Goal: Task Accomplishment & Management: Use online tool/utility

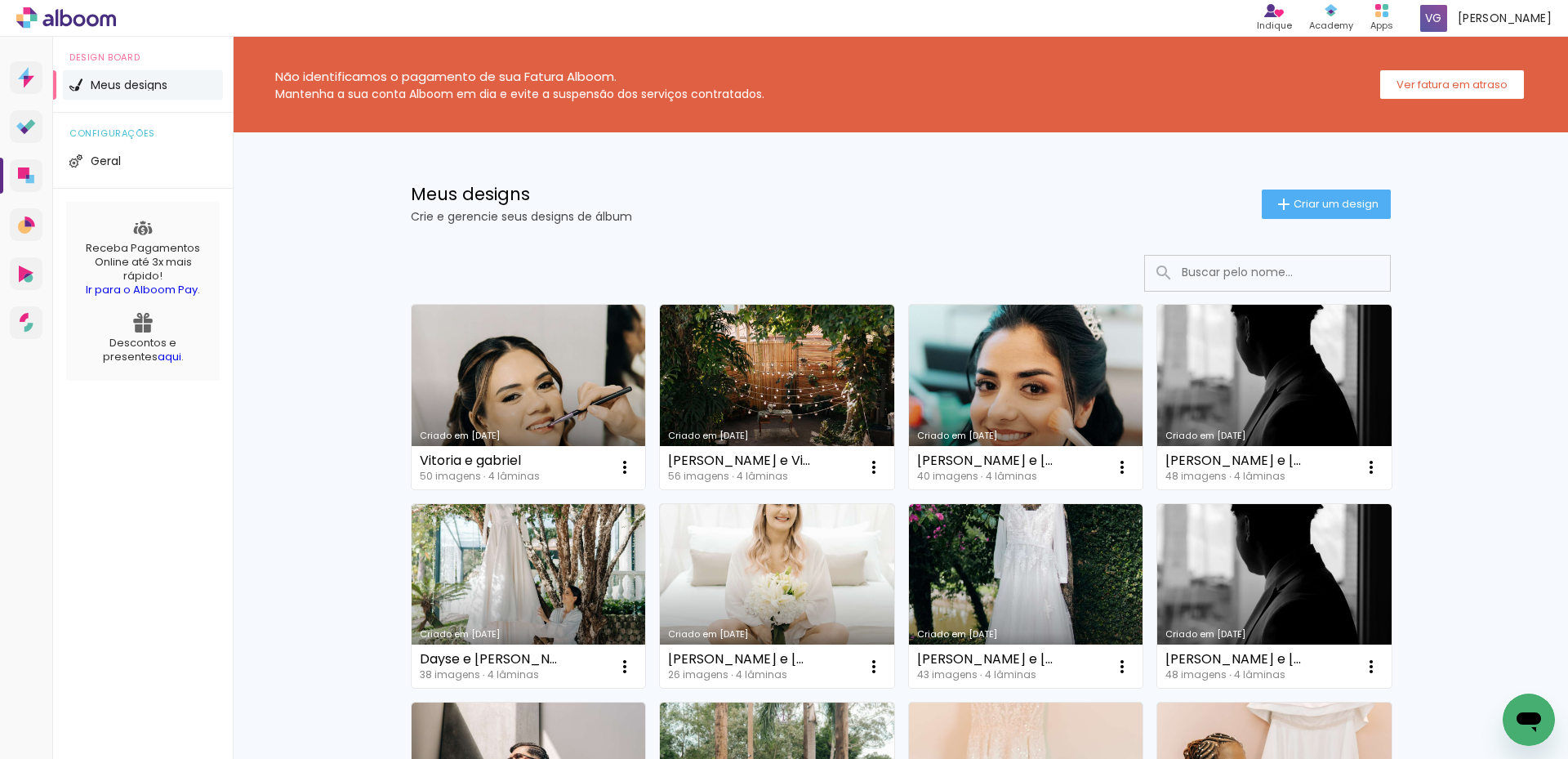
click at [919, 126] on div "Não identificamos o pagamento de sua Fatura Alboom. Mantenha a sua conta Alboom…" at bounding box center [900, 84] width 1335 height 95
click at [746, 269] on div at bounding box center [900, 273] width 979 height 36
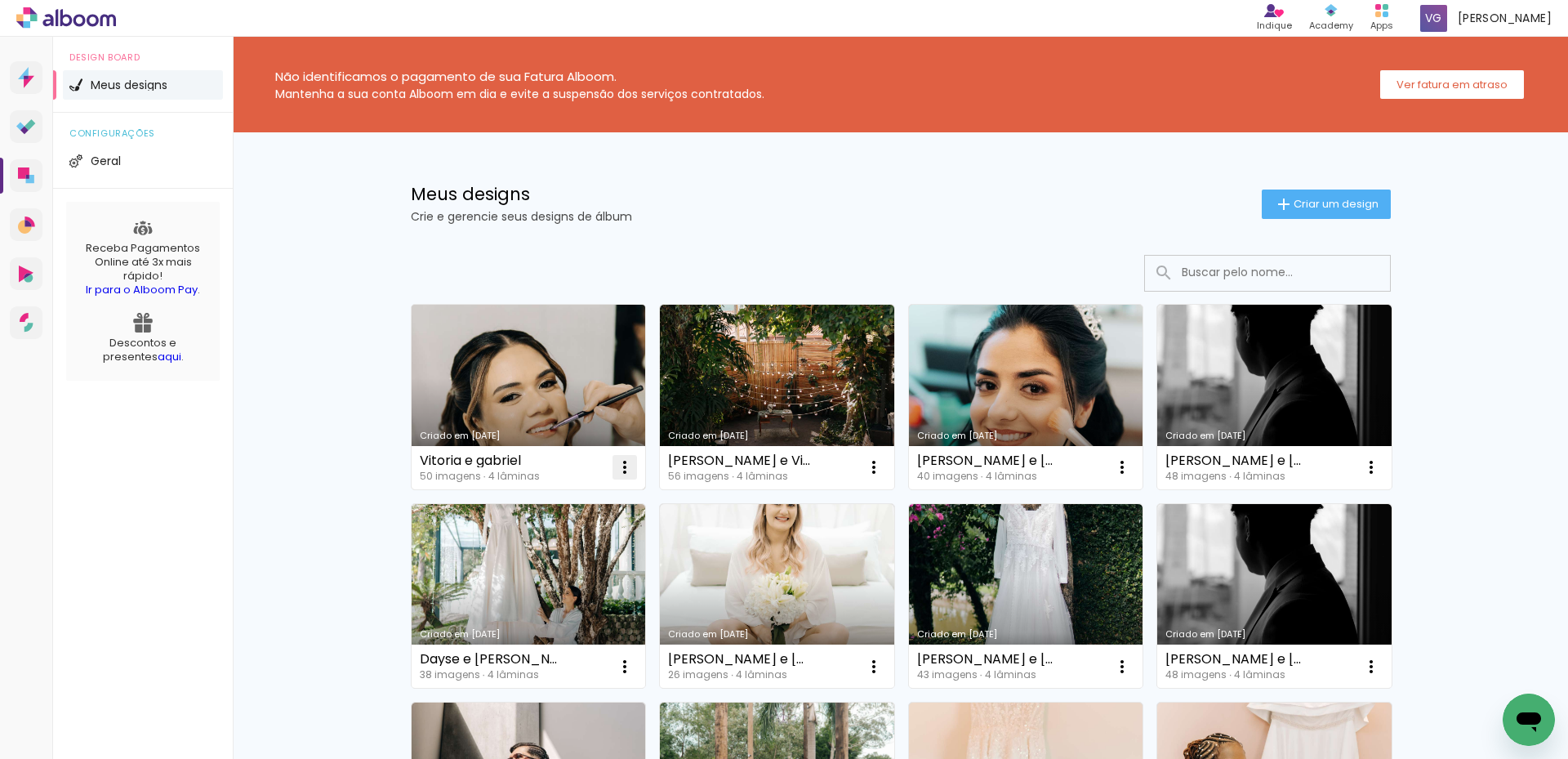
click at [615, 469] on iron-icon at bounding box center [625, 467] width 20 height 20
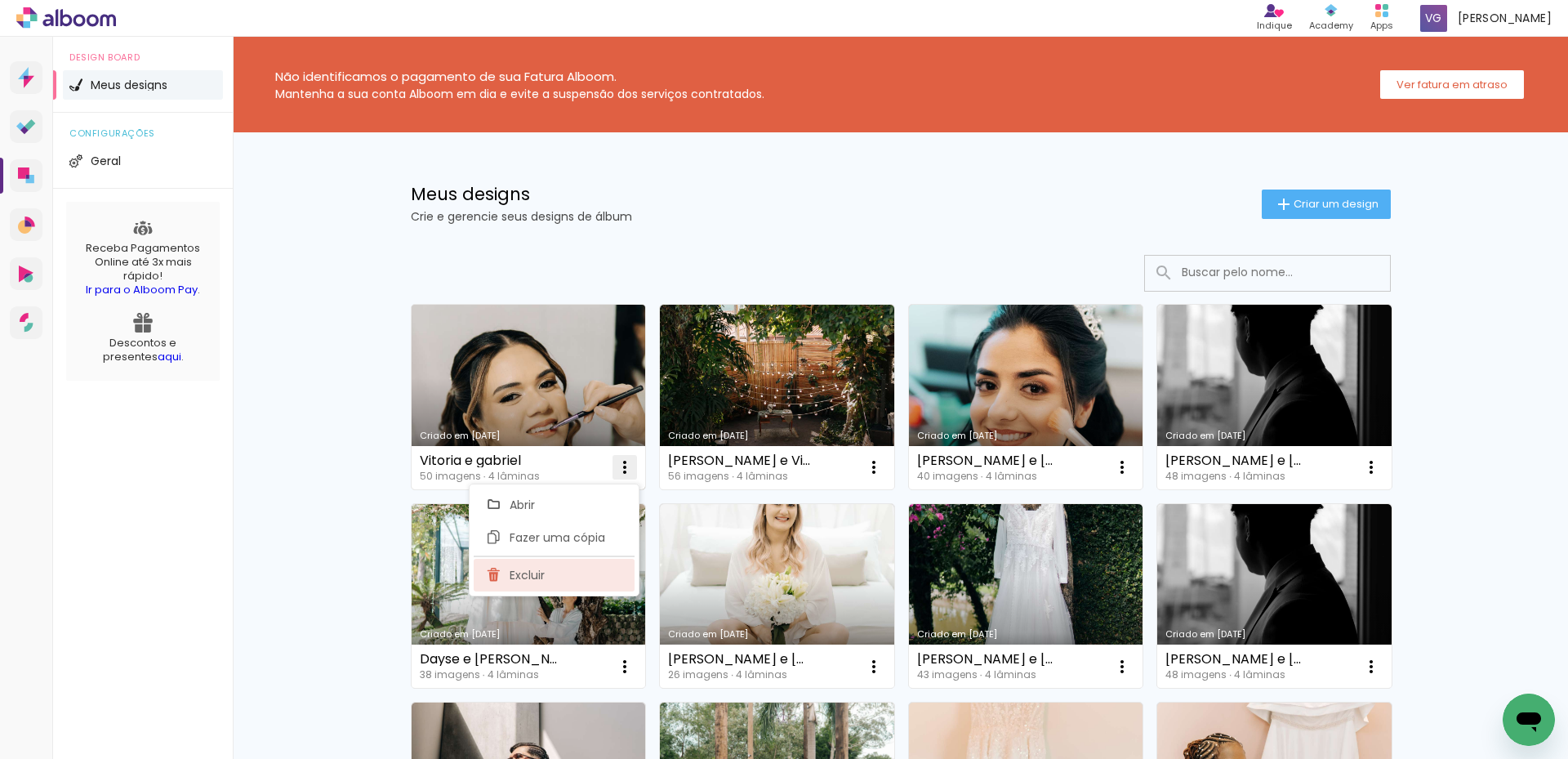
click at [560, 579] on paper-item "Excluir" at bounding box center [553, 574] width 160 height 32
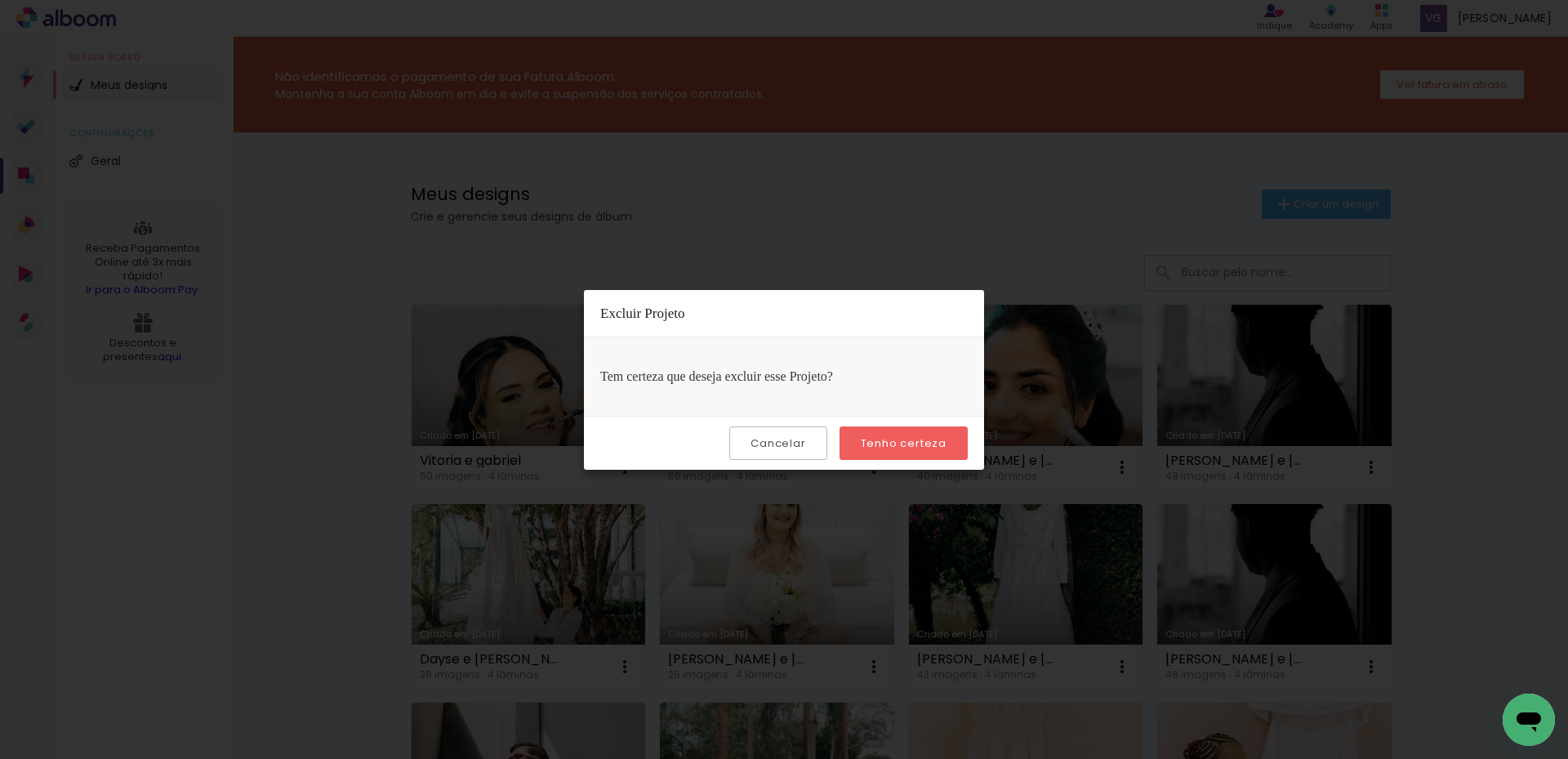
click at [0, 0] on slot "Tenho certeza" at bounding box center [0, 0] width 0 height 0
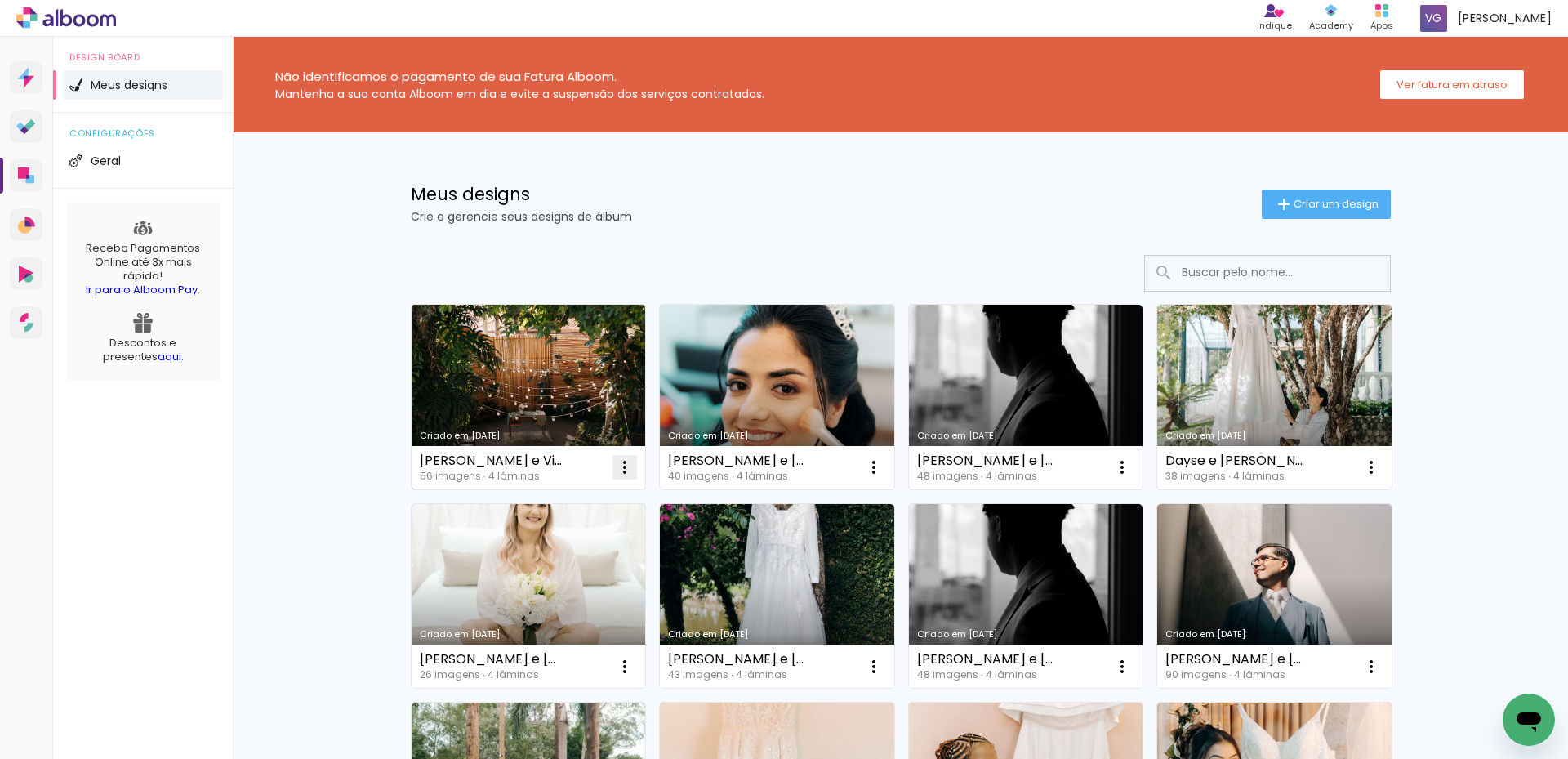
click at [615, 464] on iron-icon at bounding box center [625, 467] width 20 height 20
click at [530, 584] on paper-item "Excluir" at bounding box center [553, 574] width 160 height 32
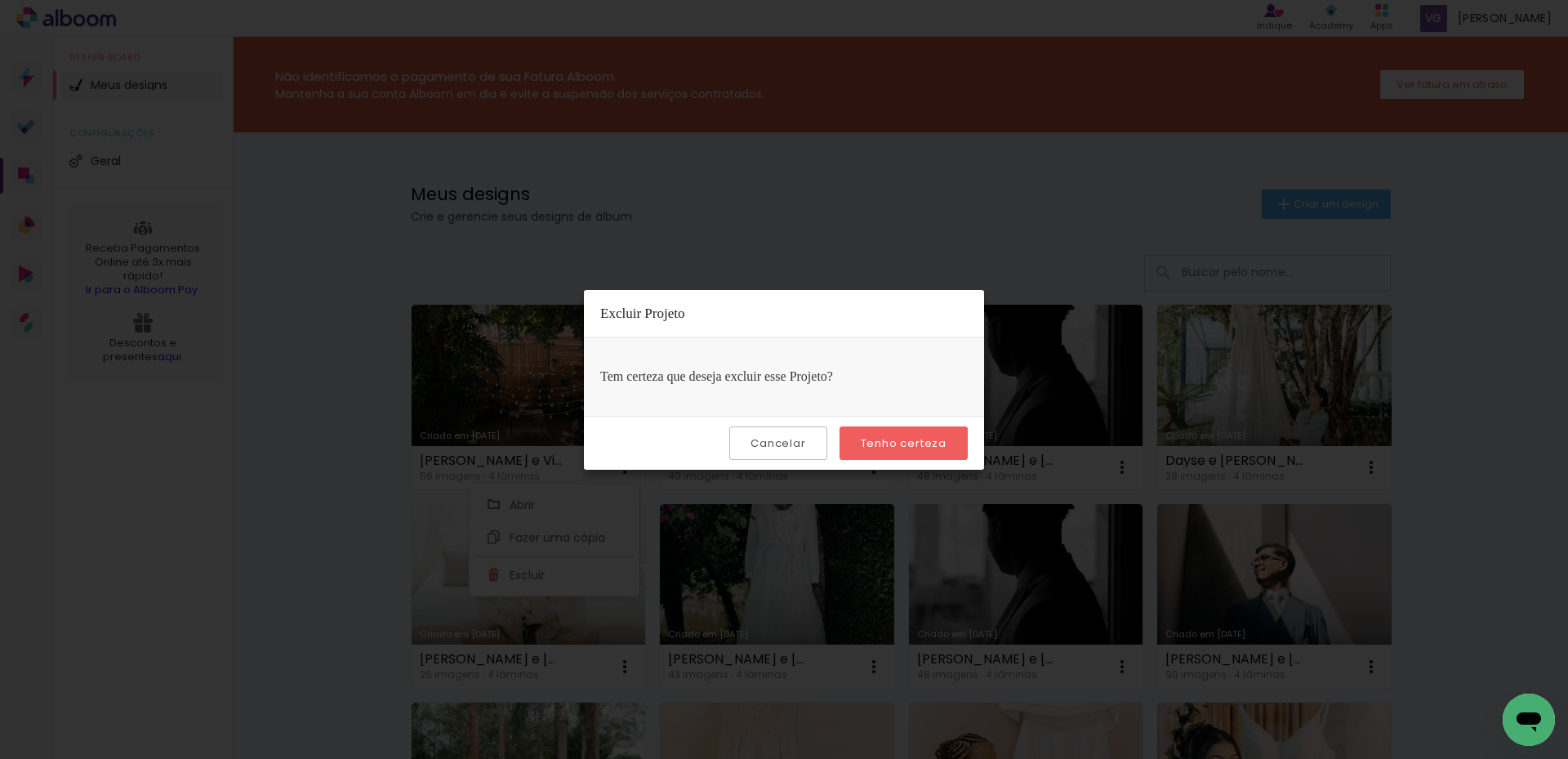
click at [0, 0] on slot "Tenho certeza" at bounding box center [0, 0] width 0 height 0
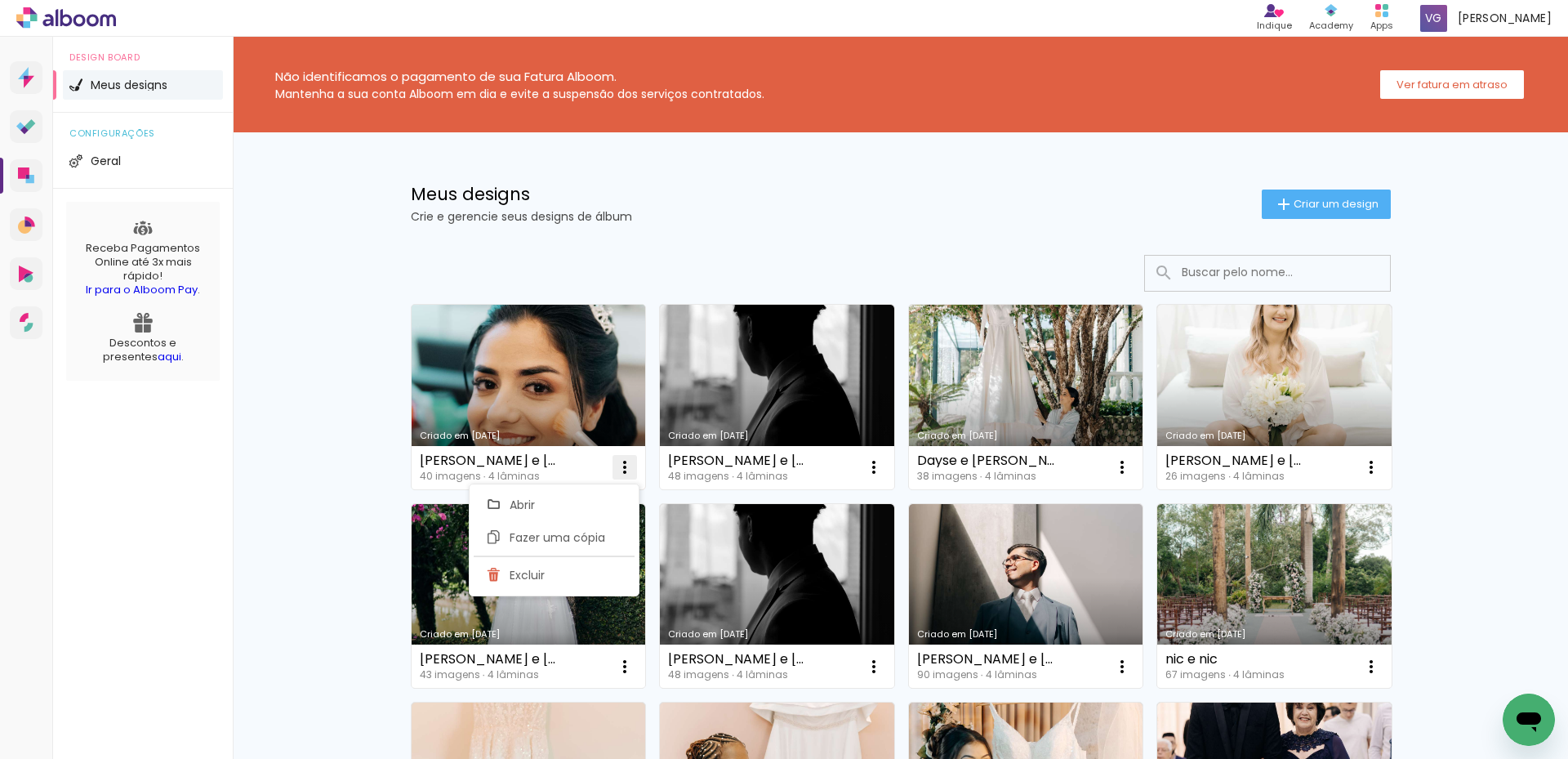
click at [618, 471] on iron-icon at bounding box center [625, 467] width 20 height 20
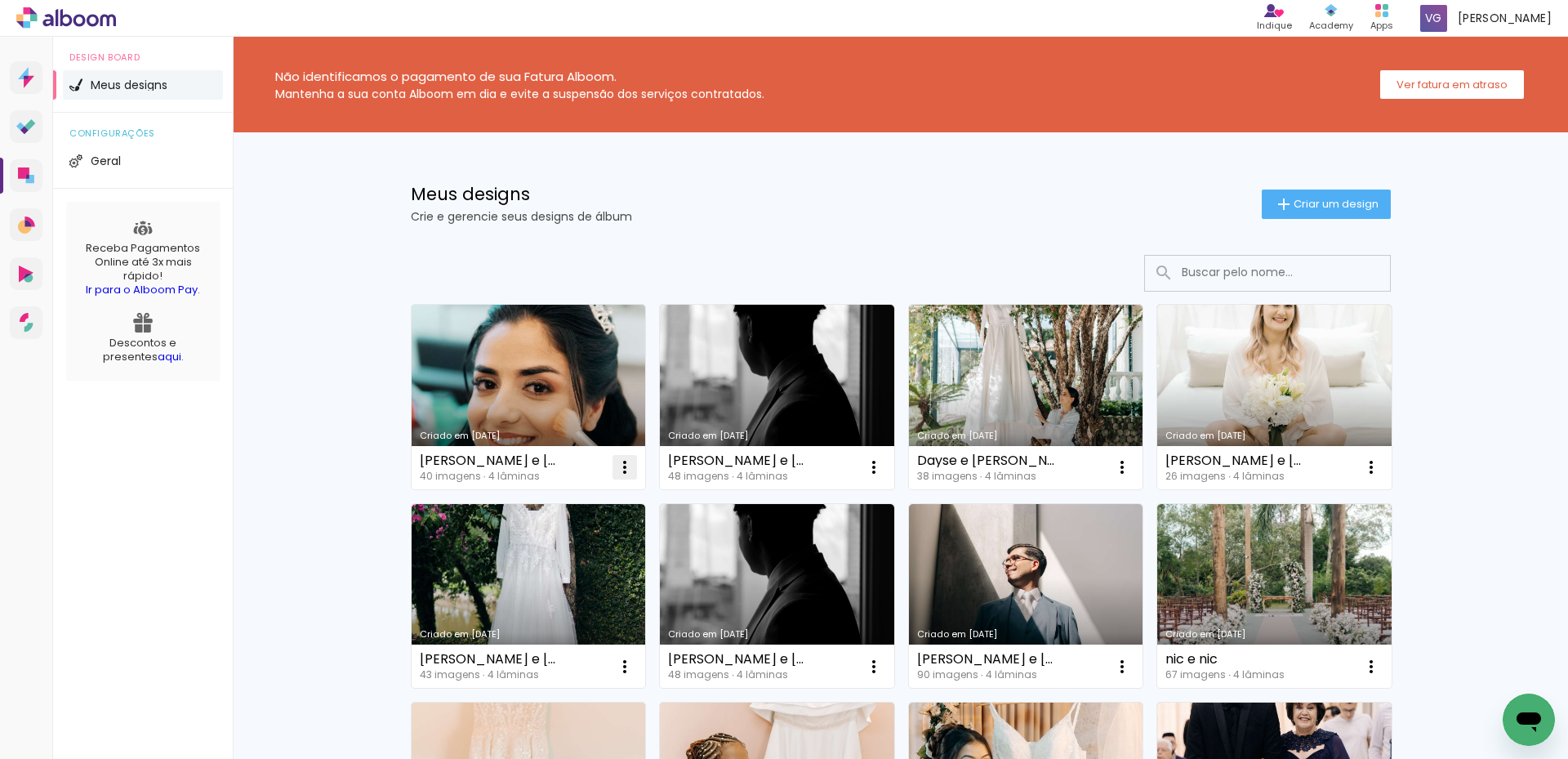
click at [615, 473] on iron-icon at bounding box center [625, 467] width 20 height 20
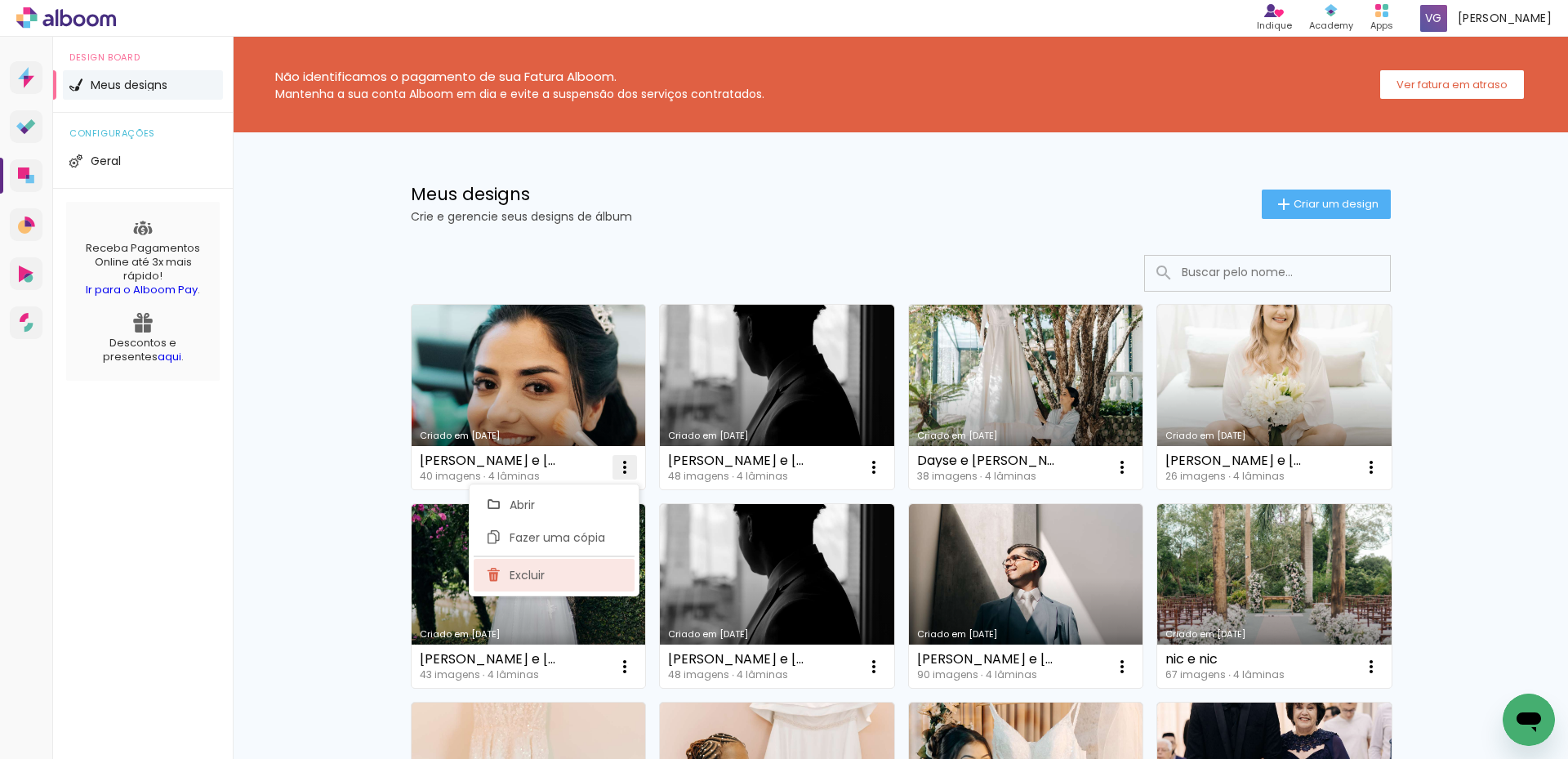
click at [551, 565] on paper-item "Excluir" at bounding box center [553, 574] width 160 height 32
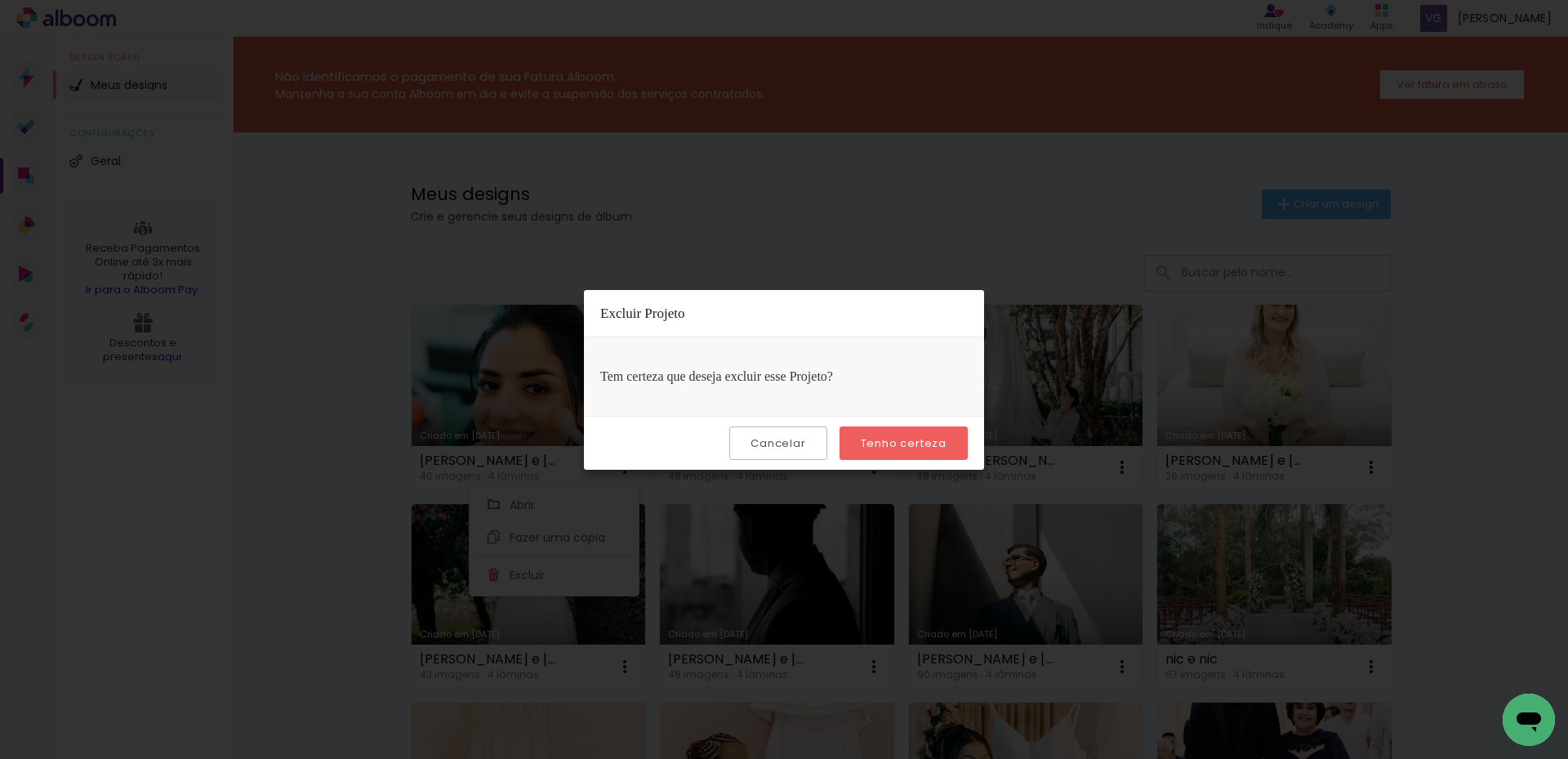
click at [873, 433] on paper-button "Tenho certeza" at bounding box center [904, 443] width 128 height 33
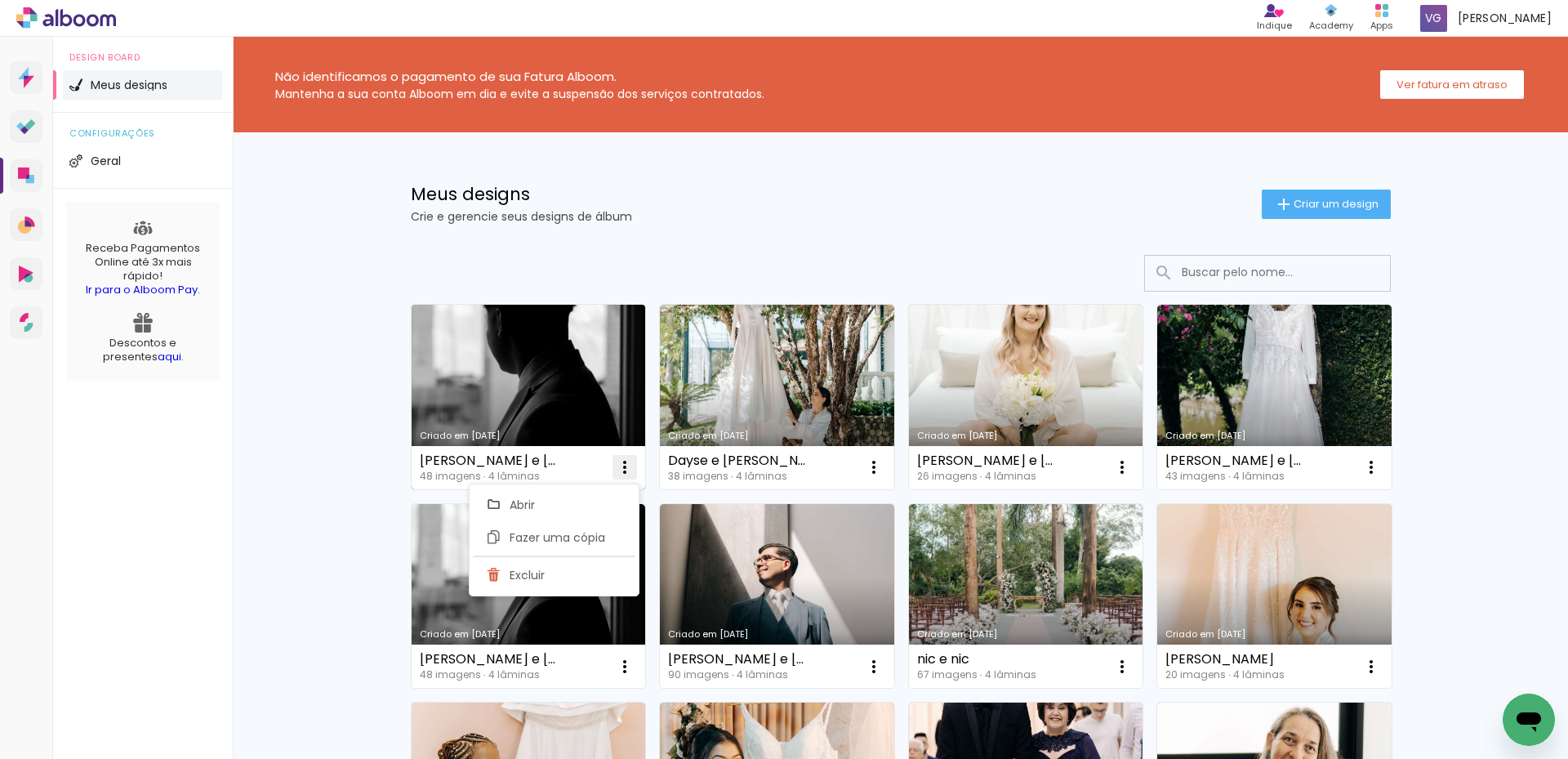
click at [617, 471] on iron-icon at bounding box center [625, 467] width 20 height 20
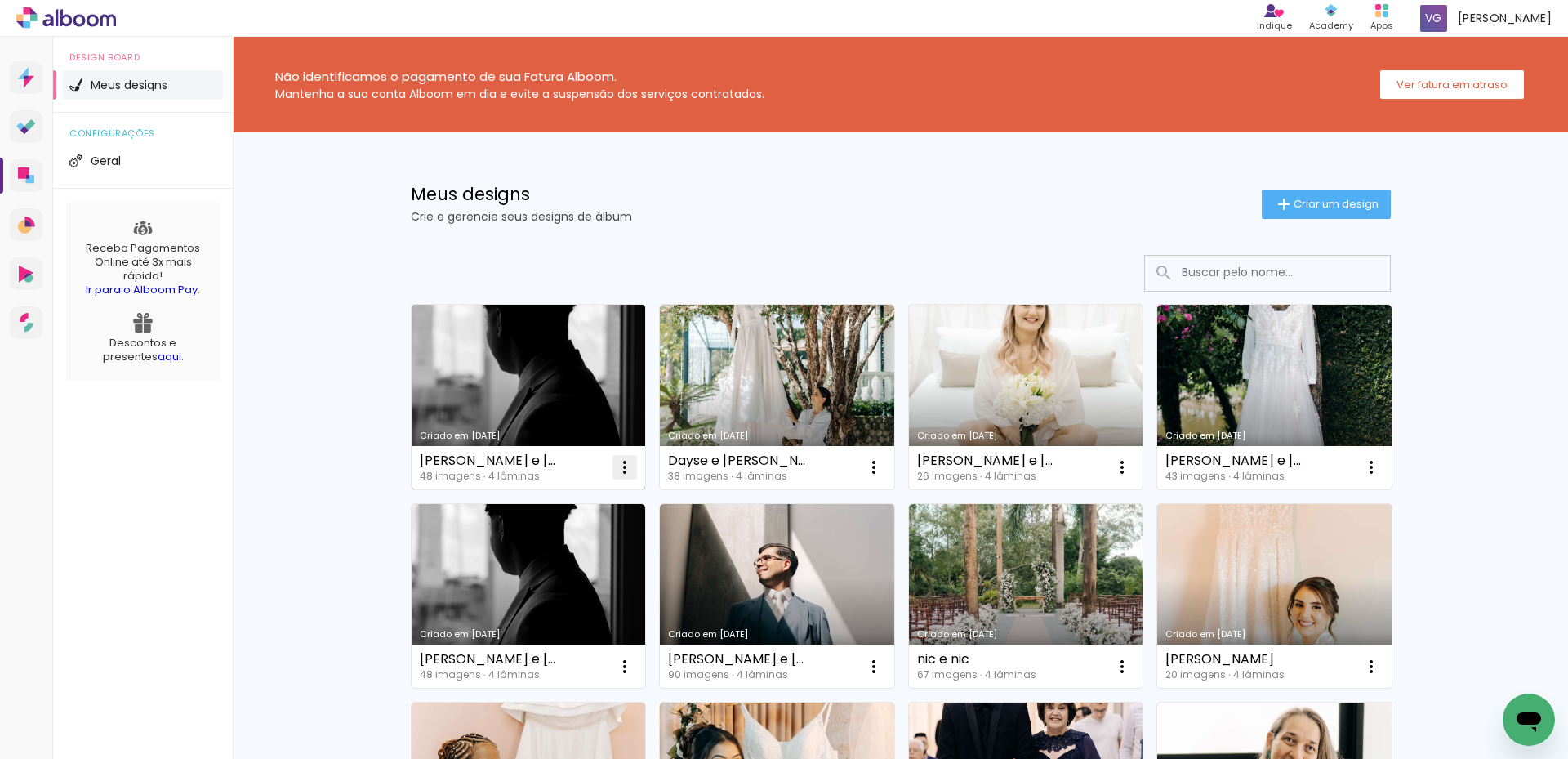
click at [616, 468] on iron-icon at bounding box center [625, 467] width 20 height 20
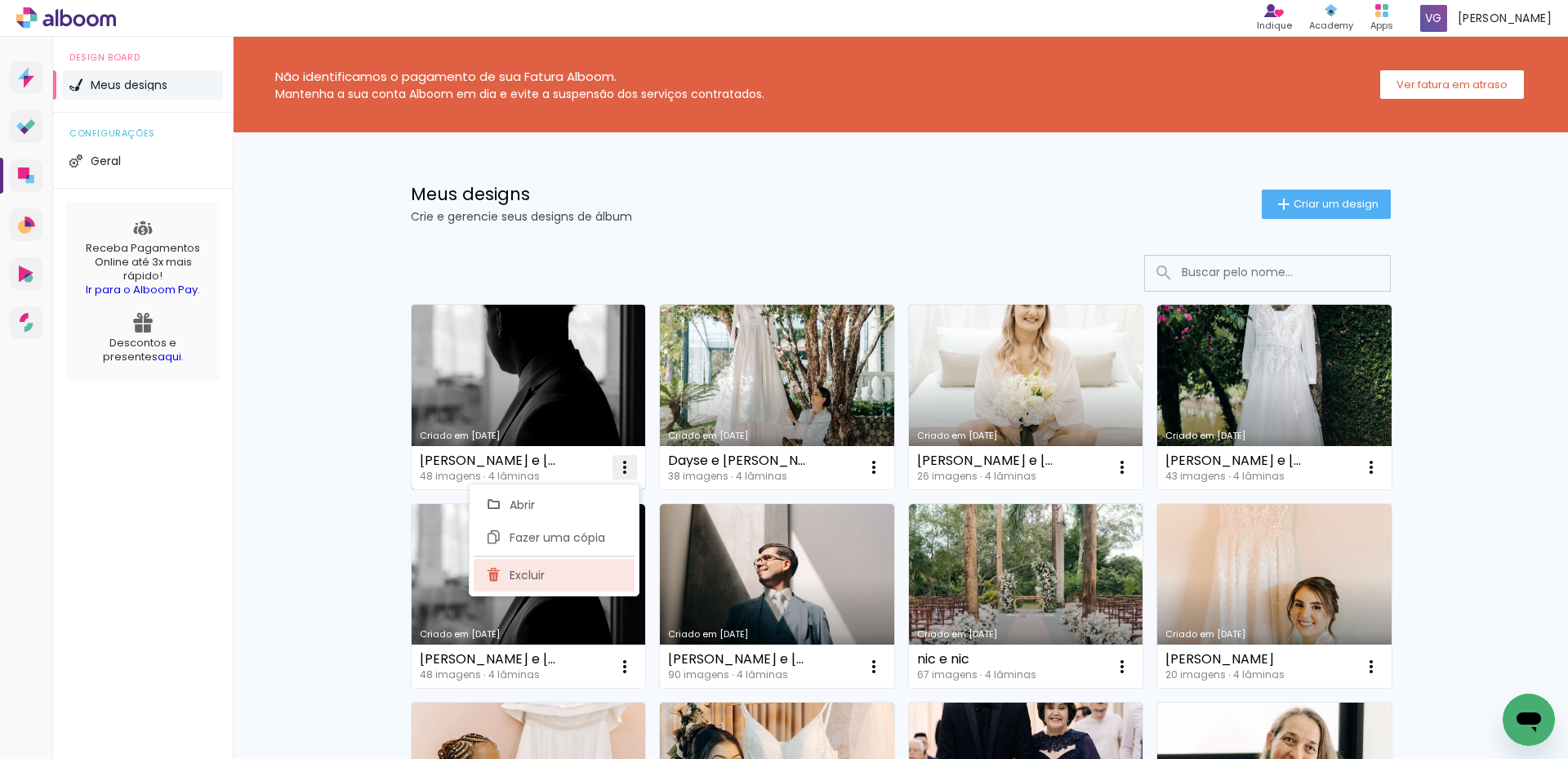
click at [602, 589] on paper-item "Excluir" at bounding box center [553, 574] width 160 height 32
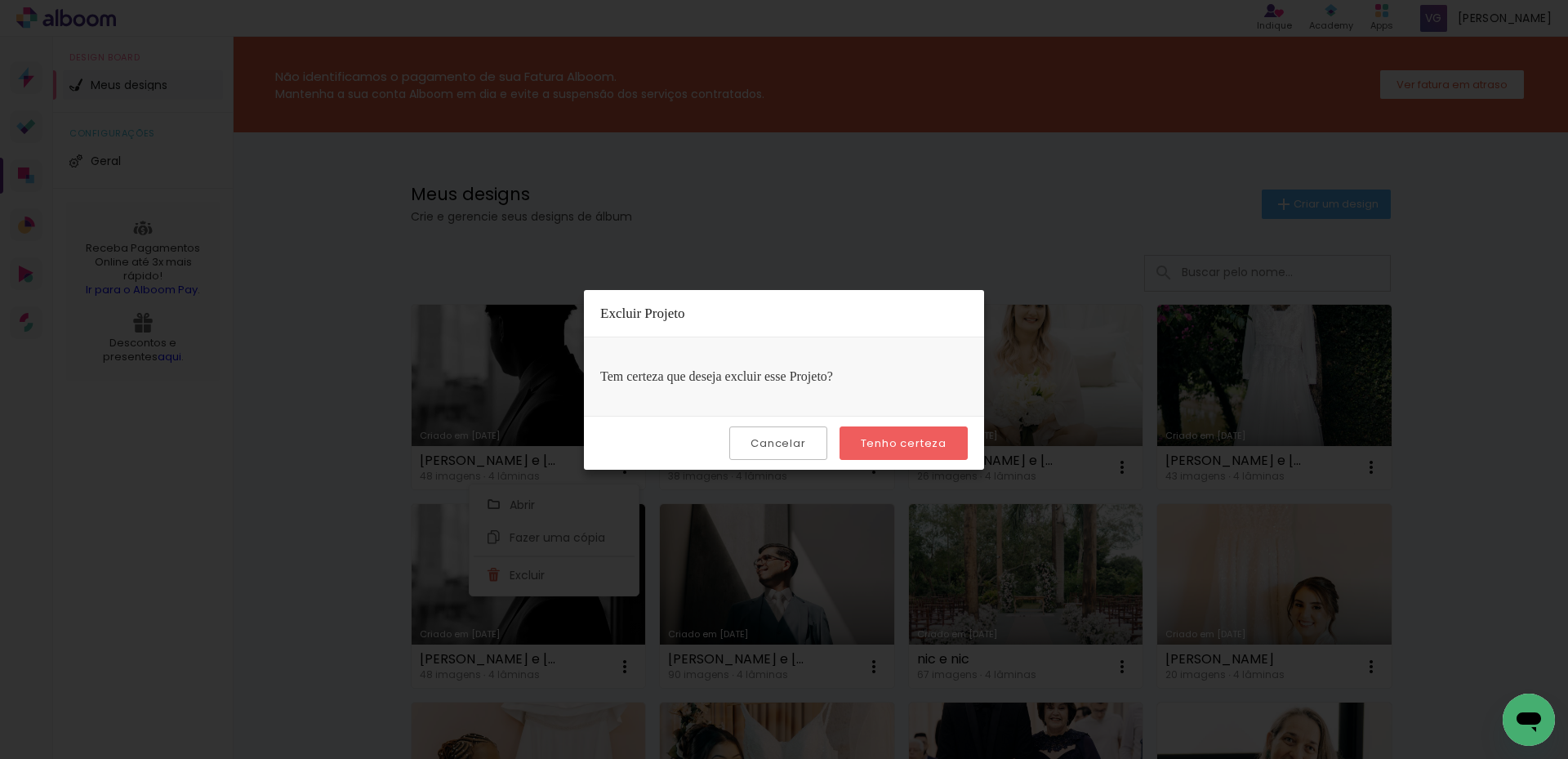
click at [955, 440] on paper-button "Tenho certeza" at bounding box center [904, 443] width 128 height 33
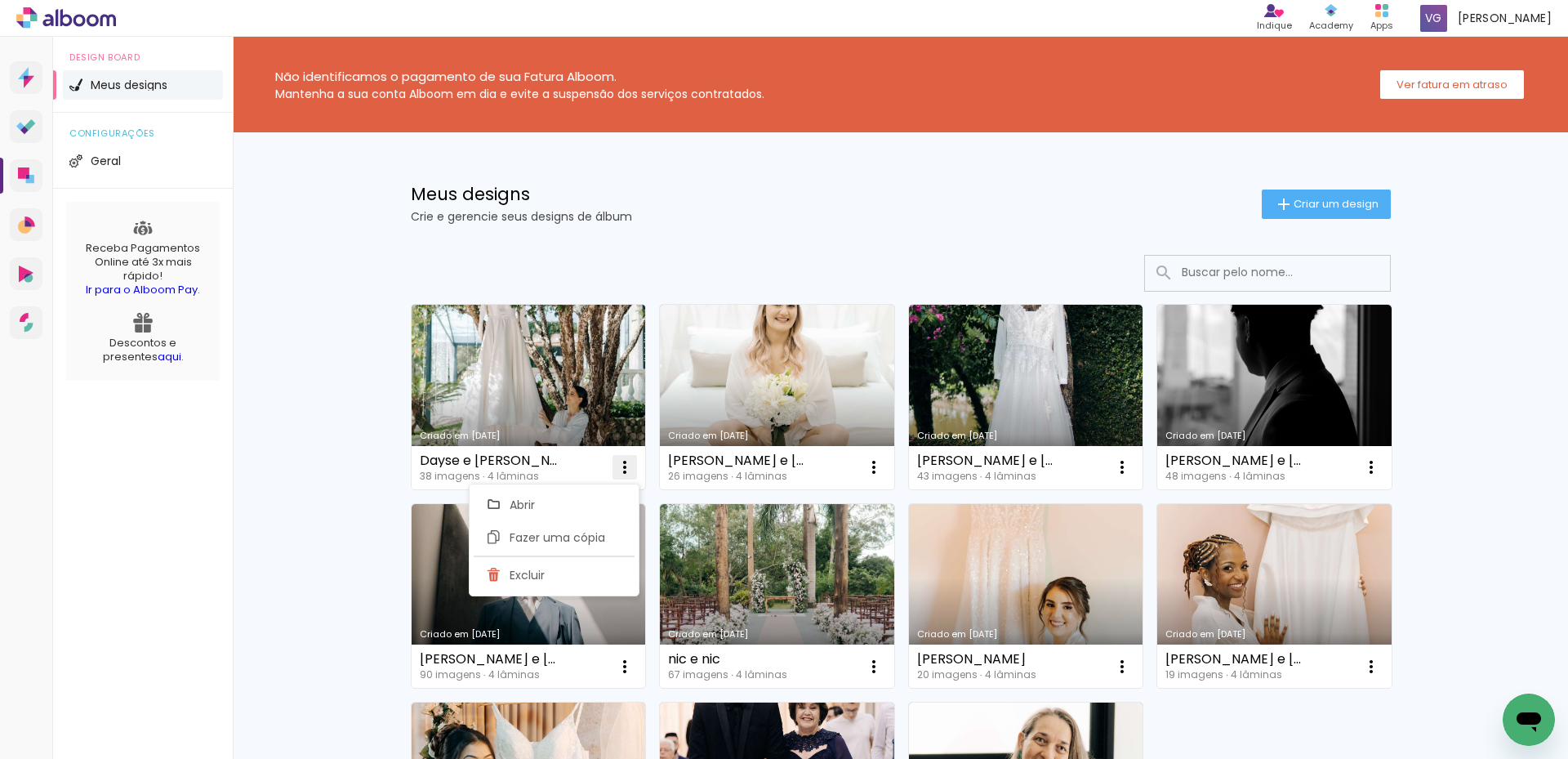
click at [624, 467] on iron-icon at bounding box center [625, 467] width 20 height 20
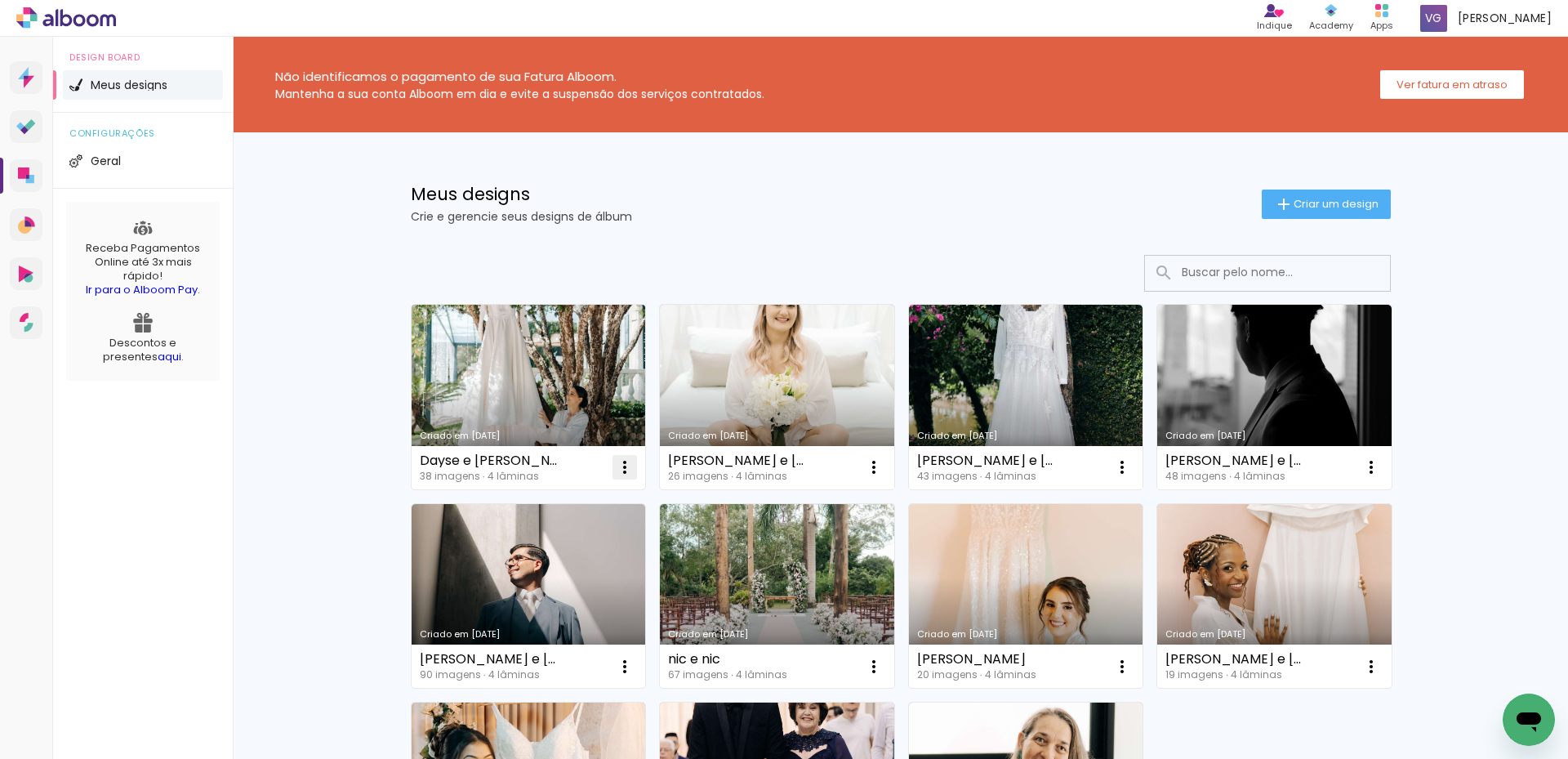
click at [616, 471] on iron-icon at bounding box center [625, 467] width 20 height 20
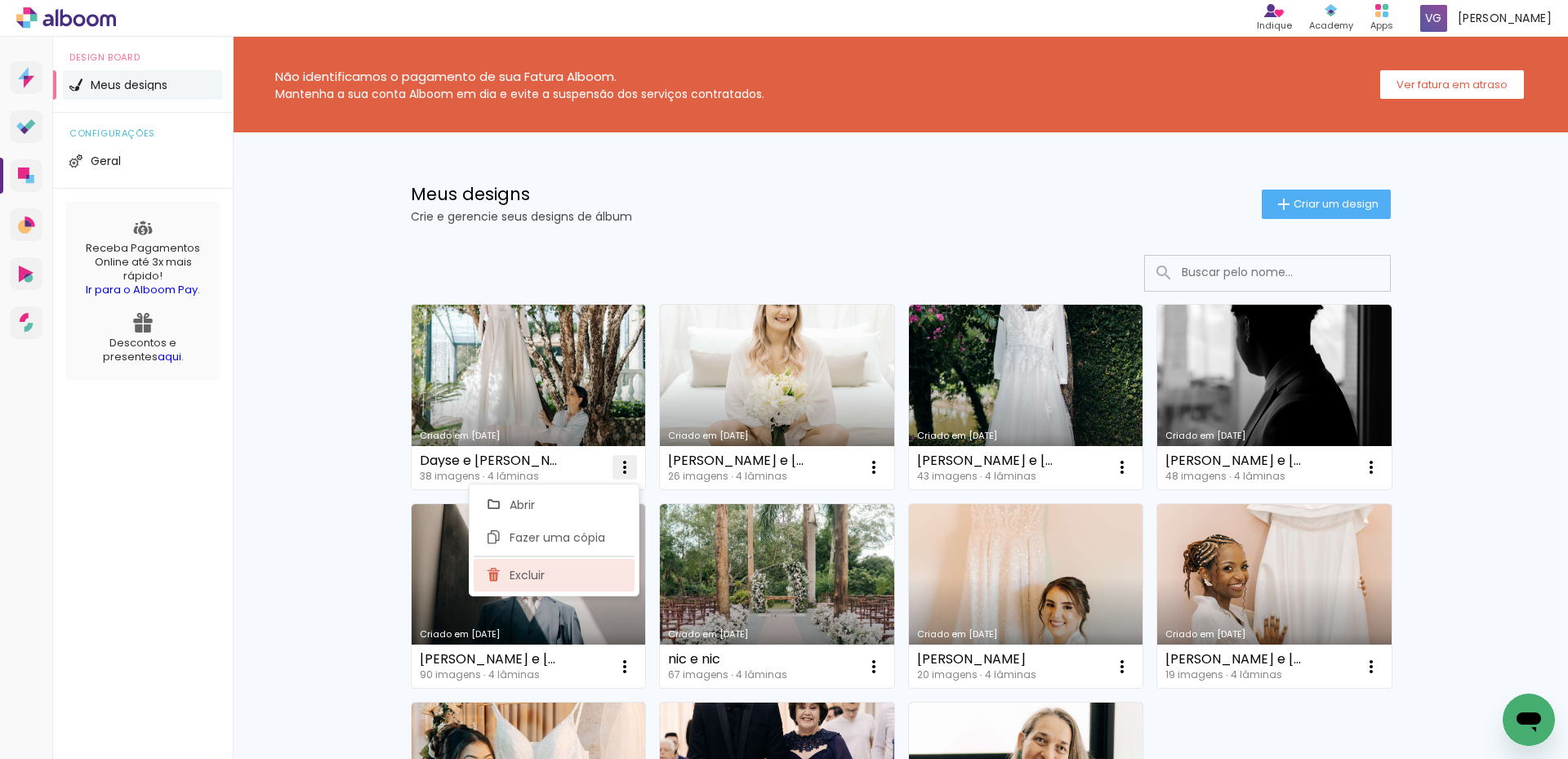
click at [566, 583] on paper-item "Excluir" at bounding box center [553, 574] width 160 height 32
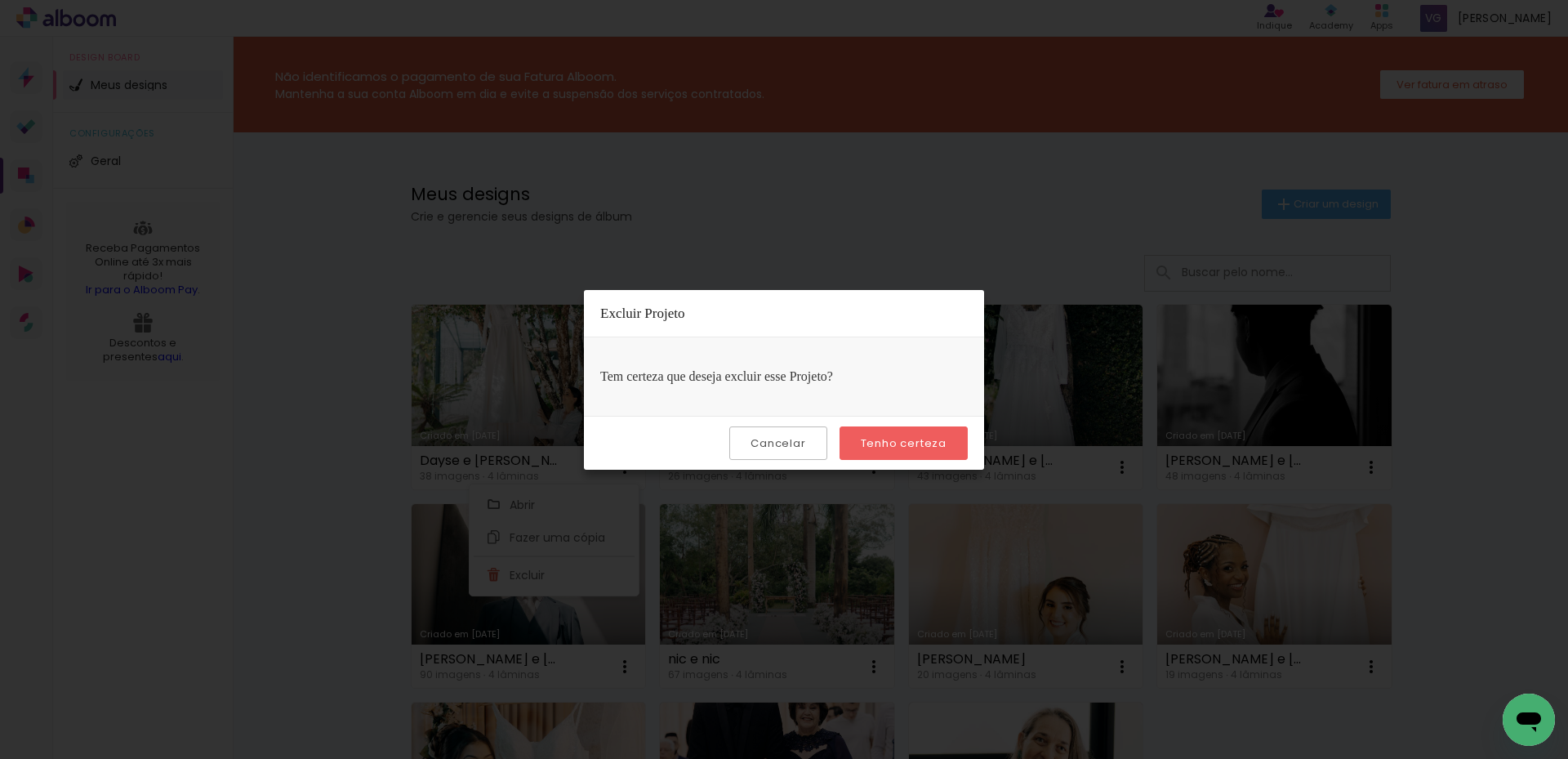
click at [0, 0] on slot "Tenho certeza" at bounding box center [0, 0] width 0 height 0
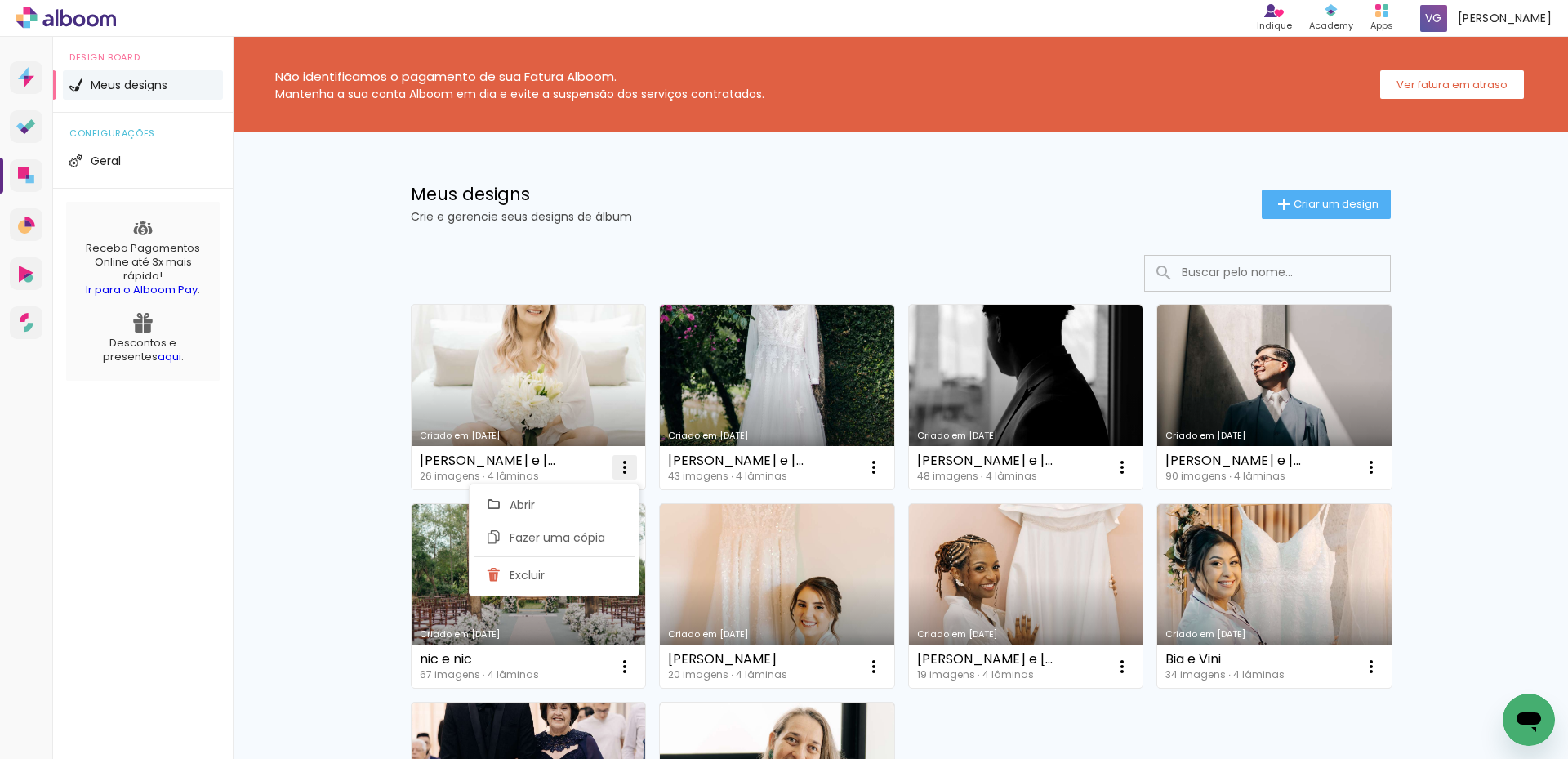
click at [615, 467] on iron-icon at bounding box center [625, 467] width 20 height 20
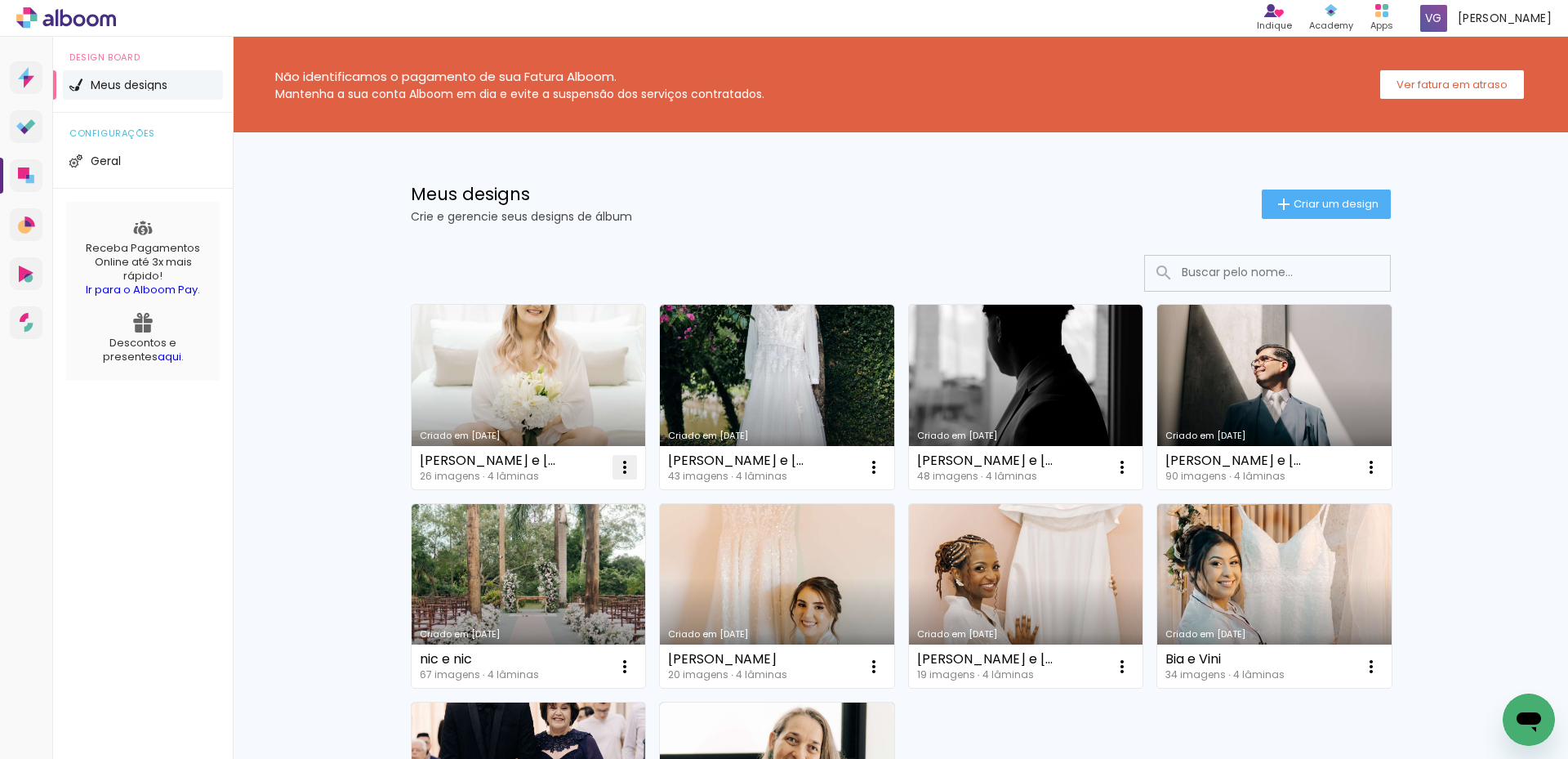
click at [616, 467] on iron-icon at bounding box center [625, 467] width 20 height 20
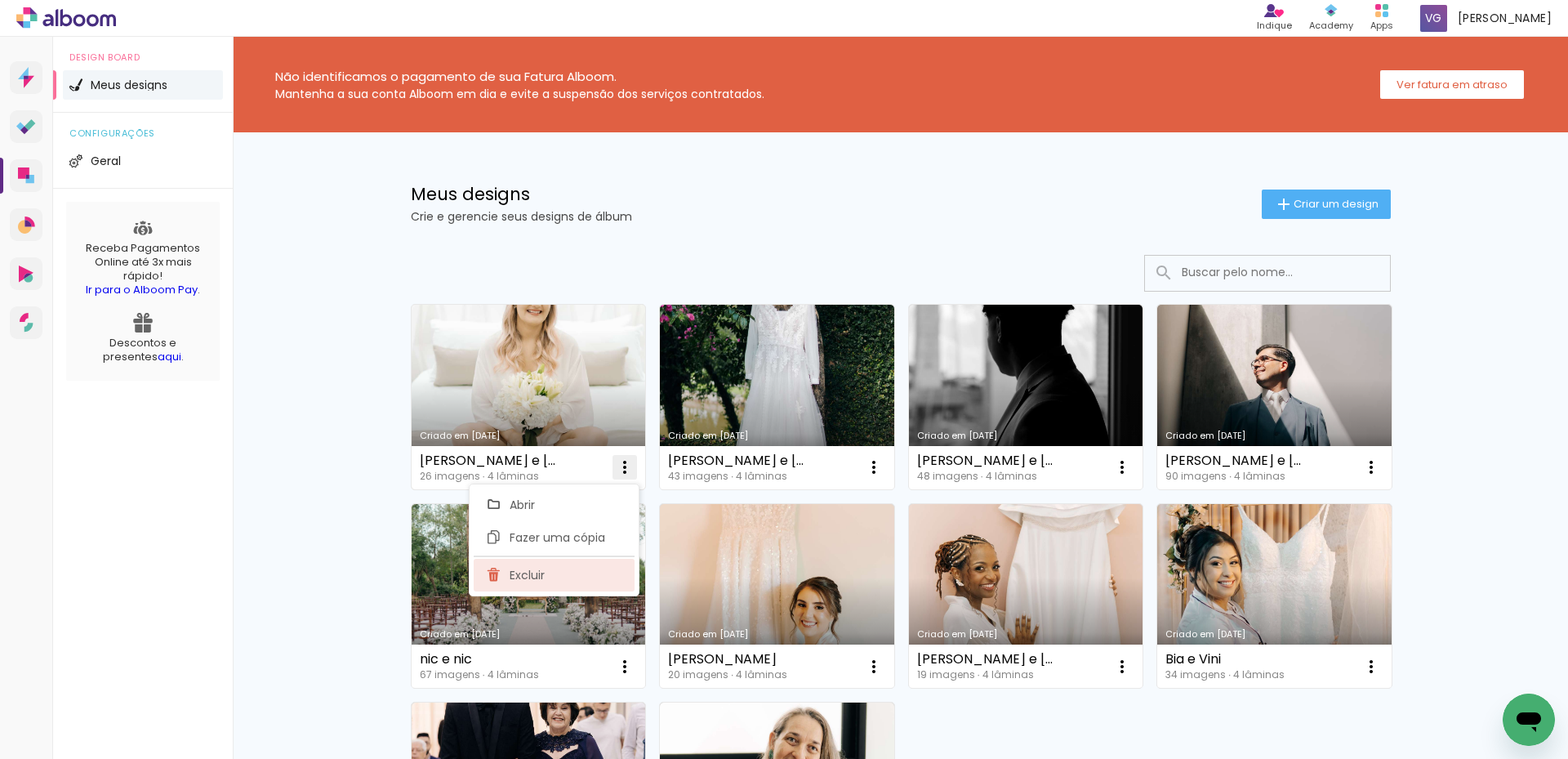
click at [573, 565] on paper-item "Excluir" at bounding box center [553, 574] width 160 height 32
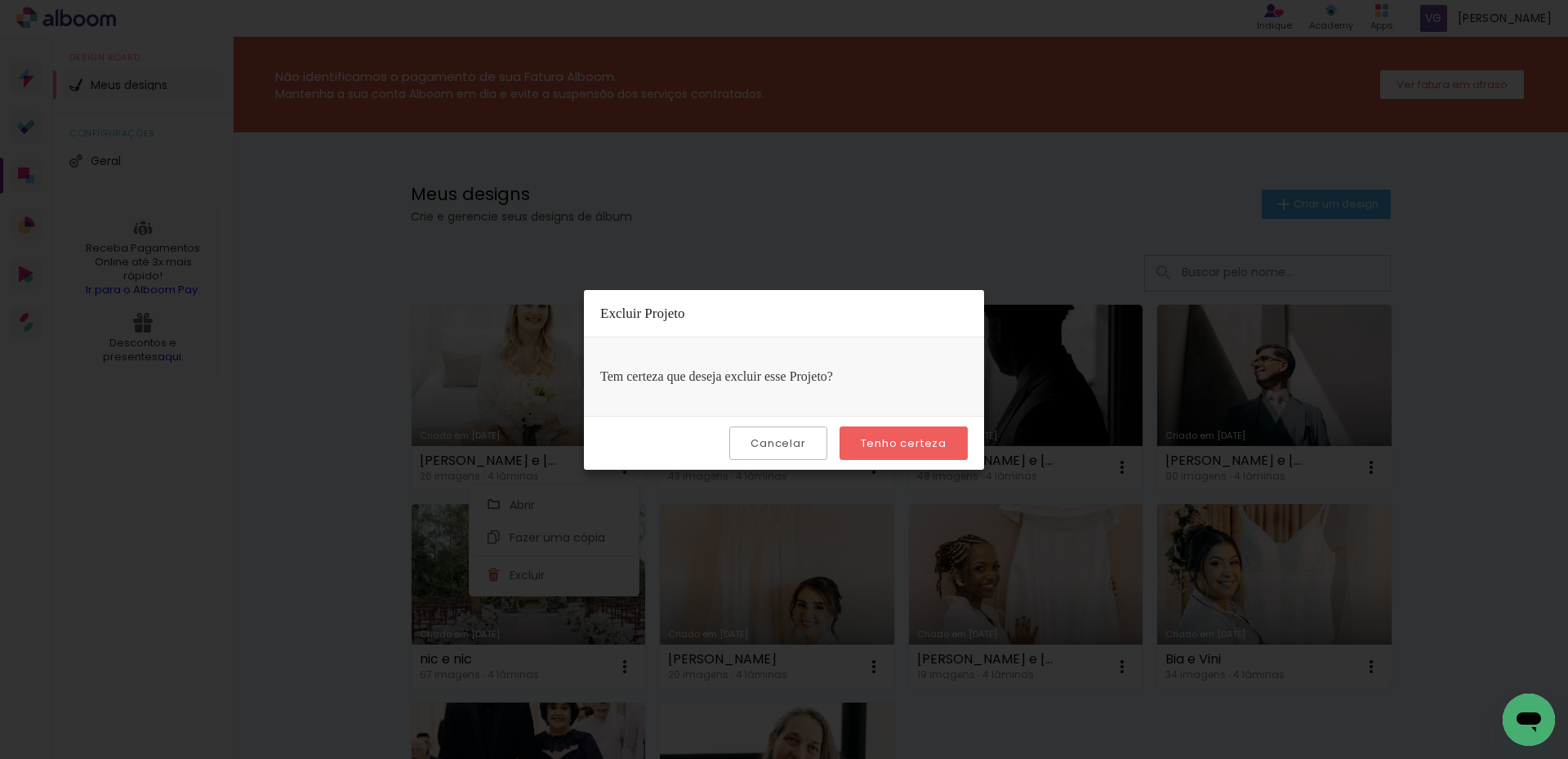
click at [0, 0] on slot "Tenho certeza" at bounding box center [0, 0] width 0 height 0
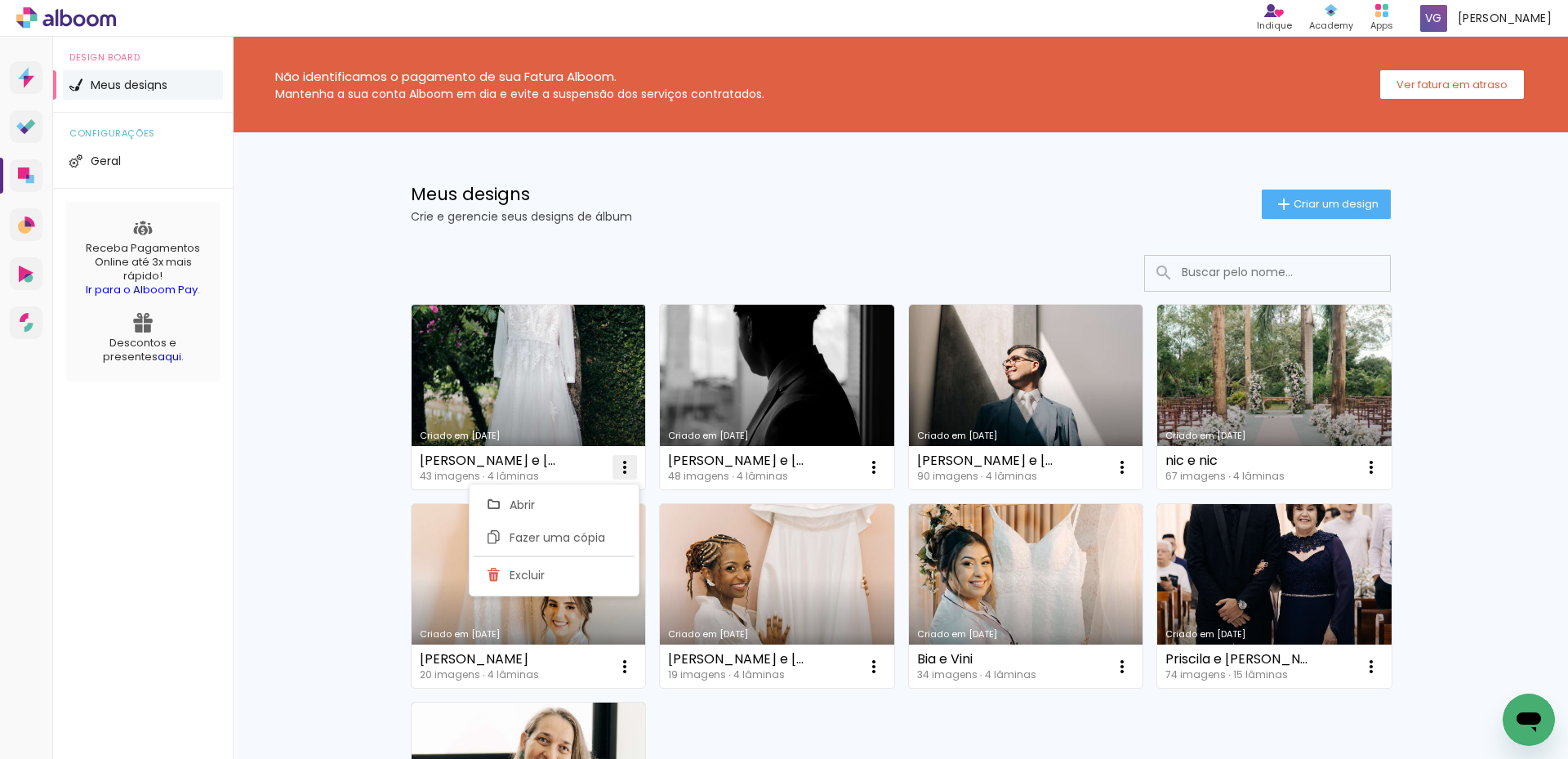
click at [615, 469] on iron-icon at bounding box center [625, 467] width 20 height 20
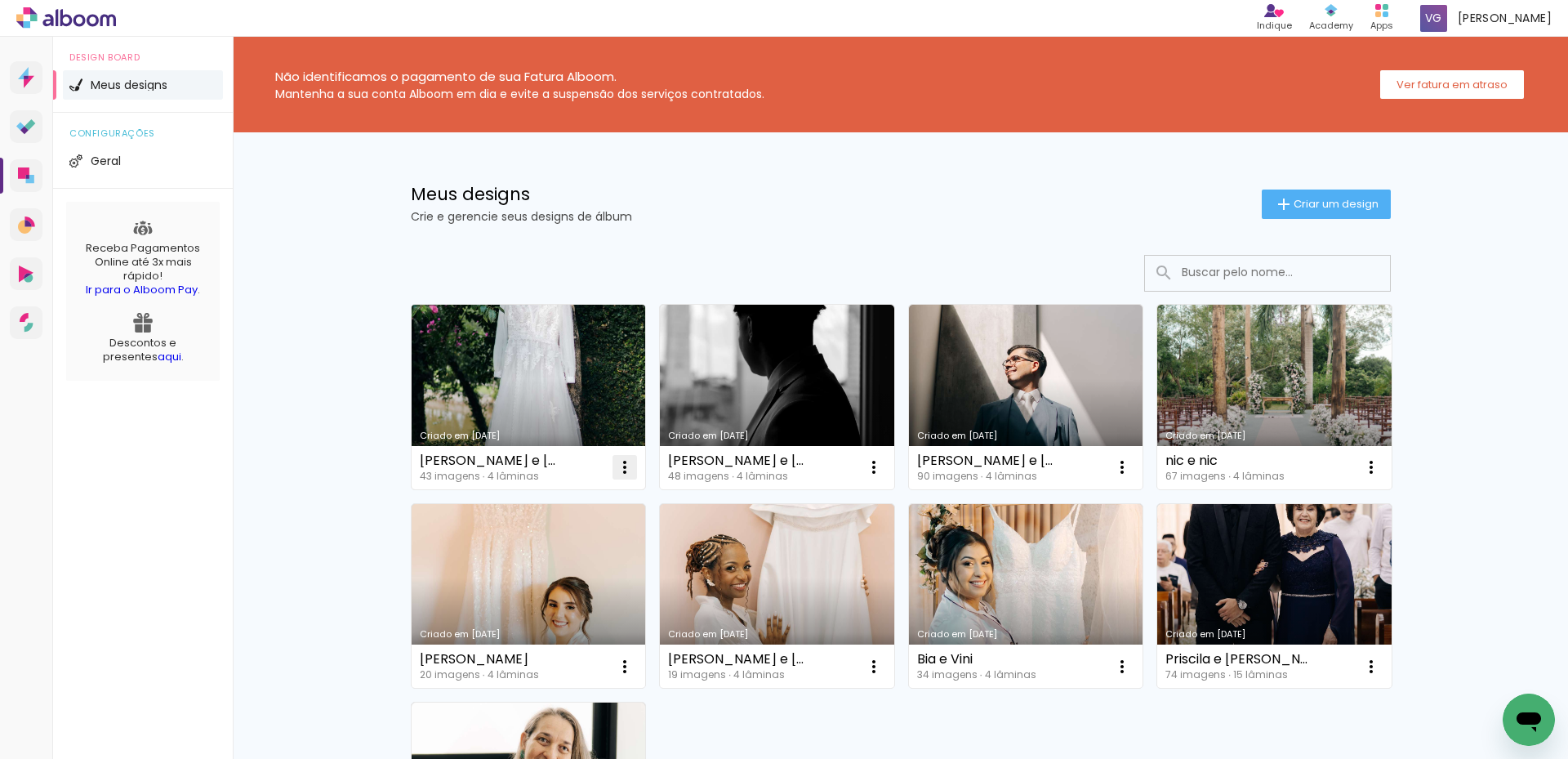
click at [619, 462] on iron-icon at bounding box center [625, 467] width 20 height 20
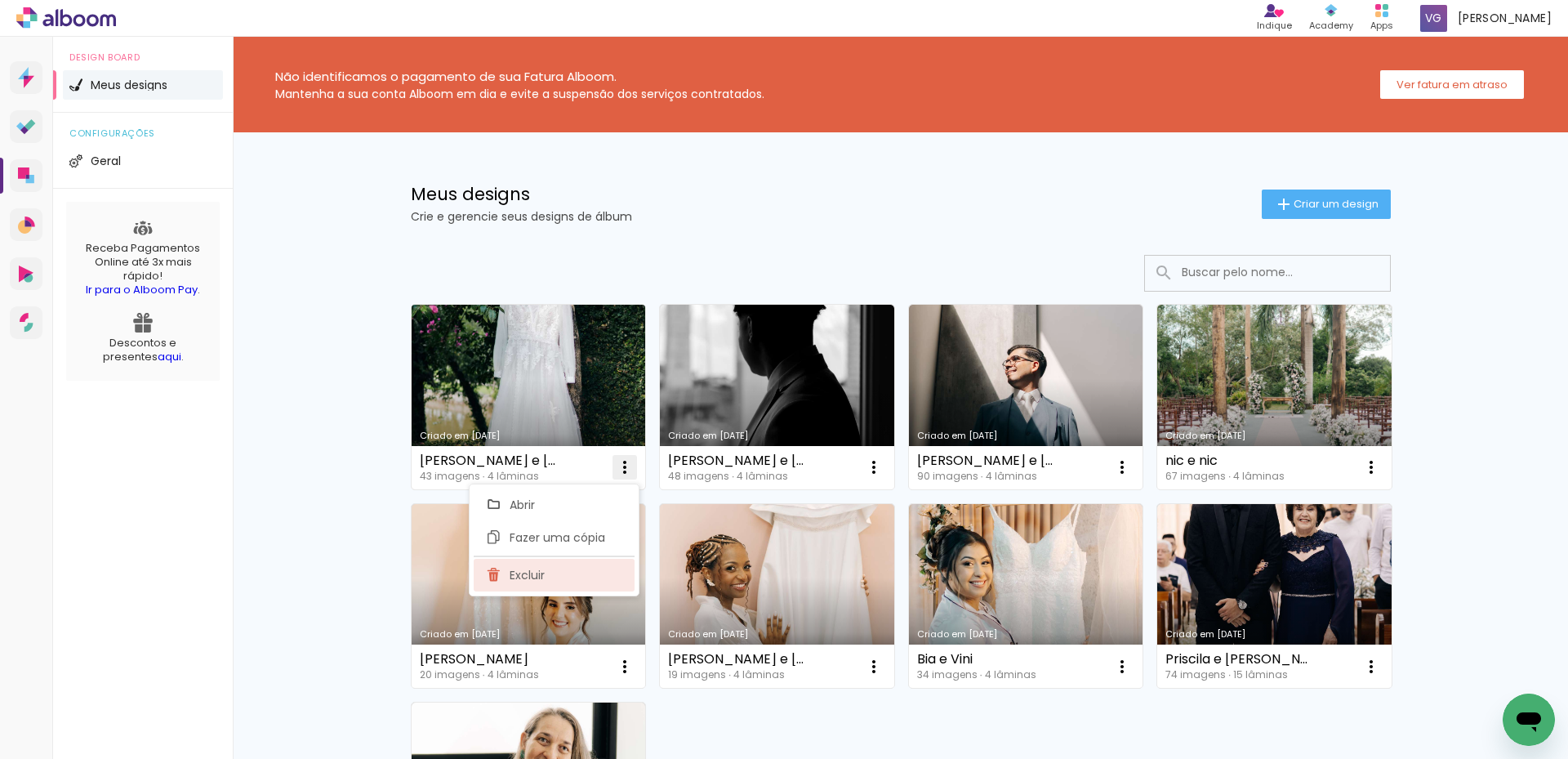
click at [570, 574] on paper-item "Excluir" at bounding box center [553, 574] width 160 height 32
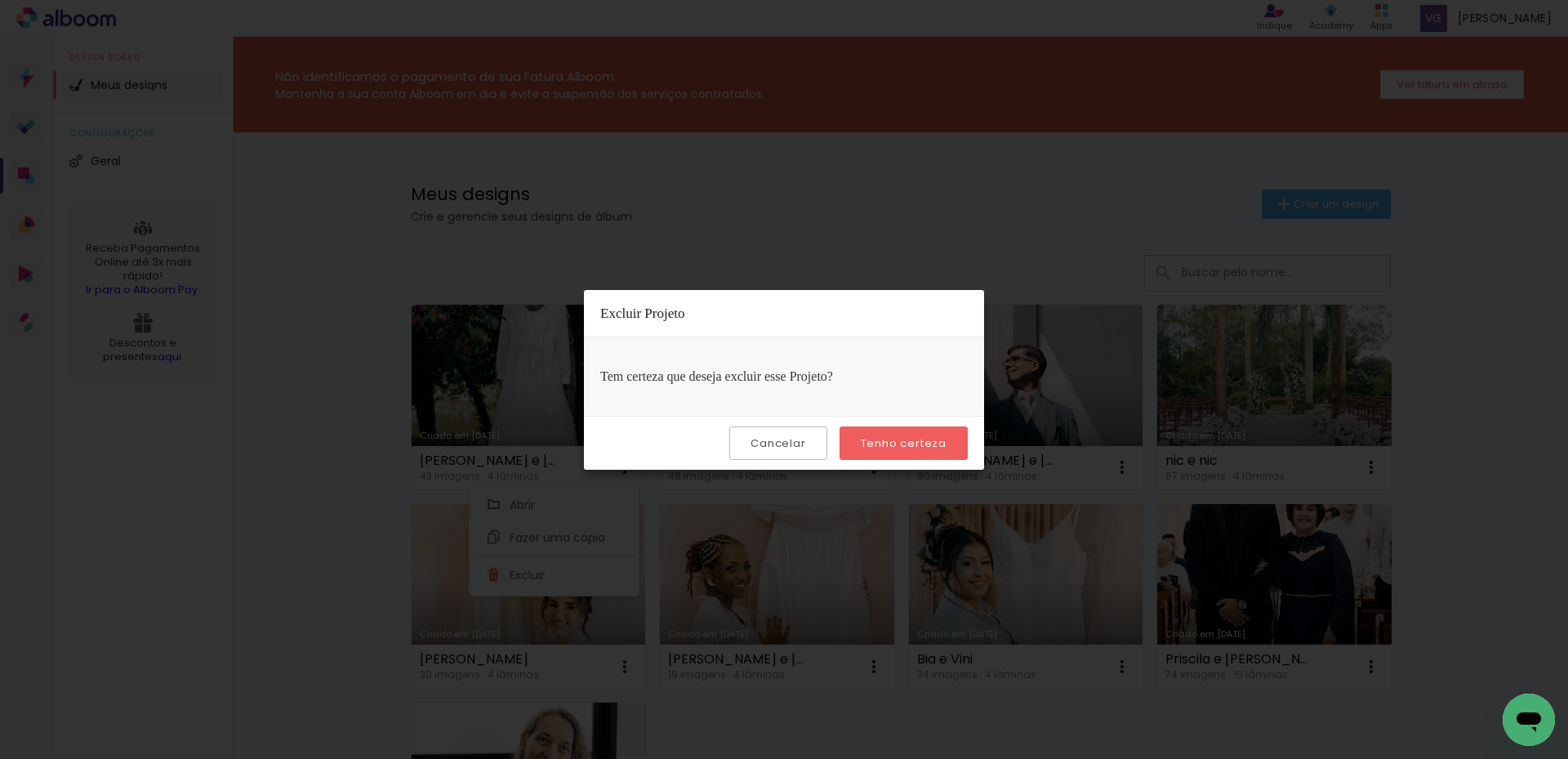
click at [0, 0] on slot "Tenho certeza" at bounding box center [0, 0] width 0 height 0
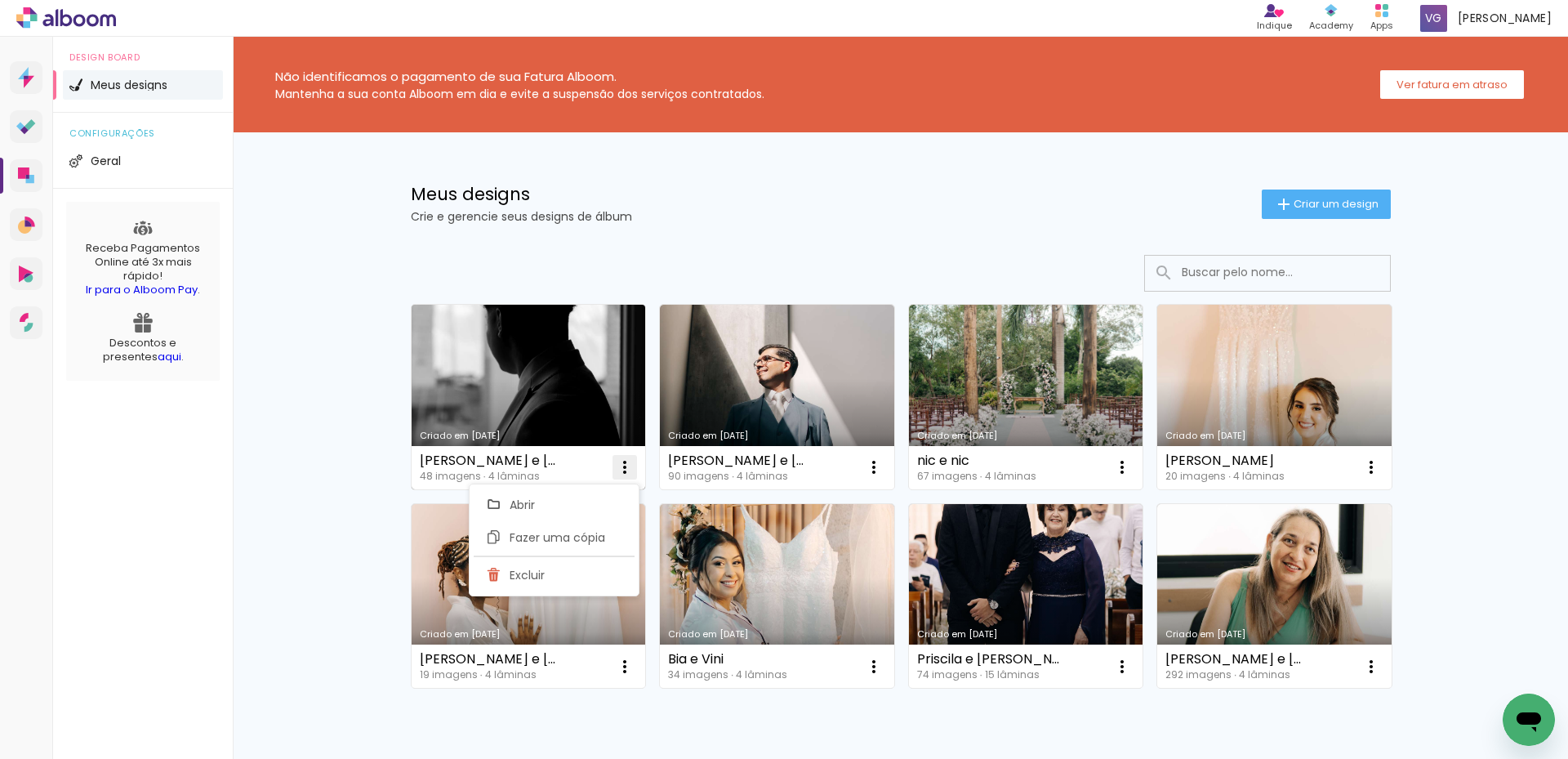
click at [618, 469] on iron-icon at bounding box center [625, 467] width 20 height 20
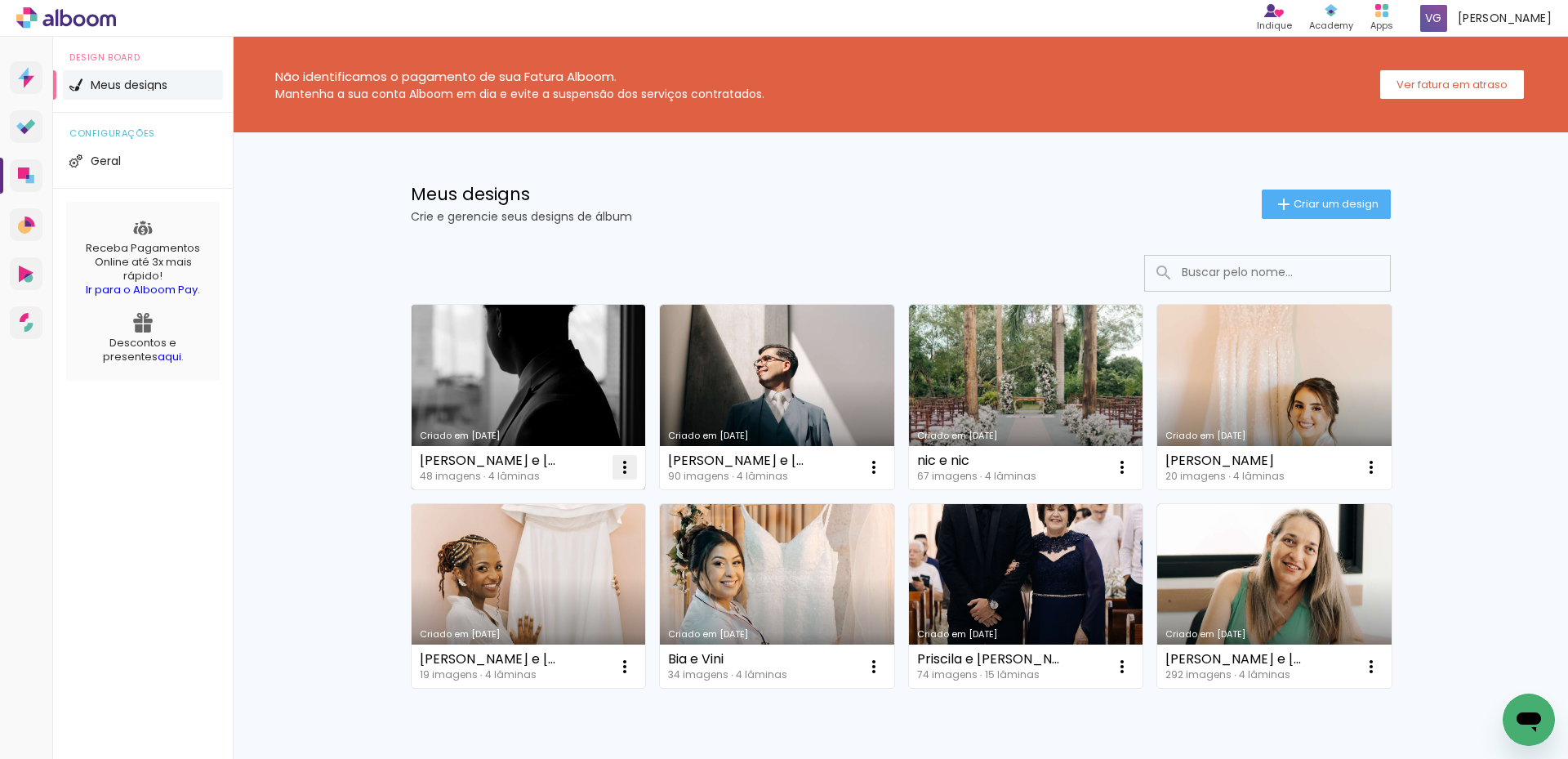
click at [618, 469] on iron-icon at bounding box center [625, 467] width 20 height 20
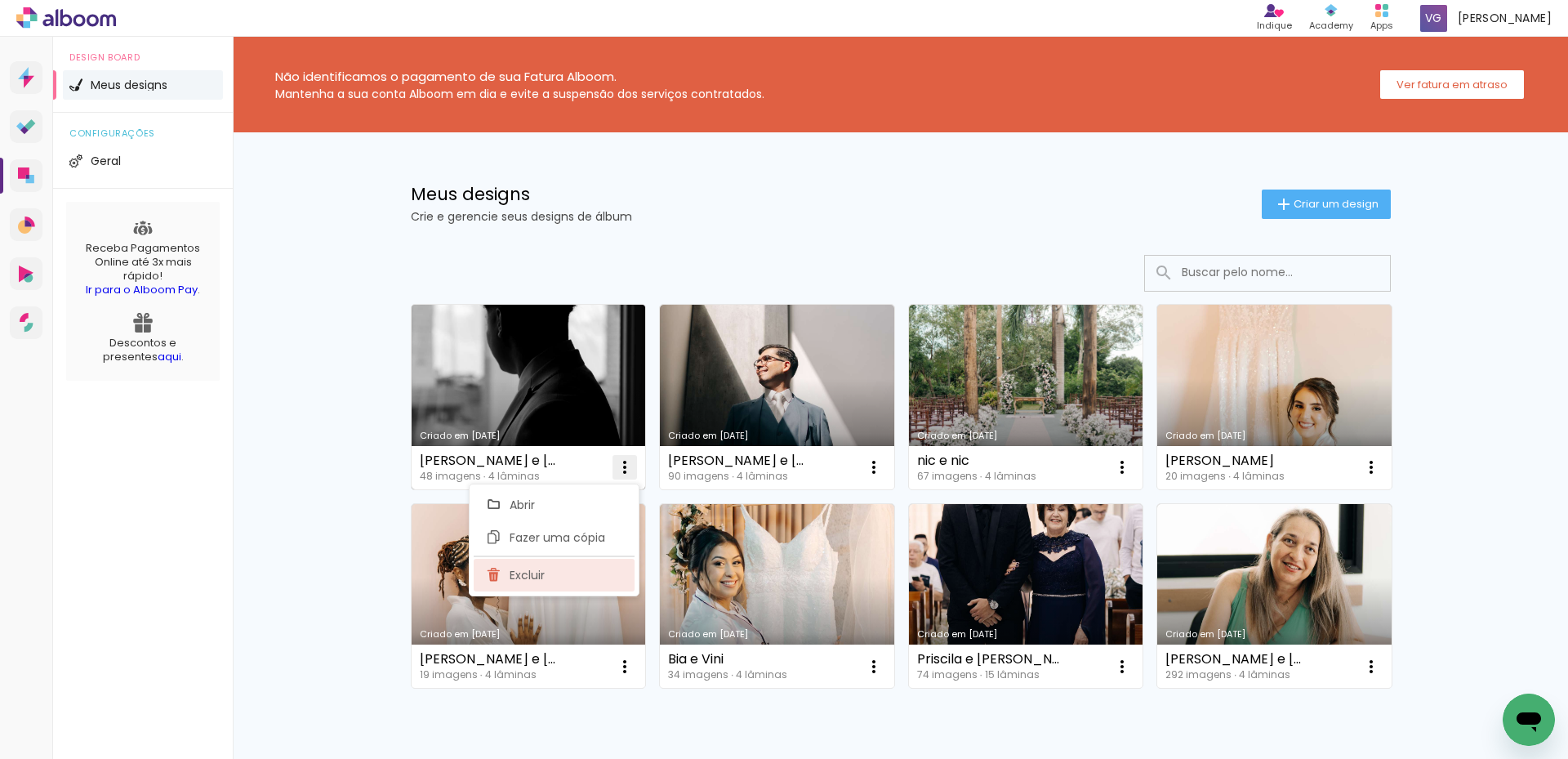
click at [584, 581] on paper-item "Excluir" at bounding box center [553, 574] width 160 height 32
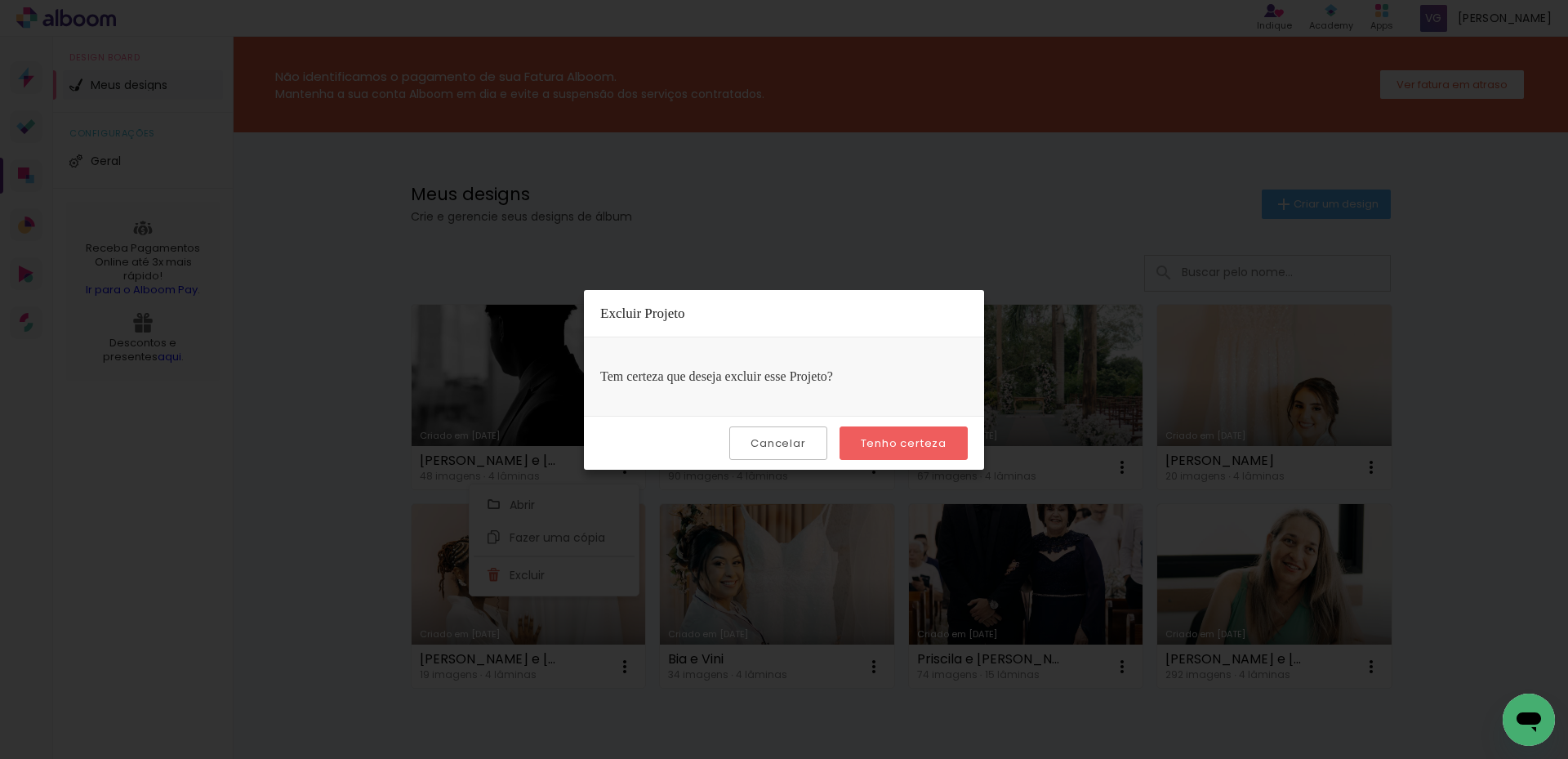
click at [0, 0] on slot "Tenho certeza" at bounding box center [0, 0] width 0 height 0
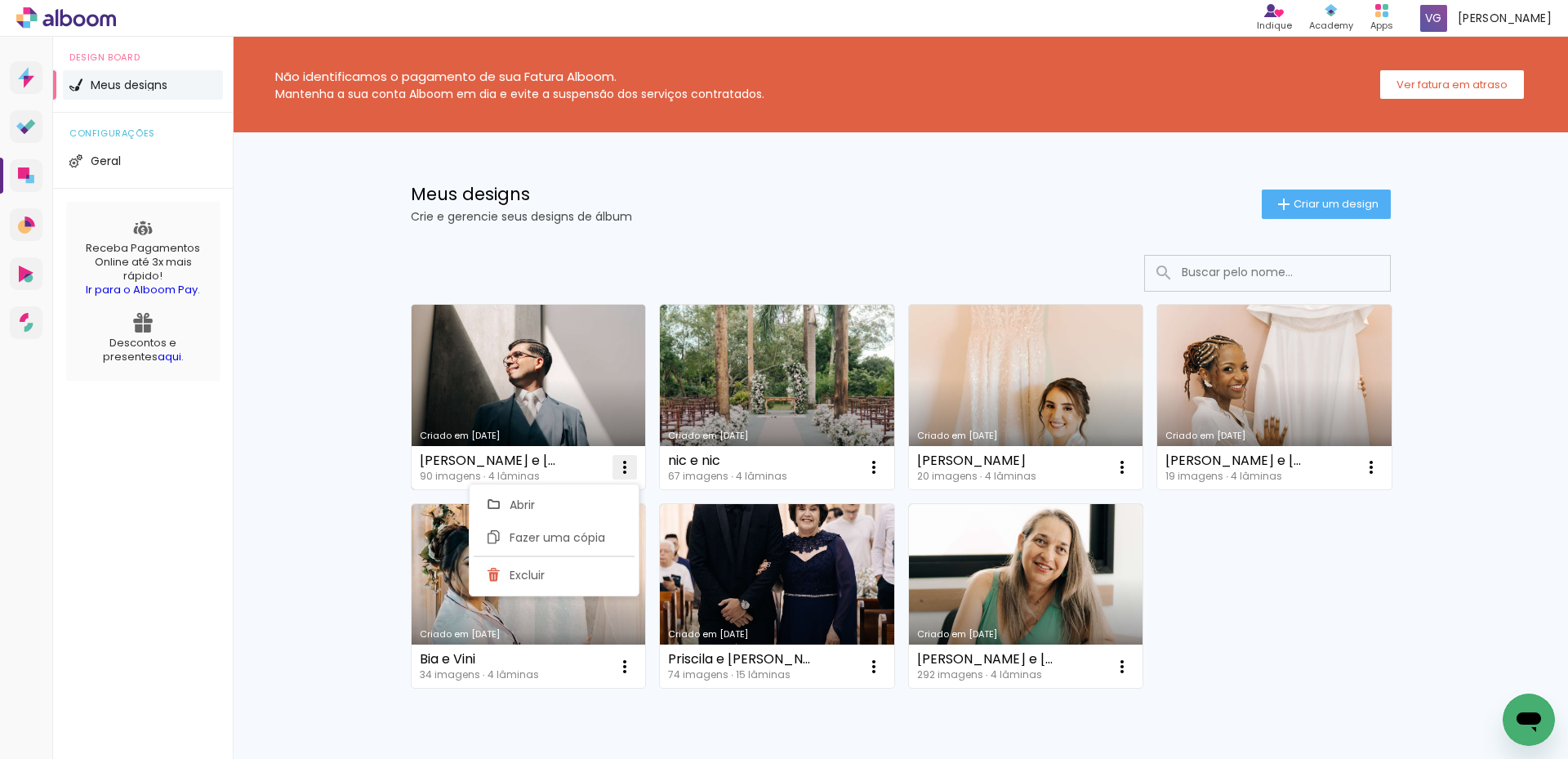
click at [615, 470] on iron-icon at bounding box center [625, 467] width 20 height 20
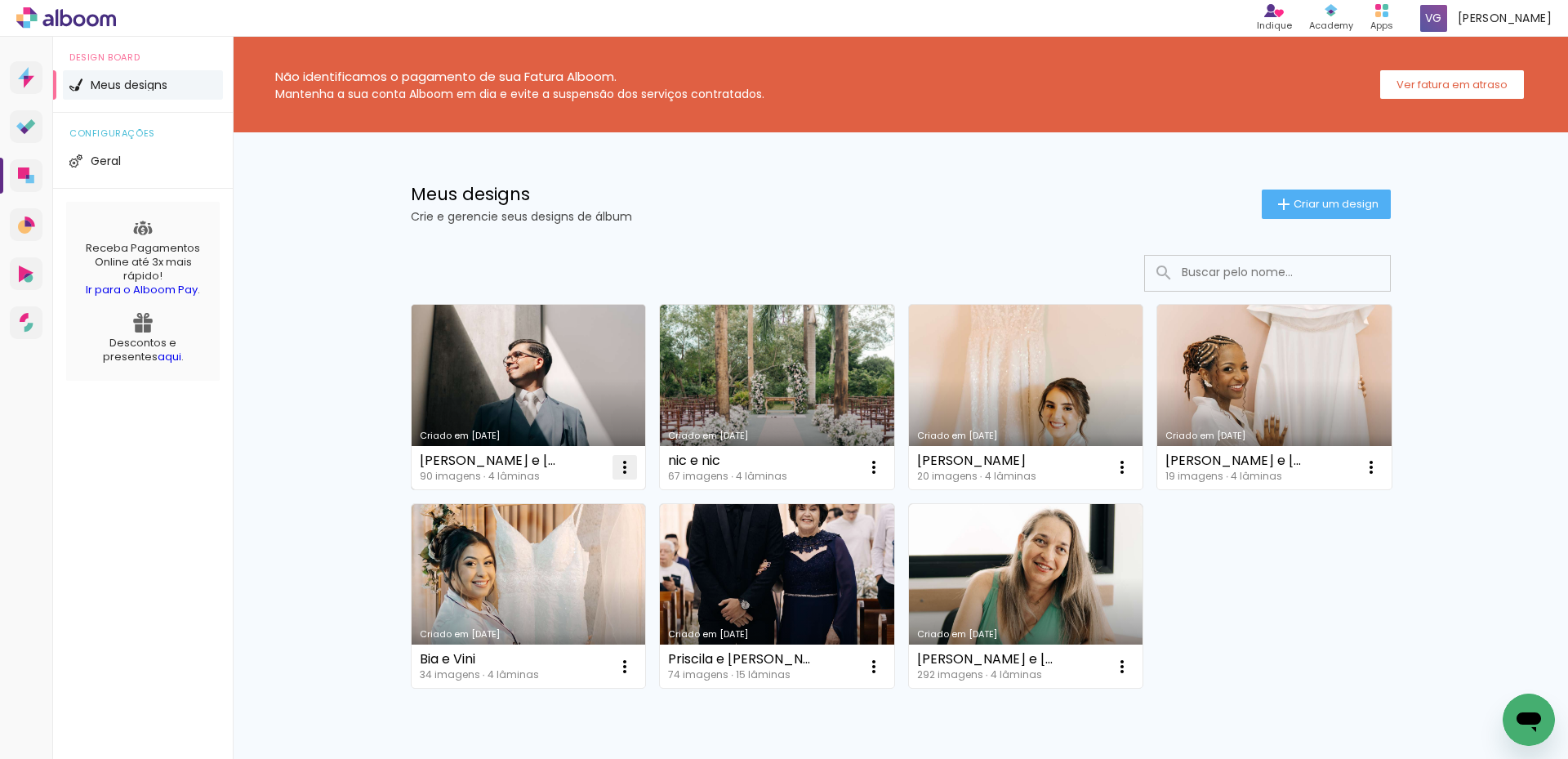
click at [615, 467] on iron-icon at bounding box center [625, 467] width 20 height 20
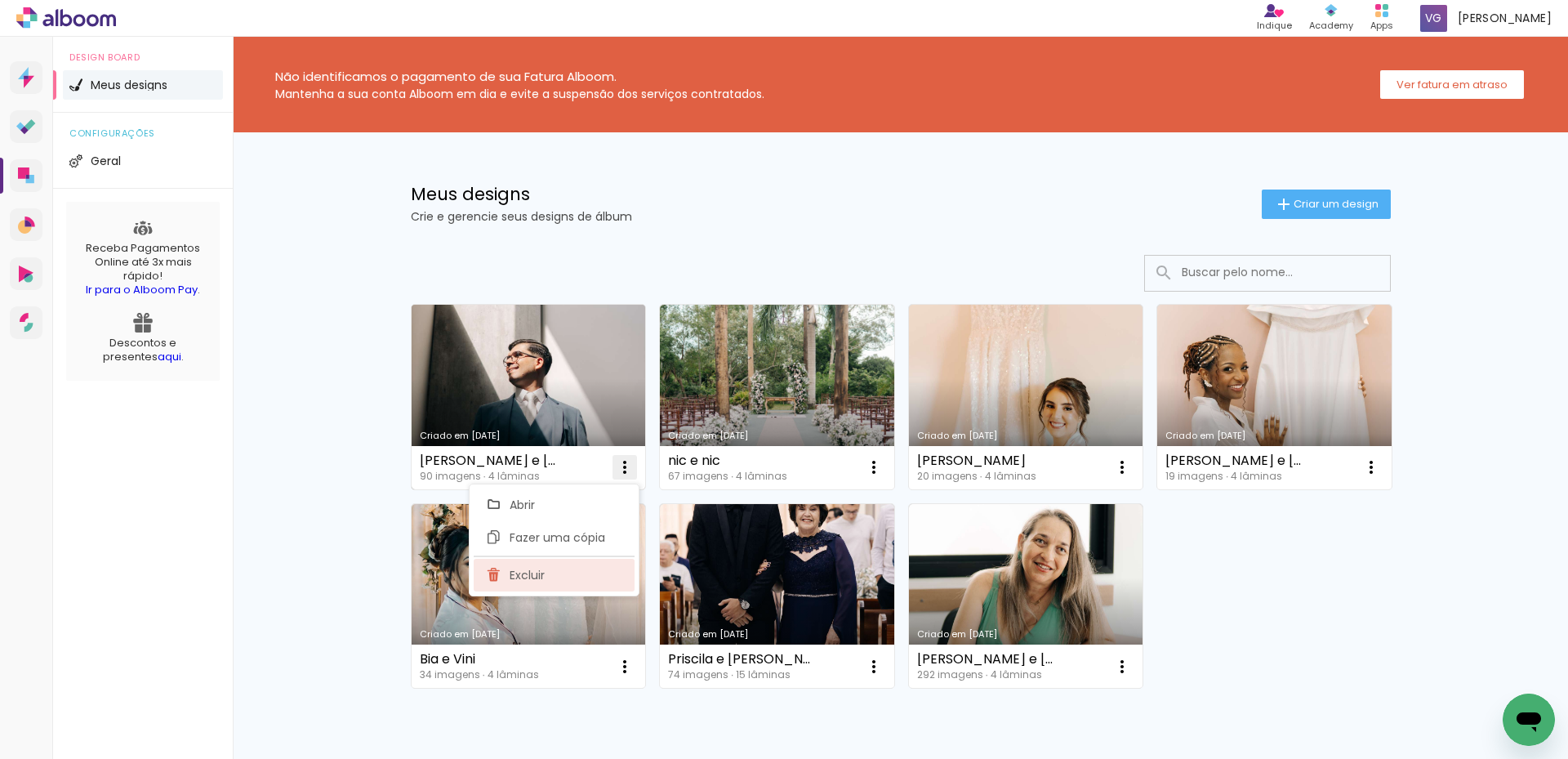
click at [561, 569] on paper-item "Excluir" at bounding box center [553, 574] width 160 height 32
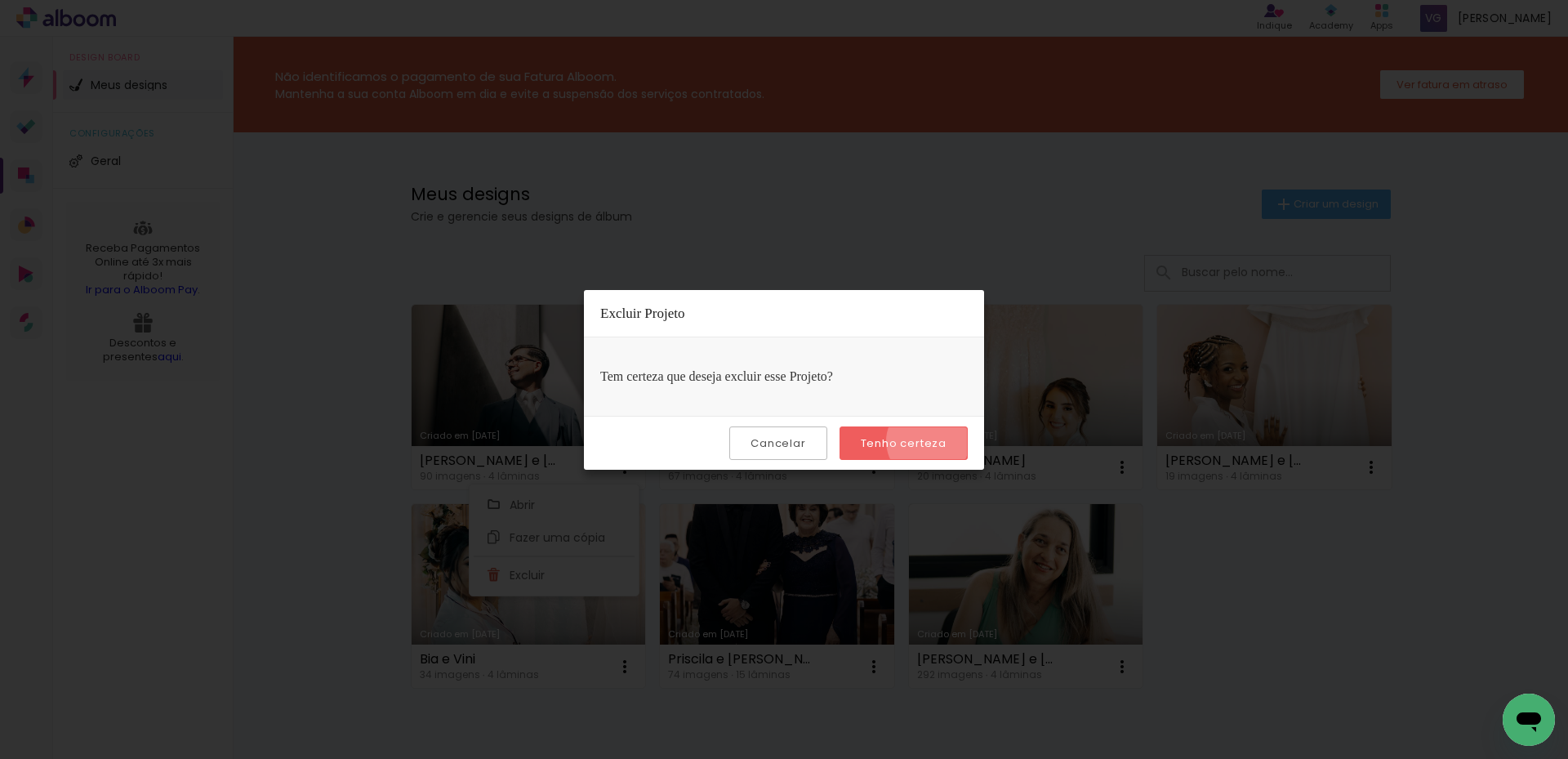
click at [0, 0] on slot "Tenho certeza" at bounding box center [0, 0] width 0 height 0
click at [736, 187] on iron-overlay-backdrop at bounding box center [784, 379] width 1568 height 759
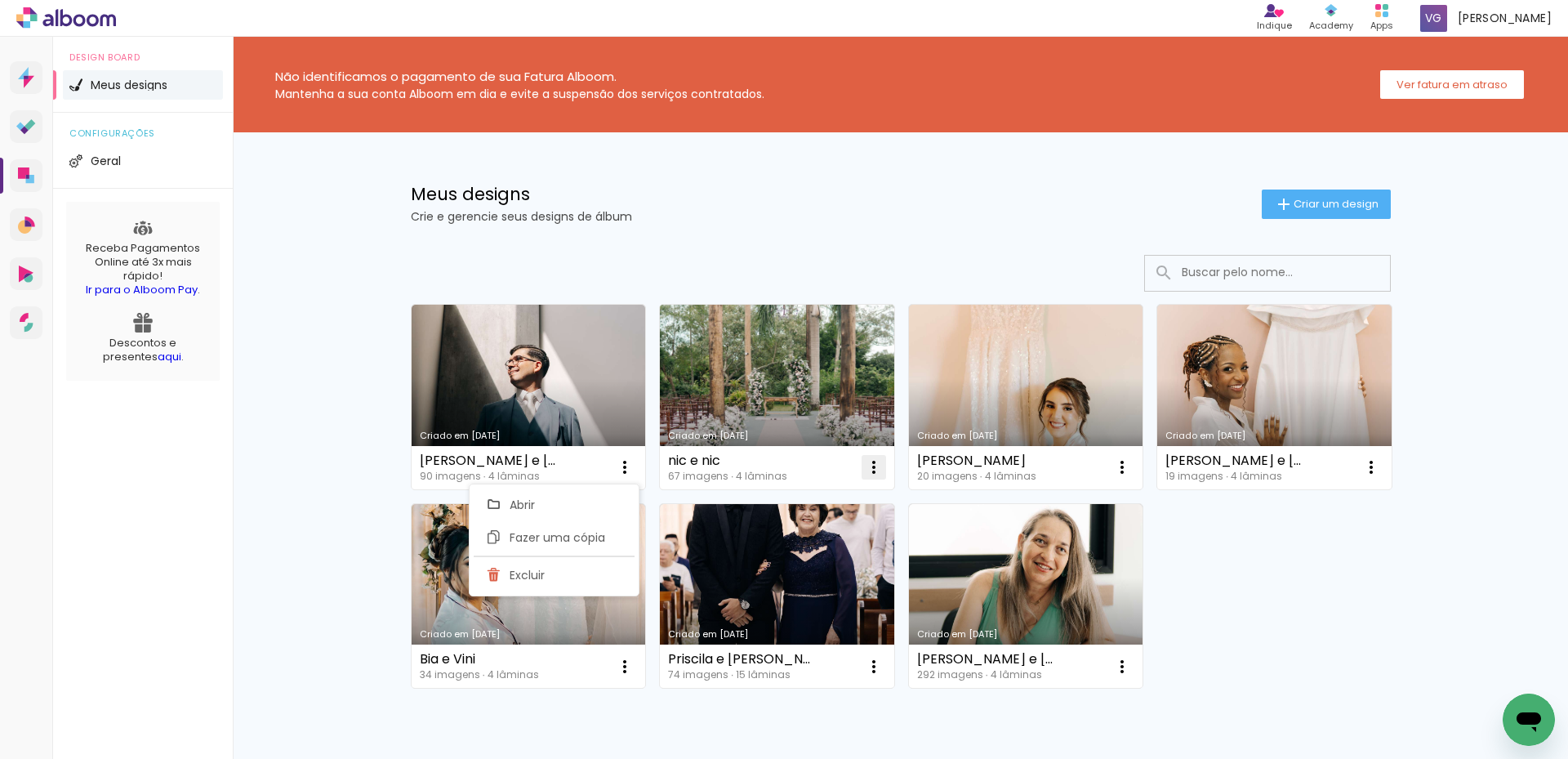
click at [873, 470] on iron-icon at bounding box center [874, 467] width 20 height 20
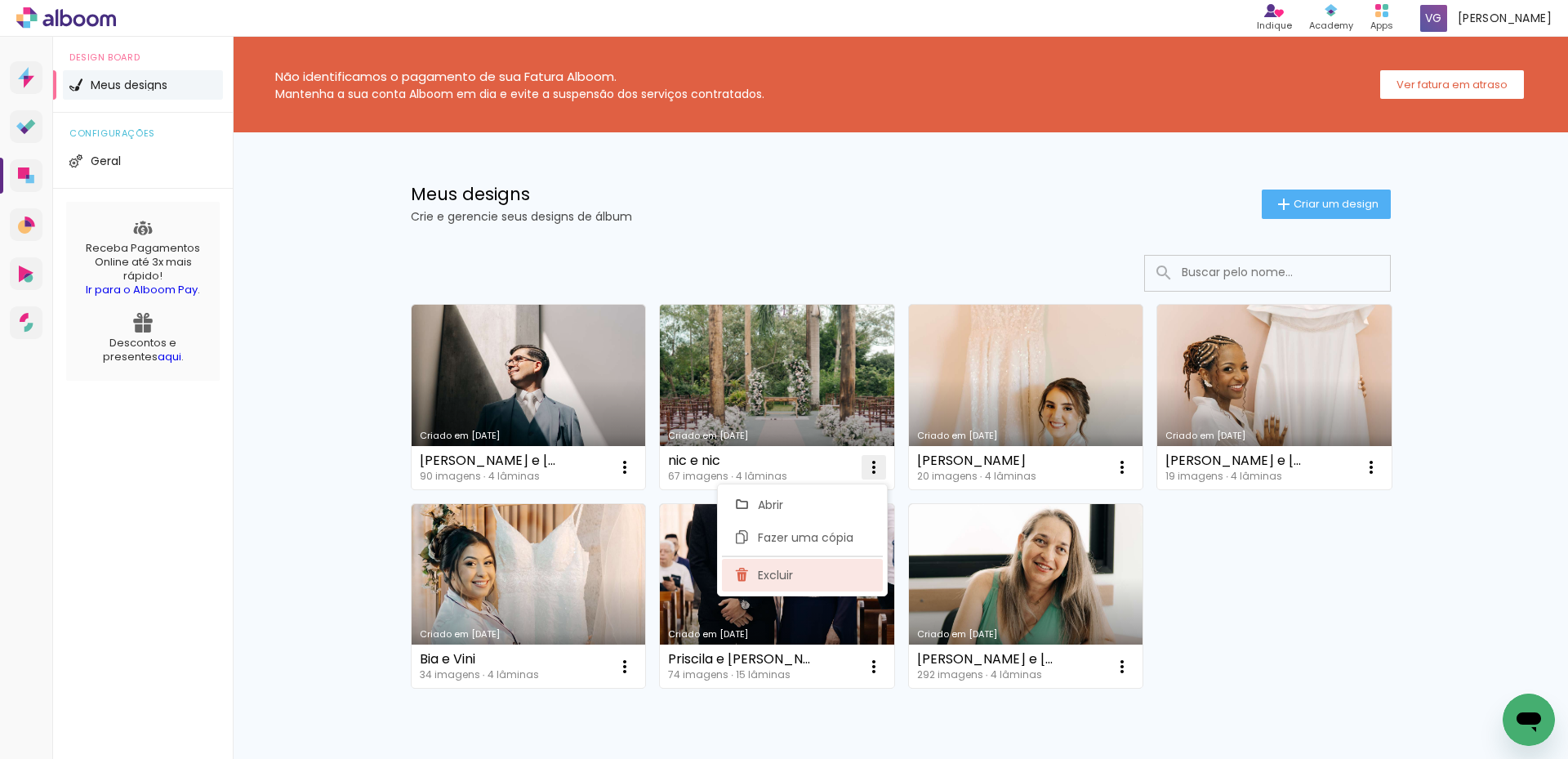
click at [795, 577] on paper-item "Excluir" at bounding box center [801, 574] width 160 height 32
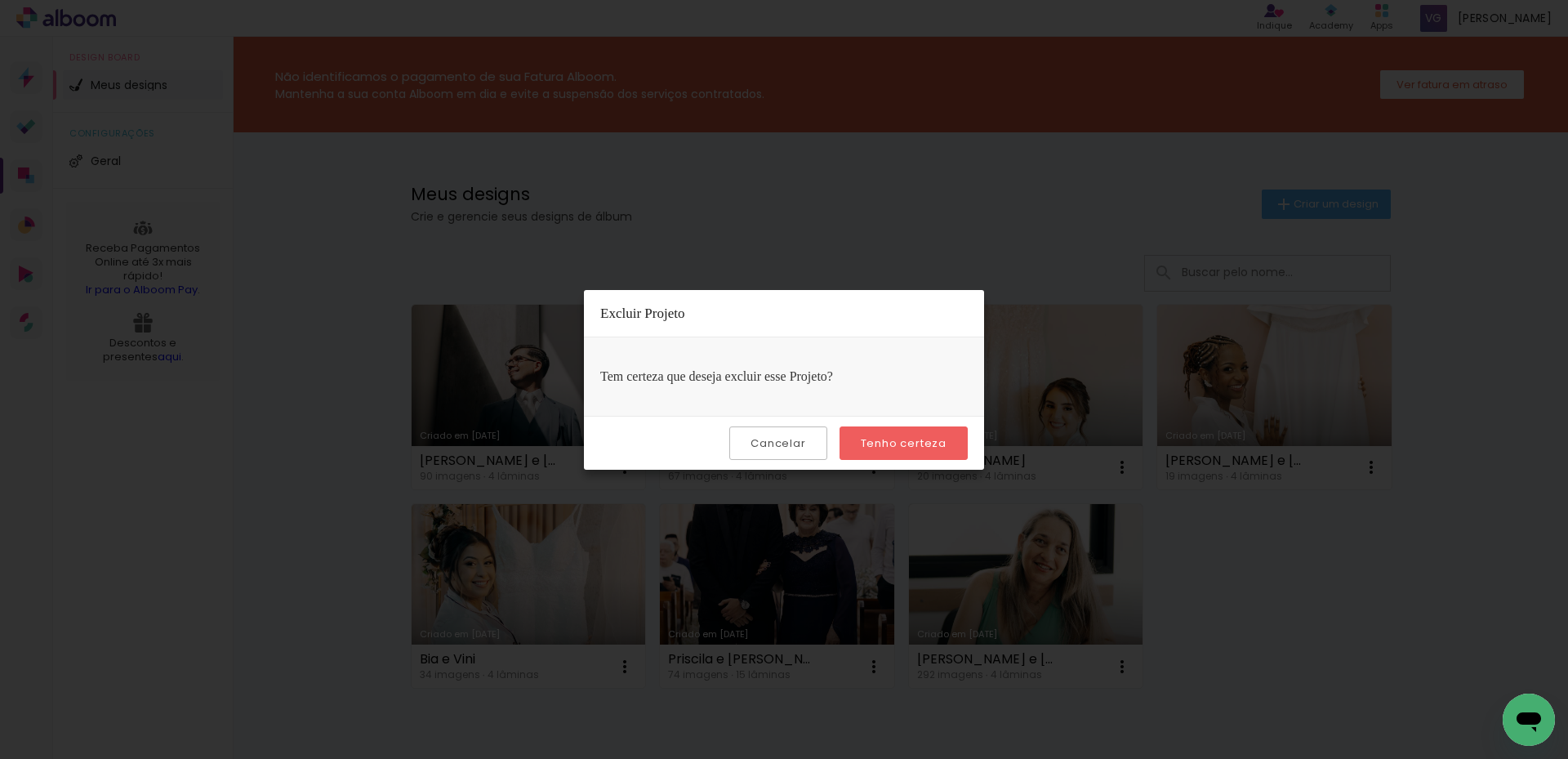
click at [882, 440] on link "Criado em 08/07/25" at bounding box center [777, 396] width 234 height 184
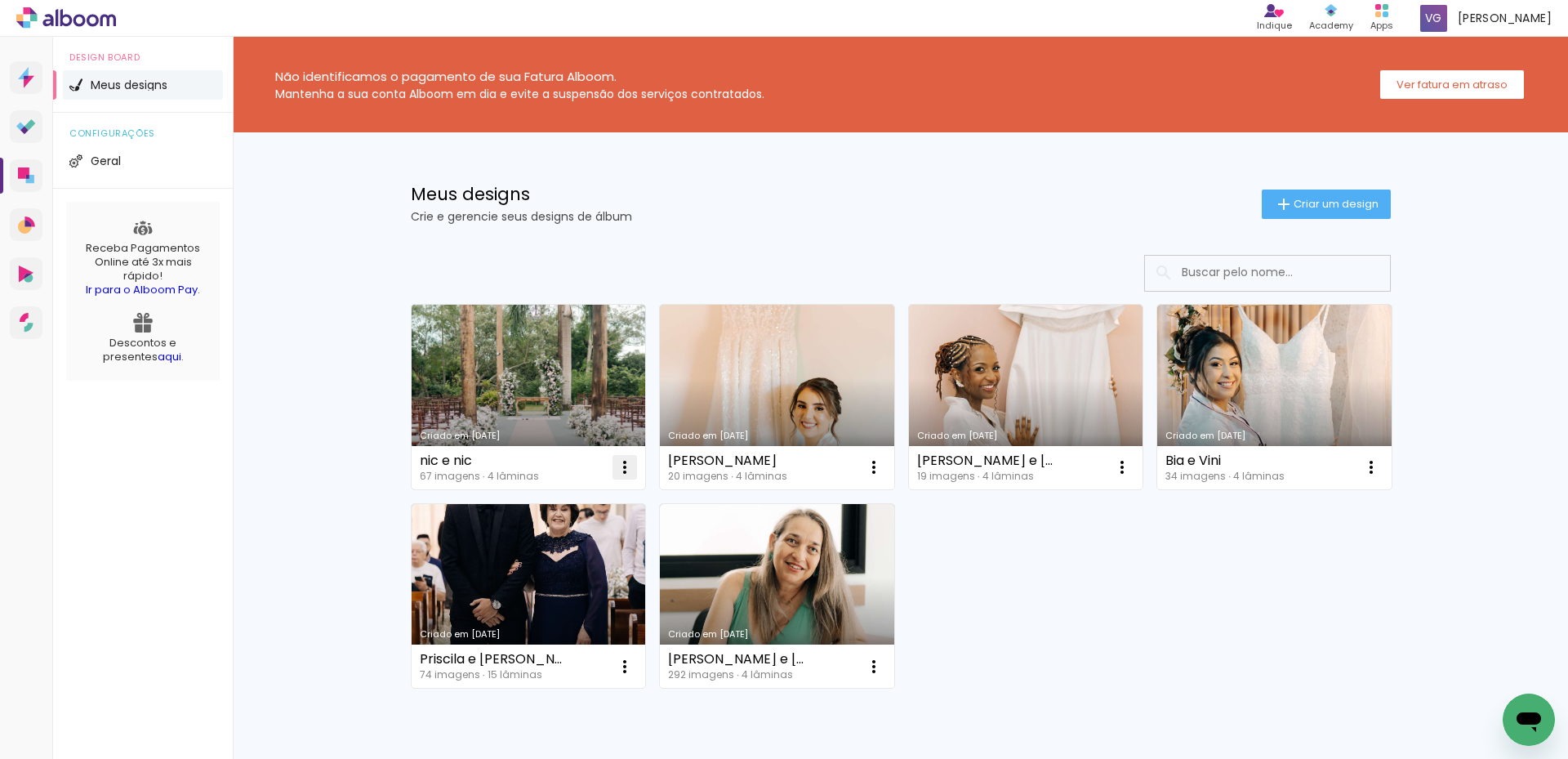
click at [615, 467] on iron-icon at bounding box center [625, 467] width 20 height 20
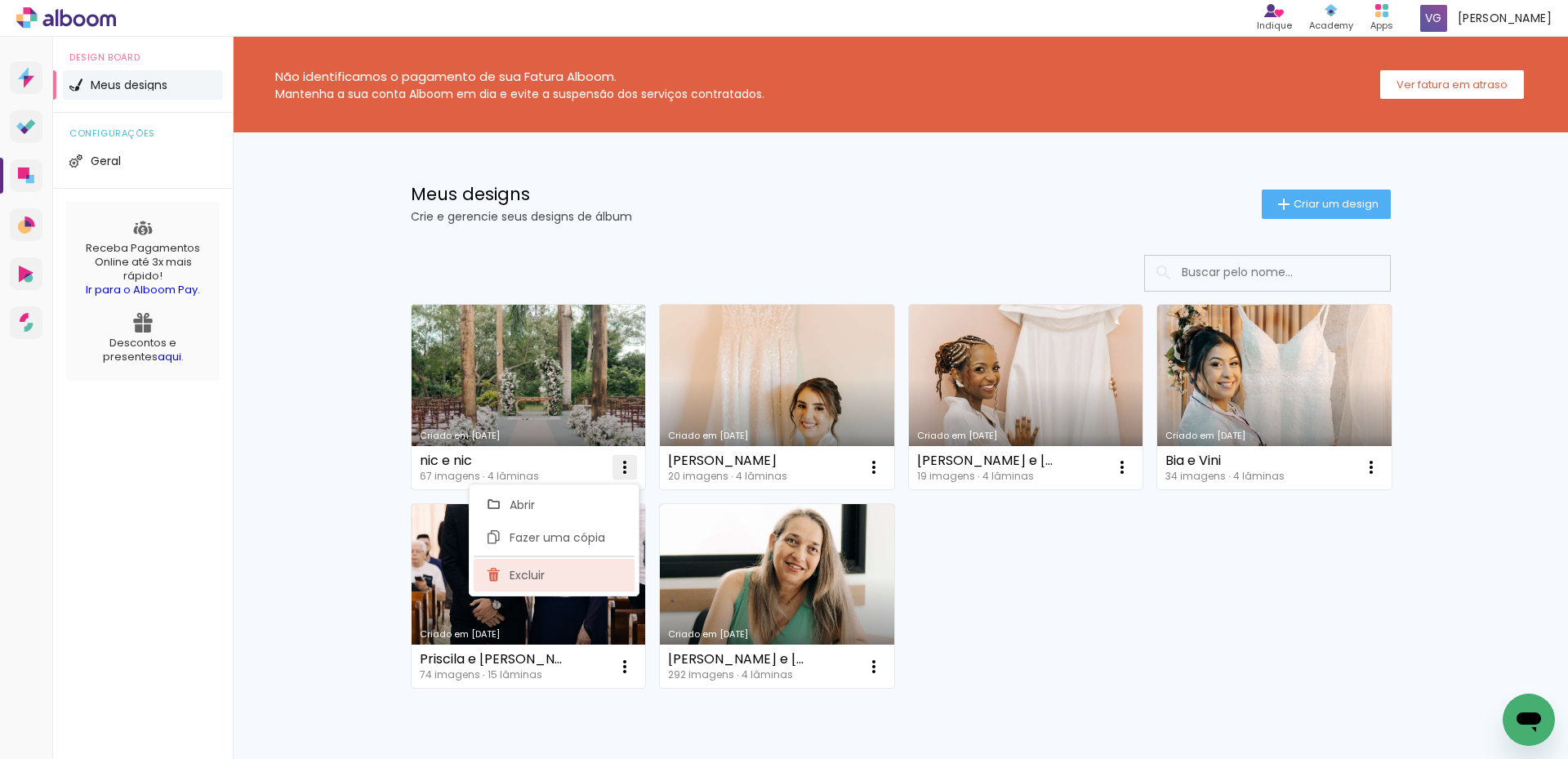
click at [545, 582] on paper-item "Excluir" at bounding box center [553, 574] width 160 height 32
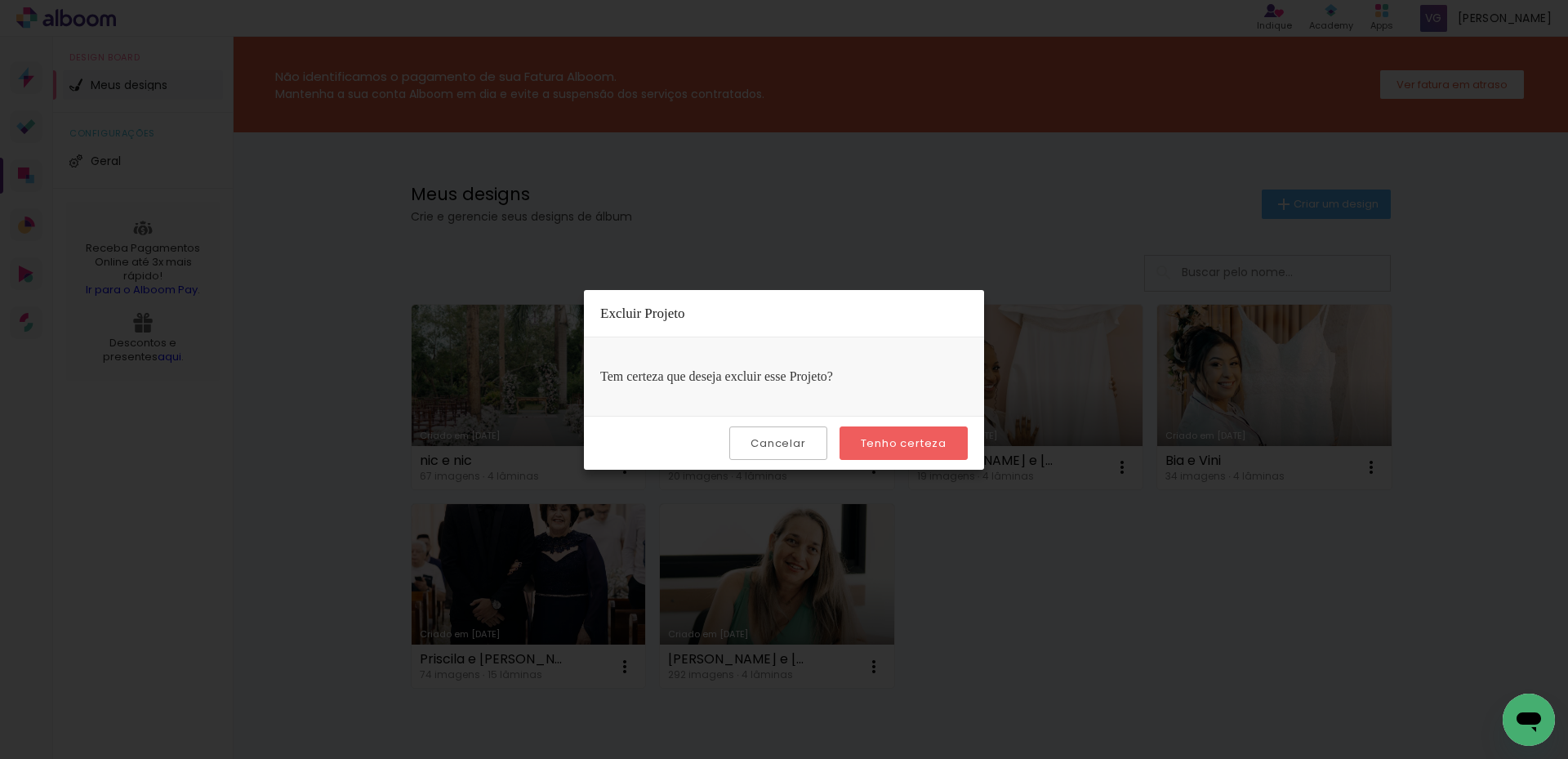
click at [0, 0] on slot "Tenho certeza" at bounding box center [0, 0] width 0 height 0
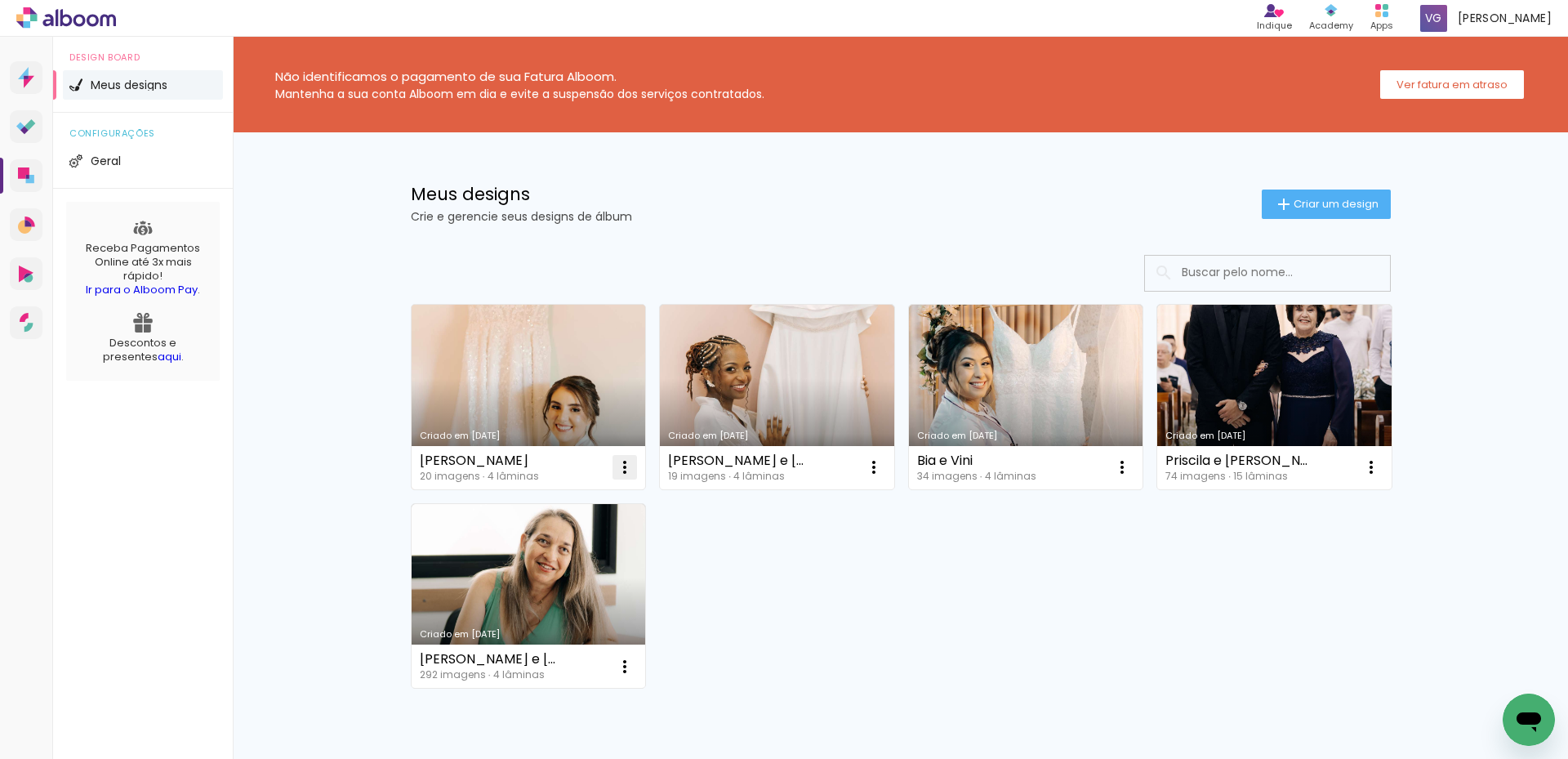
click at [618, 468] on iron-icon at bounding box center [625, 467] width 20 height 20
click at [533, 575] on span "Excluir" at bounding box center [528, 575] width 35 height 12
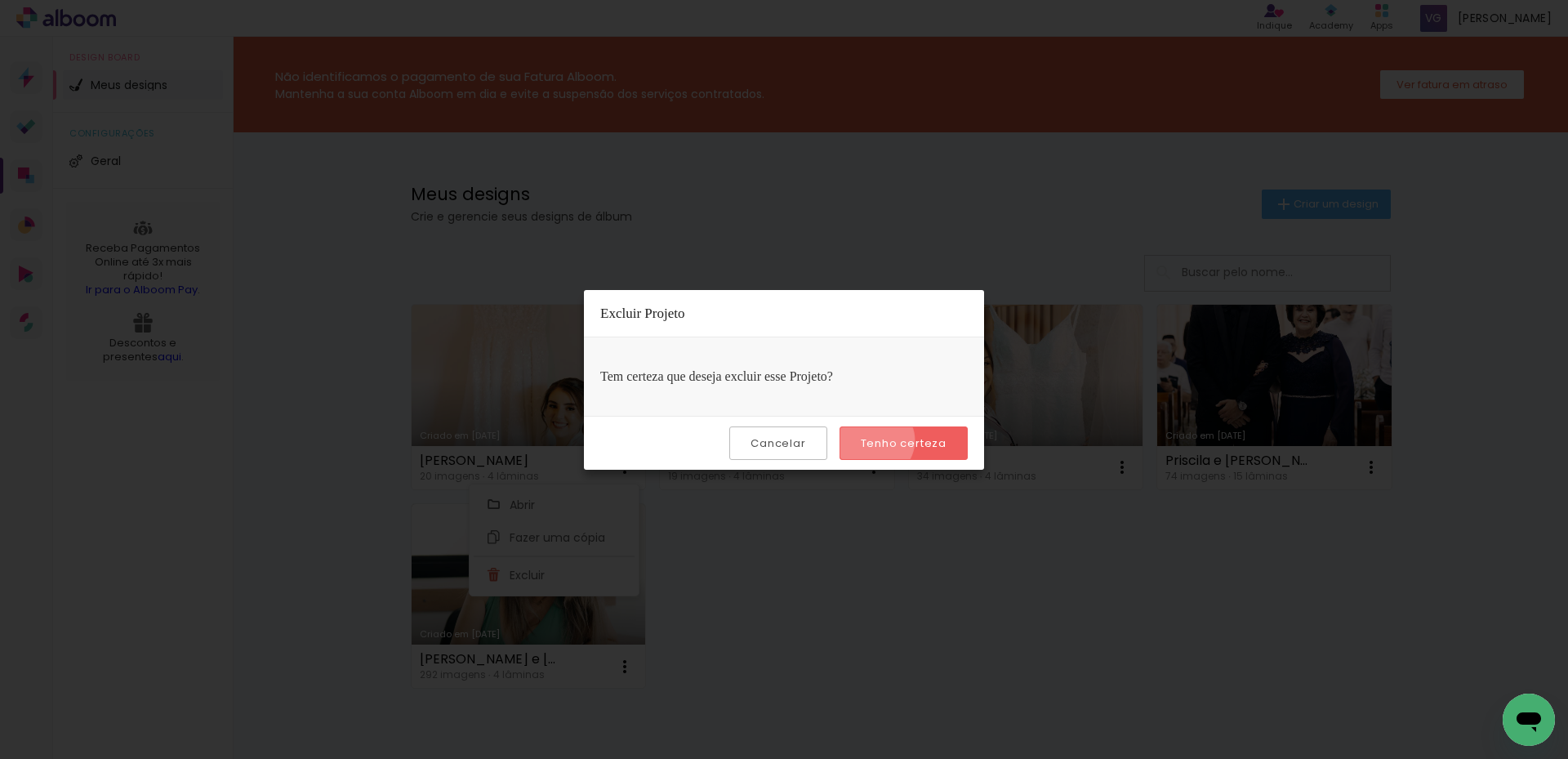
click at [0, 0] on slot "Tenho certeza" at bounding box center [0, 0] width 0 height 0
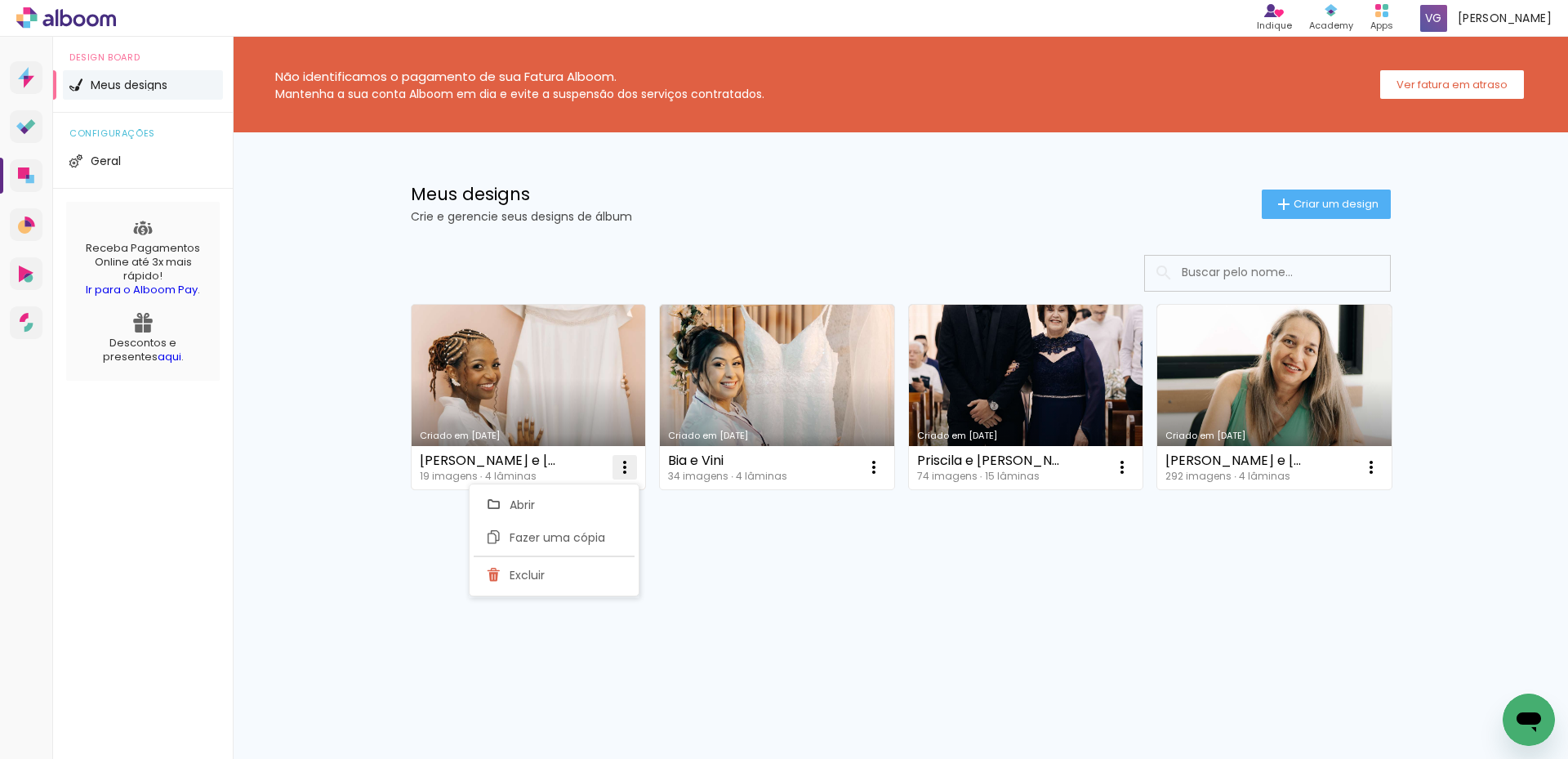
click at [633, 467] on iron-icon at bounding box center [625, 467] width 20 height 20
click at [629, 469] on iron-icon at bounding box center [625, 467] width 20 height 20
click at [543, 574] on span "Excluir" at bounding box center [533, 575] width 35 height 12
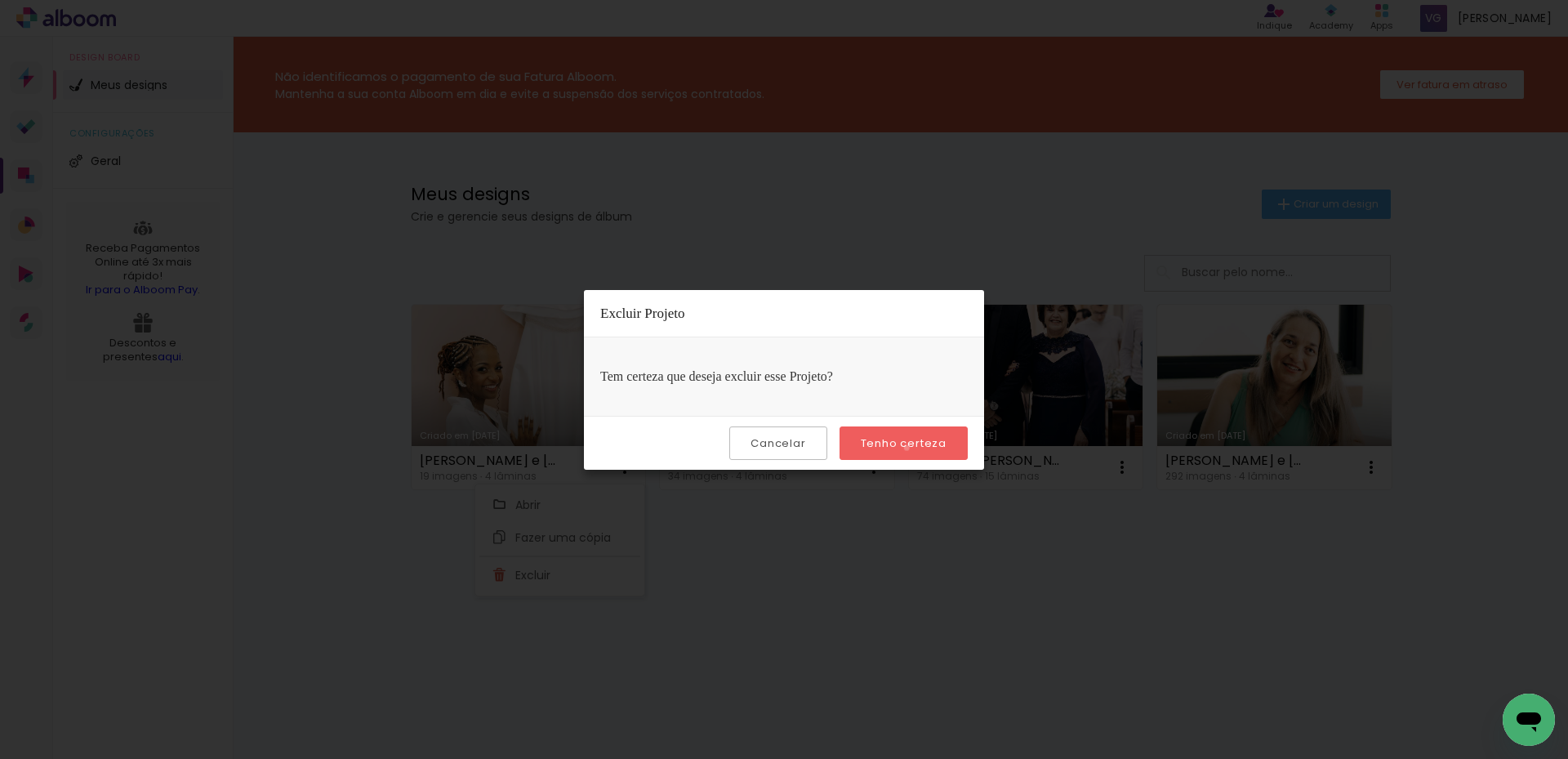
click at [0, 0] on slot "Tenho certeza" at bounding box center [0, 0] width 0 height 0
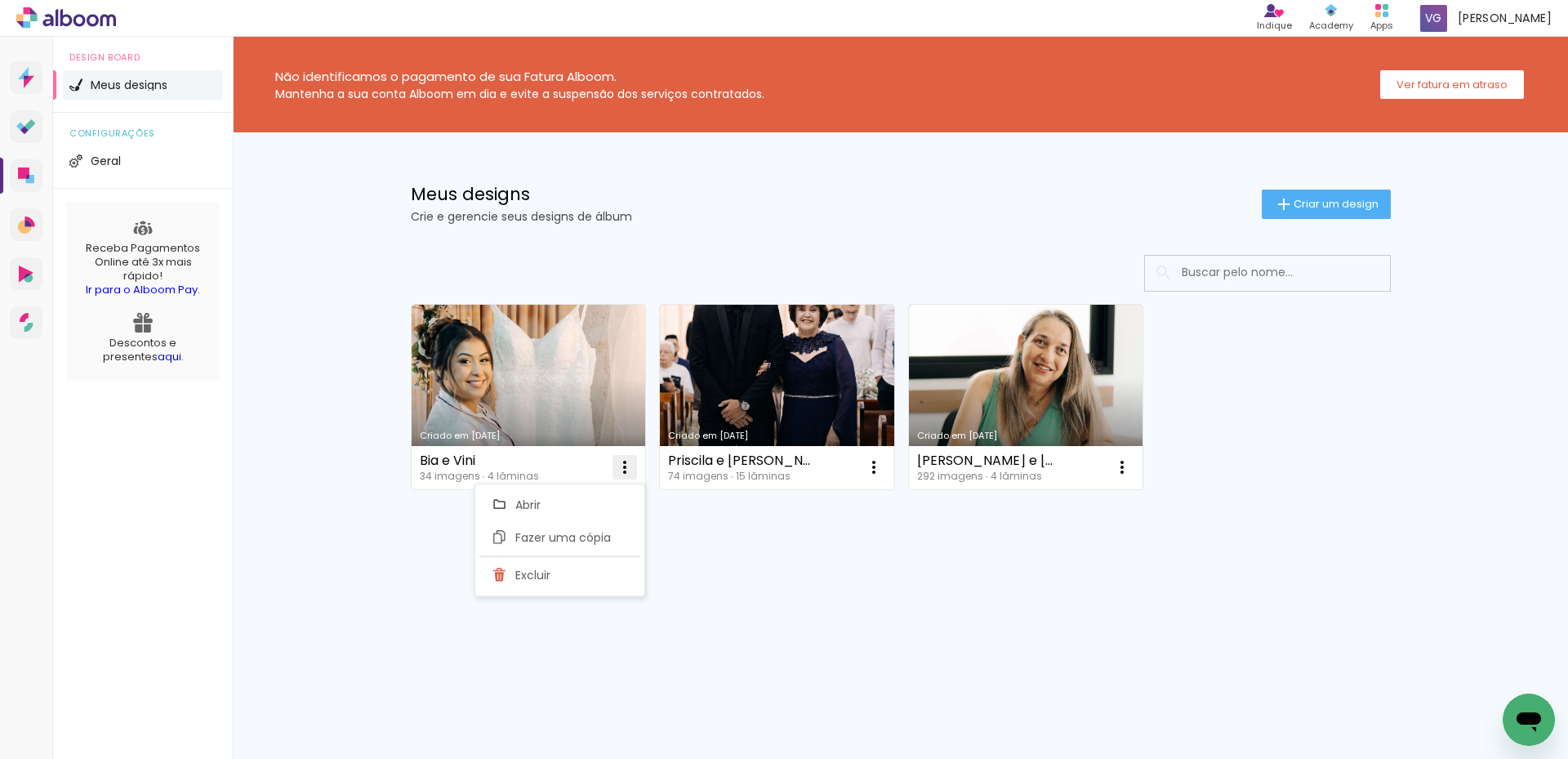
click at [620, 474] on iron-icon at bounding box center [625, 467] width 20 height 20
click at [557, 570] on paper-item "Excluir" at bounding box center [559, 574] width 160 height 32
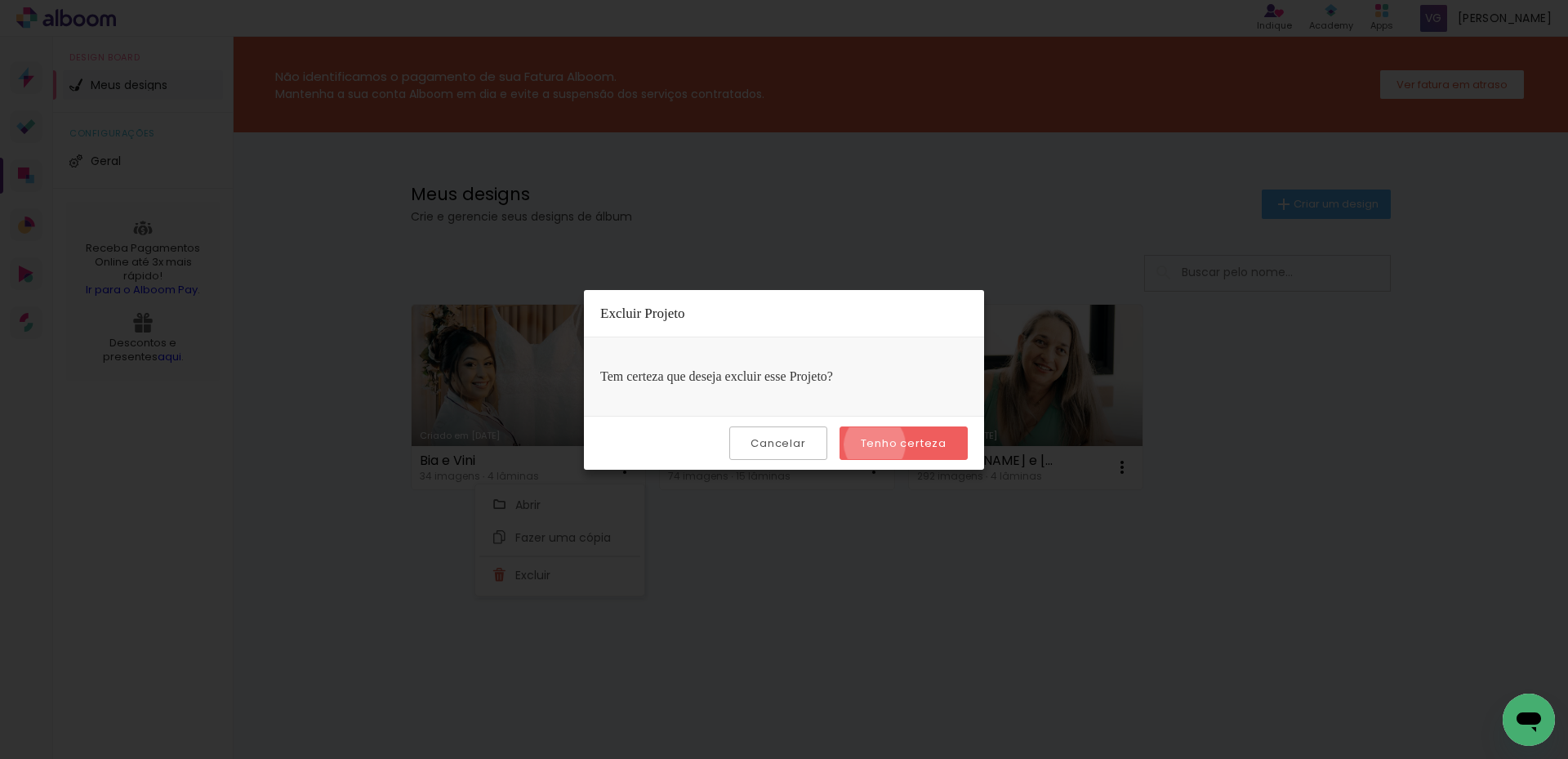
click at [0, 0] on slot "Tenho certeza" at bounding box center [0, 0] width 0 height 0
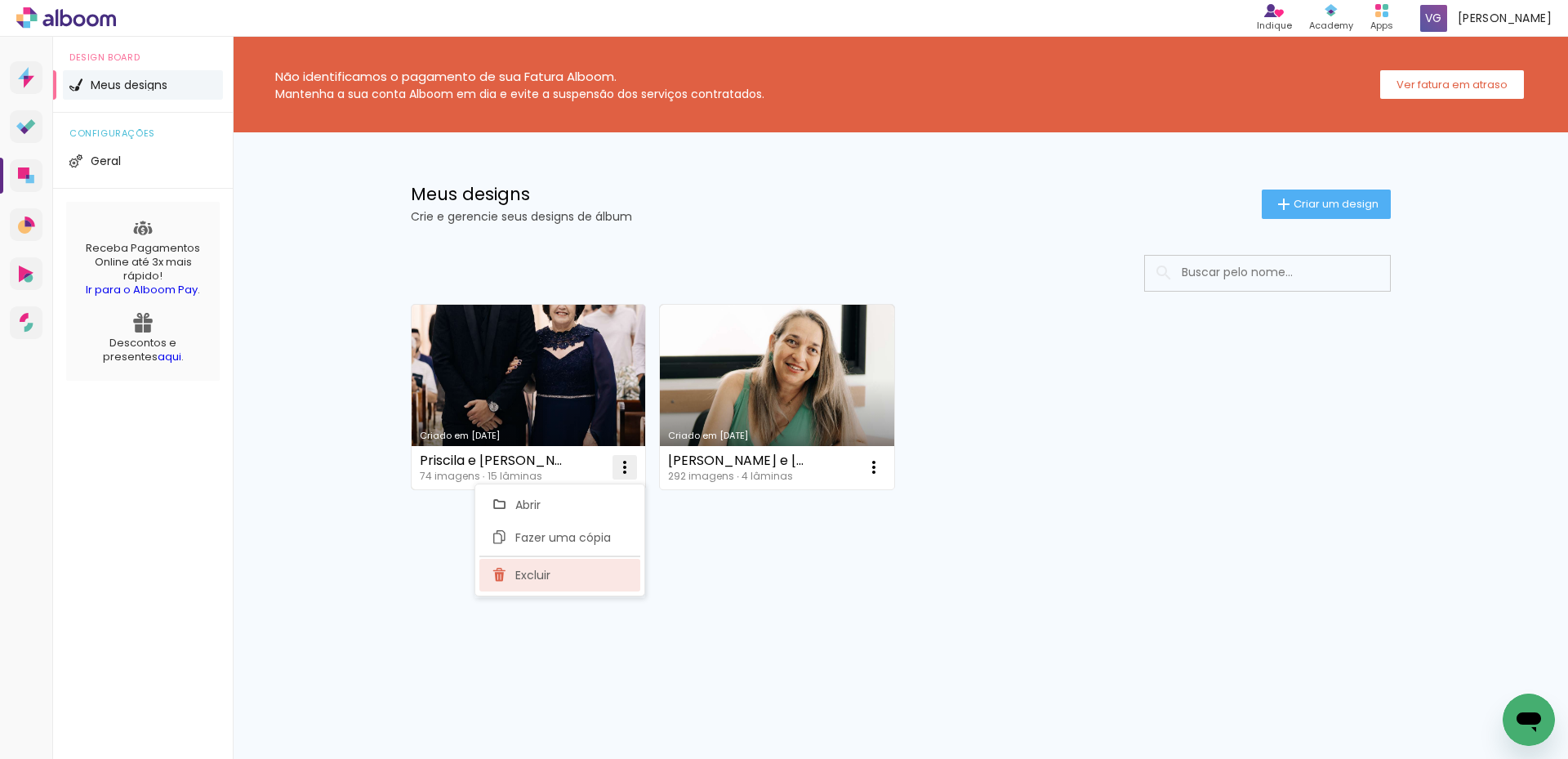
click at [555, 573] on paper-item "Excluir" at bounding box center [559, 574] width 160 height 32
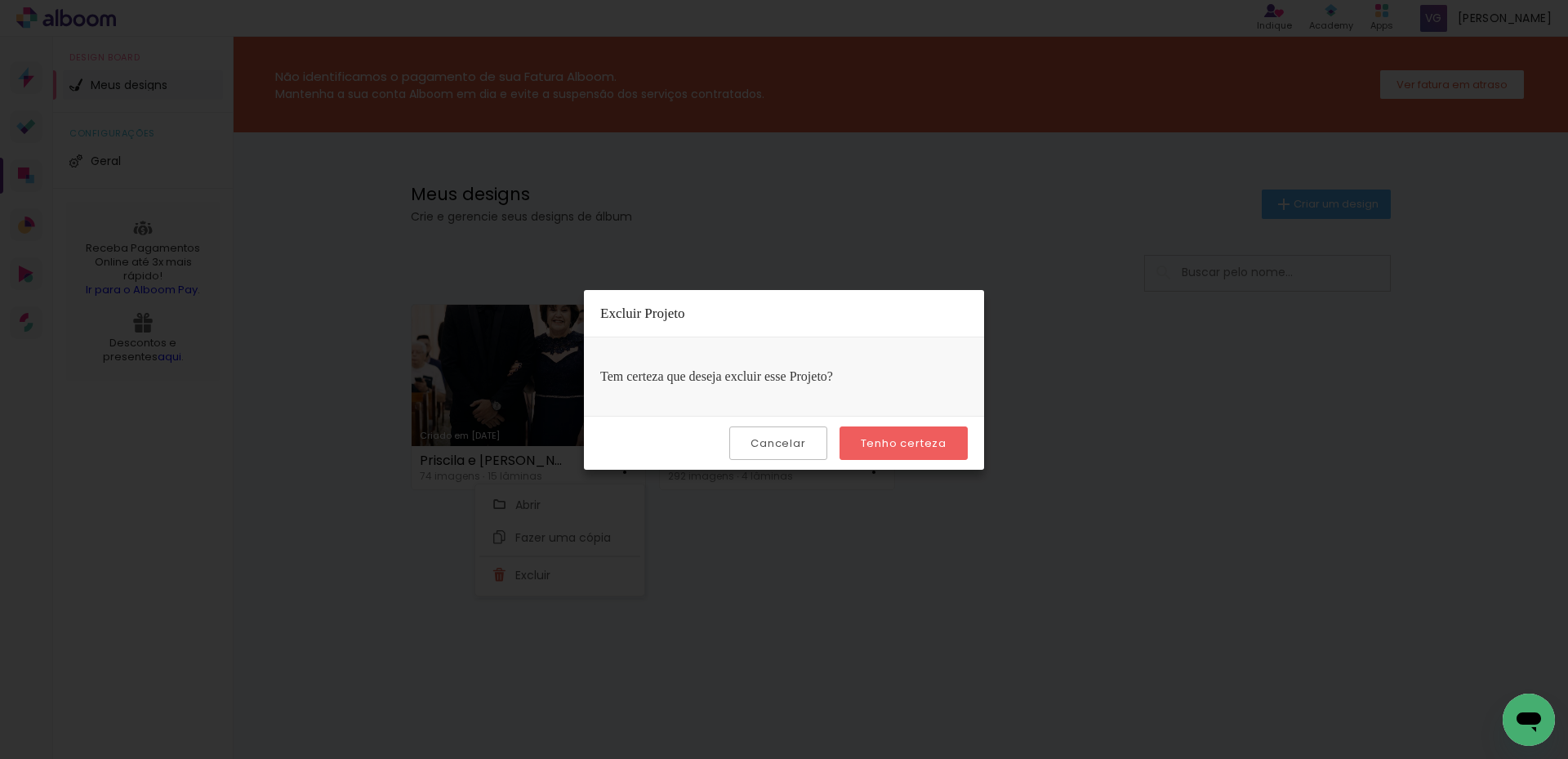
click at [0, 0] on slot "Tenho certeza" at bounding box center [0, 0] width 0 height 0
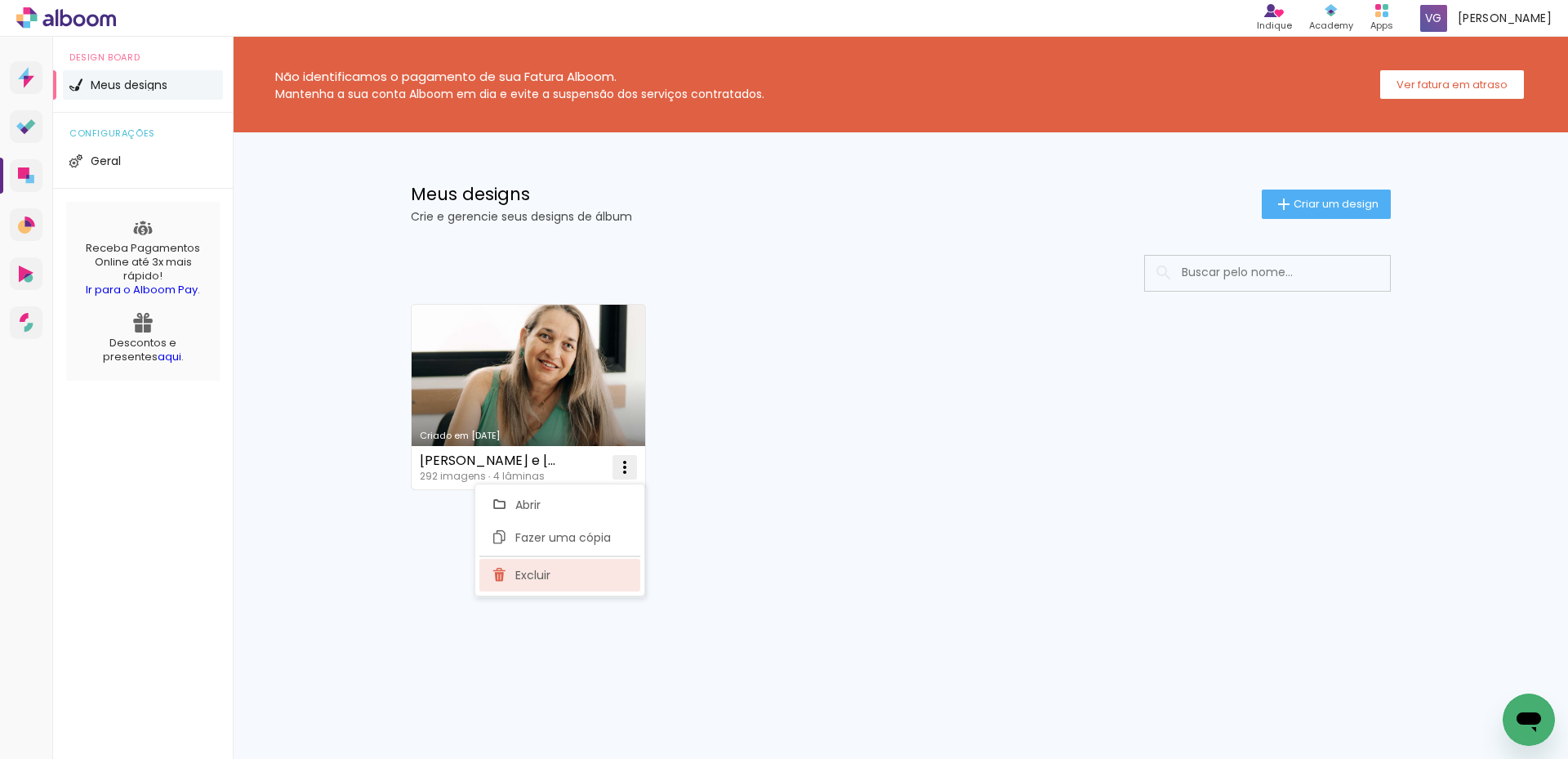
click at [575, 577] on paper-item "Excluir" at bounding box center [559, 574] width 160 height 32
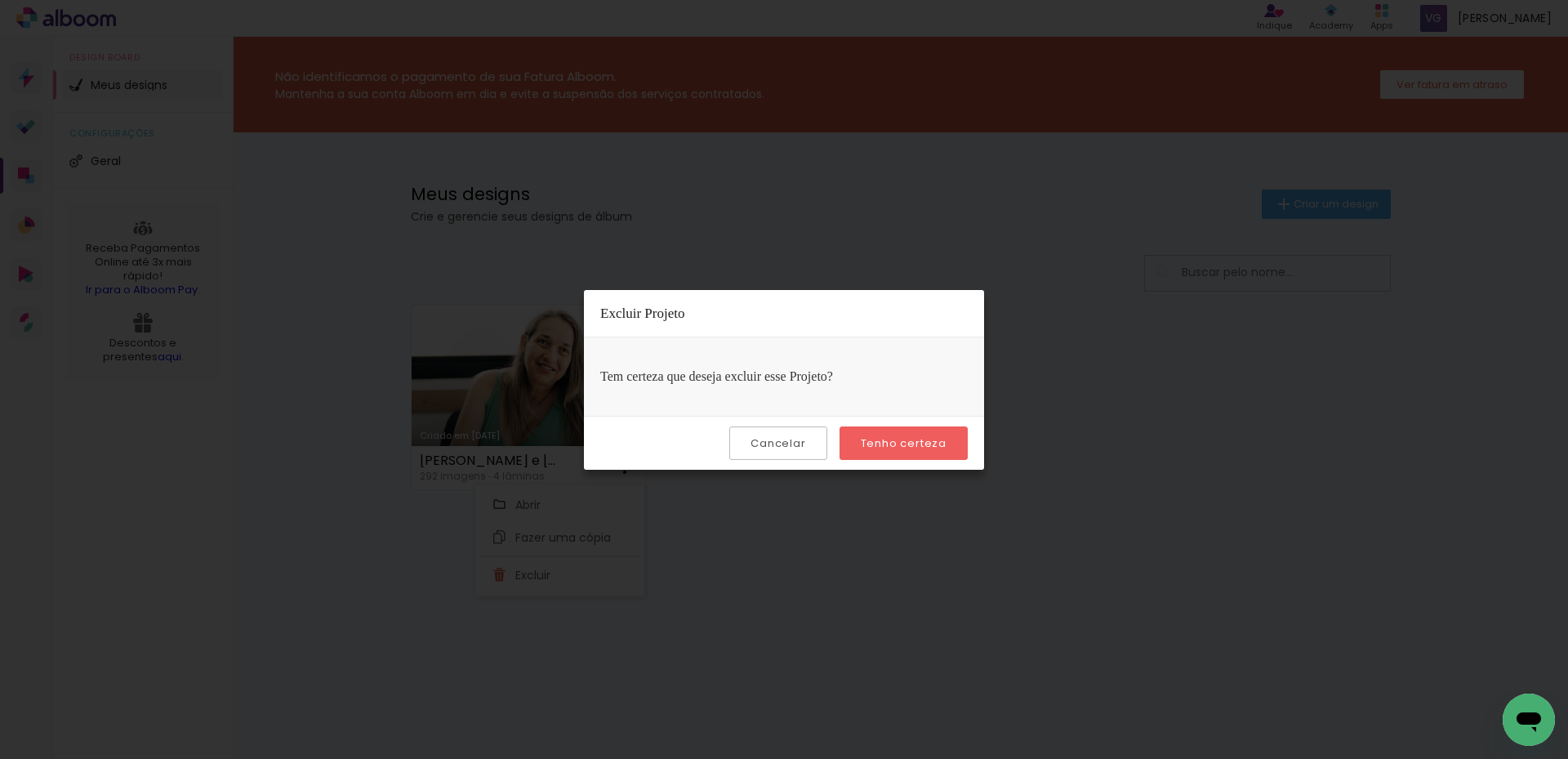
click at [916, 428] on paper-button "Tenho certeza" at bounding box center [904, 443] width 128 height 33
click at [0, 0] on slot "Tenho certeza" at bounding box center [0, 0] width 0 height 0
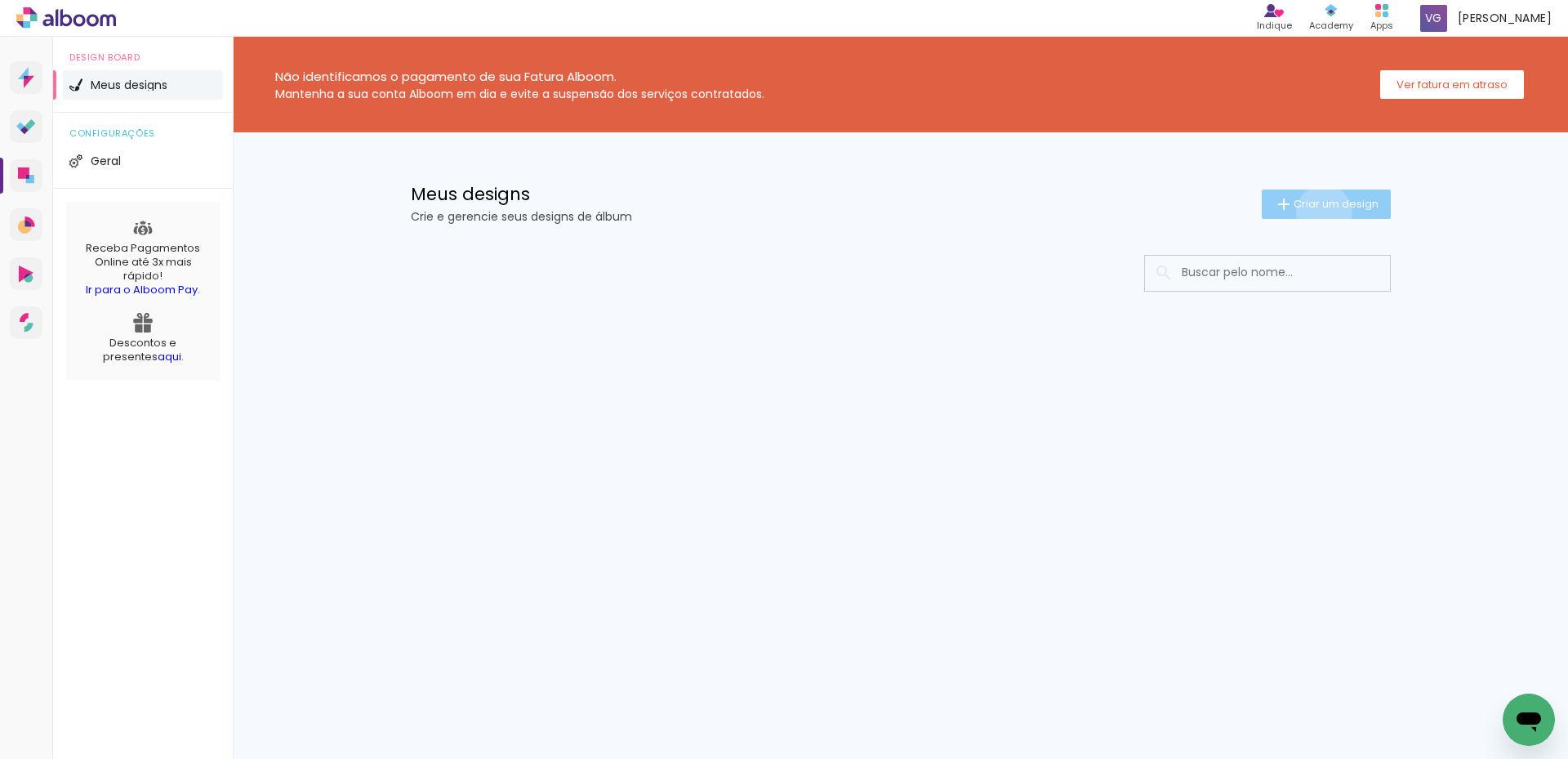
click at [1320, 213] on paper-button "Criar um design" at bounding box center [1325, 204] width 129 height 30
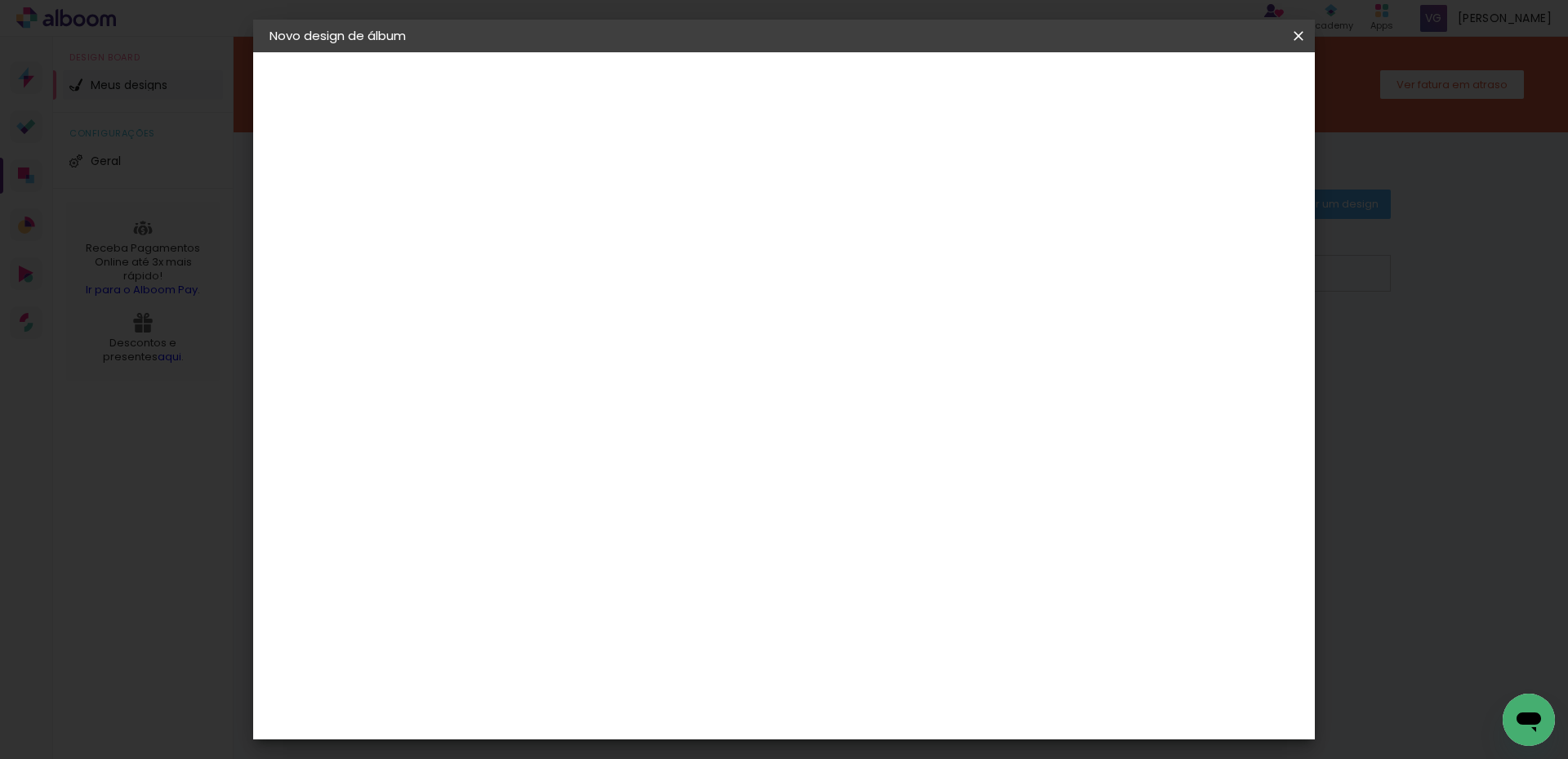
click at [536, 216] on input at bounding box center [536, 220] width 0 height 26
click at [536, 214] on input at bounding box center [536, 220] width 0 height 26
type input "g"
click at [536, 232] on div at bounding box center [536, 233] width 0 height 2
click at [536, 216] on input at bounding box center [536, 220] width 0 height 26
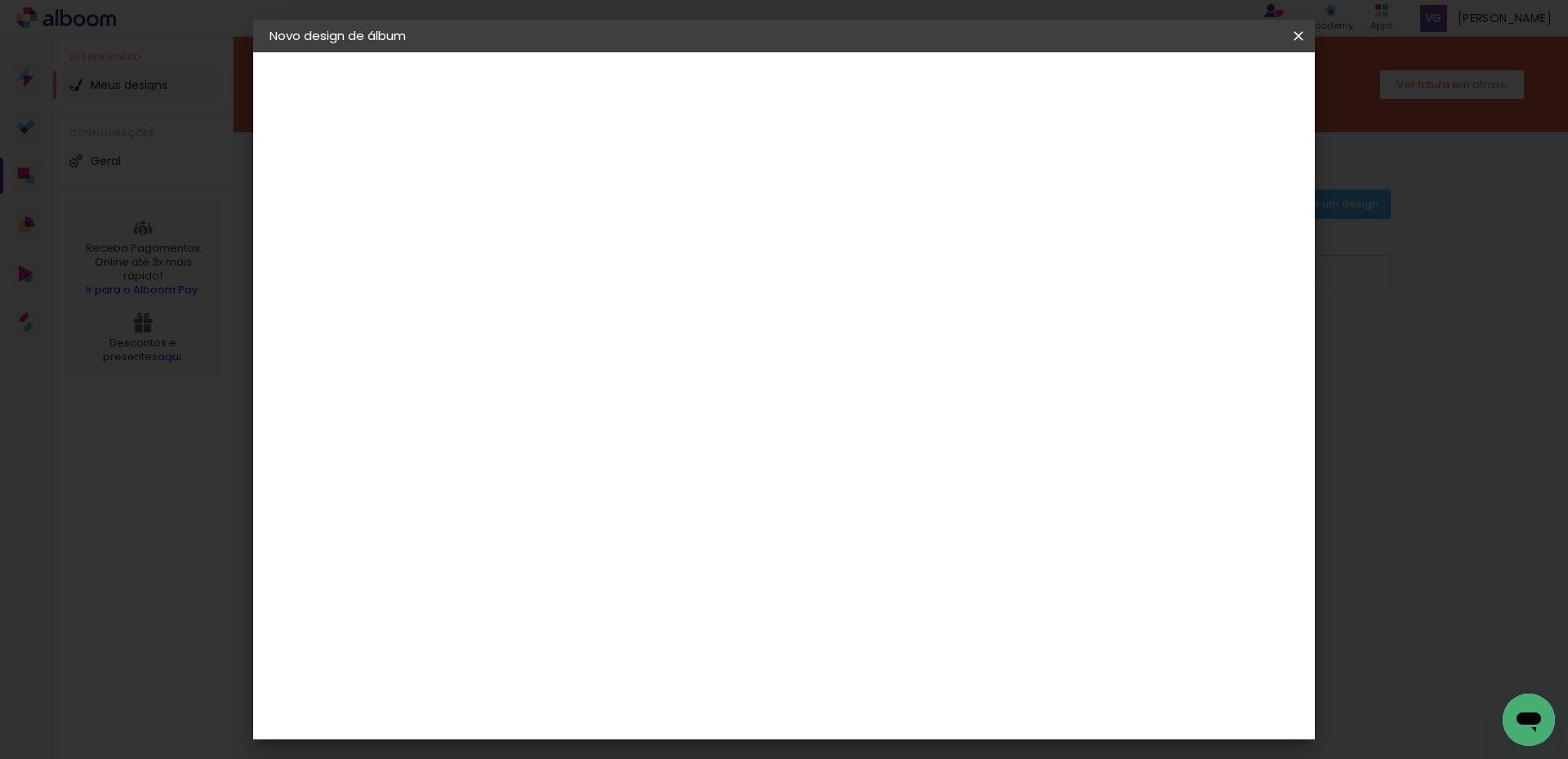
type input "[PERSON_NAME] e [PERSON_NAME]"
type paper-input "[PERSON_NAME] e [PERSON_NAME]"
click at [0, 0] on slot "Avançar" at bounding box center [0, 0] width 0 height 0
click at [660, 307] on input at bounding box center [578, 310] width 165 height 21
drag, startPoint x: 660, startPoint y: 315, endPoint x: 400, endPoint y: 285, distance: 261.7
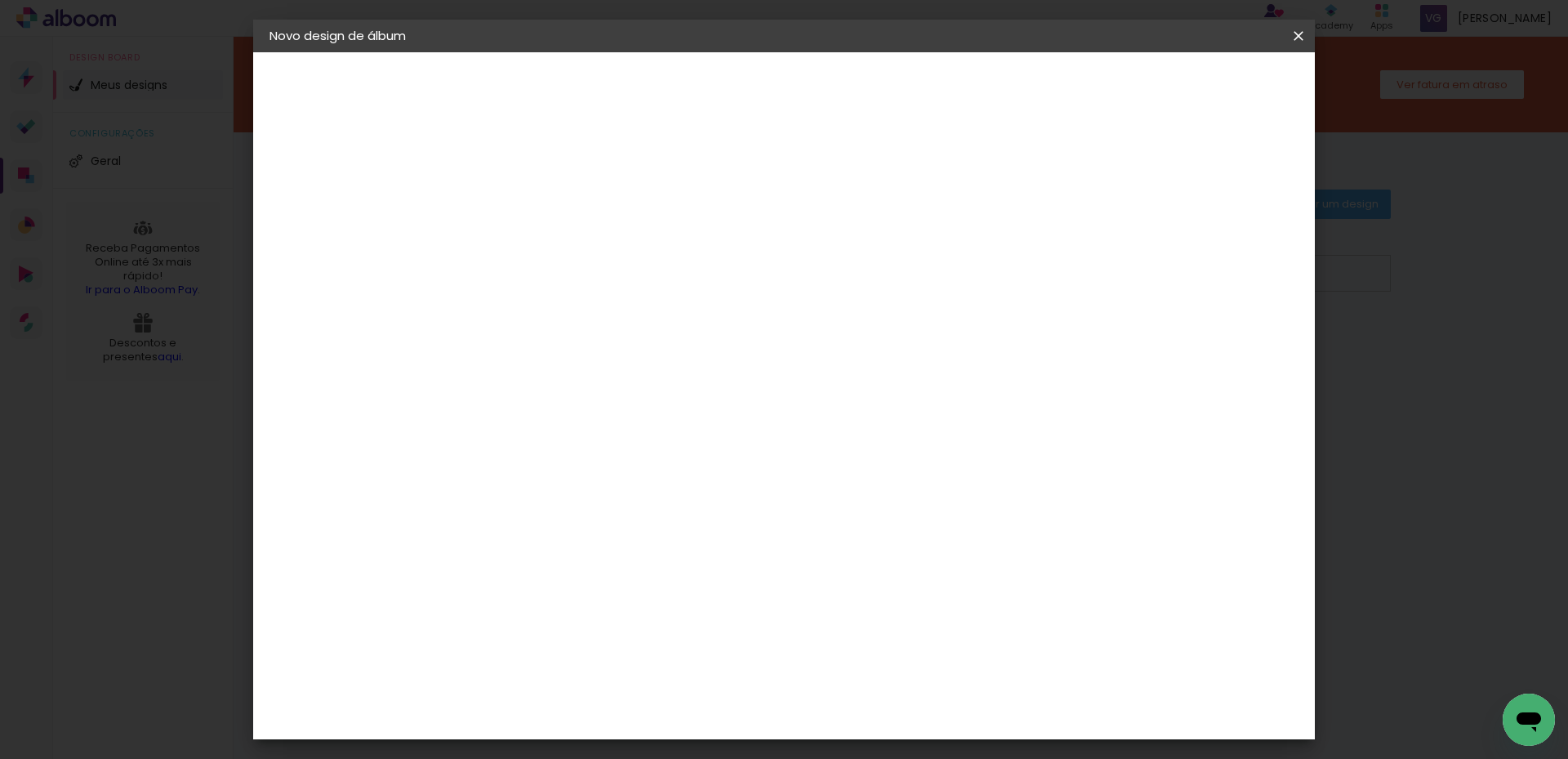
click at [400, 52] on quentale-album-spec "Iniciar design Iniciar design" at bounding box center [784, 52] width 1061 height 0
type input "master"
type paper-input "master"
click at [572, 424] on div "Master Album" at bounding box center [548, 432] width 45 height 27
click at [0, 0] on slot "Avançar" at bounding box center [0, 0] width 0 height 0
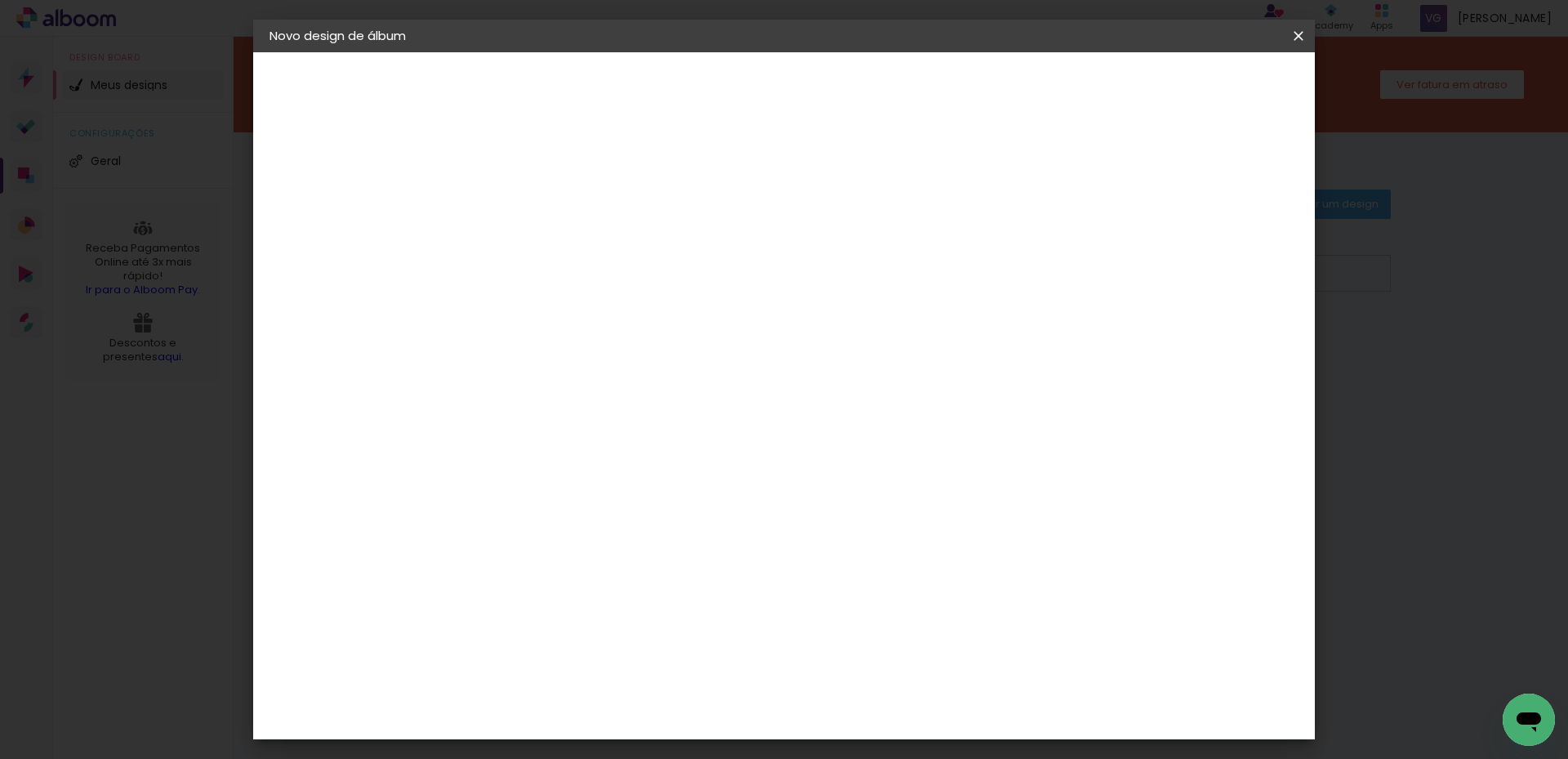
click at [647, 614] on span "15 × 15" at bounding box center [608, 636] width 76 height 43
click at [0, 0] on slot "Avançar" at bounding box center [0, 0] width 0 height 0
click at [0, 0] on slot "Mostrar sangria" at bounding box center [0, 0] width 0 height 0
type paper-checkbox "on"
click at [1196, 84] on span "Iniciar design" at bounding box center [1159, 87] width 74 height 12
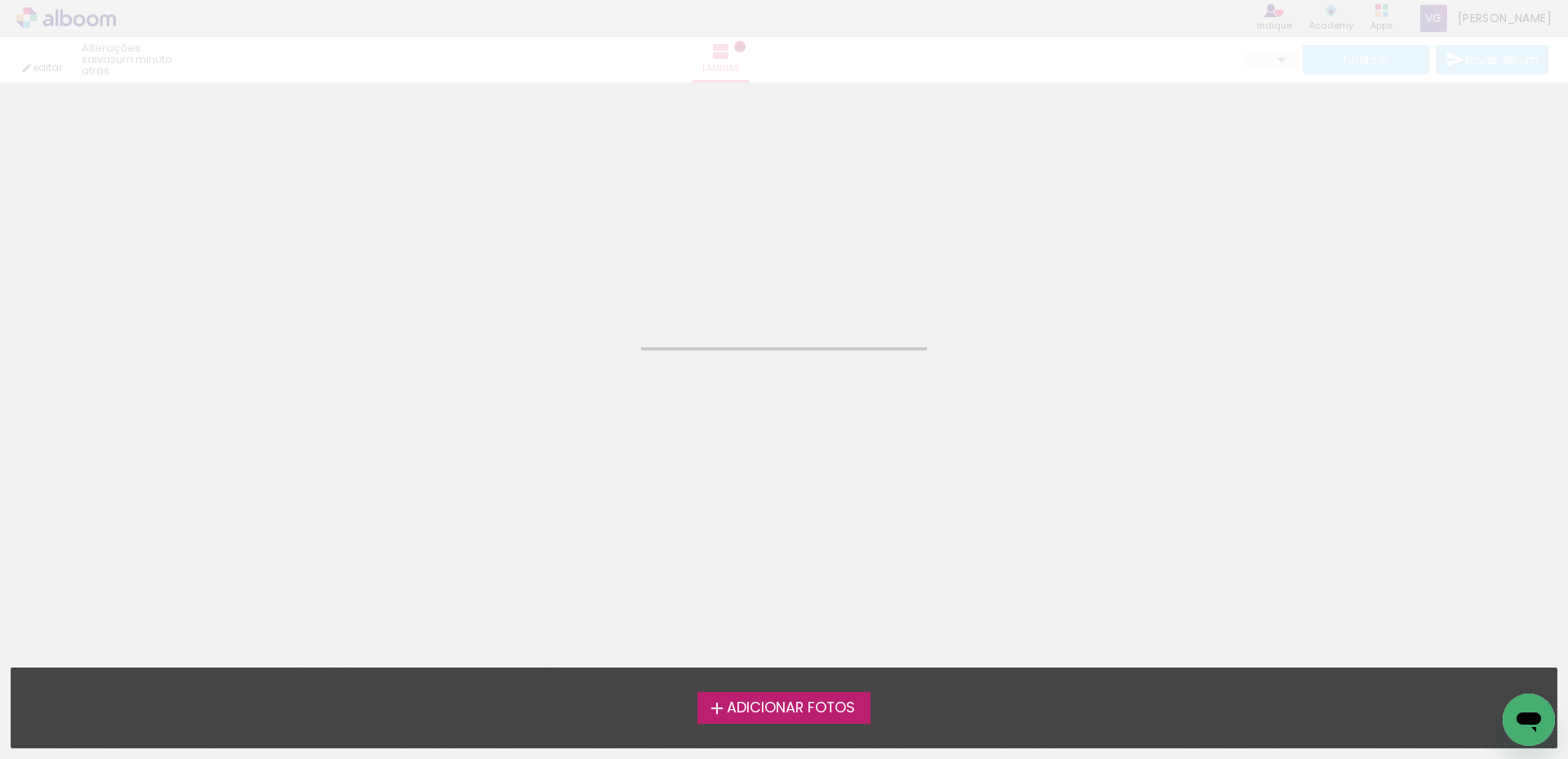
click at [818, 702] on span "Adicionar Fotos" at bounding box center [790, 708] width 128 height 15
click at [0, 0] on input "file" at bounding box center [0, 0] width 0 height 0
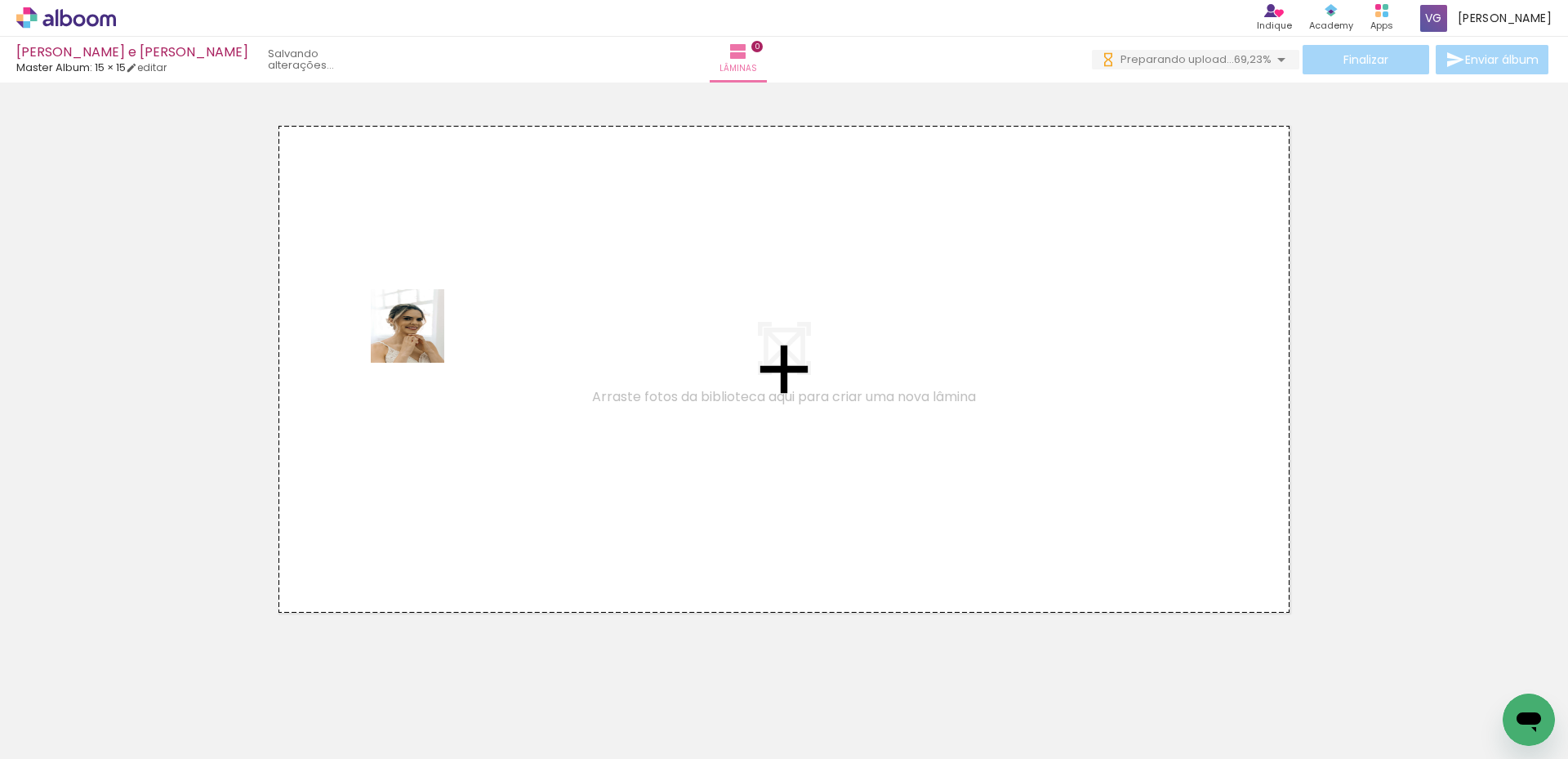
drag, startPoint x: 448, startPoint y: 729, endPoint x: 574, endPoint y: 457, distance: 299.8
click at [371, 297] on quentale-workspace at bounding box center [784, 379] width 1568 height 759
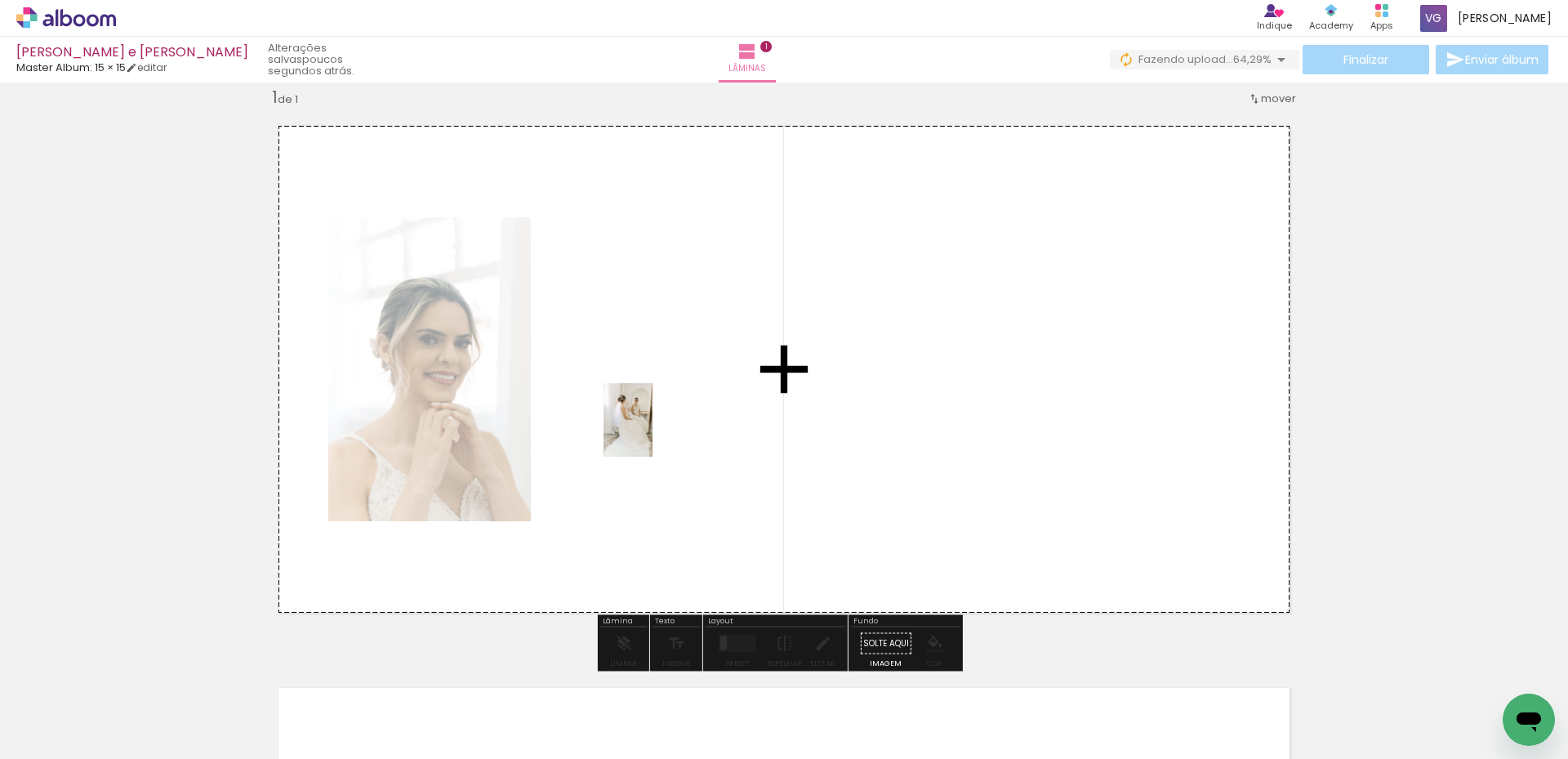
drag, startPoint x: 552, startPoint y: 719, endPoint x: 735, endPoint y: 721, distance: 183.0
click at [654, 414] on quentale-workspace at bounding box center [784, 379] width 1568 height 759
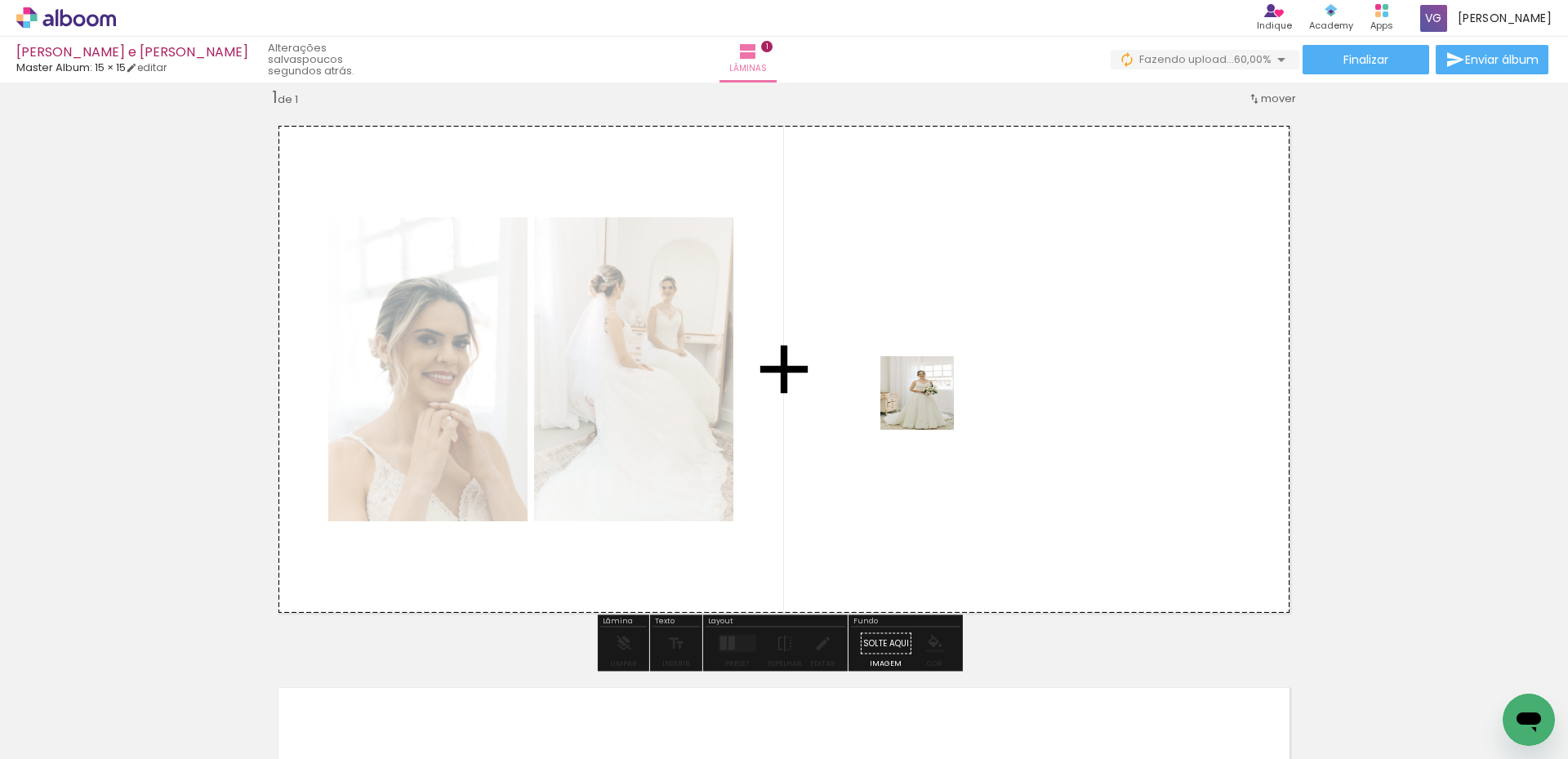
drag, startPoint x: 908, startPoint y: 703, endPoint x: 805, endPoint y: 740, distance: 109.4
click at [901, 388] on quentale-workspace at bounding box center [784, 379] width 1568 height 759
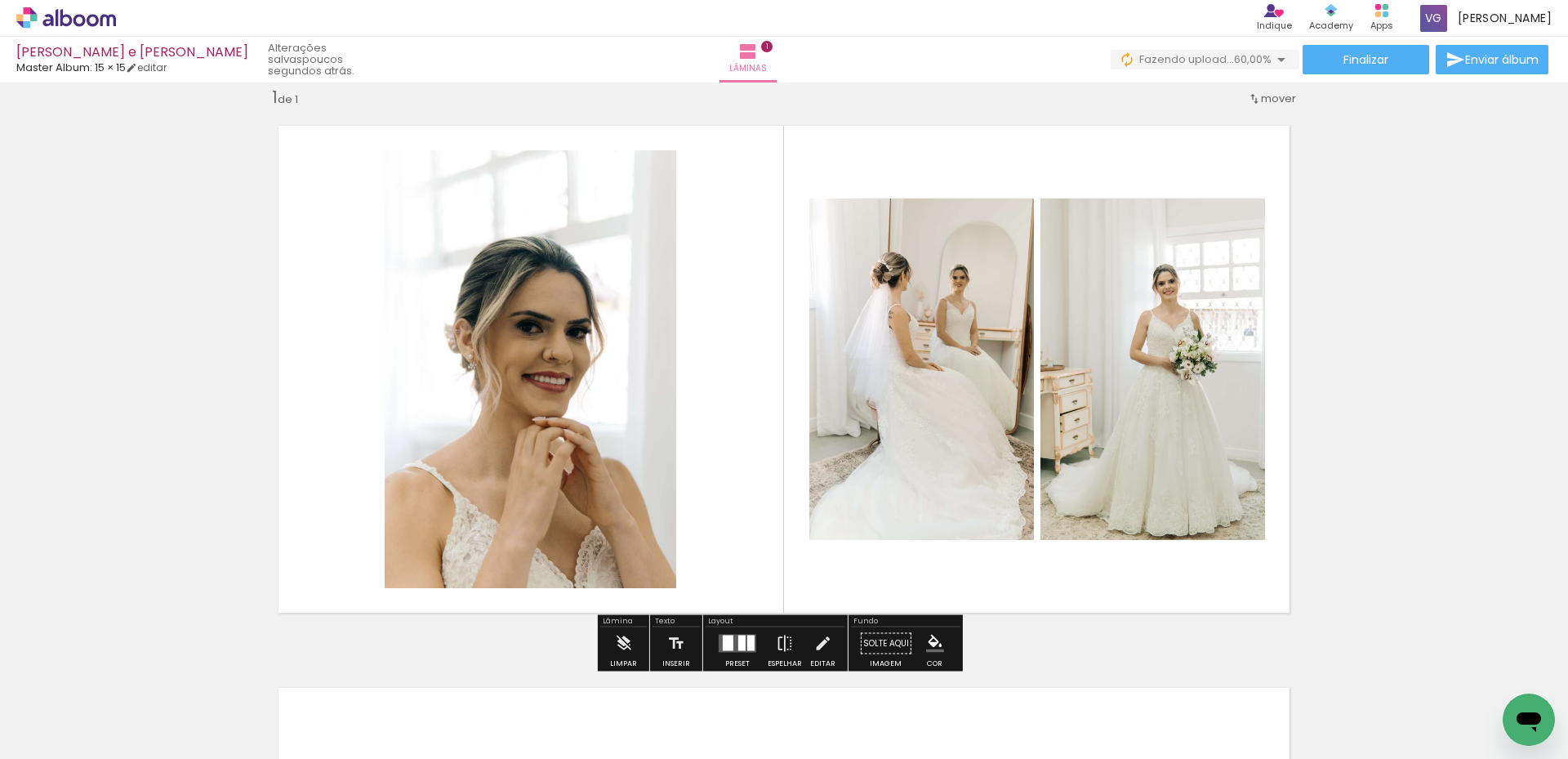
scroll to position [0, 0]
drag, startPoint x: 731, startPoint y: 700, endPoint x: 952, endPoint y: 465, distance: 322.6
click at [974, 332] on quentale-workspace at bounding box center [784, 379] width 1568 height 759
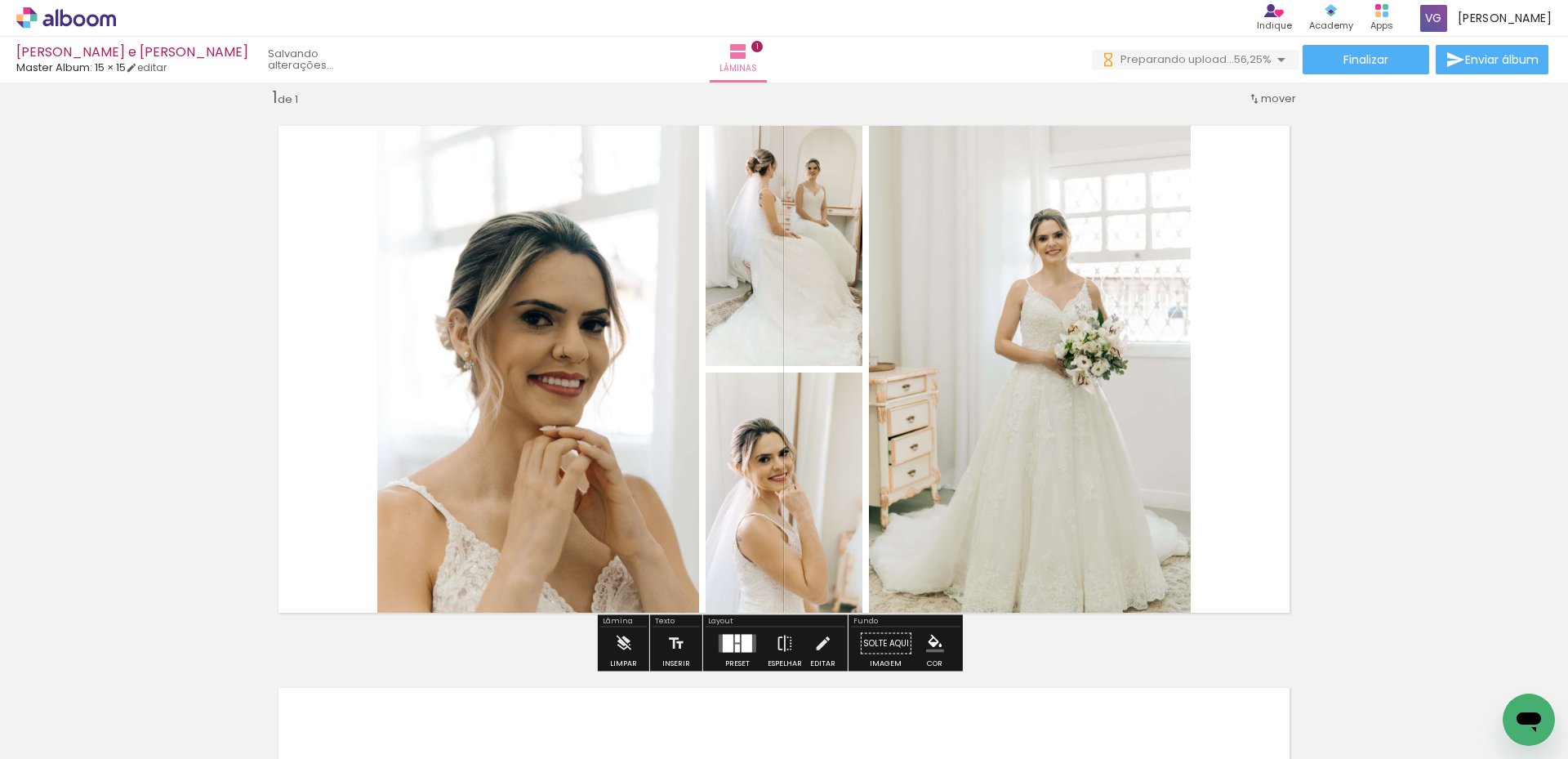
click at [749, 659] on quentale-thumb at bounding box center [712, 703] width 92 height 94
click at [741, 645] on div at bounding box center [746, 643] width 11 height 18
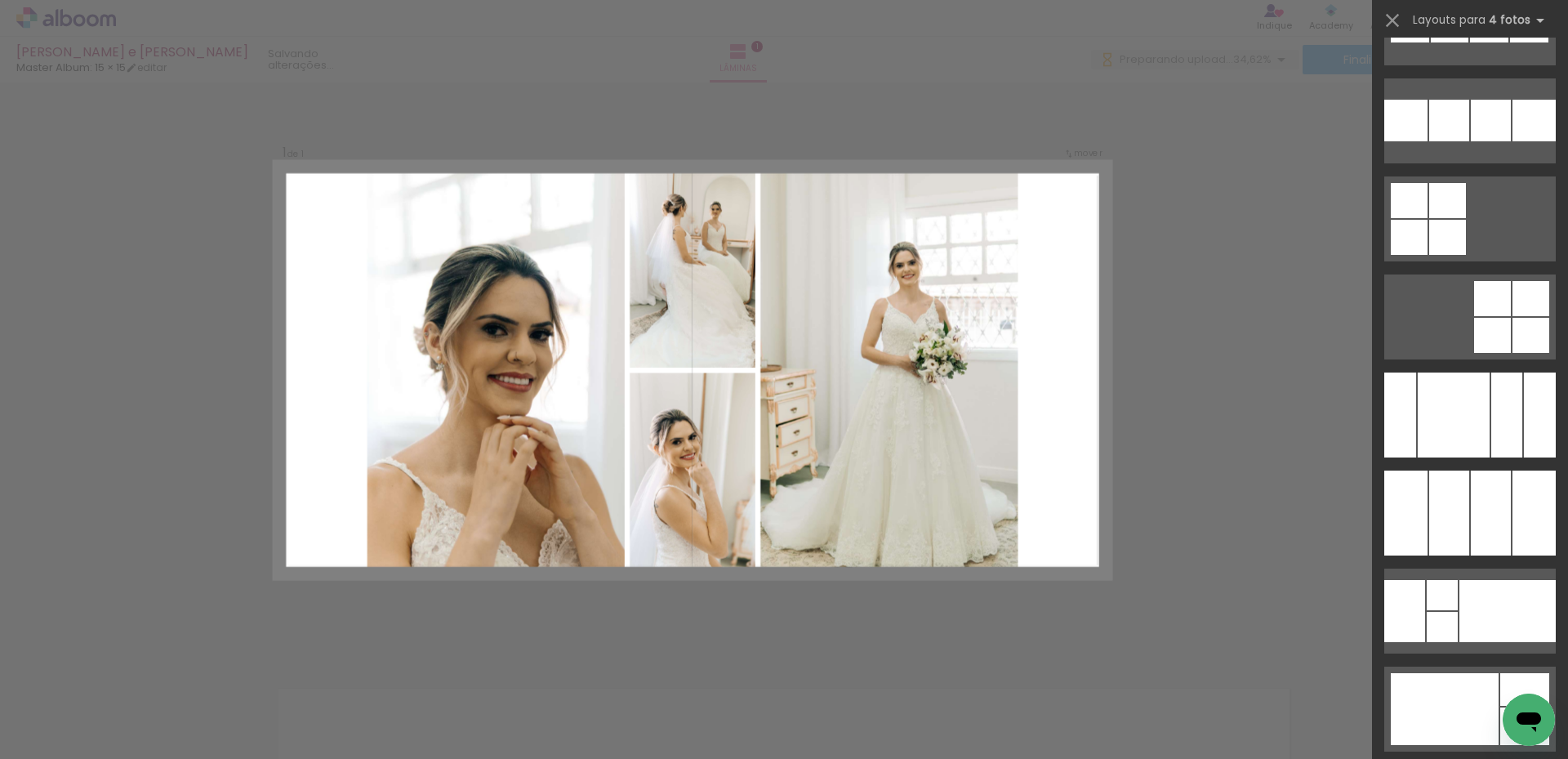
scroll to position [11870, 0]
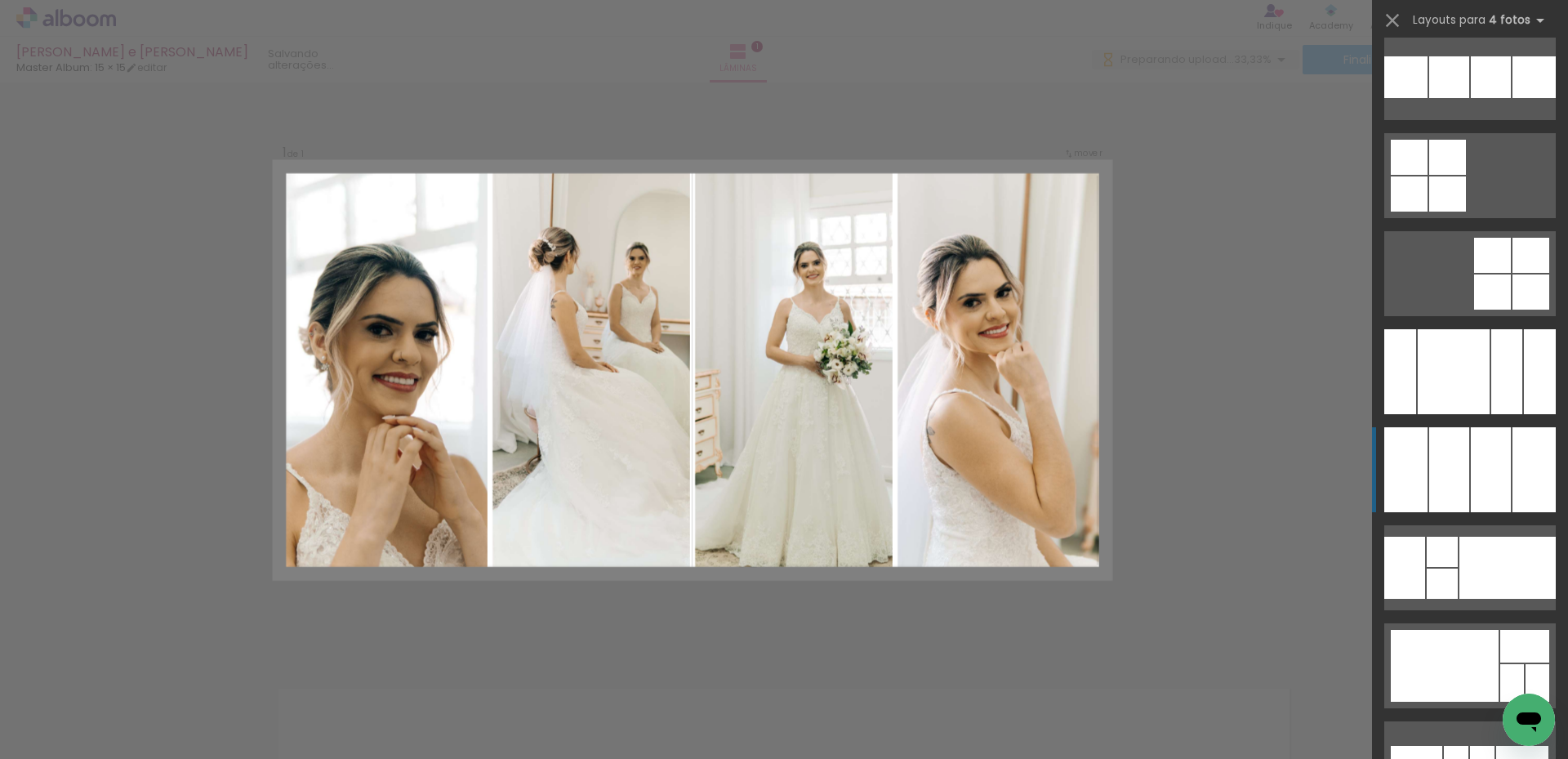
click at [1520, 476] on div at bounding box center [1534, 470] width 43 height 85
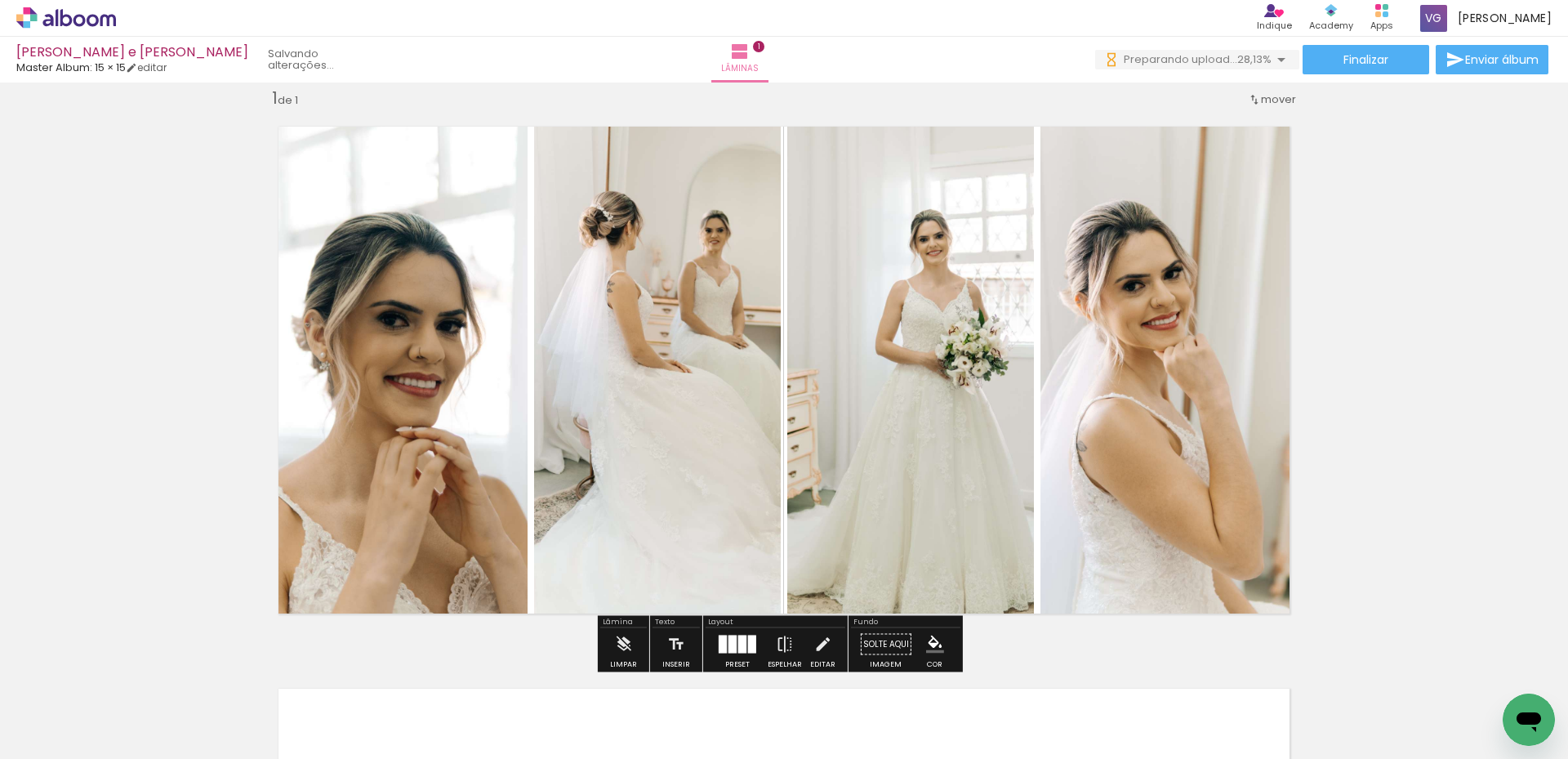
scroll to position [0, 0]
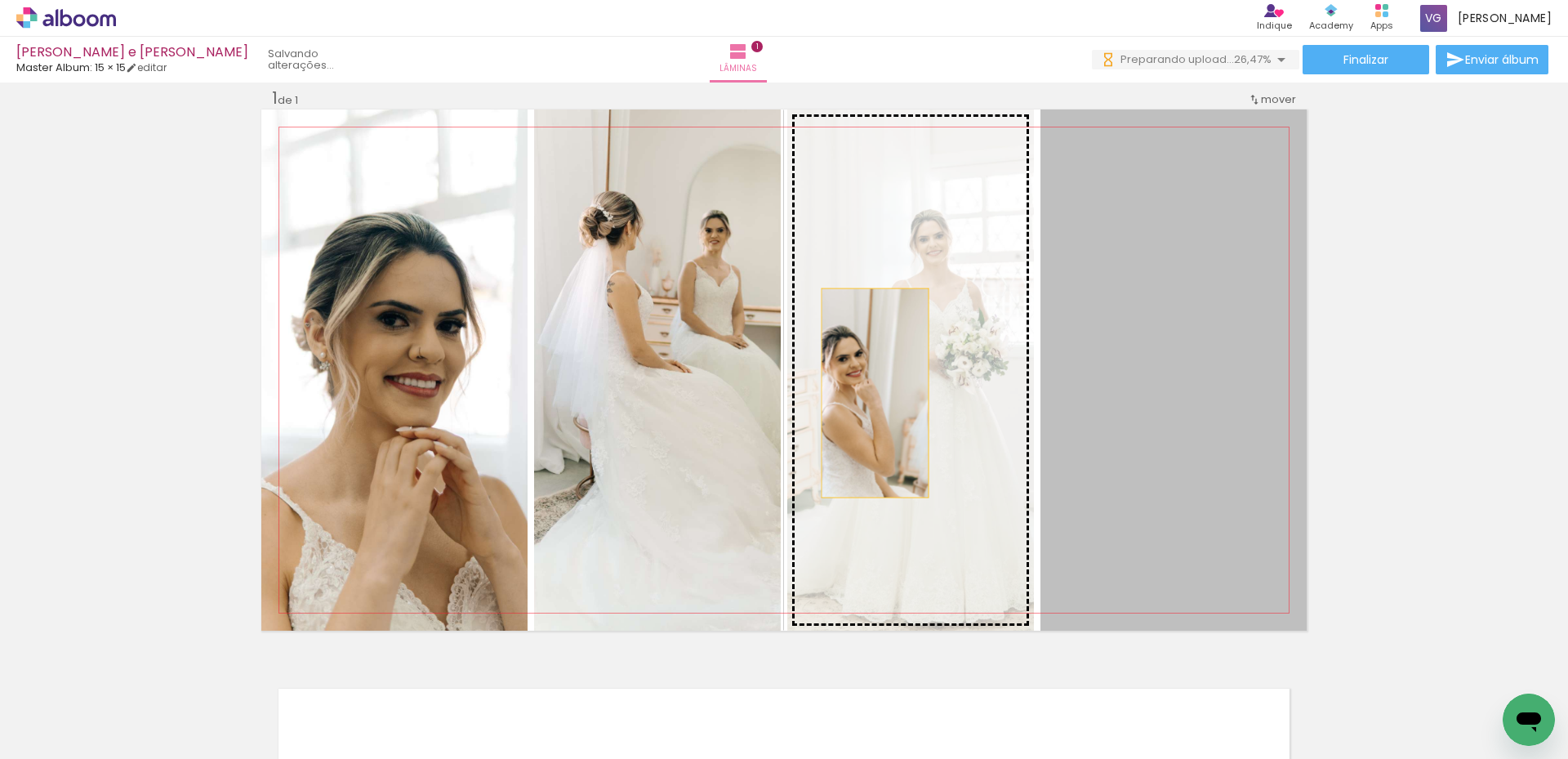
drag, startPoint x: 1196, startPoint y: 380, endPoint x: 888, endPoint y: 395, distance: 308.4
click at [0, 0] on slot at bounding box center [0, 0] width 0 height 0
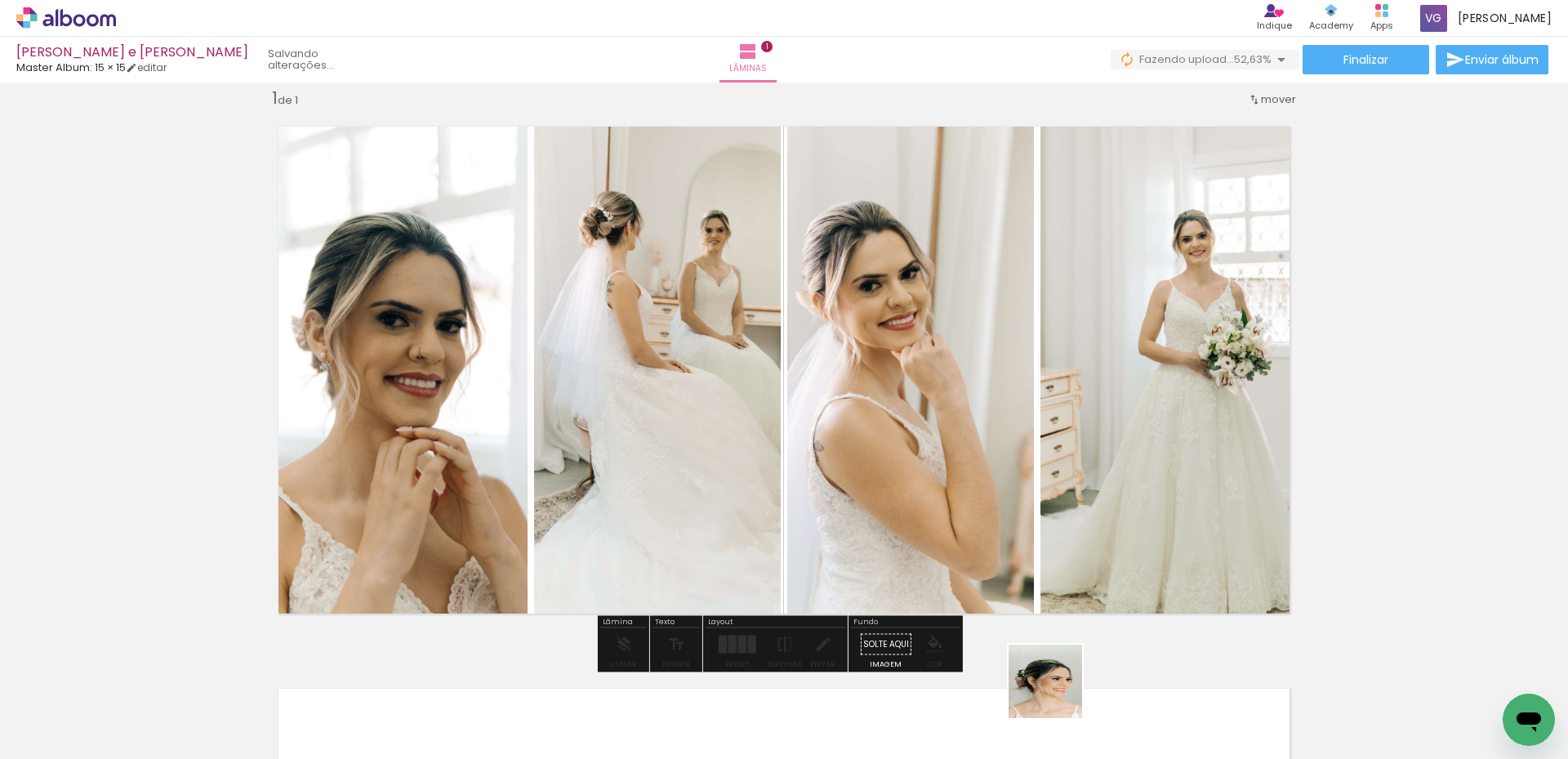
drag, startPoint x: 1108, startPoint y: 721, endPoint x: 1070, endPoint y: 711, distance: 39.3
click at [1070, 711] on div at bounding box center [1078, 704] width 81 height 81
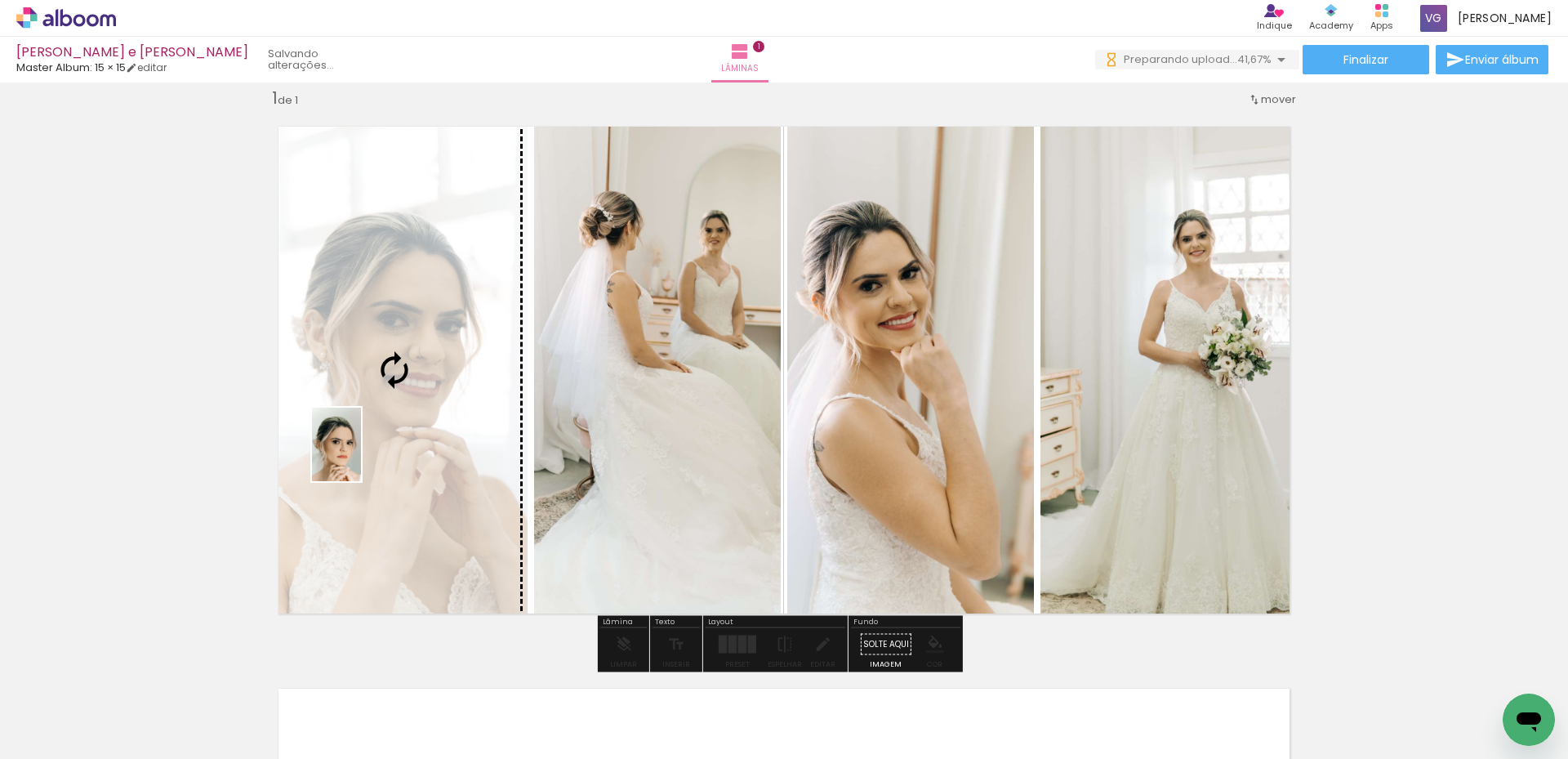
drag, startPoint x: 935, startPoint y: 721, endPoint x: 361, endPoint y: 457, distance: 631.8
click at [361, 457] on quentale-workspace at bounding box center [784, 379] width 1568 height 759
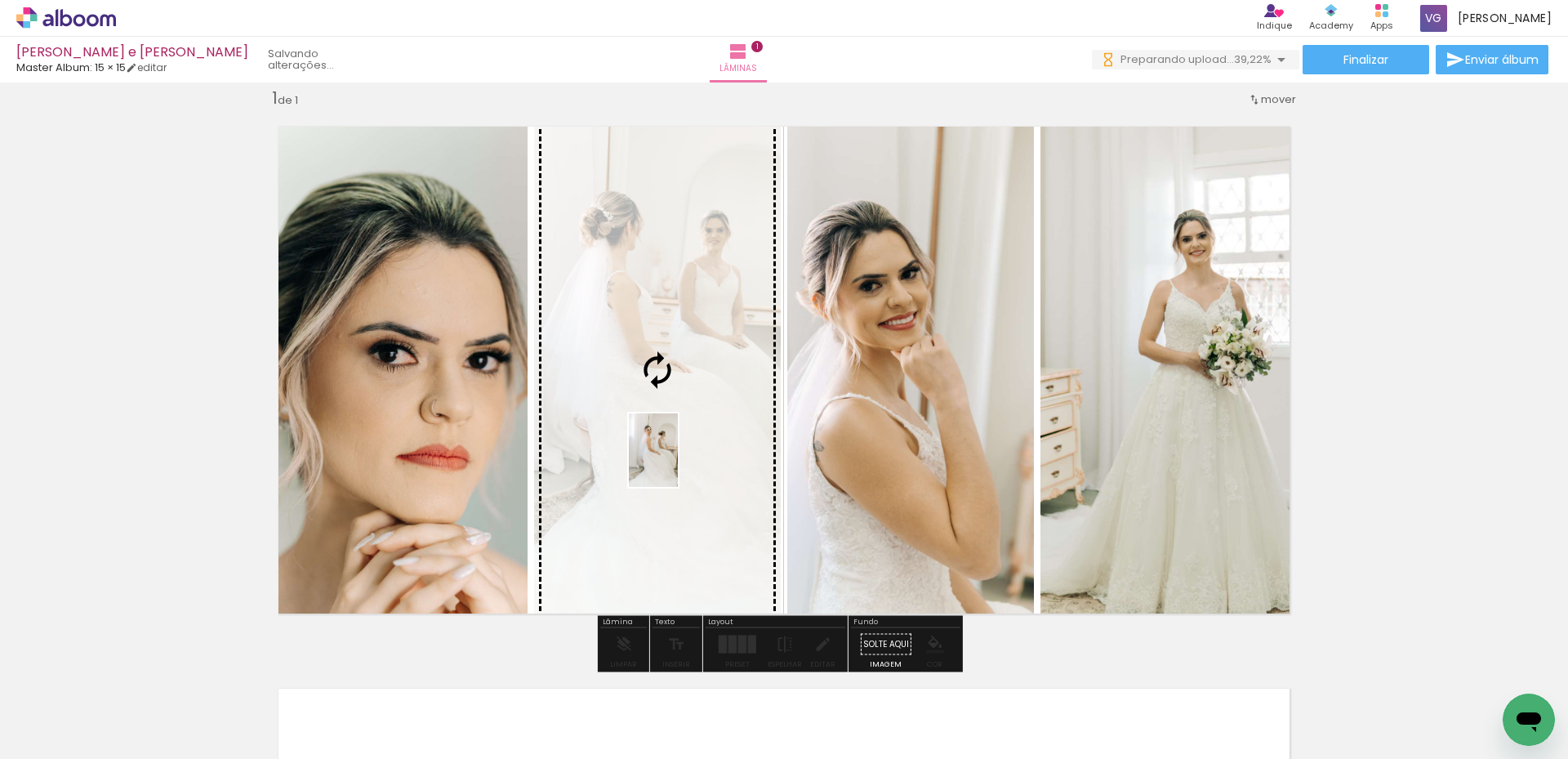
drag, startPoint x: 567, startPoint y: 721, endPoint x: 677, endPoint y: 462, distance: 281.4
click at [677, 462] on quentale-workspace at bounding box center [784, 379] width 1568 height 759
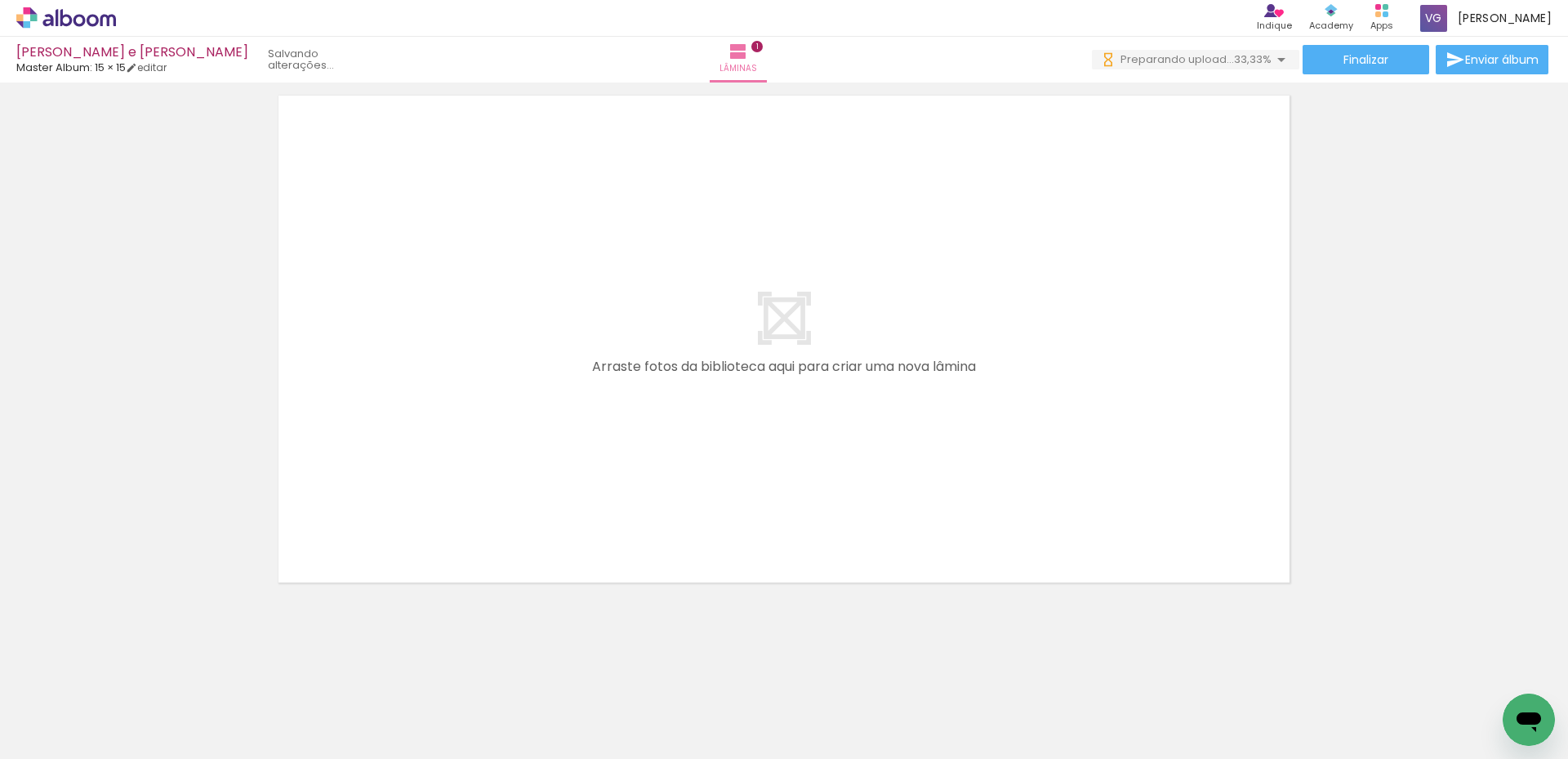
click at [424, 456] on quentale-workspace at bounding box center [784, 379] width 1568 height 759
drag, startPoint x: 610, startPoint y: 622, endPoint x: 699, endPoint y: 352, distance: 284.3
click at [687, 324] on quentale-workspace at bounding box center [784, 379] width 1568 height 759
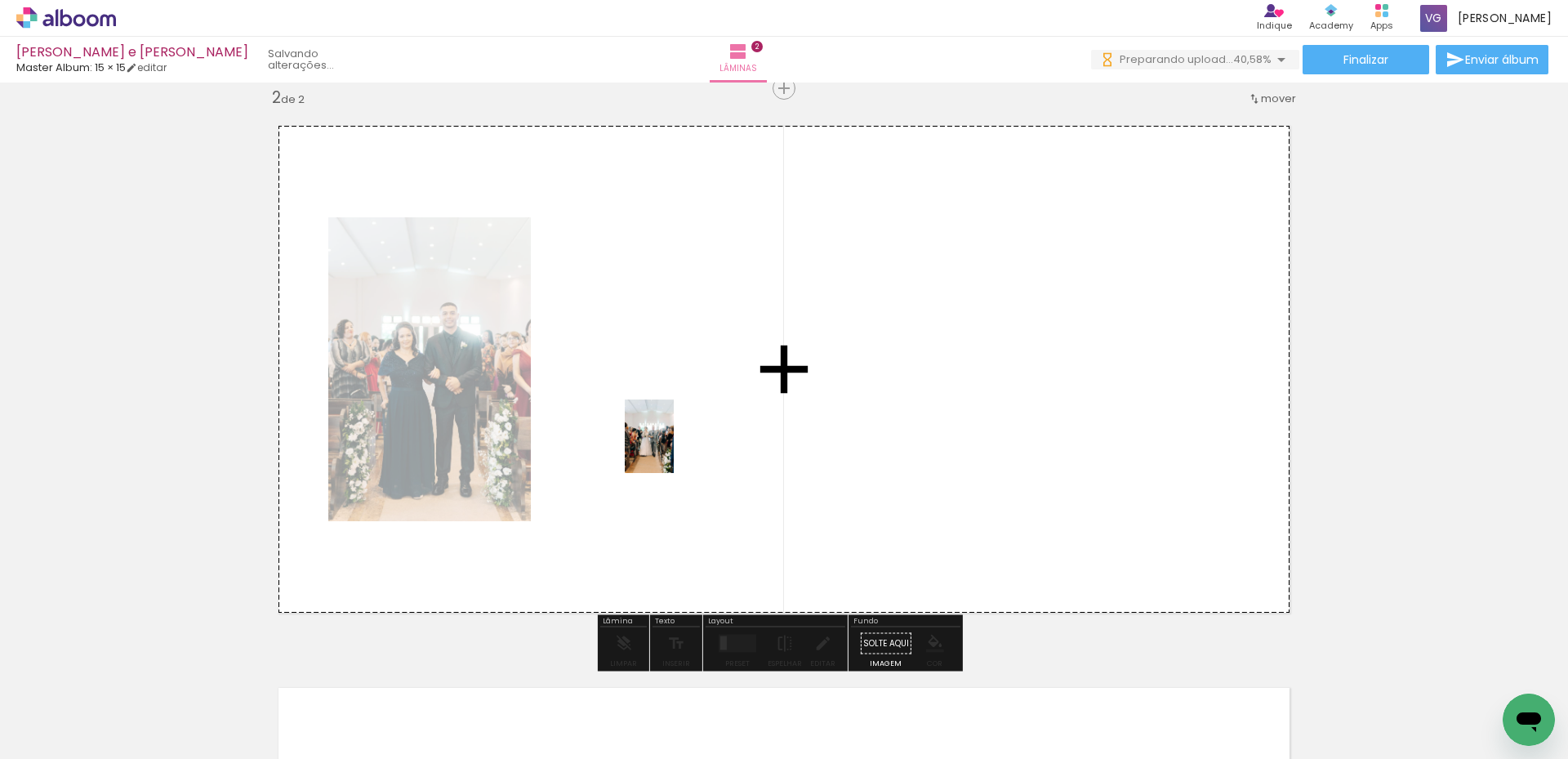
drag, startPoint x: 1266, startPoint y: 682, endPoint x: 673, endPoint y: 448, distance: 637.5
click at [673, 448] on quentale-workspace at bounding box center [784, 379] width 1568 height 759
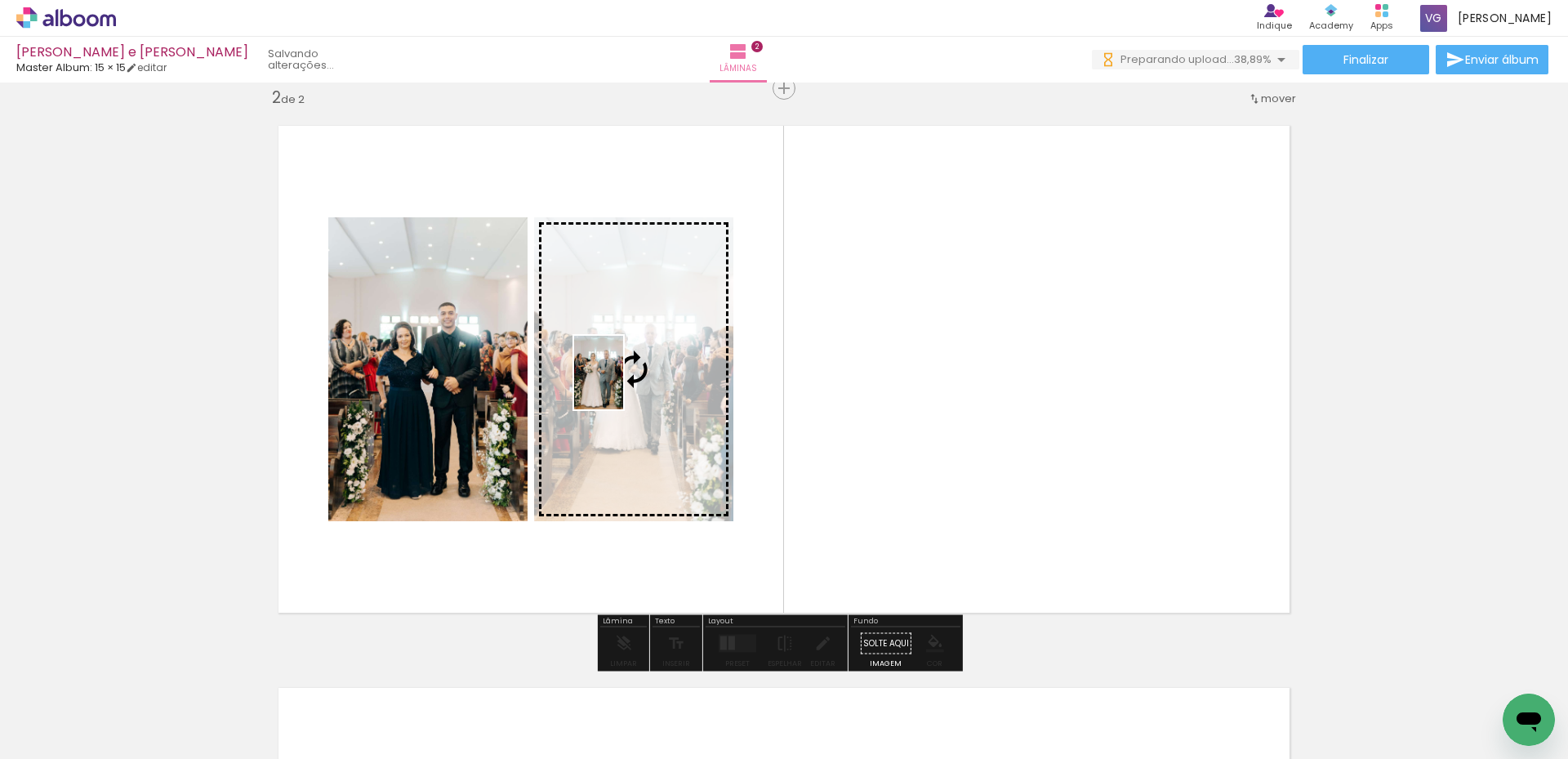
drag, startPoint x: 711, startPoint y: 325, endPoint x: 623, endPoint y: 385, distance: 106.5
click at [623, 385] on quentale-workspace at bounding box center [784, 379] width 1568 height 759
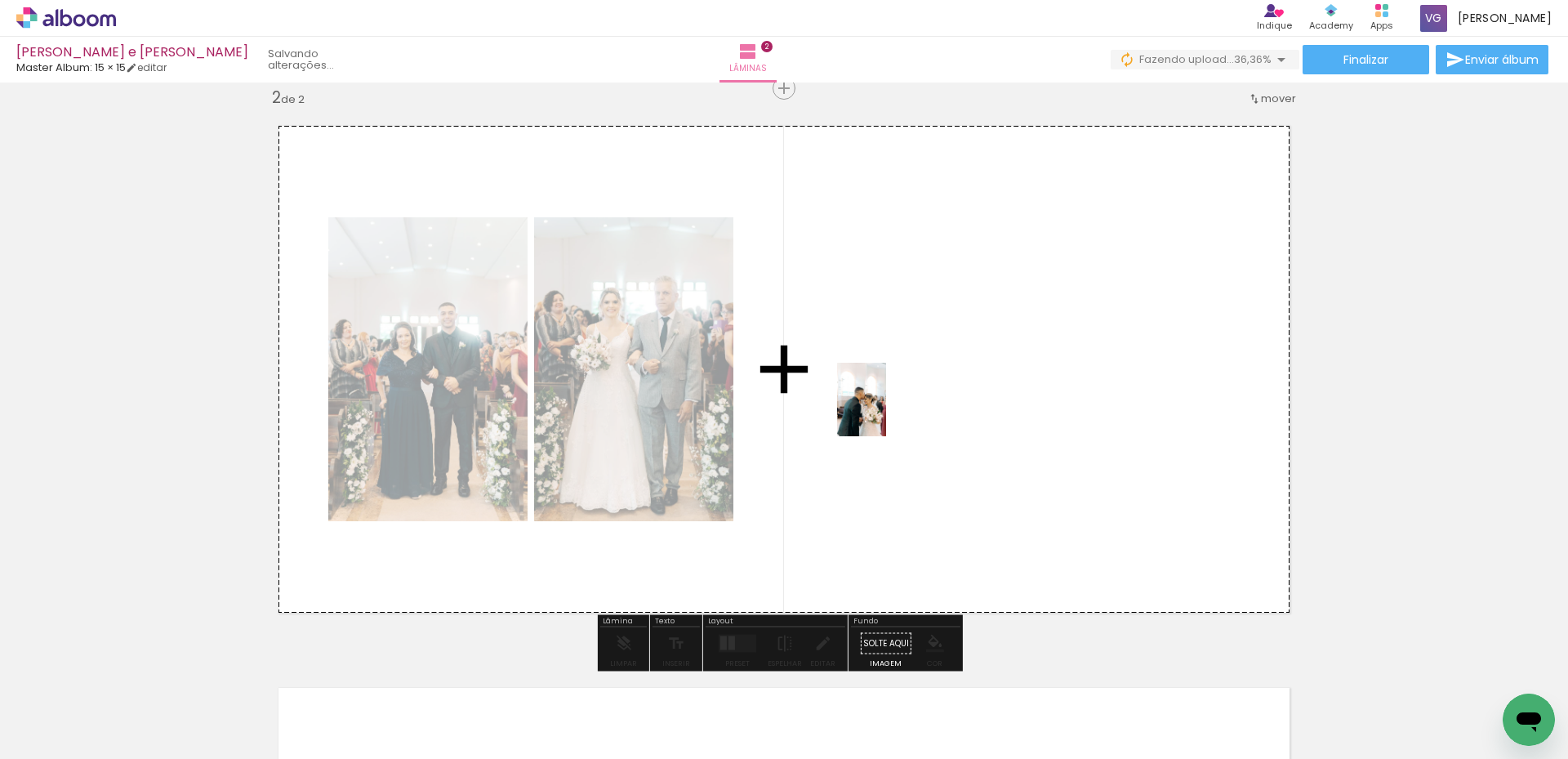
drag, startPoint x: 911, startPoint y: 640, endPoint x: 886, endPoint y: 411, distance: 230.4
click at [886, 411] on quentale-workspace at bounding box center [784, 379] width 1568 height 759
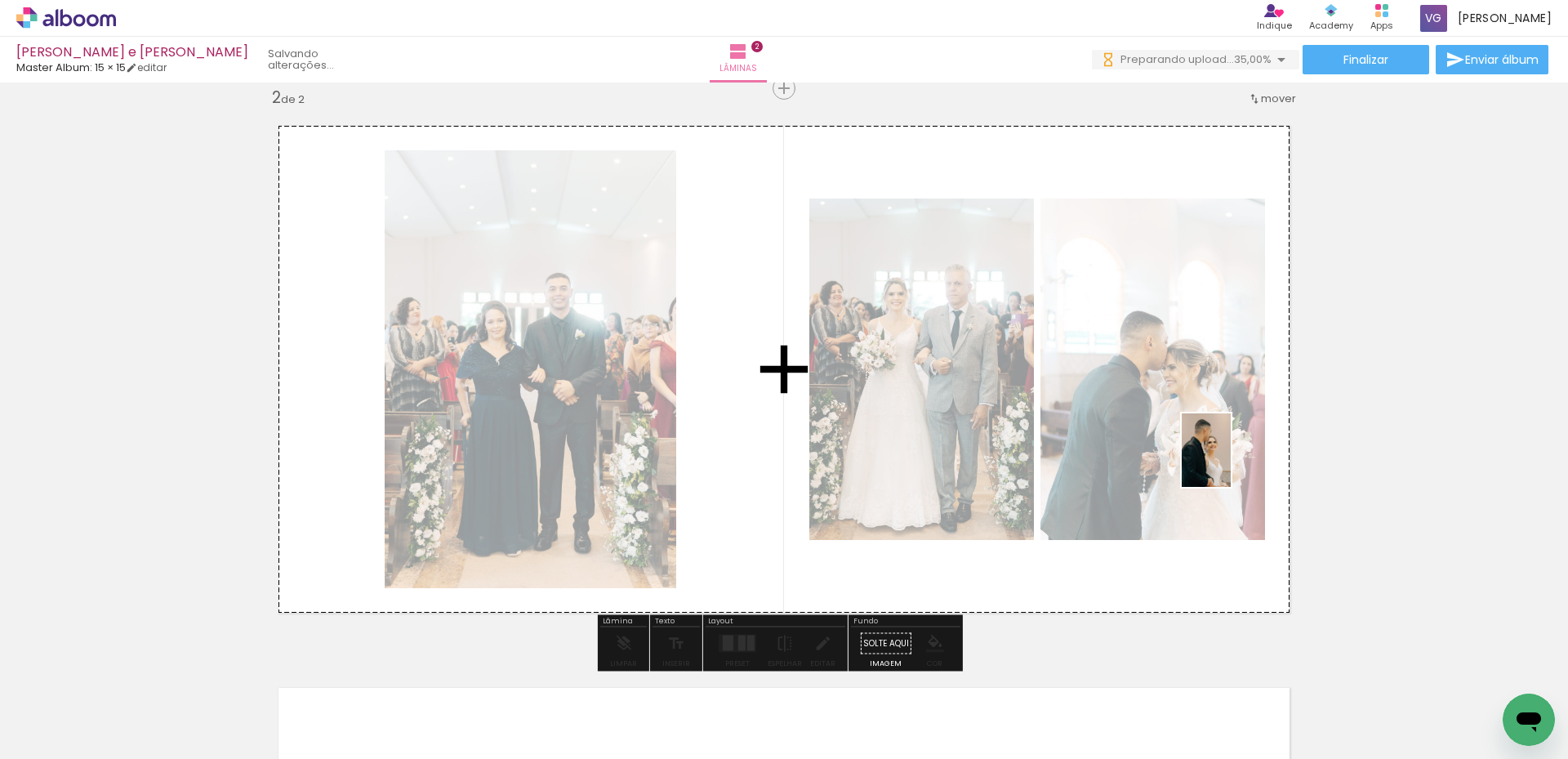
drag, startPoint x: 1080, startPoint y: 715, endPoint x: 1230, endPoint y: 462, distance: 294.1
click at [1230, 462] on quentale-workspace at bounding box center [784, 379] width 1568 height 759
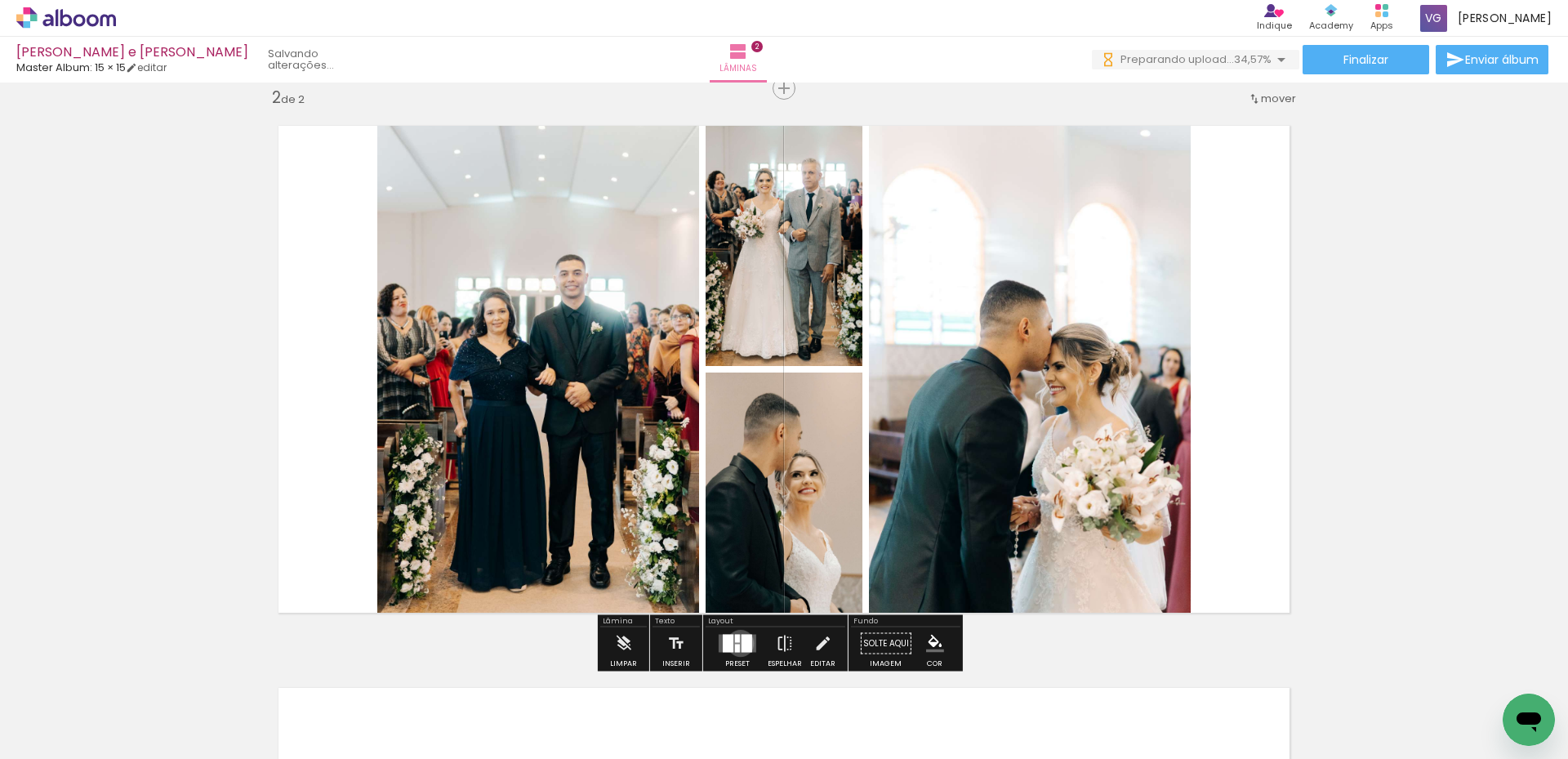
click at [736, 643] on quentale-layouter at bounding box center [737, 643] width 37 height 18
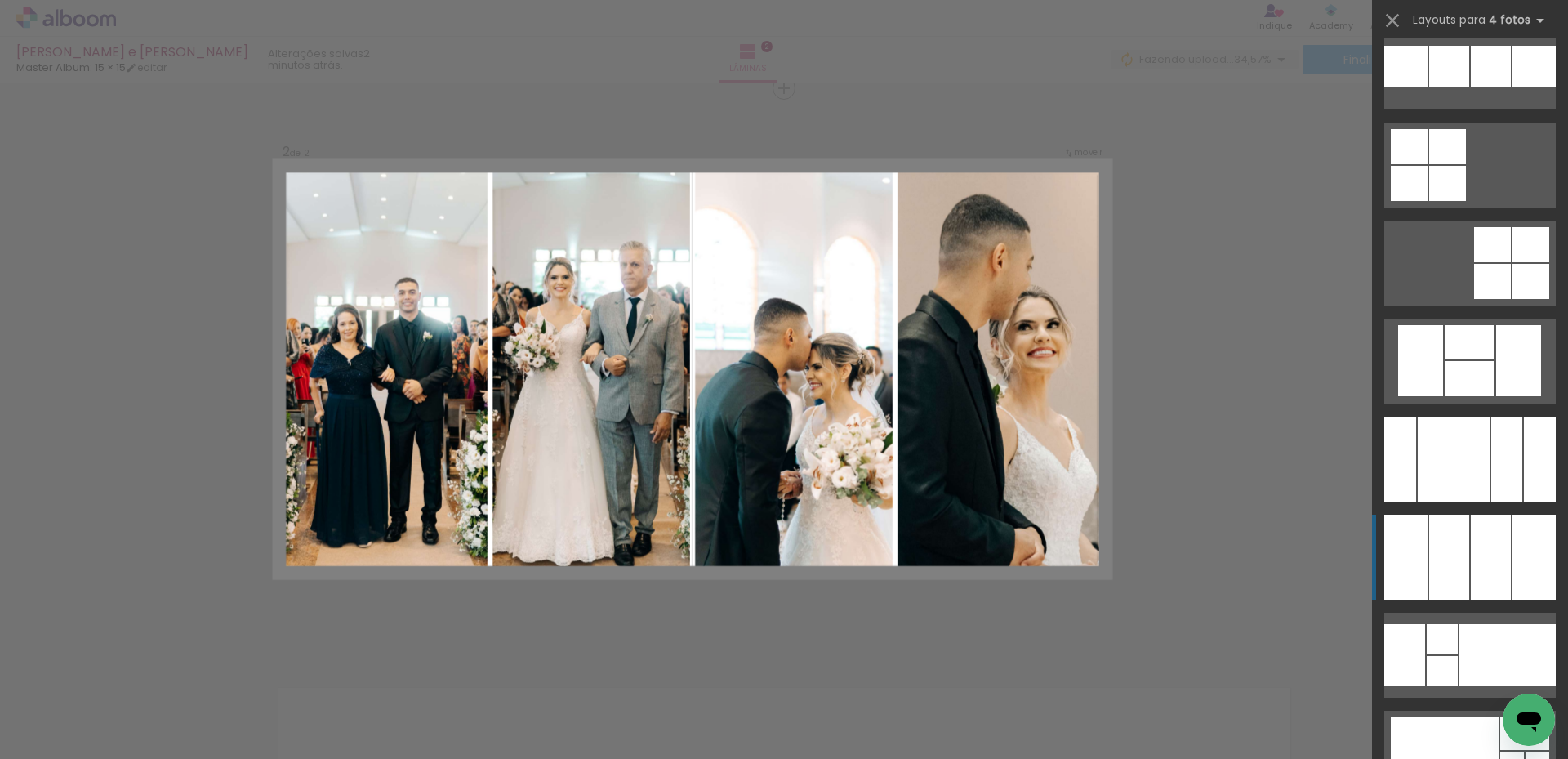
click at [1460, 577] on div at bounding box center [1449, 557] width 40 height 85
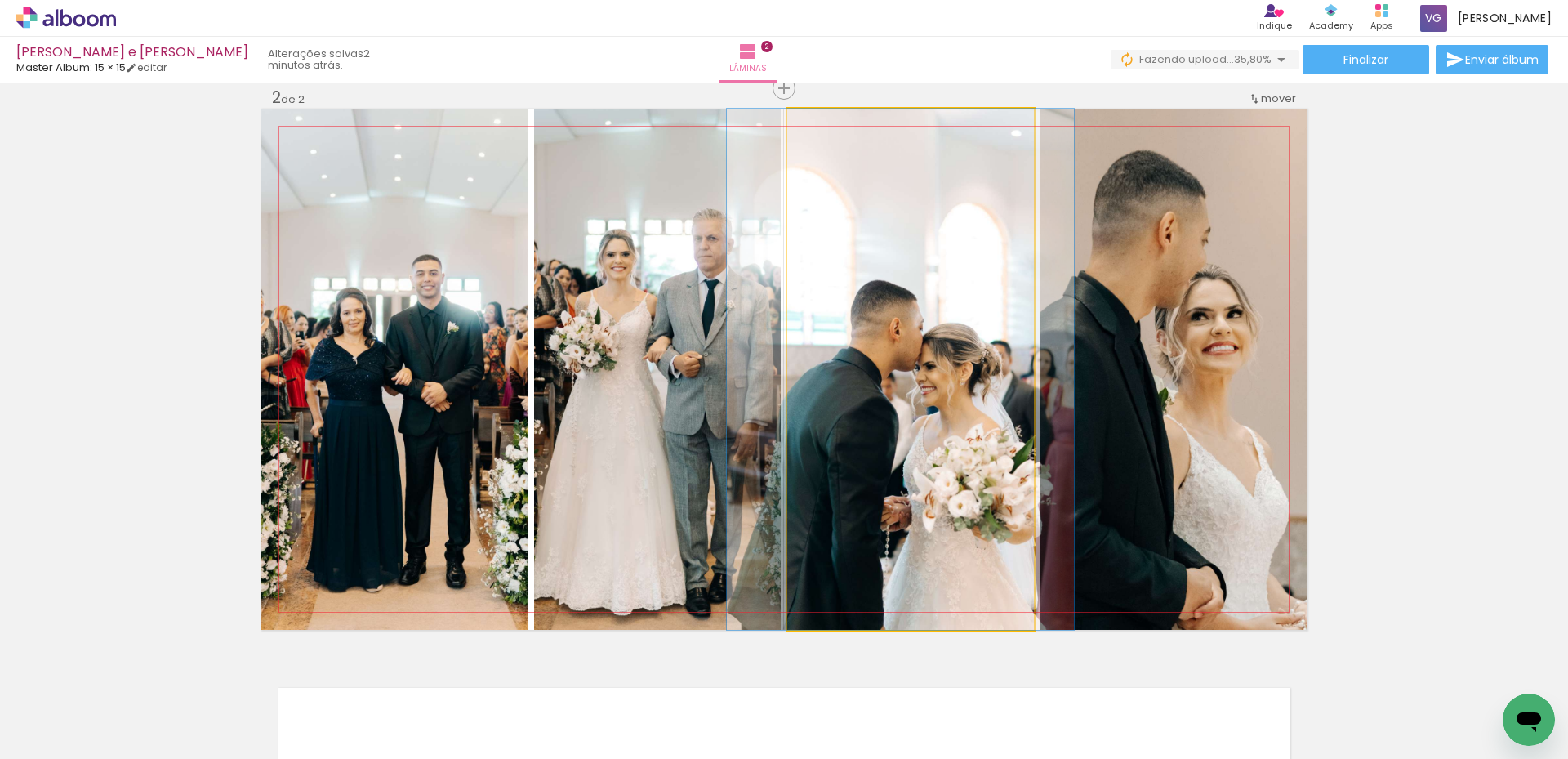
drag, startPoint x: 900, startPoint y: 471, endPoint x: 888, endPoint y: 475, distance: 12.6
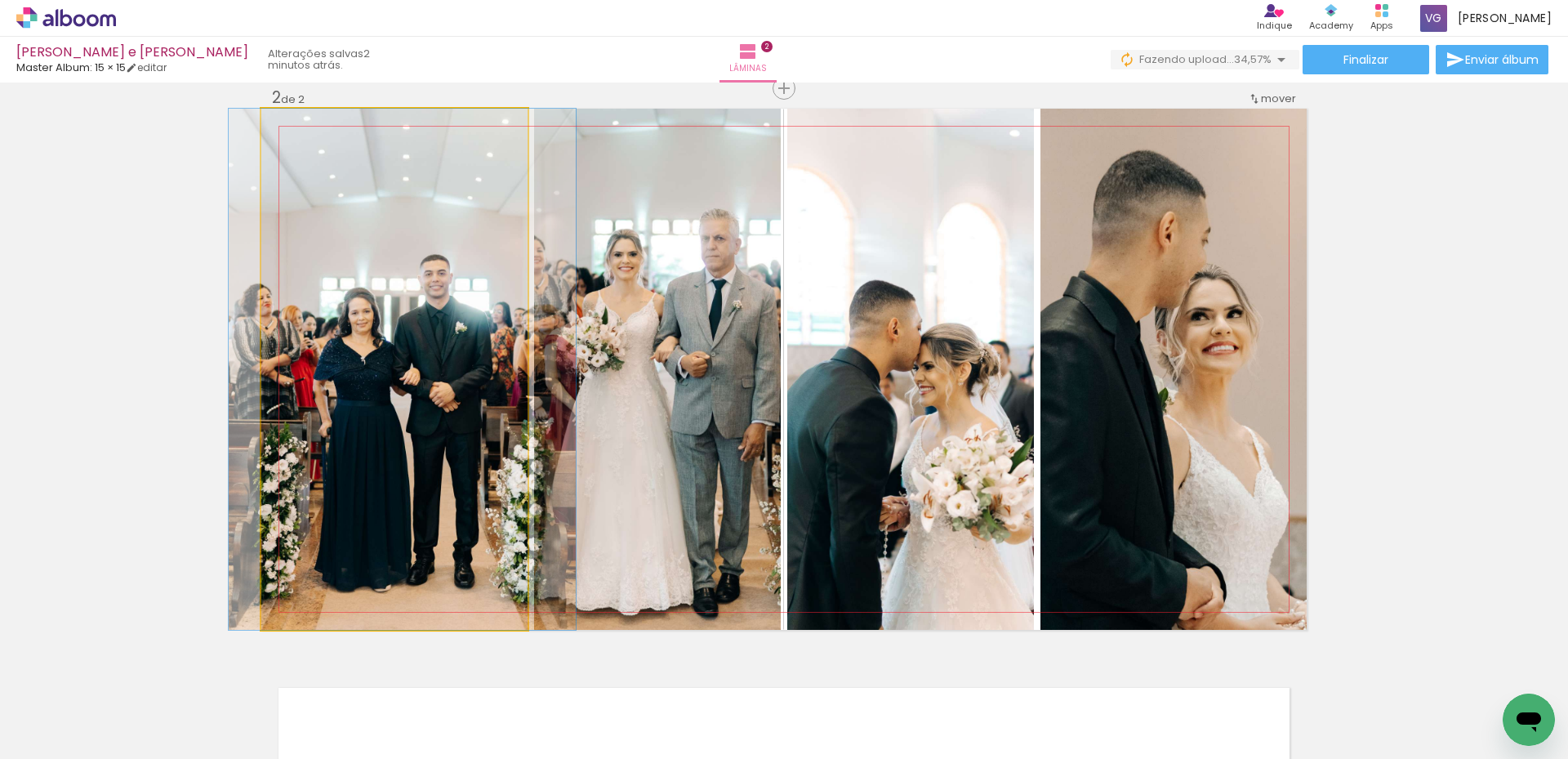
drag, startPoint x: 371, startPoint y: 409, endPoint x: 379, endPoint y: 414, distance: 9.4
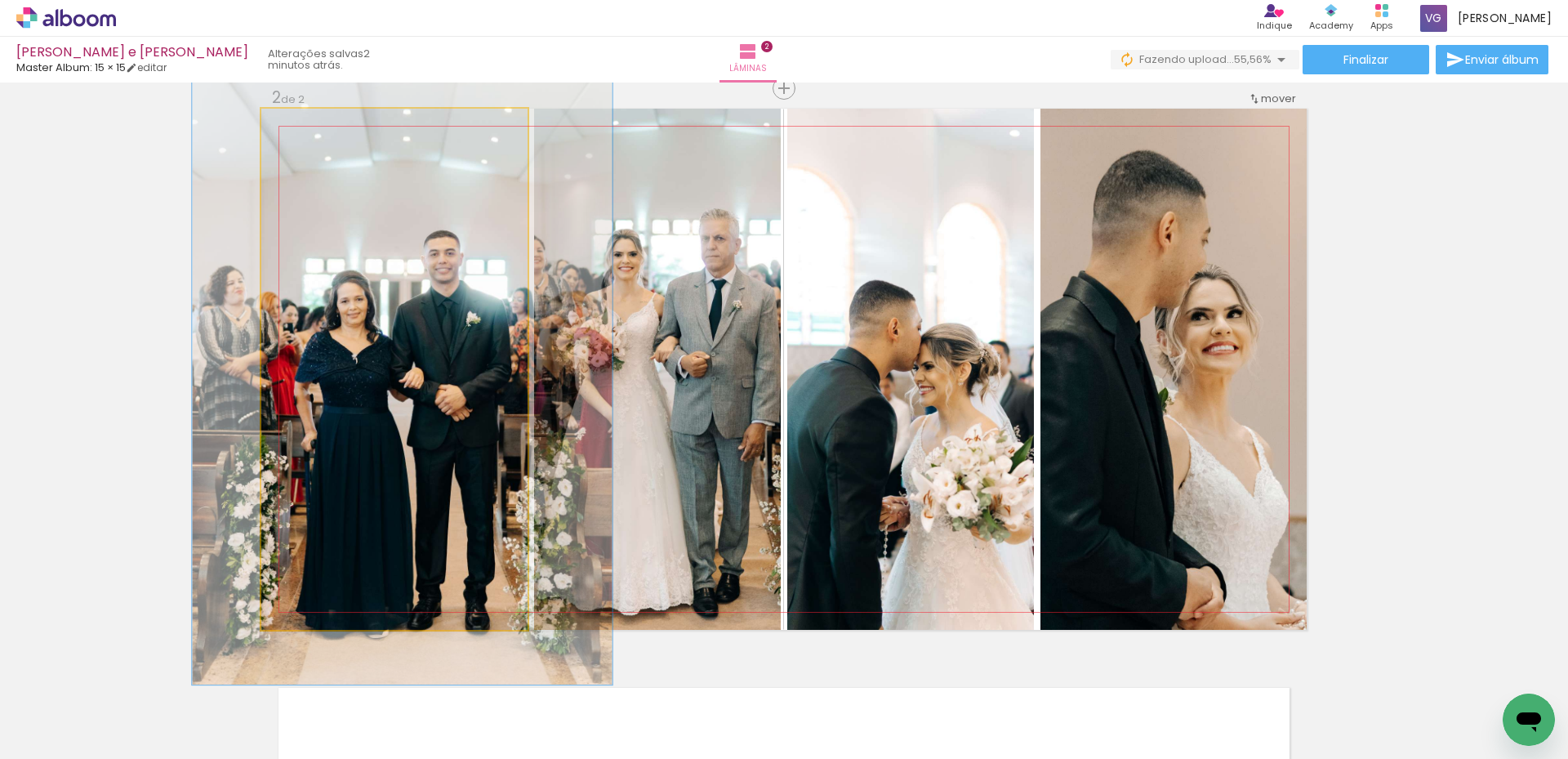
type paper-slider "121"
click at [311, 137] on div at bounding box center [312, 125] width 27 height 27
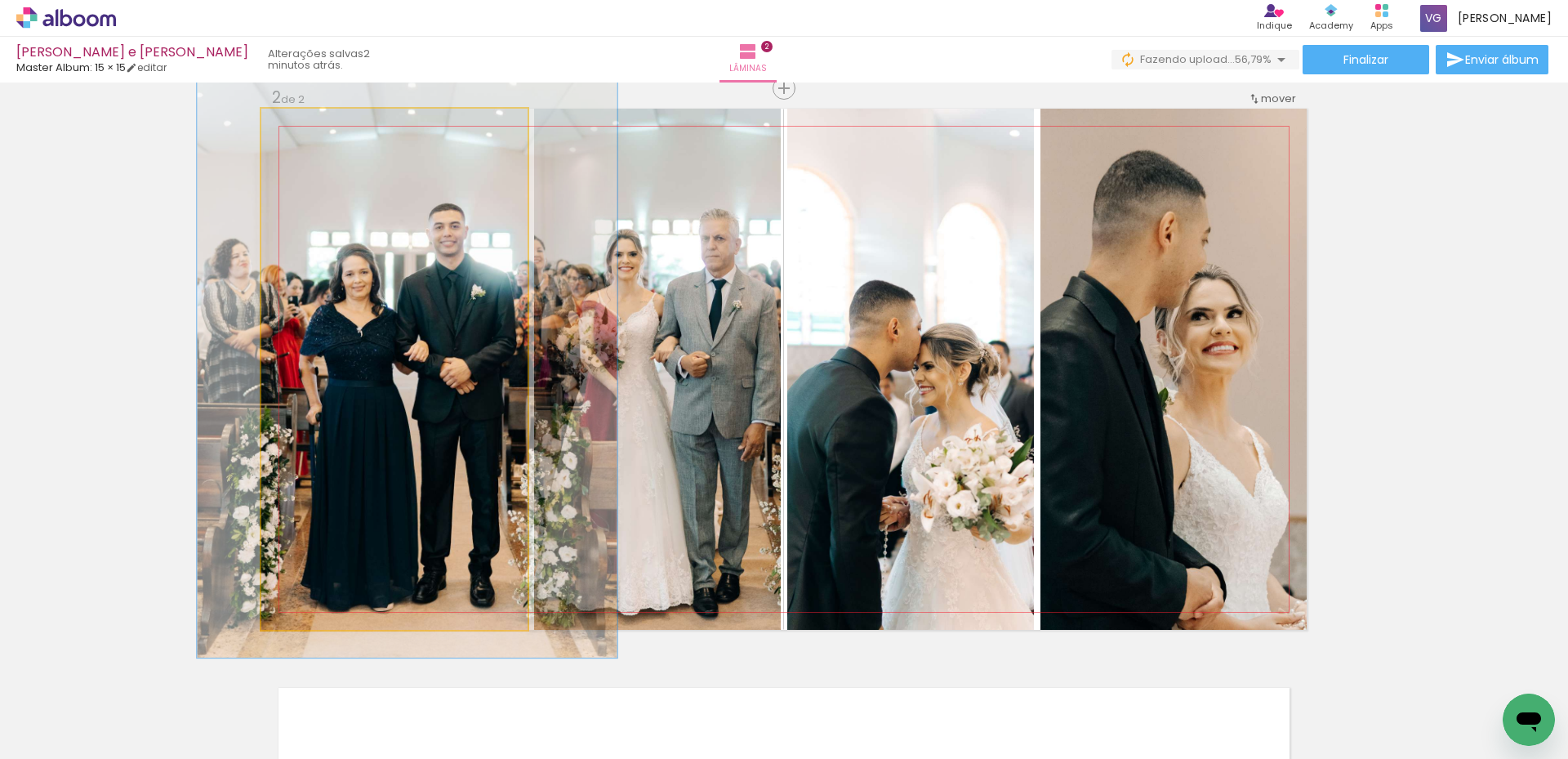
drag, startPoint x: 459, startPoint y: 393, endPoint x: 488, endPoint y: 380, distance: 31.8
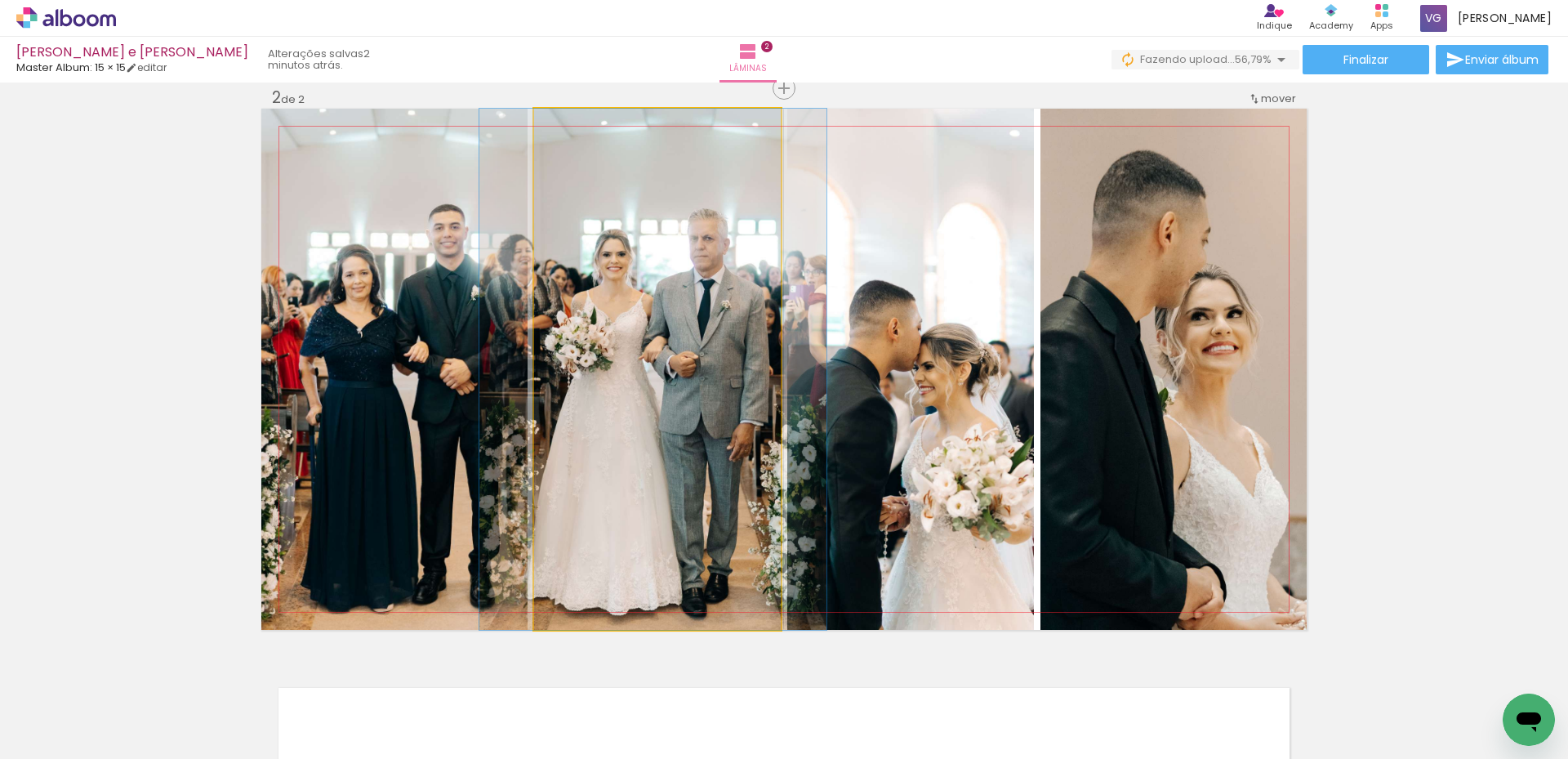
drag, startPoint x: 692, startPoint y: 404, endPoint x: 682, endPoint y: 388, distance: 18.9
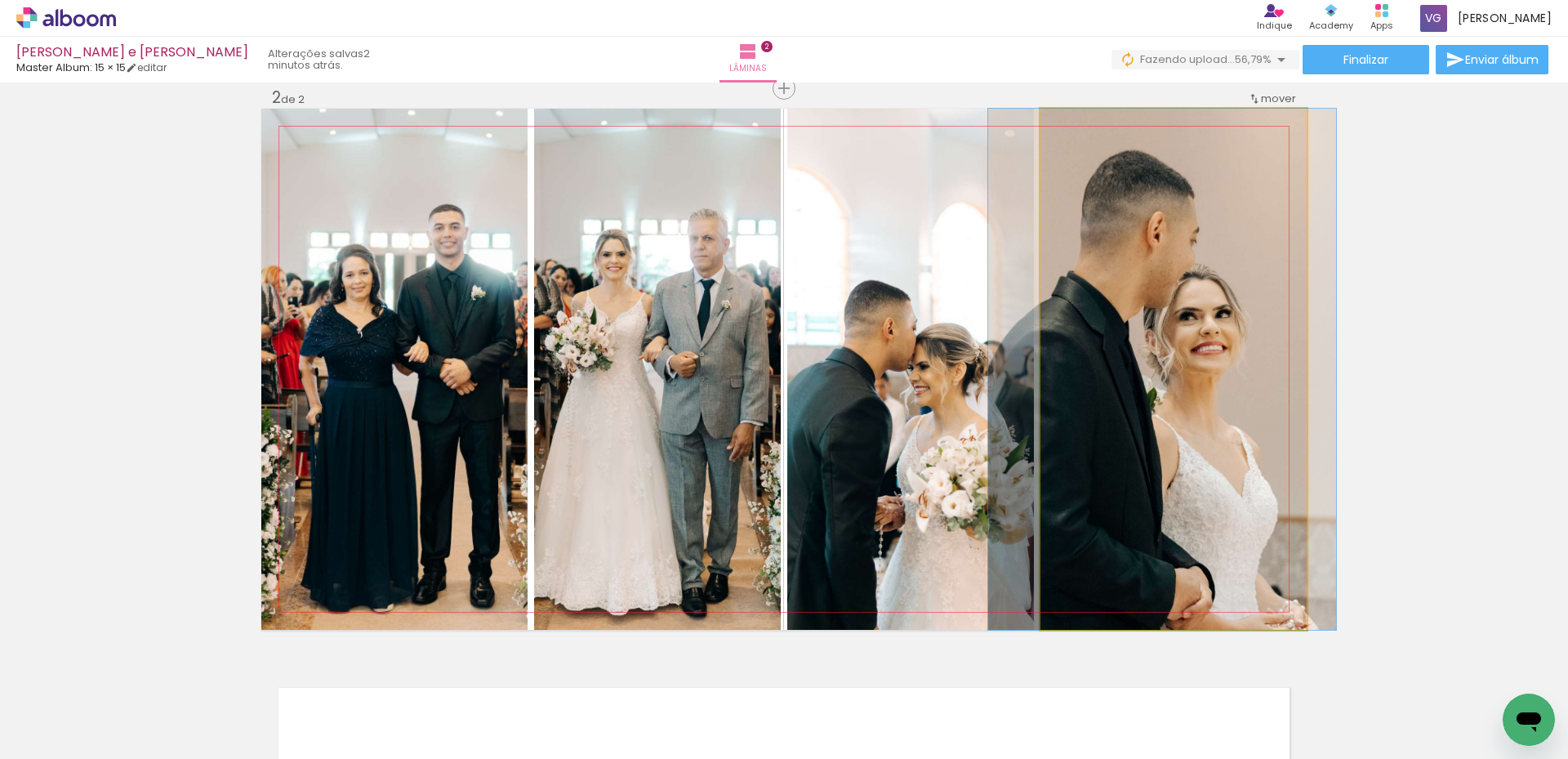
drag, startPoint x: 1210, startPoint y: 384, endPoint x: 1195, endPoint y: 383, distance: 15.0
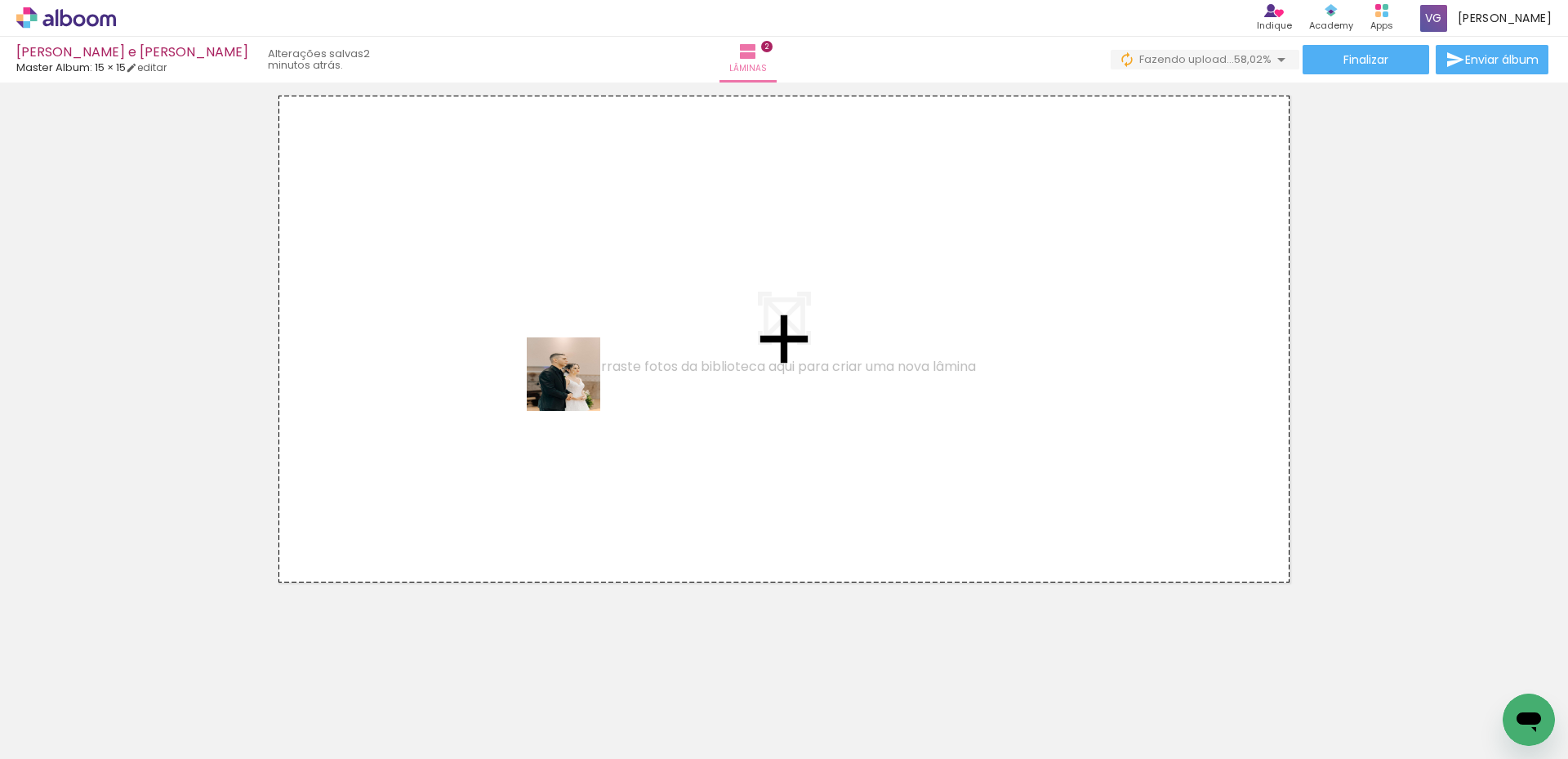
drag, startPoint x: 945, startPoint y: 731, endPoint x: 576, endPoint y: 386, distance: 505.2
click at [576, 386] on quentale-workspace at bounding box center [784, 379] width 1568 height 759
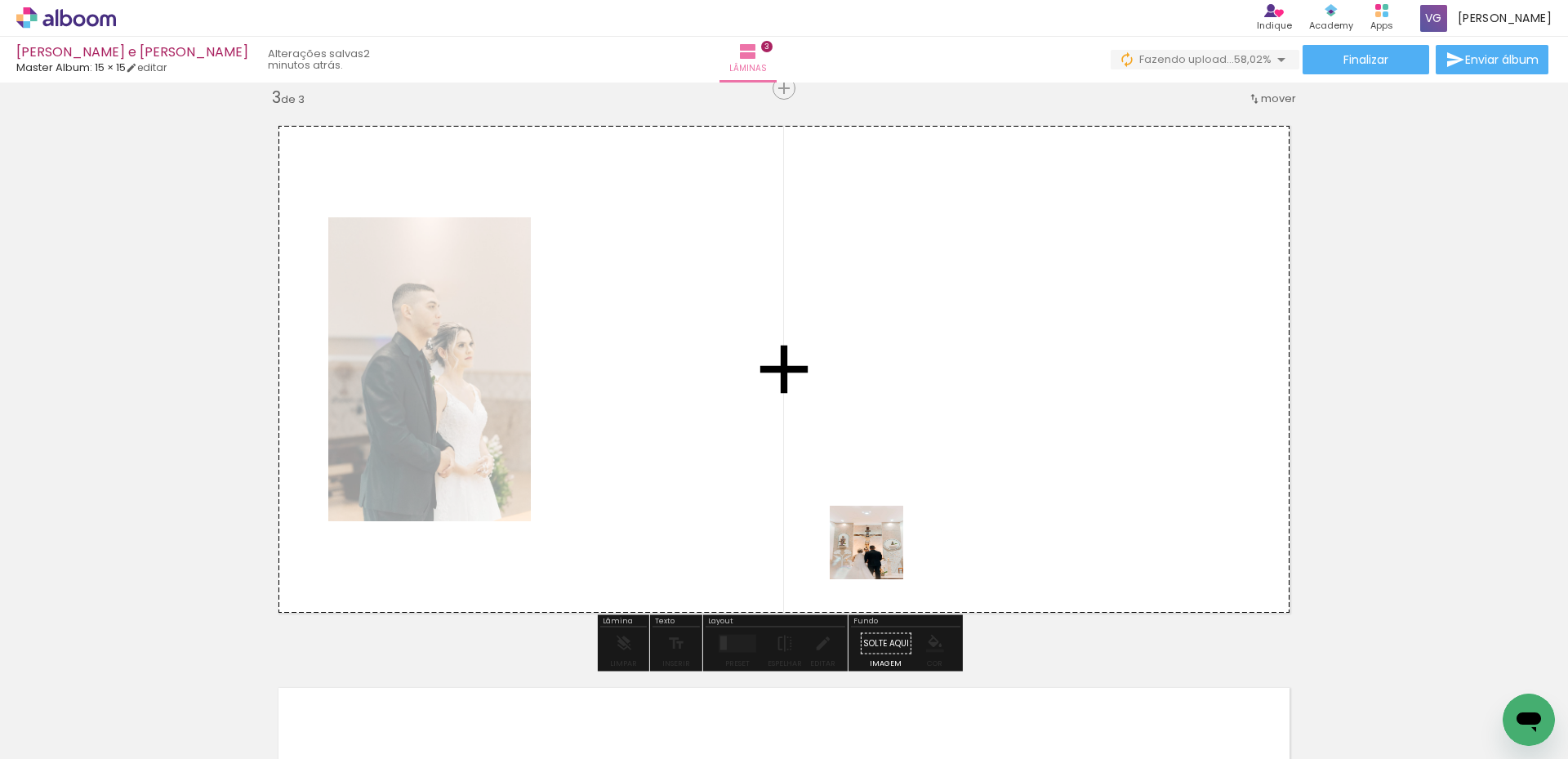
drag, startPoint x: 1098, startPoint y: 729, endPoint x: 1122, endPoint y: 689, distance: 46.6
click at [616, 476] on quentale-workspace at bounding box center [784, 379] width 1568 height 759
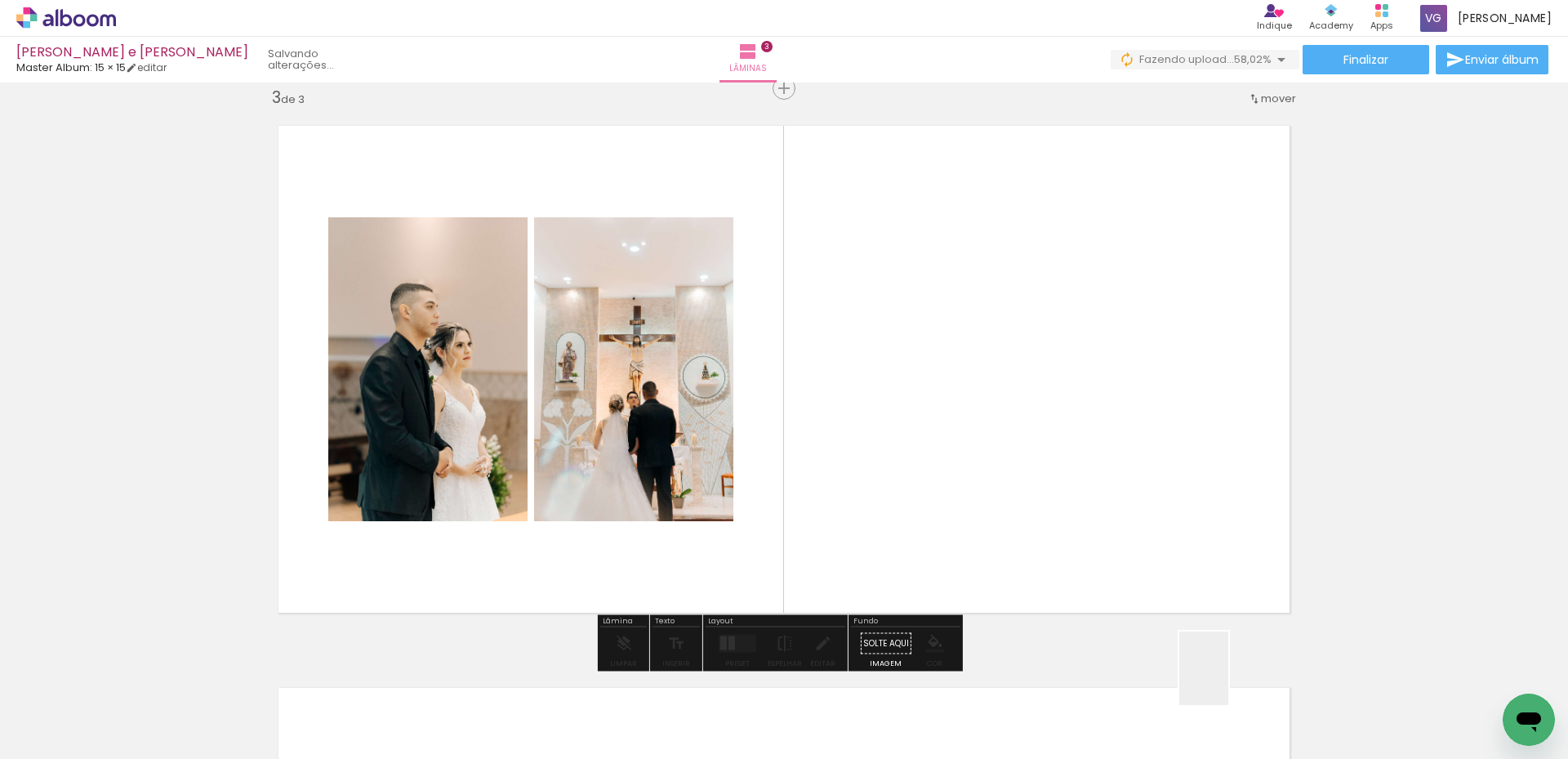
drag, startPoint x: 1227, startPoint y: 680, endPoint x: 1187, endPoint y: 718, distance: 55.2
click at [1150, 609] on quentale-workspace at bounding box center [784, 379] width 1568 height 759
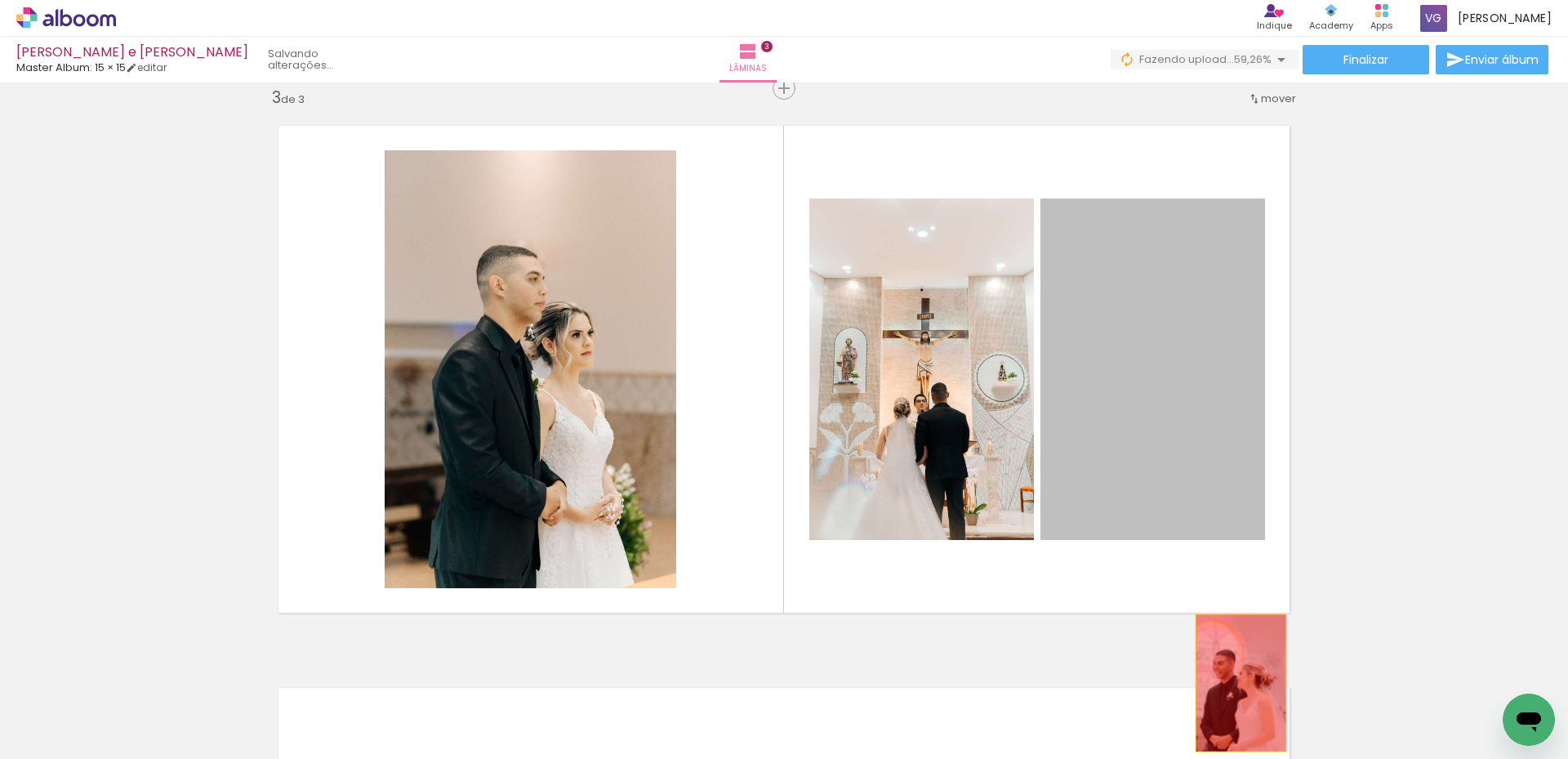
drag, startPoint x: 1134, startPoint y: 362, endPoint x: 1185, endPoint y: 719, distance: 360.6
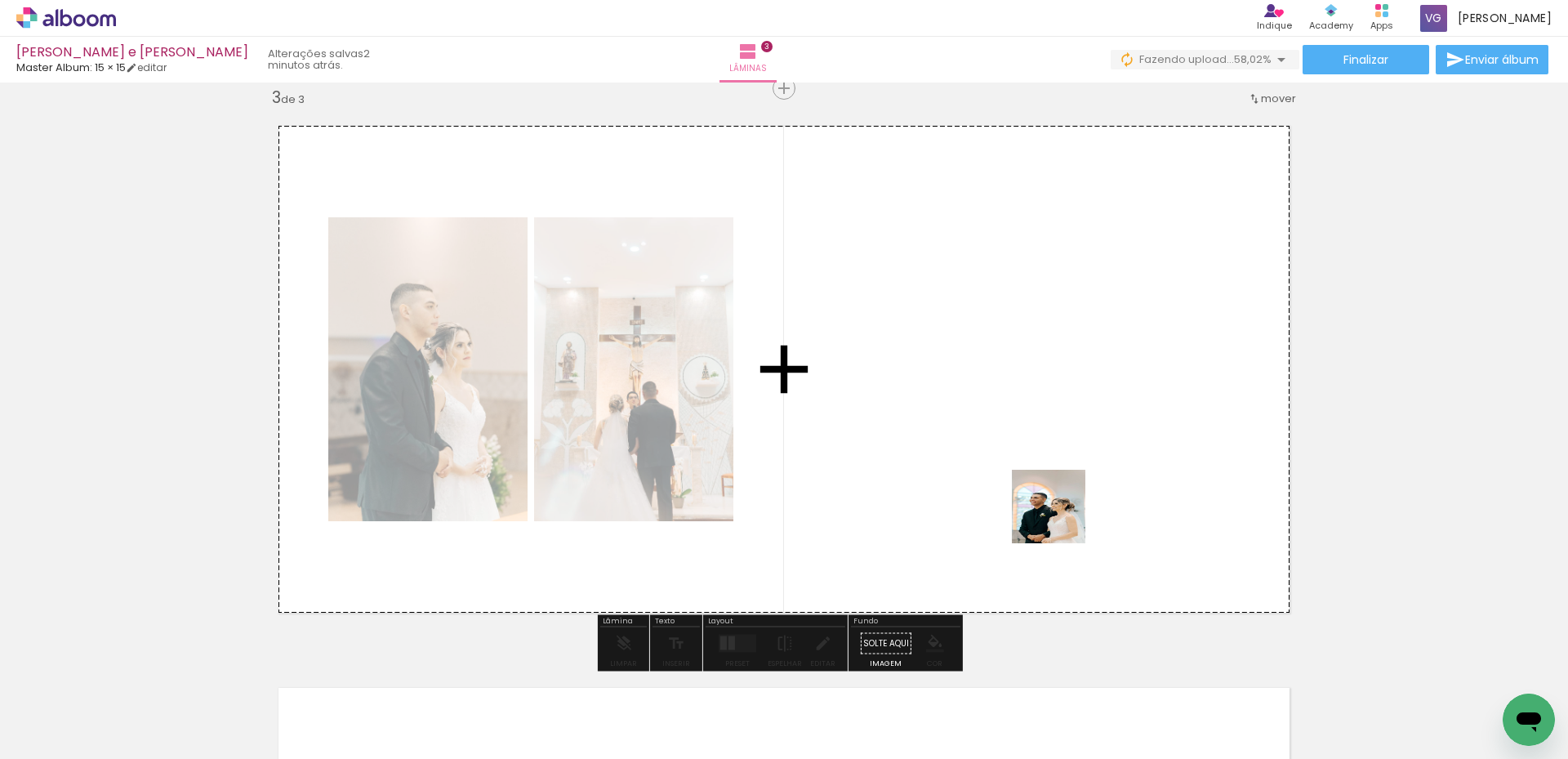
drag, startPoint x: 1188, startPoint y: 728, endPoint x: 1042, endPoint y: 497, distance: 273.3
click at [1042, 497] on quentale-workspace at bounding box center [784, 379] width 1568 height 759
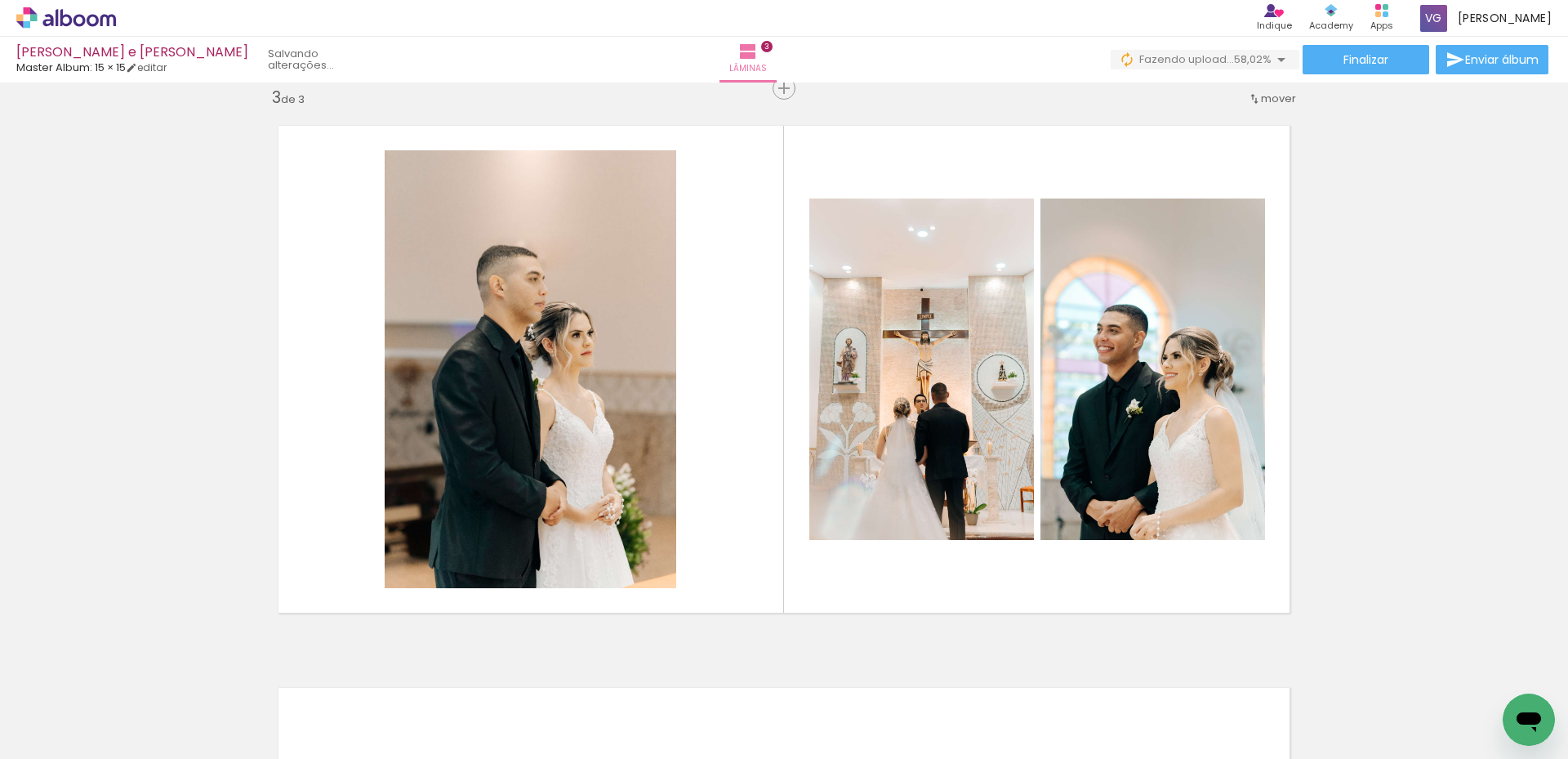
scroll to position [0, 3102]
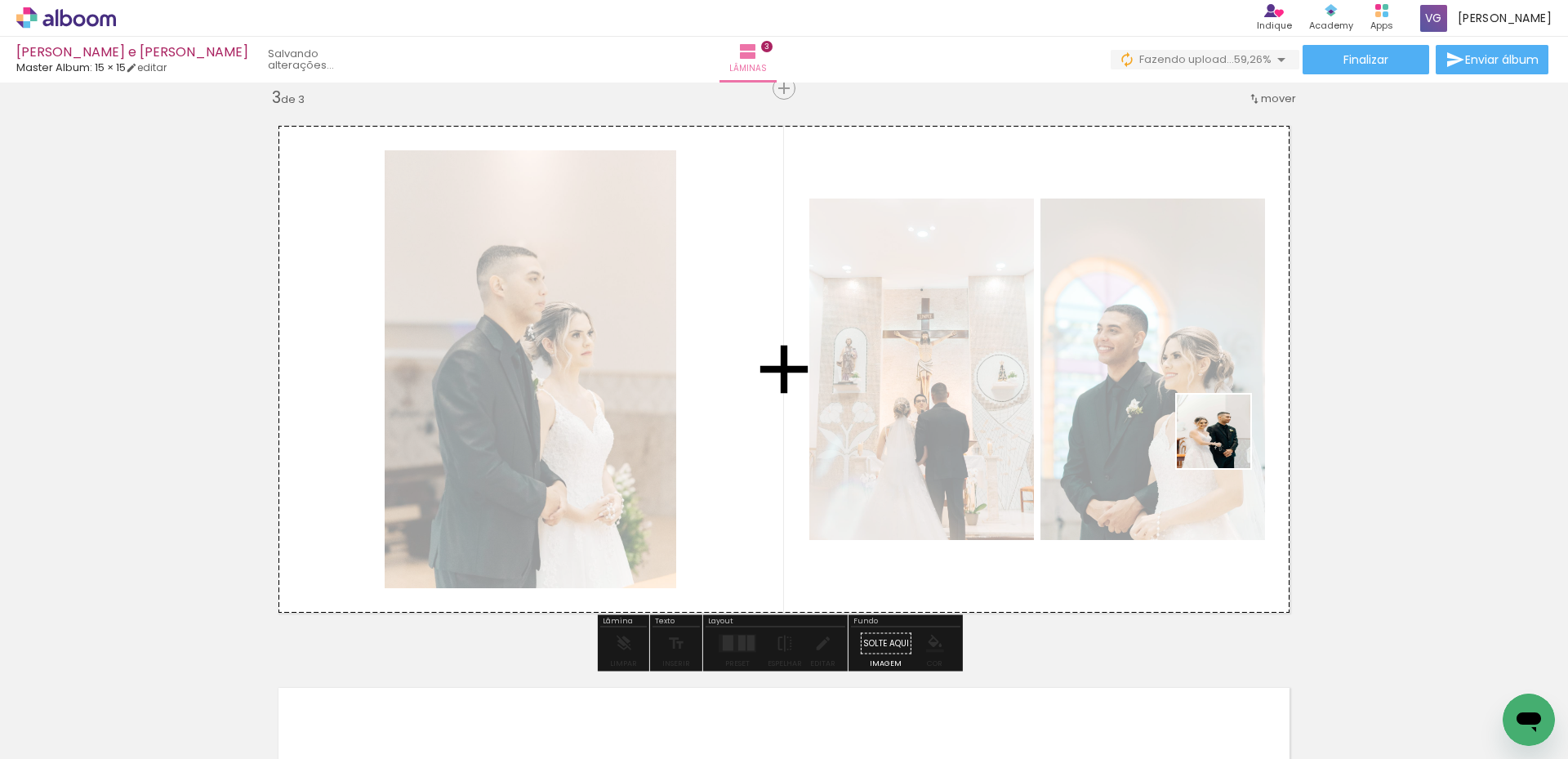
drag, startPoint x: 712, startPoint y: 701, endPoint x: 1050, endPoint y: 554, distance: 368.6
click at [1223, 445] on quentale-workspace at bounding box center [784, 379] width 1568 height 759
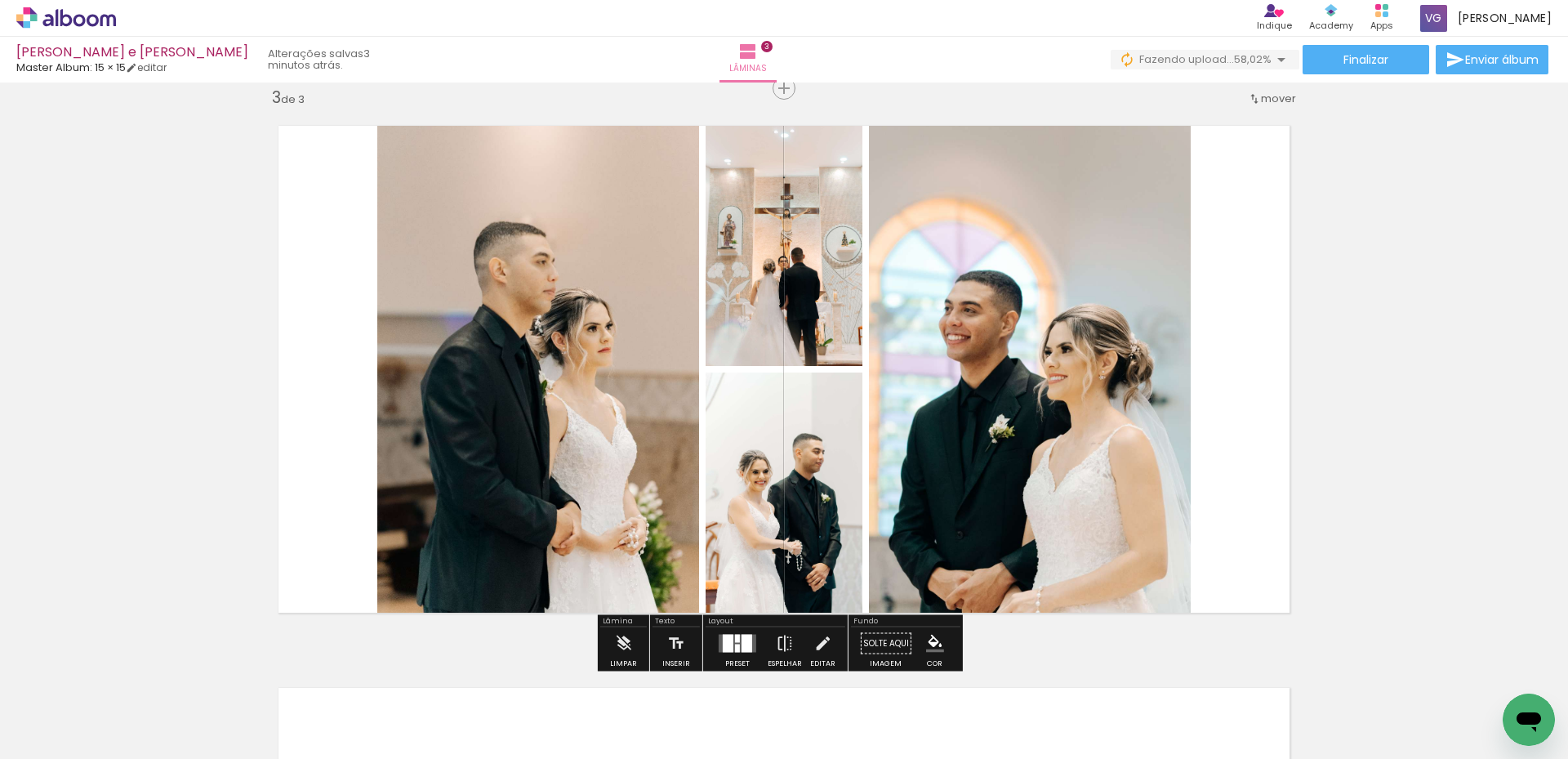
click at [741, 631] on div at bounding box center [737, 643] width 44 height 32
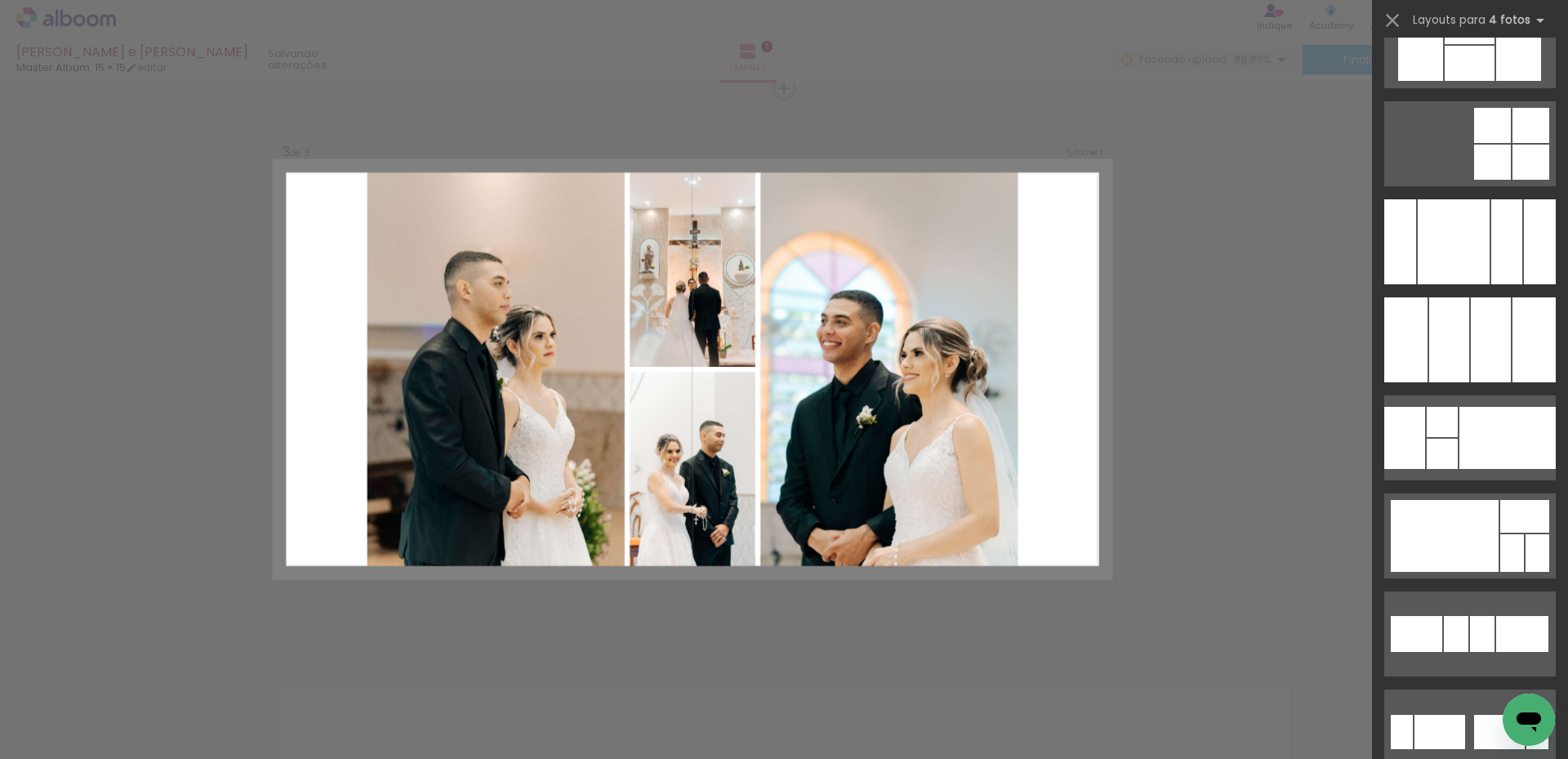
scroll to position [11784, 0]
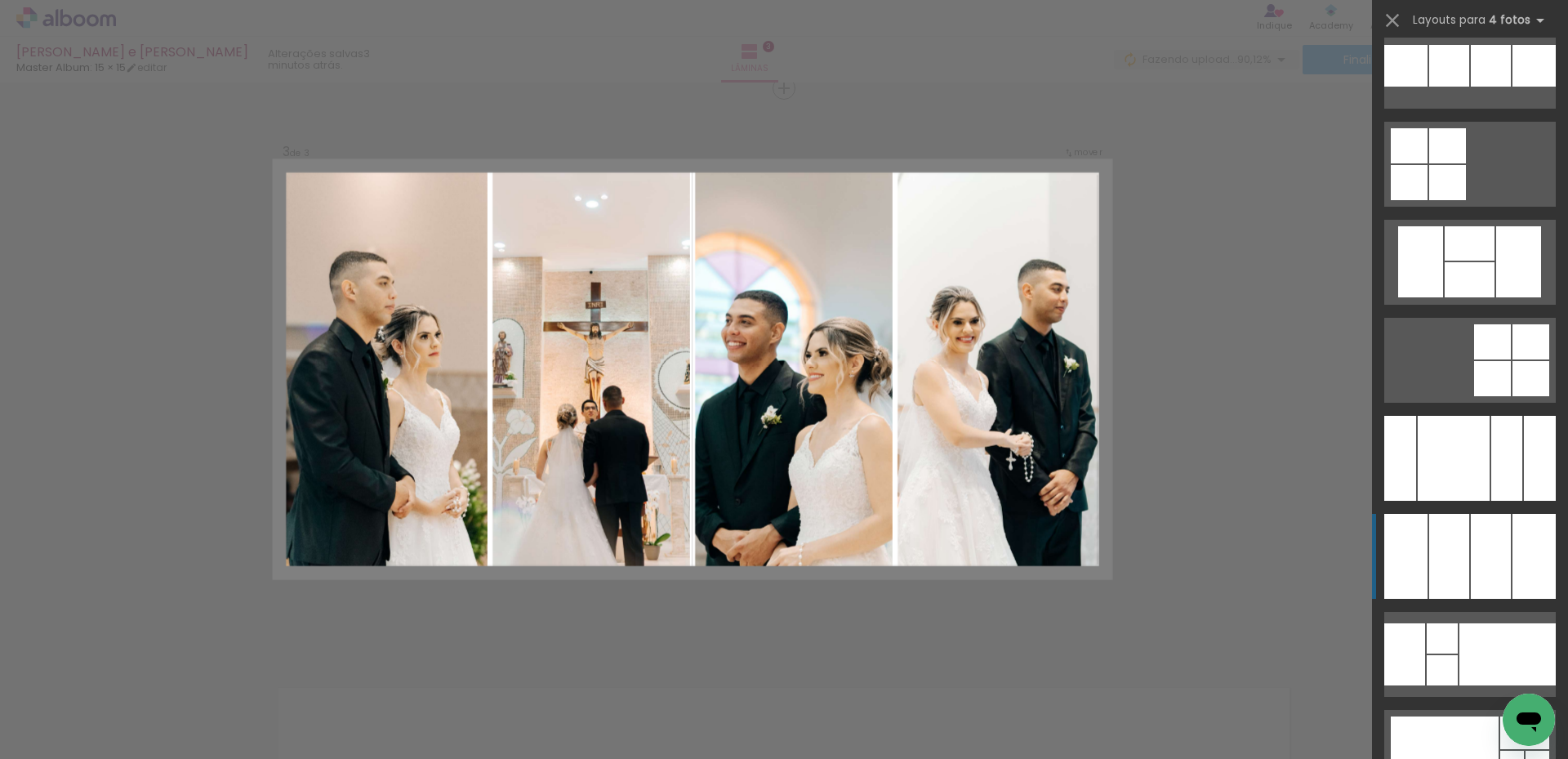
click at [1501, 570] on div at bounding box center [1490, 556] width 40 height 85
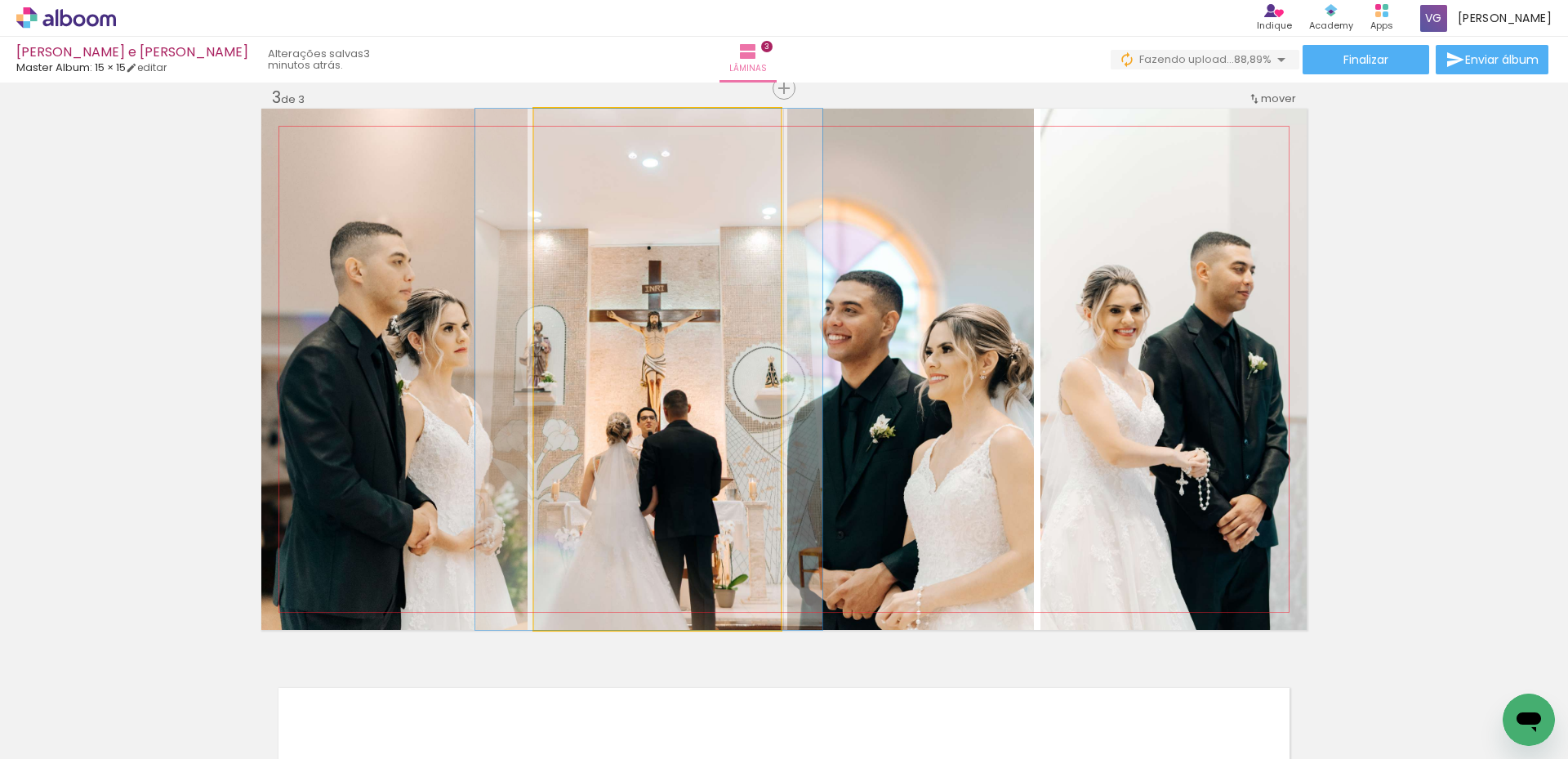
drag, startPoint x: 686, startPoint y: 463, endPoint x: 671, endPoint y: 469, distance: 16.2
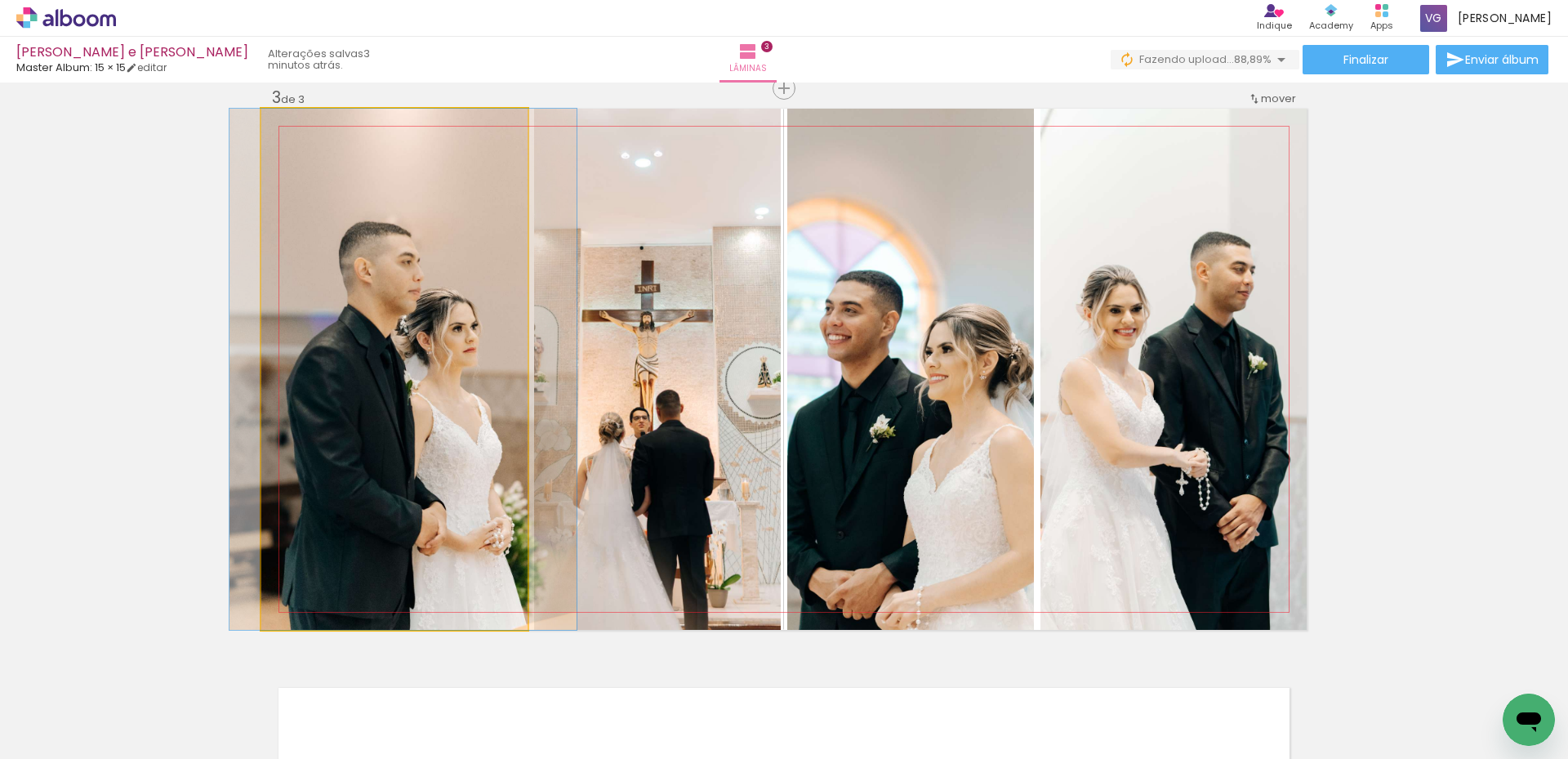
drag, startPoint x: 408, startPoint y: 425, endPoint x: 417, endPoint y: 428, distance: 9.5
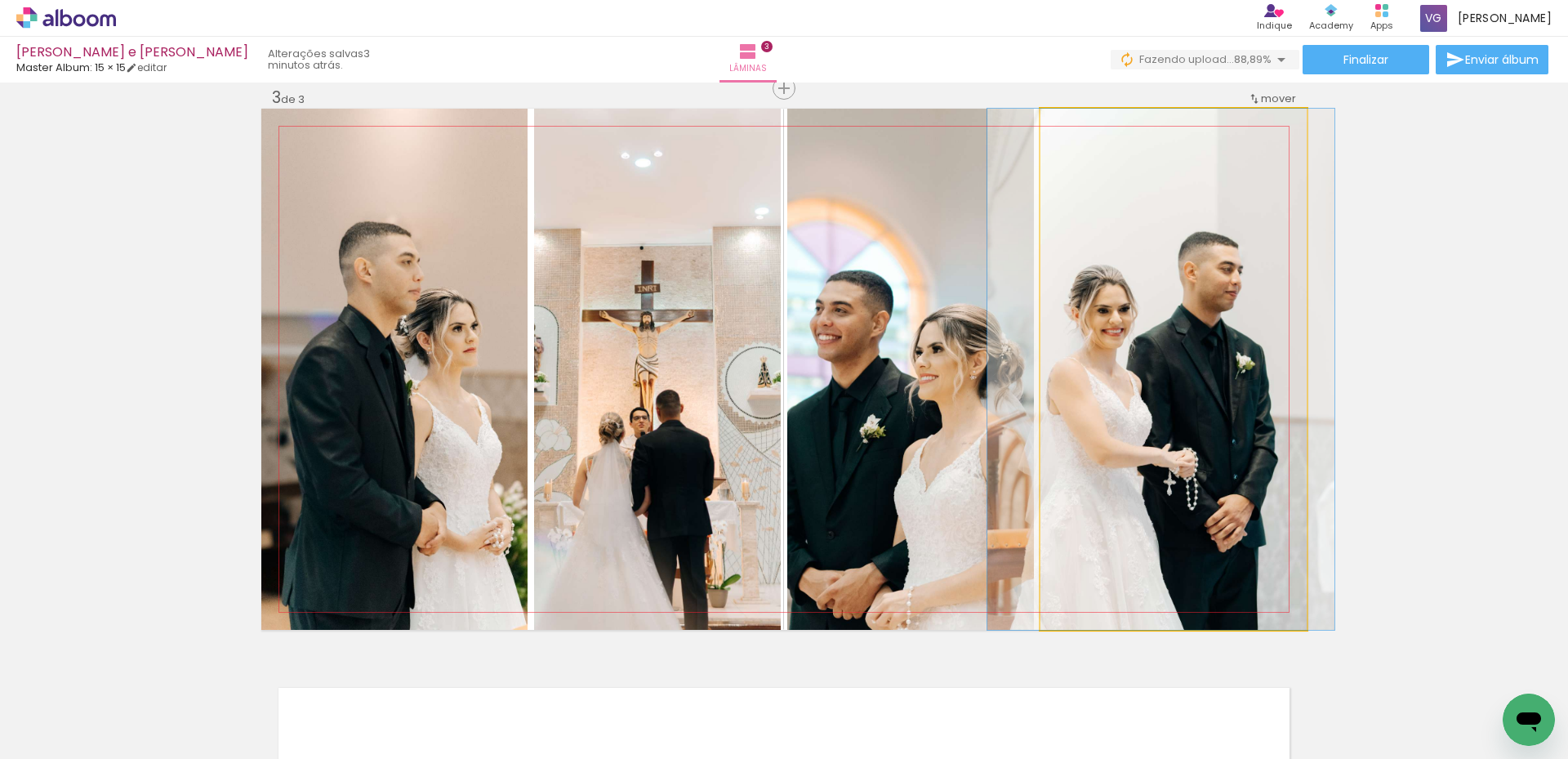
drag, startPoint x: 1198, startPoint y: 402, endPoint x: 1224, endPoint y: 399, distance: 26.2
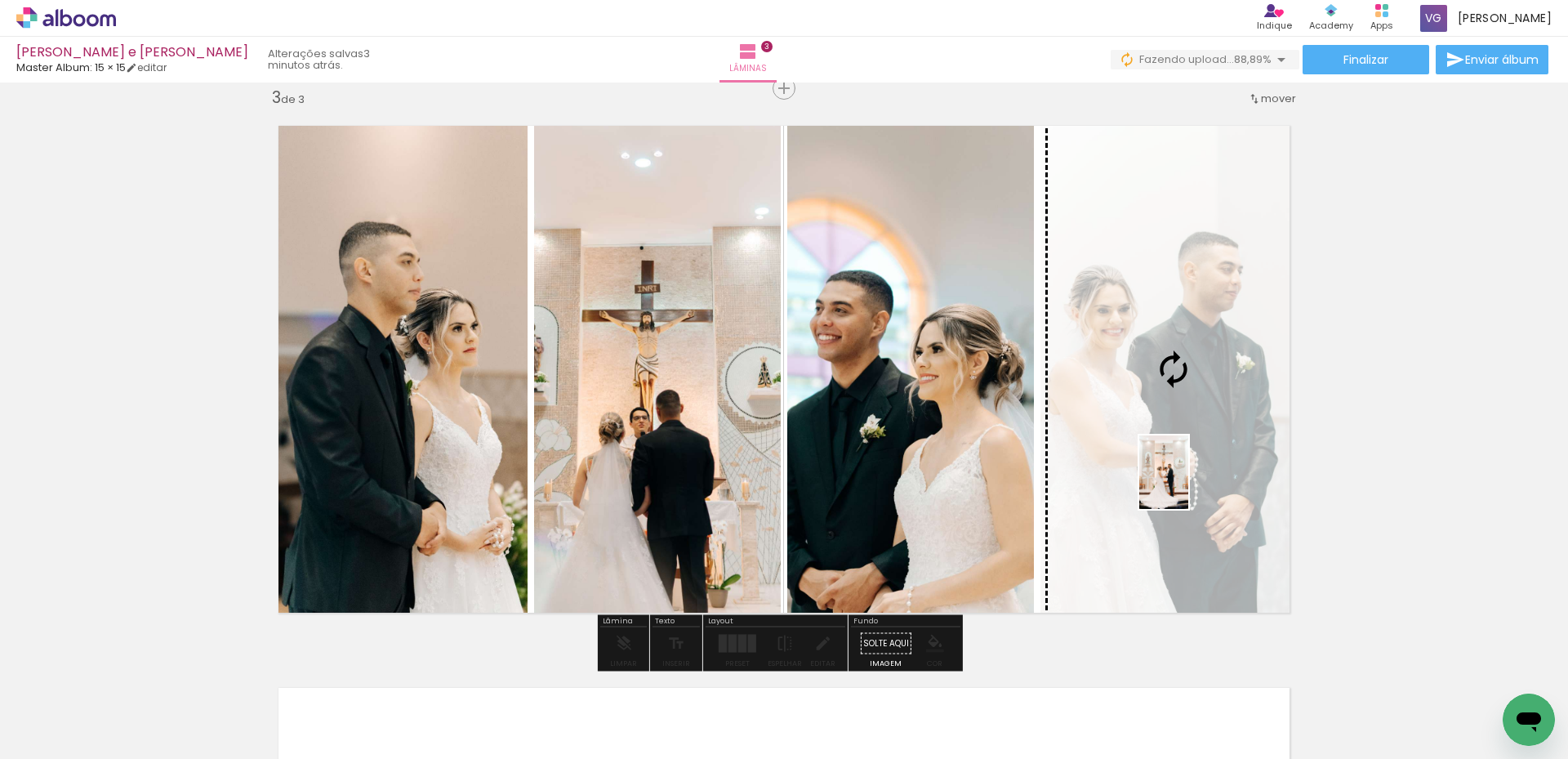
drag, startPoint x: 1098, startPoint y: 725, endPoint x: 1188, endPoint y: 485, distance: 256.3
click at [1188, 485] on quentale-workspace at bounding box center [784, 379] width 1568 height 759
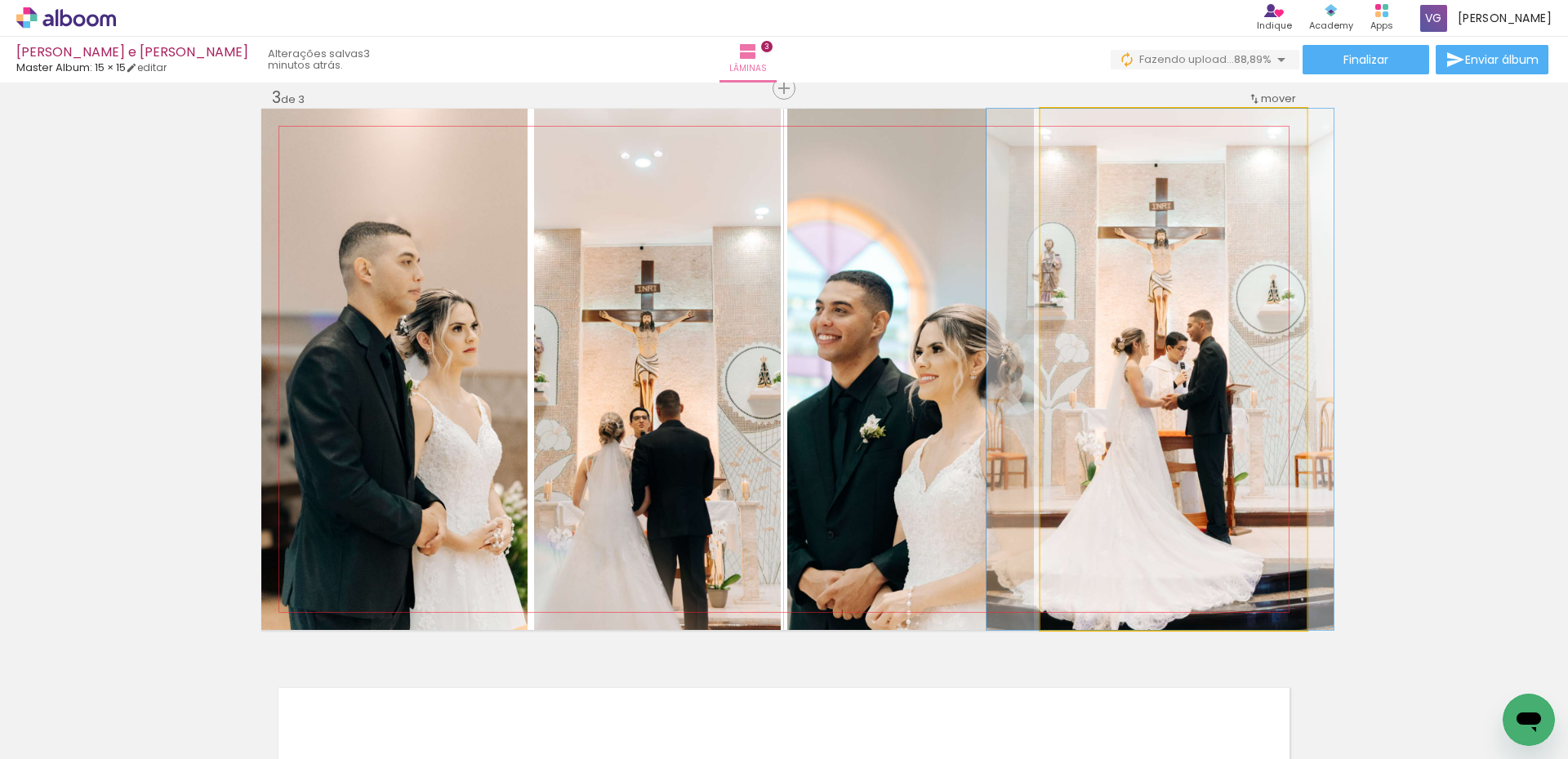
drag, startPoint x: 1213, startPoint y: 505, endPoint x: 1198, endPoint y: 500, distance: 15.8
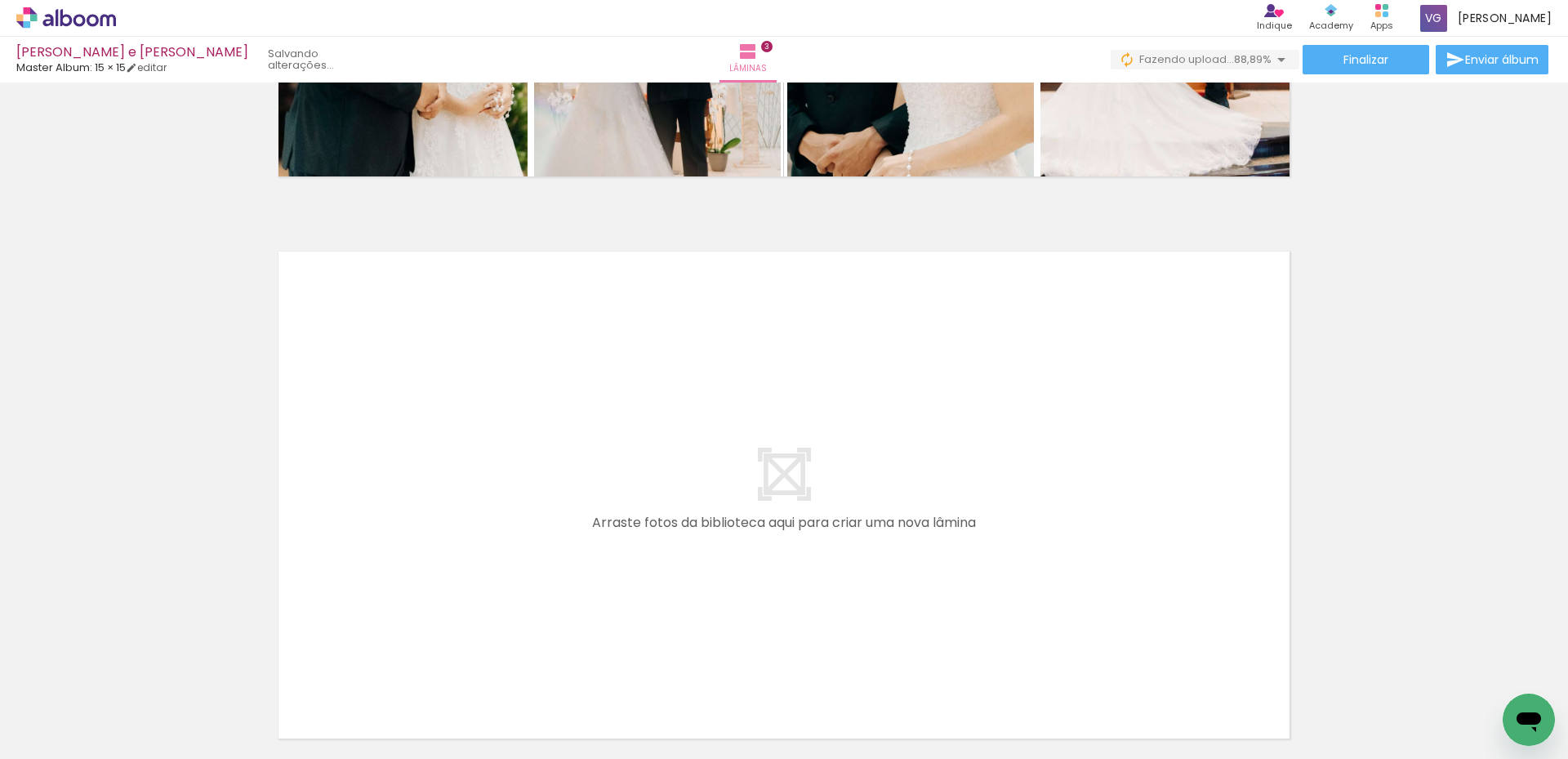
scroll to position [0, 4861]
drag, startPoint x: 806, startPoint y: 733, endPoint x: 900, endPoint y: 726, distance: 94.3
click at [510, 515] on quentale-workspace at bounding box center [784, 379] width 1568 height 759
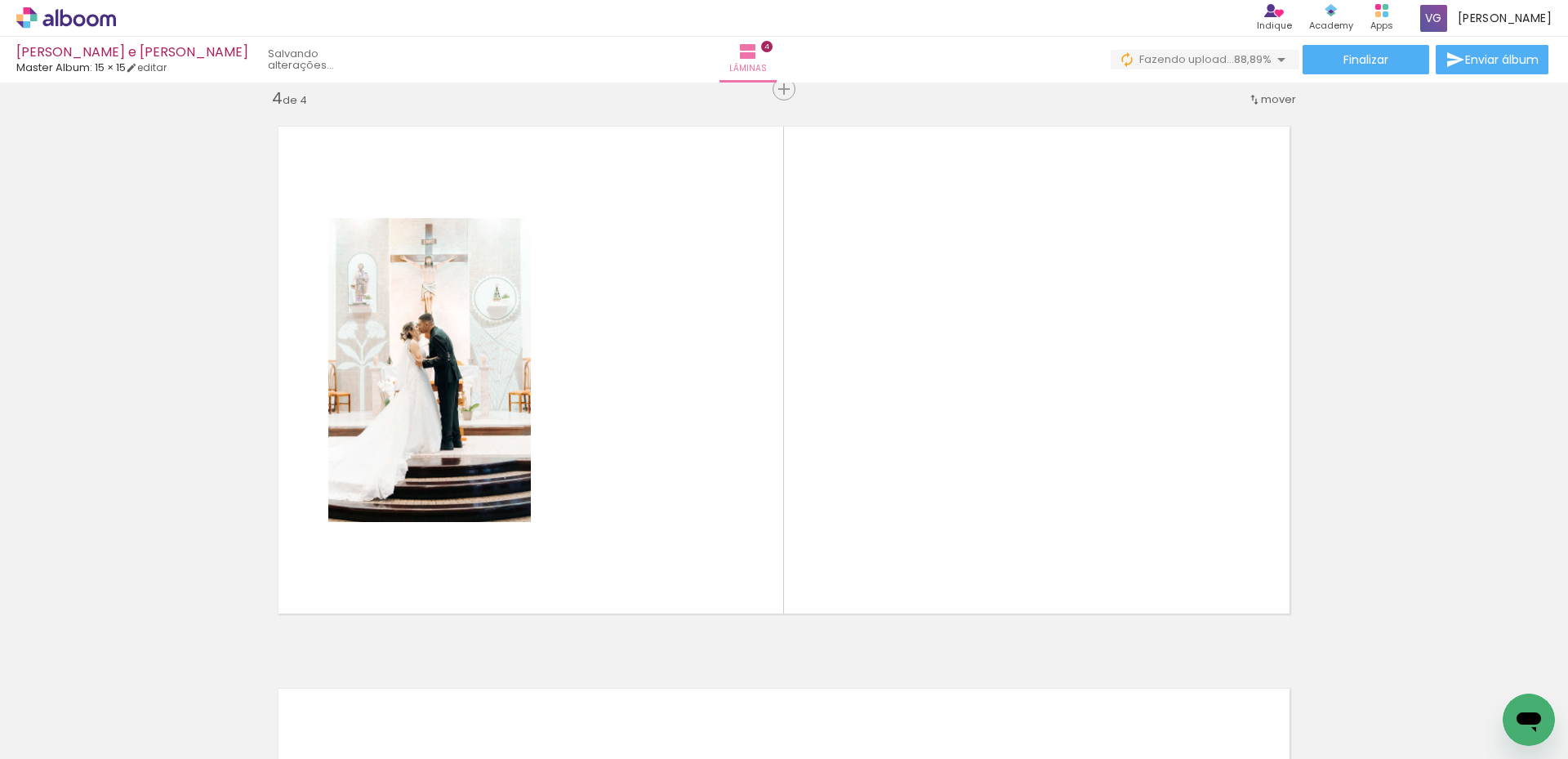
scroll to position [1707, 0]
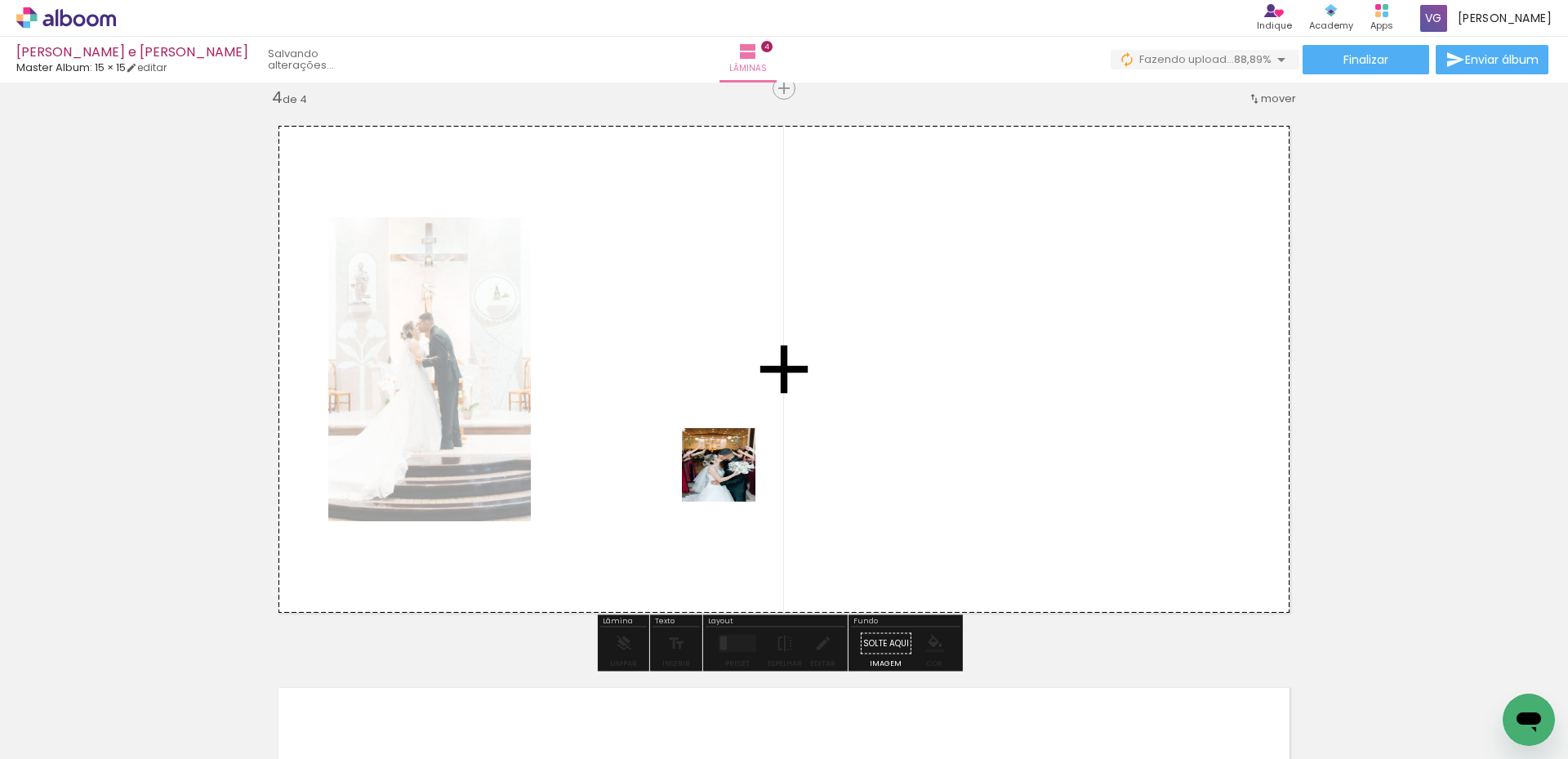
drag, startPoint x: 1258, startPoint y: 712, endPoint x: 1192, endPoint y: 677, distance: 74.7
click at [723, 475] on quentale-workspace at bounding box center [784, 379] width 1568 height 759
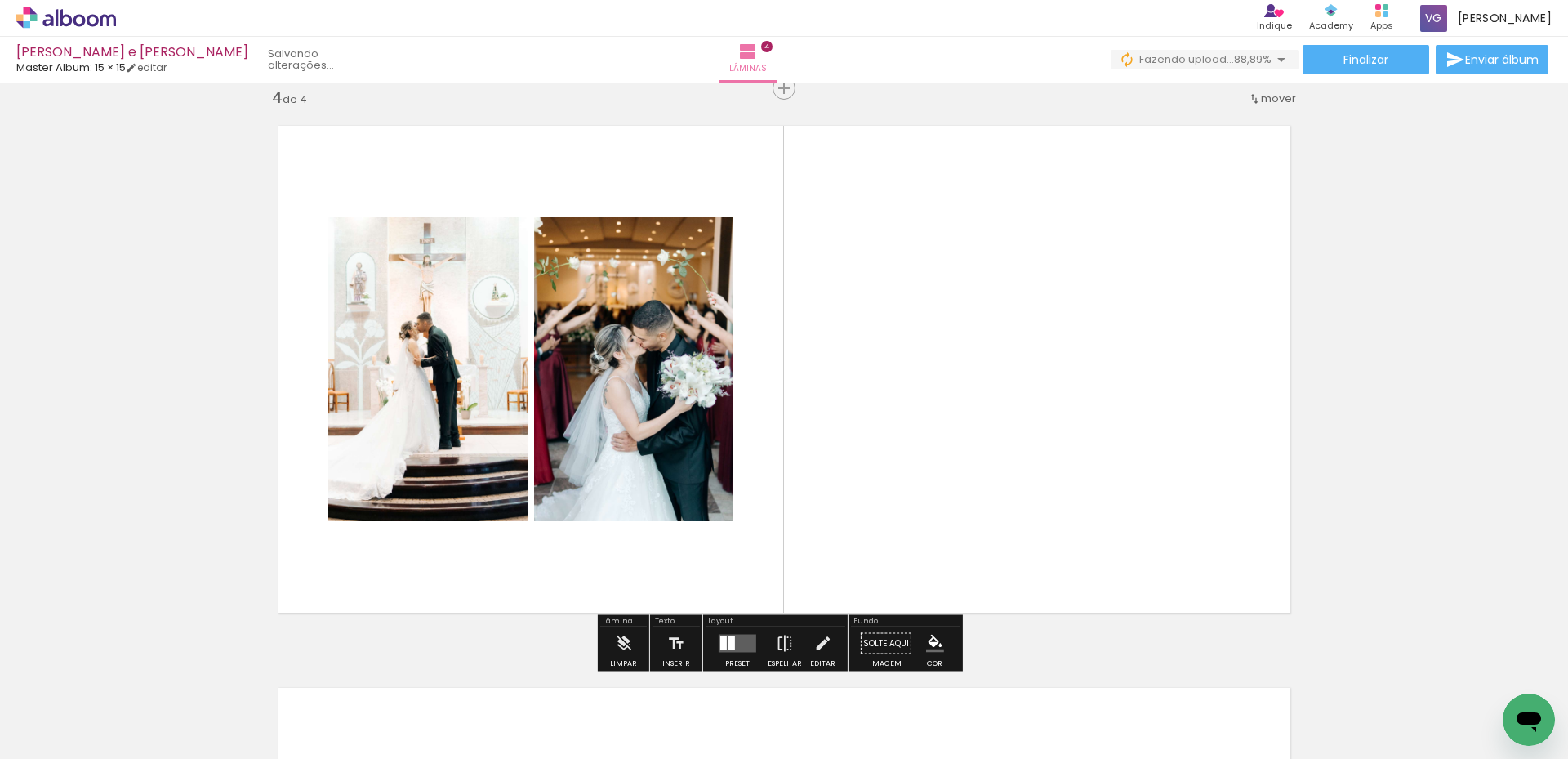
scroll to position [0, 5812]
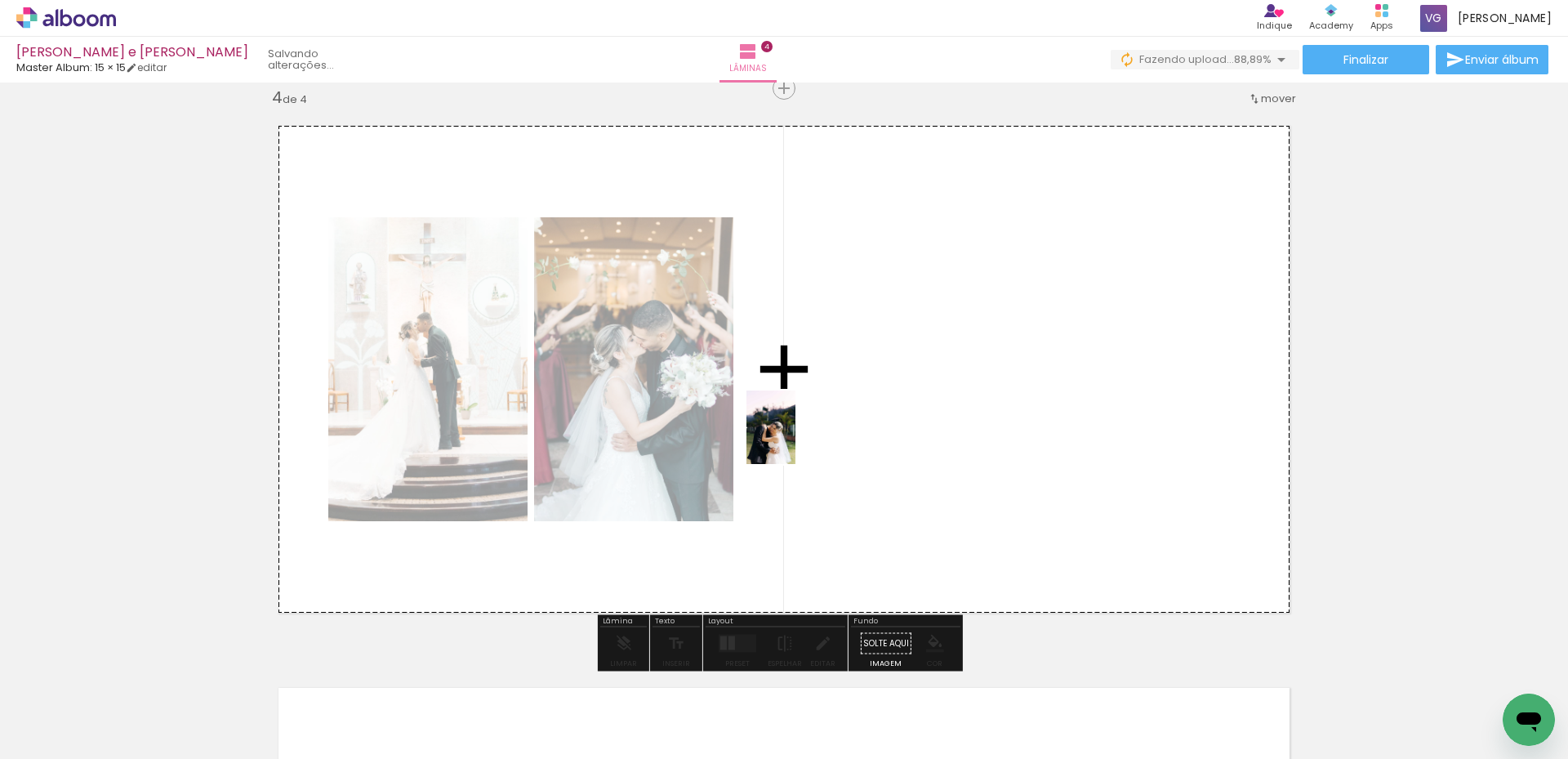
drag, startPoint x: 1034, startPoint y: 719, endPoint x: 762, endPoint y: 584, distance: 303.7
click at [798, 443] on quentale-workspace at bounding box center [784, 379] width 1568 height 759
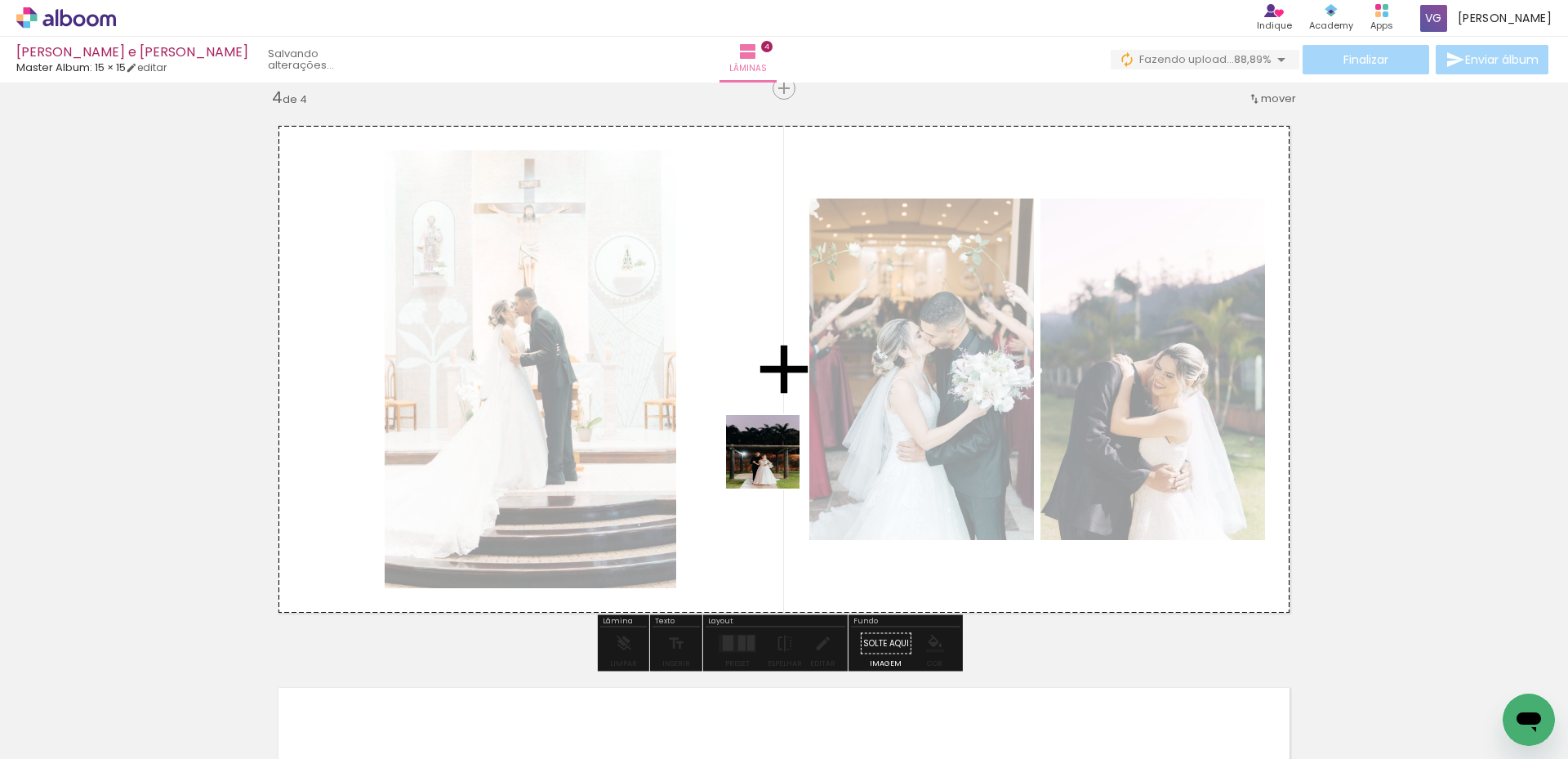
drag, startPoint x: 756, startPoint y: 711, endPoint x: 770, endPoint y: 426, distance: 285.3
click at [770, 426] on quentale-workspace at bounding box center [784, 379] width 1568 height 759
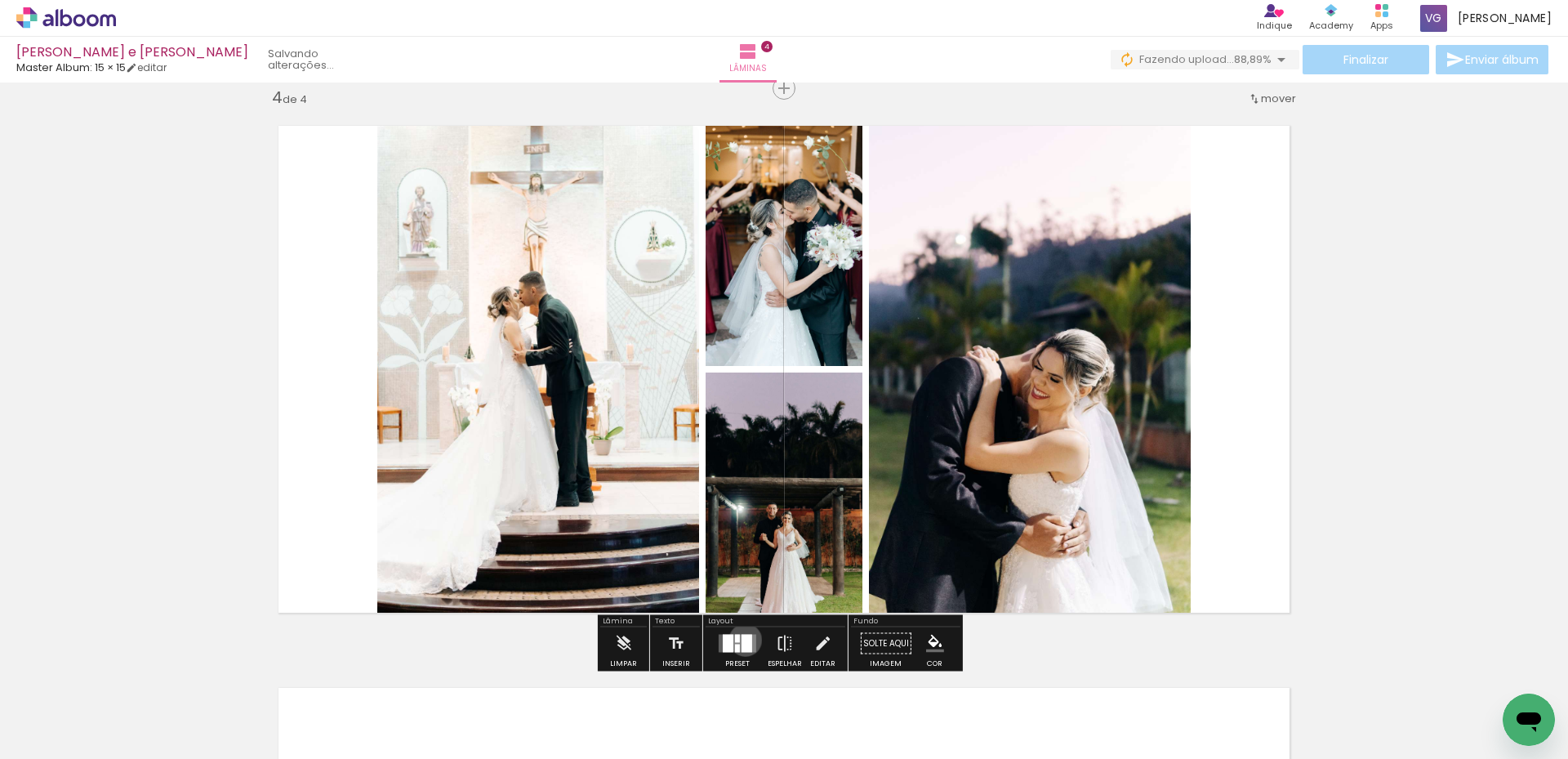
click at [741, 639] on div at bounding box center [746, 643] width 11 height 18
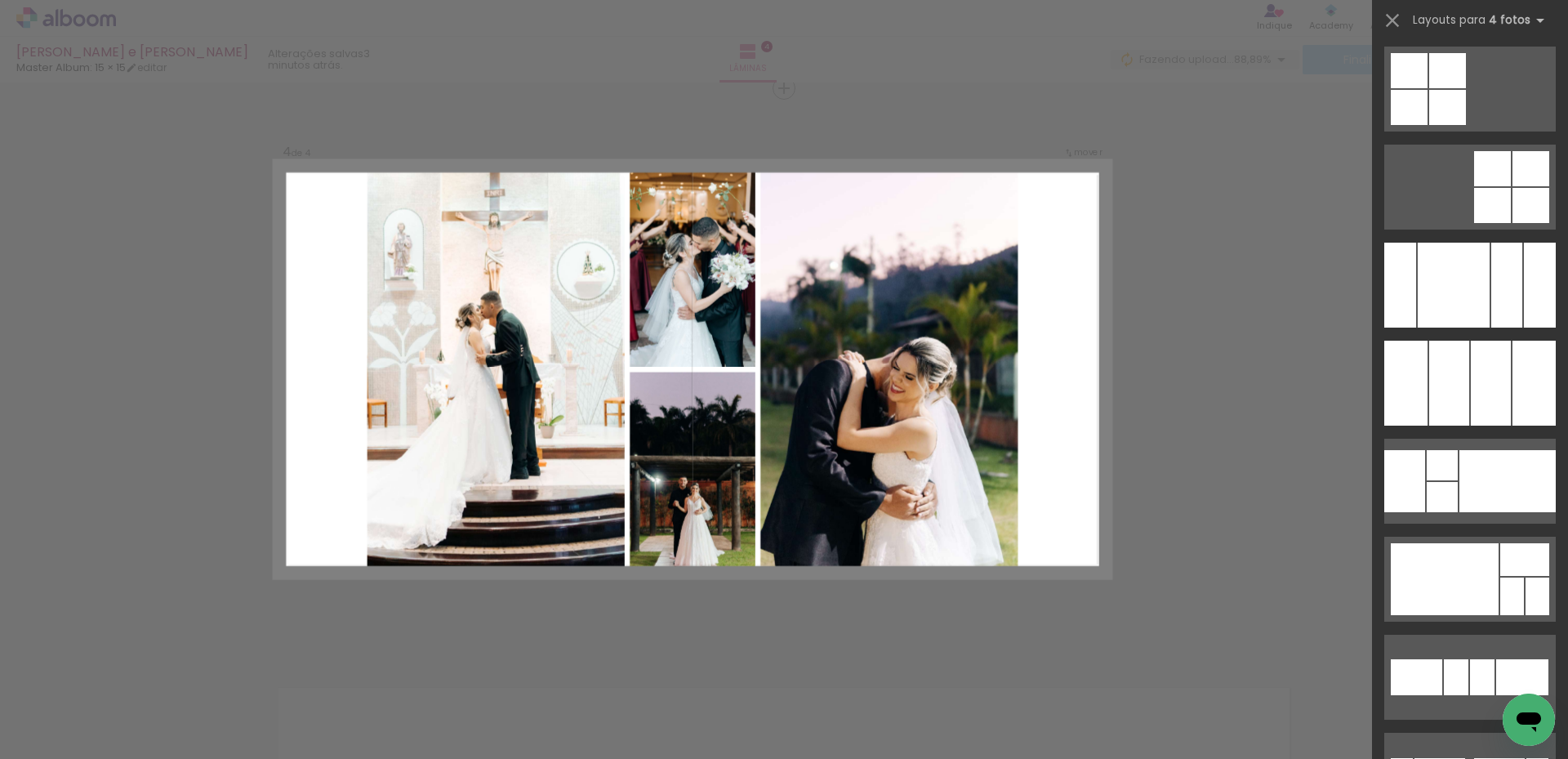
scroll to position [12129, 0]
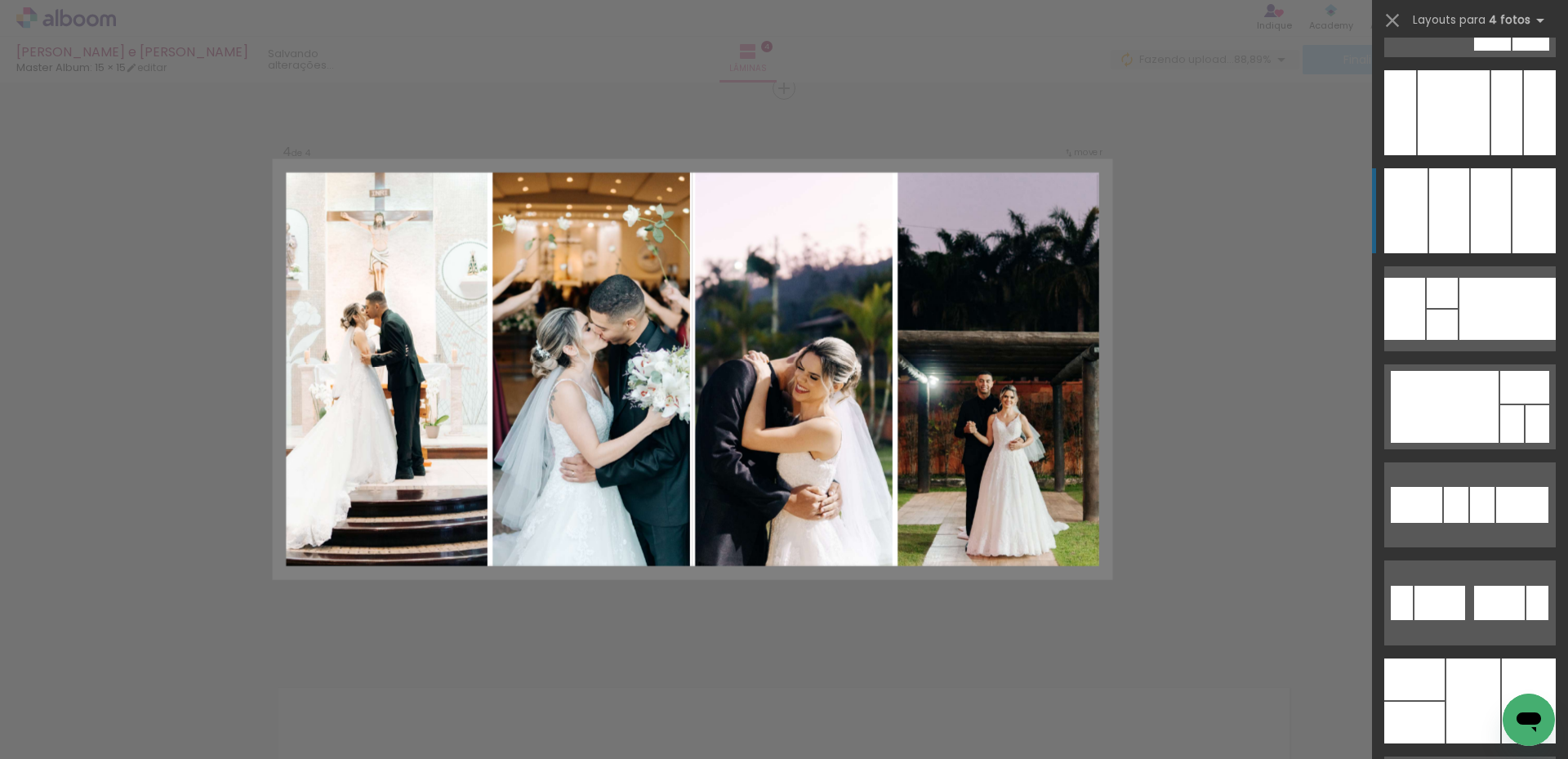
click at [1473, 177] on div at bounding box center [1490, 211] width 40 height 85
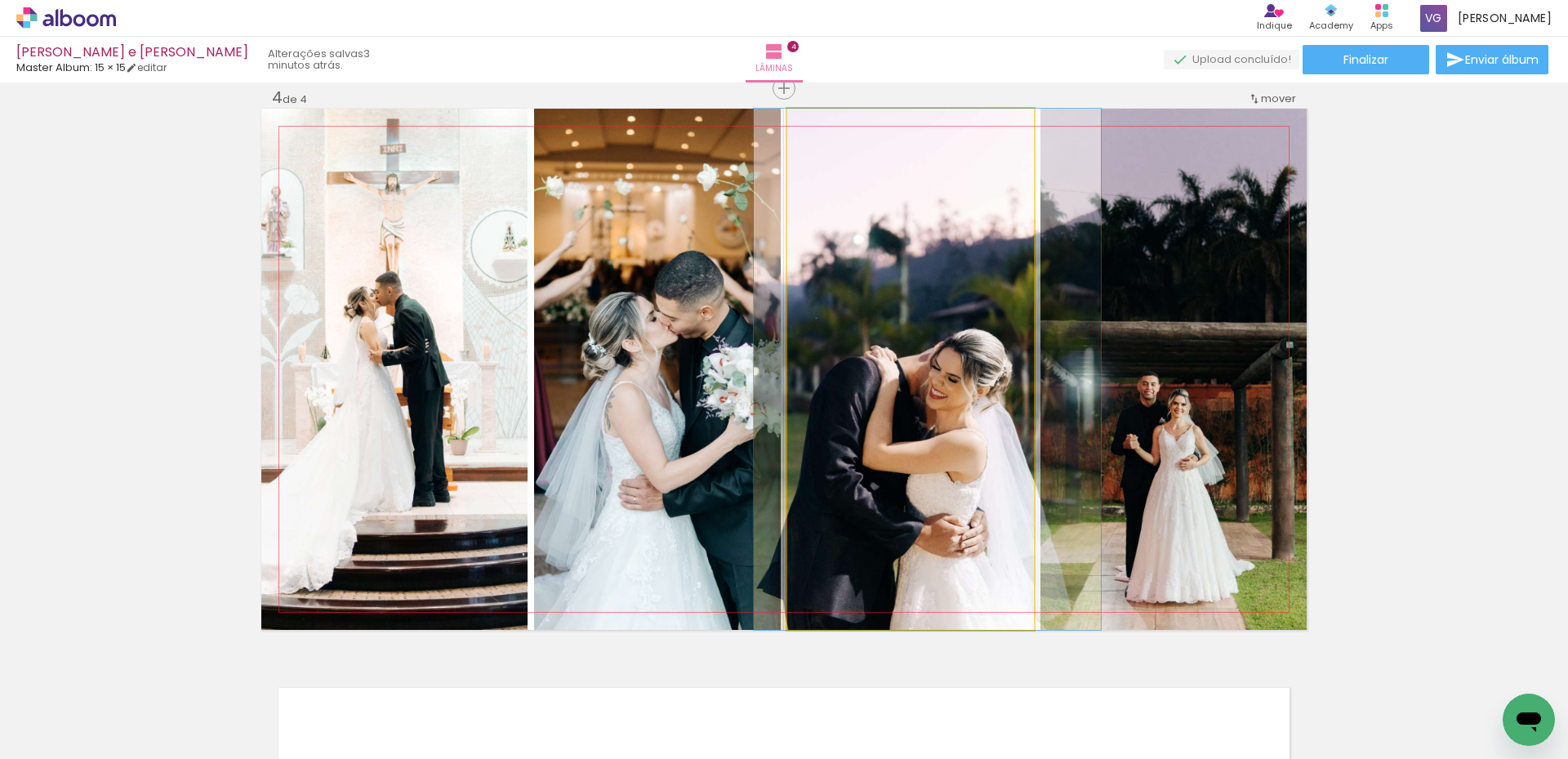
drag, startPoint x: 932, startPoint y: 422, endPoint x: 950, endPoint y: 415, distance: 19.3
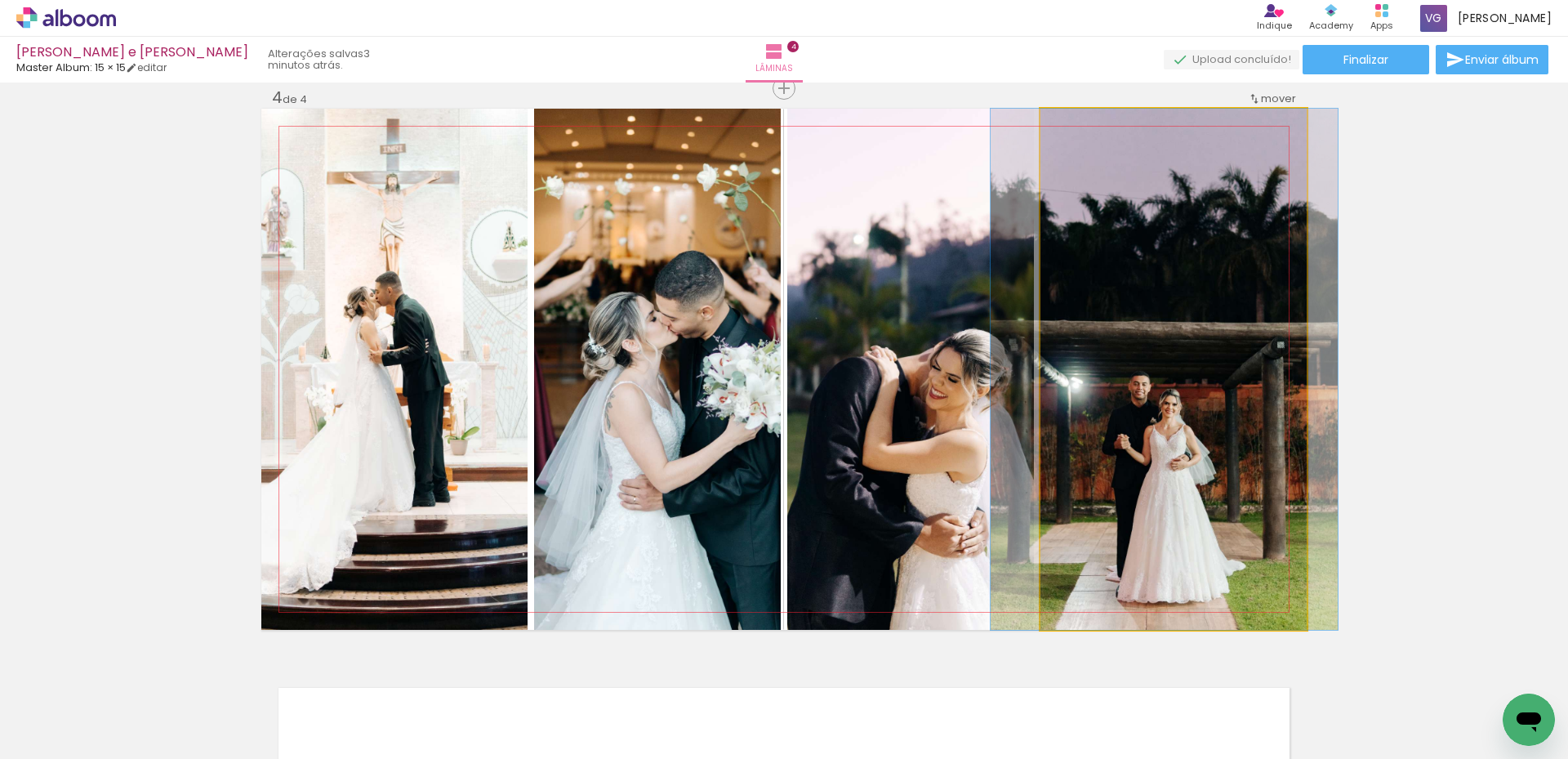
drag, startPoint x: 1189, startPoint y: 432, endPoint x: 1180, endPoint y: 433, distance: 9.1
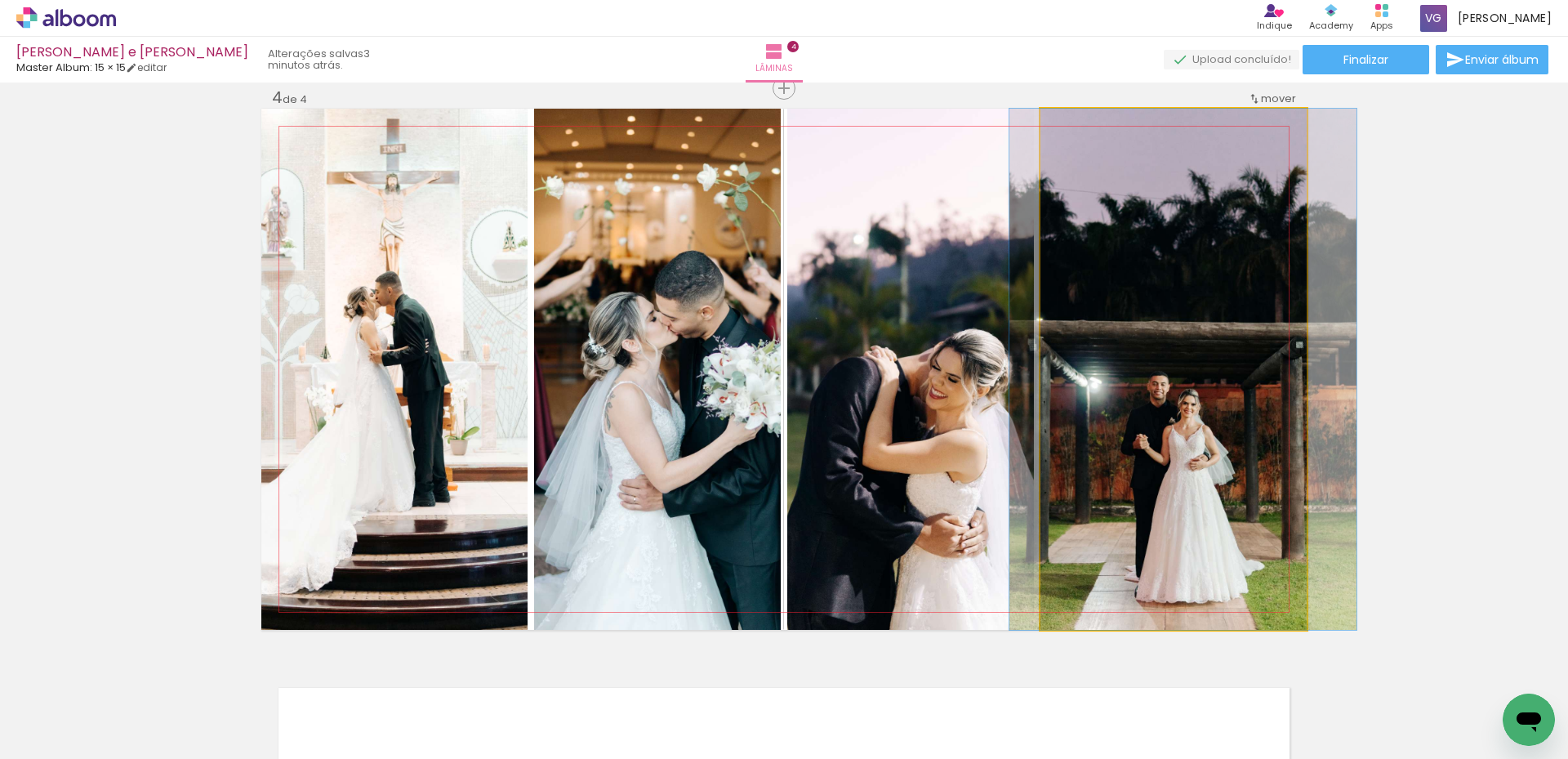
drag, startPoint x: 1175, startPoint y: 462, endPoint x: 1189, endPoint y: 462, distance: 14.0
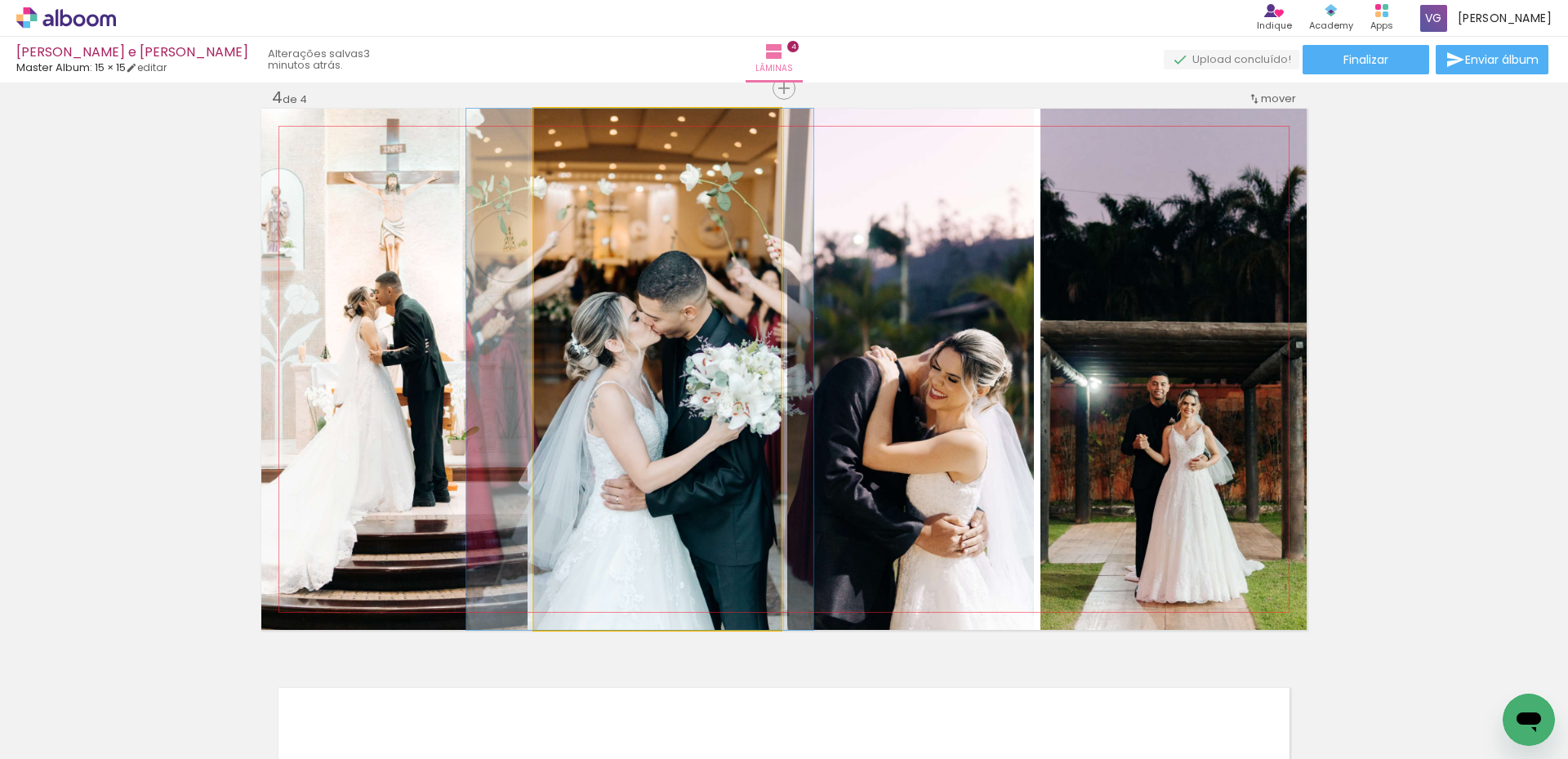
drag, startPoint x: 696, startPoint y: 440, endPoint x: 678, endPoint y: 445, distance: 18.7
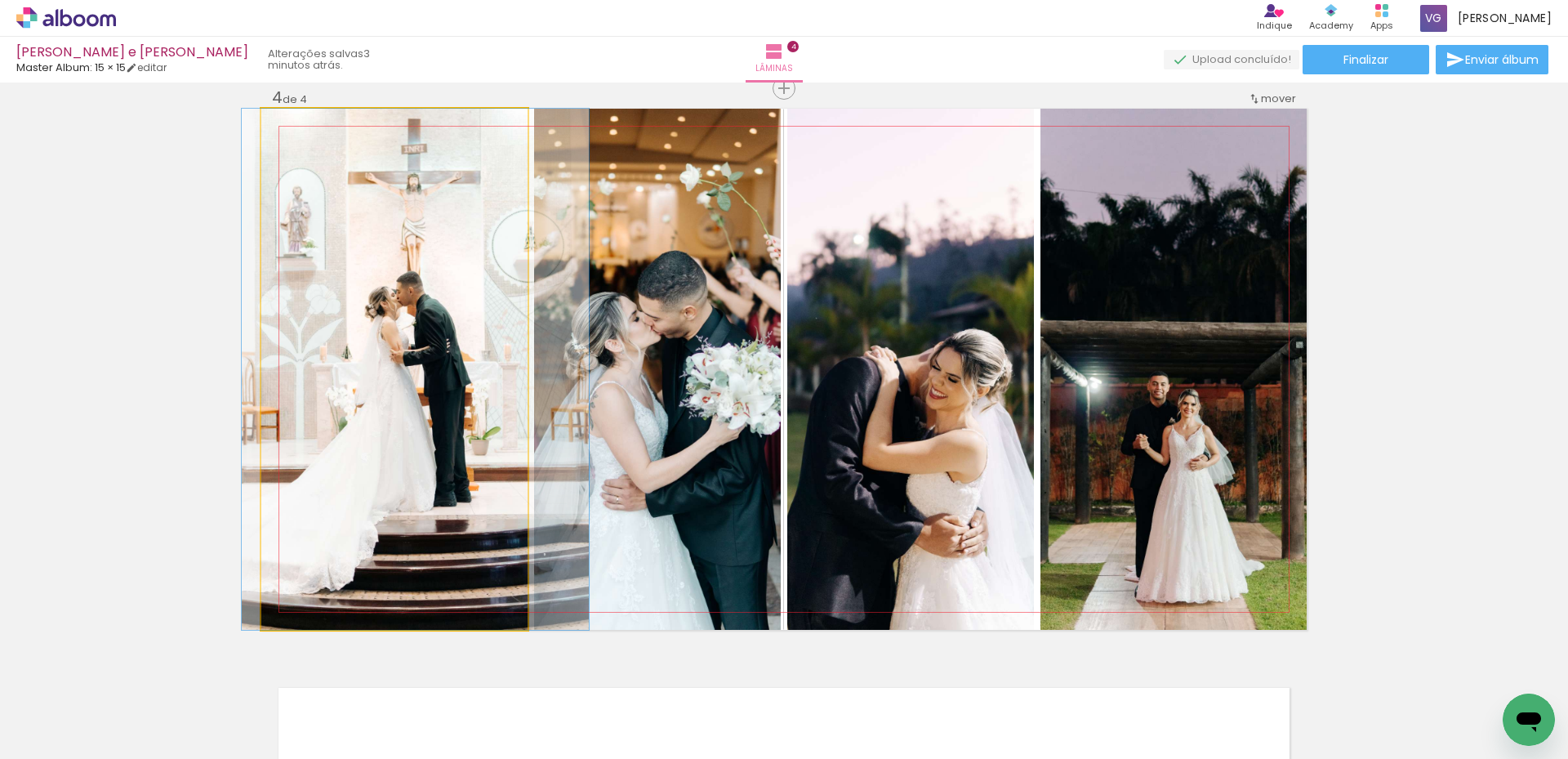
drag, startPoint x: 398, startPoint y: 417, endPoint x: 419, endPoint y: 423, distance: 21.8
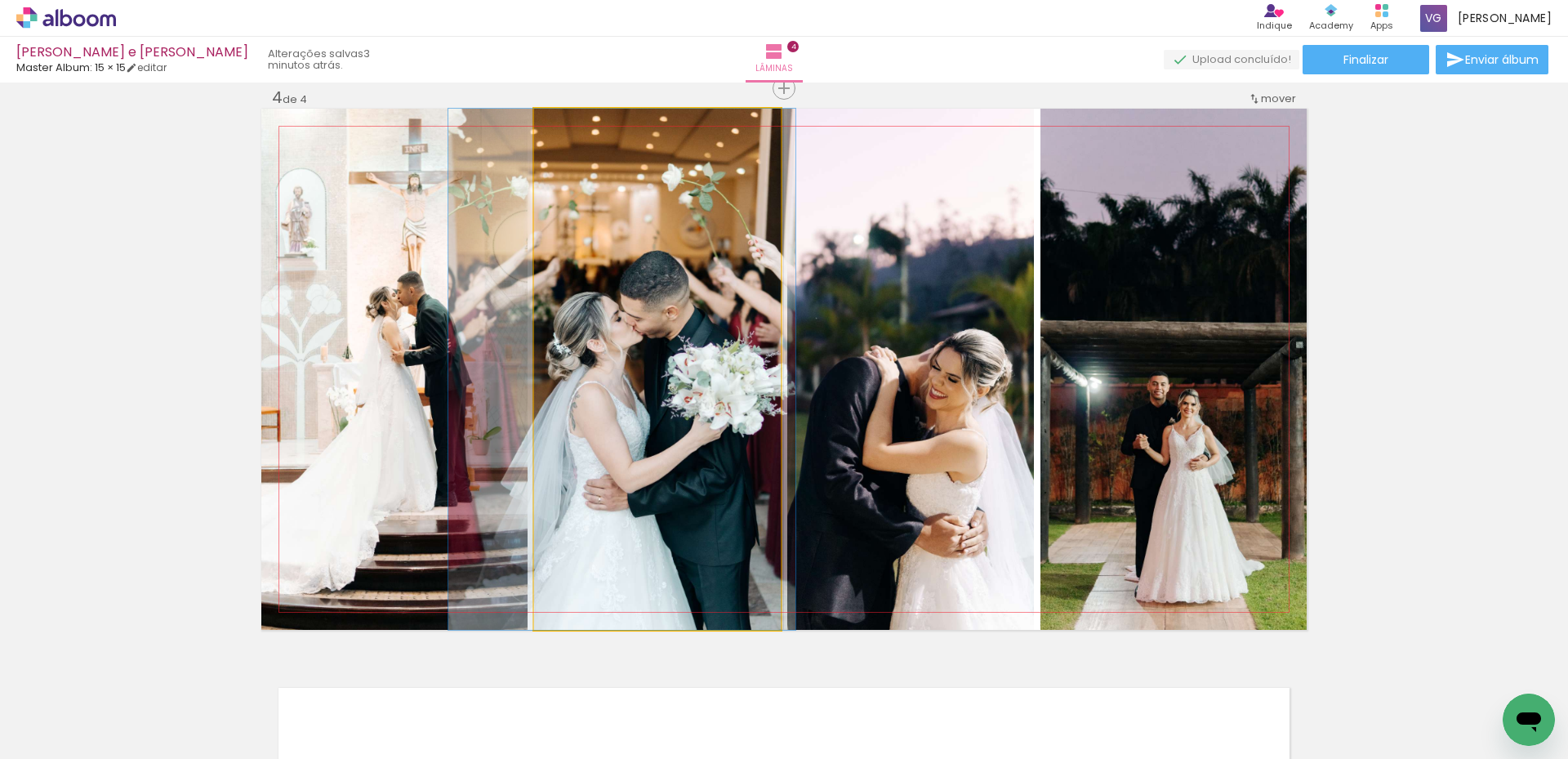
drag, startPoint x: 659, startPoint y: 413, endPoint x: 642, endPoint y: 421, distance: 18.8
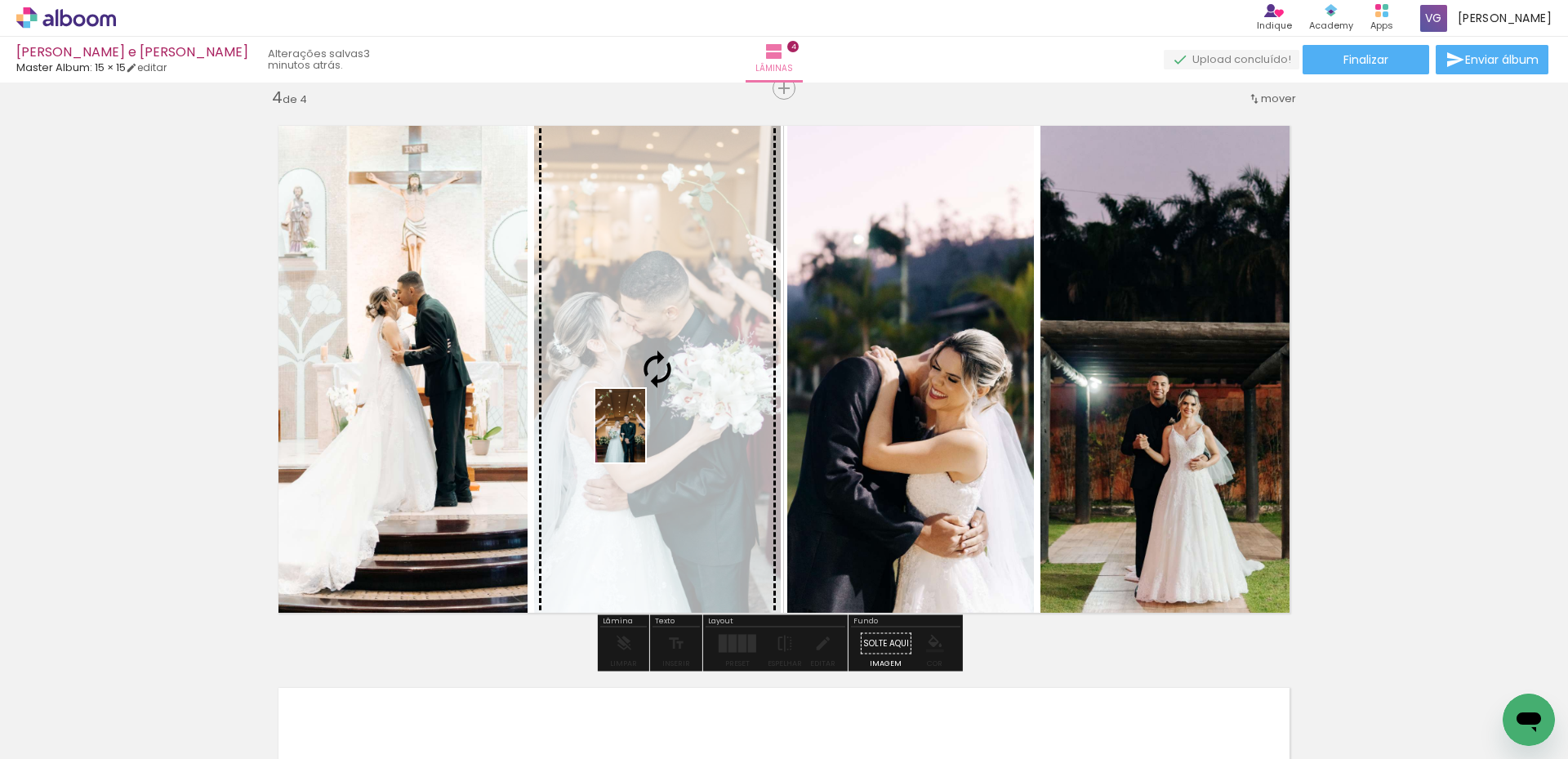
drag, startPoint x: 218, startPoint y: 706, endPoint x: 672, endPoint y: 431, distance: 530.8
click at [672, 431] on quentale-workspace at bounding box center [784, 379] width 1568 height 759
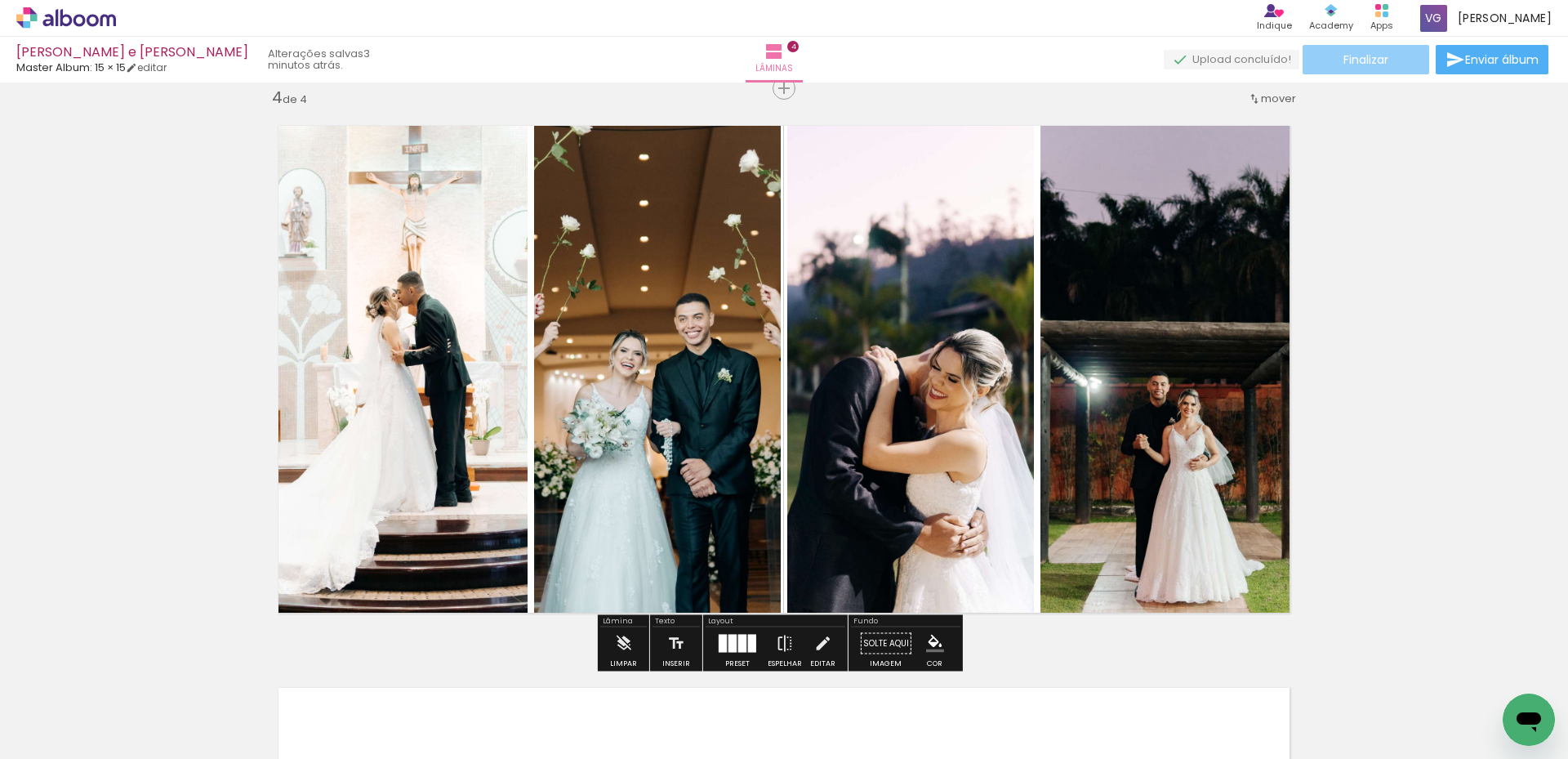
click at [1372, 69] on paper-button "Finalizar" at bounding box center [1365, 60] width 127 height 30
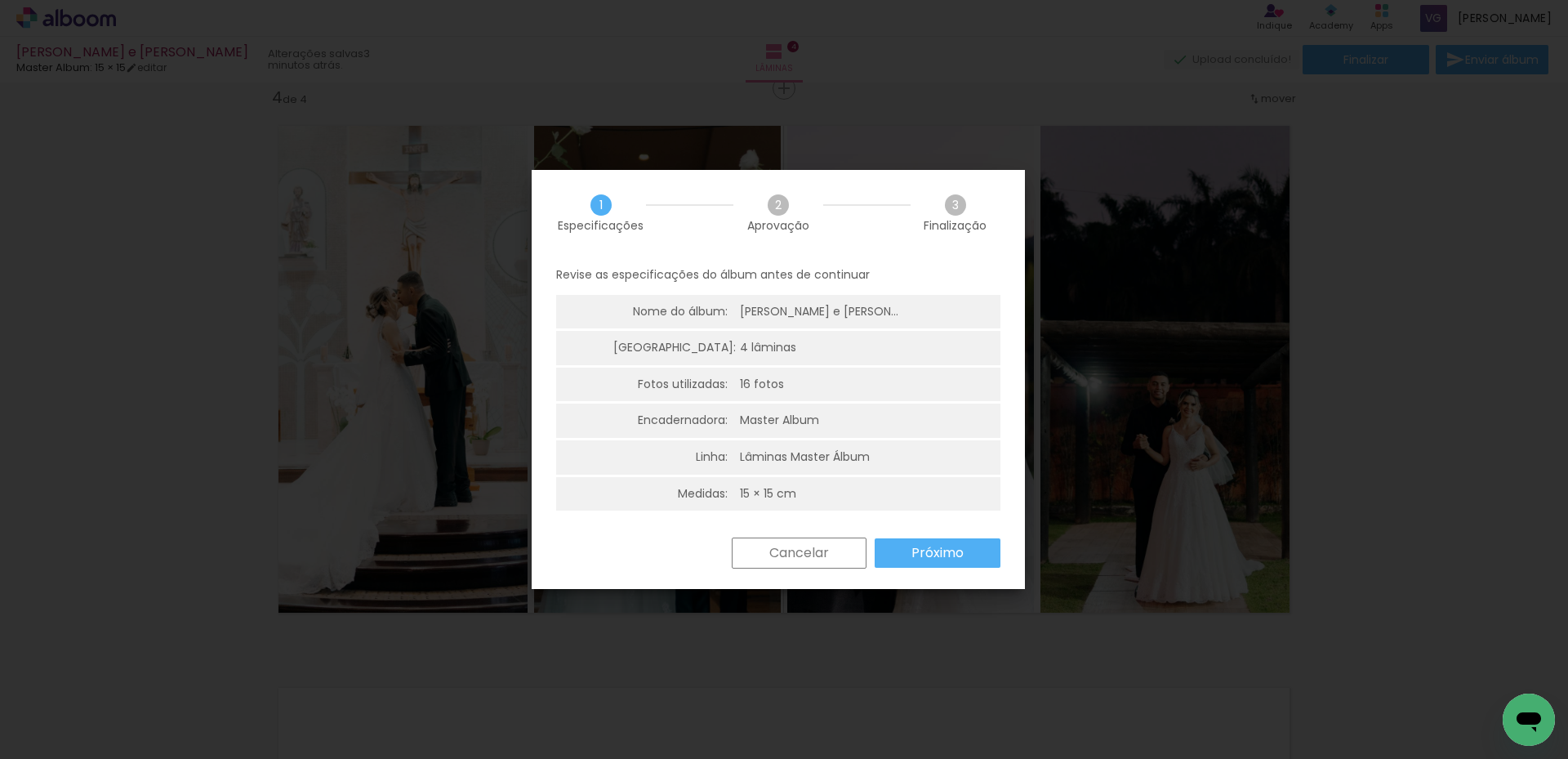
click at [0, 0] on slot "Próximo" at bounding box center [0, 0] width 0 height 0
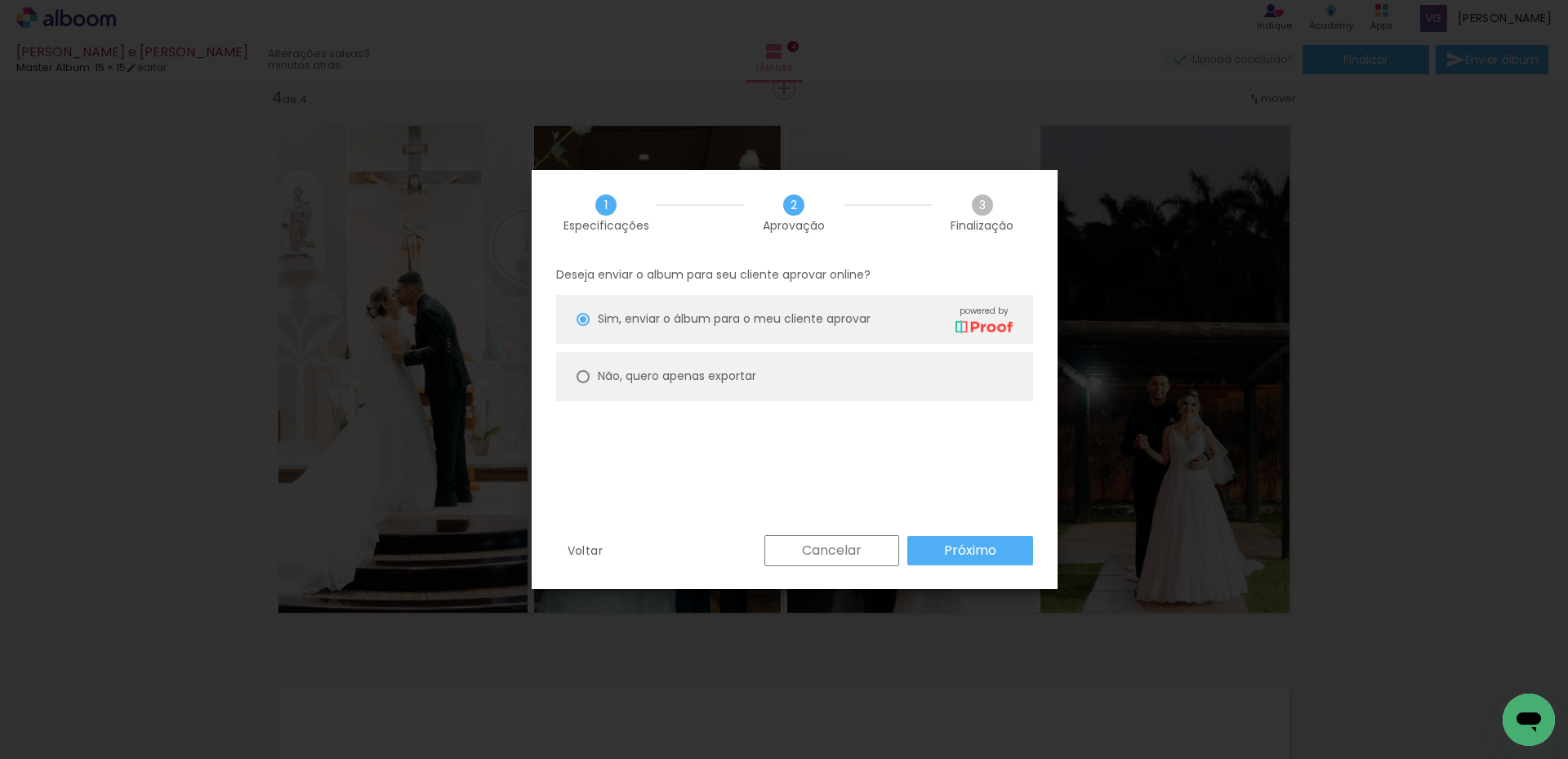
click at [738, 390] on paper-radio-button "Não, quero apenas exportar" at bounding box center [794, 376] width 476 height 49
type paper-radio-button "on"
click at [1002, 561] on paper-button "Próximo" at bounding box center [971, 550] width 126 height 30
type input "Alta, 300 DPI"
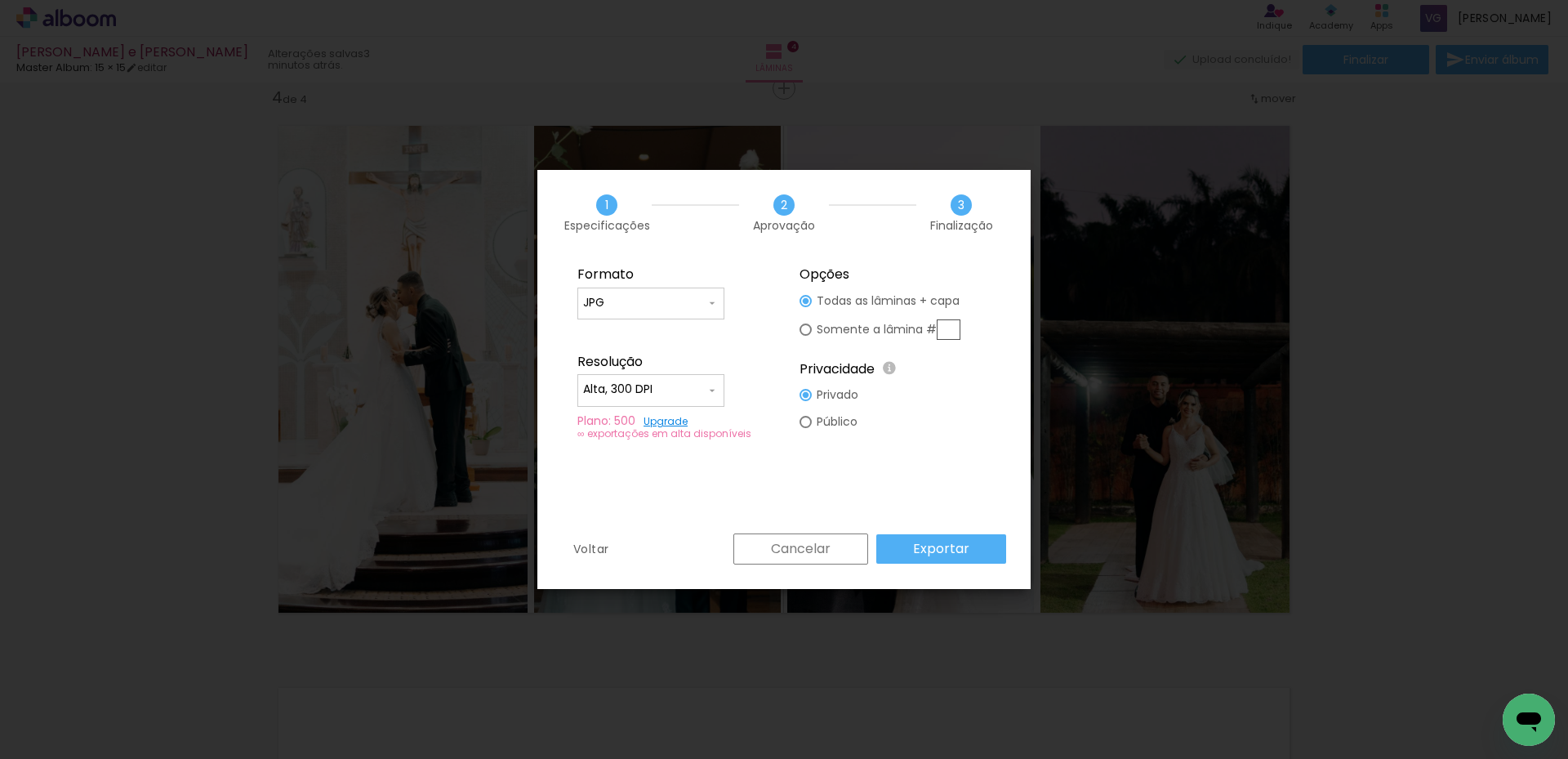
click at [0, 0] on slot "Exportar" at bounding box center [0, 0] width 0 height 0
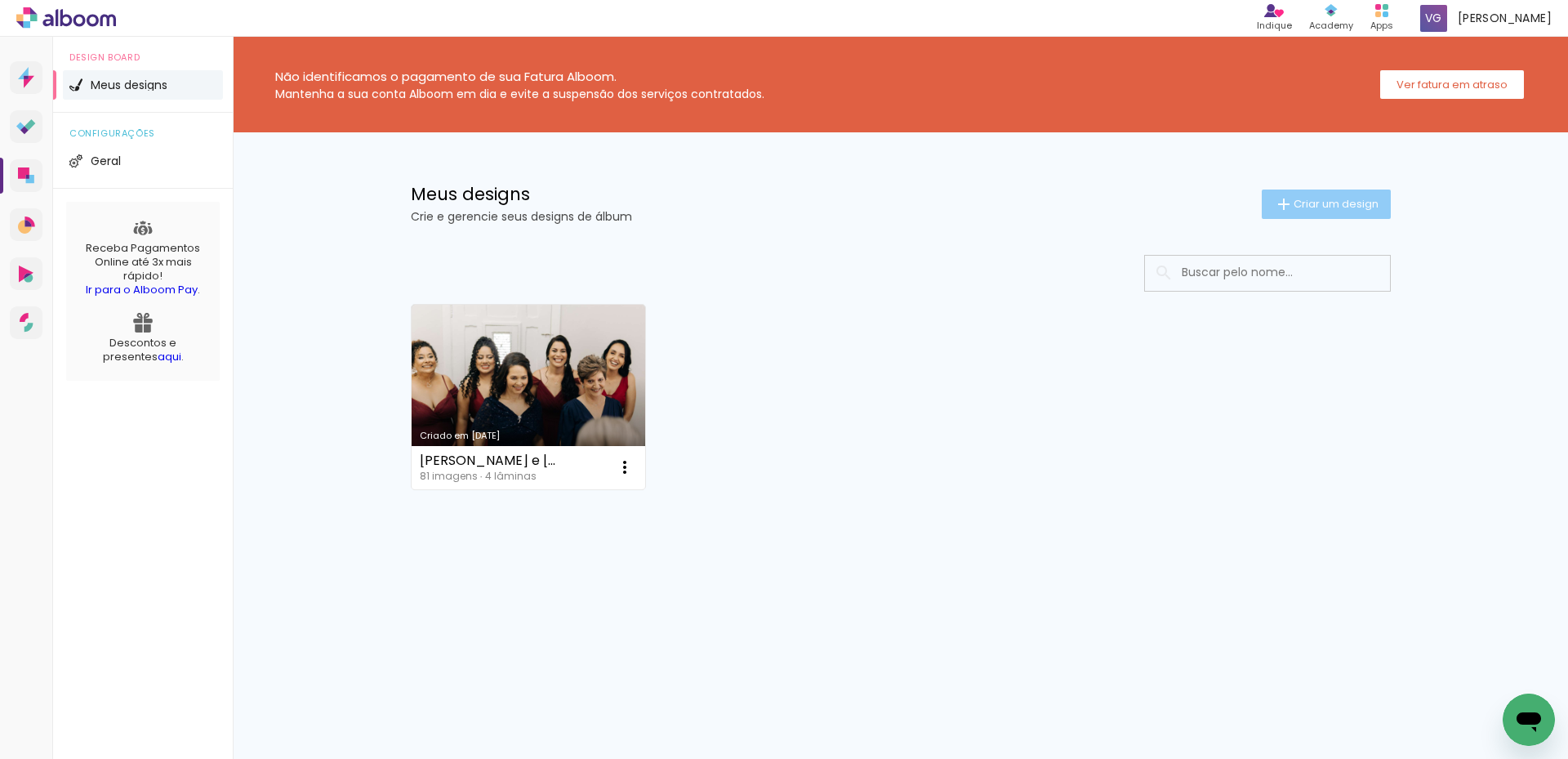
click at [1365, 204] on span "Criar um design" at bounding box center [1336, 204] width 85 height 11
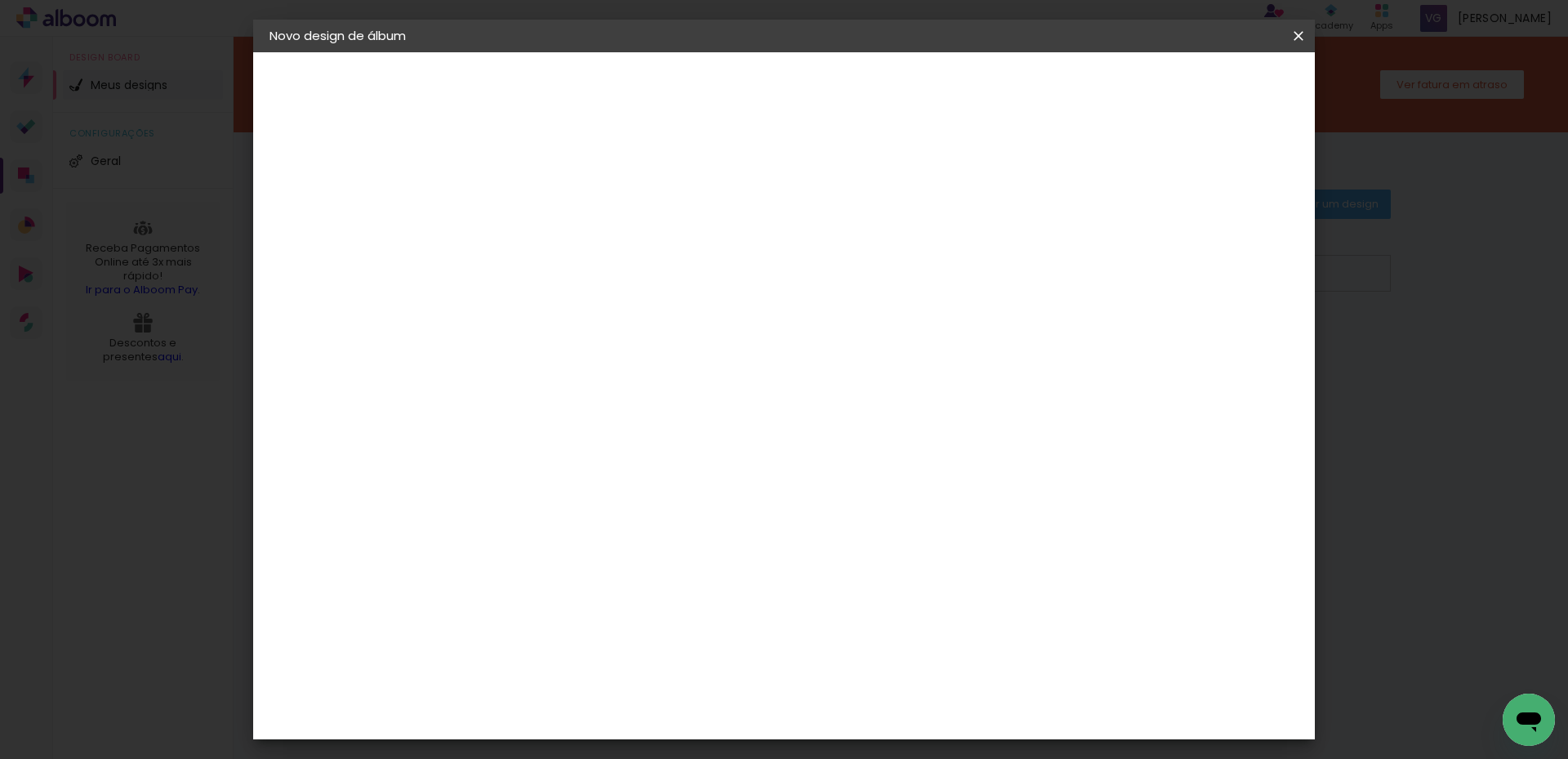
click at [536, 222] on input at bounding box center [536, 220] width 0 height 26
drag, startPoint x: 746, startPoint y: 217, endPoint x: 725, endPoint y: 221, distance: 21.4
click at [583, 221] on div at bounding box center [536, 220] width 94 height 123
type input "MAFE E TON"
type paper-input "MAFE E TON"
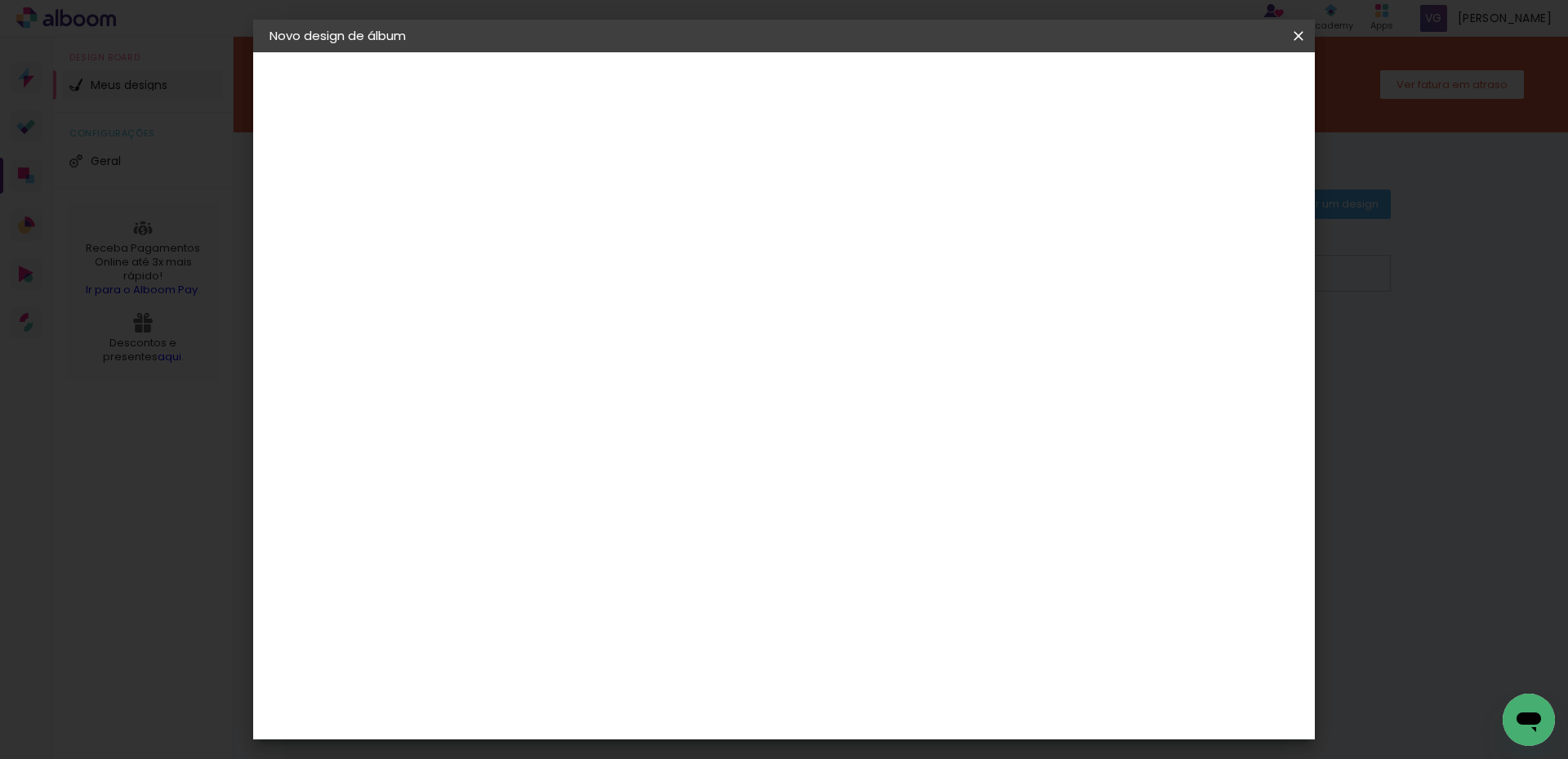
click at [0, 0] on slot "Avançar" at bounding box center [0, 0] width 0 height 0
click at [660, 310] on input at bounding box center [578, 310] width 165 height 21
type input "MASTER"
type paper-input "MASTER"
click at [634, 420] on paper-item "Master Album" at bounding box center [562, 432] width 144 height 42
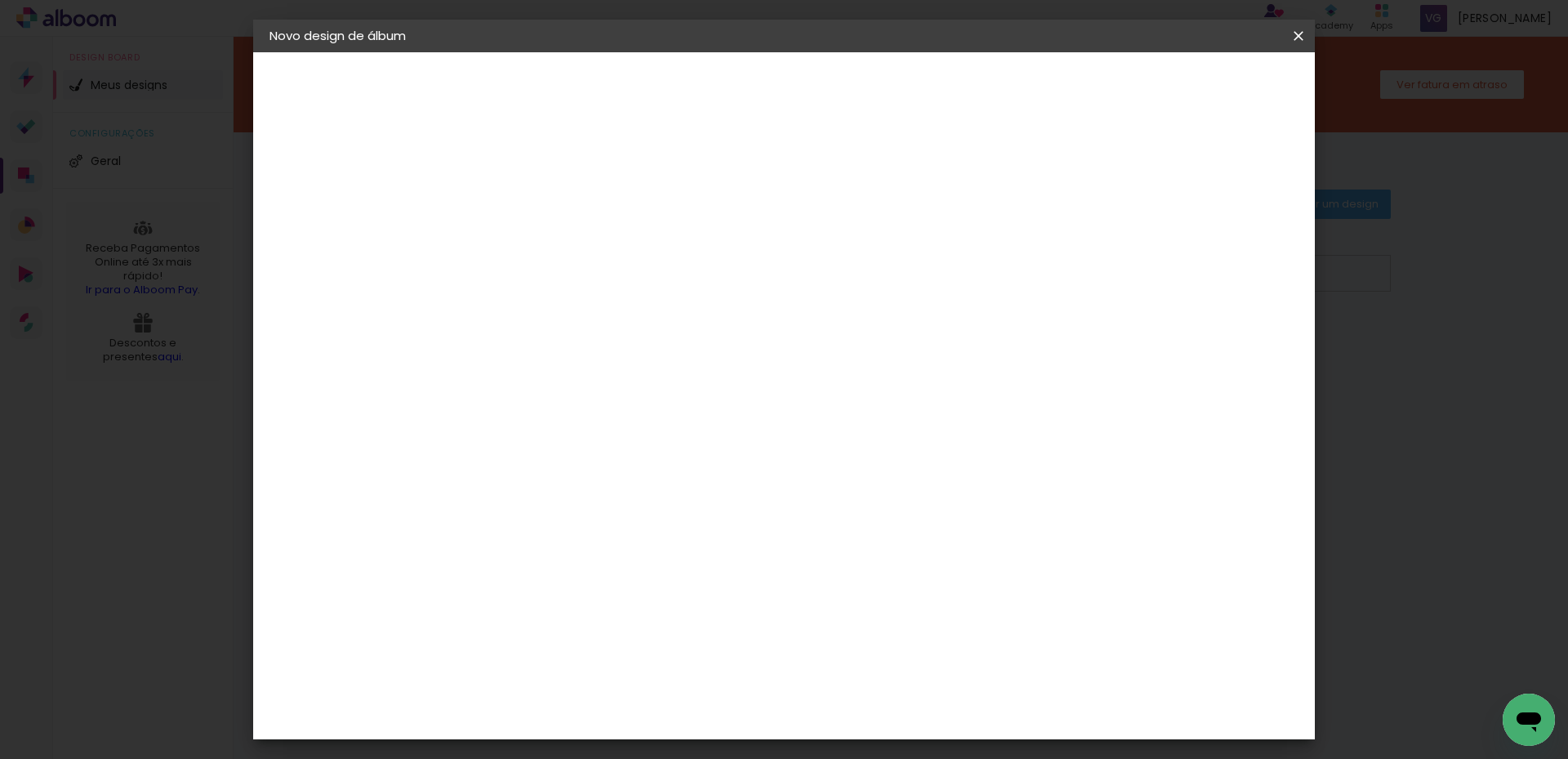
click at [0, 0] on slot "Avançar" at bounding box center [0, 0] width 0 height 0
click at [647, 614] on span "15 × 15" at bounding box center [608, 636] width 76 height 43
click at [0, 0] on slot "Avançar" at bounding box center [0, 0] width 0 height 0
click at [0, 0] on slot "Mostrar sangria" at bounding box center [0, 0] width 0 height 0
type paper-checkbox "on"
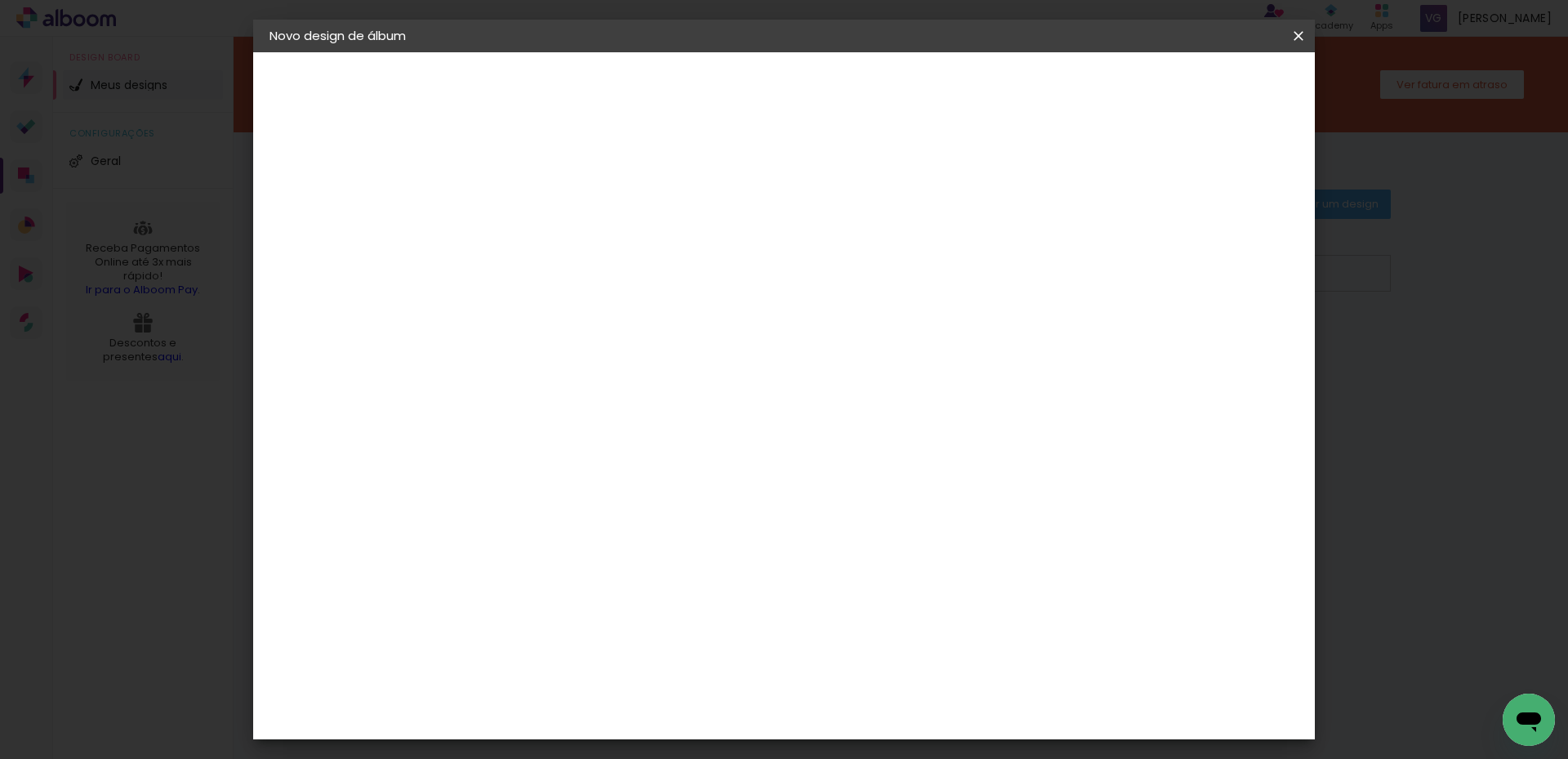
click at [1196, 81] on span "Iniciar design" at bounding box center [1159, 87] width 74 height 12
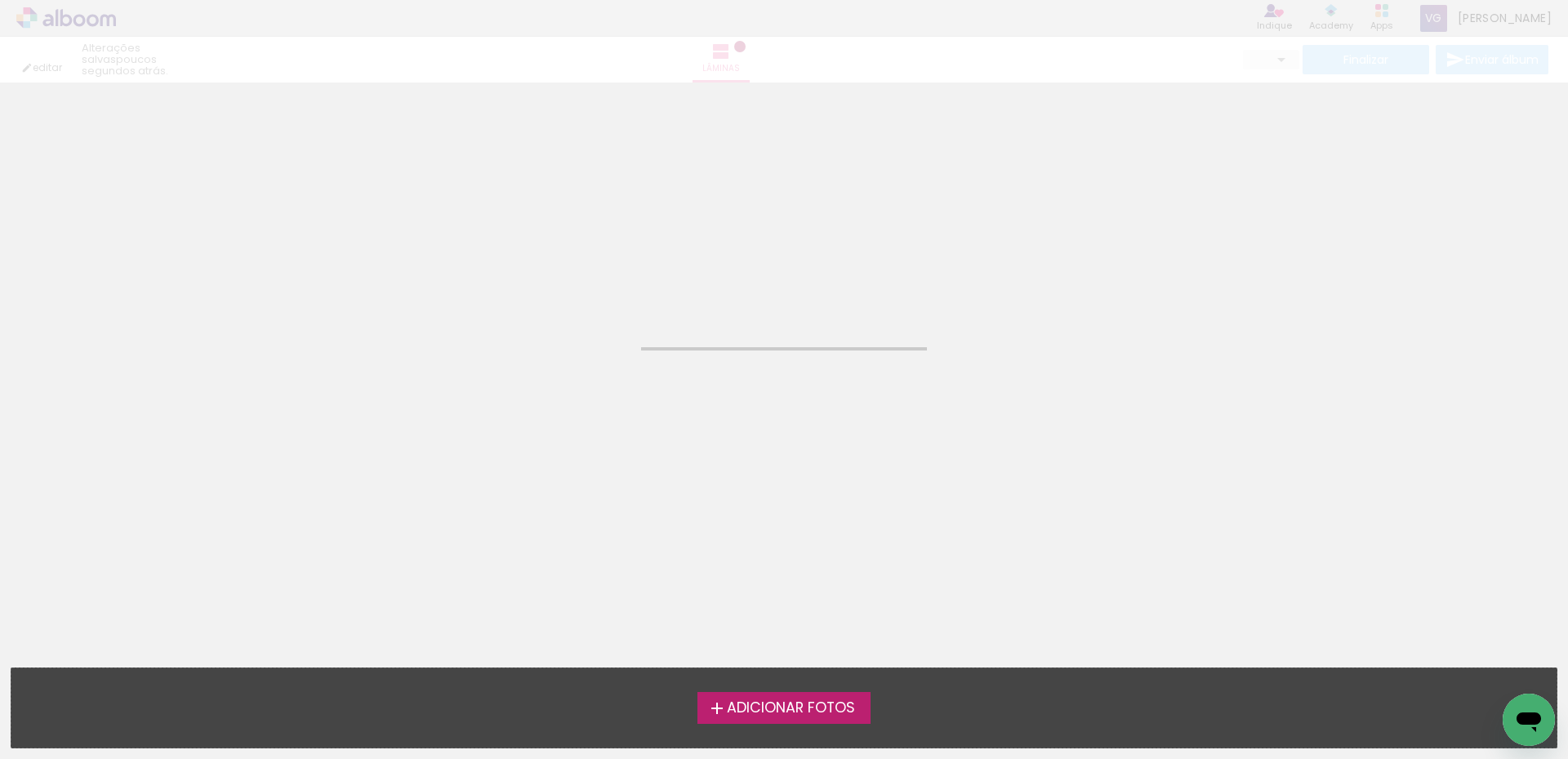
click at [820, 695] on label "Adicionar Fotos" at bounding box center [784, 708] width 174 height 32
click at [0, 0] on input "file" at bounding box center [0, 0] width 0 height 0
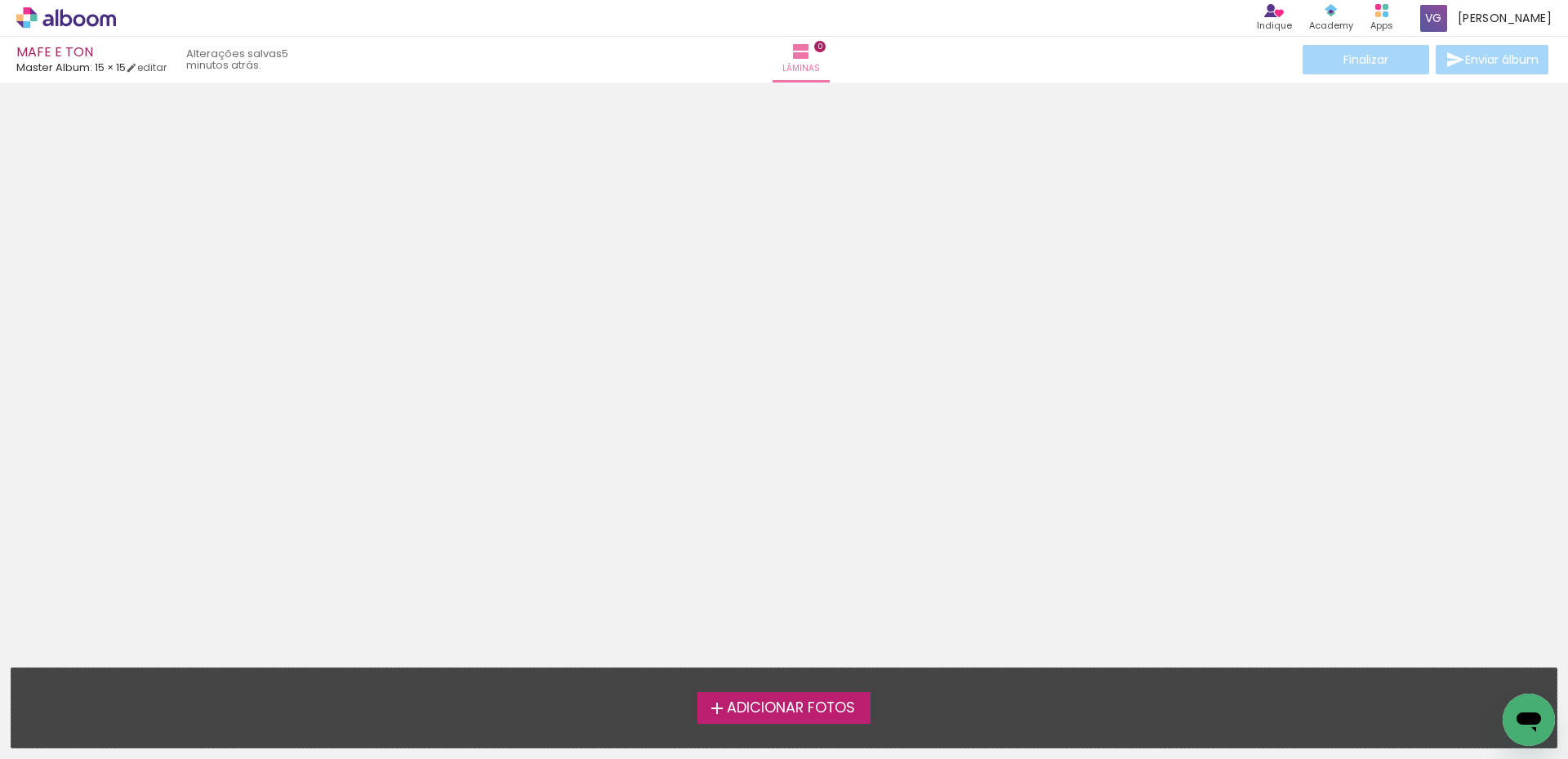
click at [806, 701] on span "Adicionar Fotos" at bounding box center [790, 708] width 128 height 15
click at [0, 0] on input "file" at bounding box center [0, 0] width 0 height 0
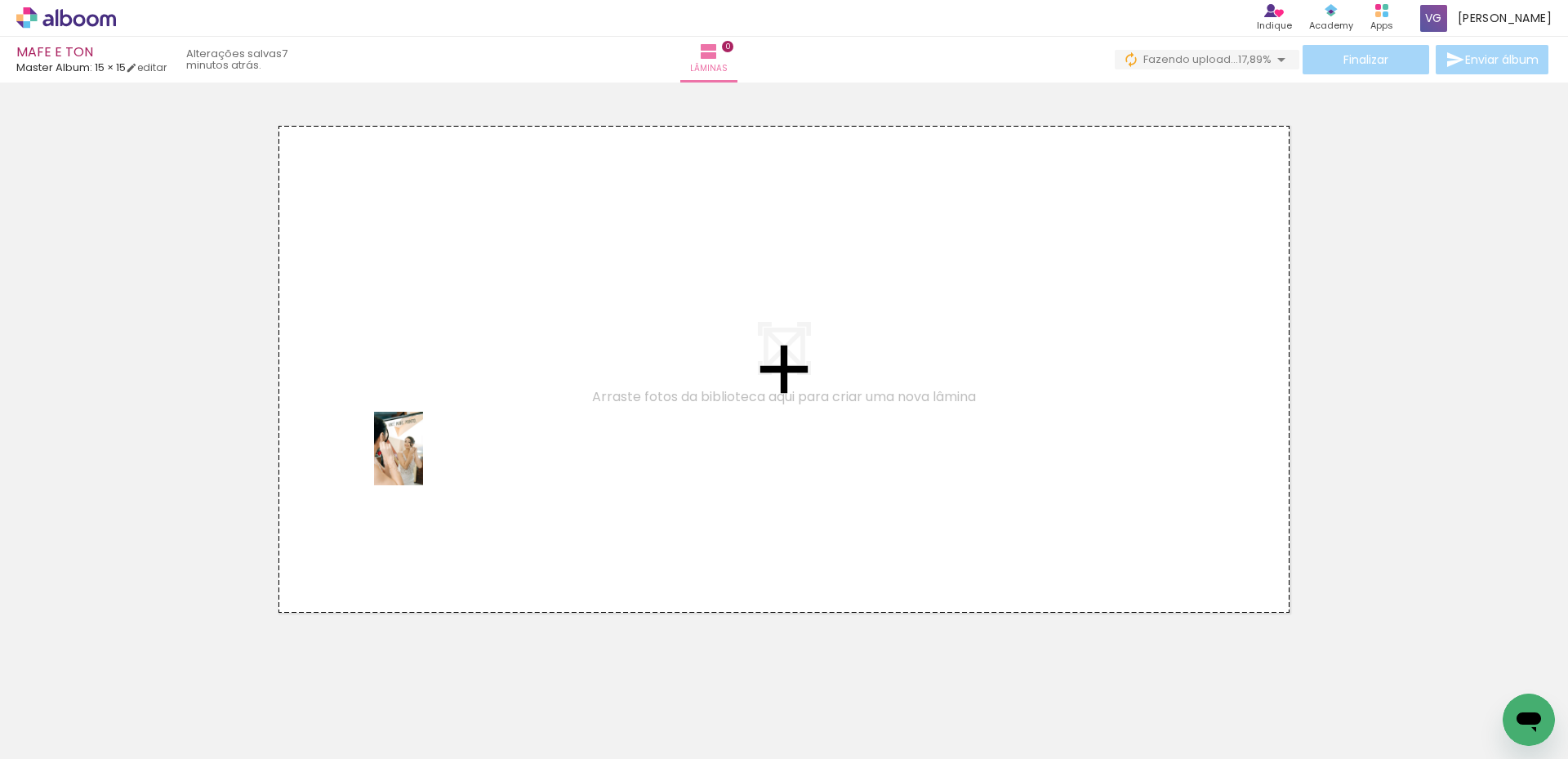
drag, startPoint x: 260, startPoint y: 720, endPoint x: 438, endPoint y: 701, distance: 179.0
click at [423, 460] on quentale-workspace at bounding box center [784, 379] width 1568 height 759
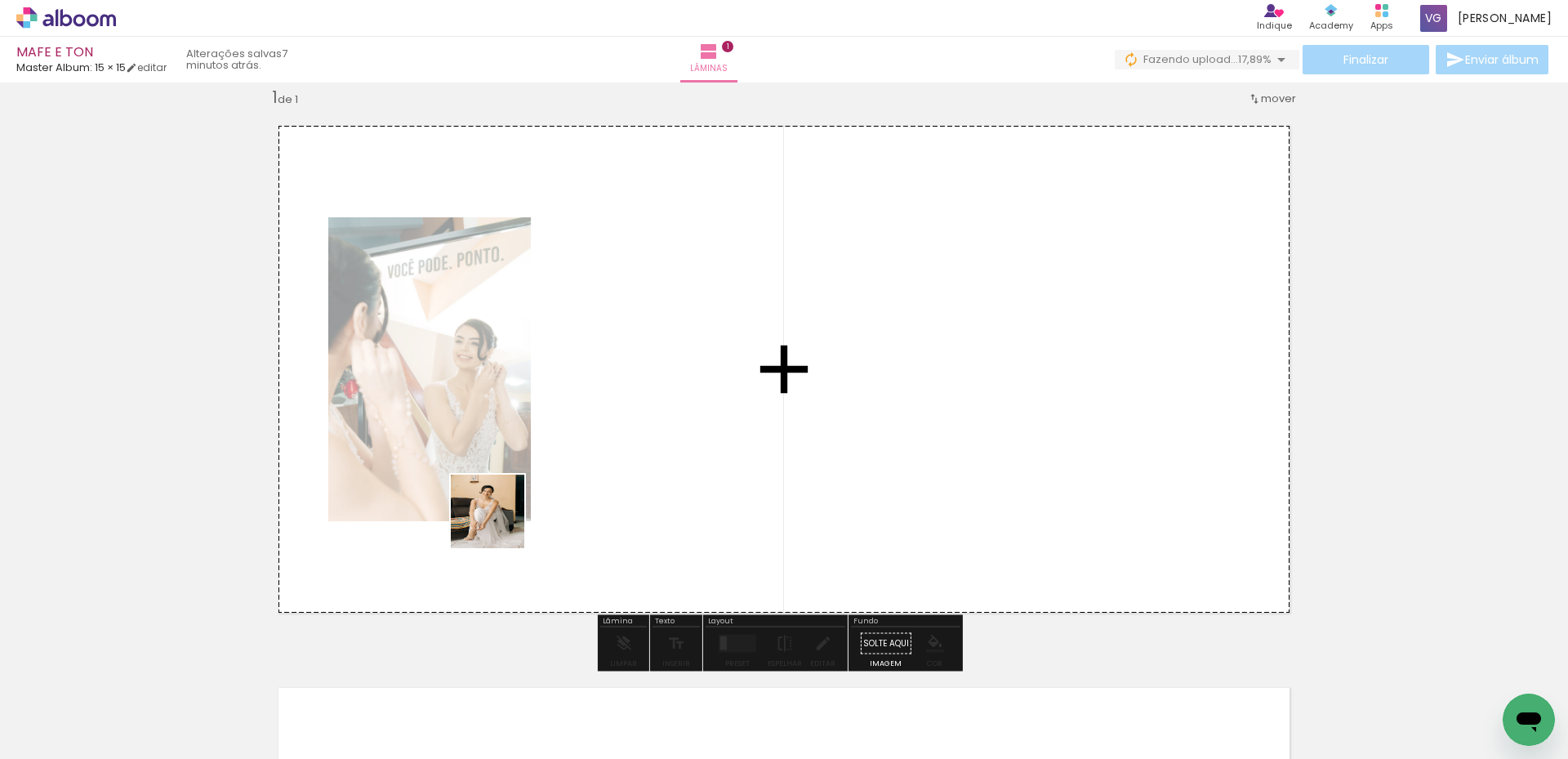
scroll to position [22, 0]
drag, startPoint x: 438, startPoint y: 701, endPoint x: 164, endPoint y: 702, distance: 274.0
click at [597, 423] on quentale-workspace at bounding box center [784, 379] width 1568 height 759
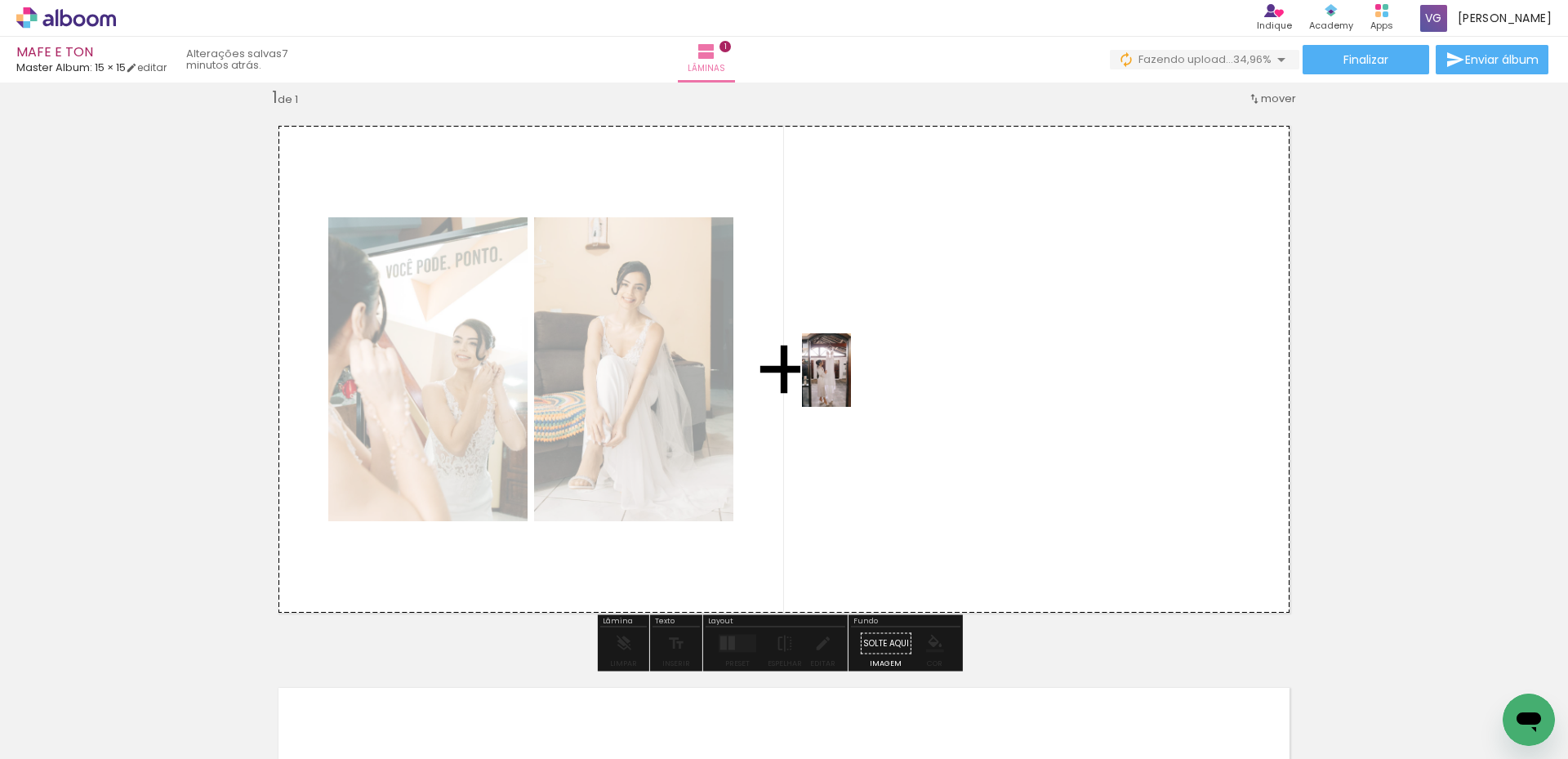
drag, startPoint x: 165, startPoint y: 705, endPoint x: 850, endPoint y: 382, distance: 757.3
click at [850, 382] on quentale-workspace at bounding box center [784, 379] width 1568 height 759
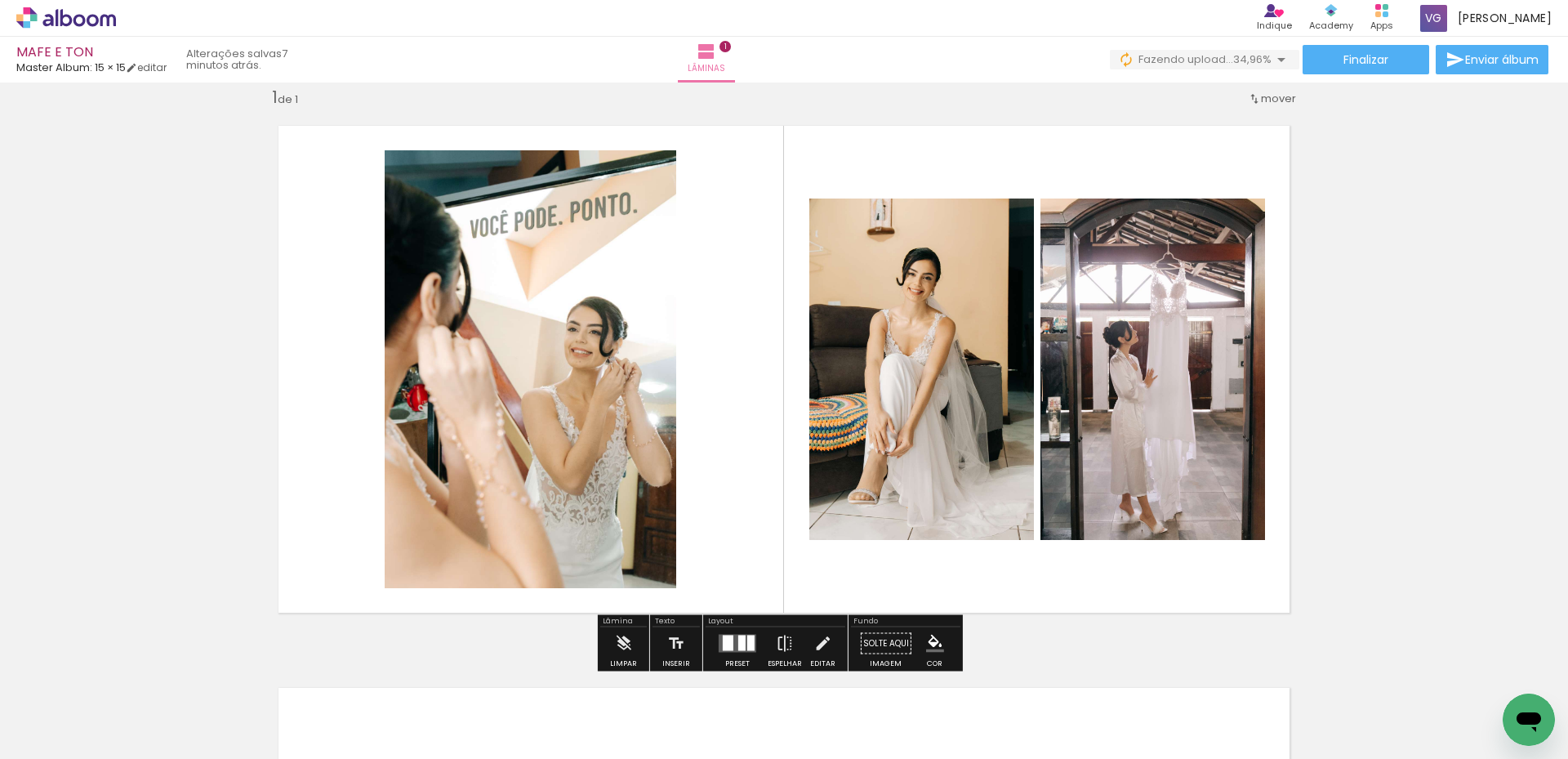
click at [739, 646] on div at bounding box center [741, 643] width 7 height 16
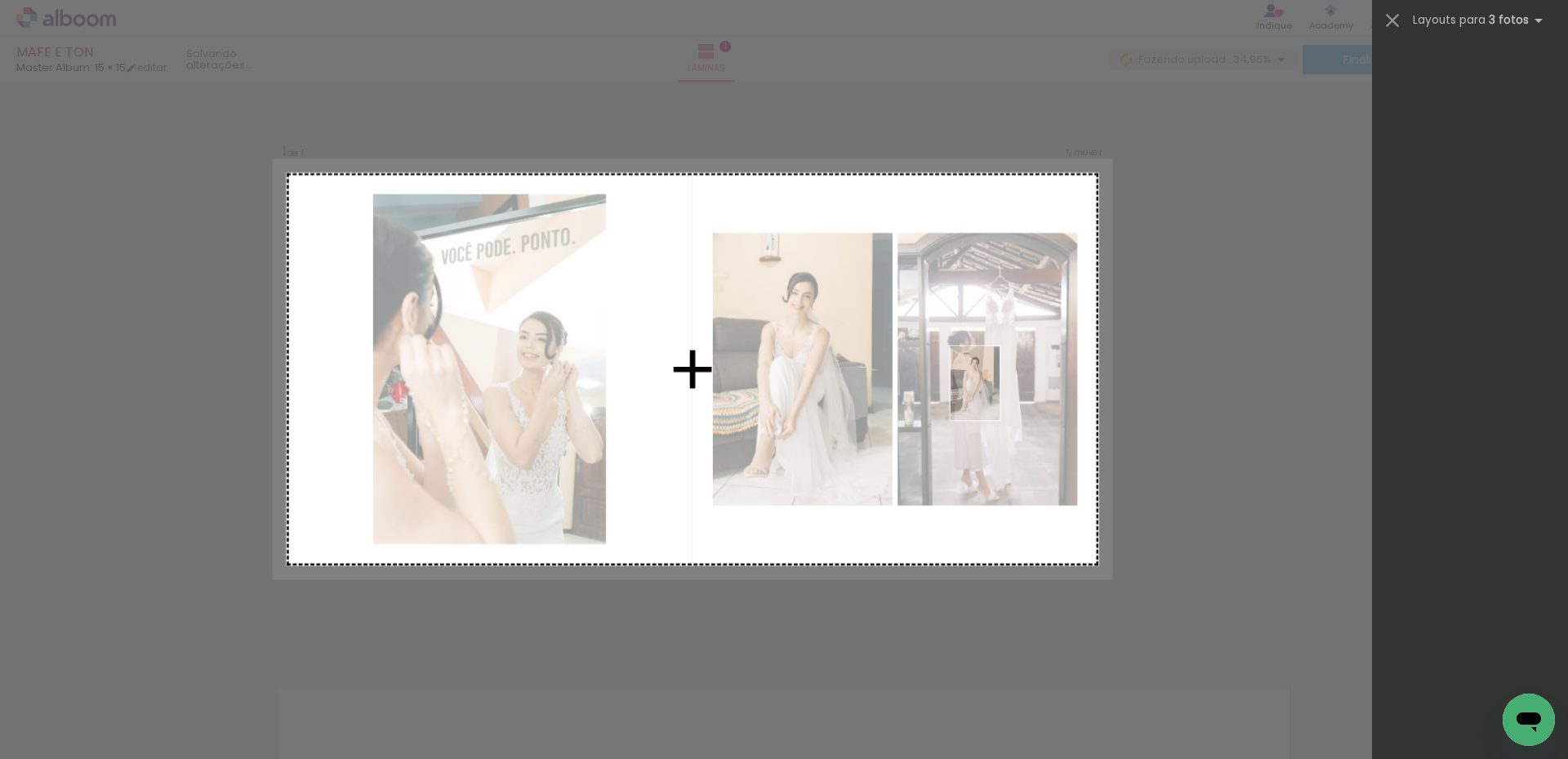
scroll to position [0, 0]
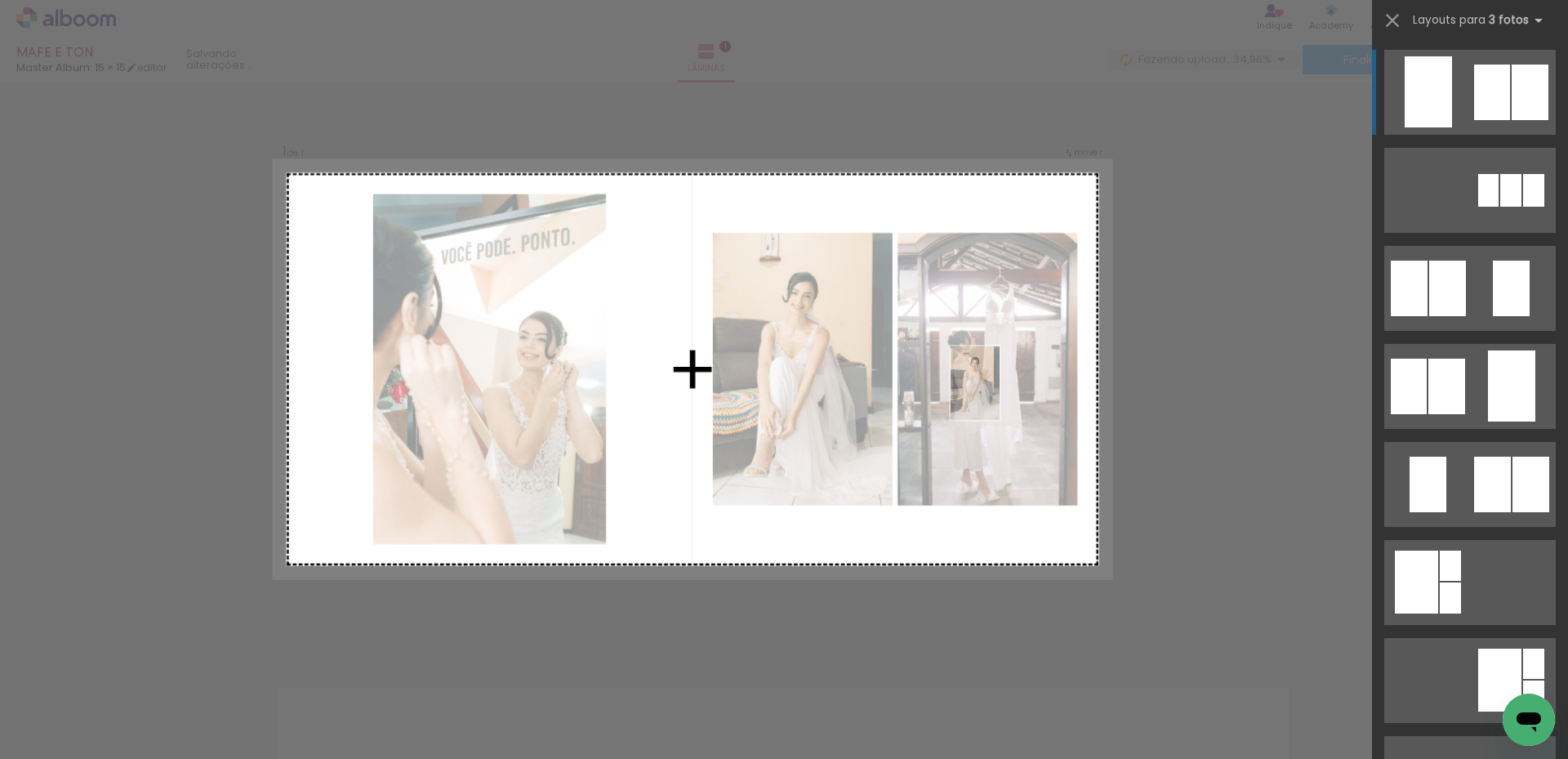
drag, startPoint x: 437, startPoint y: 709, endPoint x: 1000, endPoint y: 394, distance: 645.1
click at [1000, 394] on quentale-workspace at bounding box center [784, 379] width 1568 height 759
drag, startPoint x: 731, startPoint y: 429, endPoint x: 1186, endPoint y: 547, distance: 470.1
click at [759, 396] on quentale-workspace at bounding box center [784, 379] width 1568 height 759
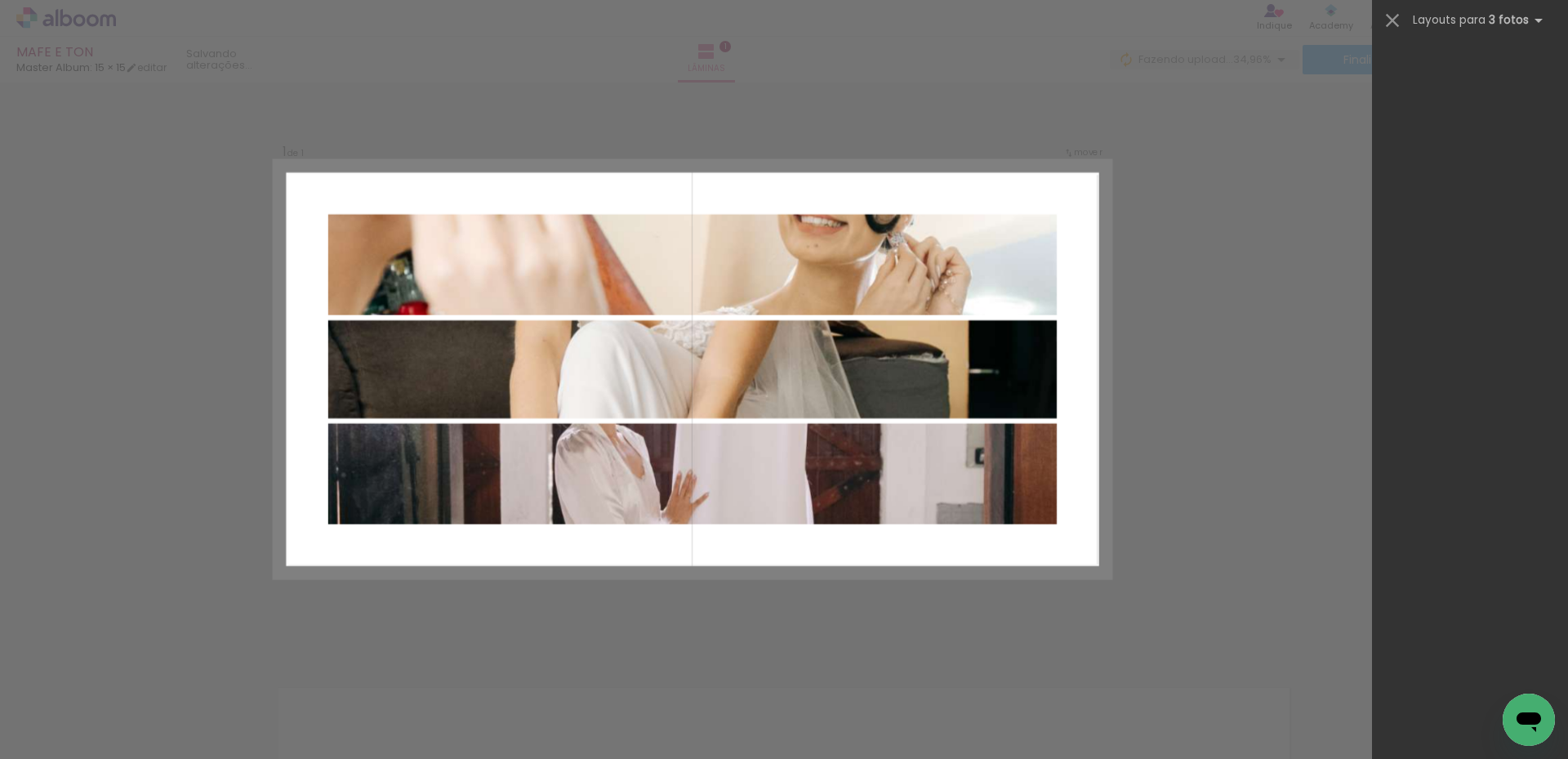
scroll to position [20640, 0]
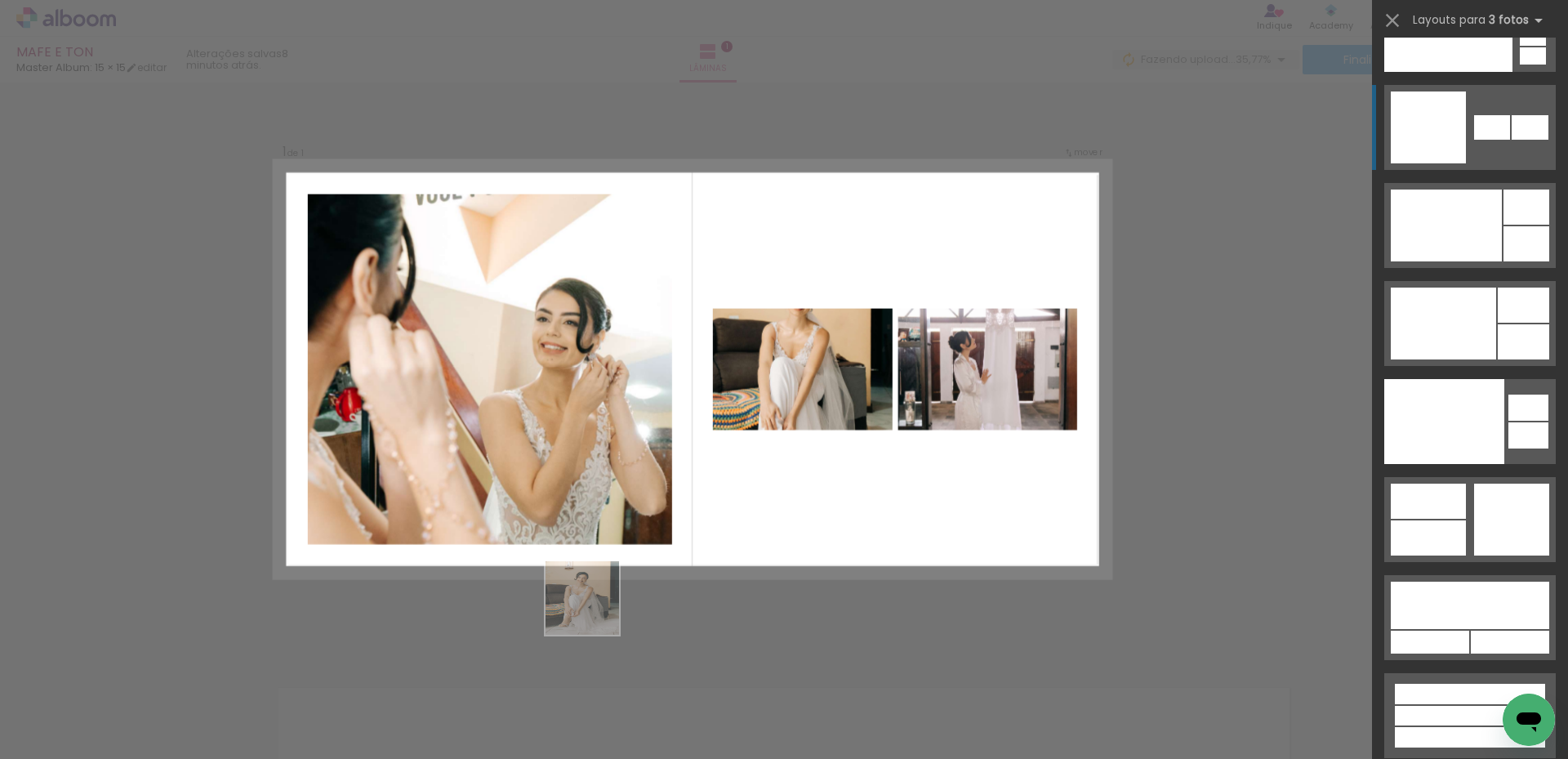
drag, startPoint x: 445, startPoint y: 711, endPoint x: 724, endPoint y: 425, distance: 399.5
click at [724, 425] on quentale-workspace at bounding box center [784, 379] width 1568 height 759
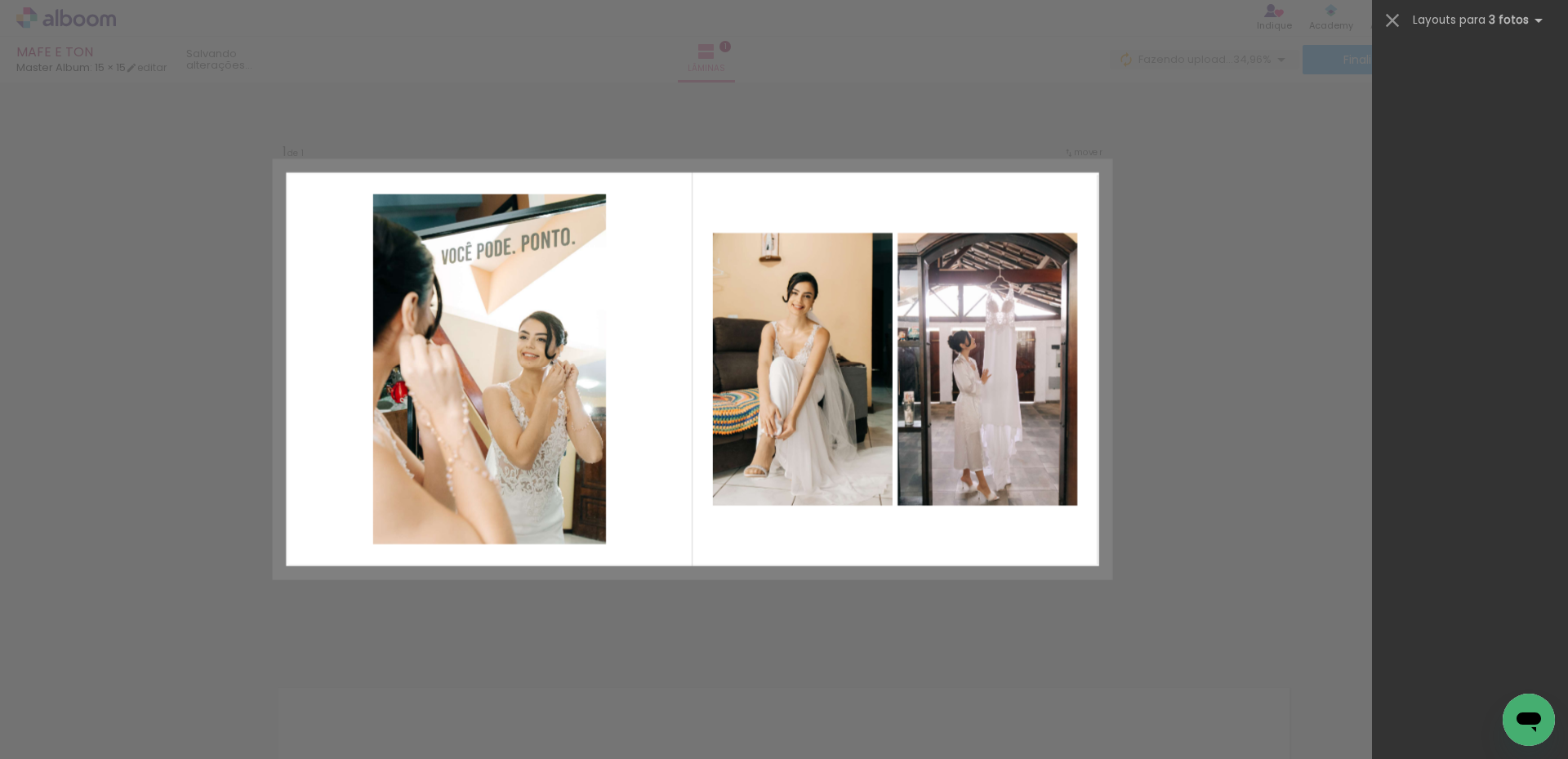
scroll to position [0, 0]
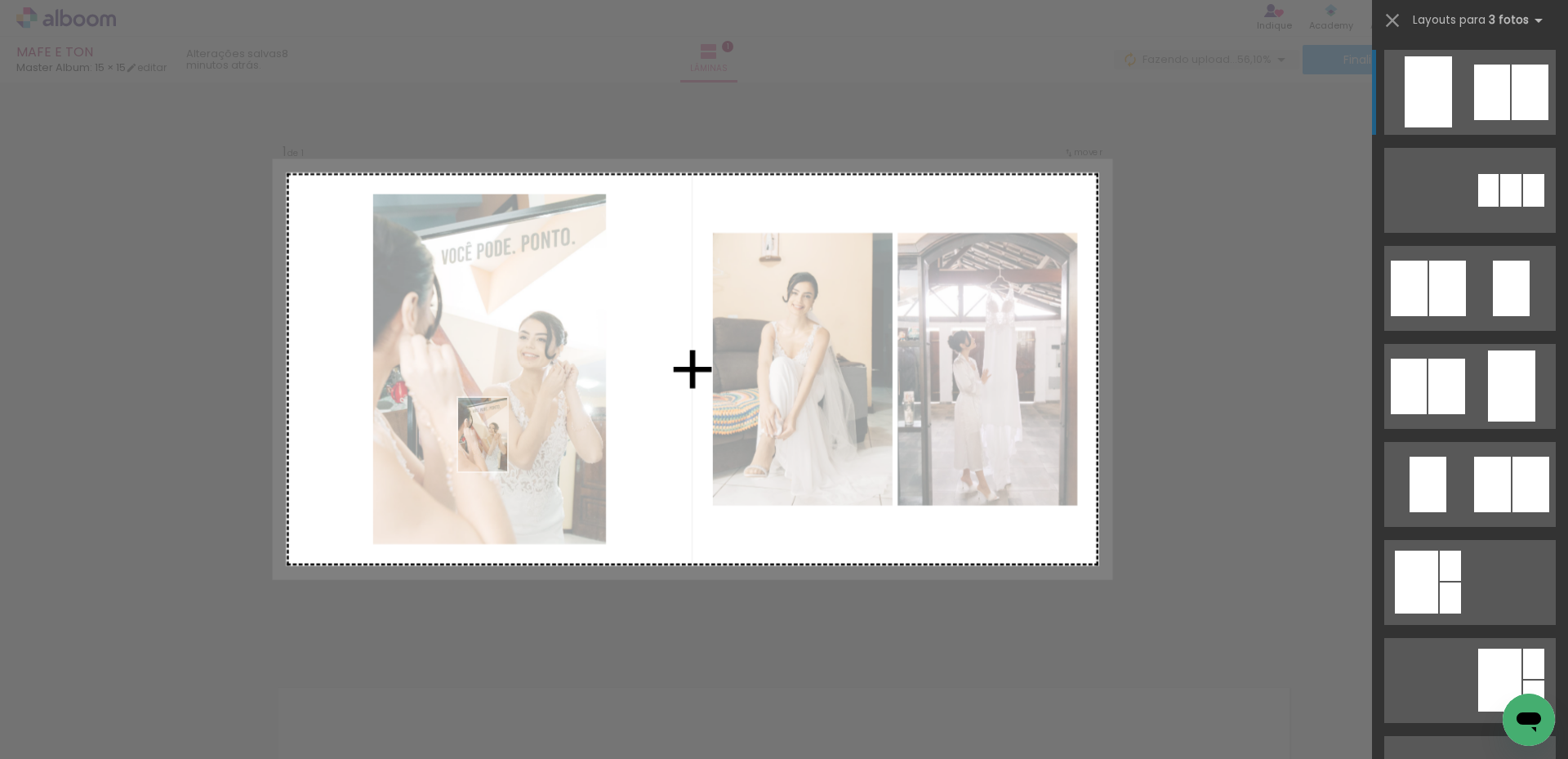
drag, startPoint x: 242, startPoint y: 699, endPoint x: 507, endPoint y: 447, distance: 365.7
click at [507, 447] on quentale-workspace at bounding box center [784, 379] width 1568 height 759
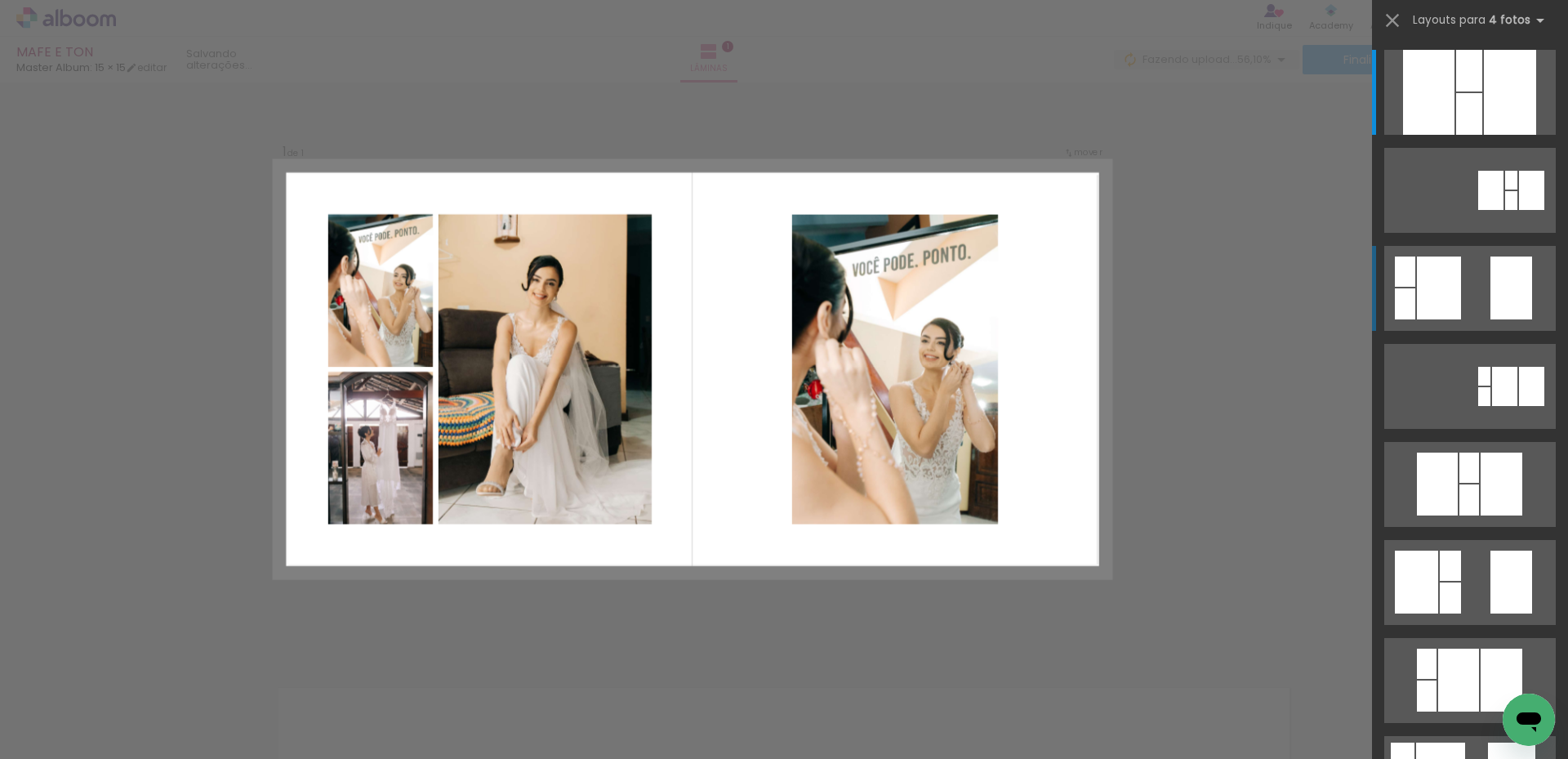
click at [1465, 285] on quentale-layouter at bounding box center [1470, 288] width 171 height 85
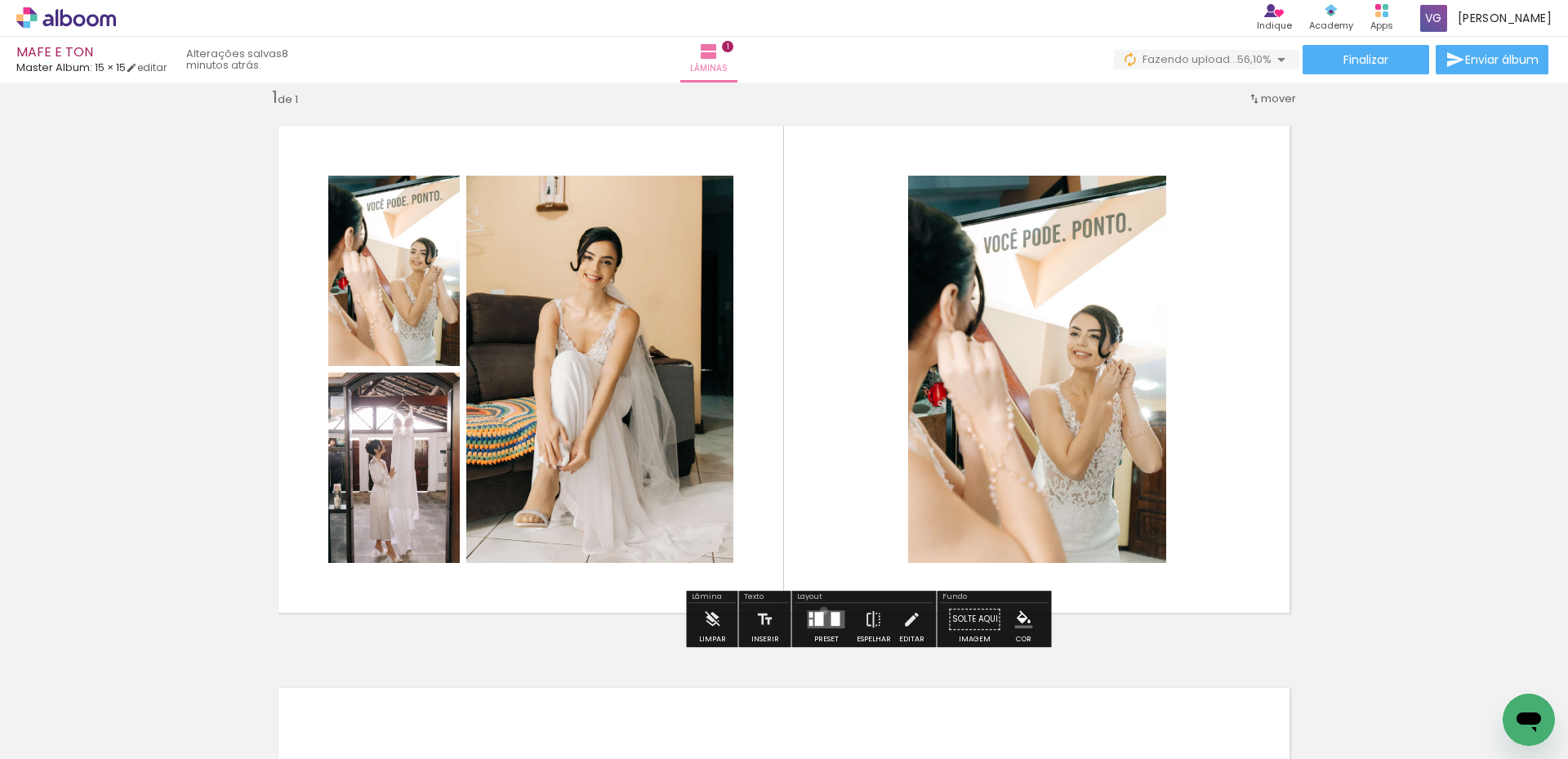
click at [820, 610] on quentale-layouter at bounding box center [826, 619] width 37 height 18
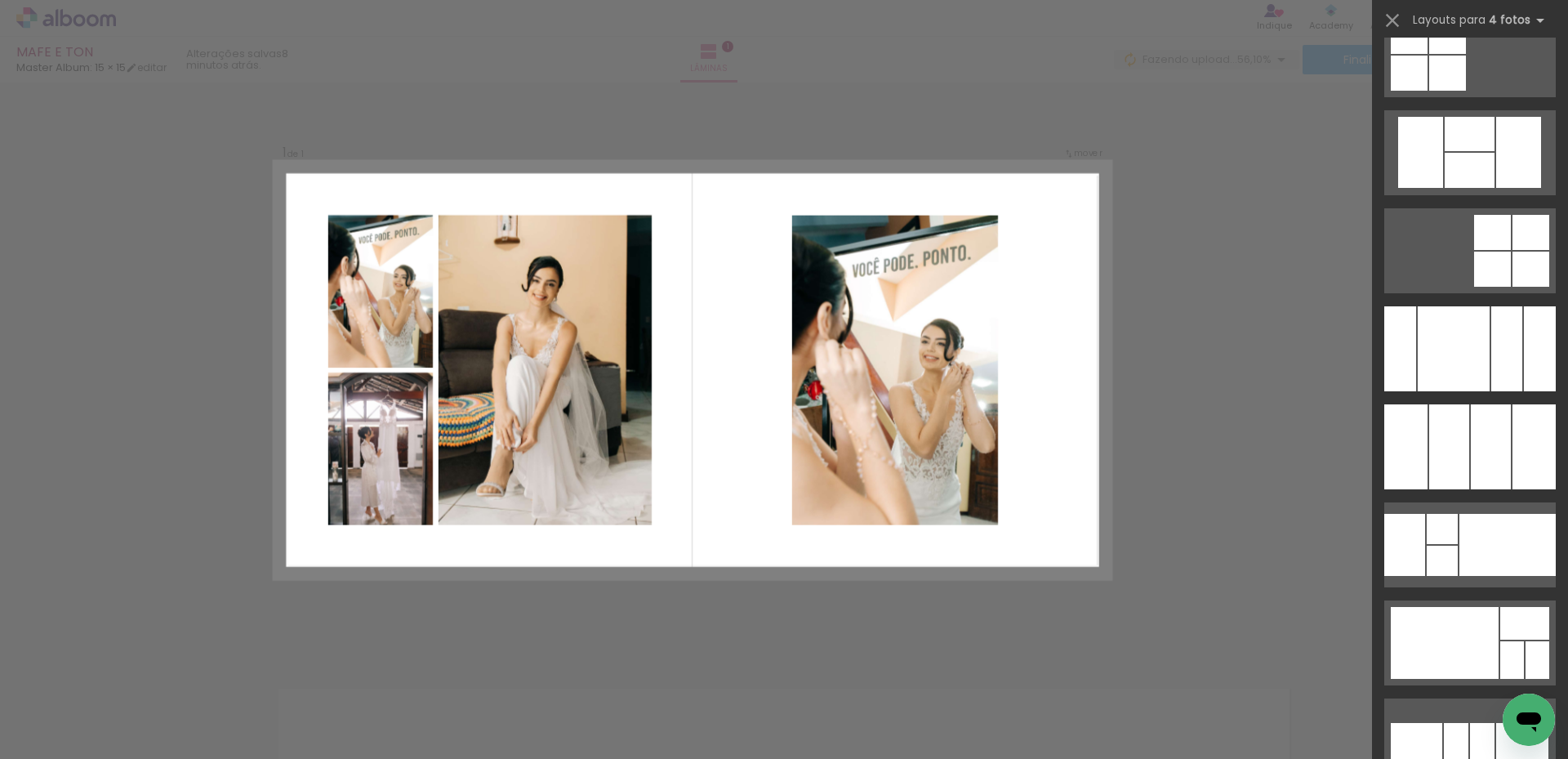
scroll to position [11980, 0]
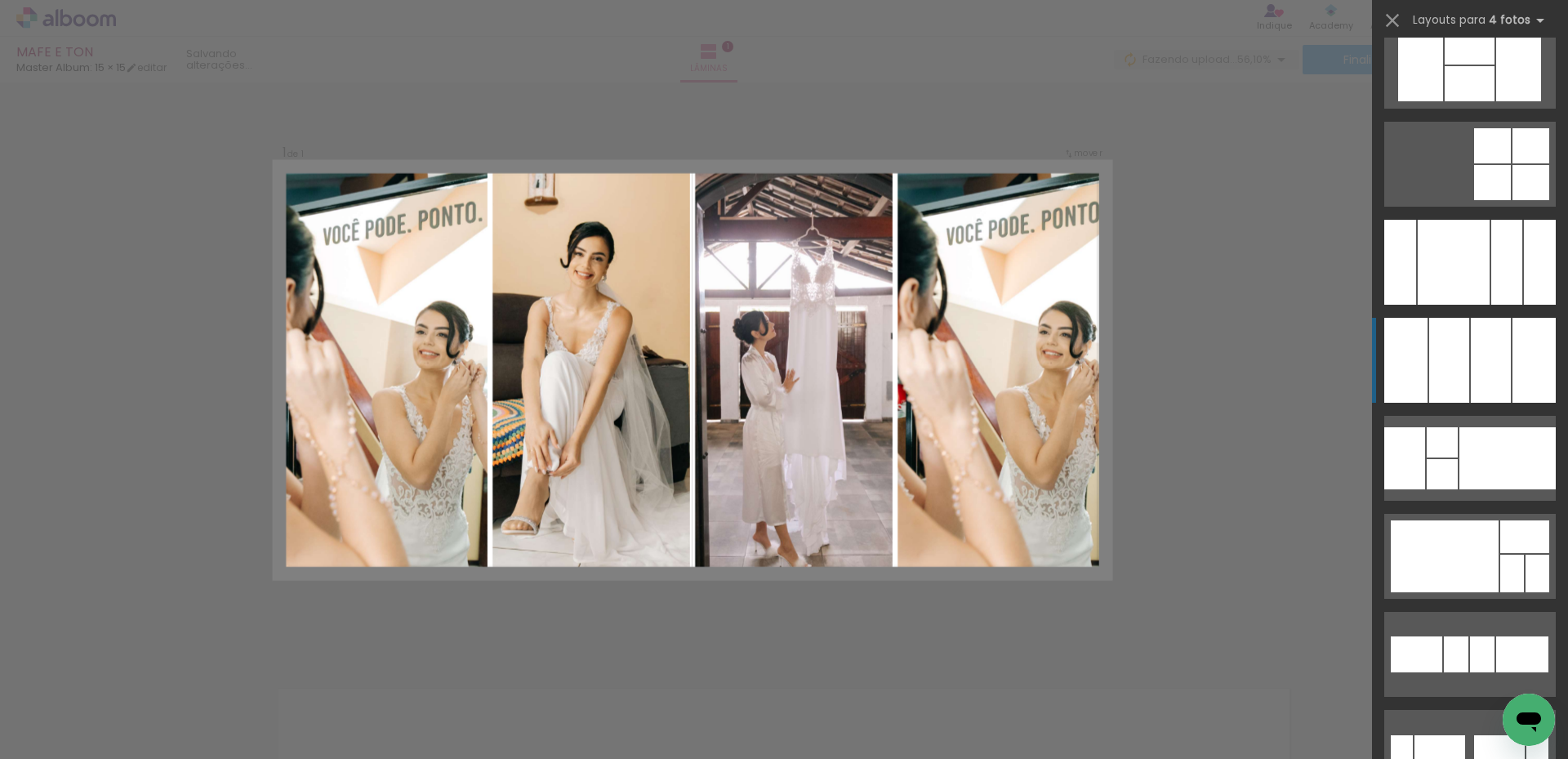
click at [1475, 380] on div at bounding box center [1490, 360] width 40 height 85
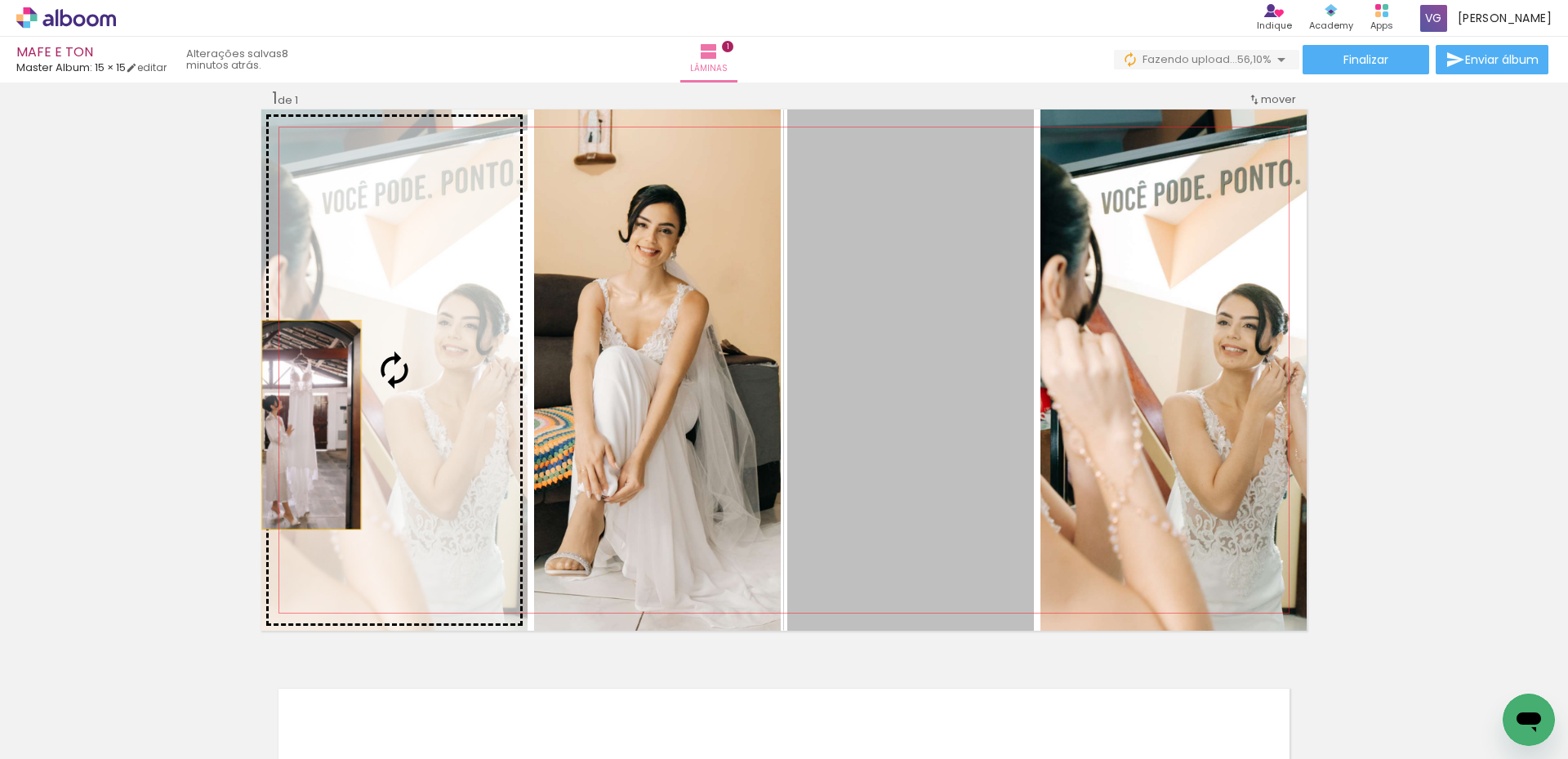
drag, startPoint x: 901, startPoint y: 433, endPoint x: 305, endPoint y: 424, distance: 596.1
click at [0, 0] on slot at bounding box center [0, 0] width 0 height 0
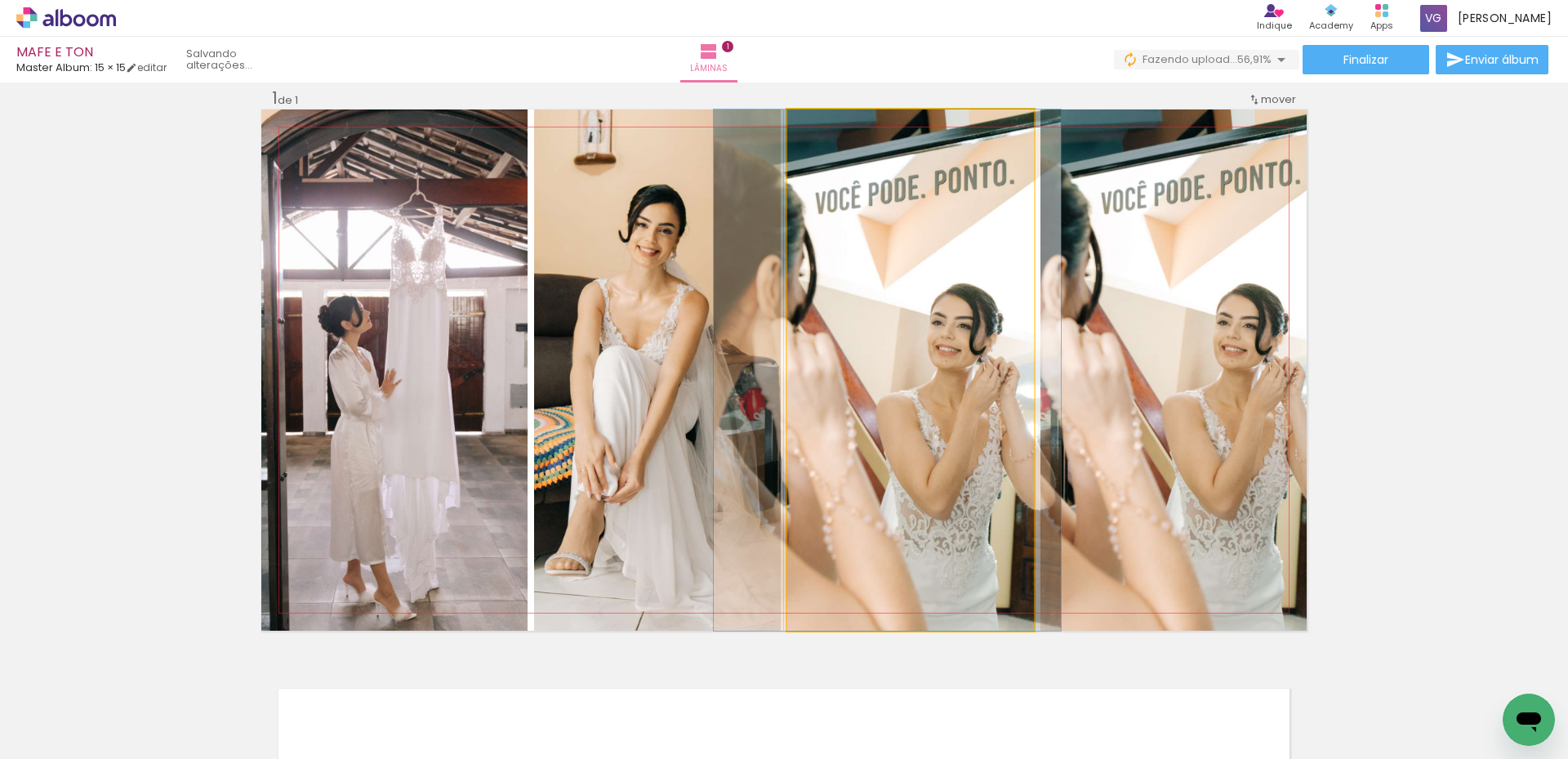
drag, startPoint x: 928, startPoint y: 418, endPoint x: 906, endPoint y: 406, distance: 25.1
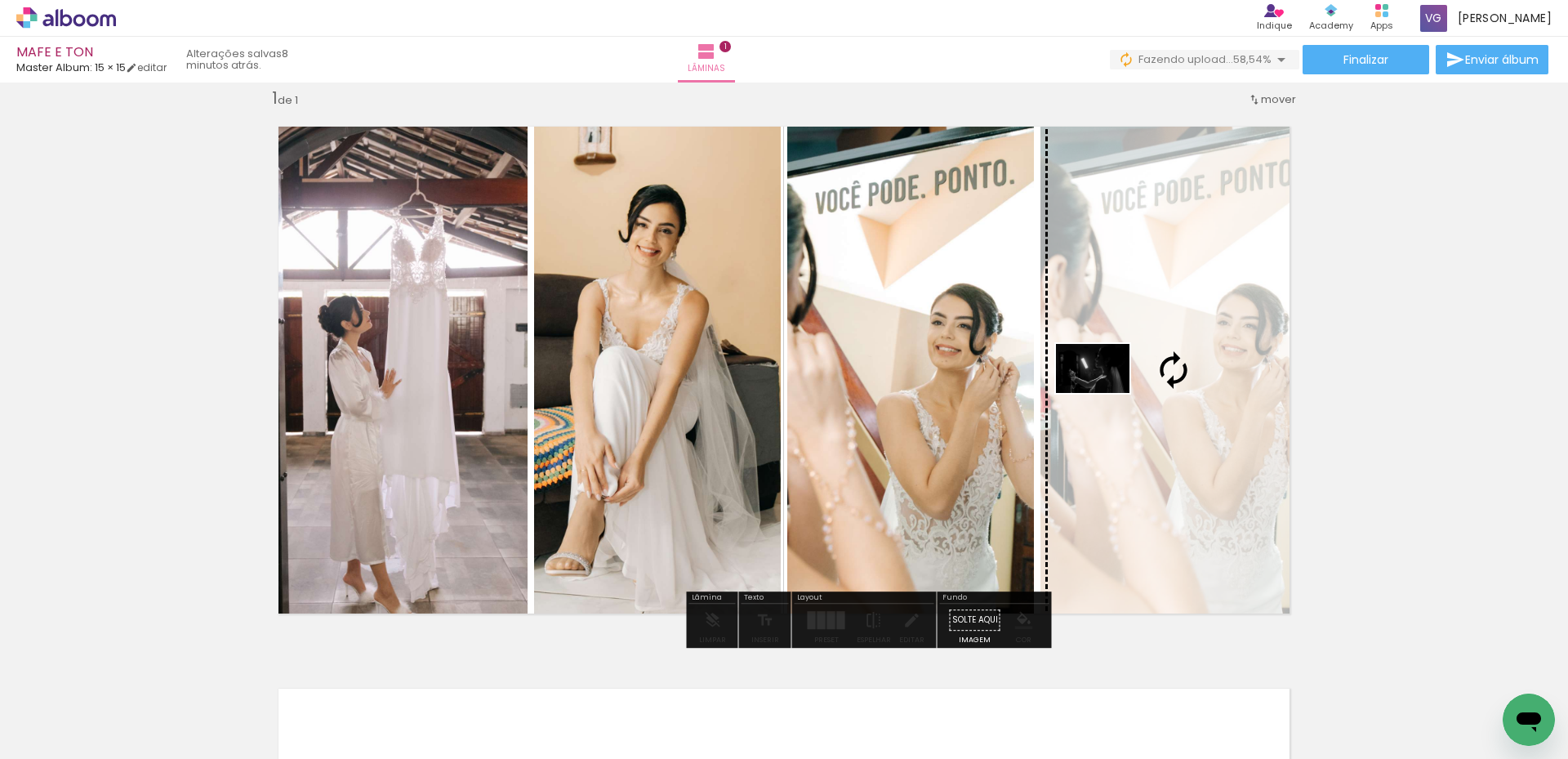
drag, startPoint x: 365, startPoint y: 720, endPoint x: 1104, endPoint y: 392, distance: 808.5
click at [1104, 392] on quentale-workspace at bounding box center [784, 379] width 1568 height 759
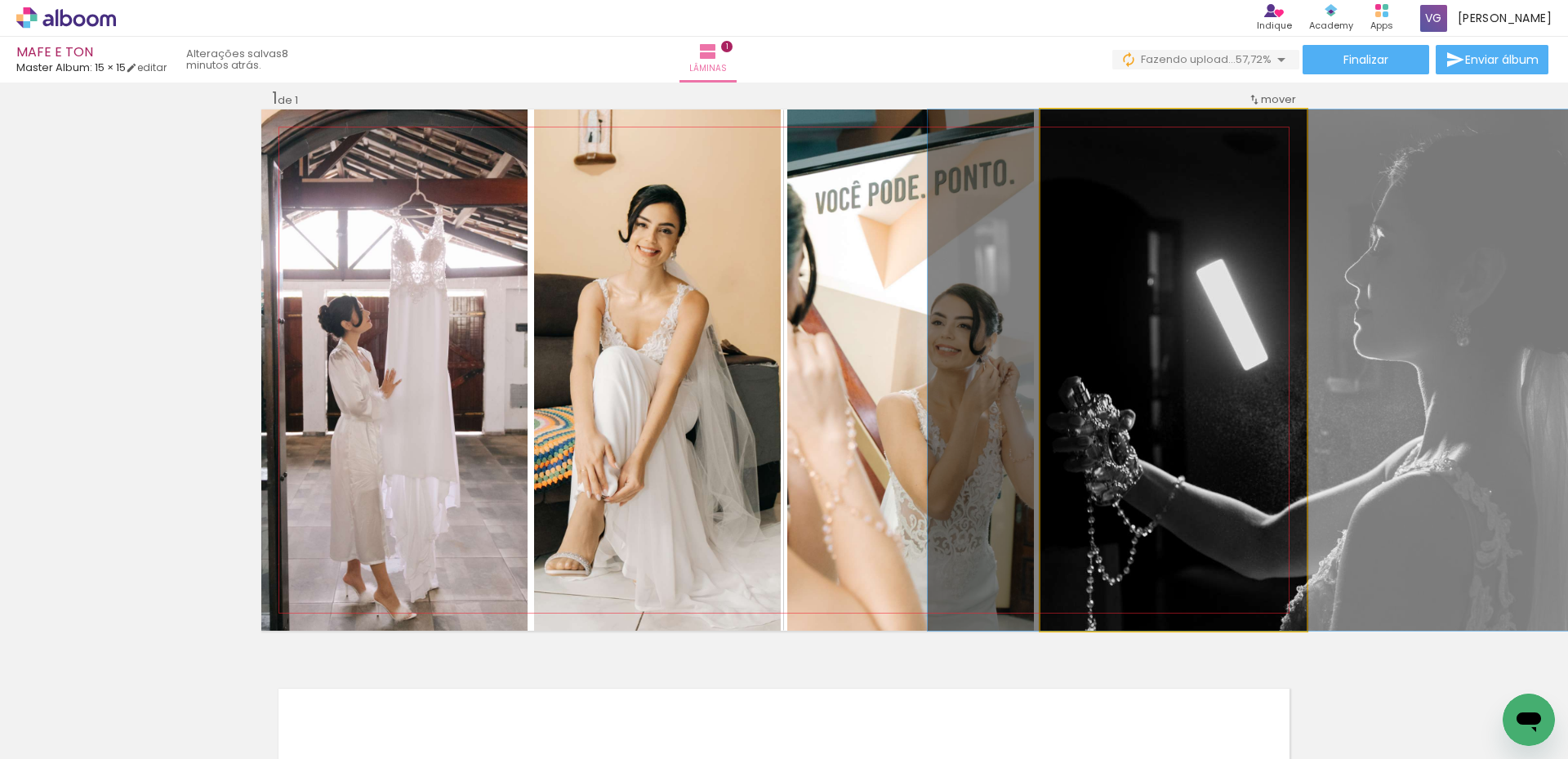
drag, startPoint x: 1152, startPoint y: 446, endPoint x: 1299, endPoint y: 423, distance: 148.8
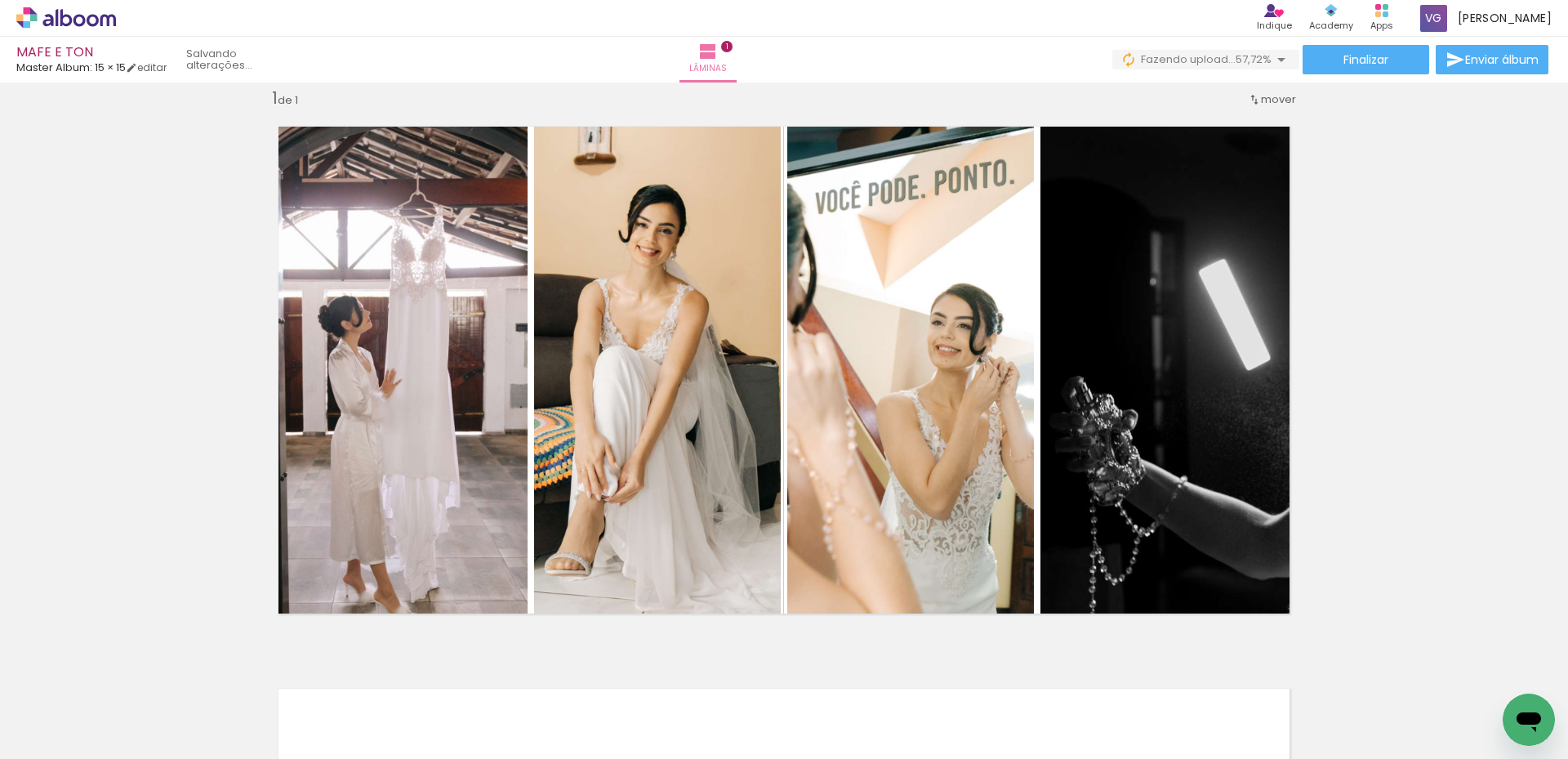
scroll to position [0, 0]
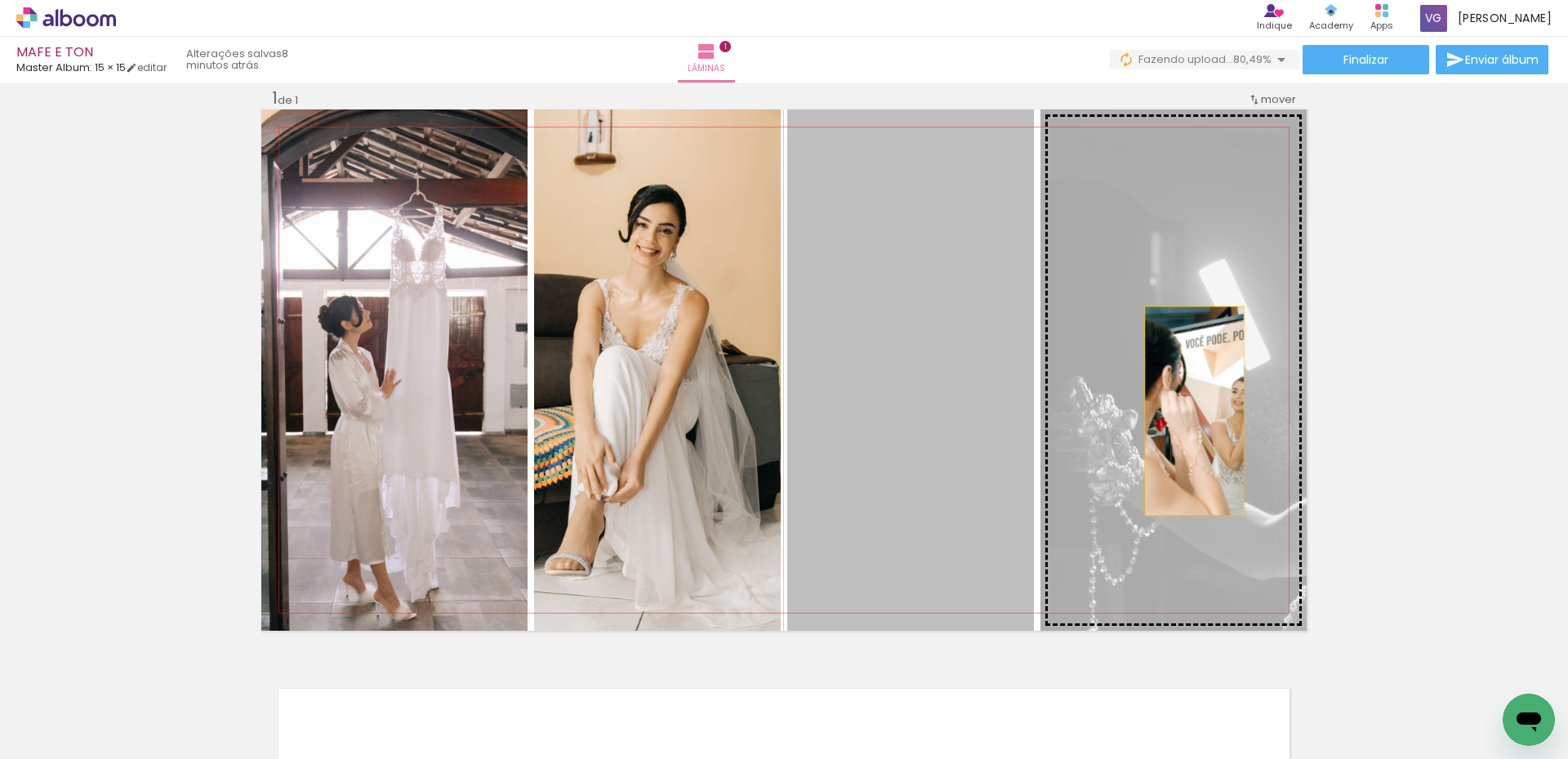
drag, startPoint x: 911, startPoint y: 438, endPoint x: 1189, endPoint y: 411, distance: 279.3
click at [0, 0] on slot at bounding box center [0, 0] width 0 height 0
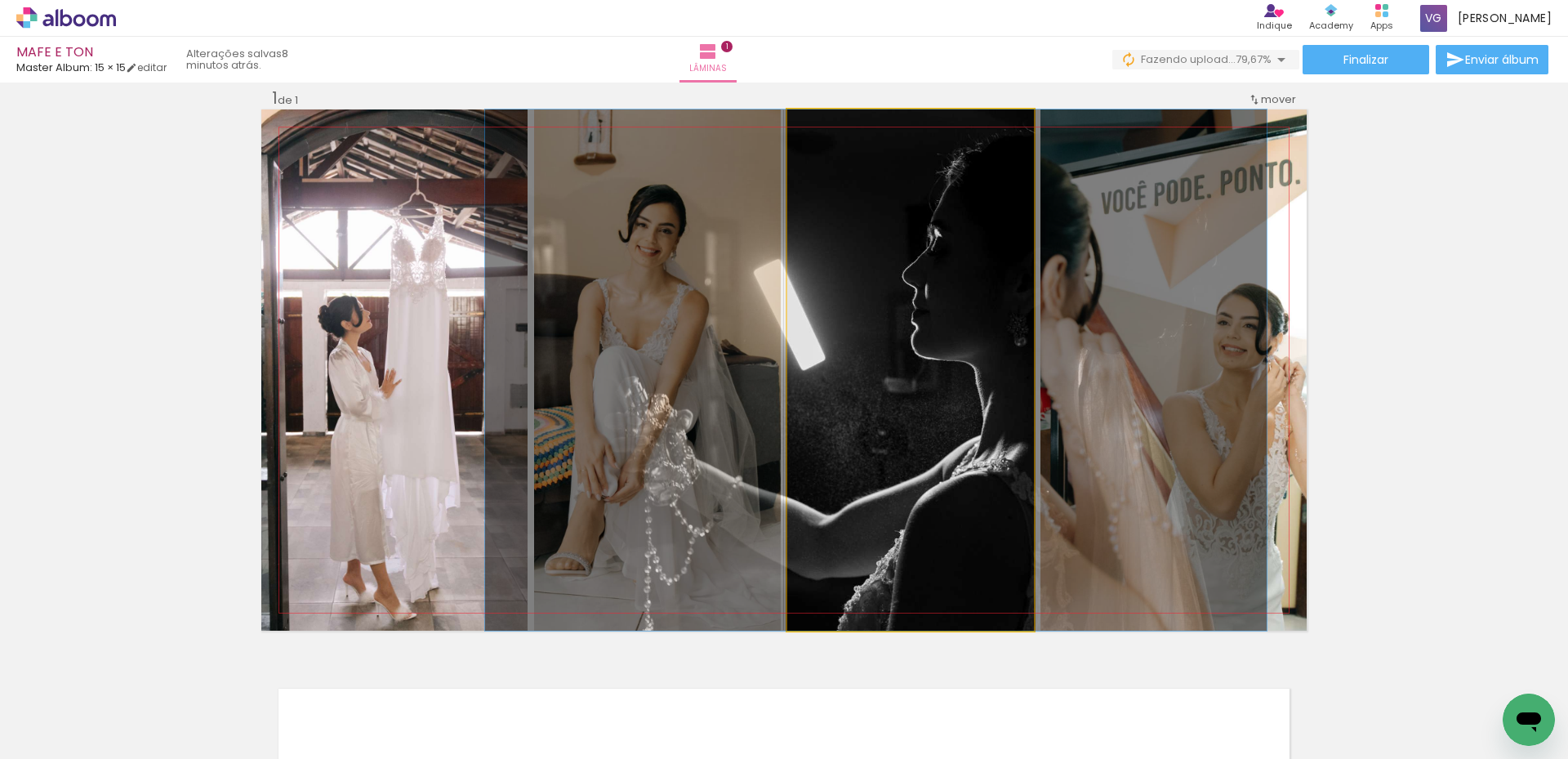
drag, startPoint x: 945, startPoint y: 493, endPoint x: 911, endPoint y: 479, distance: 36.8
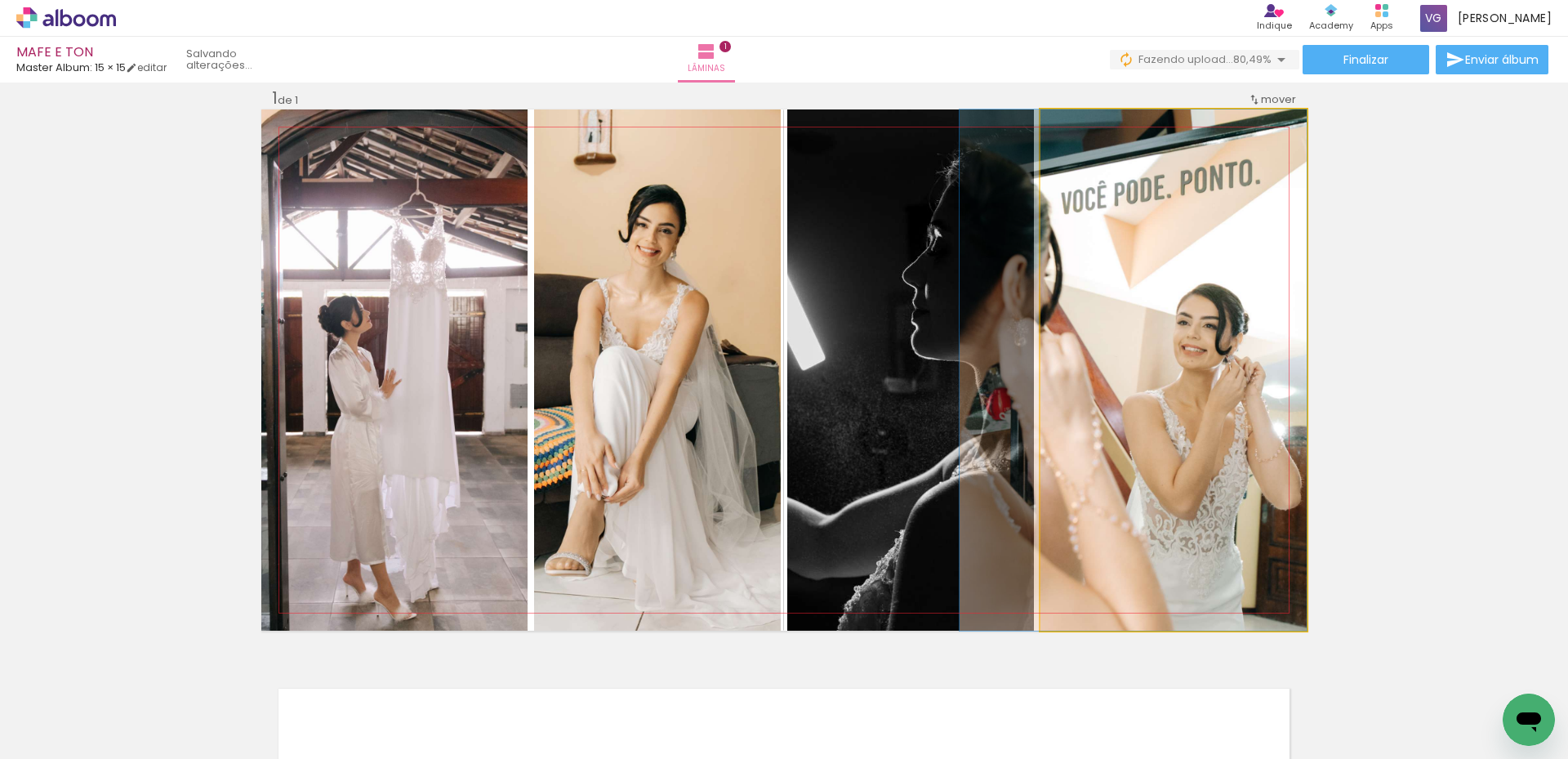
drag, startPoint x: 1219, startPoint y: 405, endPoint x: 1170, endPoint y: 417, distance: 50.4
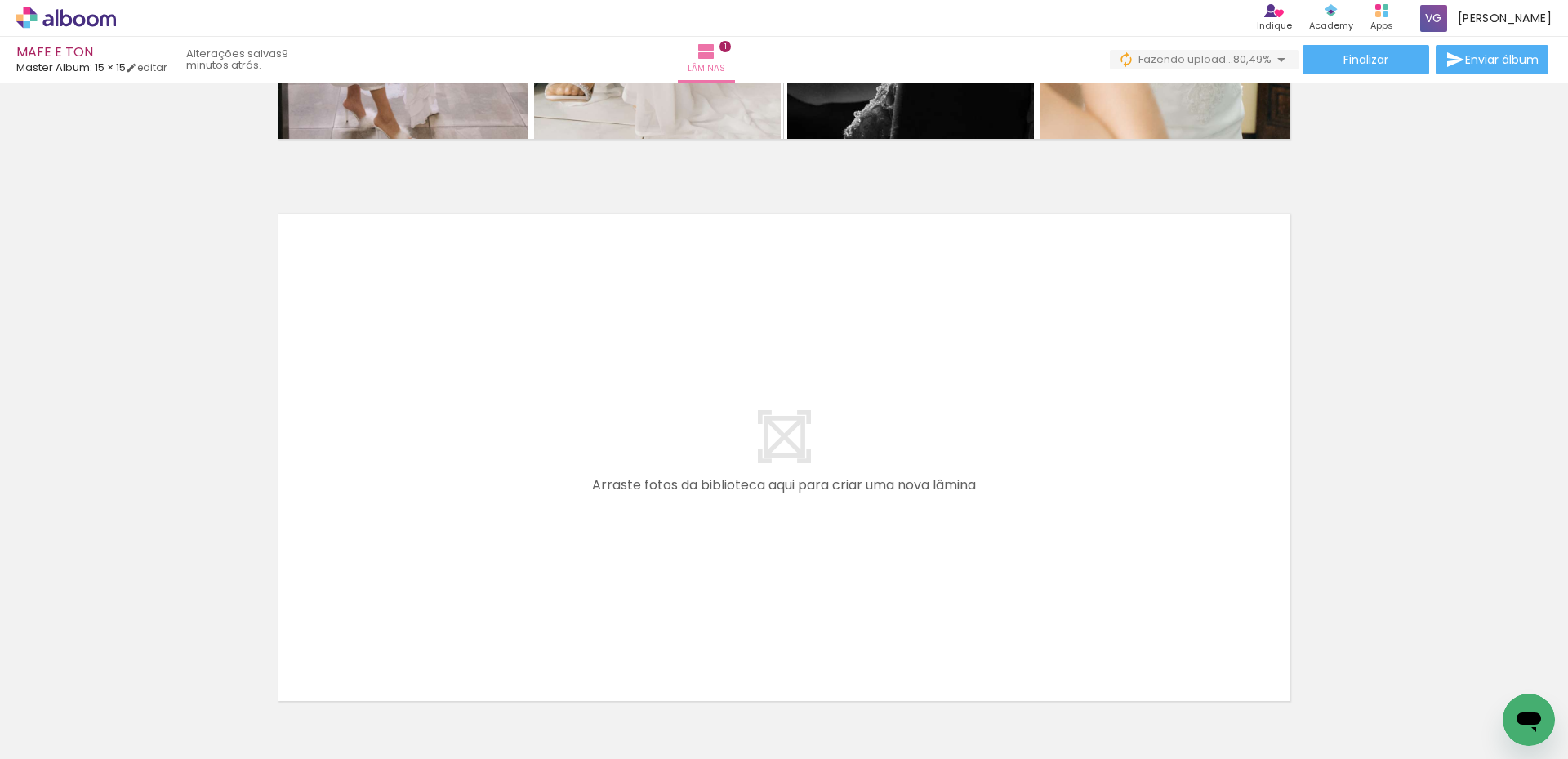
scroll to position [496, 0]
drag, startPoint x: 706, startPoint y: 725, endPoint x: 467, endPoint y: 479, distance: 343.0
click at [467, 479] on quentale-workspace at bounding box center [784, 379] width 1568 height 759
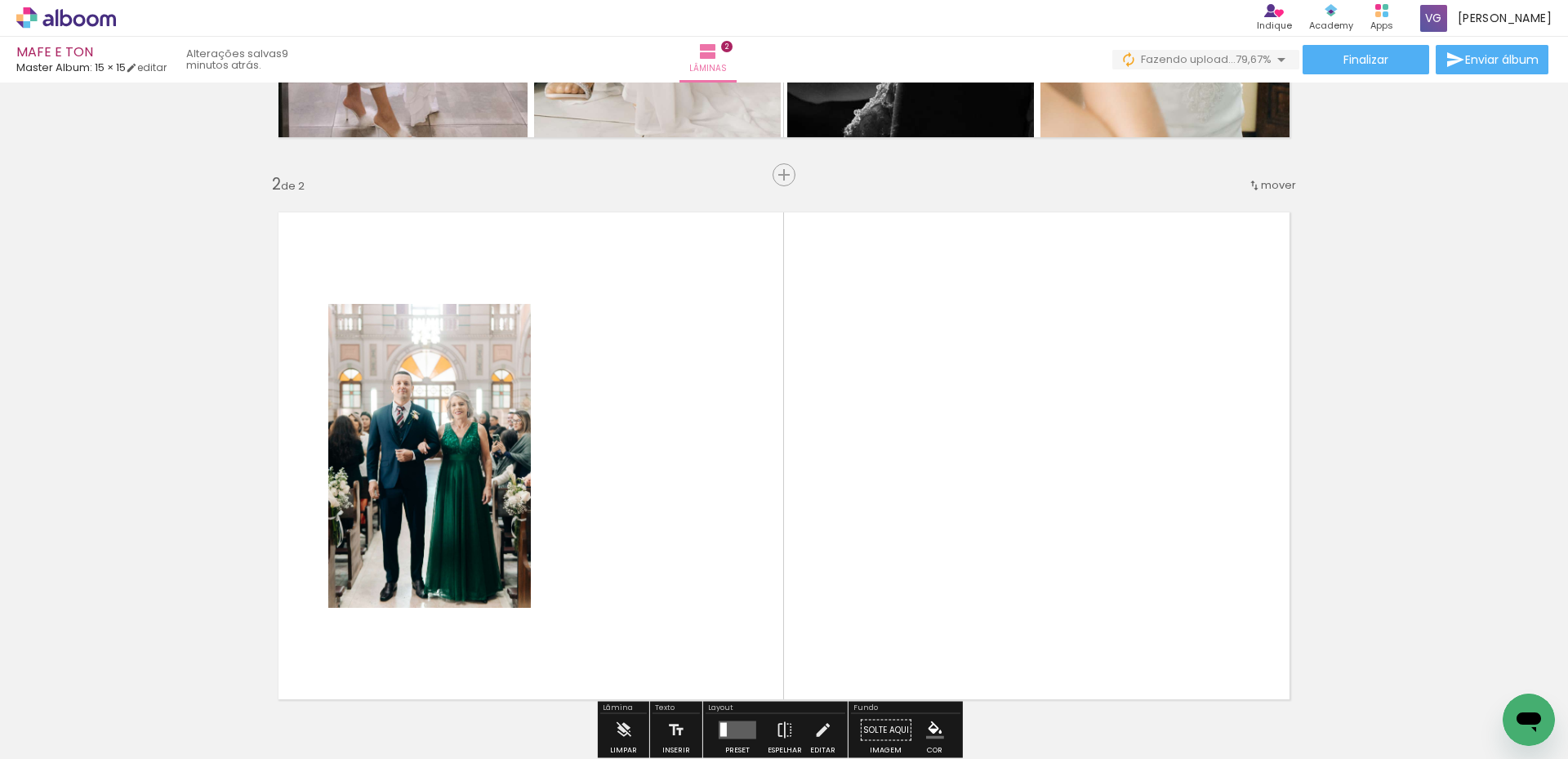
scroll to position [583, 0]
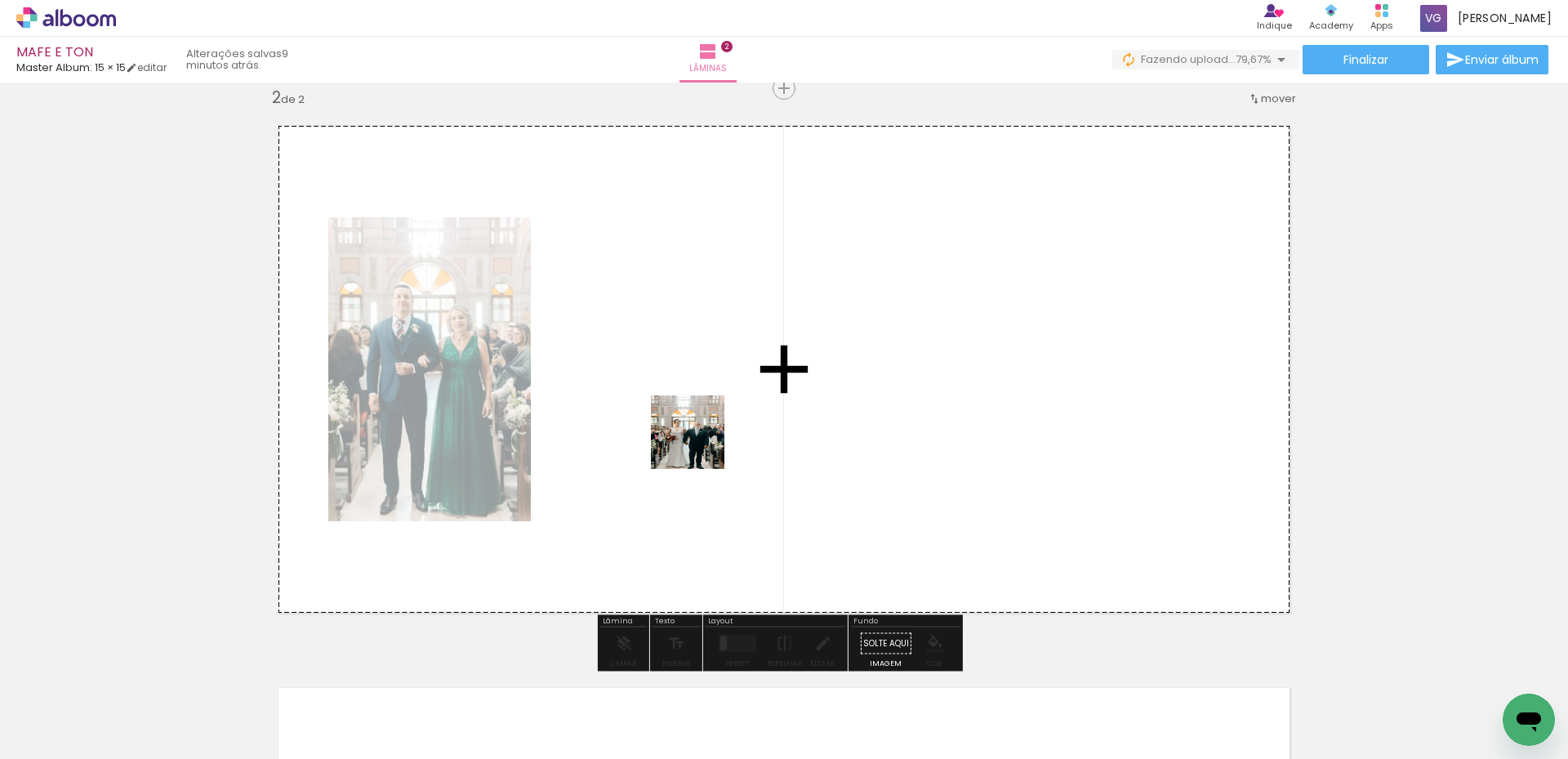
drag, startPoint x: 1089, startPoint y: 714, endPoint x: 687, endPoint y: 443, distance: 484.8
click at [687, 443] on quentale-workspace at bounding box center [784, 379] width 1568 height 759
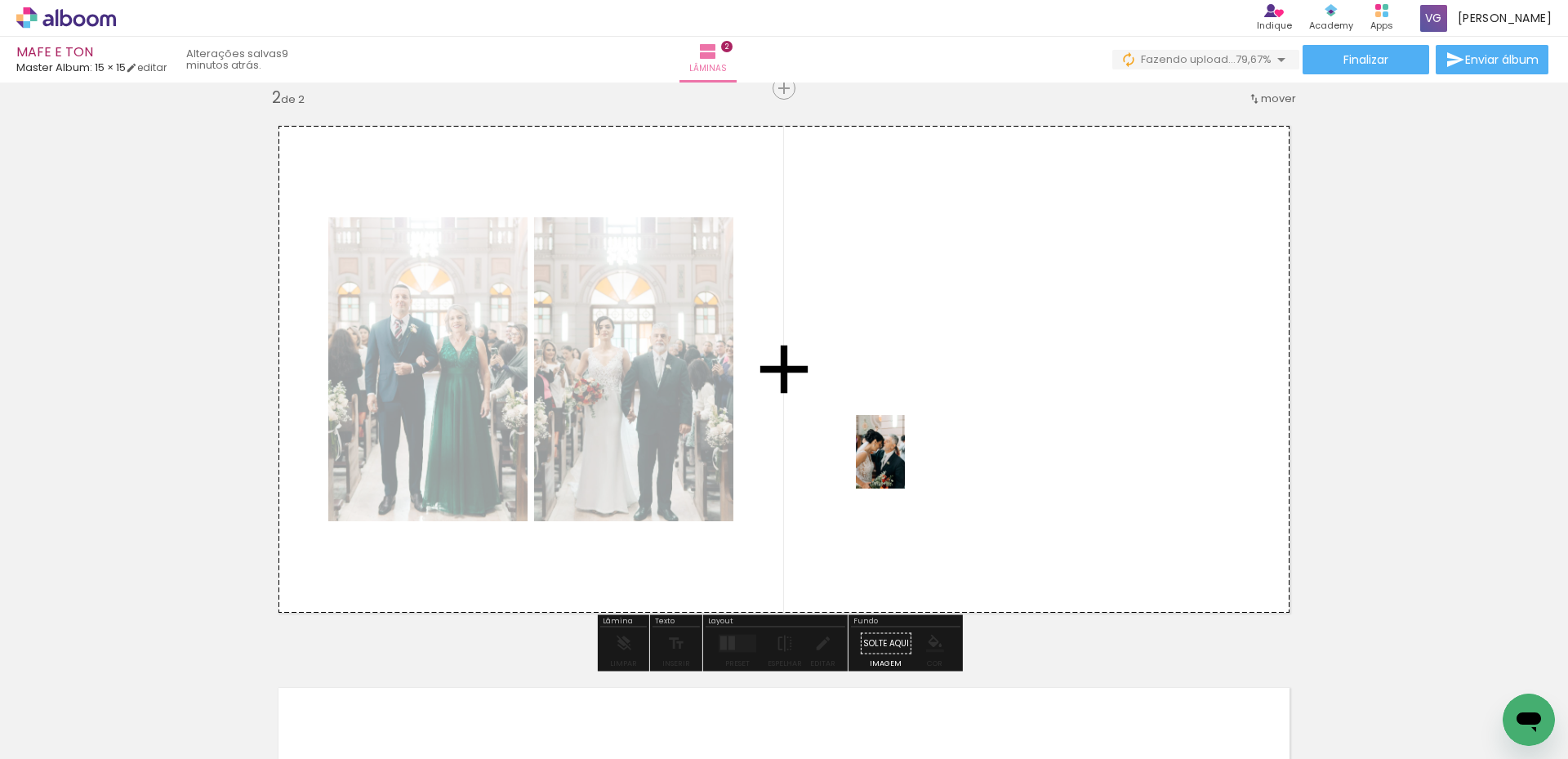
drag, startPoint x: 1064, startPoint y: 548, endPoint x: 1219, endPoint y: 666, distance: 194.8
click at [901, 465] on quentale-workspace at bounding box center [784, 379] width 1568 height 759
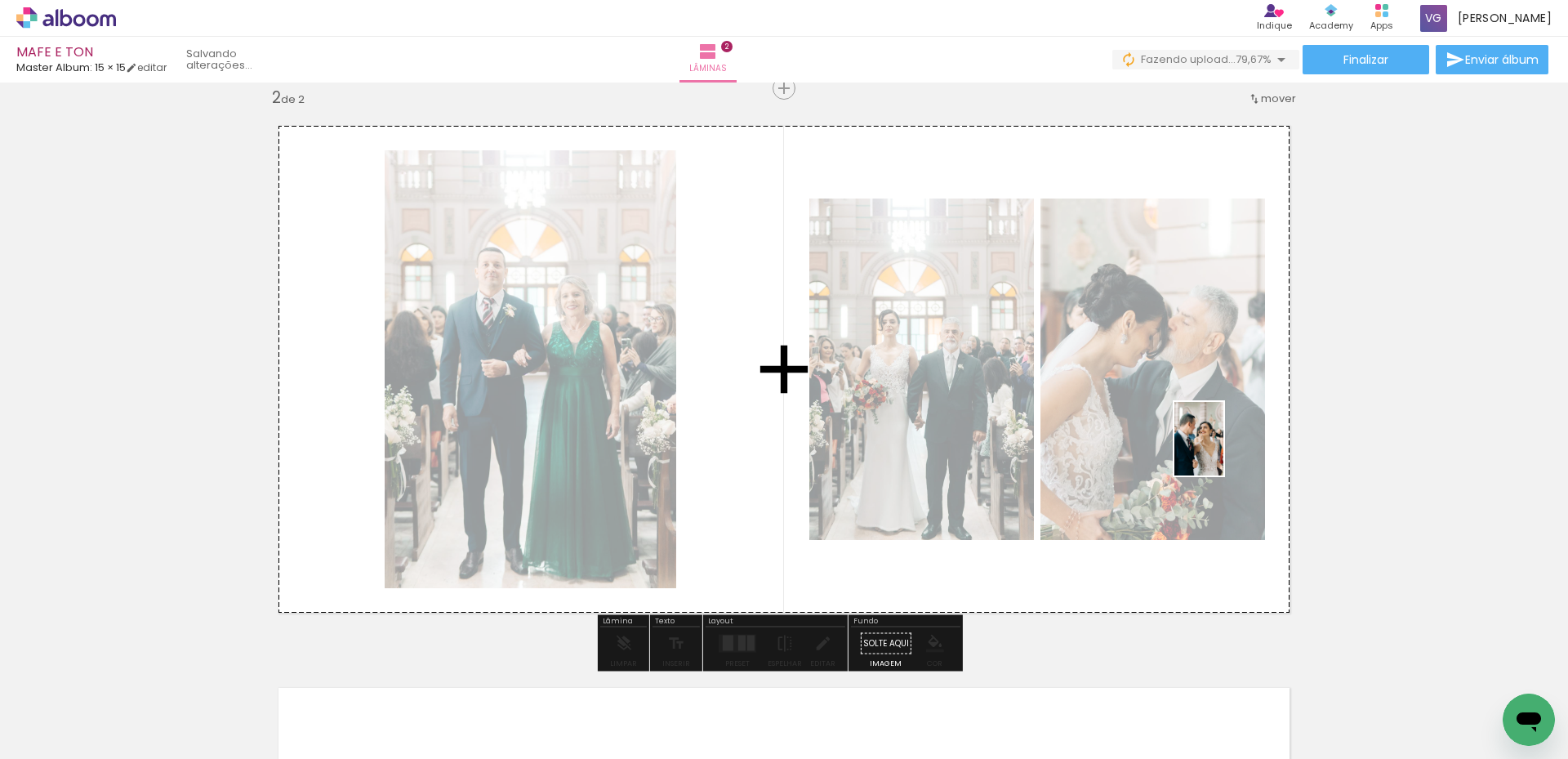
drag, startPoint x: 1271, startPoint y: 692, endPoint x: 840, endPoint y: 638, distance: 434.4
click at [1231, 453] on quentale-workspace at bounding box center [784, 379] width 1568 height 759
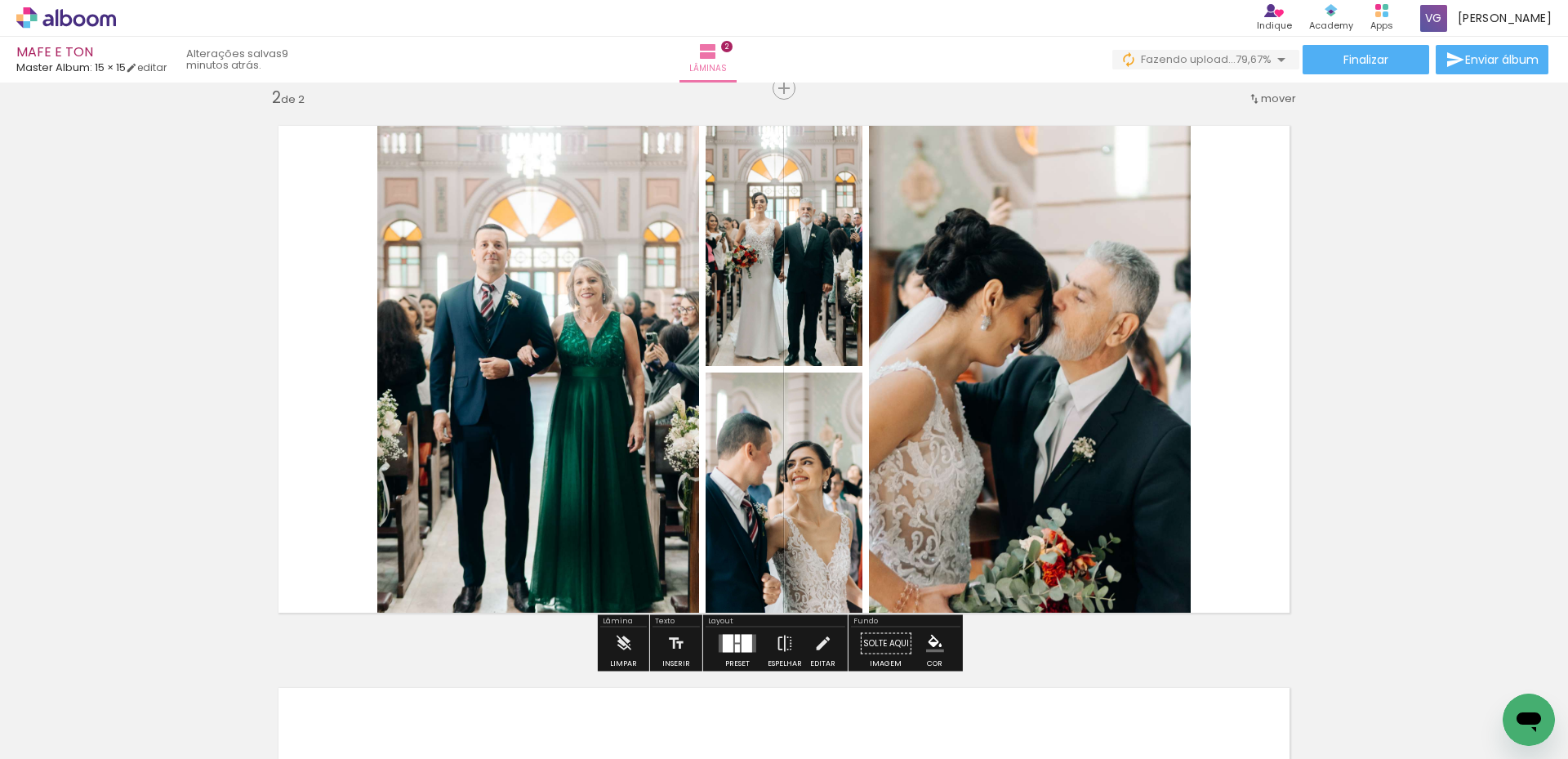
click at [736, 644] on quentale-layouter at bounding box center [737, 643] width 37 height 18
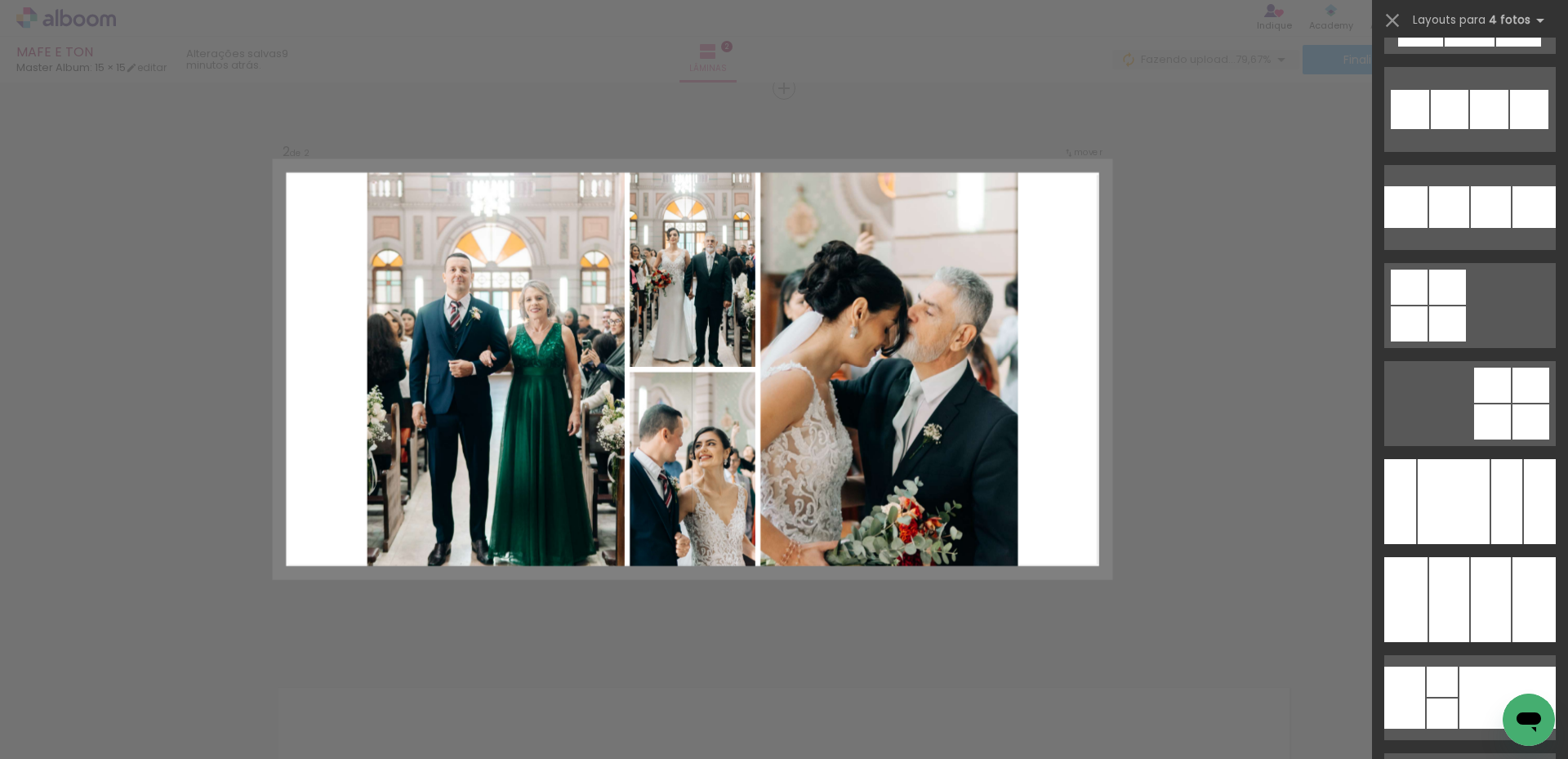
scroll to position [11784, 0]
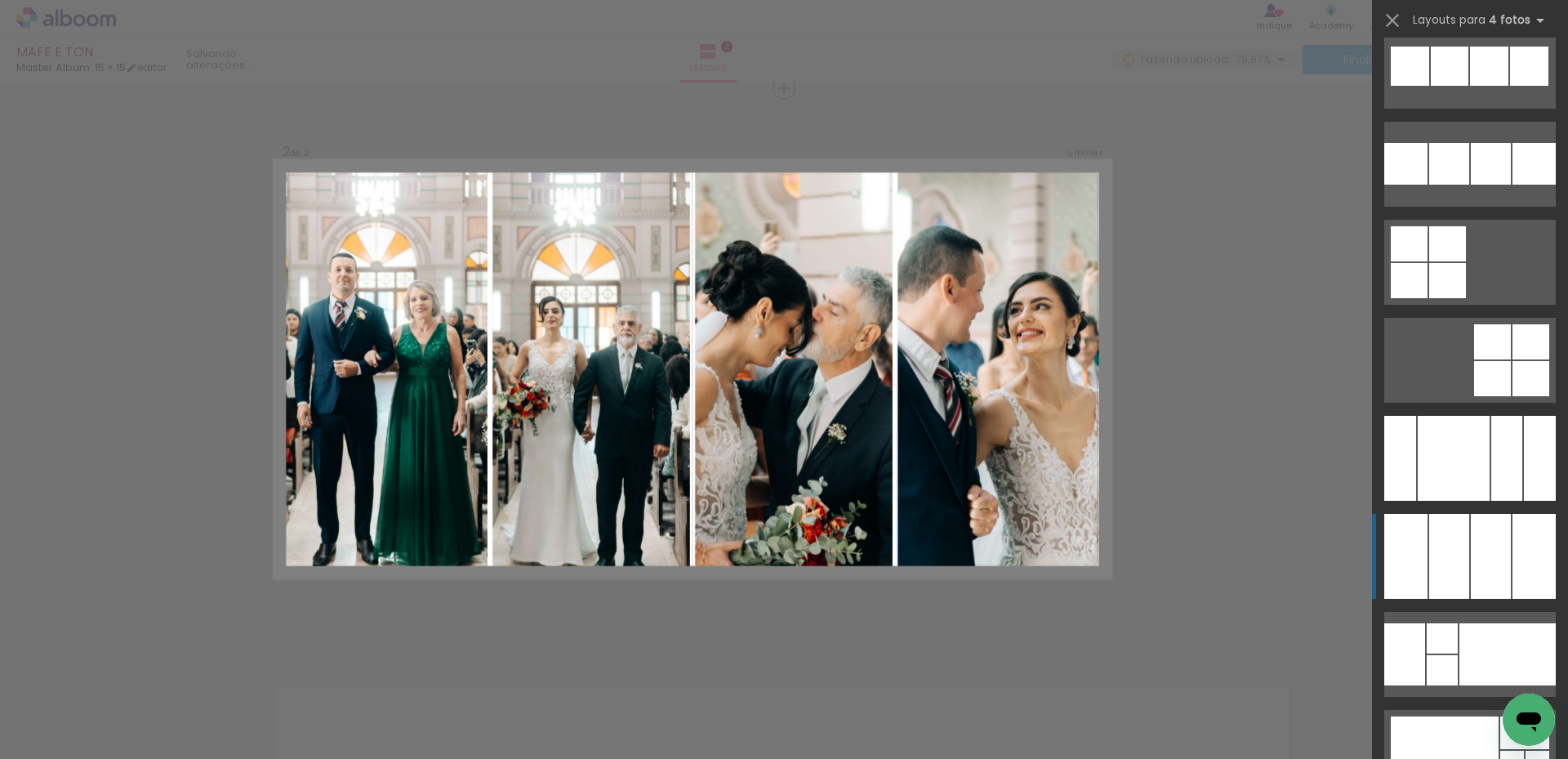
click at [1451, 577] on div at bounding box center [1449, 556] width 40 height 85
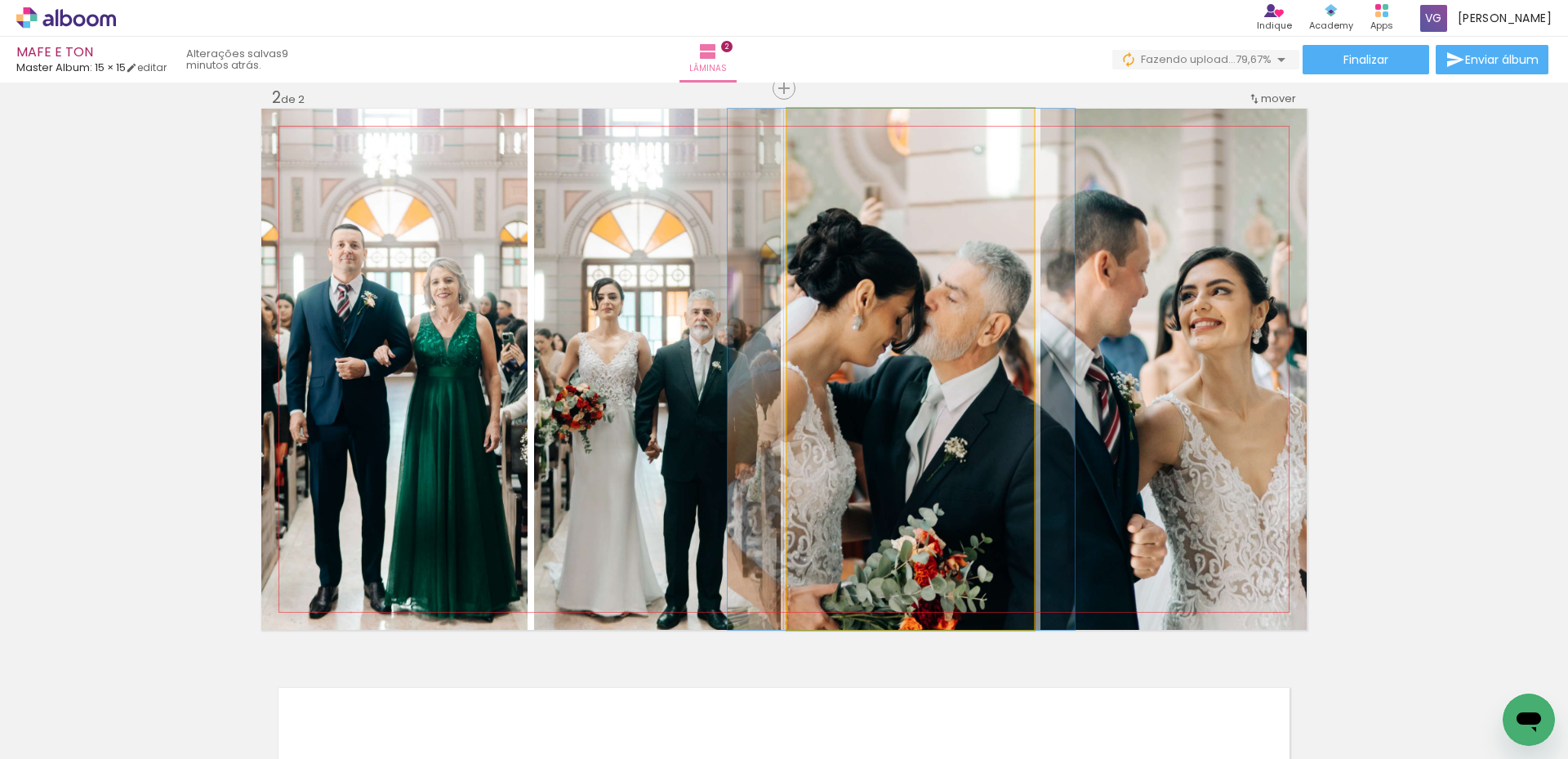
drag, startPoint x: 954, startPoint y: 482, endPoint x: 945, endPoint y: 483, distance: 9.1
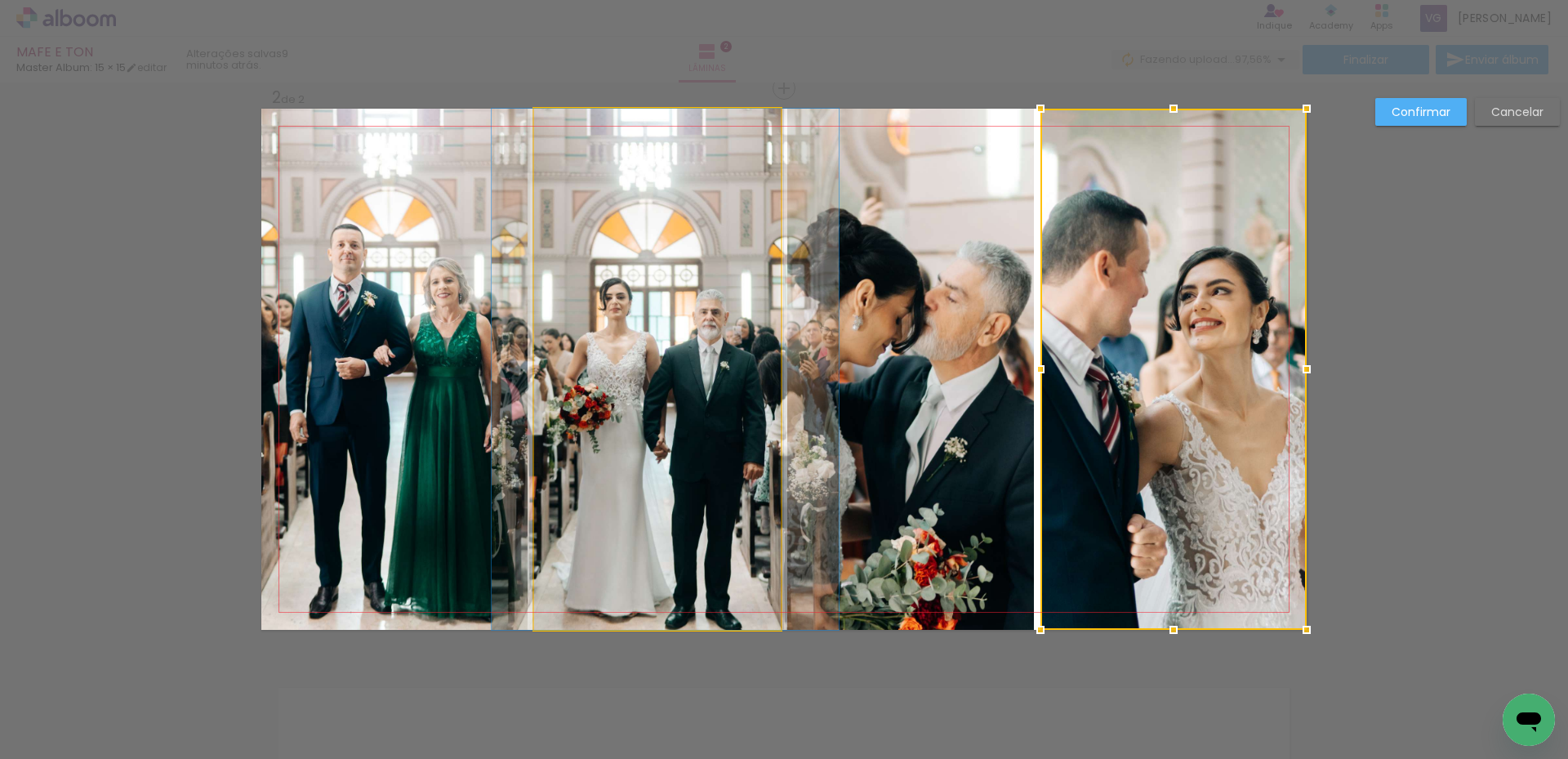
drag, startPoint x: 627, startPoint y: 450, endPoint x: 635, endPoint y: 433, distance: 18.8
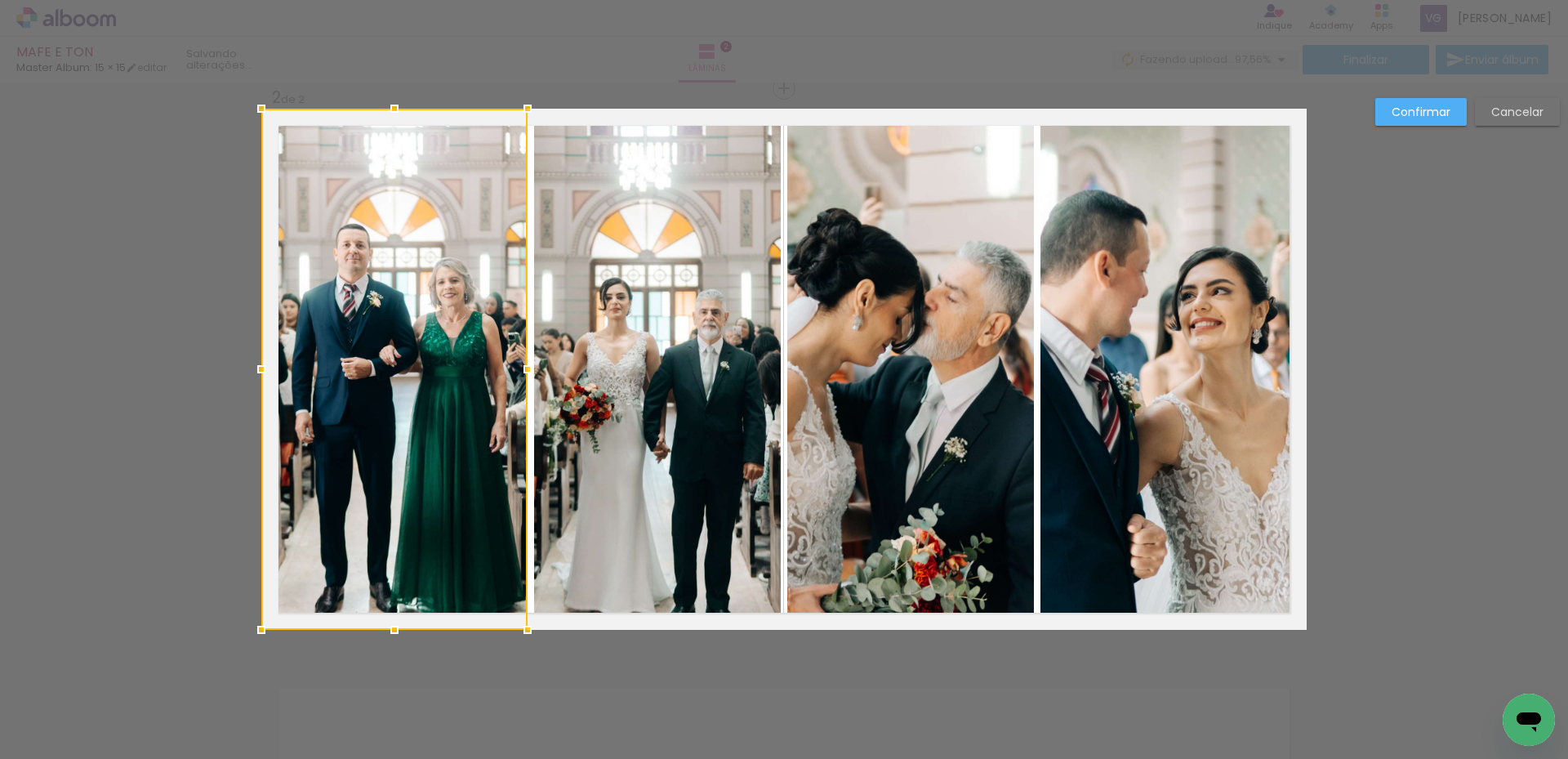
click at [1415, 318] on div "Confirmar Cancelar" at bounding box center [784, 362] width 1568 height 1725
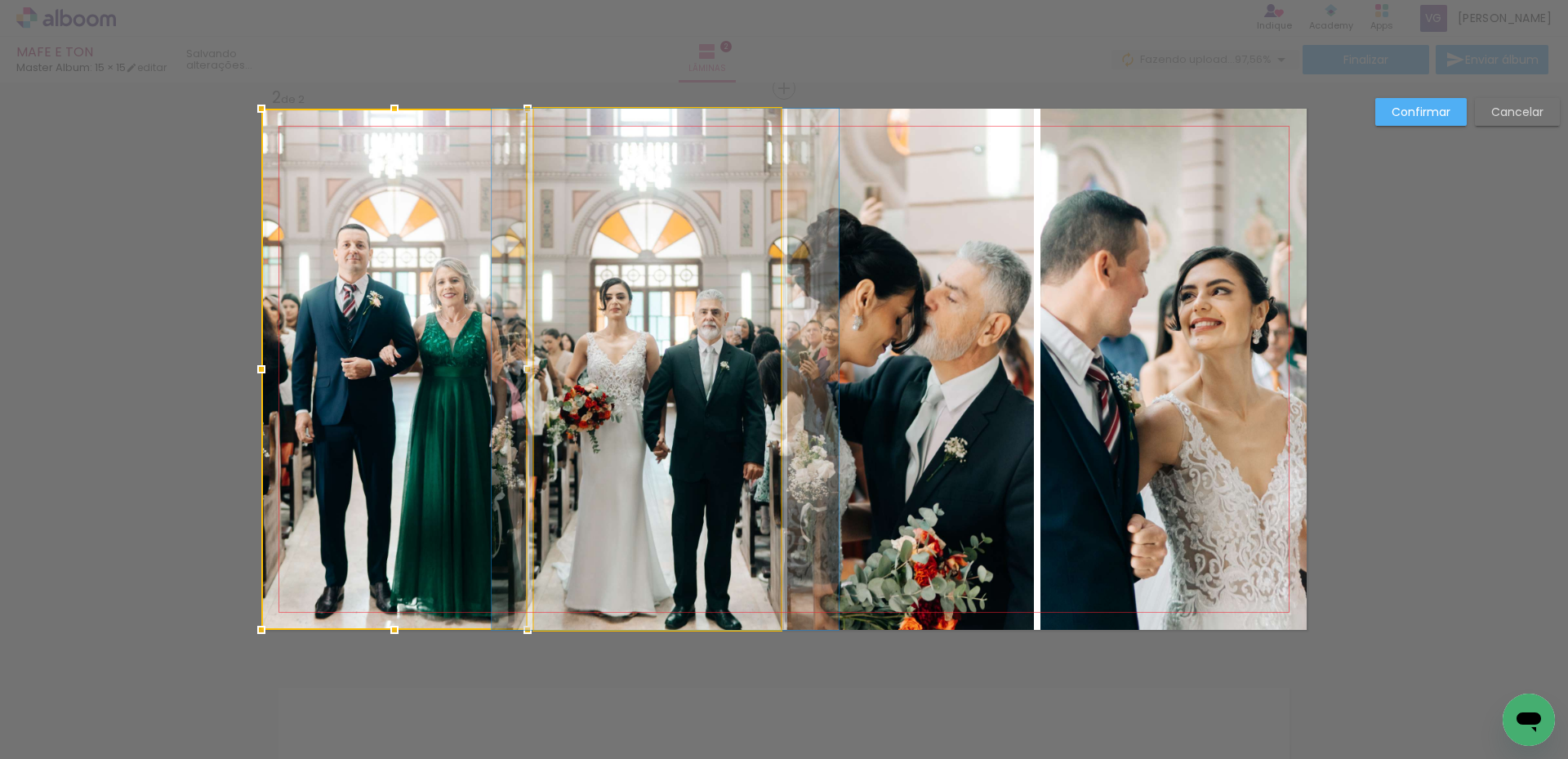
click at [684, 317] on quentale-photo at bounding box center [657, 368] width 246 height 521
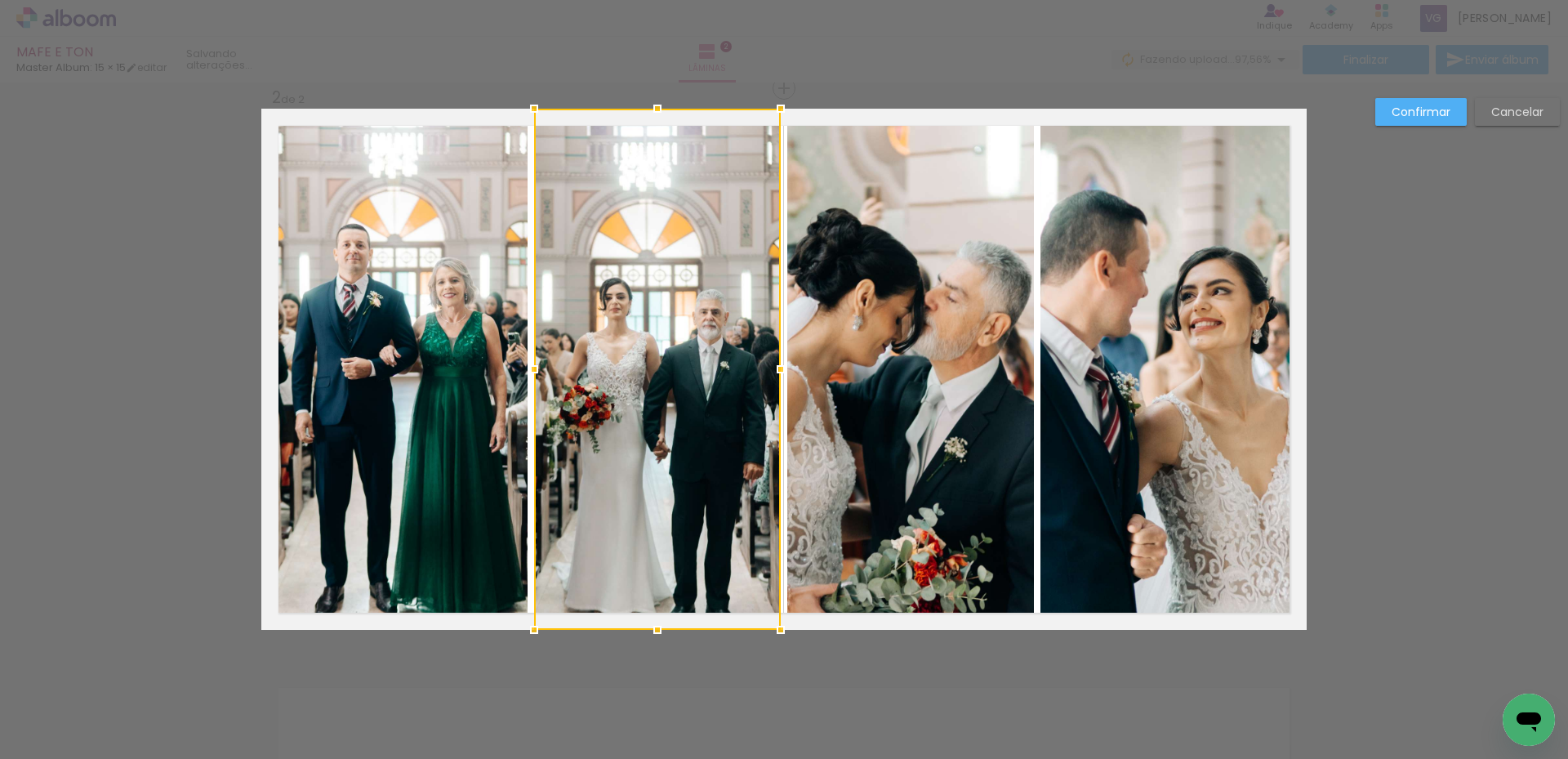
click at [685, 302] on div at bounding box center [657, 368] width 246 height 521
click at [0, 0] on slot "Confirmar" at bounding box center [0, 0] width 0 height 0
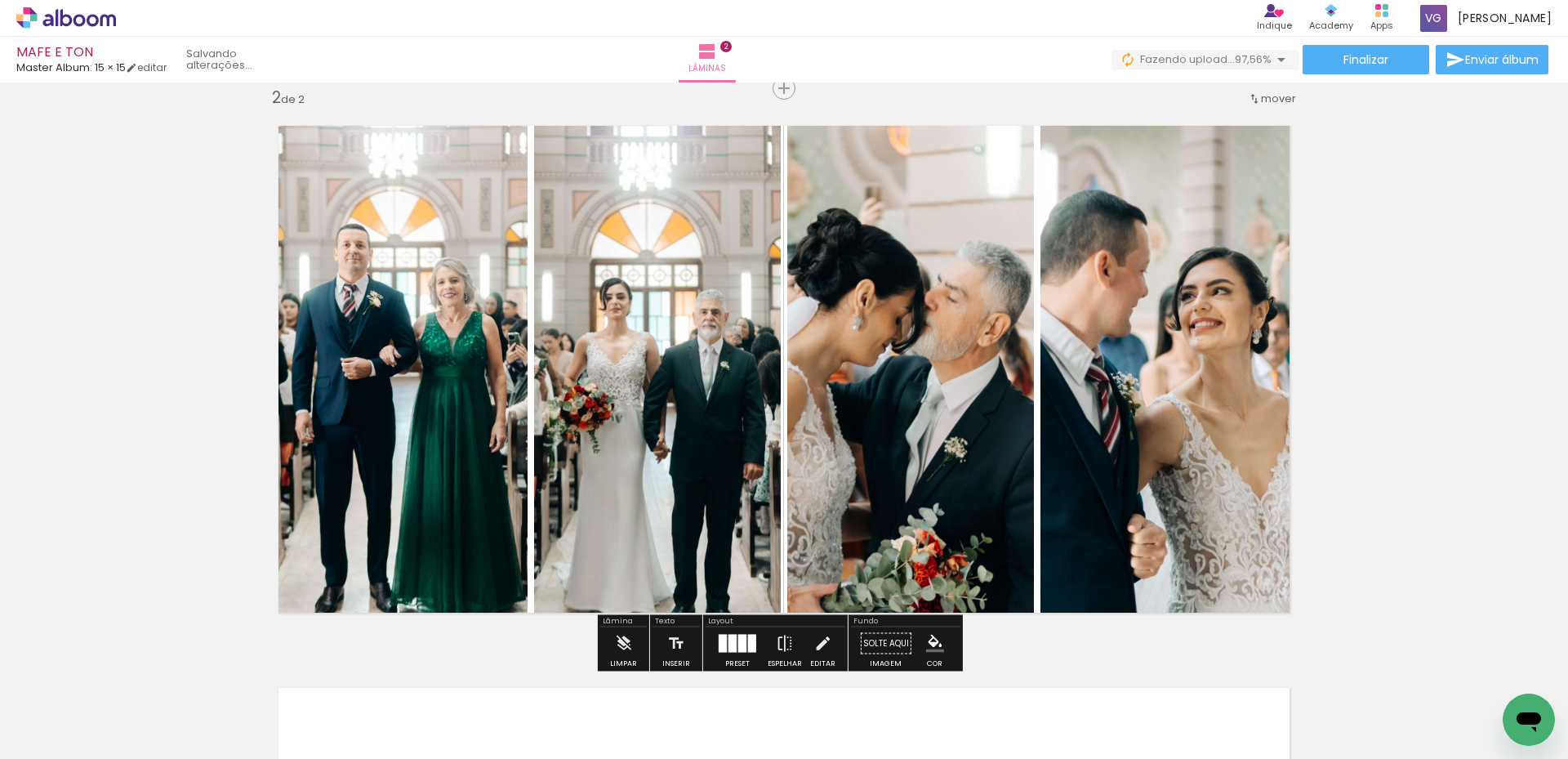
click at [677, 356] on quentale-photo at bounding box center [657, 368] width 246 height 521
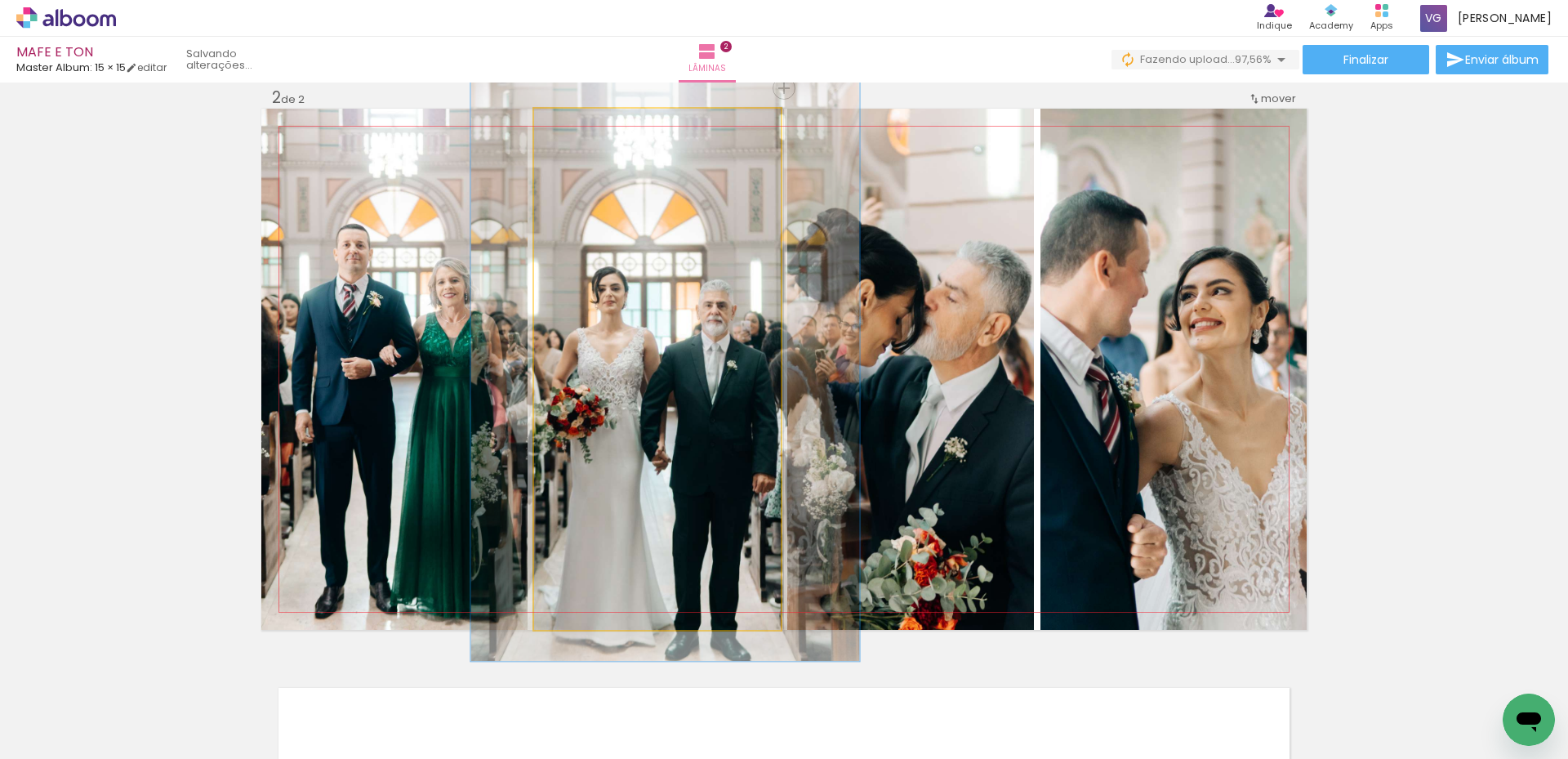
drag, startPoint x: 570, startPoint y: 136, endPoint x: 577, endPoint y: 142, distance: 9.2
type paper-slider "113"
click at [577, 136] on div at bounding box center [579, 125] width 27 height 27
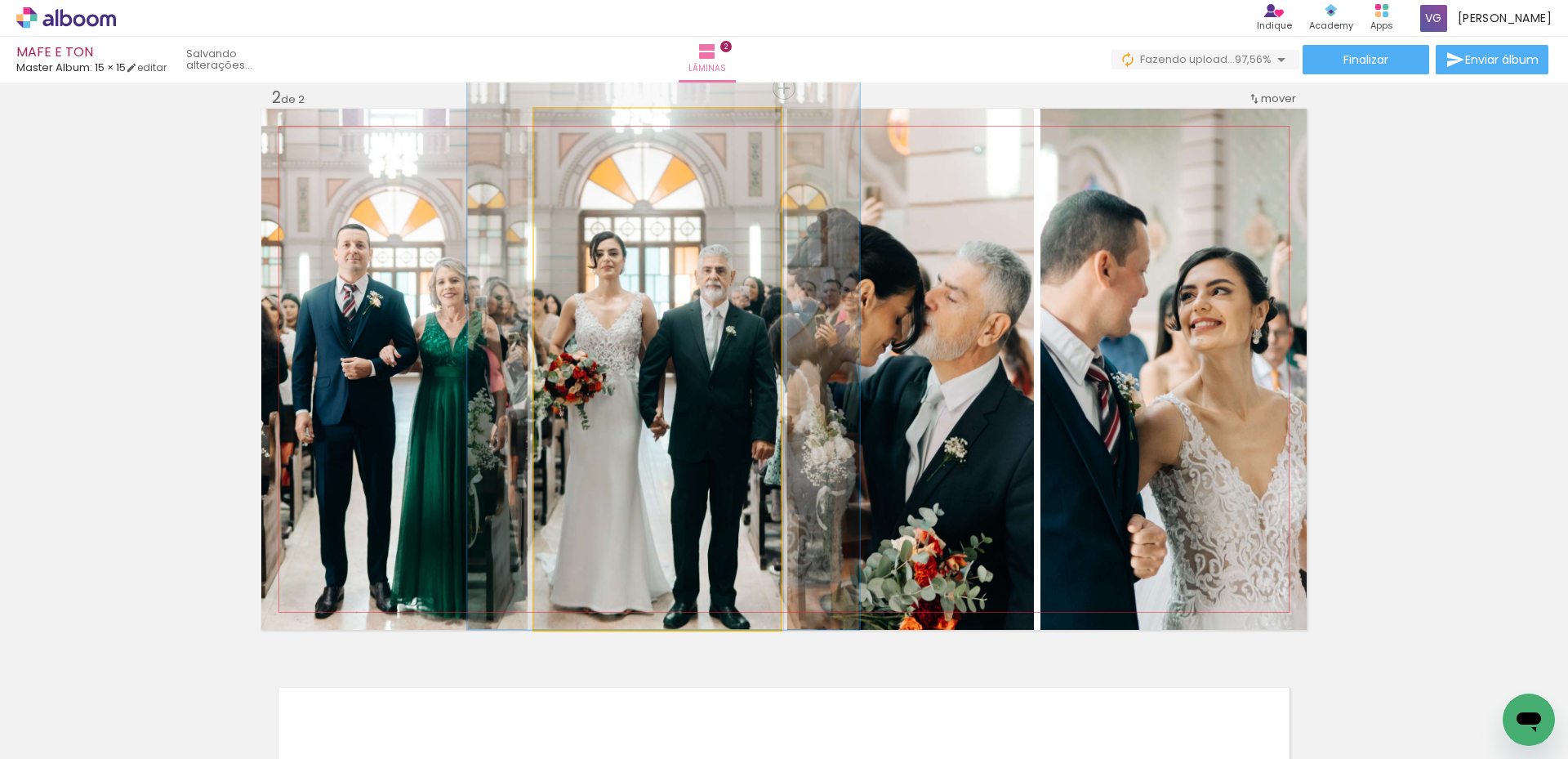
drag, startPoint x: 679, startPoint y: 363, endPoint x: 677, endPoint y: 274, distance: 89.0
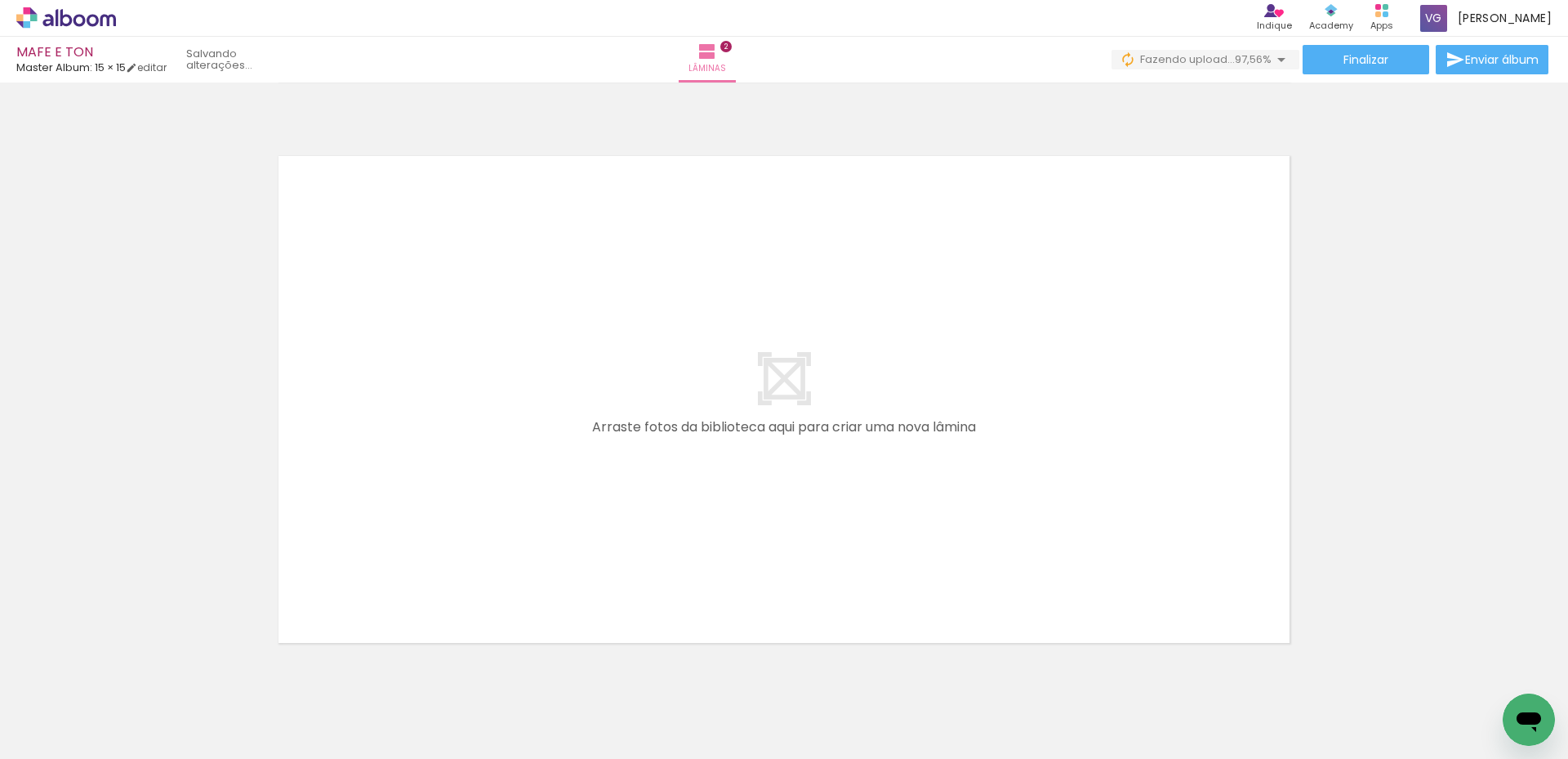
scroll to position [0, 213]
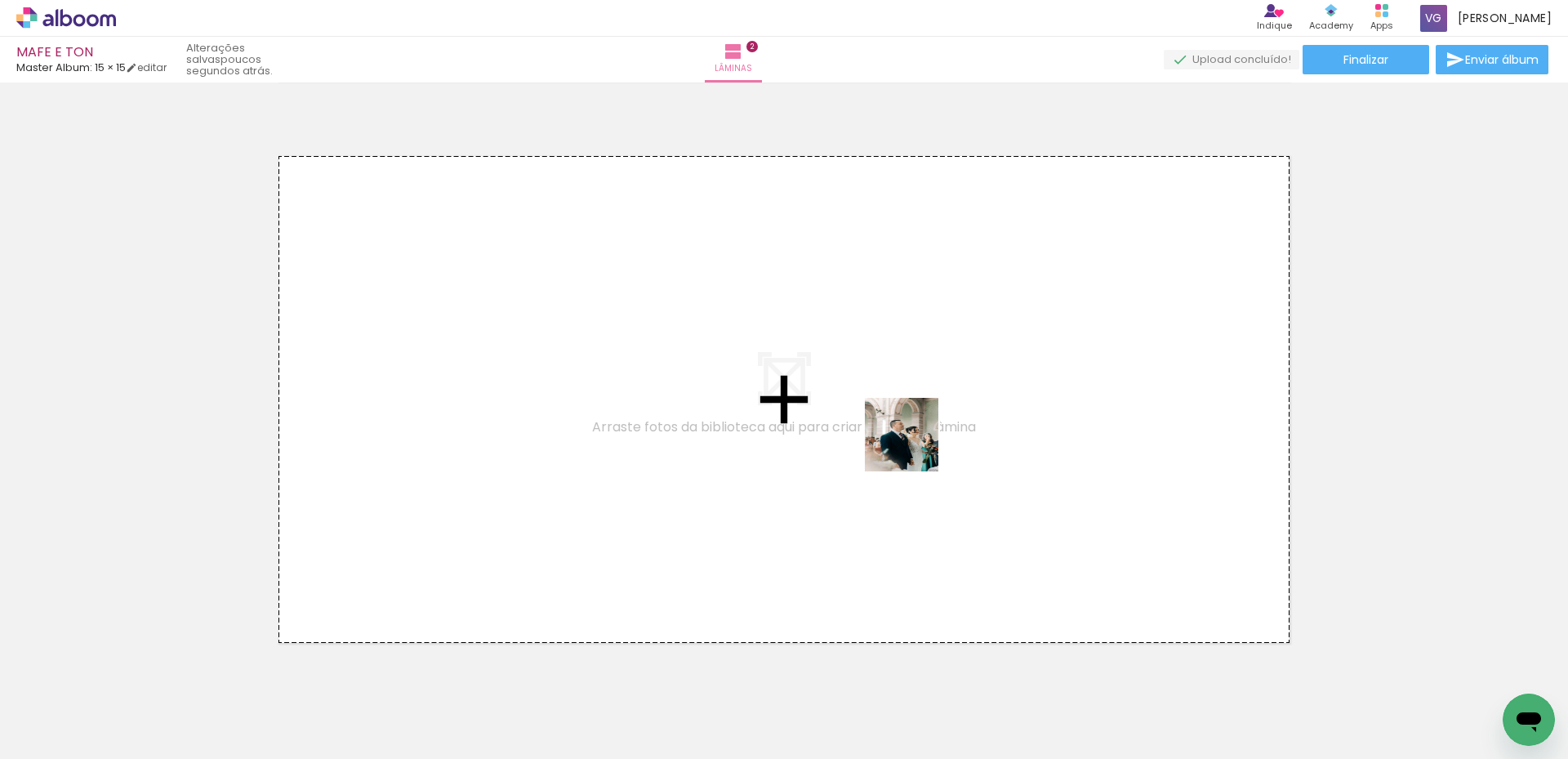
drag, startPoint x: 1228, startPoint y: 727, endPoint x: 787, endPoint y: 414, distance: 540.8
click at [787, 414] on quentale-workspace at bounding box center [784, 379] width 1568 height 759
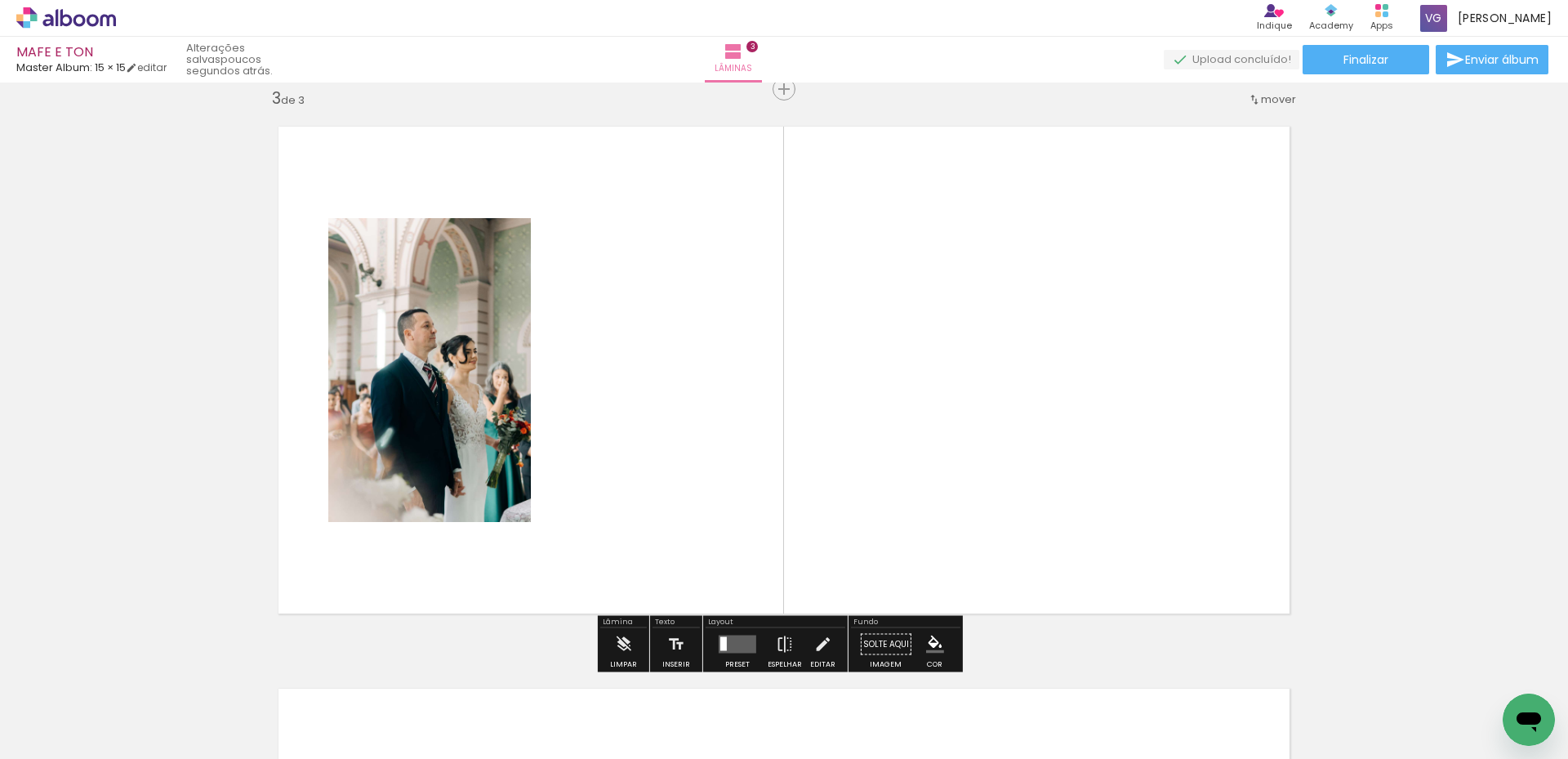
scroll to position [1145, 0]
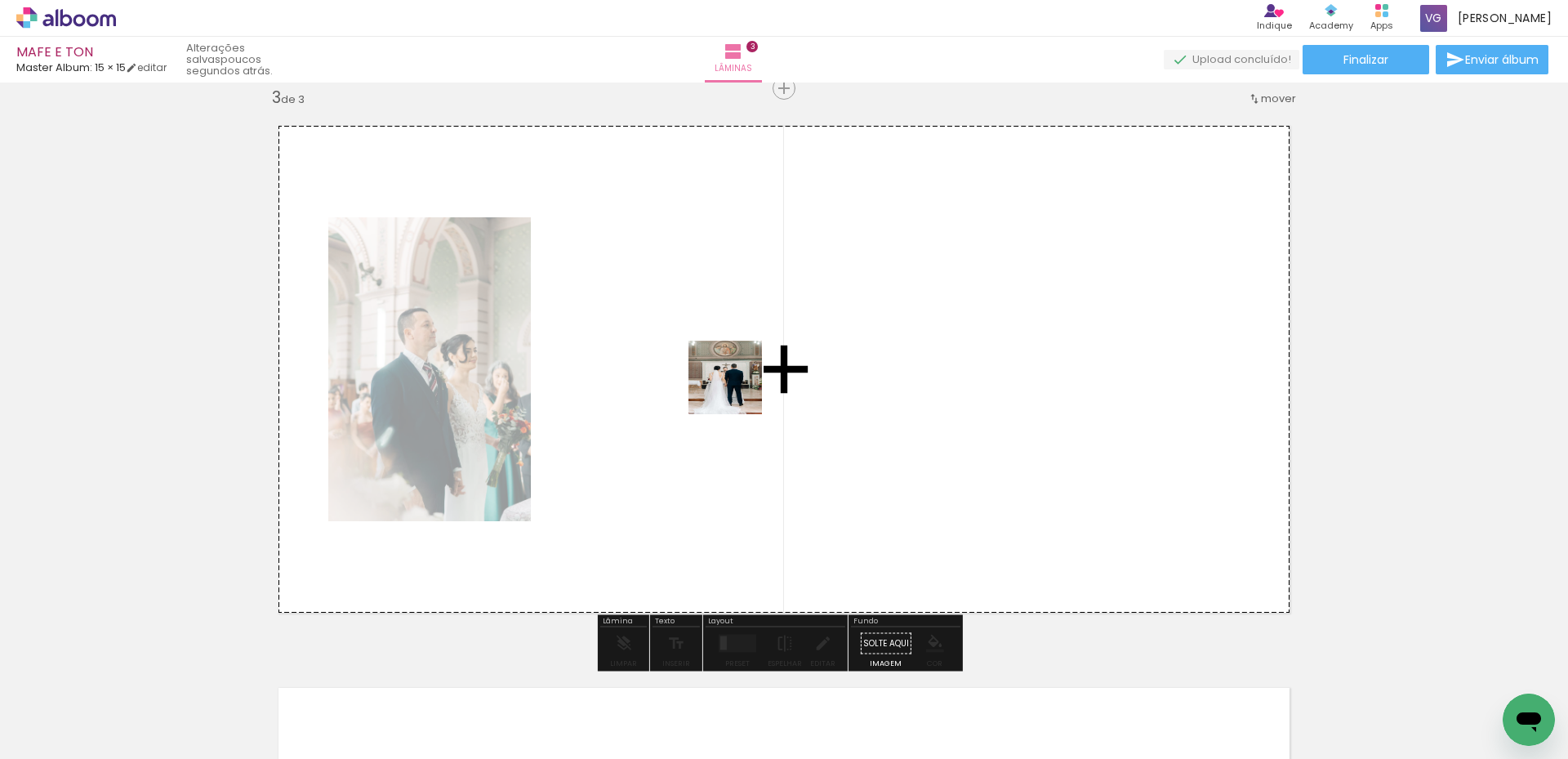
drag, startPoint x: 1325, startPoint y: 695, endPoint x: 821, endPoint y: 475, distance: 549.9
click at [684, 389] on quentale-workspace at bounding box center [784, 379] width 1568 height 759
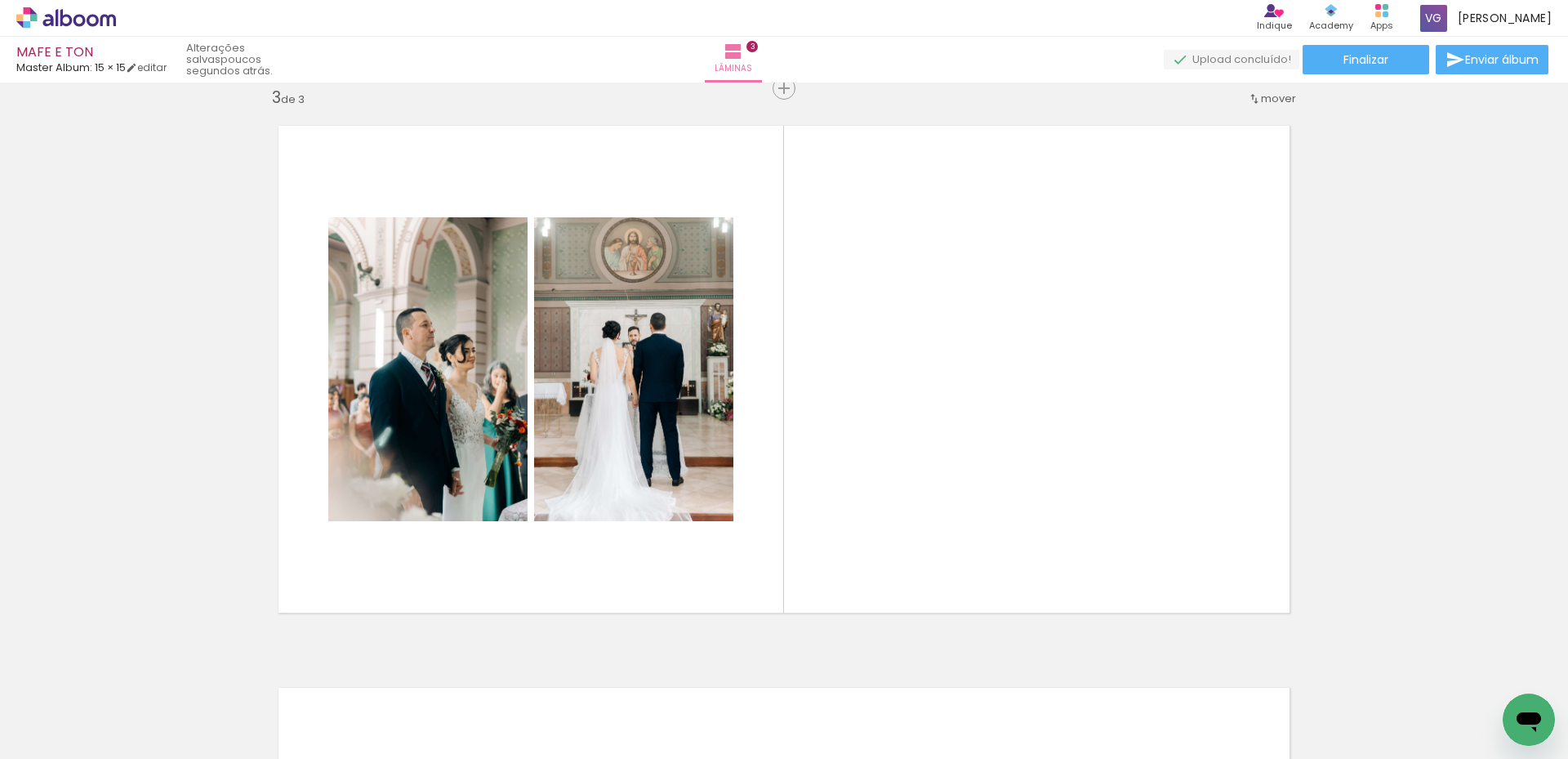
scroll to position [0, 823]
drag, startPoint x: 792, startPoint y: 716, endPoint x: 871, endPoint y: 427, distance: 299.6
click at [829, 382] on quentale-workspace at bounding box center [784, 379] width 1568 height 759
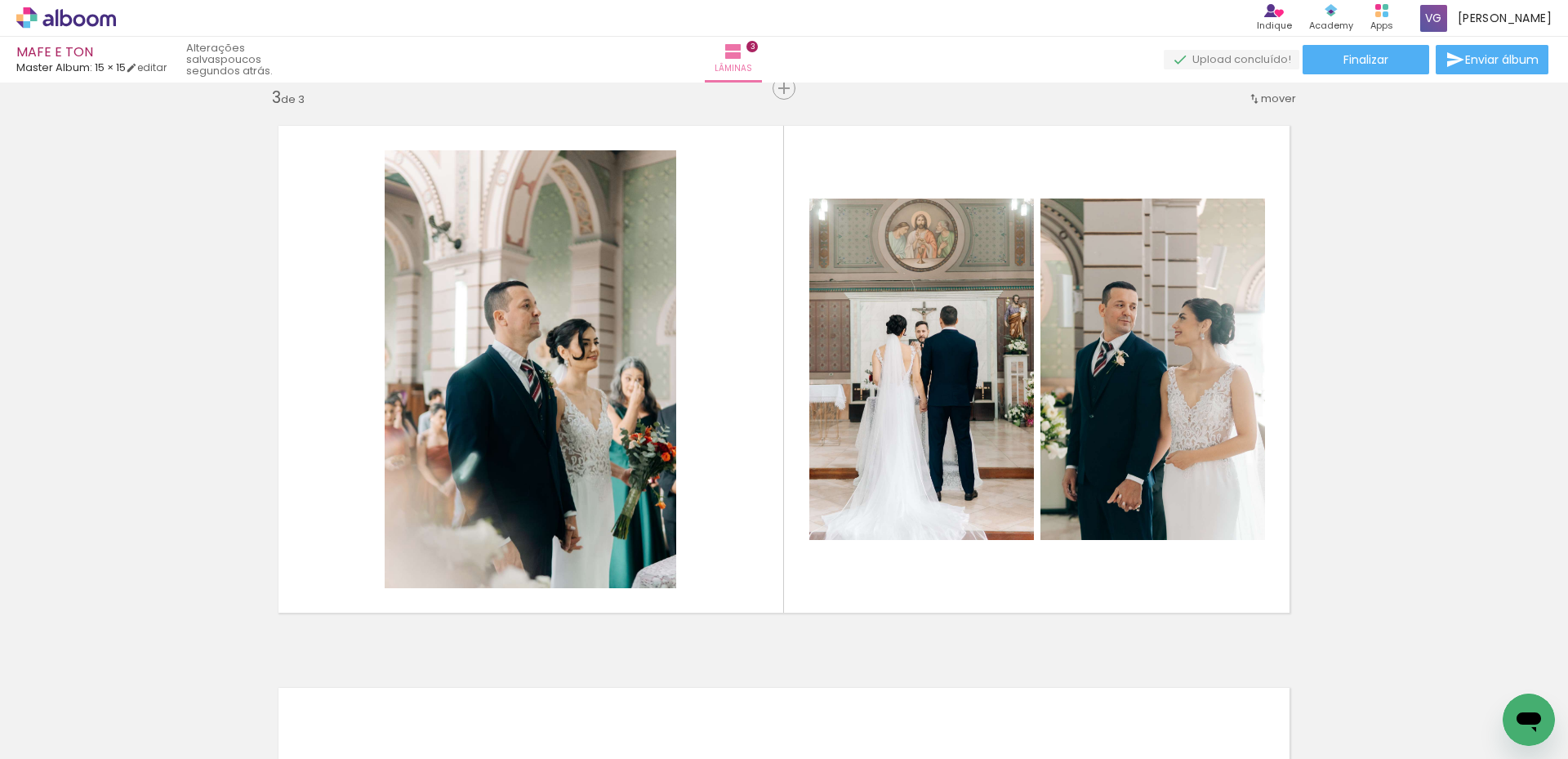
scroll to position [0, 1473]
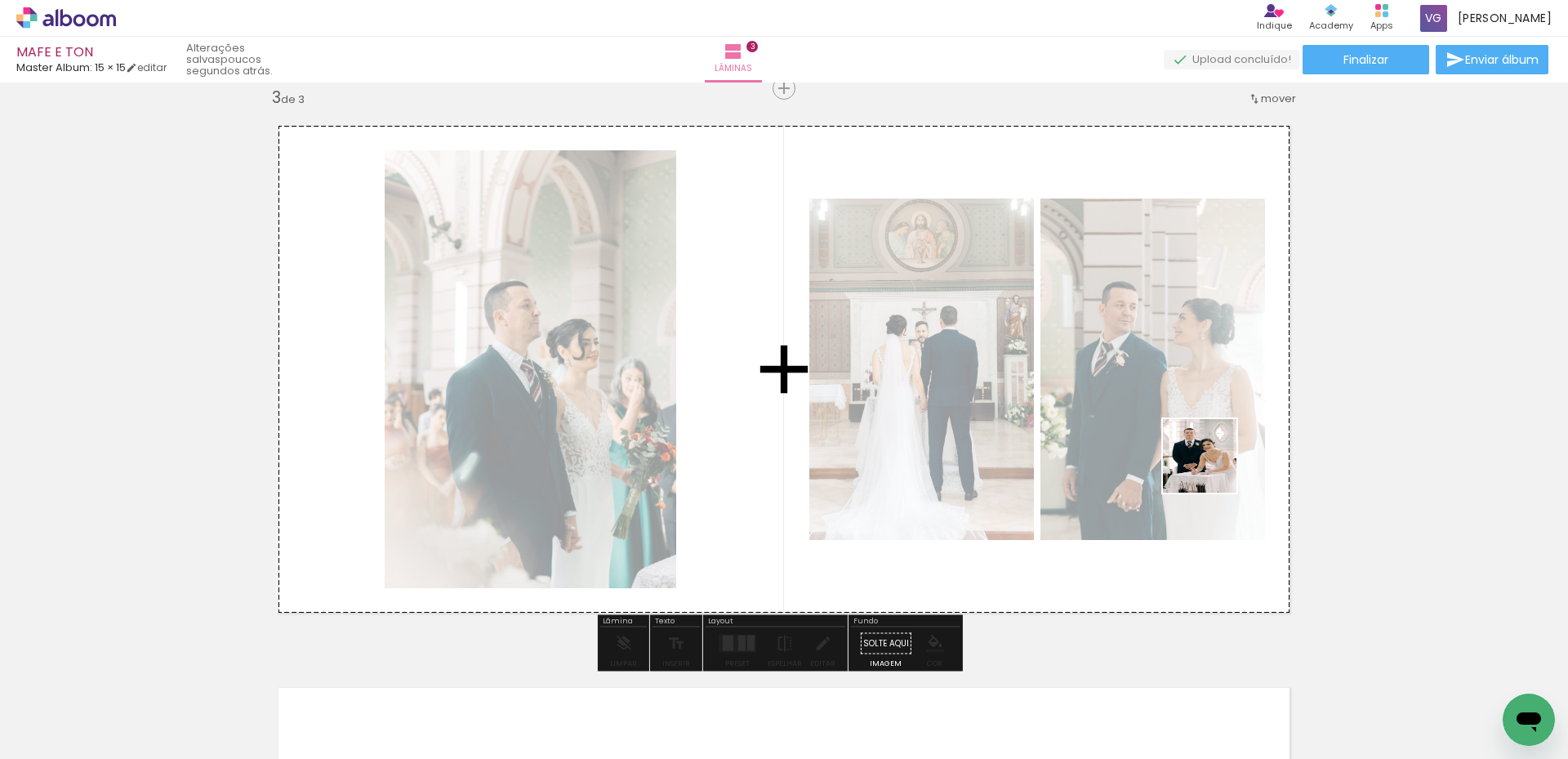
drag, startPoint x: 1180, startPoint y: 726, endPoint x: 878, endPoint y: 683, distance: 305.0
click at [1215, 464] on quentale-workspace at bounding box center [784, 379] width 1568 height 759
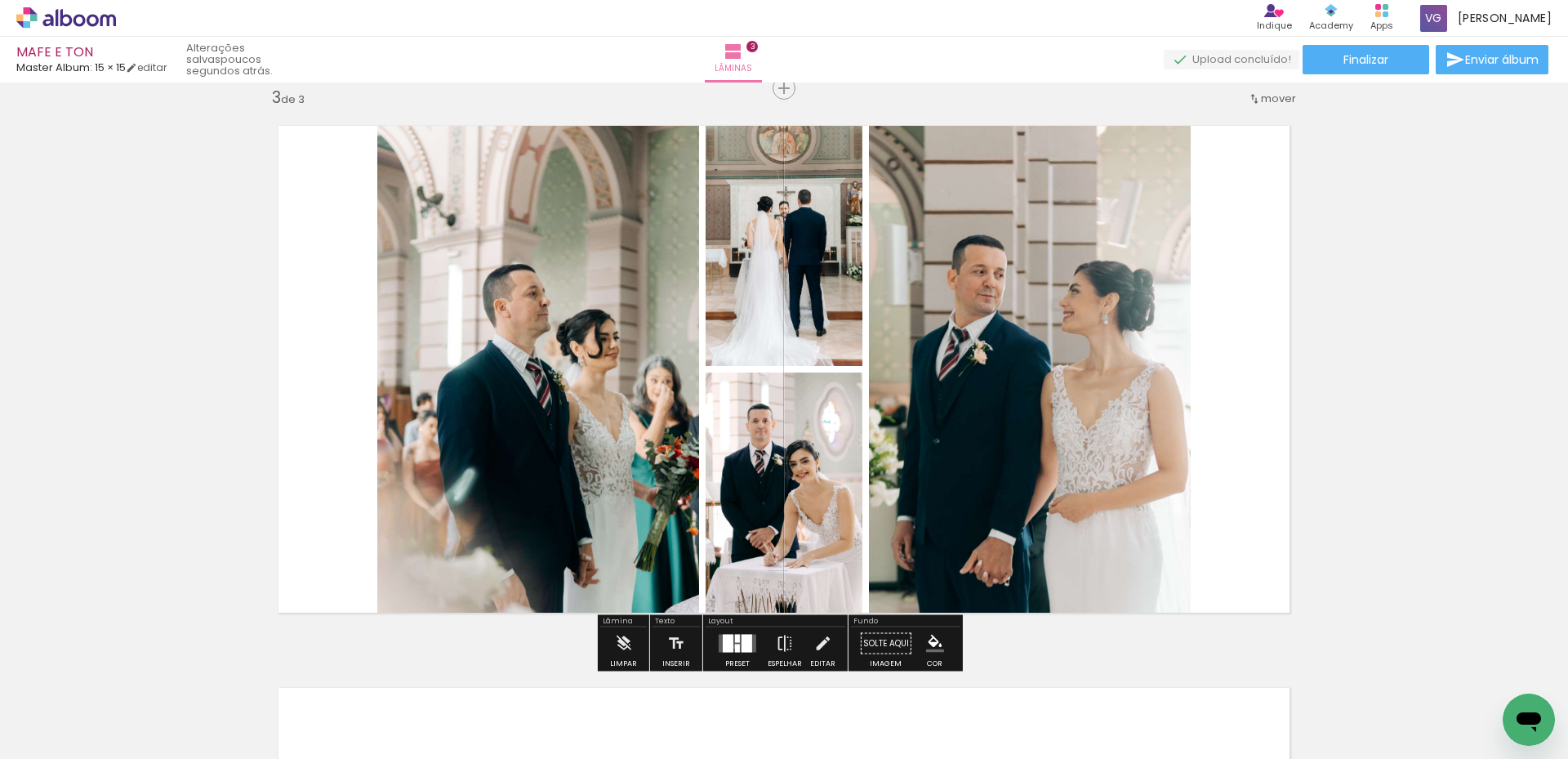
click at [734, 646] on div at bounding box center [736, 648] width 5 height 8
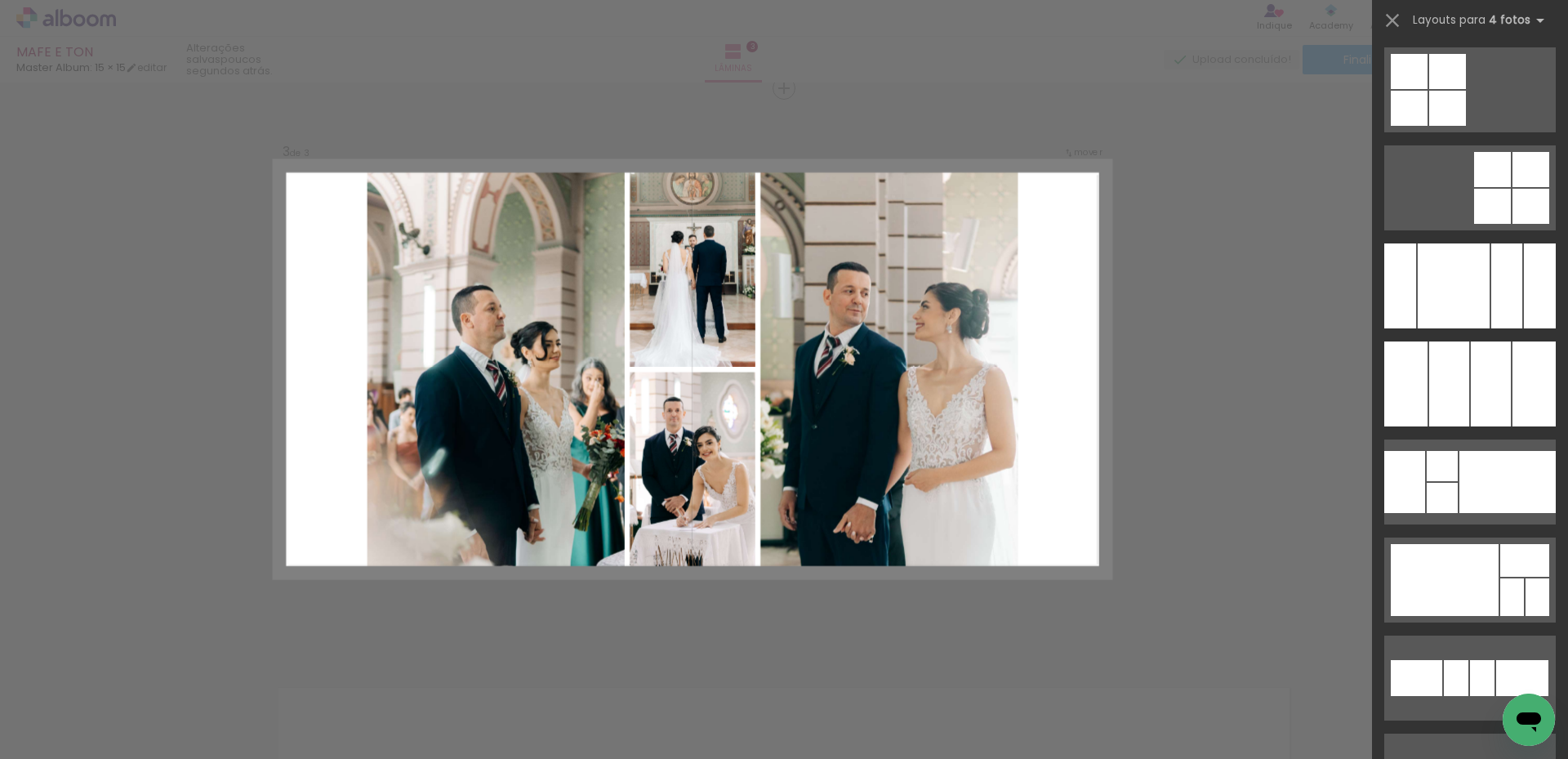
scroll to position [11999, 0]
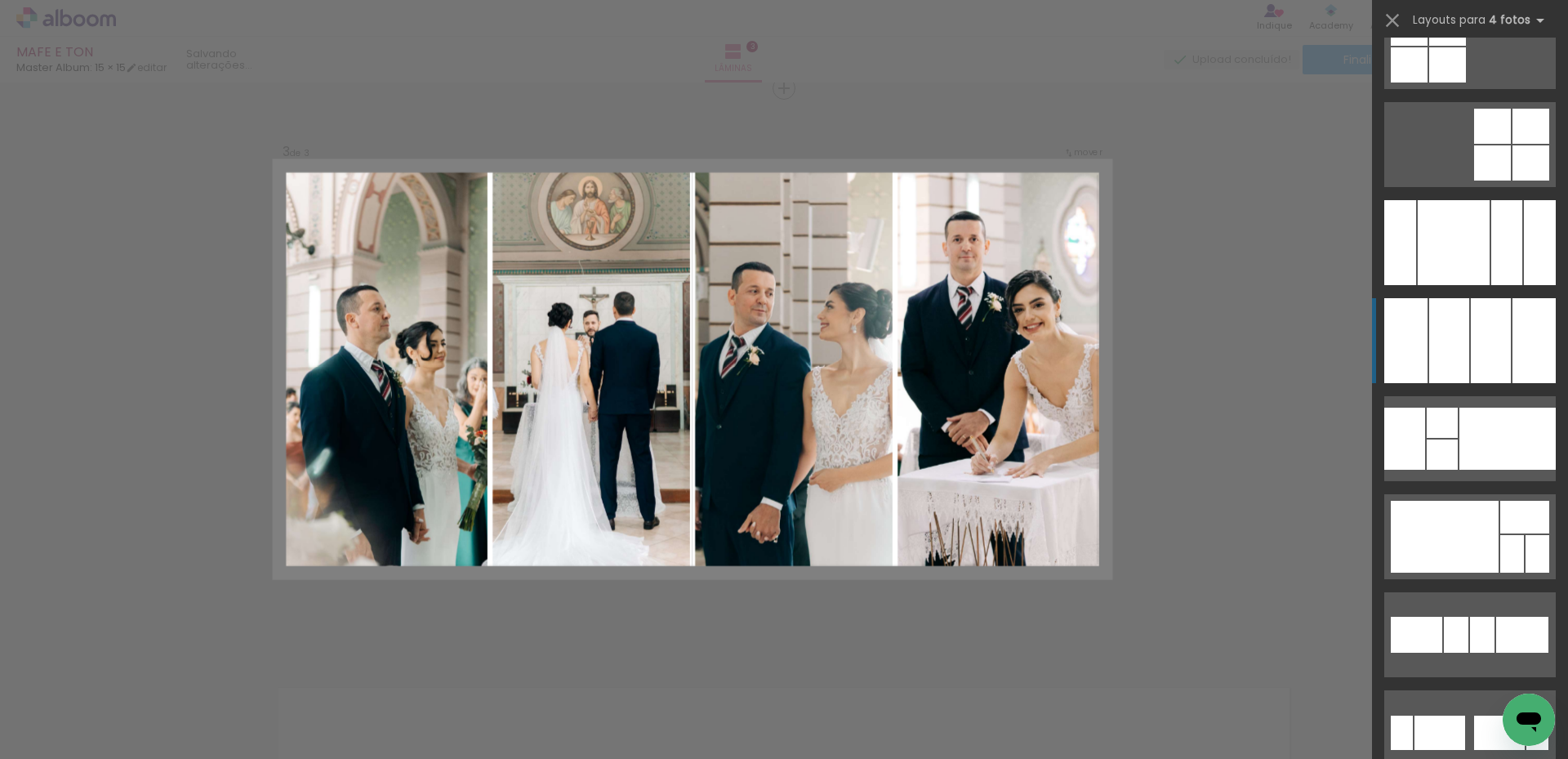
click at [1471, 319] on div at bounding box center [1490, 341] width 40 height 85
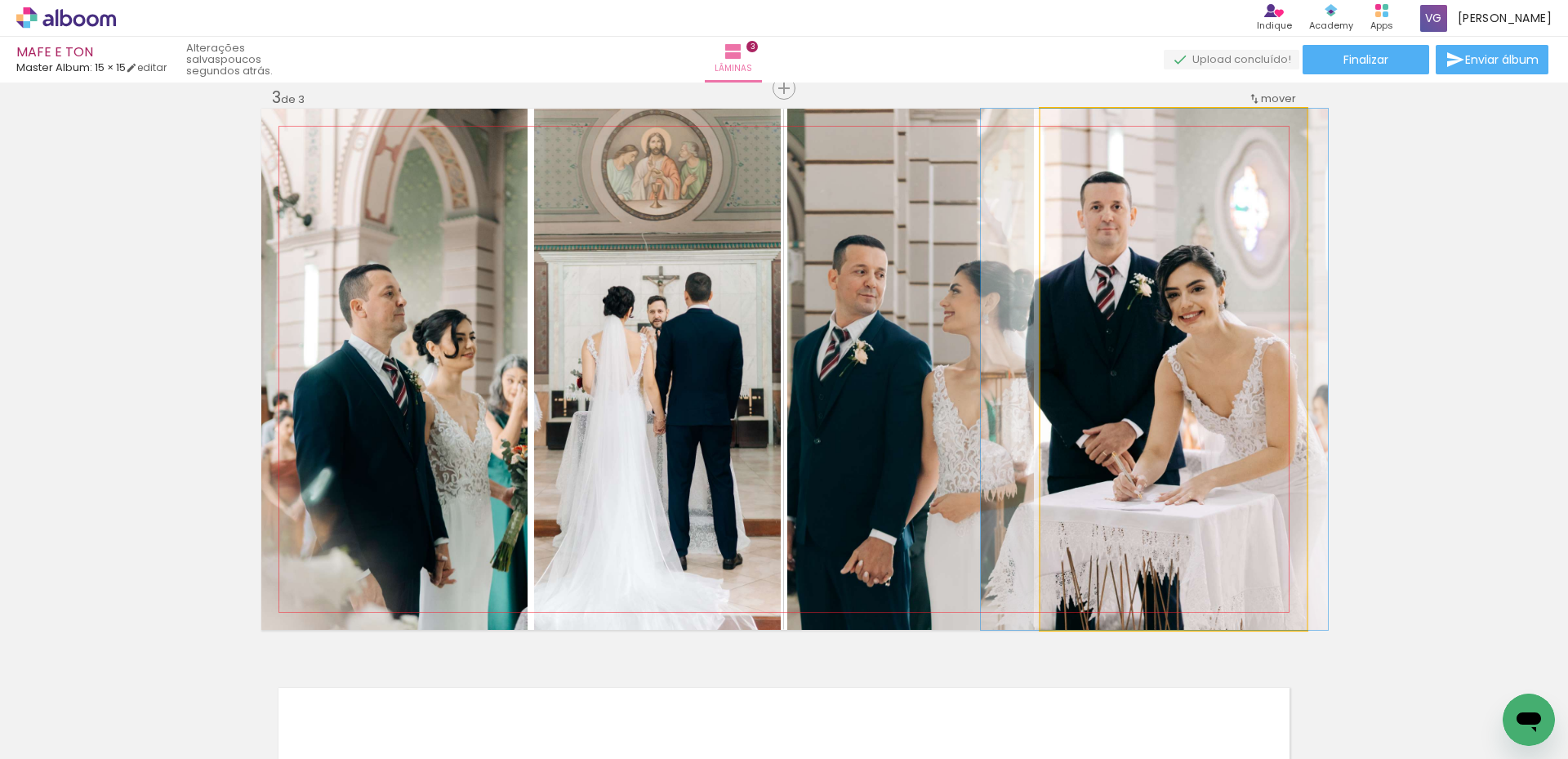
drag, startPoint x: 1252, startPoint y: 392, endPoint x: 1232, endPoint y: 395, distance: 20.2
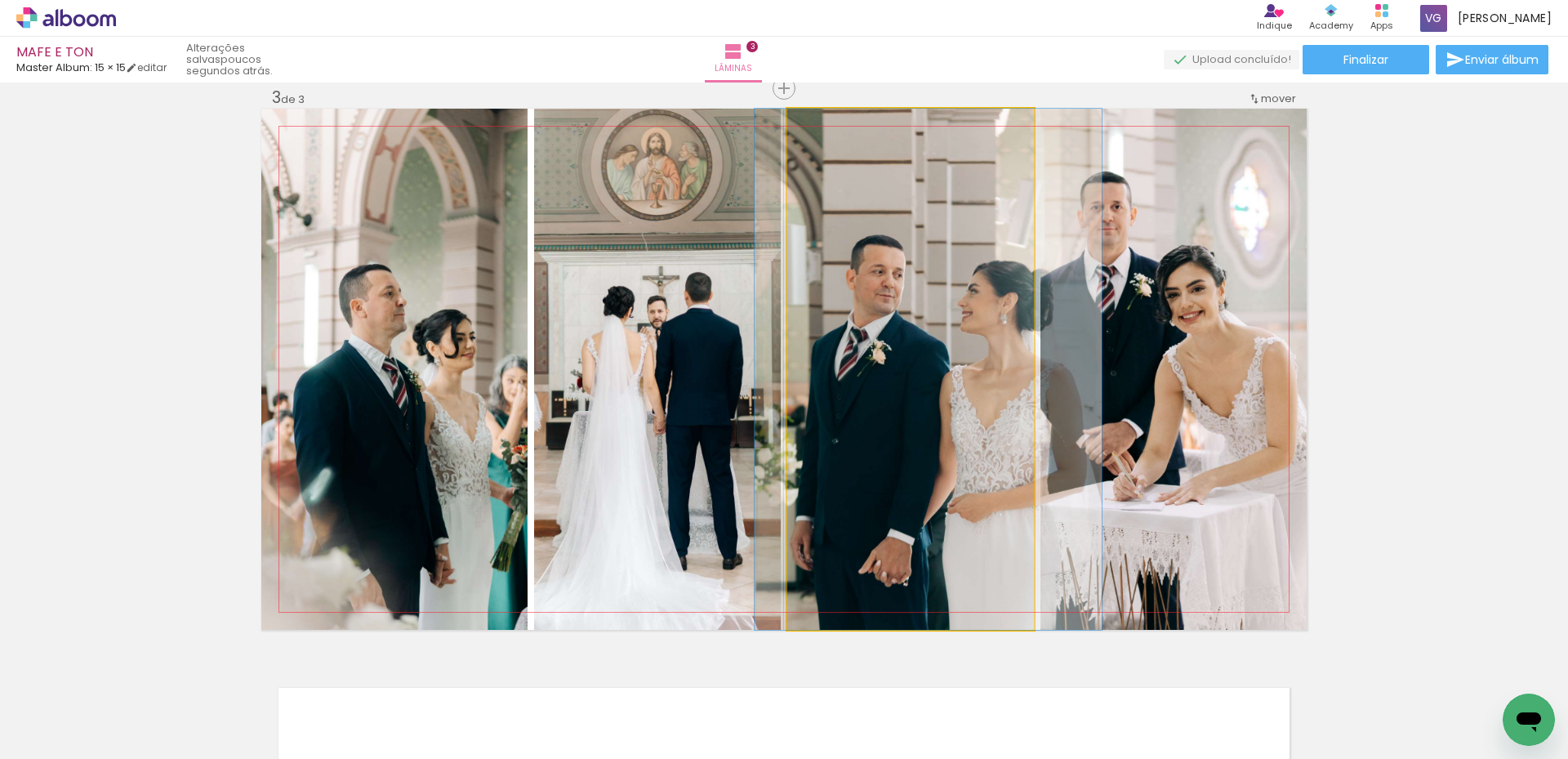
drag, startPoint x: 909, startPoint y: 460, endPoint x: 926, endPoint y: 455, distance: 17.7
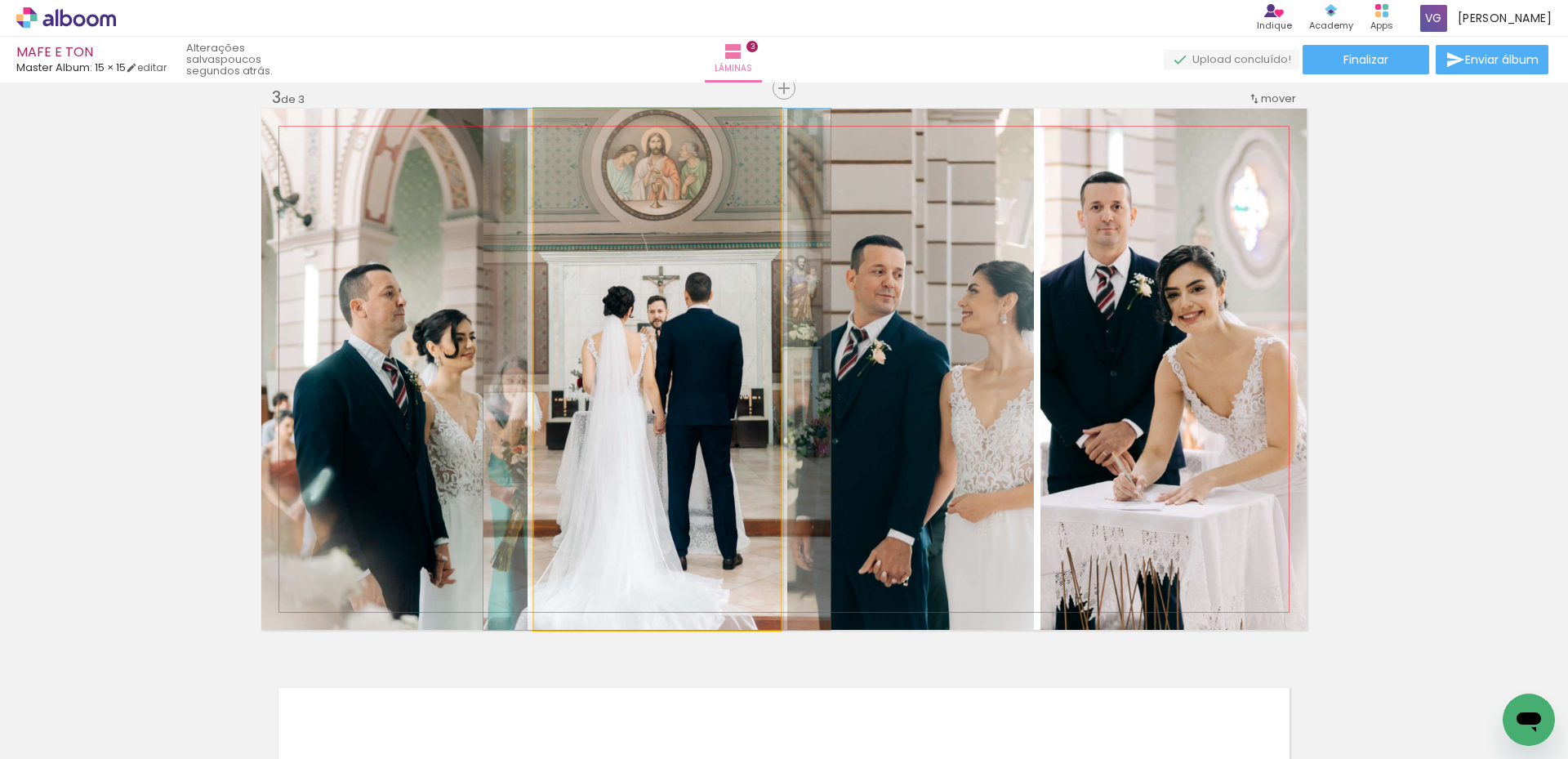
click at [591, 405] on quentale-photo at bounding box center [657, 368] width 246 height 521
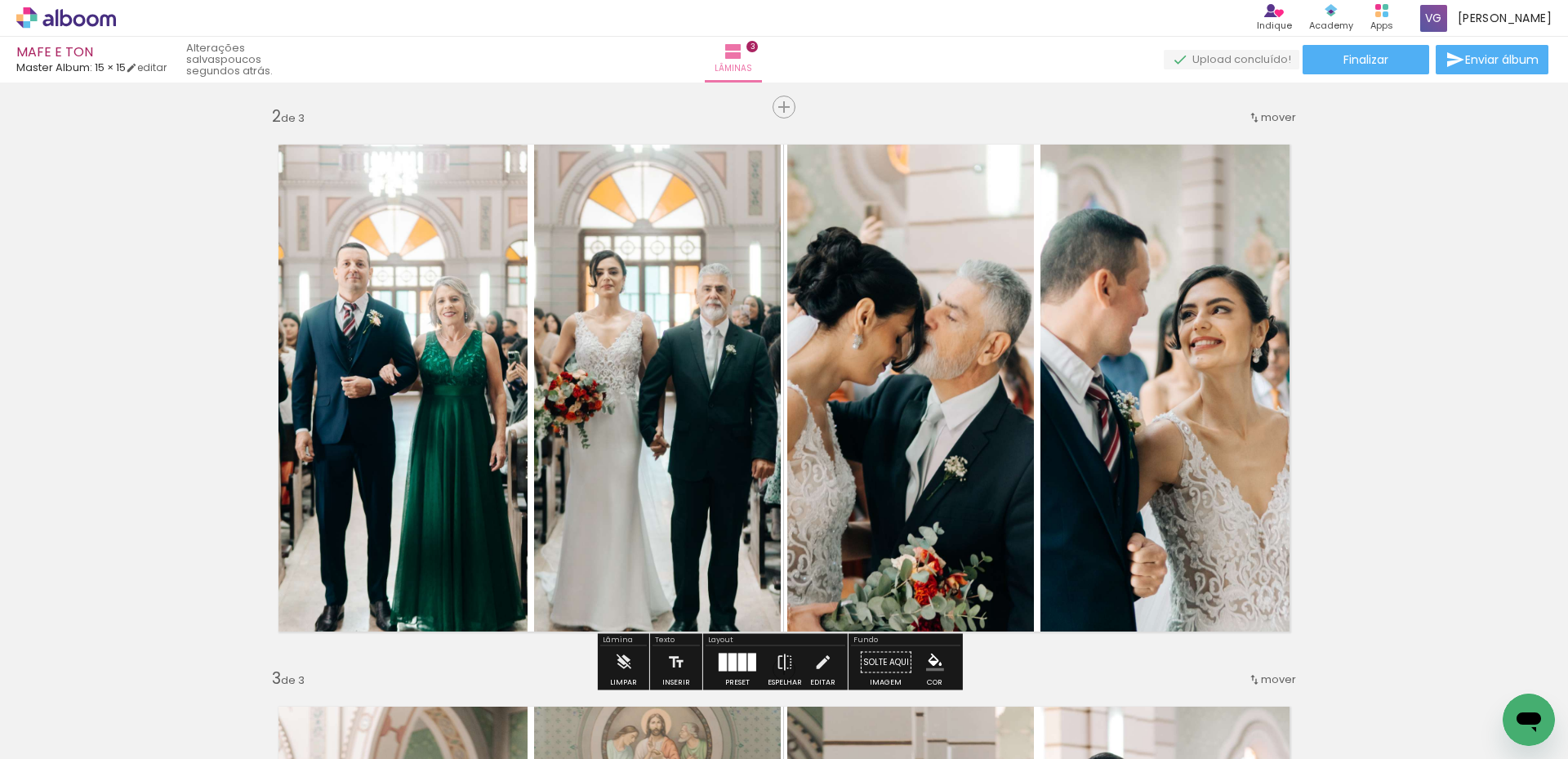
scroll to position [1145, 0]
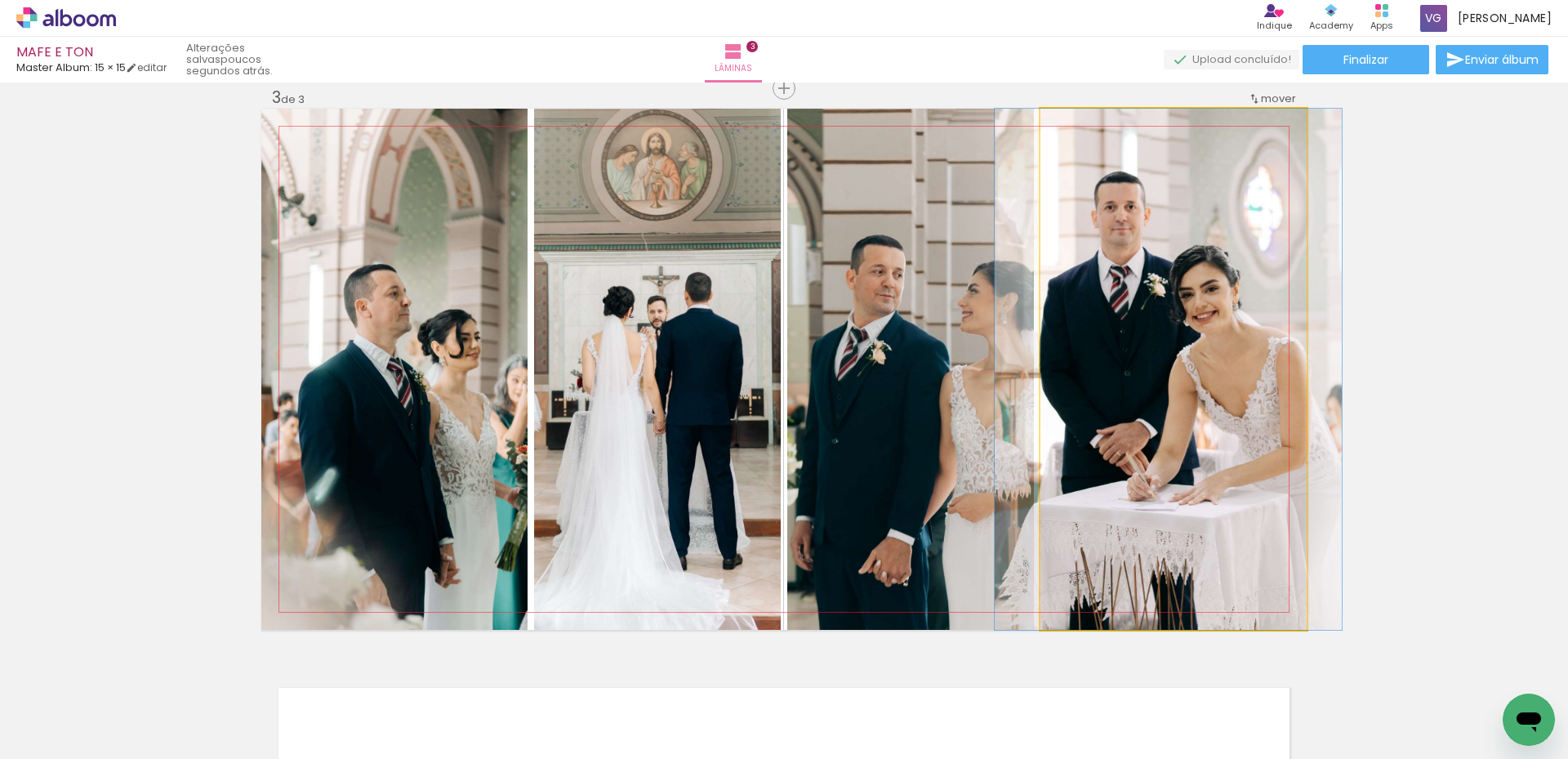
drag, startPoint x: 1191, startPoint y: 475, endPoint x: 1206, endPoint y: 476, distance: 15.0
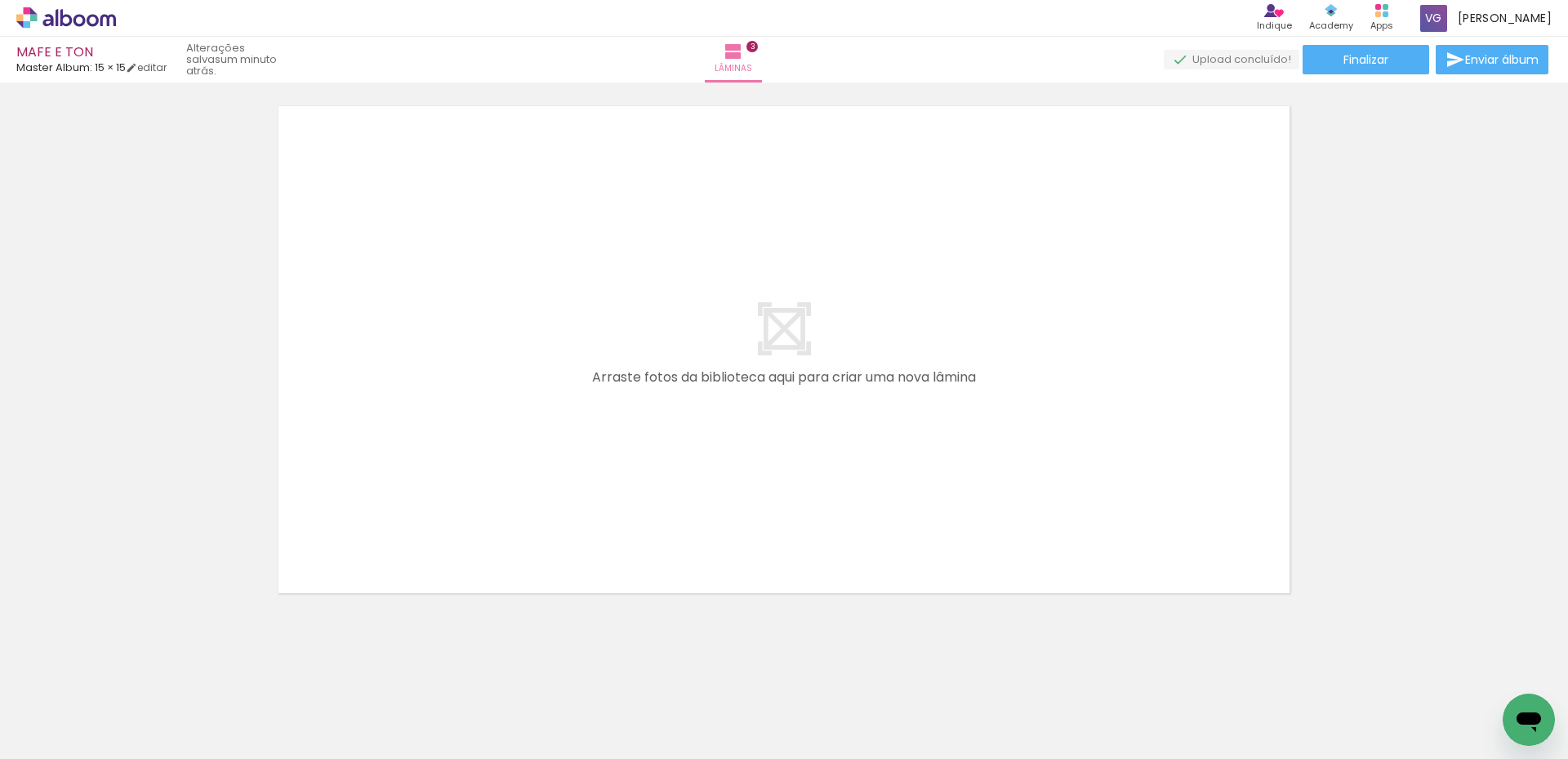
scroll to position [0, 2540]
drag, startPoint x: 830, startPoint y: 712, endPoint x: 592, endPoint y: 423, distance: 374.4
click at [592, 423] on quentale-workspace at bounding box center [784, 379] width 1568 height 759
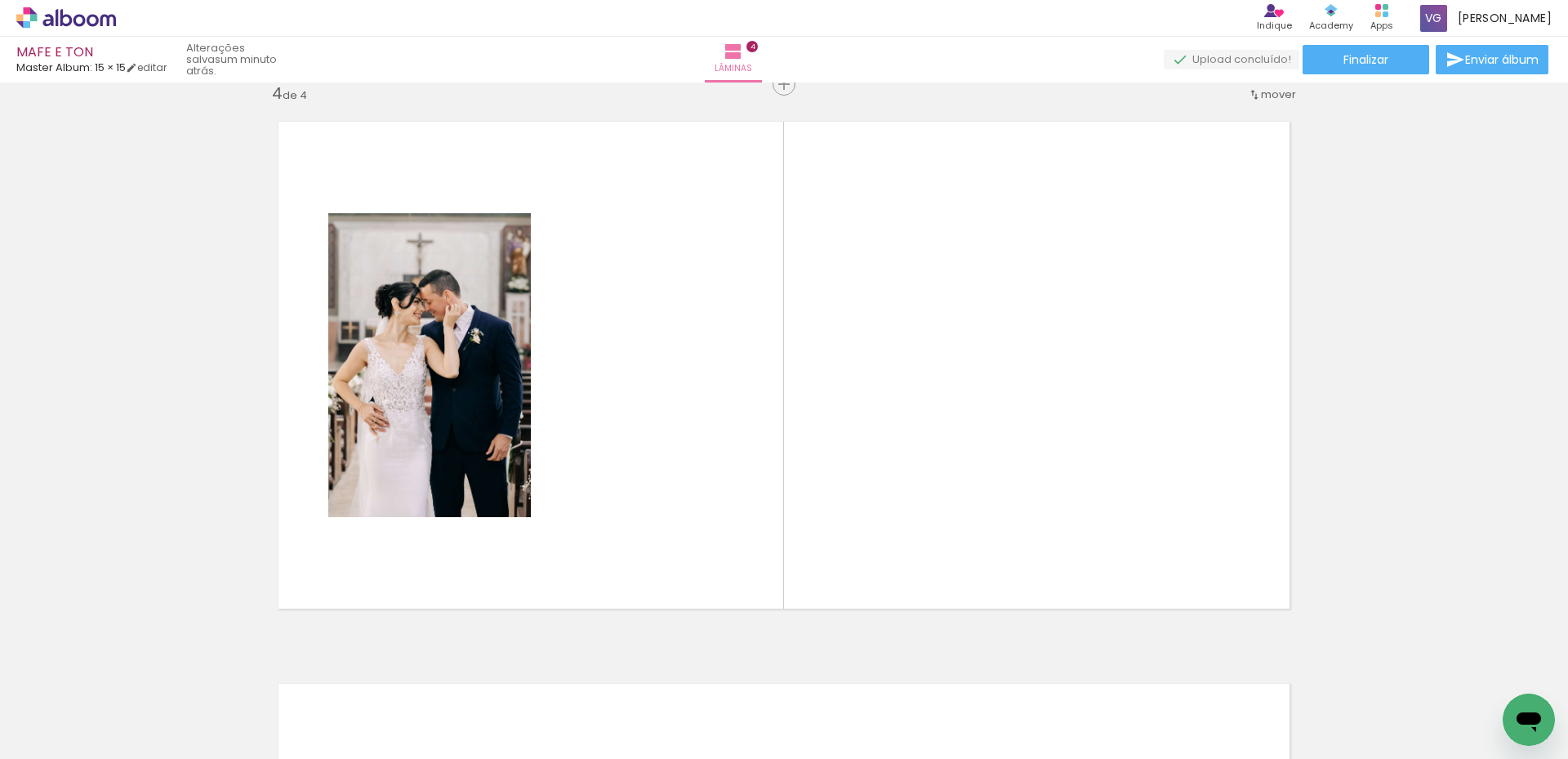
scroll to position [1707, 0]
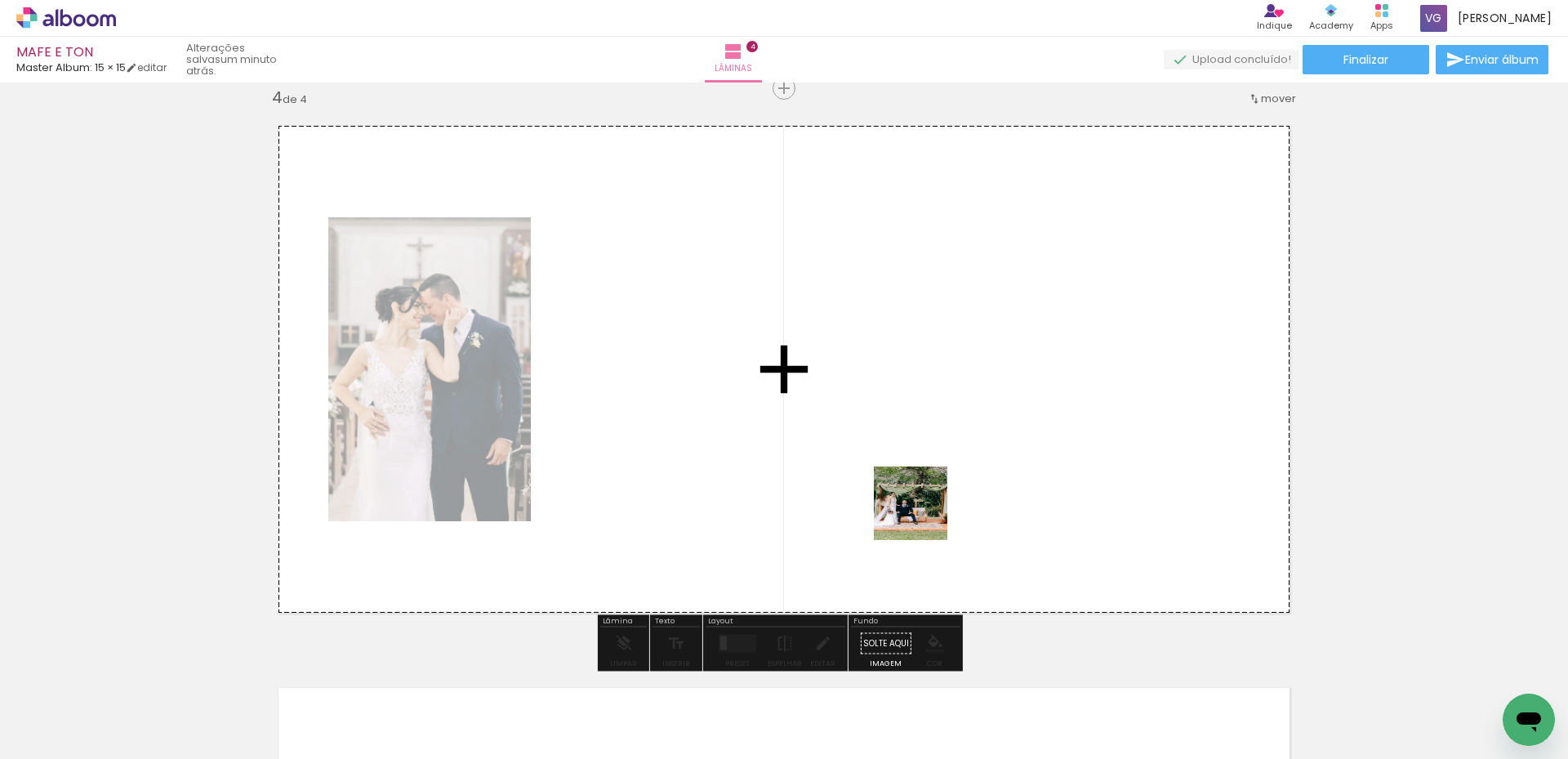
drag, startPoint x: 1025, startPoint y: 725, endPoint x: 903, endPoint y: 682, distance: 129.4
click at [722, 422] on quentale-workspace at bounding box center [784, 379] width 1568 height 759
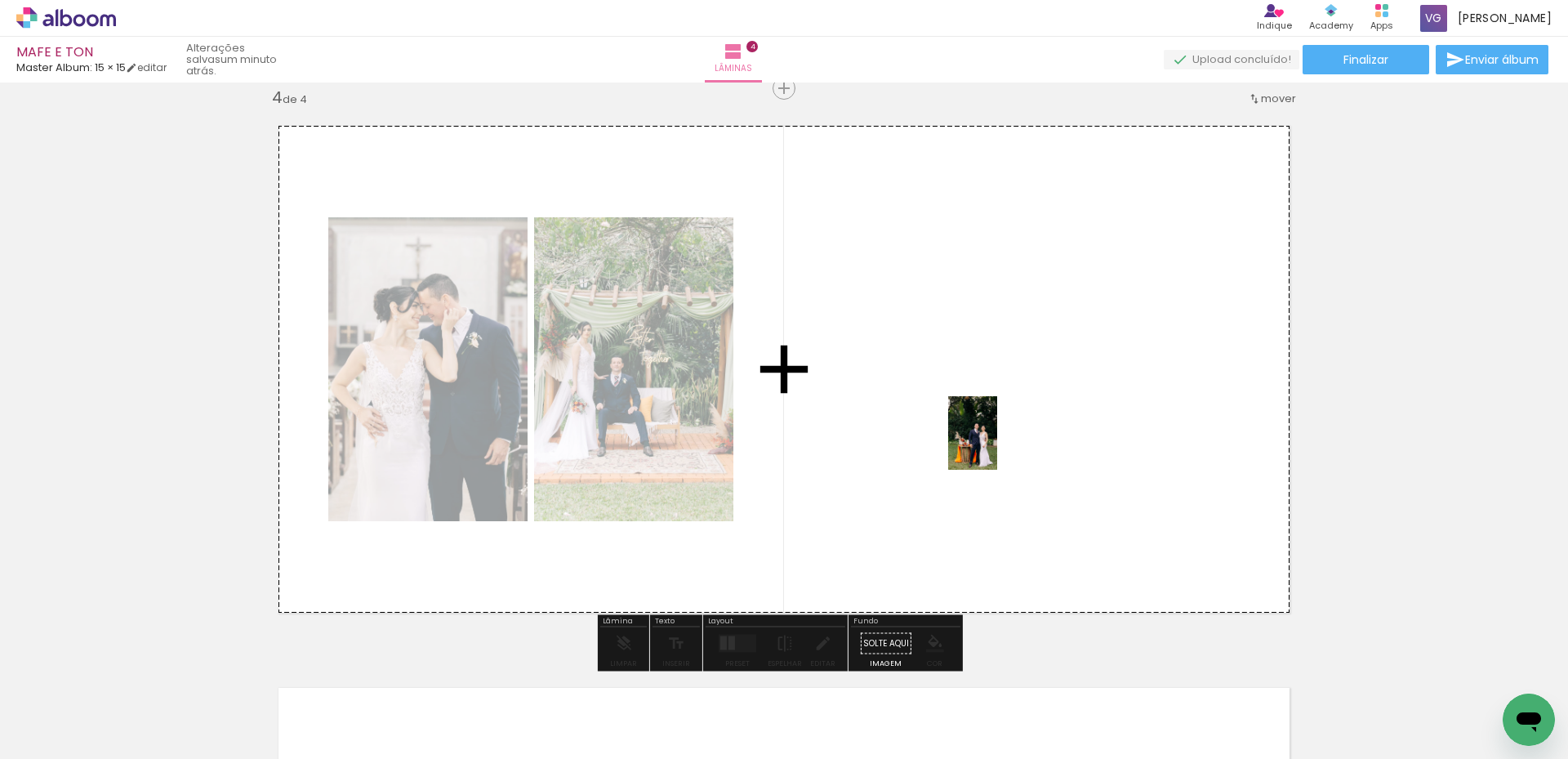
drag, startPoint x: 1397, startPoint y: 729, endPoint x: 997, endPoint y: 445, distance: 490.6
click at [997, 445] on quentale-workspace at bounding box center [784, 379] width 1568 height 759
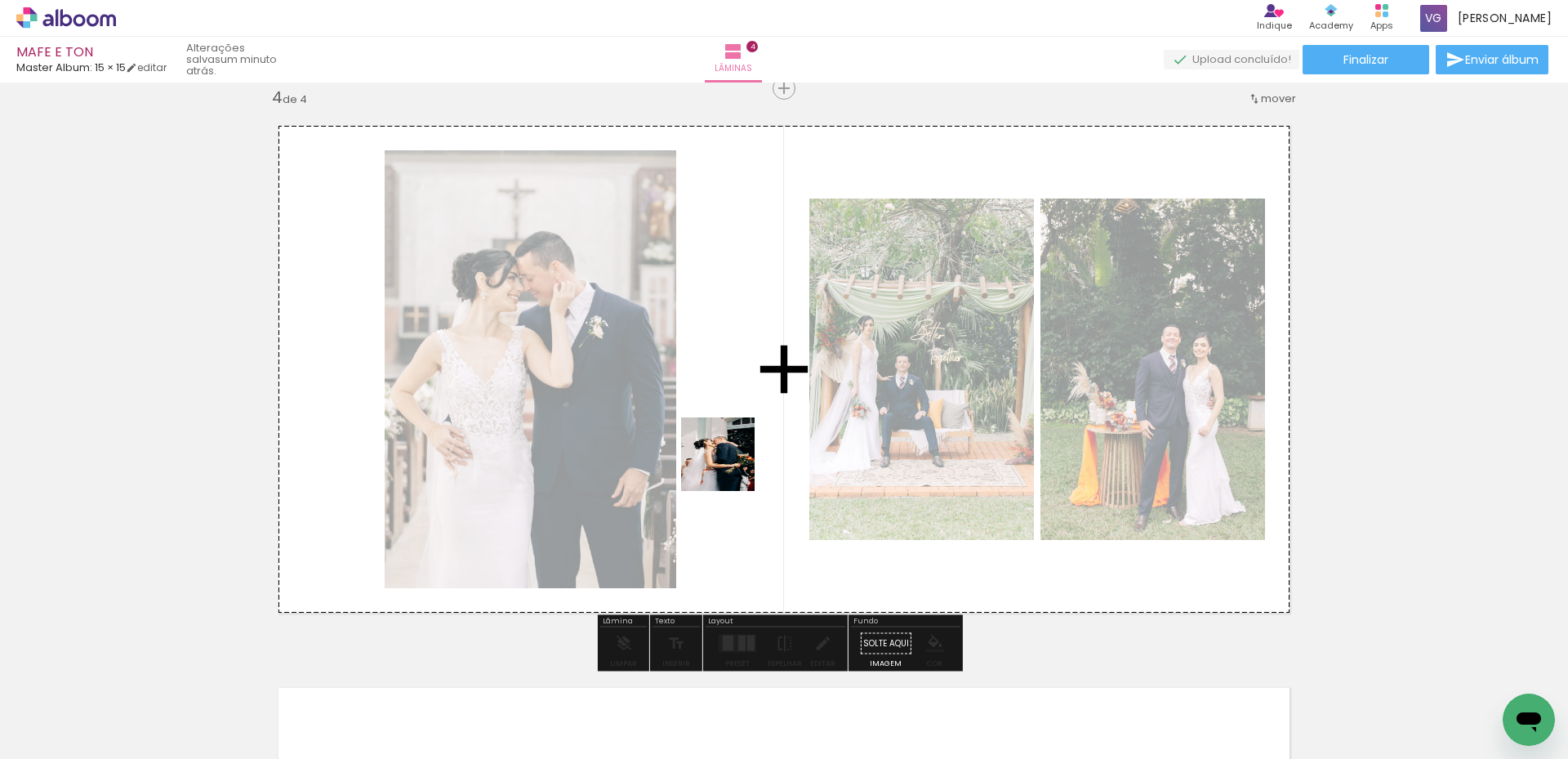
drag, startPoint x: 470, startPoint y: 717, endPoint x: 739, endPoint y: 443, distance: 384.0
click at [739, 443] on quentale-workspace at bounding box center [784, 379] width 1568 height 759
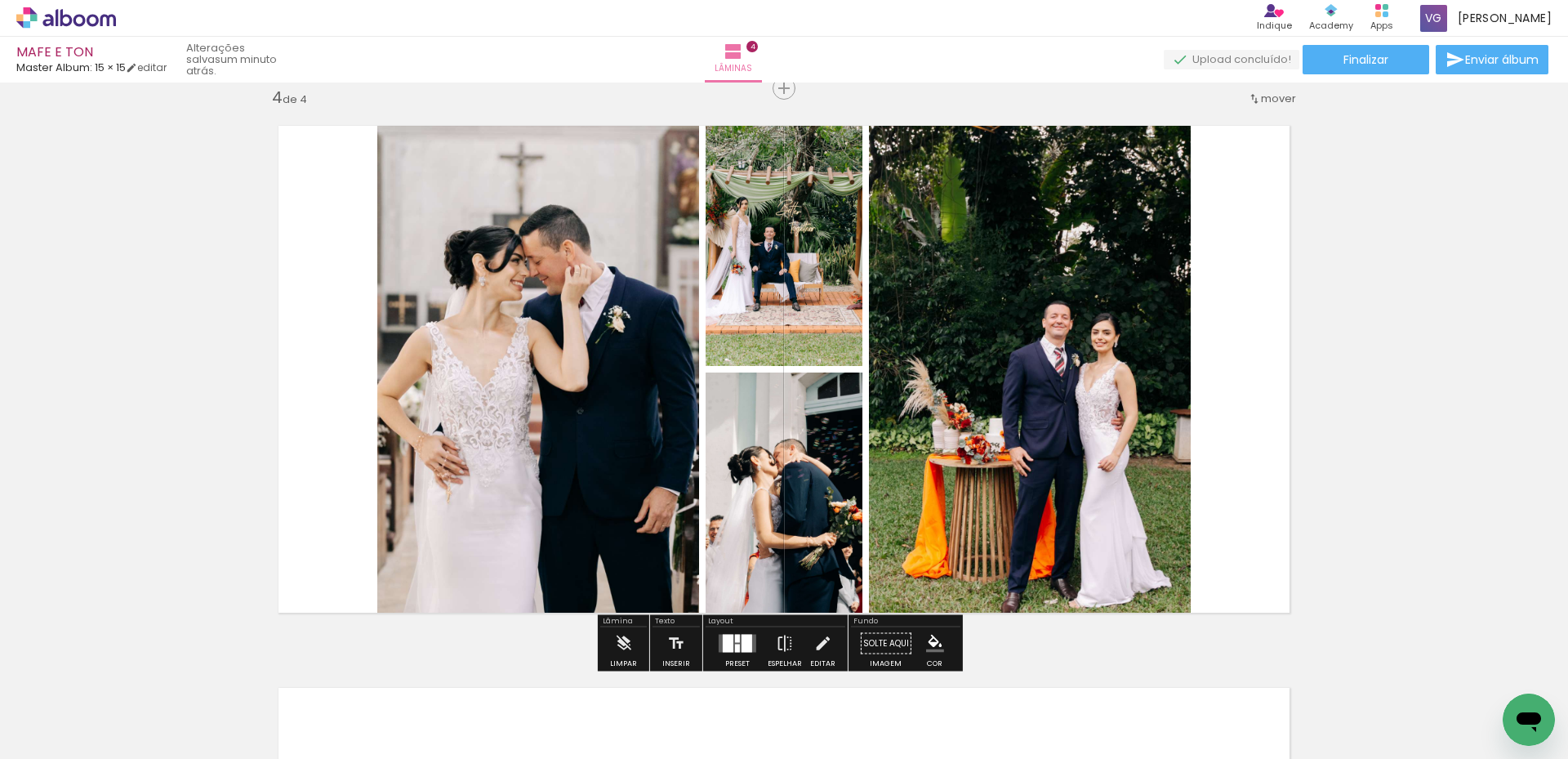
drag, startPoint x: 734, startPoint y: 644, endPoint x: 1160, endPoint y: 563, distance: 433.6
click at [734, 644] on div at bounding box center [736, 648] width 5 height 8
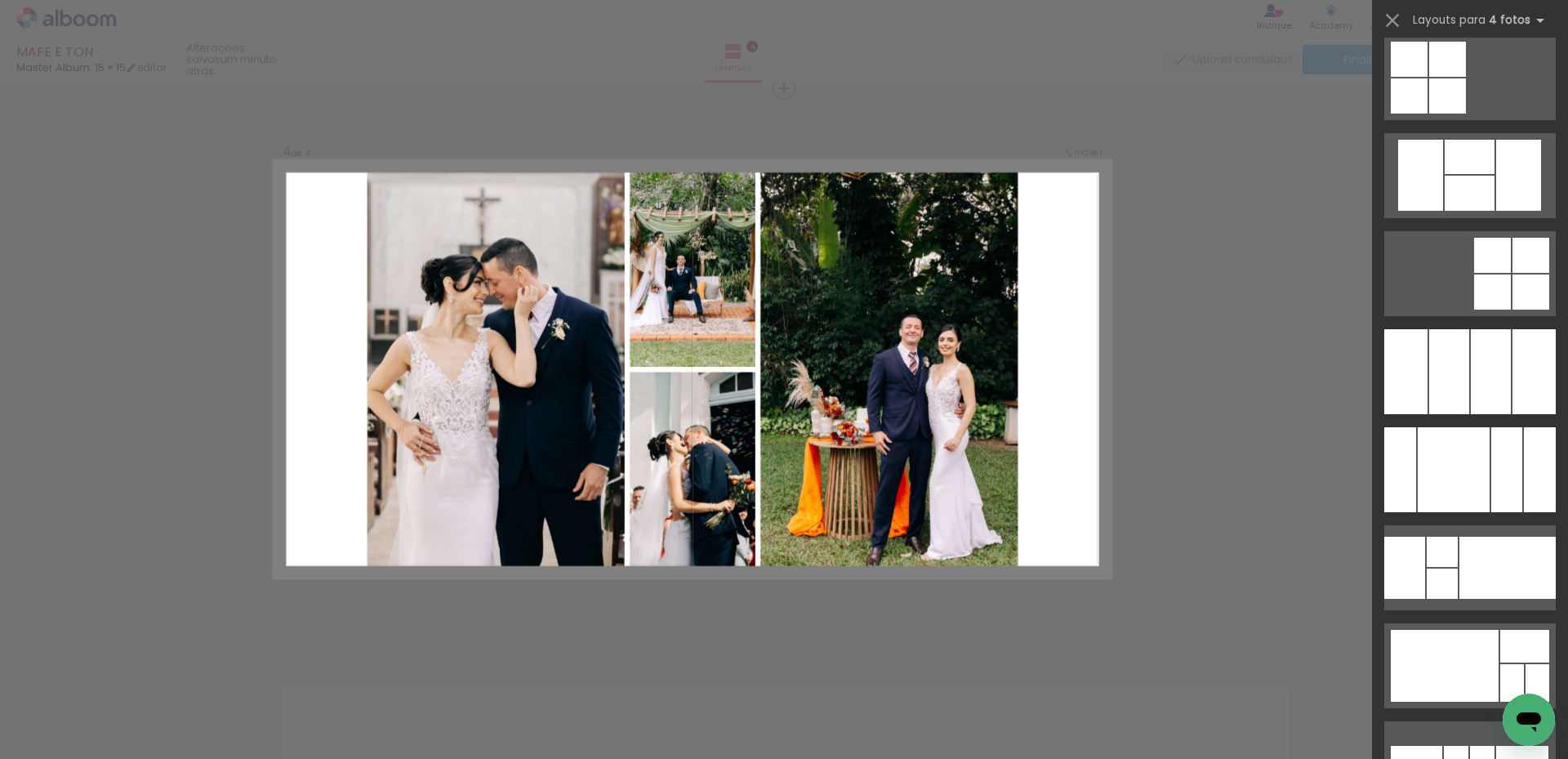
scroll to position [11913, 0]
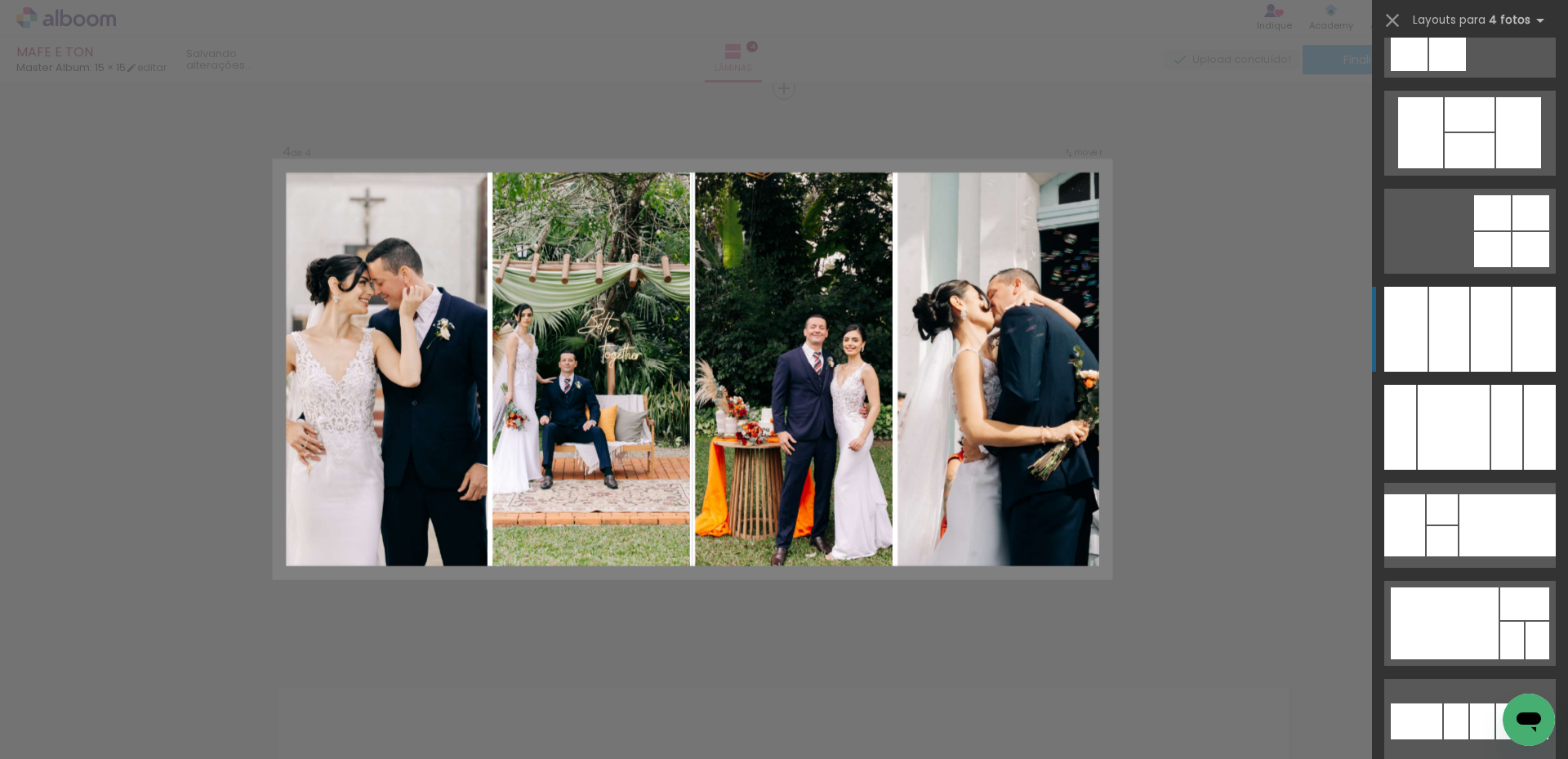
click at [1456, 337] on div at bounding box center [1449, 329] width 40 height 85
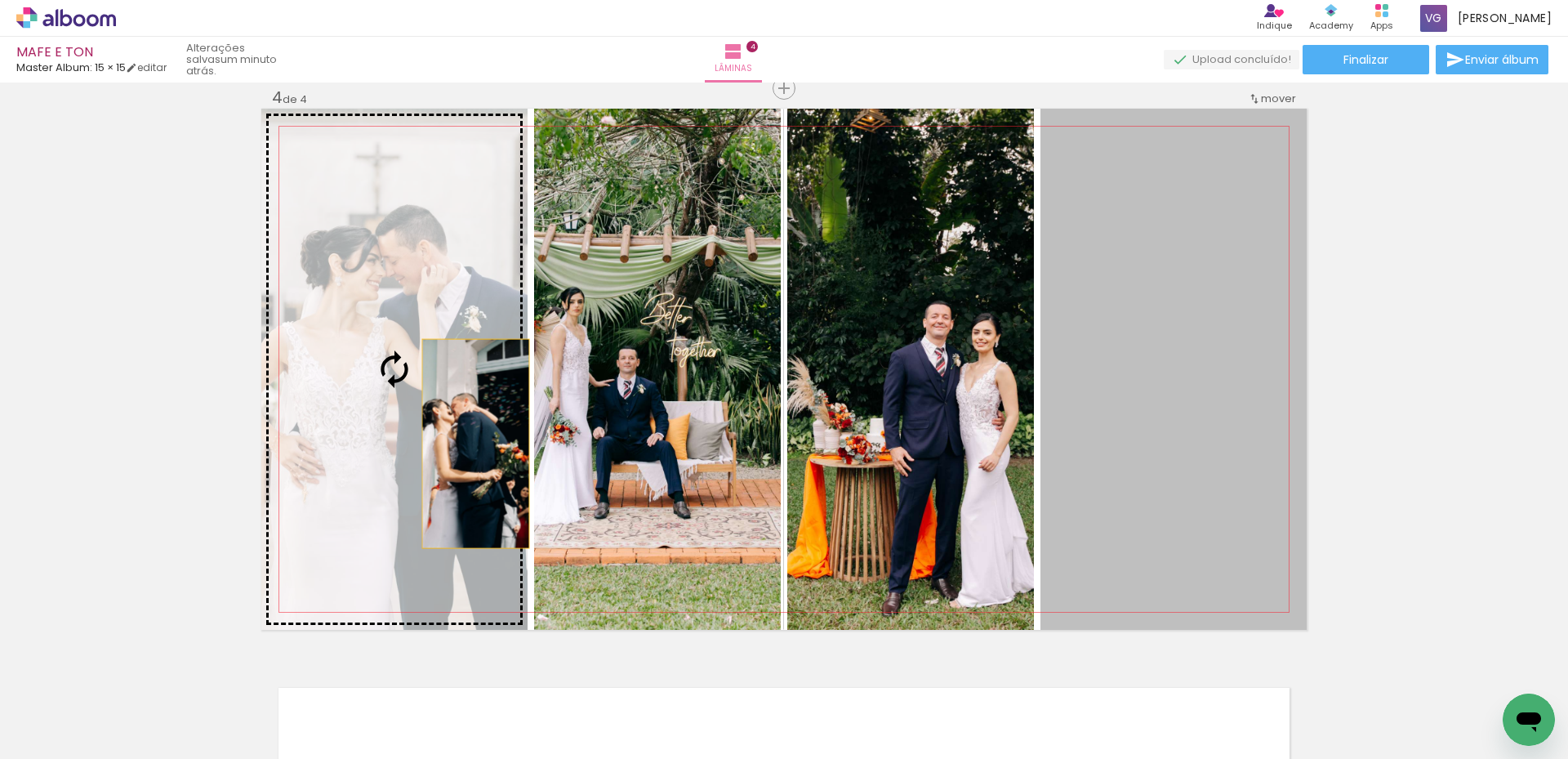
drag, startPoint x: 1197, startPoint y: 425, endPoint x: 533, endPoint y: 502, distance: 668.4
click at [0, 0] on slot at bounding box center [0, 0] width 0 height 0
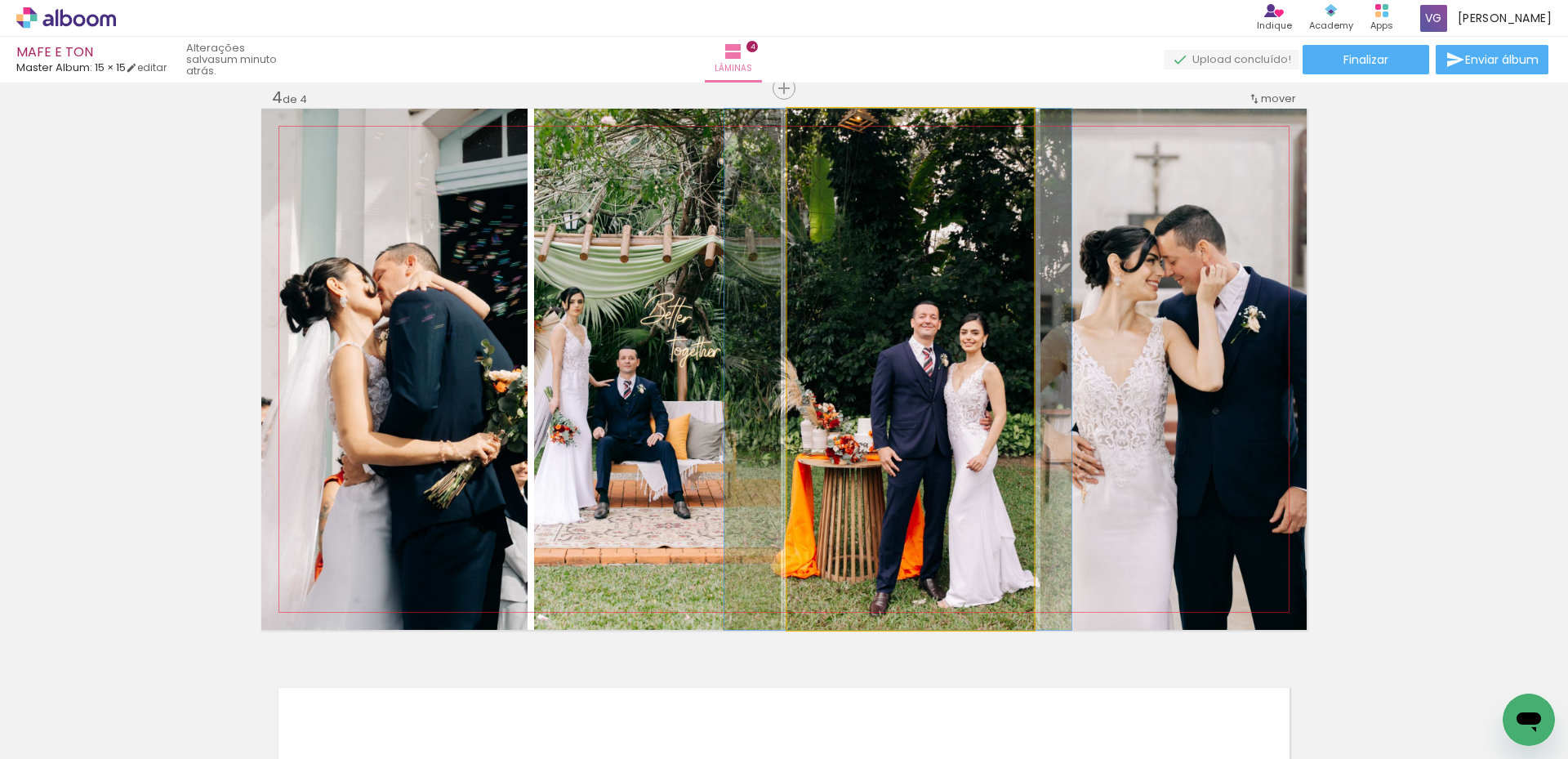
drag, startPoint x: 934, startPoint y: 493, endPoint x: 916, endPoint y: 490, distance: 18.2
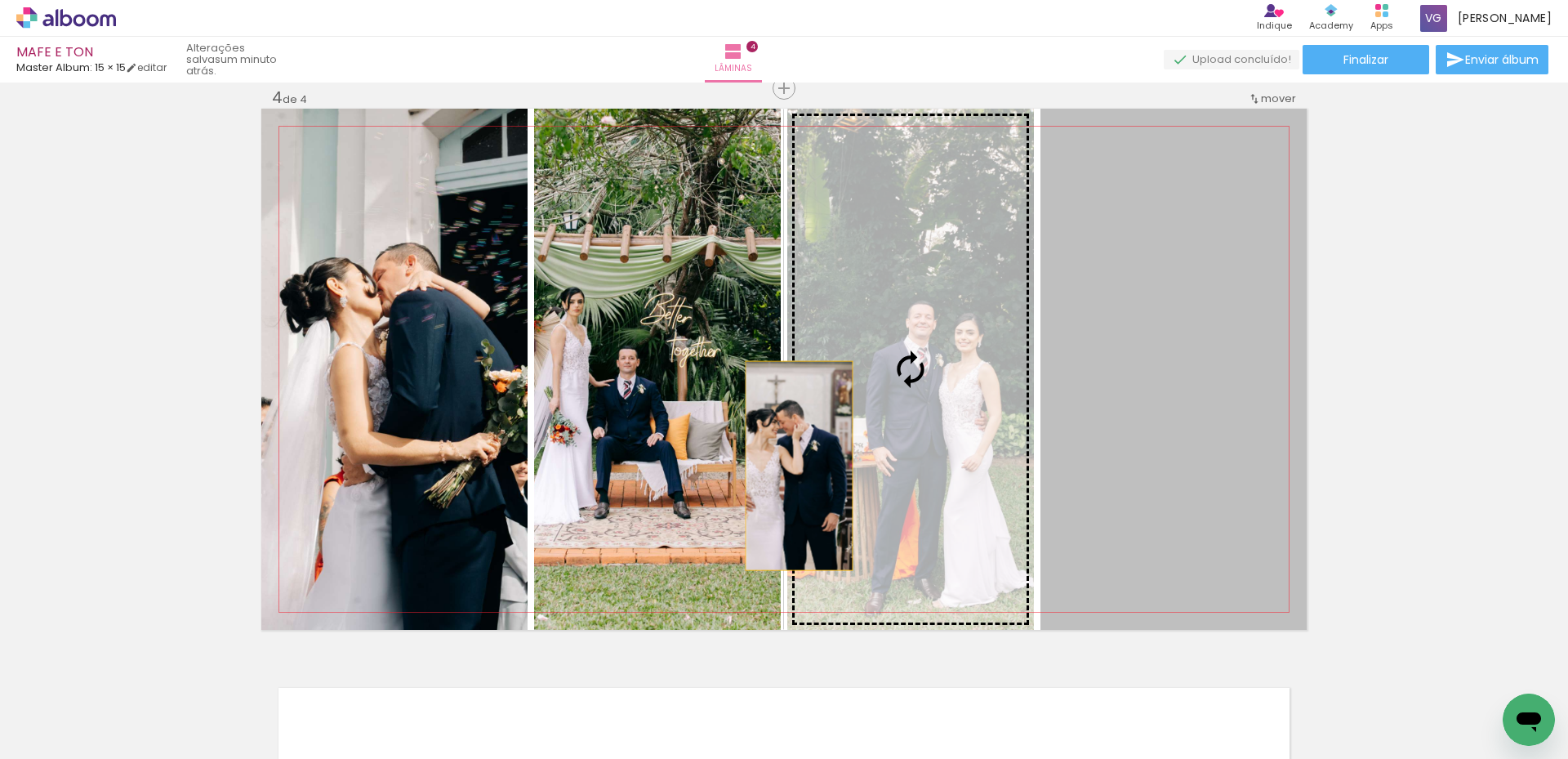
drag, startPoint x: 1232, startPoint y: 456, endPoint x: 695, endPoint y: 467, distance: 537.1
click at [0, 0] on slot at bounding box center [0, 0] width 0 height 0
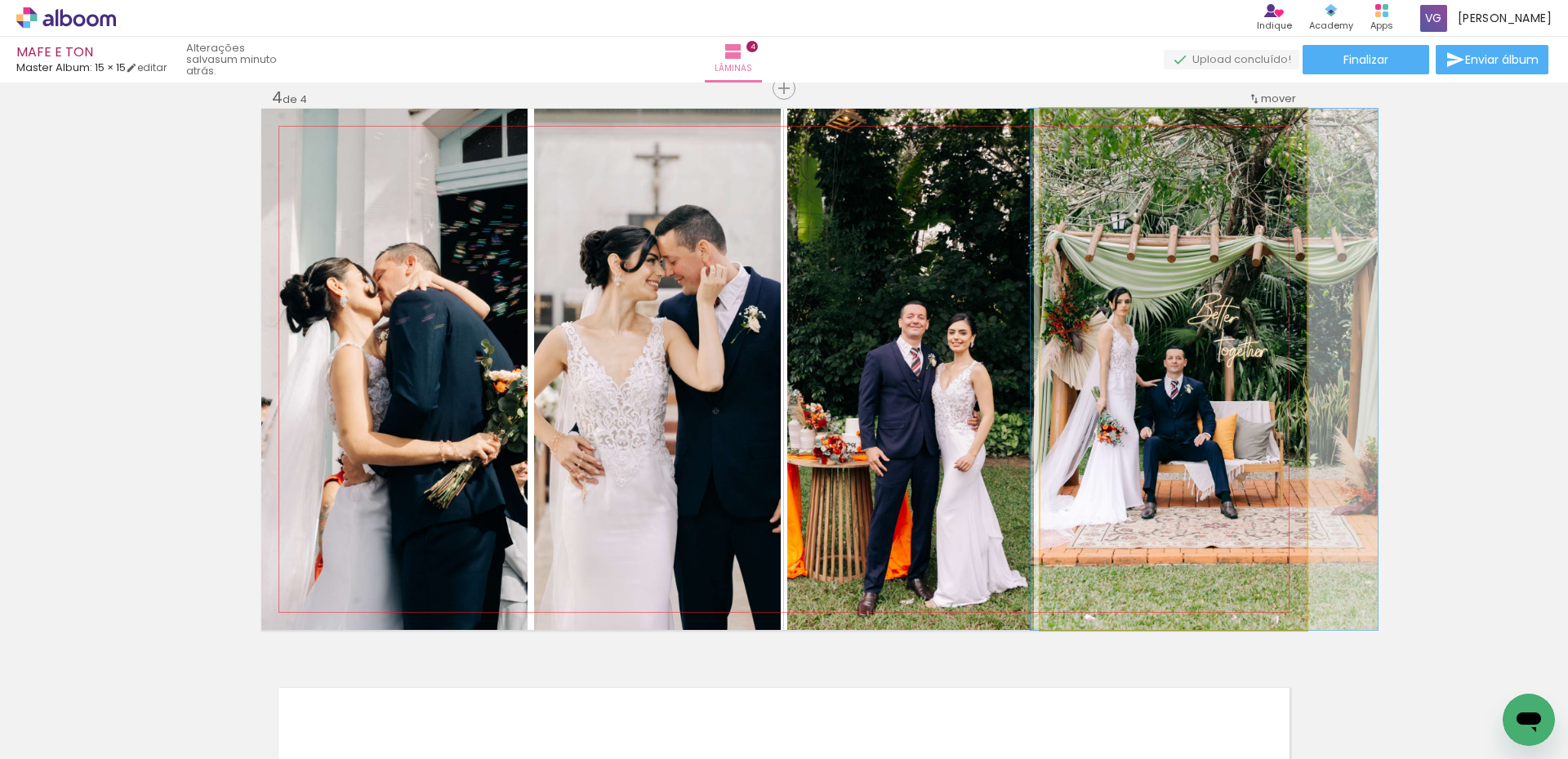
drag, startPoint x: 1170, startPoint y: 403, endPoint x: 1201, endPoint y: 396, distance: 31.8
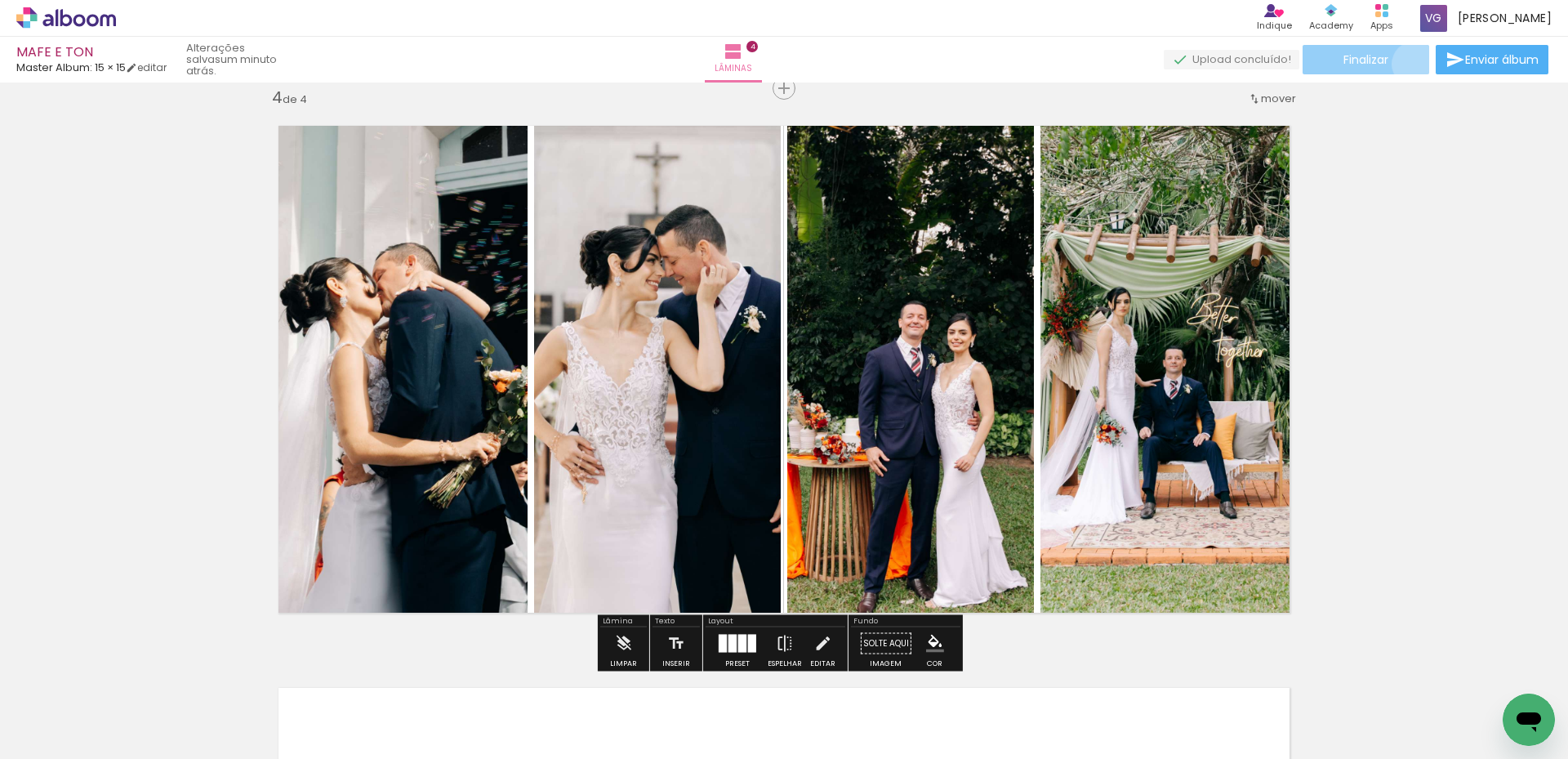
click at [1409, 64] on paper-button "Finalizar" at bounding box center [1365, 60] width 127 height 30
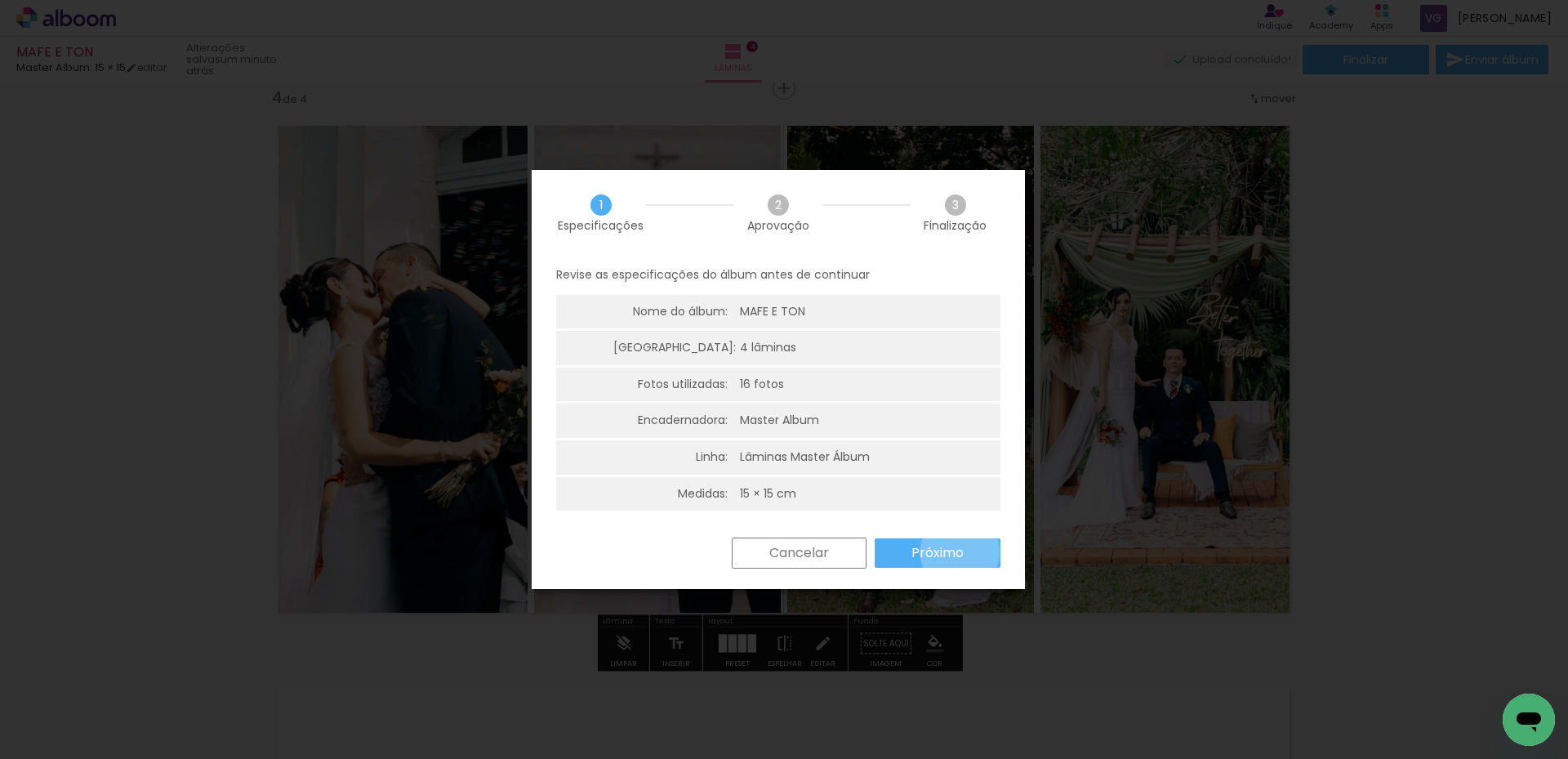
click at [0, 0] on slot "Próximo" at bounding box center [0, 0] width 0 height 0
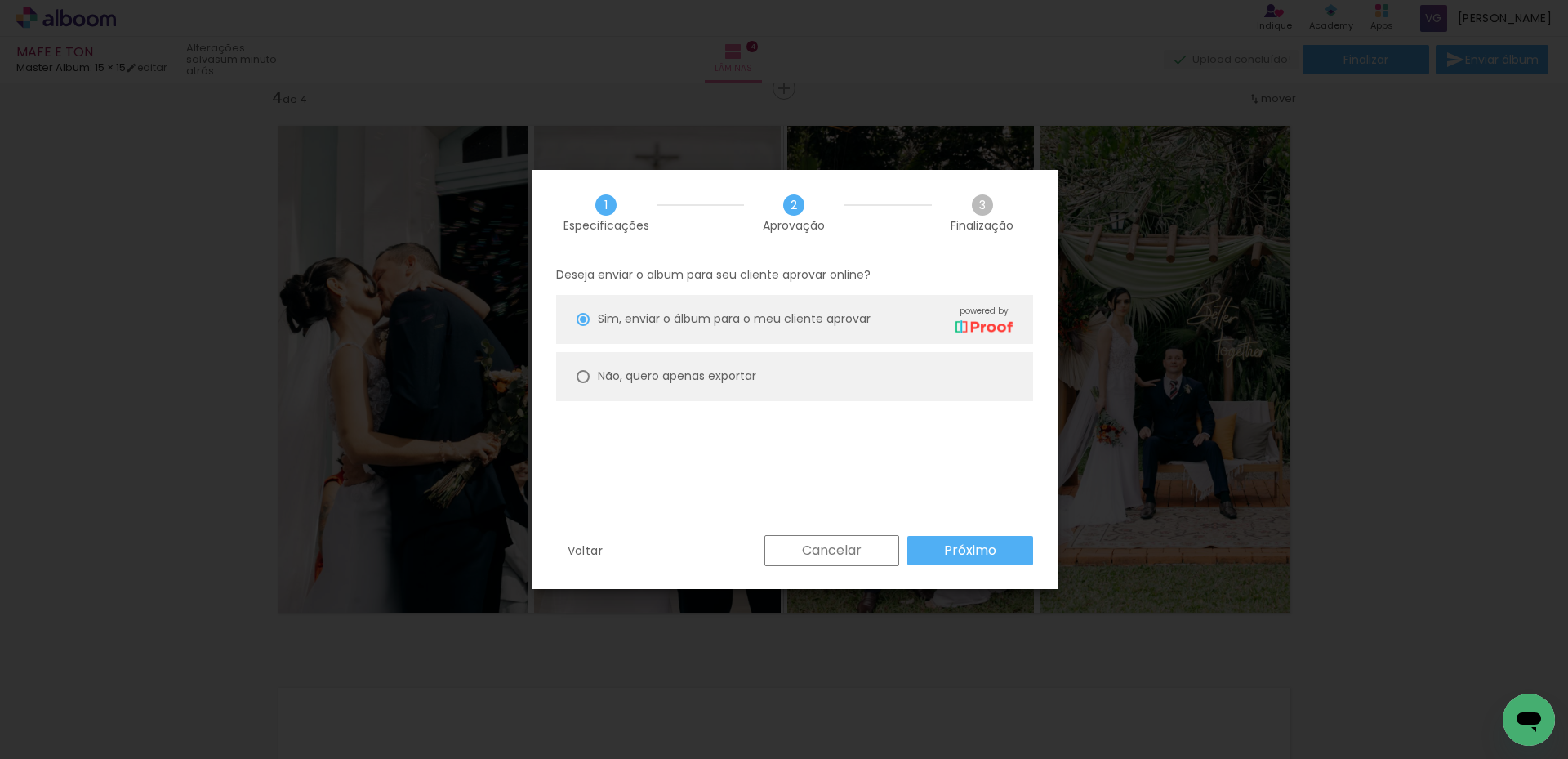
click at [0, 0] on slot "Não, quero apenas exportar" at bounding box center [0, 0] width 0 height 0
type paper-radio-button "on"
click at [943, 553] on paper-button "Próximo" at bounding box center [971, 550] width 126 height 30
type input "Alta, 300 DPI"
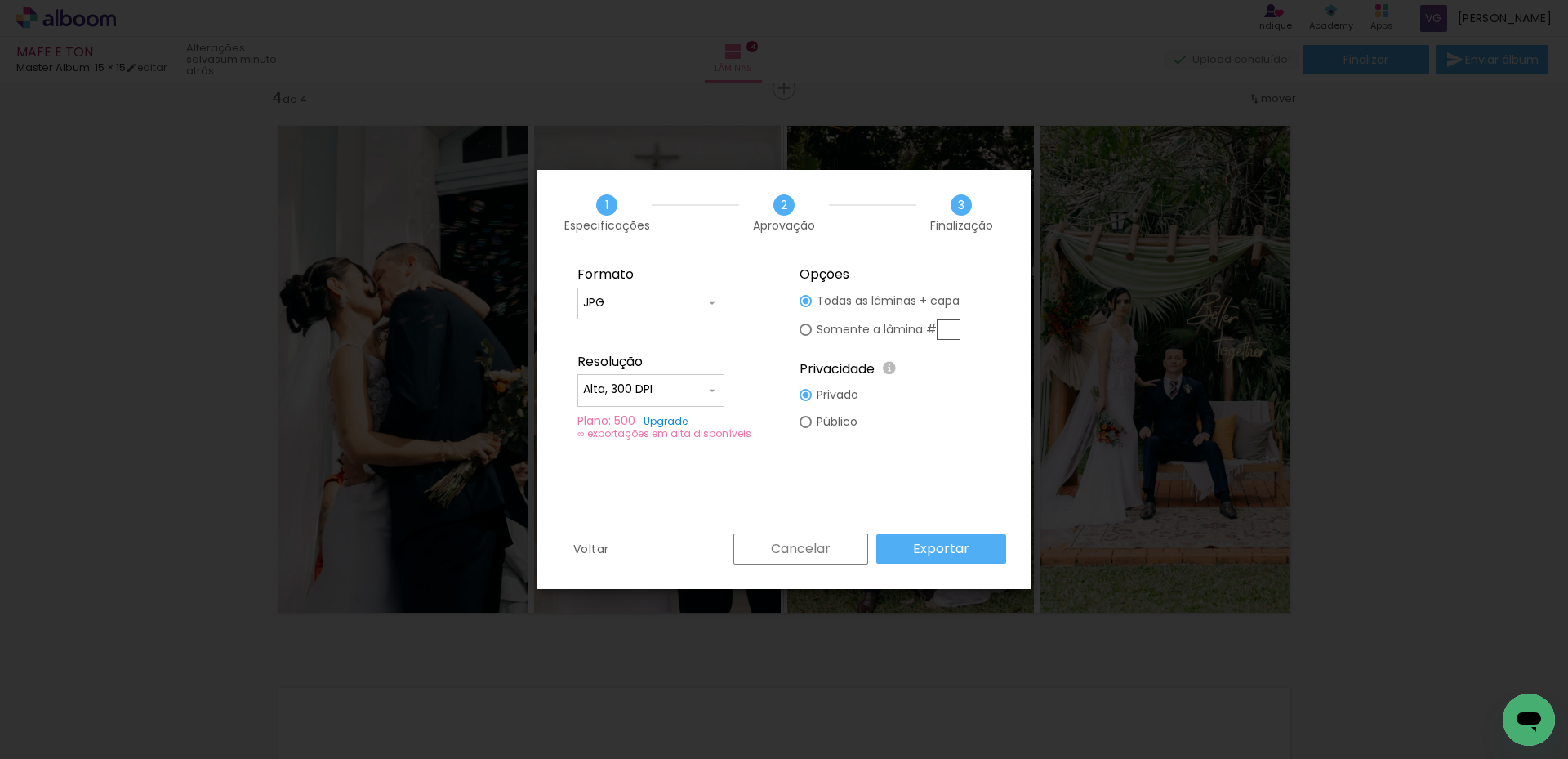
click at [0, 0] on slot "Exportar" at bounding box center [0, 0] width 0 height 0
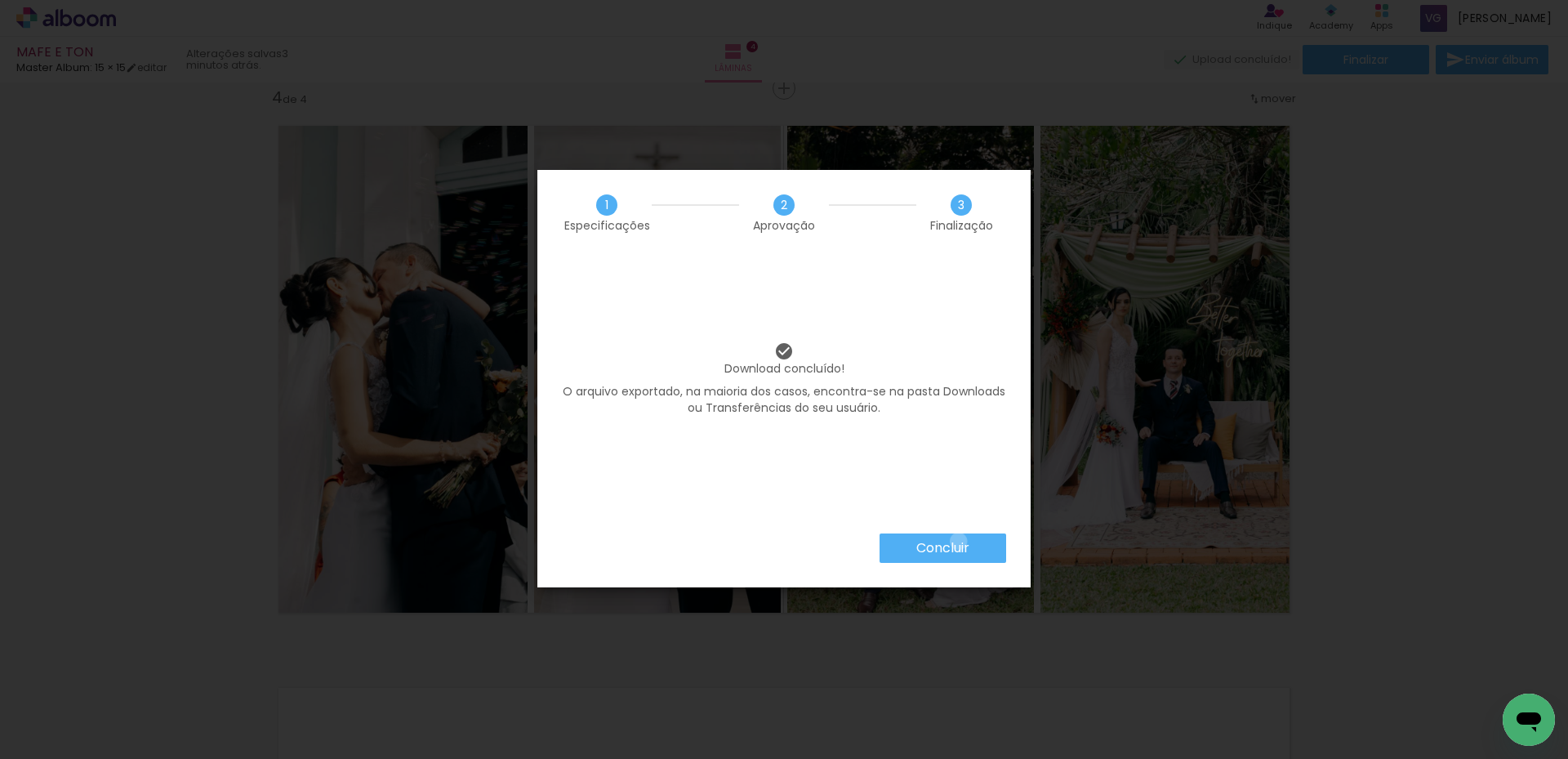
click at [0, 0] on slot "Concluir" at bounding box center [0, 0] width 0 height 0
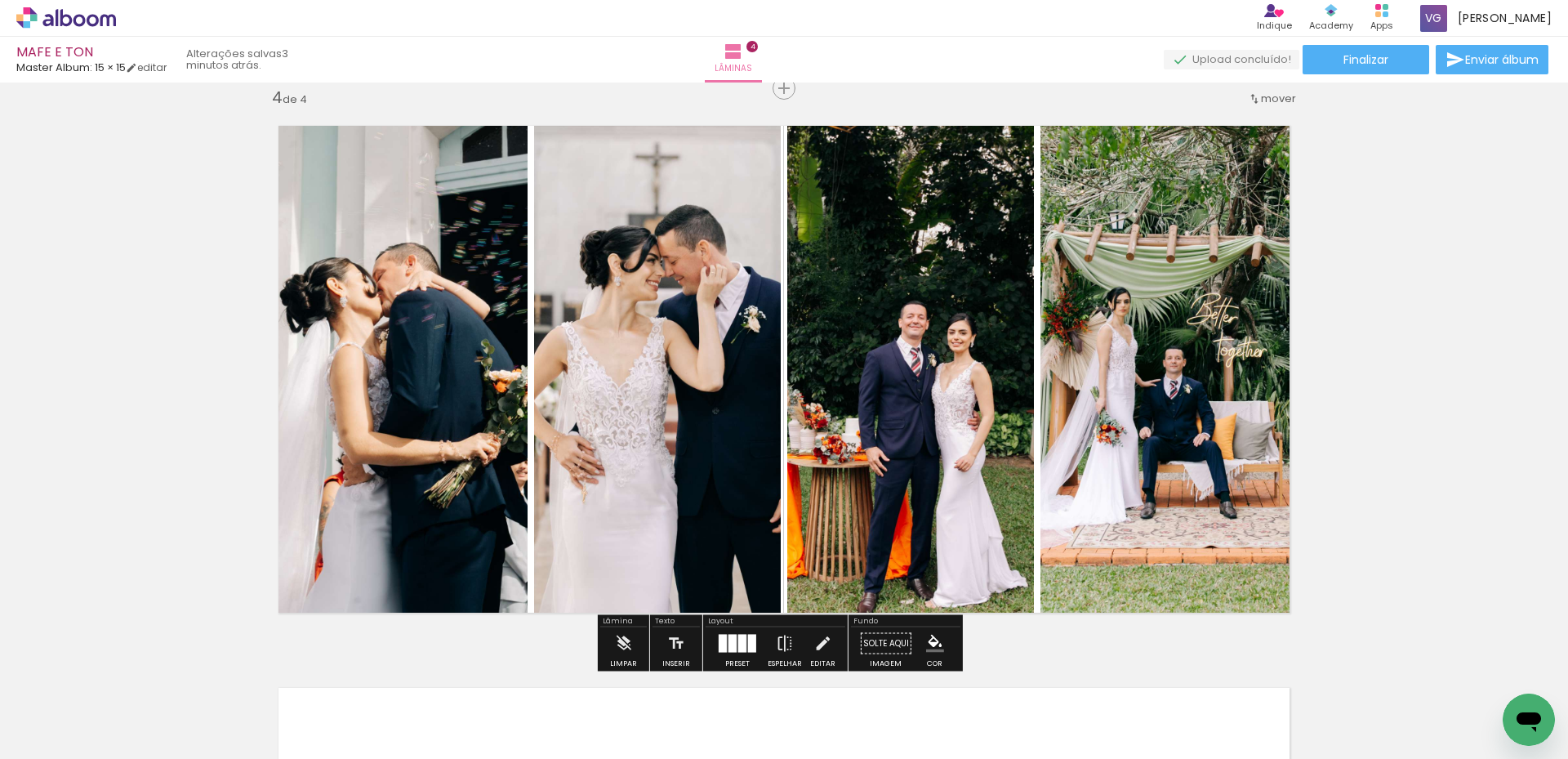
click at [92, 23] on icon at bounding box center [66, 18] width 99 height 22
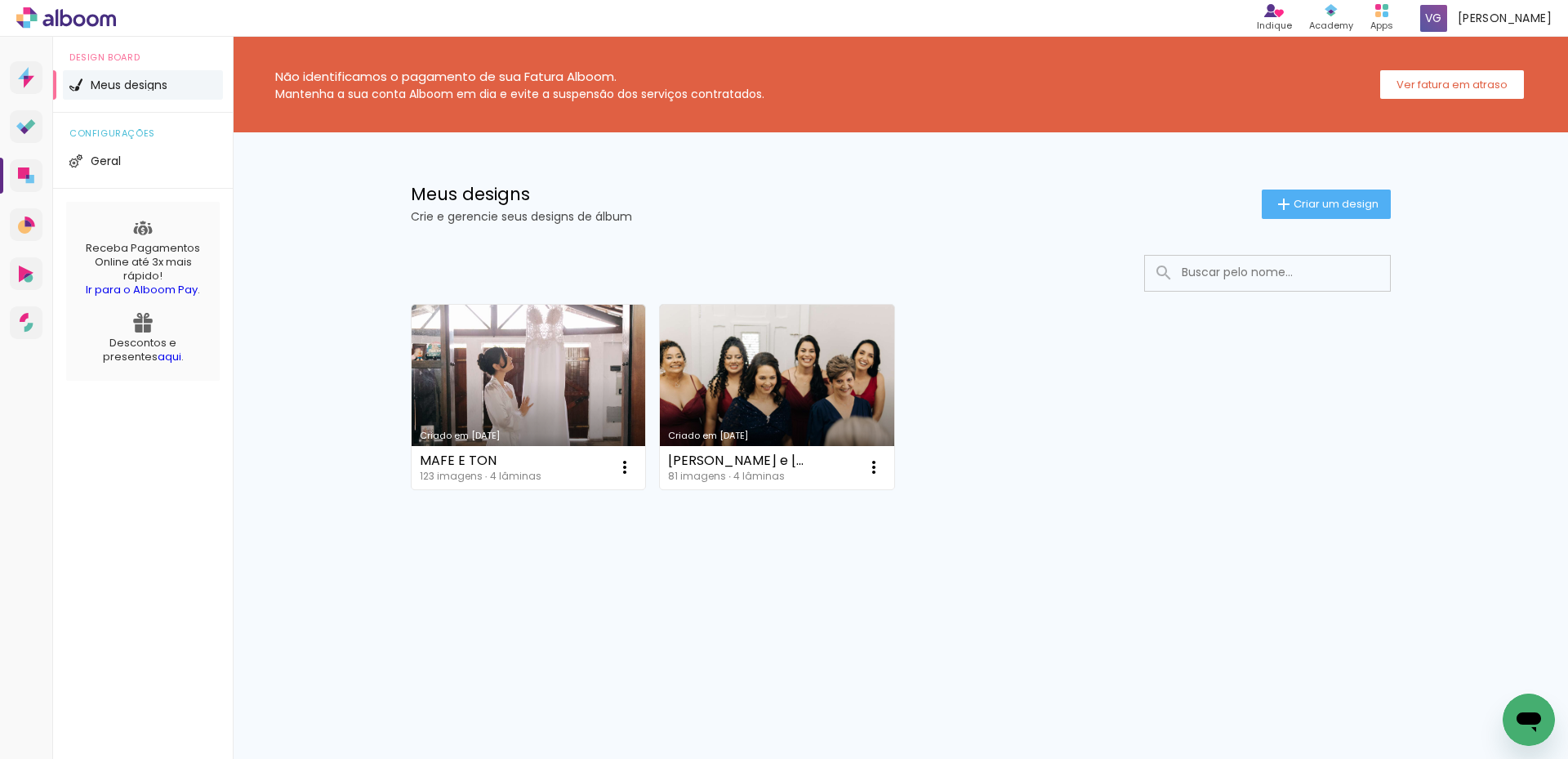
click at [1305, 184] on div "Meus designs Crie e gerencie seus designs de álbum Criar um design" at bounding box center [901, 185] width 1061 height 106
click at [1322, 207] on span "Criar um design" at bounding box center [1336, 204] width 85 height 11
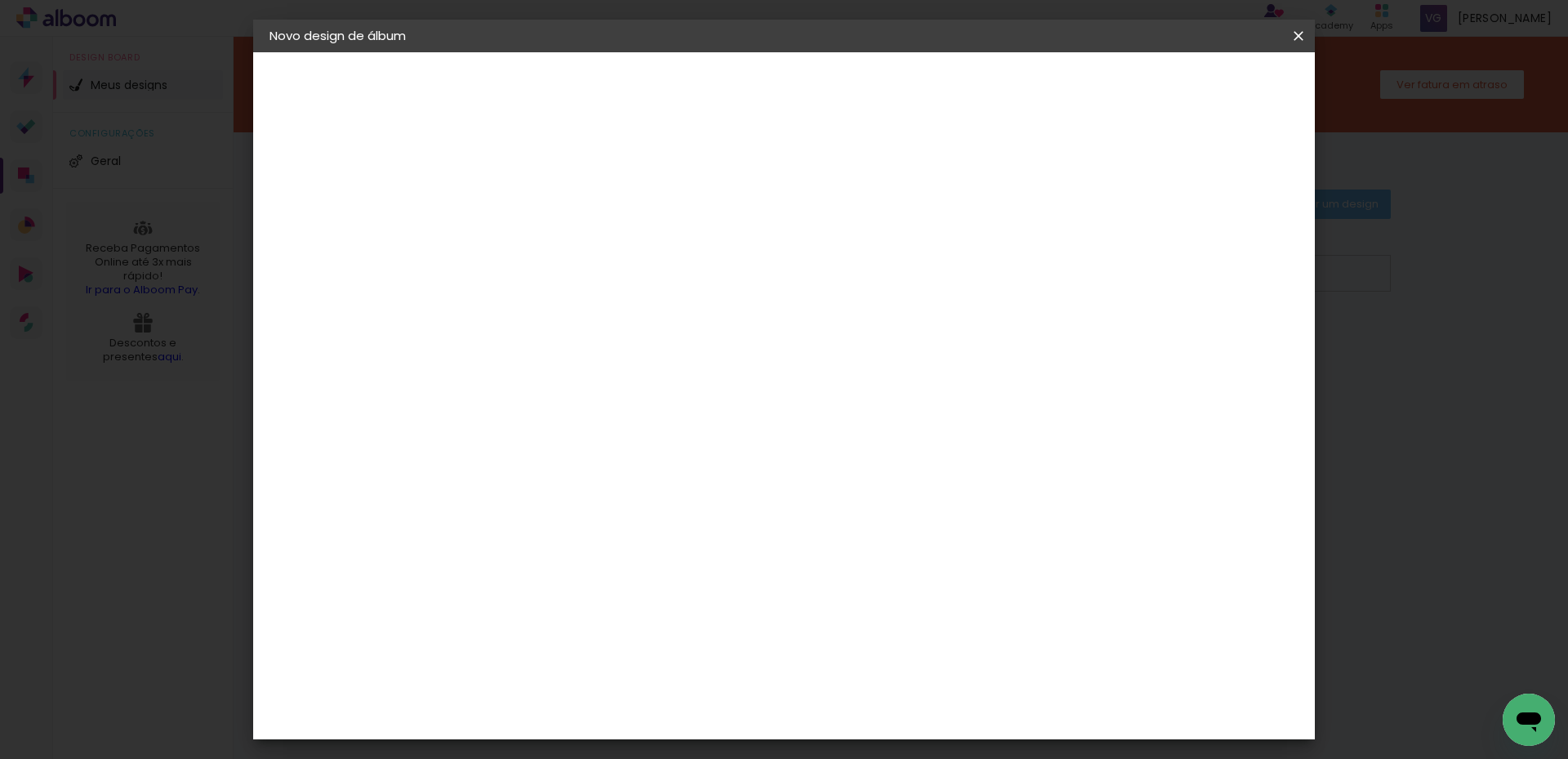
click at [536, 229] on input at bounding box center [536, 220] width 0 height 26
type input "BIANCA E [PERSON_NAME]"
type paper-input "BIANCA E [PERSON_NAME]"
click at [607, 100] on header "Informações Dê um título ao seu álbum. Avançar" at bounding box center [536, 100] width 142 height 97
click at [704, 95] on paper-button "Avançar" at bounding box center [663, 87] width 80 height 28
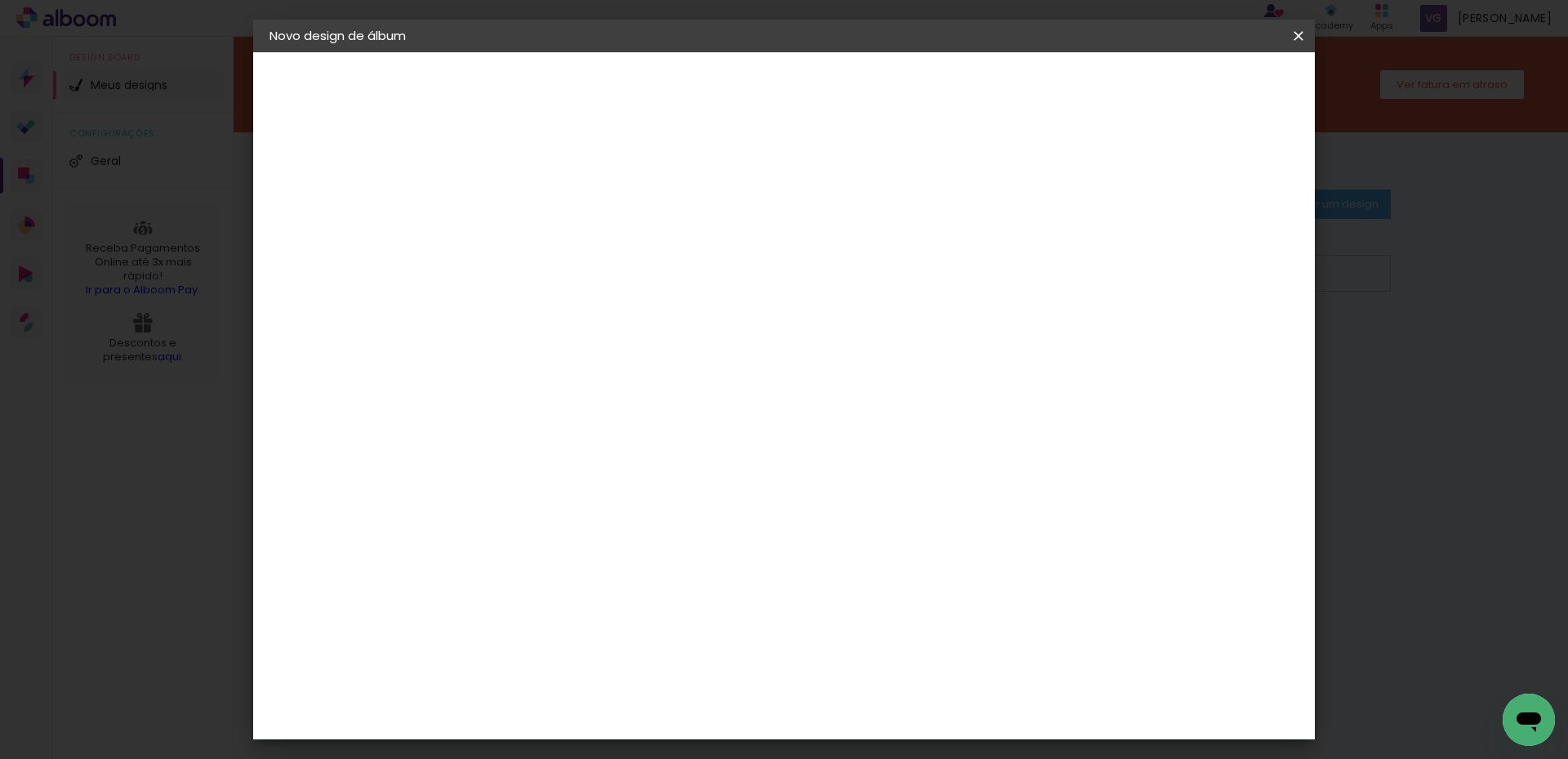
click at [629, 309] on input at bounding box center [578, 310] width 165 height 21
type input "MASTER"
type paper-input "MASTER"
click at [572, 435] on div "Master Album" at bounding box center [548, 432] width 45 height 27
click at [798, 95] on paper-button "Avançar" at bounding box center [758, 87] width 80 height 28
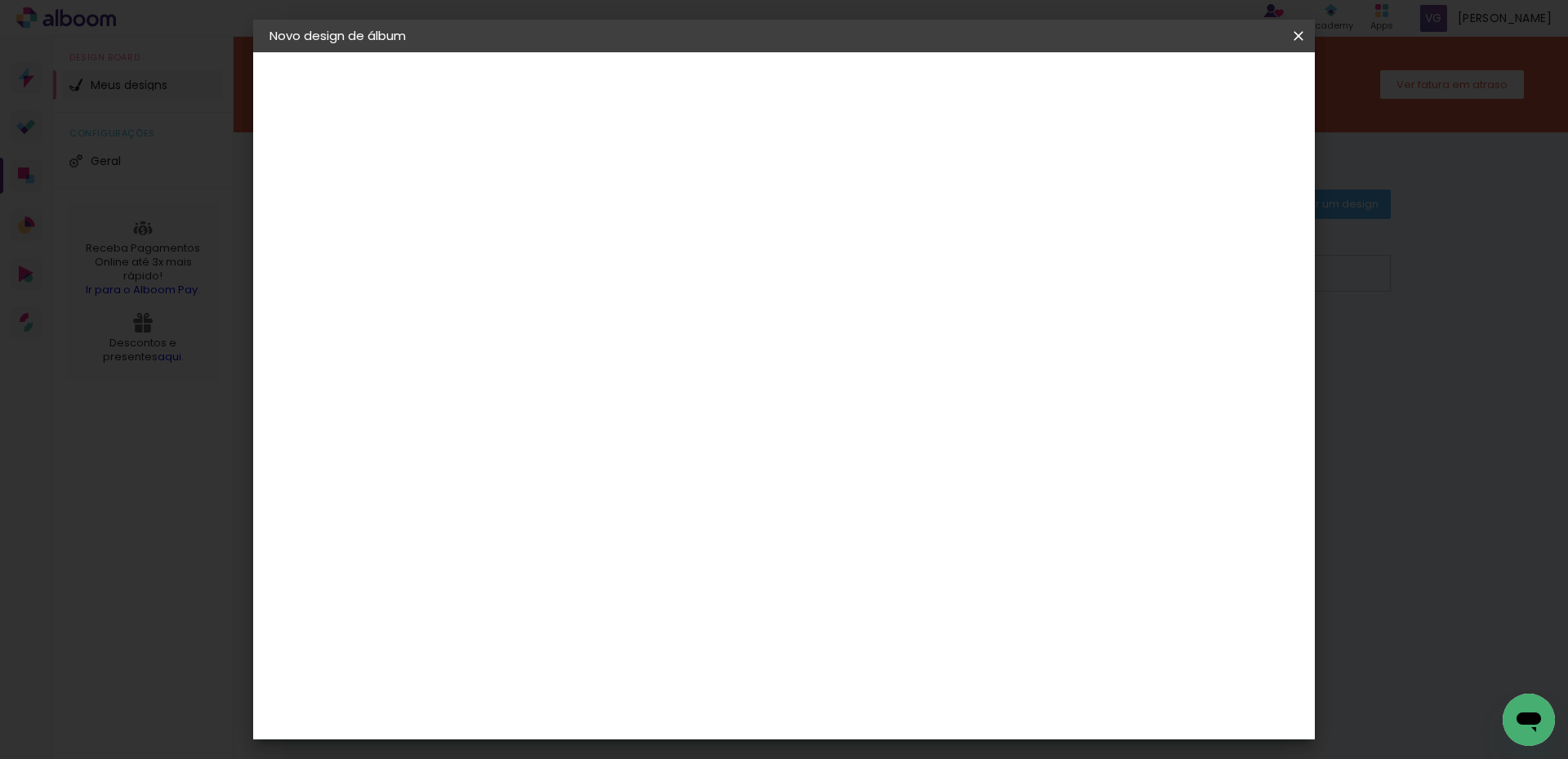
click at [707, 614] on span "15 × 15 cm" at bounding box center [676, 636] width 60 height 43
click at [0, 0] on slot "Avançar" at bounding box center [0, 0] width 0 height 0
click at [1170, 182] on div "Mostrar sangria" at bounding box center [1158, 176] width 108 height 21
type paper-checkbox "on"
click at [1213, 84] on paper-button "Iniciar design" at bounding box center [1159, 87] width 107 height 28
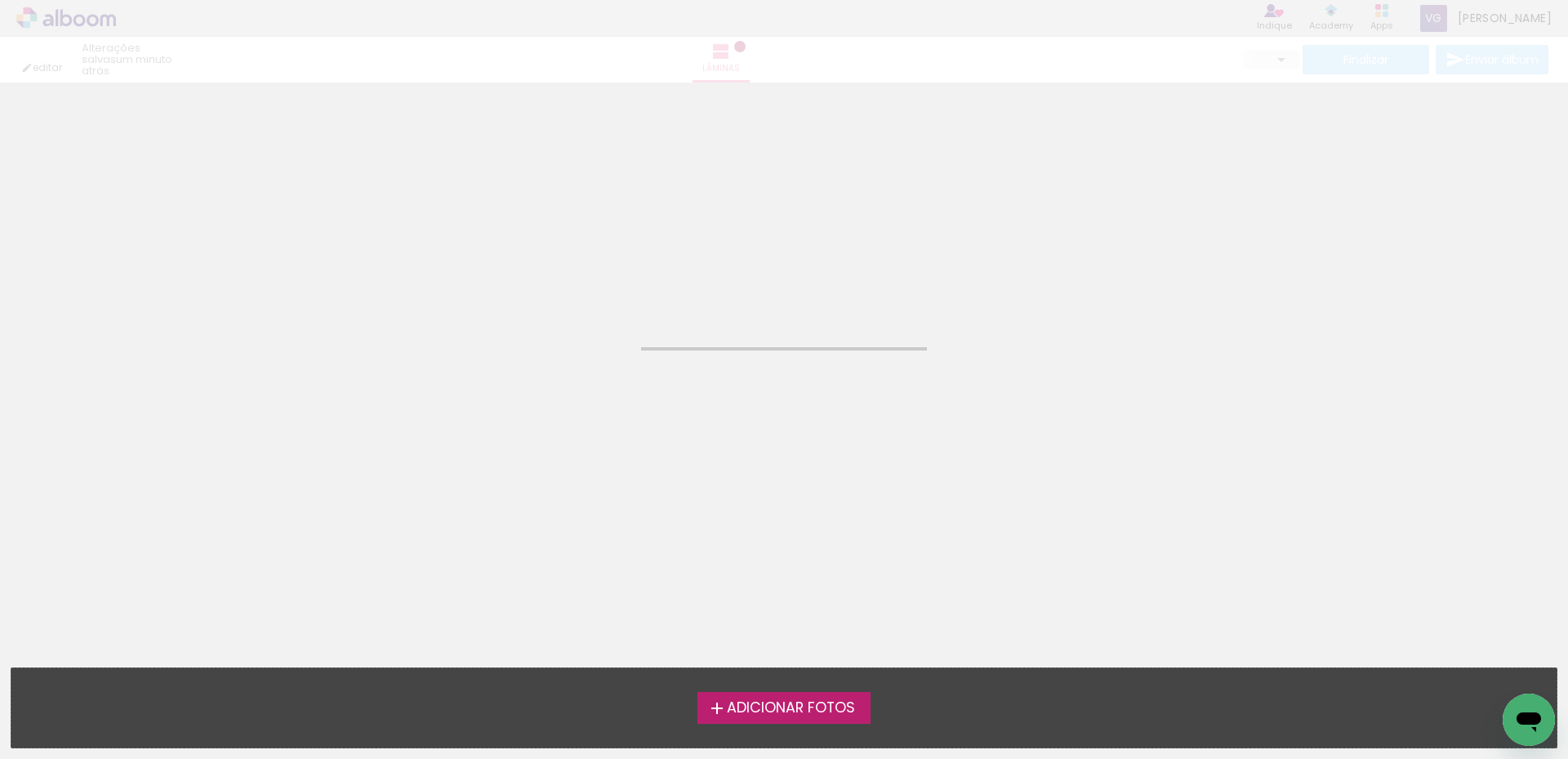
click at [782, 691] on div "Adicionar Fotos Solte suas fotos aqui..." at bounding box center [784, 707] width 1544 height 79
click at [787, 716] on span "Adicionar Fotos" at bounding box center [790, 708] width 128 height 15
click at [0, 0] on input "file" at bounding box center [0, 0] width 0 height 0
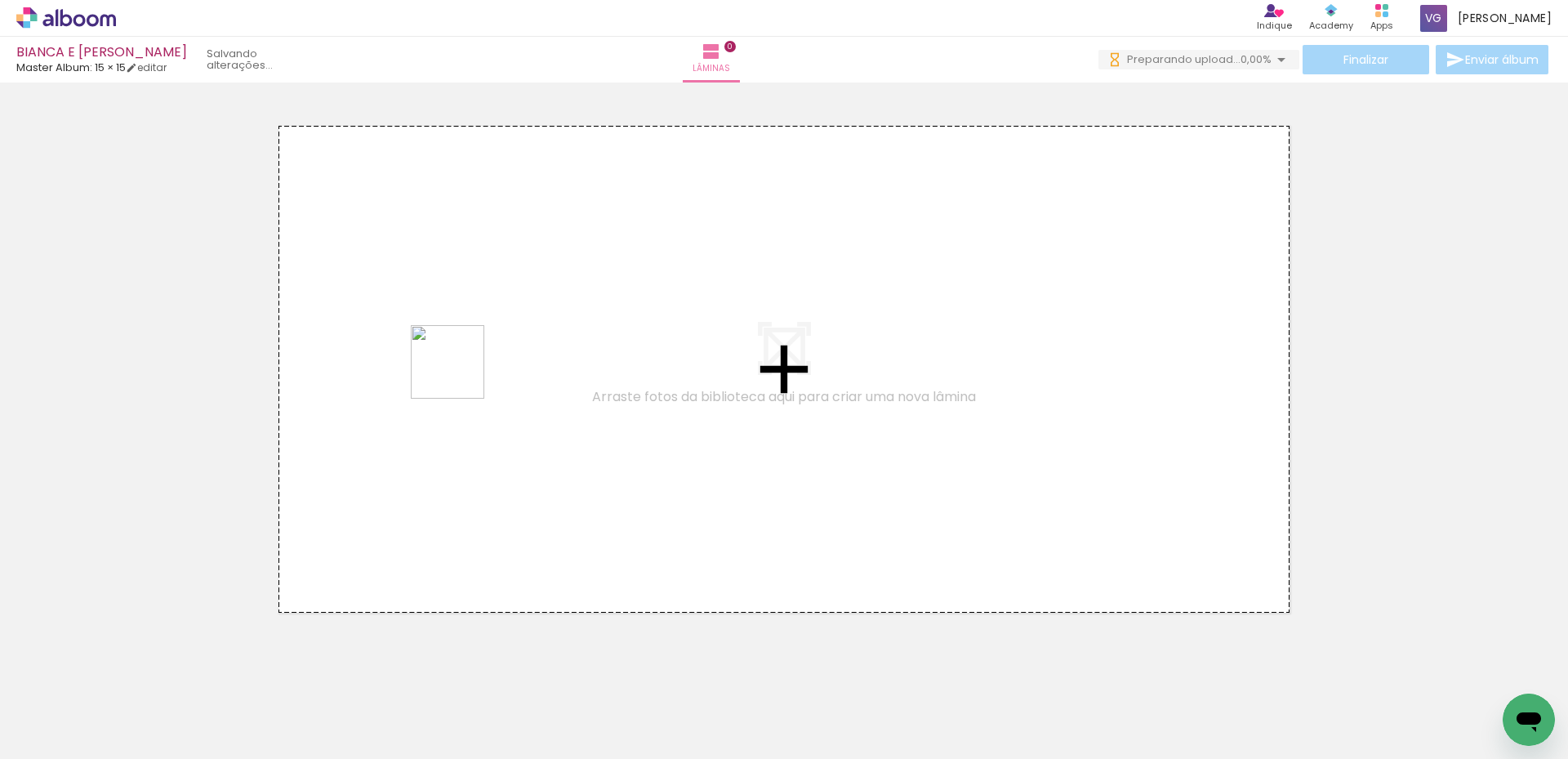
drag, startPoint x: 258, startPoint y: 714, endPoint x: 948, endPoint y: 700, distance: 690.1
click at [462, 366] on quentale-workspace at bounding box center [784, 379] width 1568 height 759
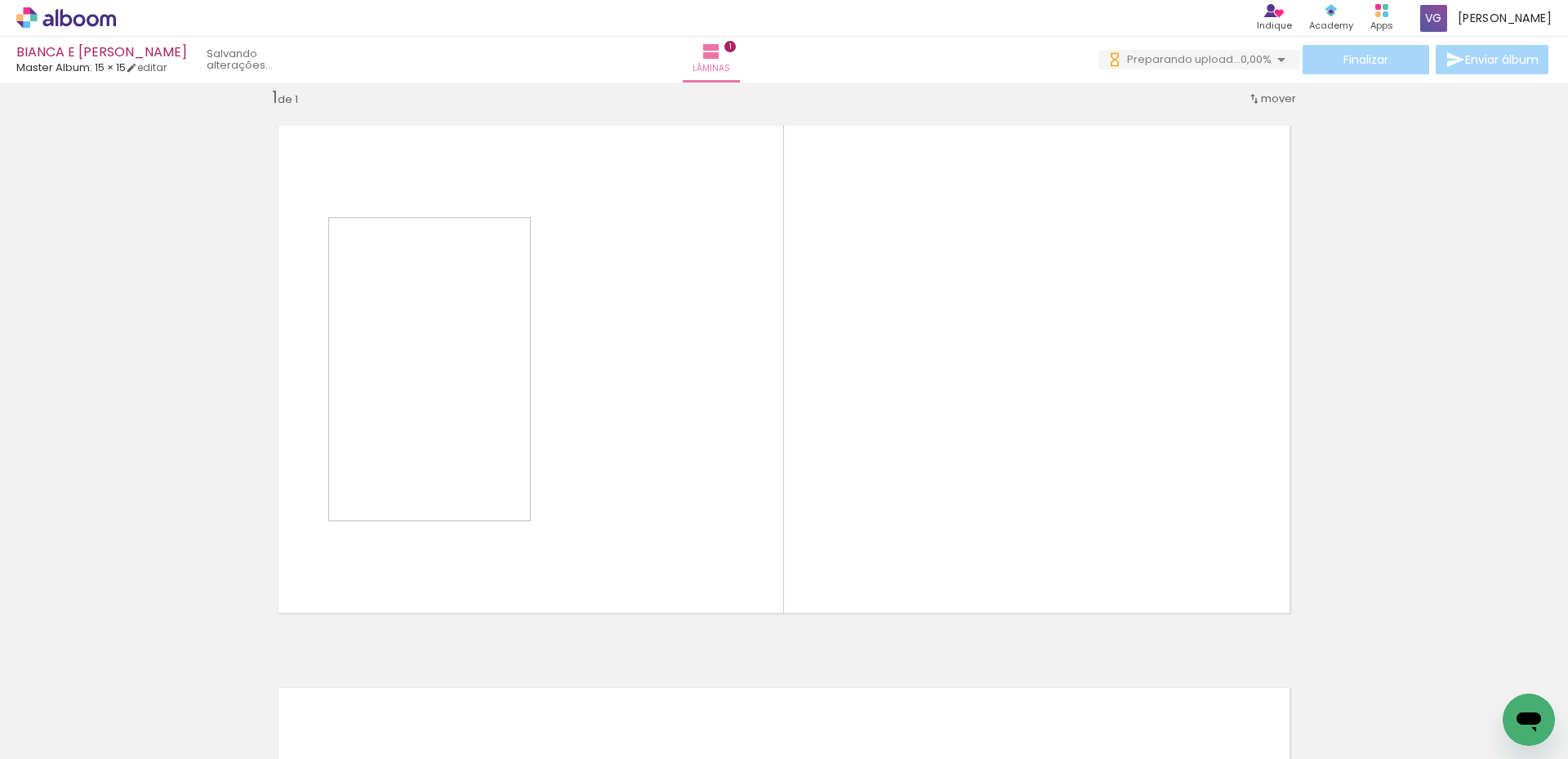
scroll to position [22, 0]
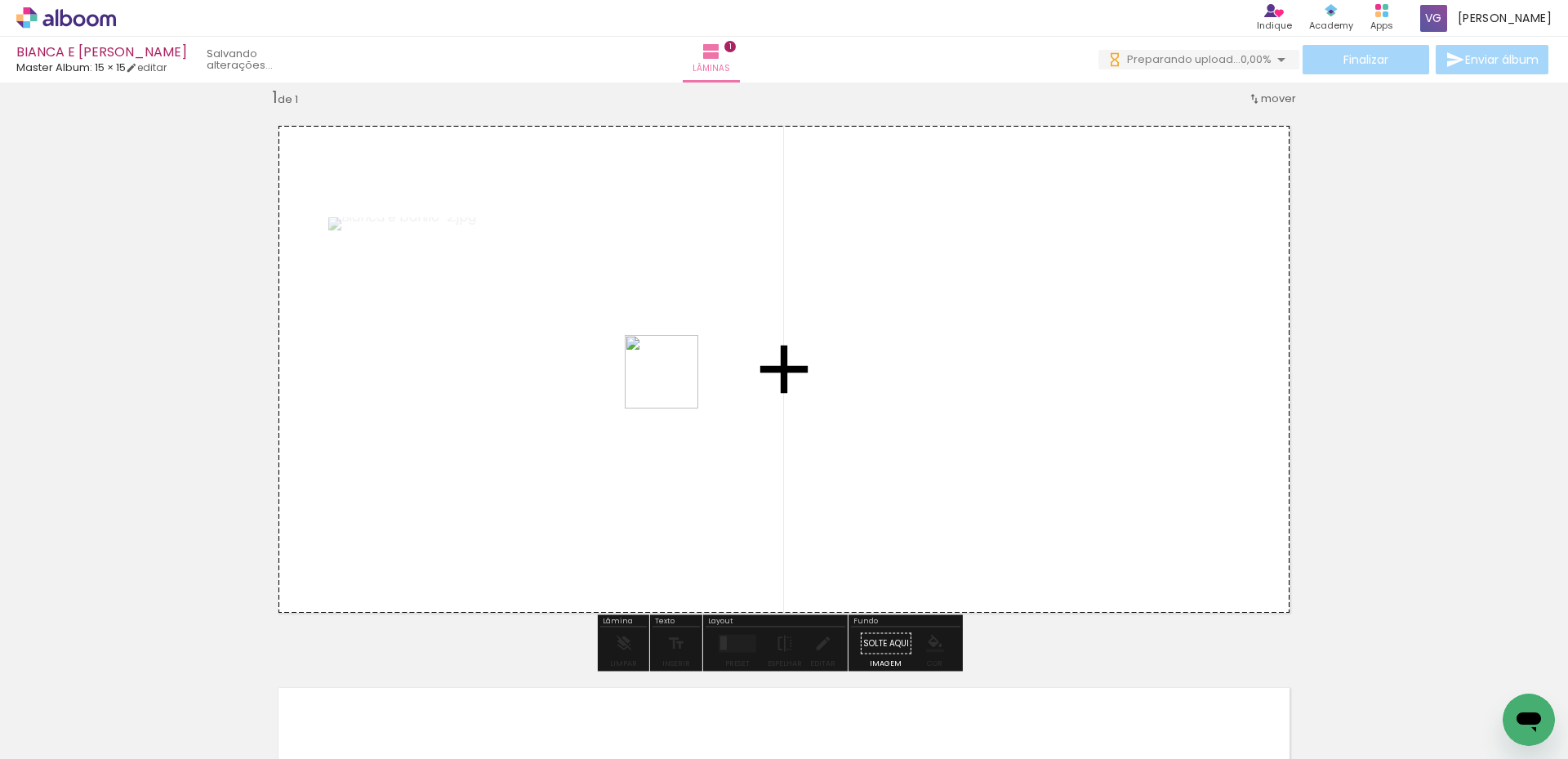
click at [673, 384] on quentale-workspace at bounding box center [784, 379] width 1568 height 759
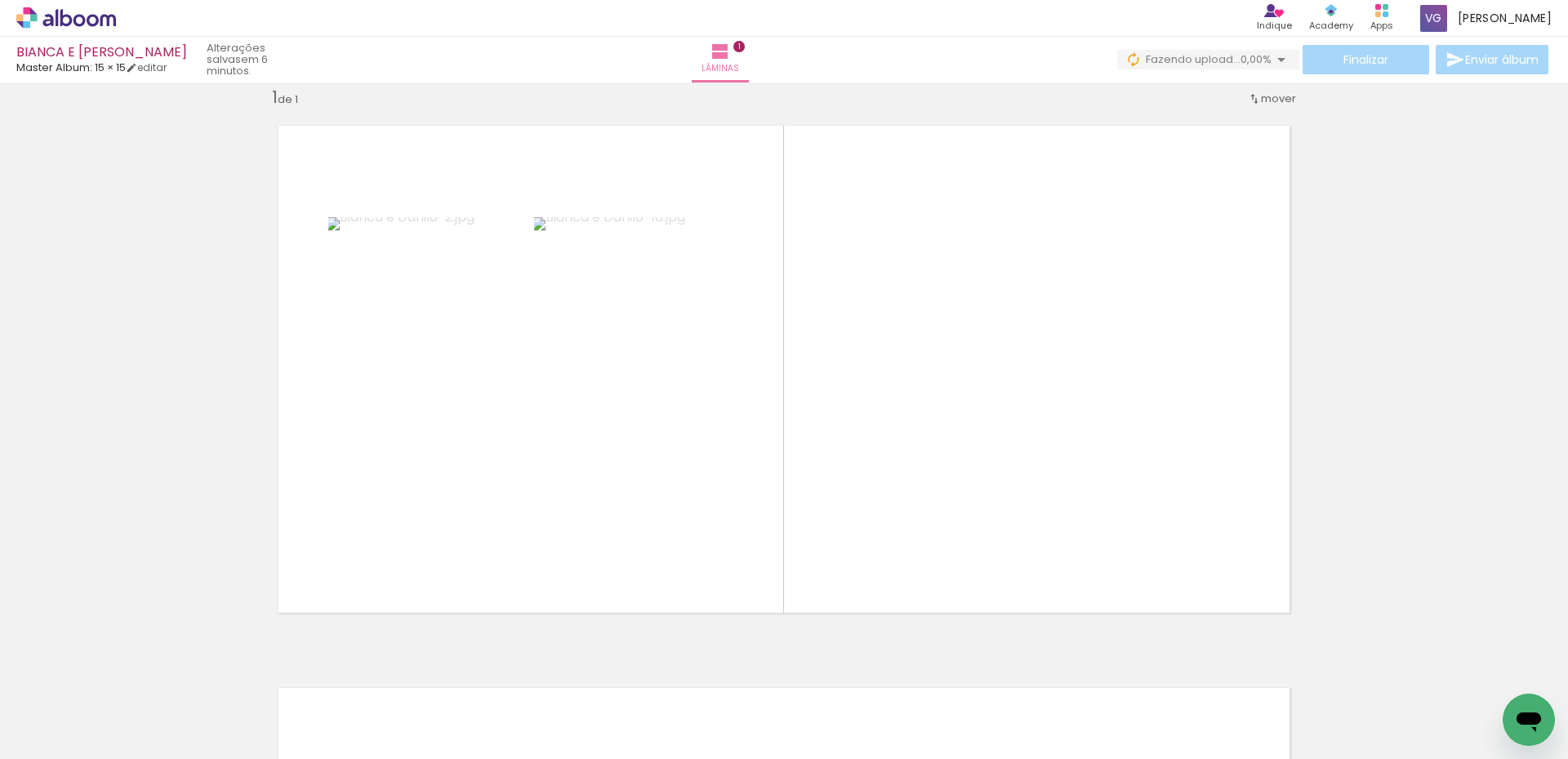
scroll to position [0, 0]
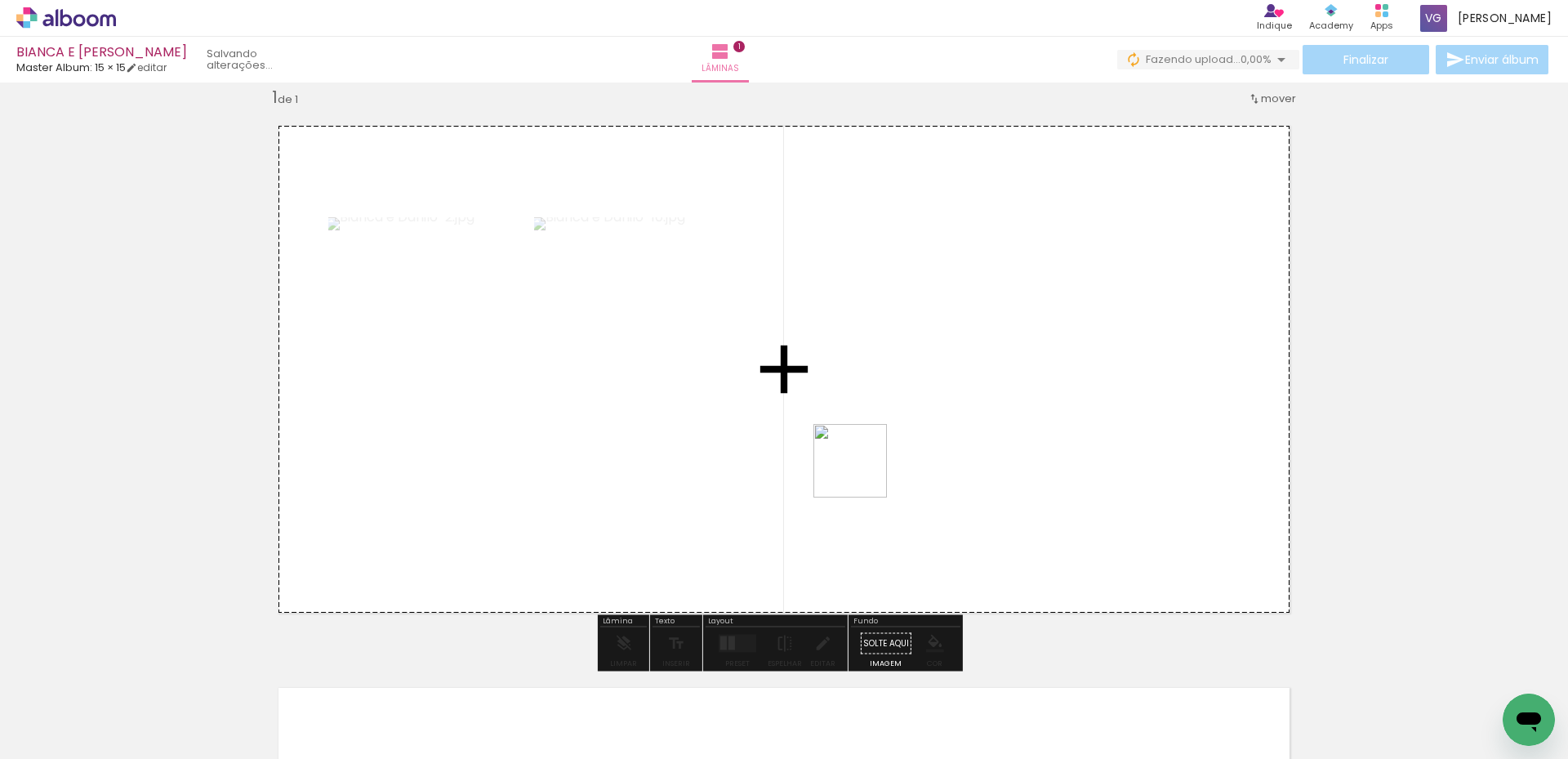
drag, startPoint x: 821, startPoint y: 721, endPoint x: 852, endPoint y: 664, distance: 64.9
click at [859, 452] on quentale-workspace at bounding box center [784, 379] width 1568 height 759
drag, startPoint x: 466, startPoint y: 679, endPoint x: 1044, endPoint y: 433, distance: 628.2
click at [1044, 433] on quentale-workspace at bounding box center [784, 379] width 1568 height 759
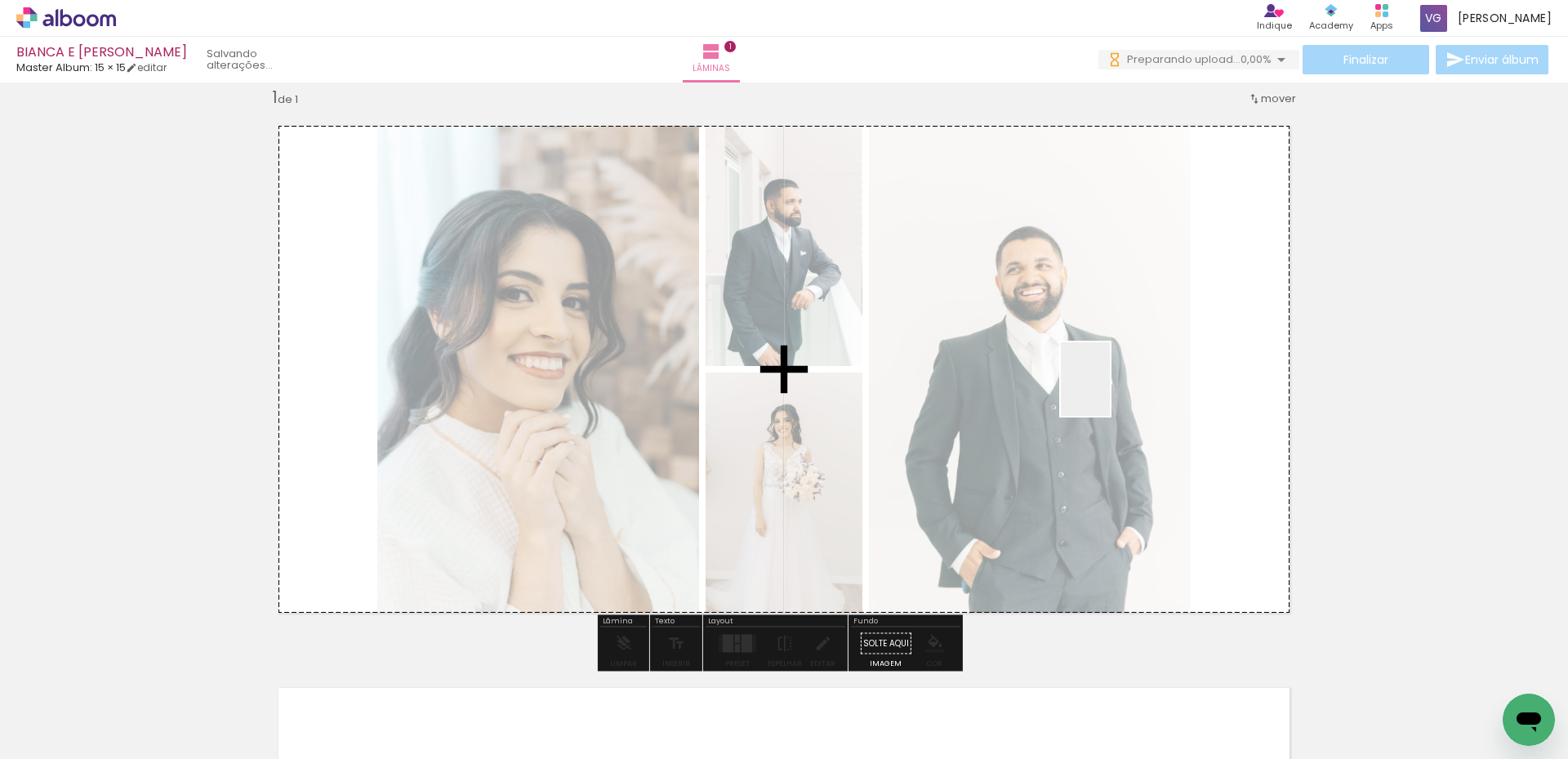
drag, startPoint x: 1112, startPoint y: 712, endPoint x: 1075, endPoint y: 481, distance: 233.9
click at [1108, 393] on quentale-workspace at bounding box center [784, 379] width 1568 height 759
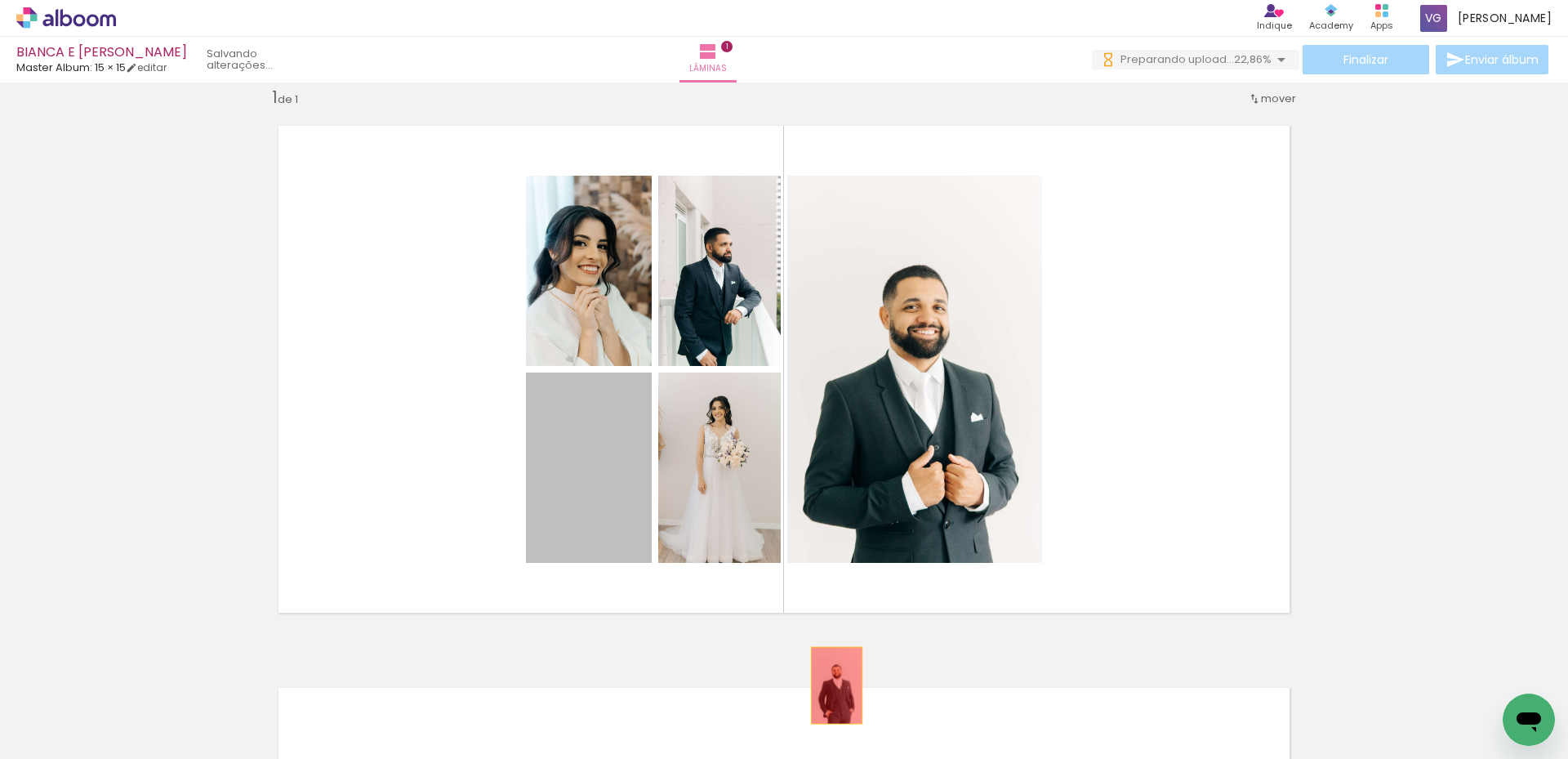
drag, startPoint x: 610, startPoint y: 457, endPoint x: 836, endPoint y: 678, distance: 316.1
click at [829, 685] on quentale-workspace at bounding box center [784, 379] width 1568 height 759
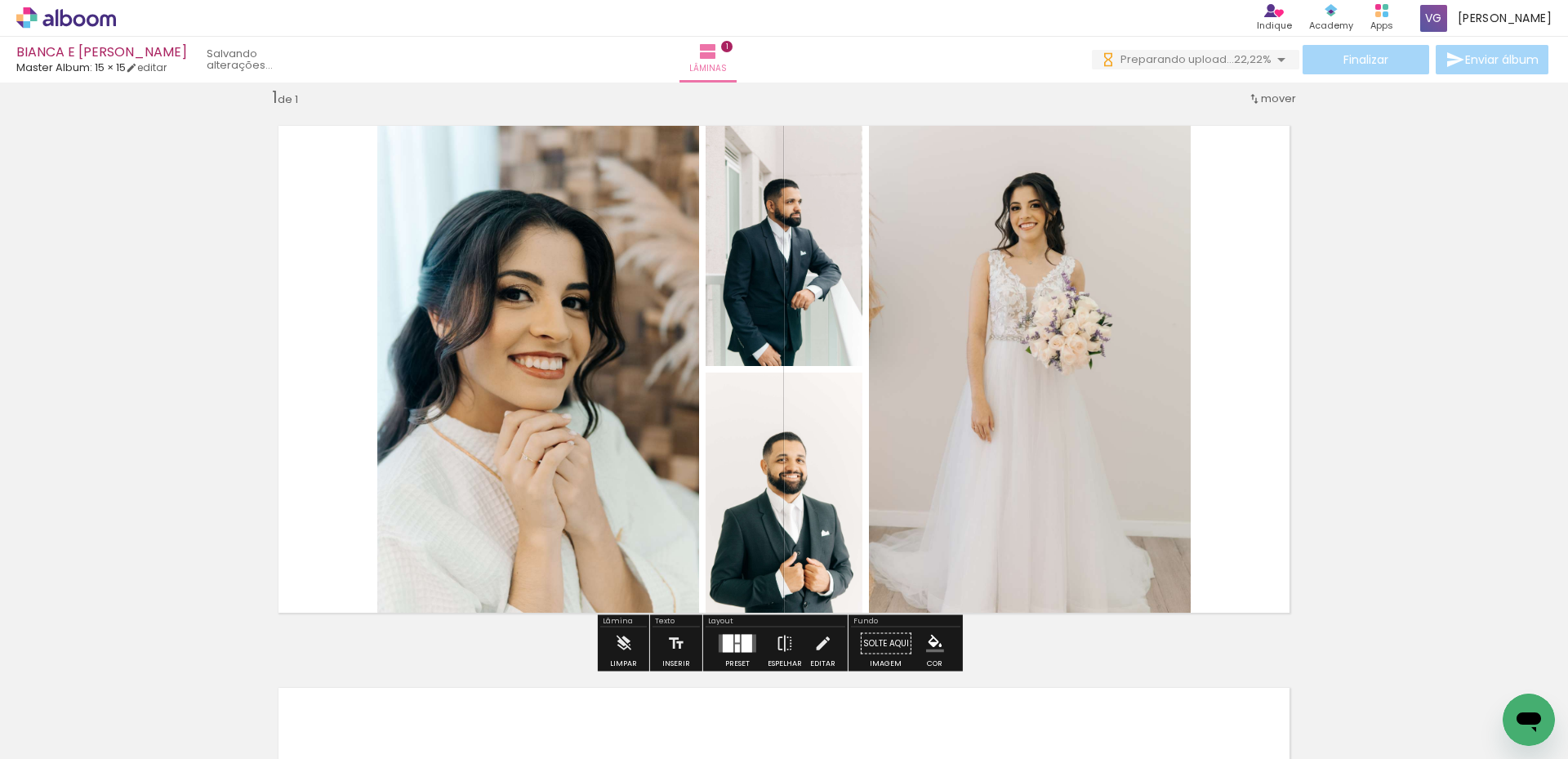
click at [736, 639] on quentale-layouter at bounding box center [737, 643] width 37 height 18
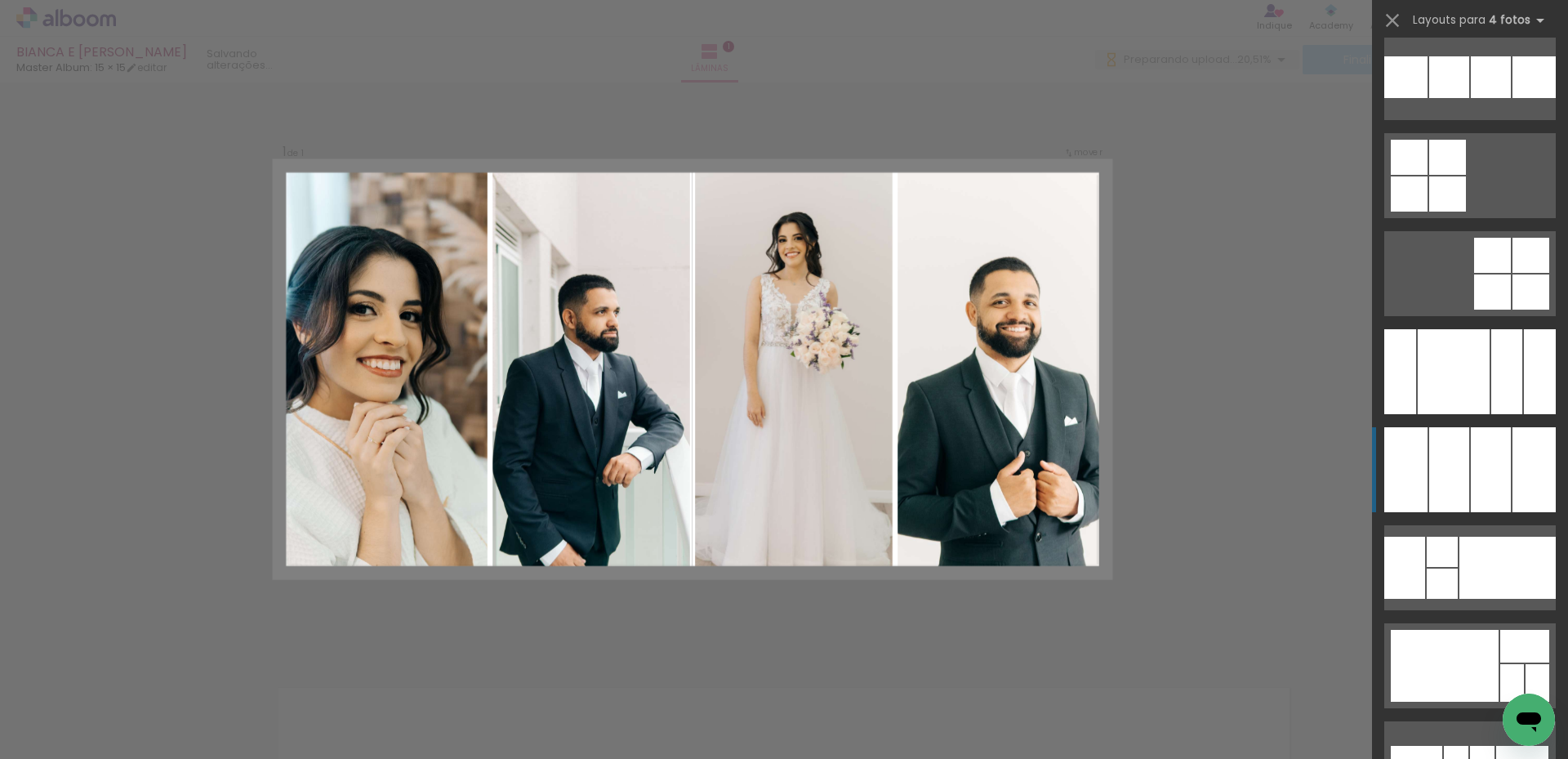
click at [1474, 497] on div at bounding box center [1490, 470] width 40 height 85
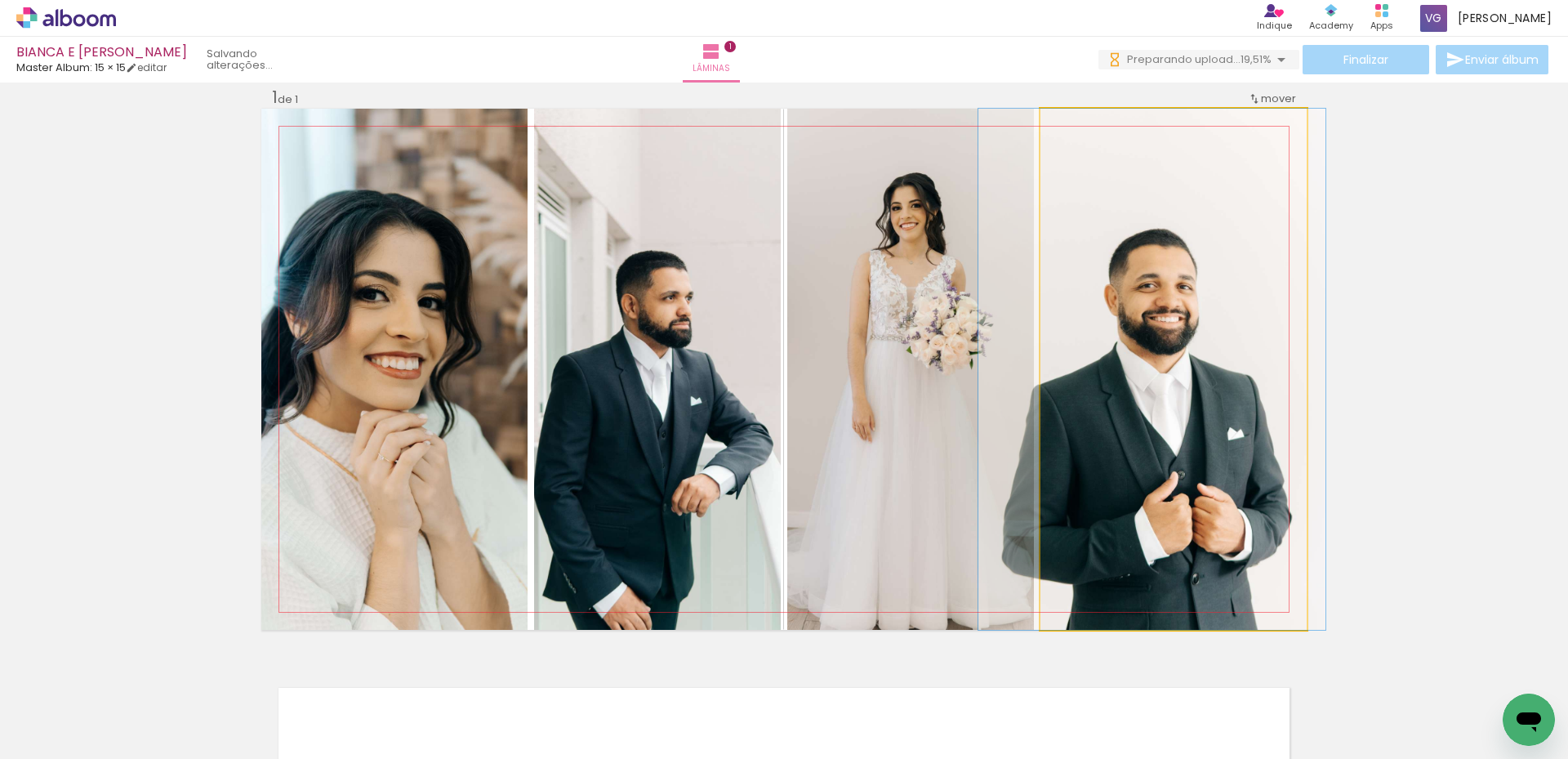
drag, startPoint x: 1197, startPoint y: 387, endPoint x: 1183, endPoint y: 385, distance: 14.1
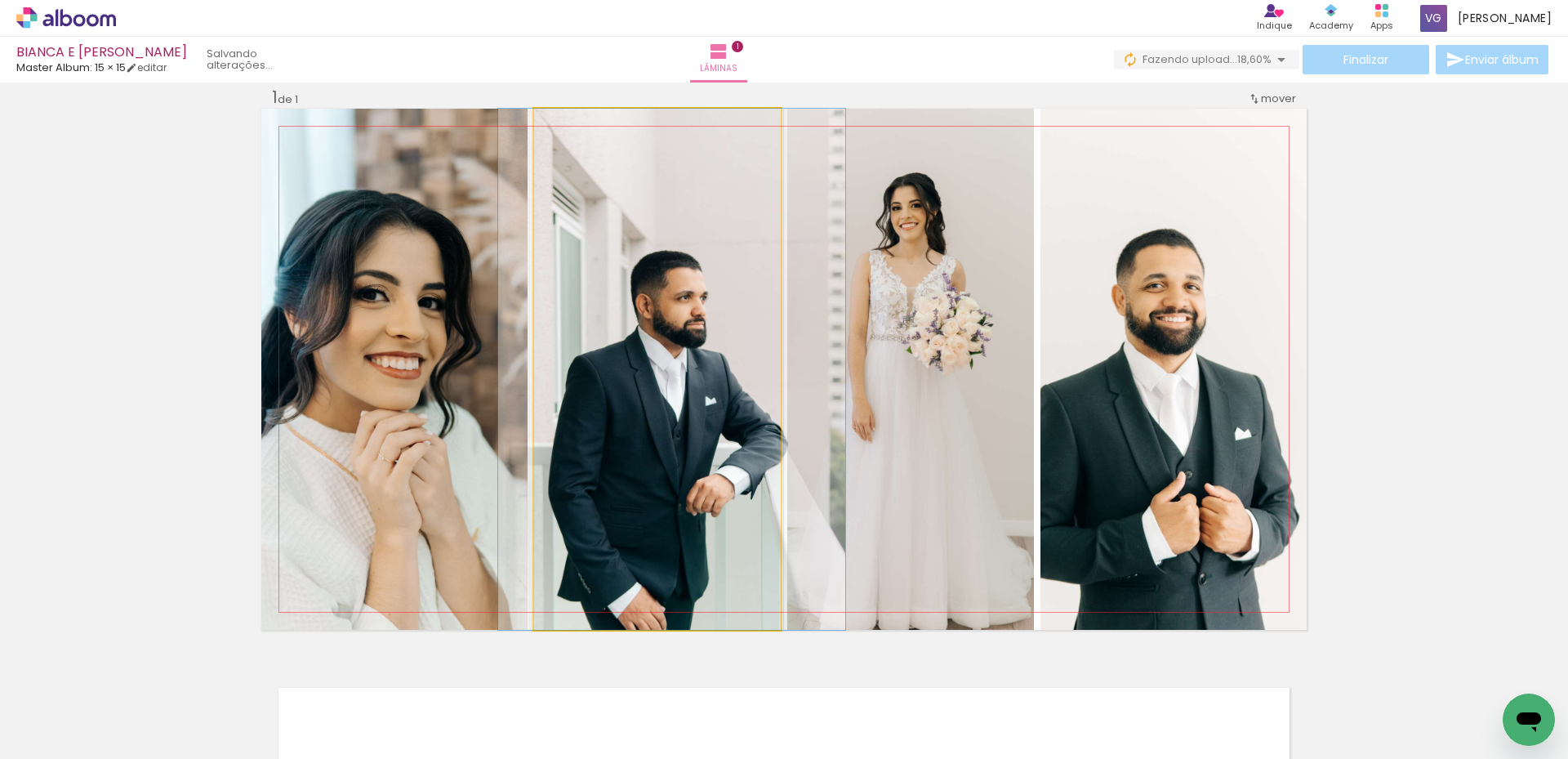
drag, startPoint x: 659, startPoint y: 424, endPoint x: 676, endPoint y: 424, distance: 17.0
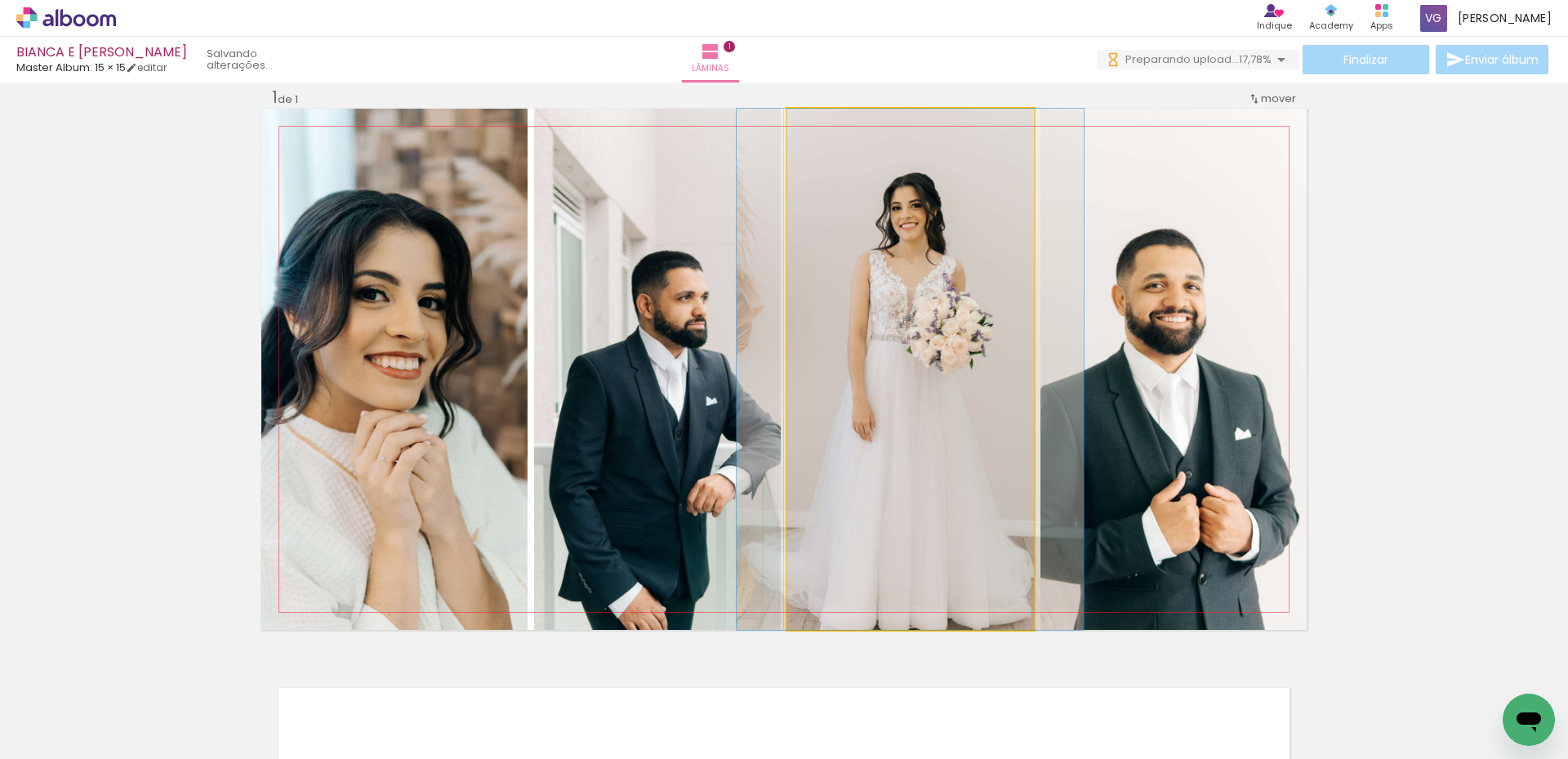
click at [910, 412] on quentale-photo at bounding box center [910, 368] width 246 height 521
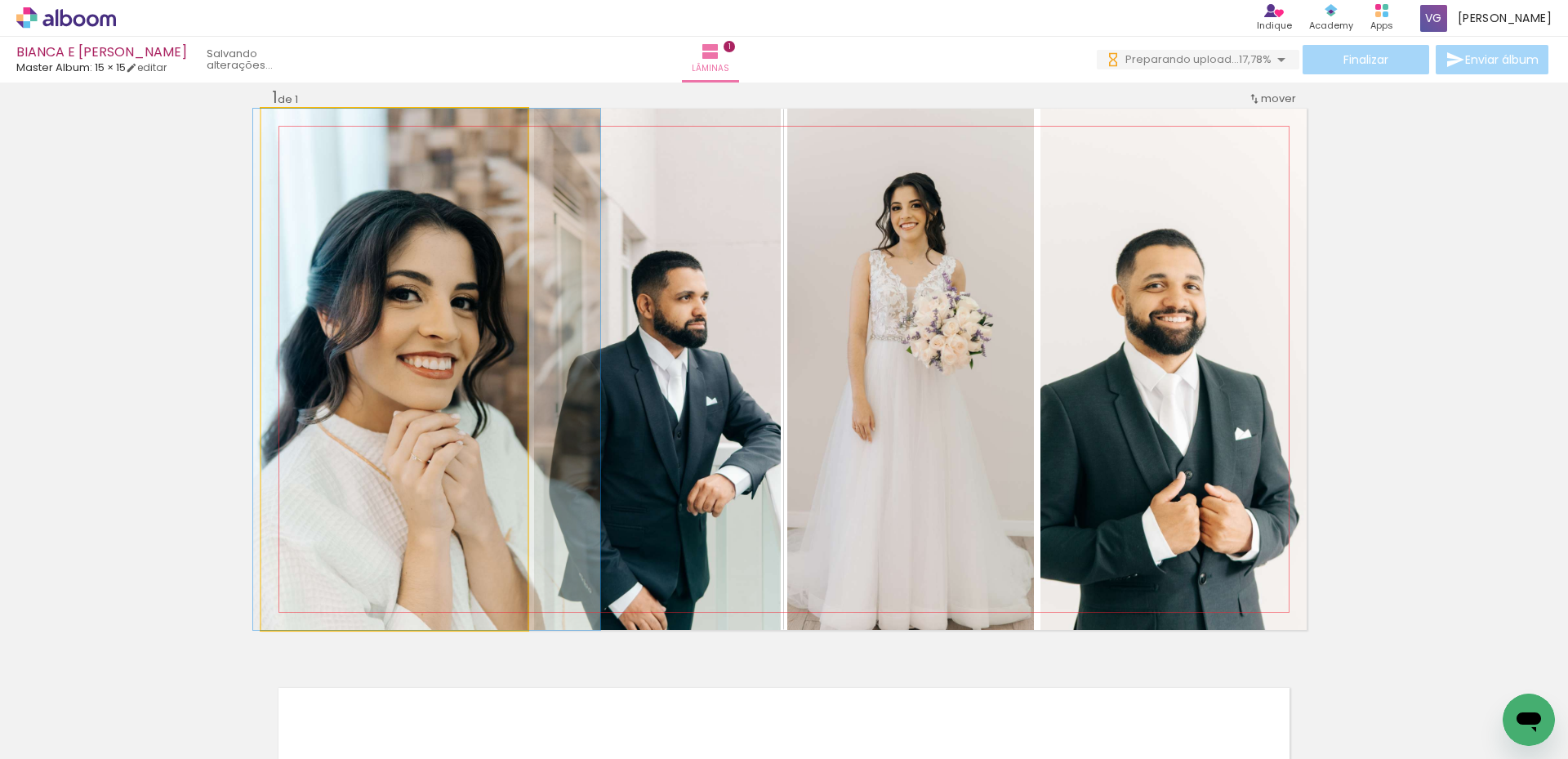
drag, startPoint x: 470, startPoint y: 403, endPoint x: 503, endPoint y: 401, distance: 33.1
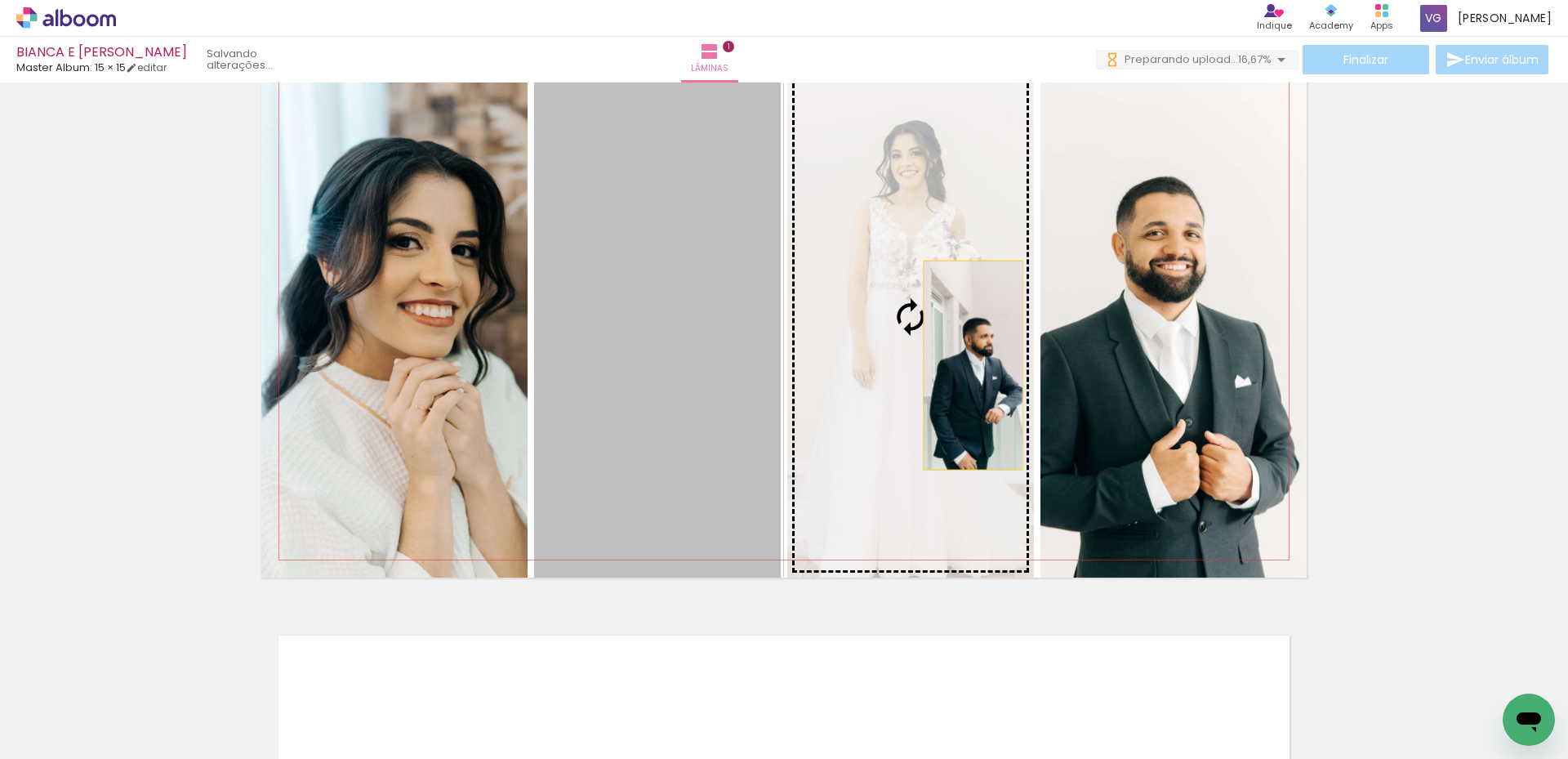
drag, startPoint x: 663, startPoint y: 380, endPoint x: 967, endPoint y: 365, distance: 304.4
click at [0, 0] on slot at bounding box center [0, 0] width 0 height 0
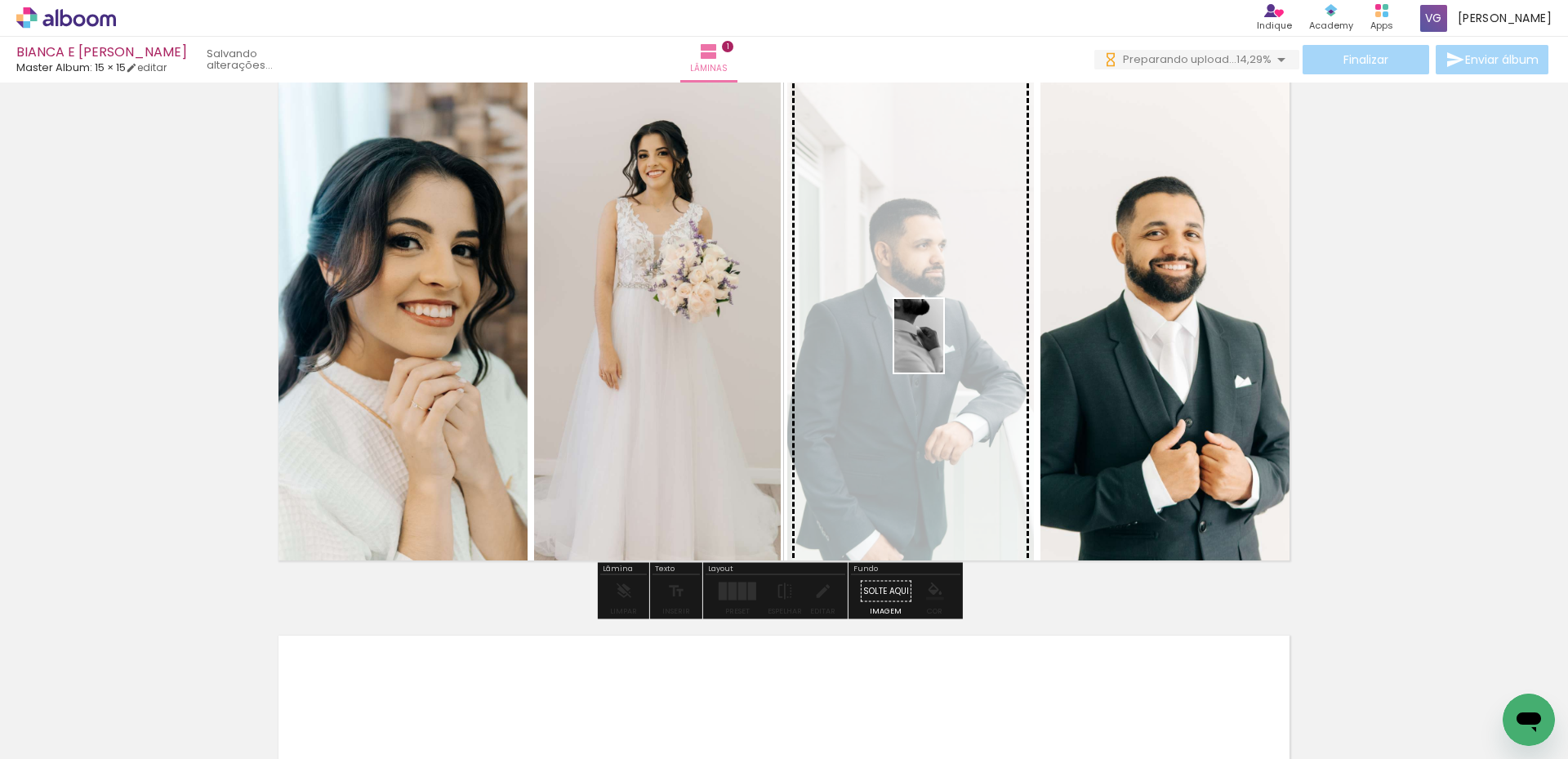
drag, startPoint x: 621, startPoint y: 700, endPoint x: 943, endPoint y: 348, distance: 477.1
click at [943, 348] on quentale-workspace at bounding box center [784, 379] width 1568 height 759
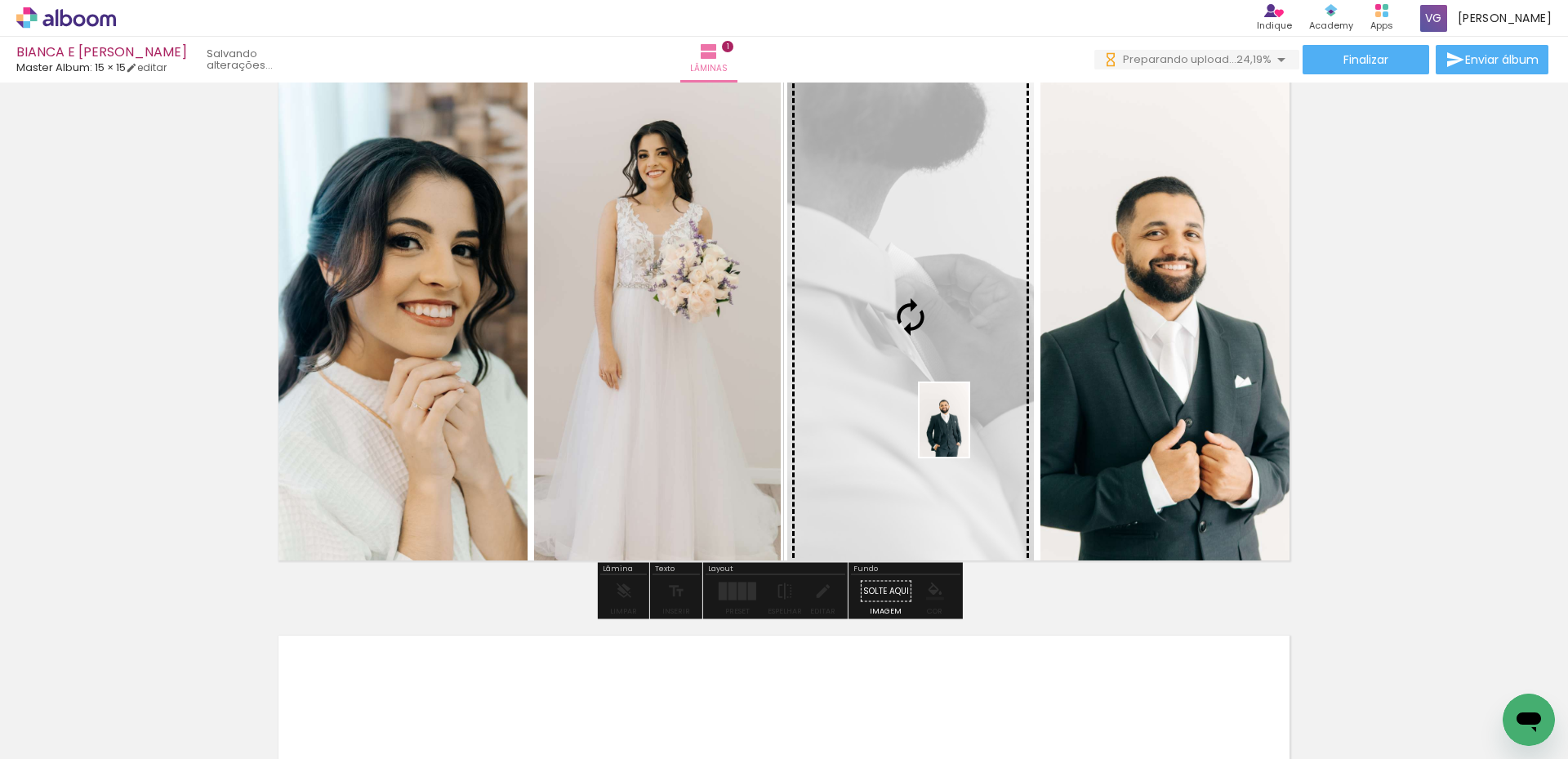
drag, startPoint x: 1179, startPoint y: 720, endPoint x: 969, endPoint y: 432, distance: 356.4
click at [969, 432] on quentale-workspace at bounding box center [784, 379] width 1568 height 759
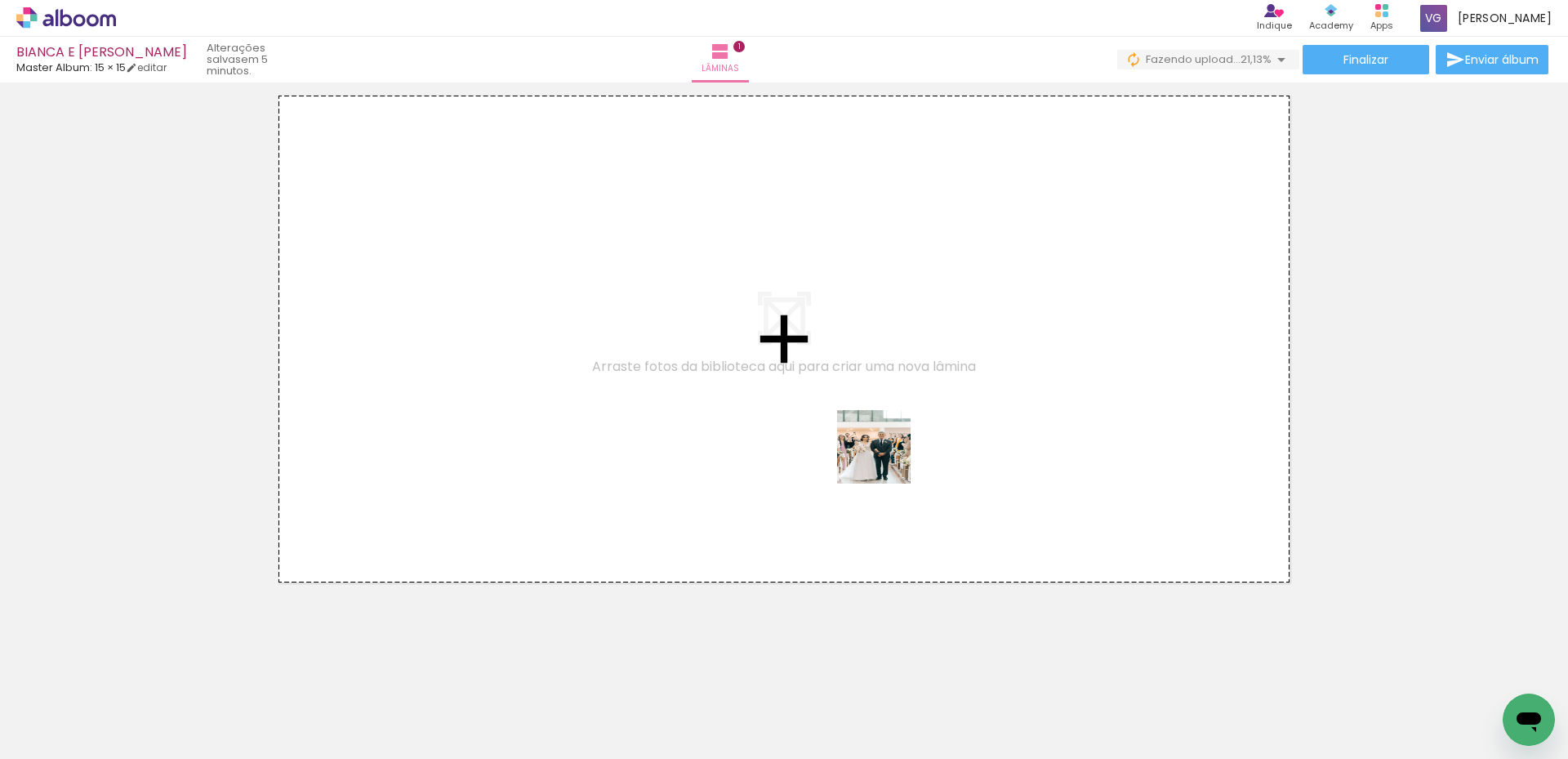
drag, startPoint x: 781, startPoint y: 722, endPoint x: 910, endPoint y: 386, distance: 359.9
click at [910, 386] on quentale-workspace at bounding box center [784, 379] width 1568 height 759
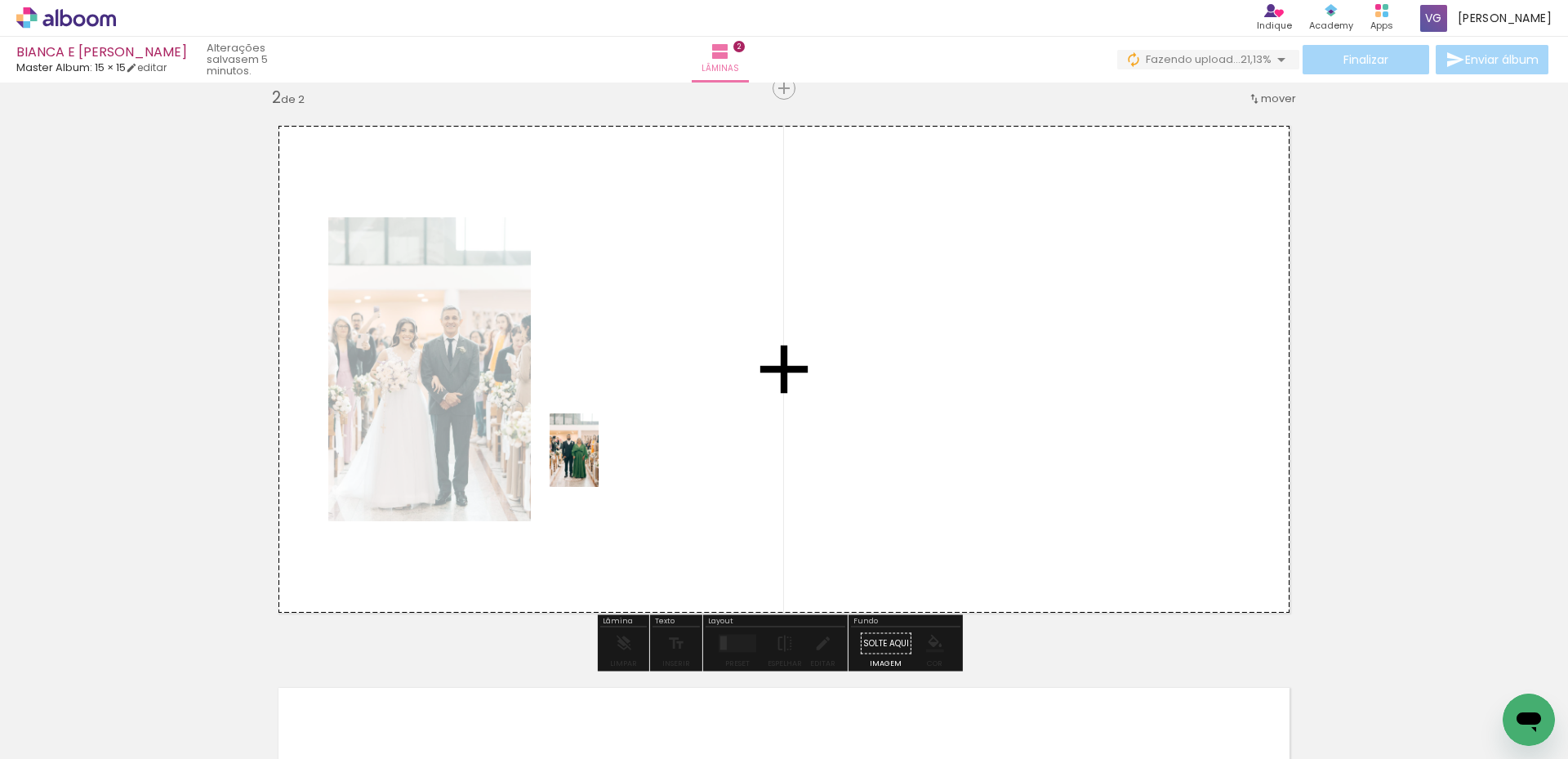
drag, startPoint x: 490, startPoint y: 724, endPoint x: 600, endPoint y: 450, distance: 295.3
click at [600, 450] on quentale-workspace at bounding box center [784, 379] width 1568 height 759
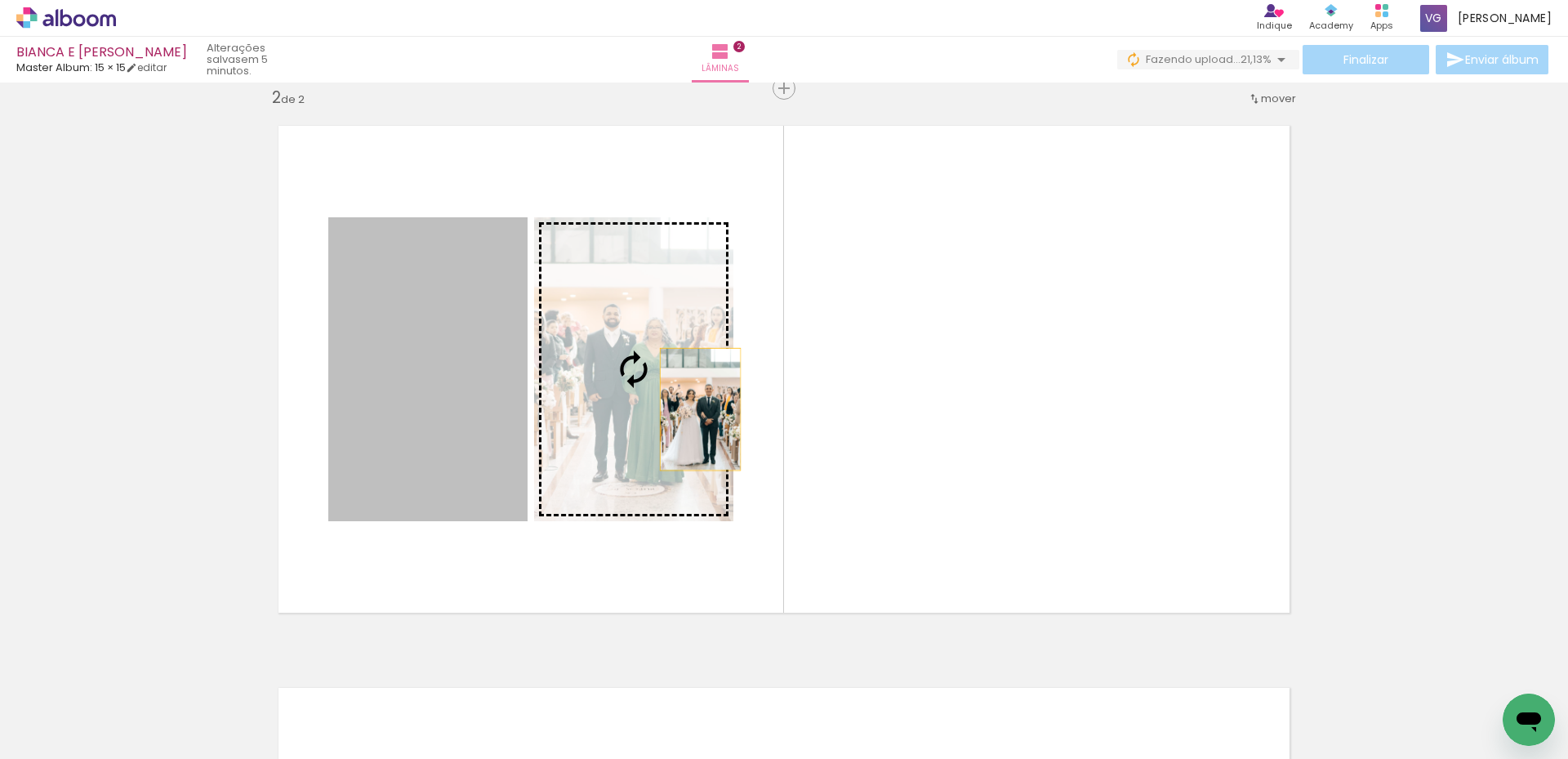
drag, startPoint x: 553, startPoint y: 430, endPoint x: 731, endPoint y: 402, distance: 180.2
click at [731, 402] on quentale-layouter at bounding box center [784, 368] width 1045 height 521
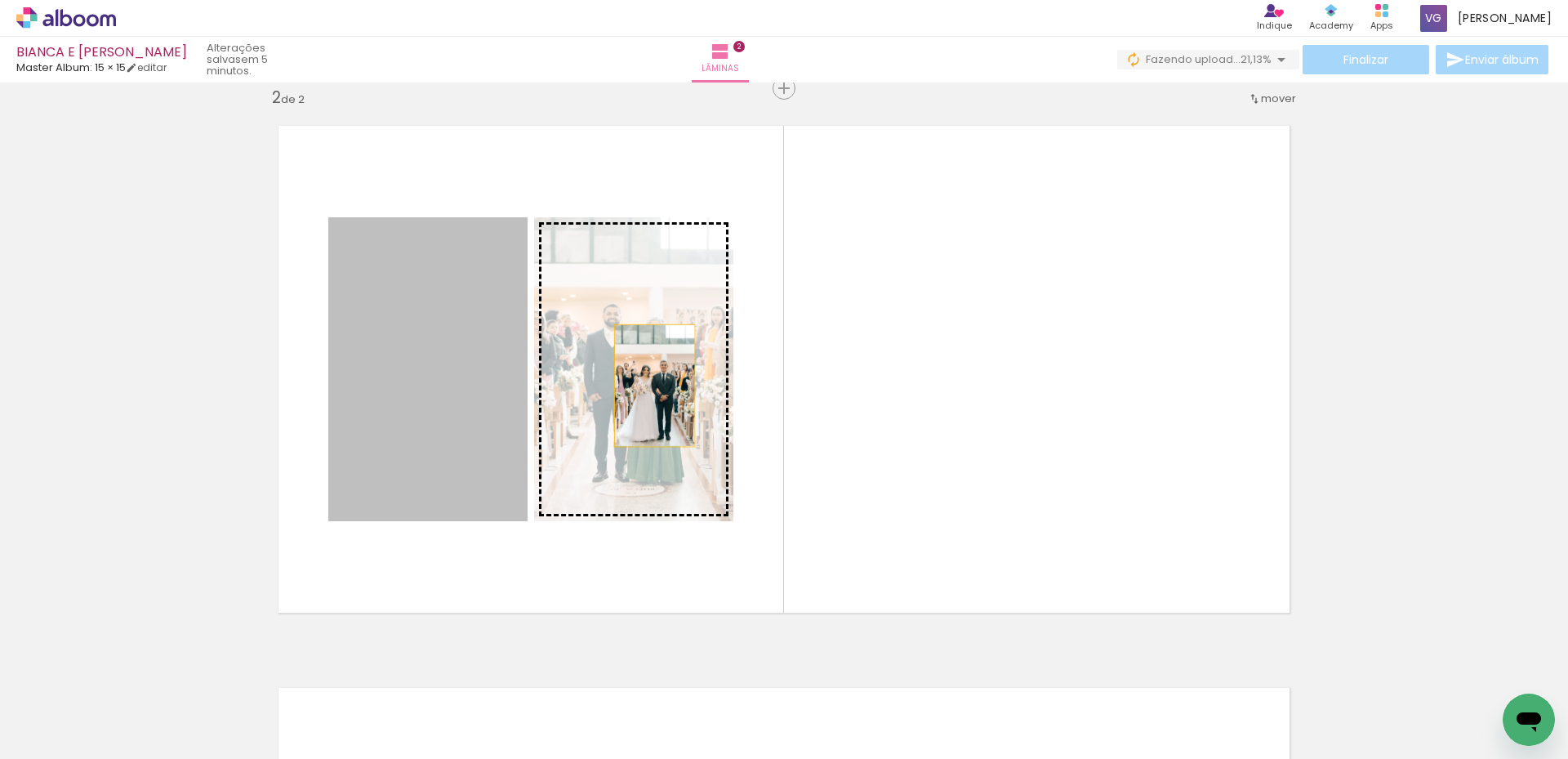
drag, startPoint x: 495, startPoint y: 418, endPoint x: 665, endPoint y: 423, distance: 170.1
click at [0, 0] on slot at bounding box center [0, 0] width 0 height 0
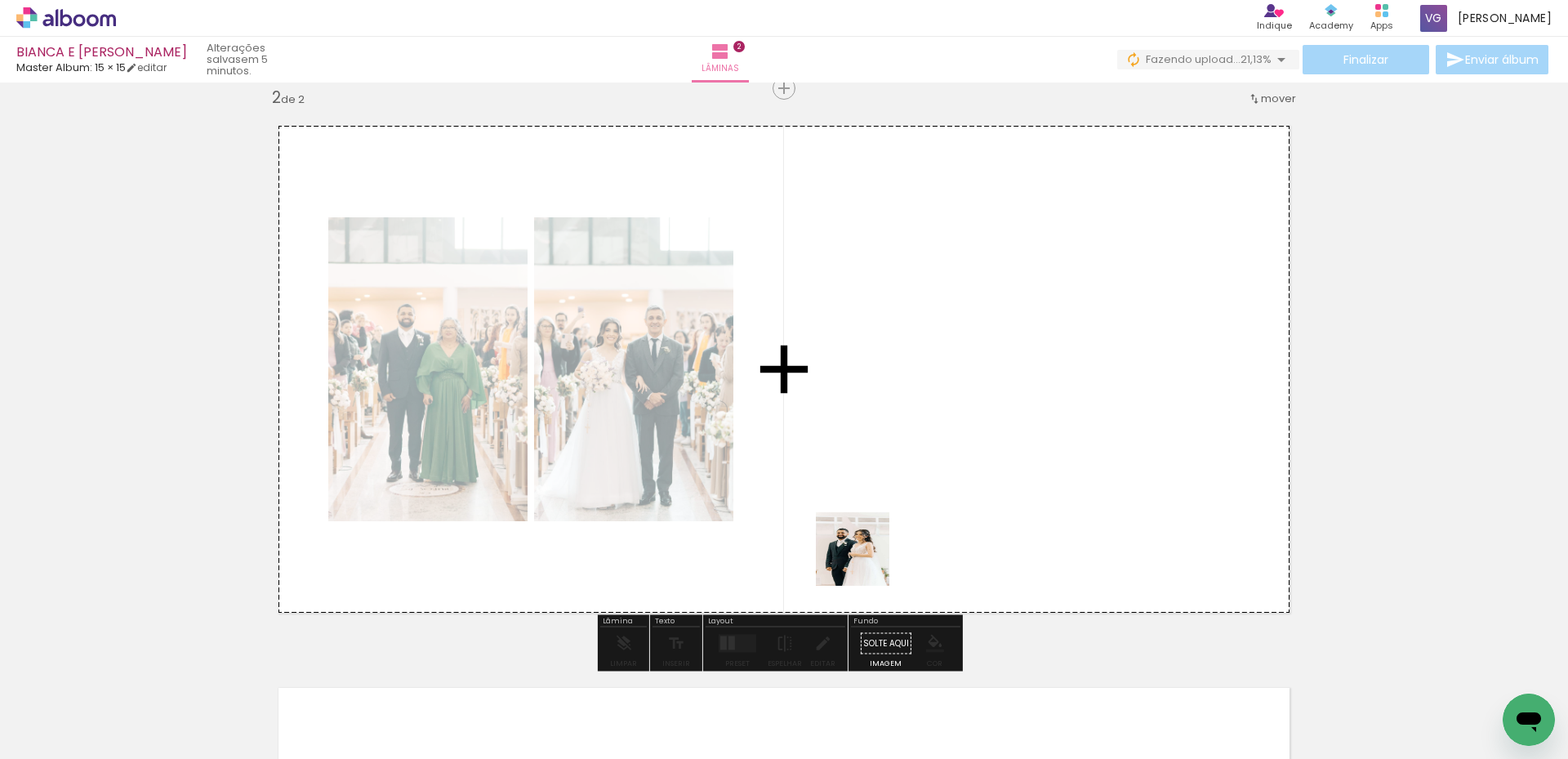
drag, startPoint x: 872, startPoint y: 721, endPoint x: 844, endPoint y: 504, distance: 218.8
click at [844, 504] on quentale-workspace at bounding box center [784, 379] width 1568 height 759
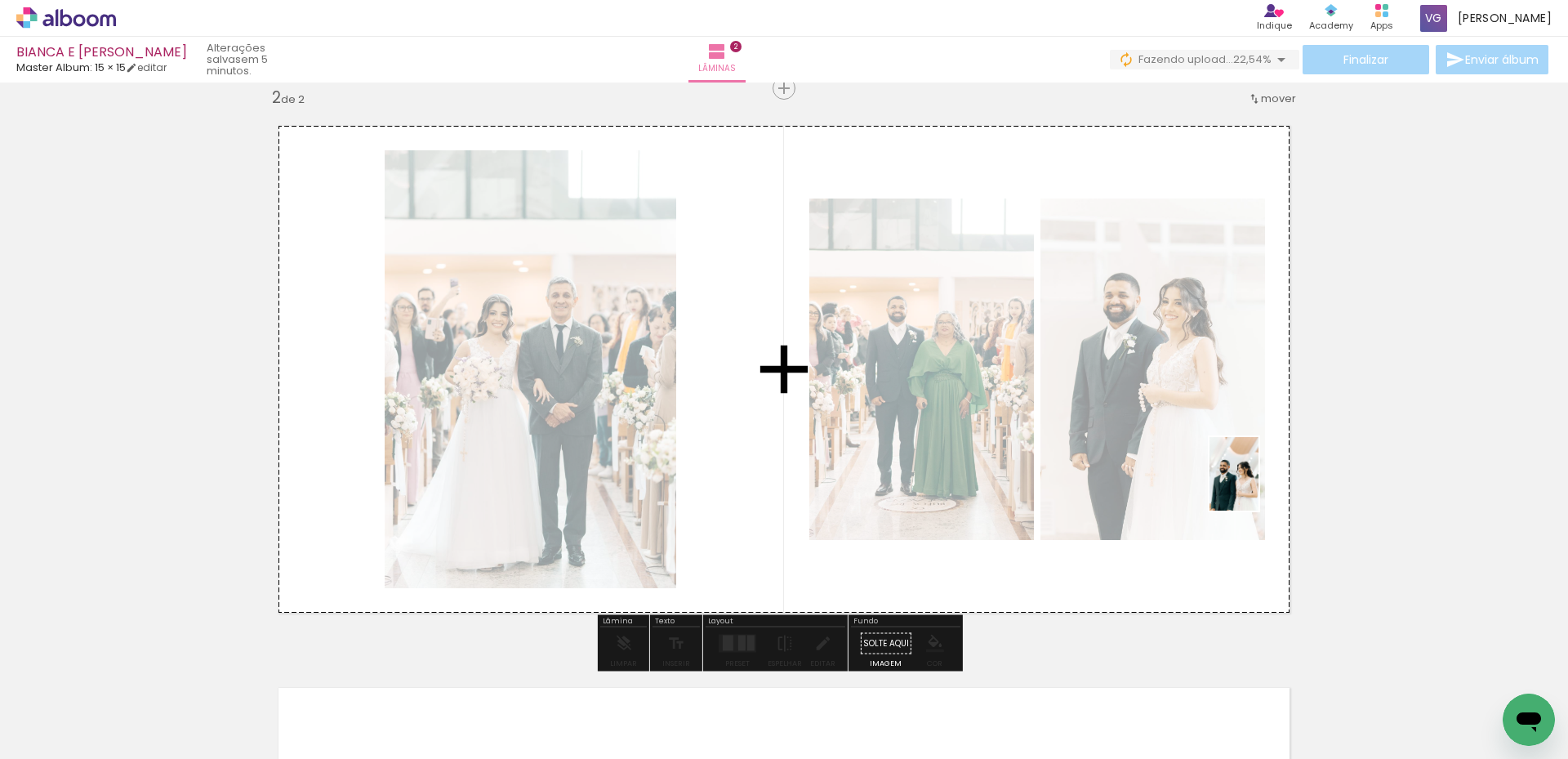
drag, startPoint x: 1145, startPoint y: 729, endPoint x: 1223, endPoint y: 539, distance: 205.4
click at [1259, 485] on quentale-workspace at bounding box center [784, 379] width 1568 height 759
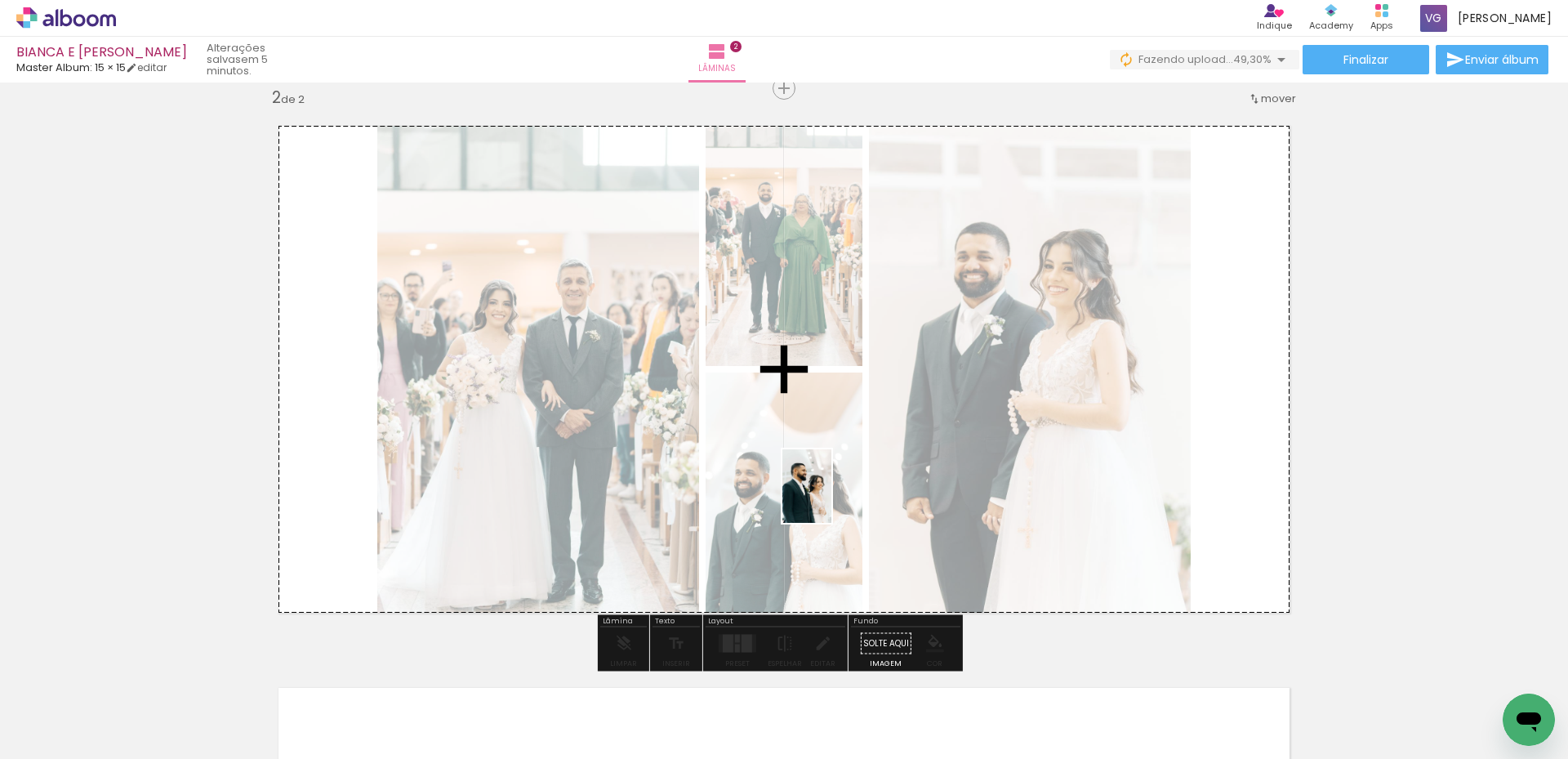
drag, startPoint x: 892, startPoint y: 489, endPoint x: 831, endPoint y: 498, distance: 61.7
click at [831, 498] on quentale-workspace at bounding box center [784, 379] width 1568 height 759
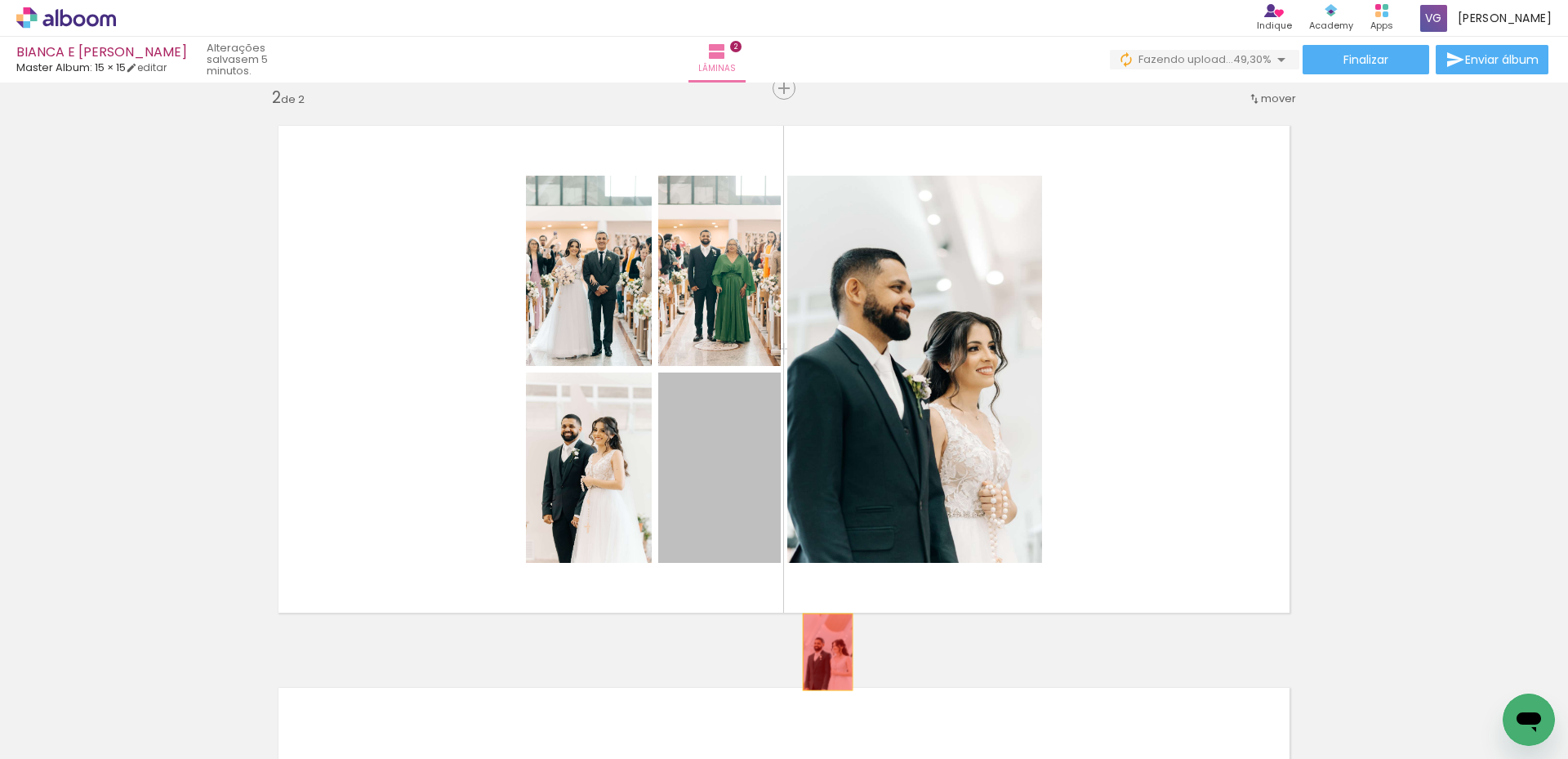
drag, startPoint x: 740, startPoint y: 500, endPoint x: 860, endPoint y: 687, distance: 222.2
click at [822, 709] on quentale-workspace at bounding box center [784, 379] width 1568 height 759
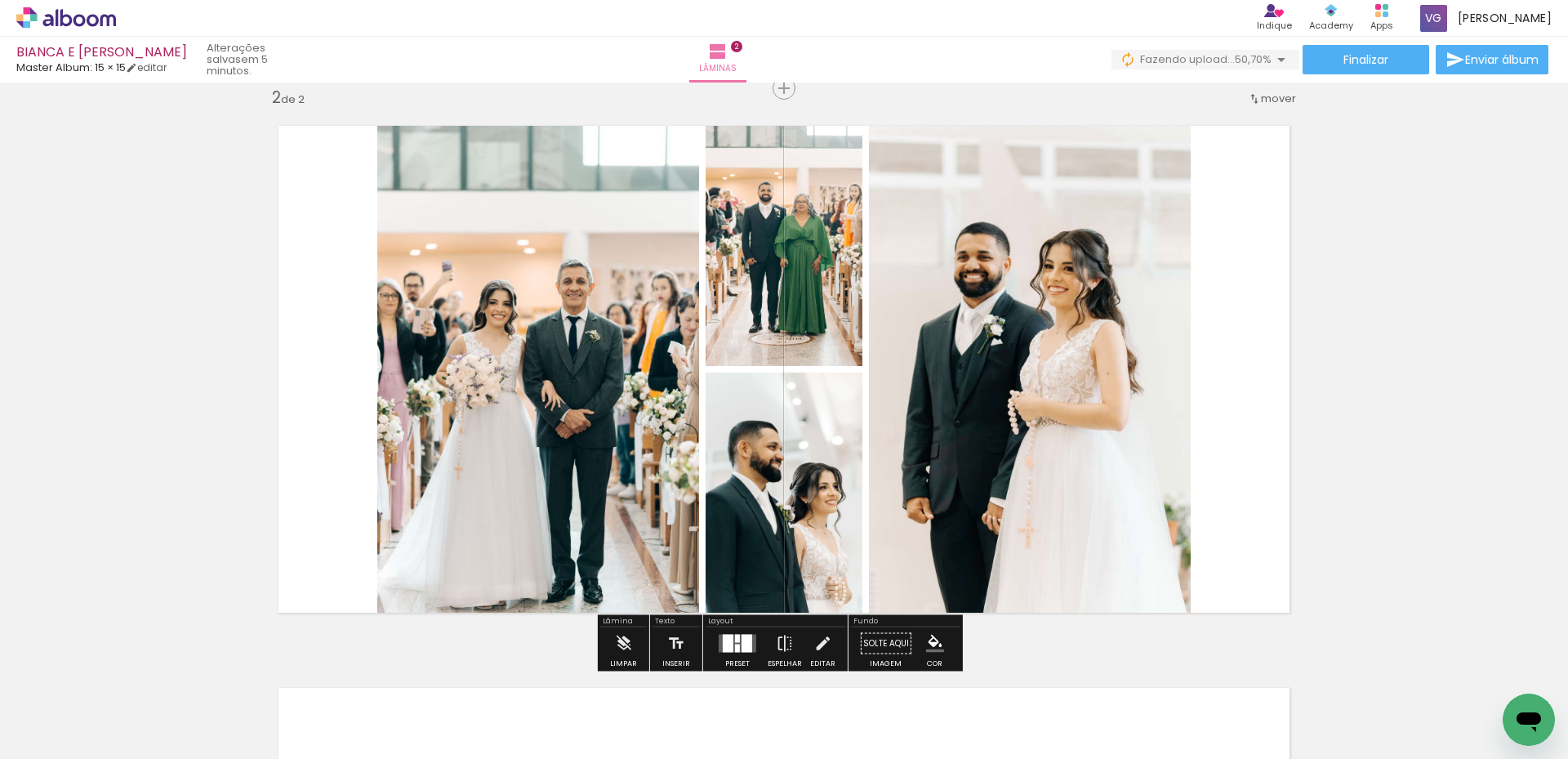
click at [734, 649] on div at bounding box center [736, 648] width 5 height 8
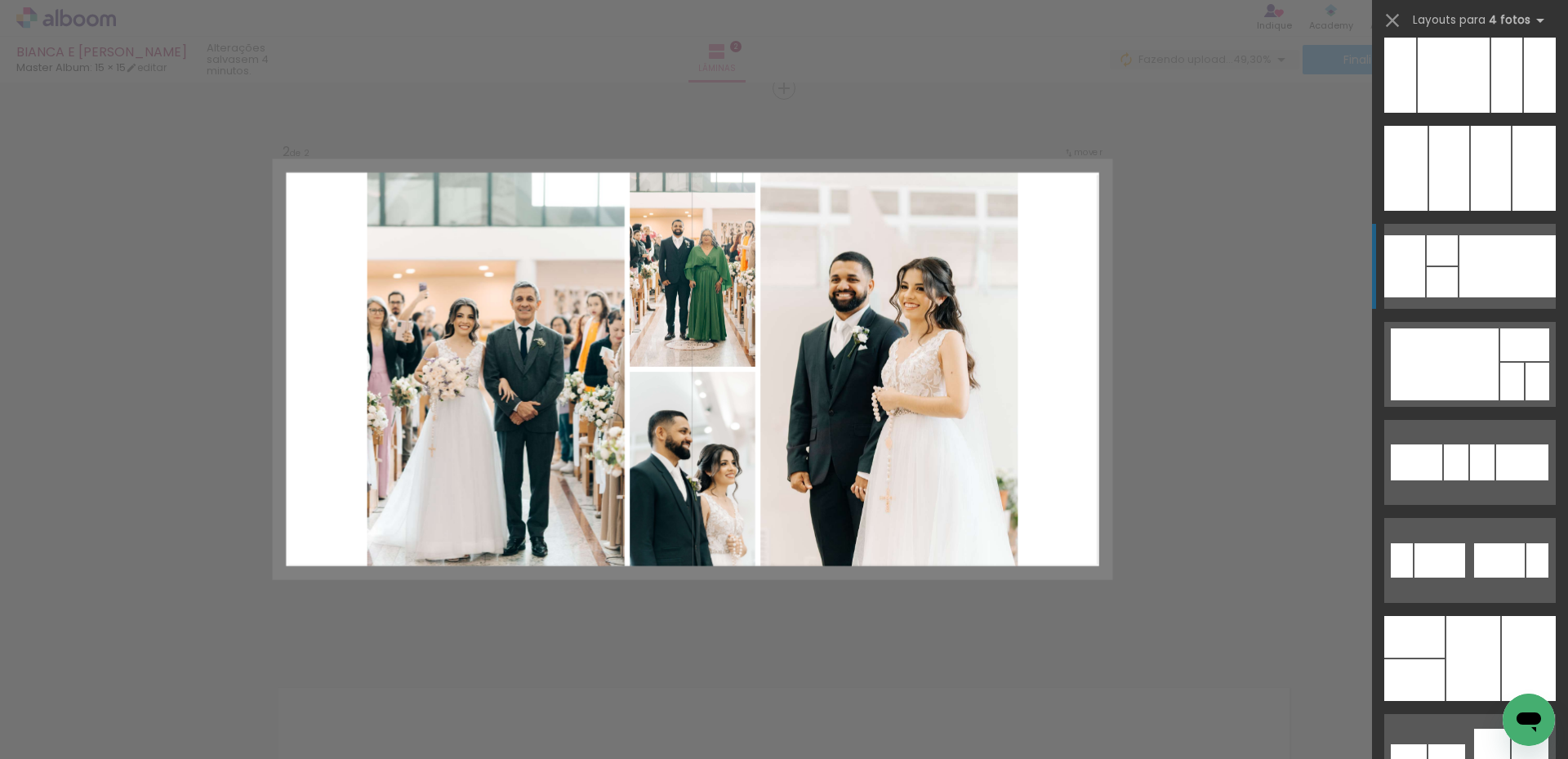
scroll to position [12215, 0]
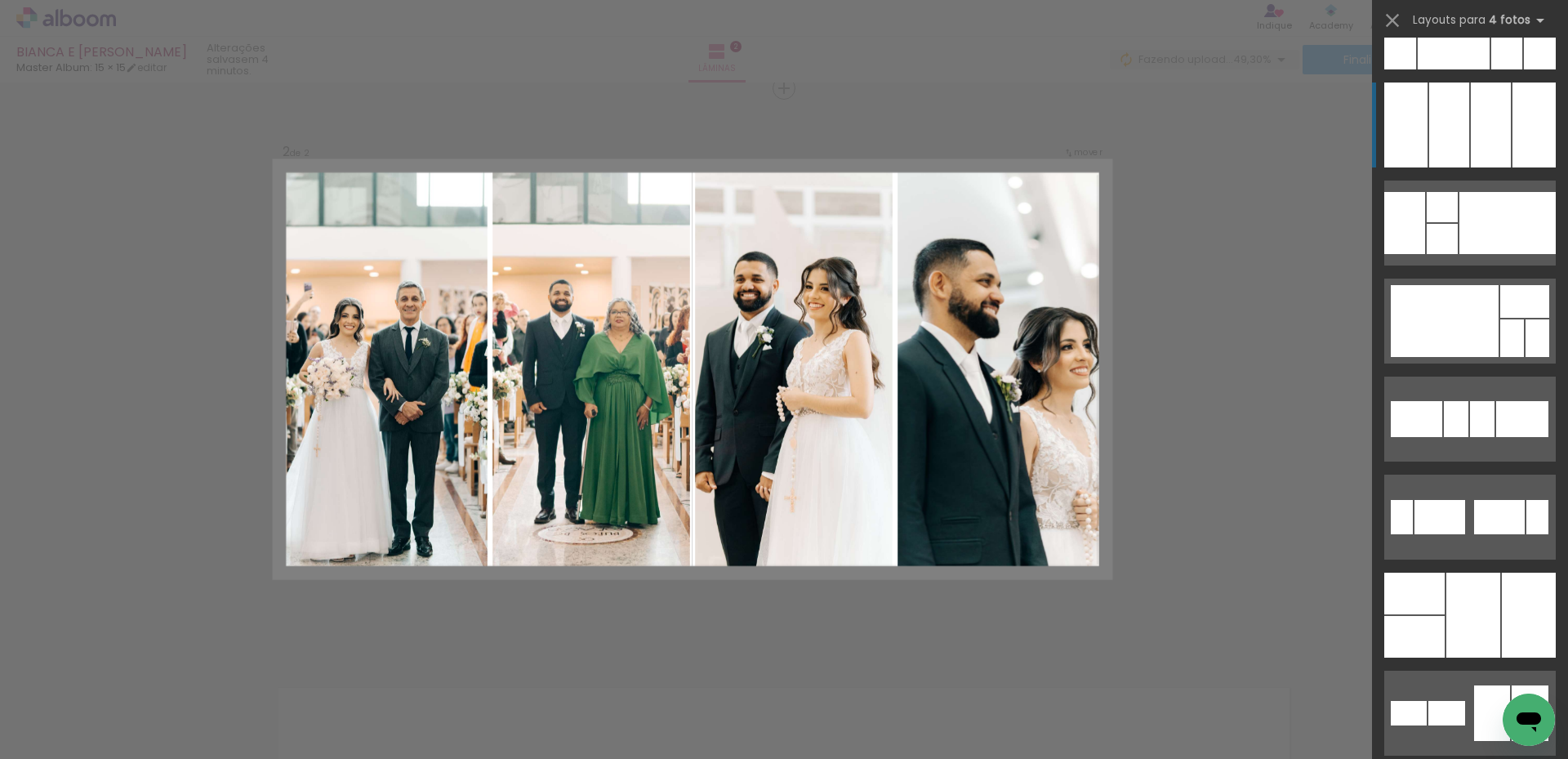
click at [1486, 136] on div at bounding box center [1490, 125] width 40 height 85
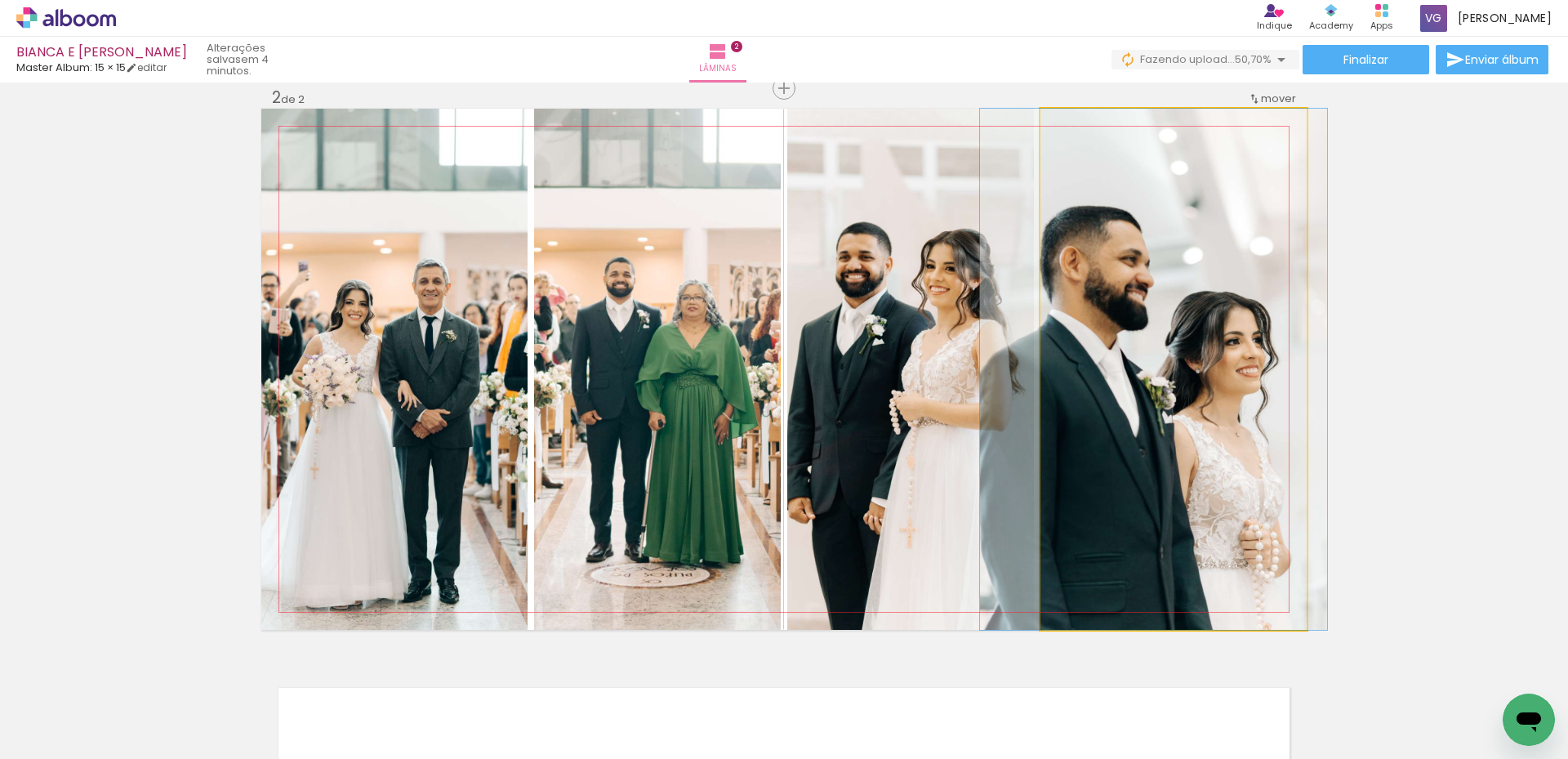
drag, startPoint x: 1128, startPoint y: 406, endPoint x: 1105, endPoint y: 405, distance: 23.0
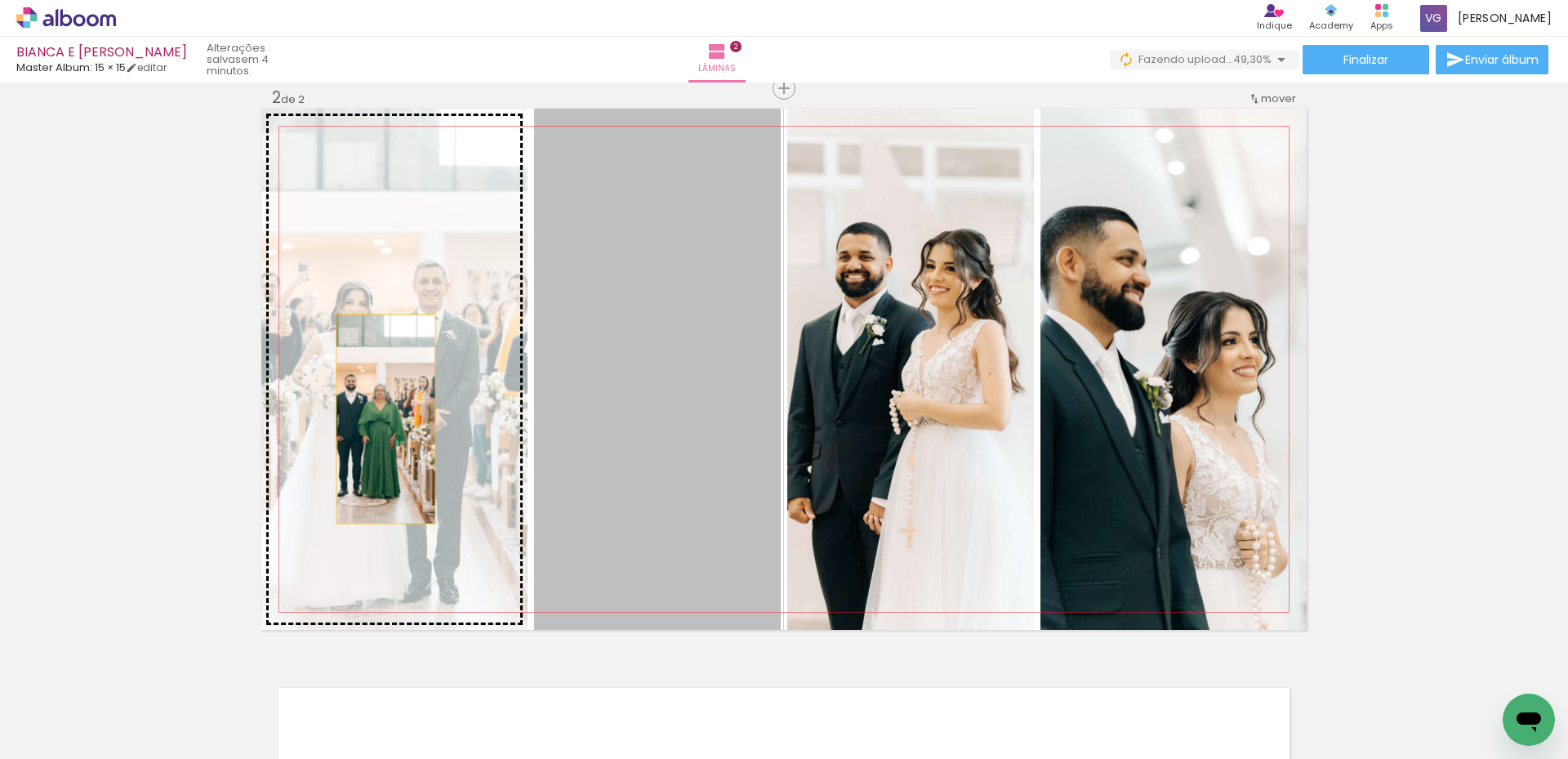
drag, startPoint x: 650, startPoint y: 417, endPoint x: 380, endPoint y: 418, distance: 270.0
click at [0, 0] on slot at bounding box center [0, 0] width 0 height 0
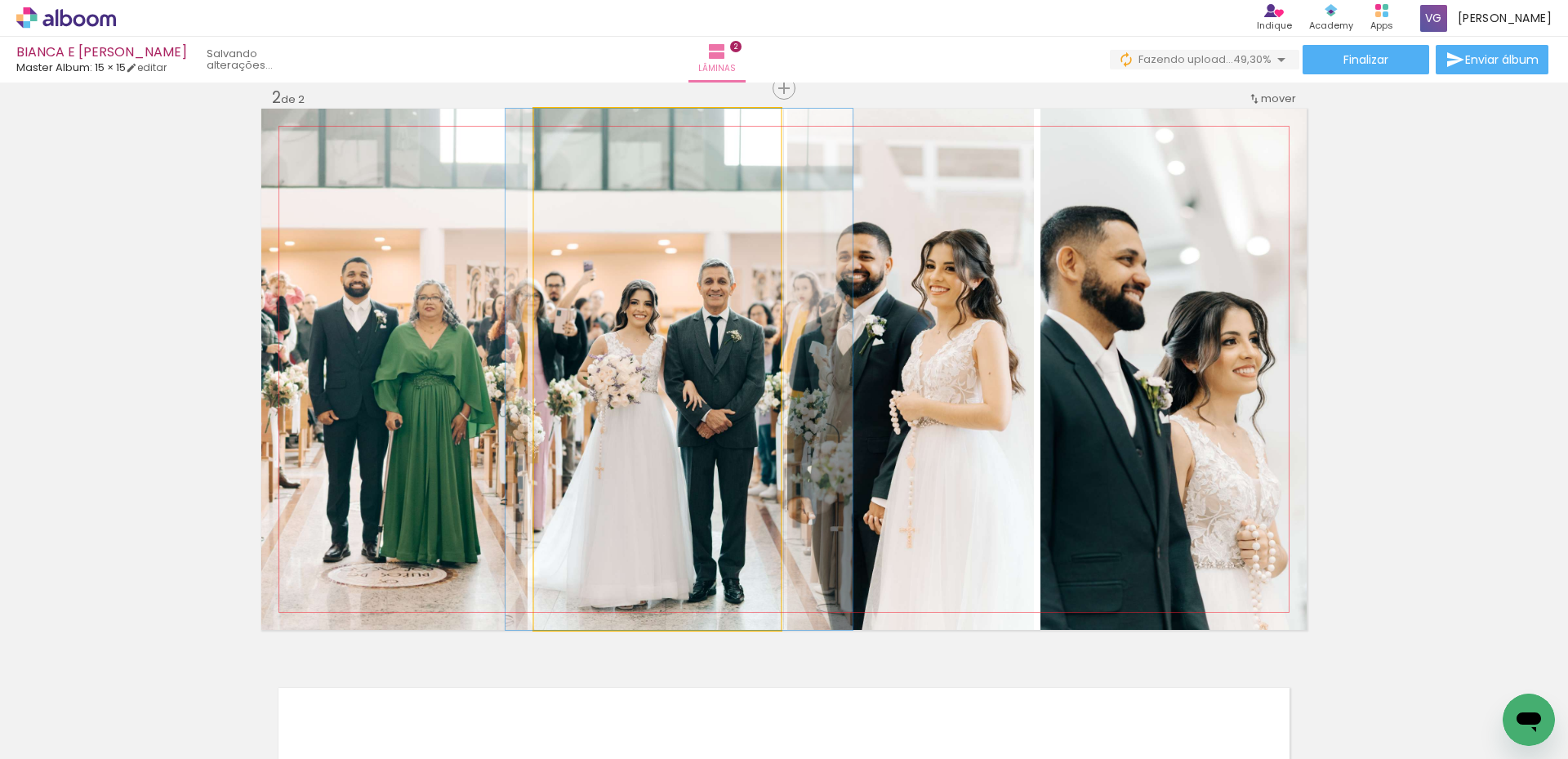
drag, startPoint x: 683, startPoint y: 408, endPoint x: 706, endPoint y: 405, distance: 23.2
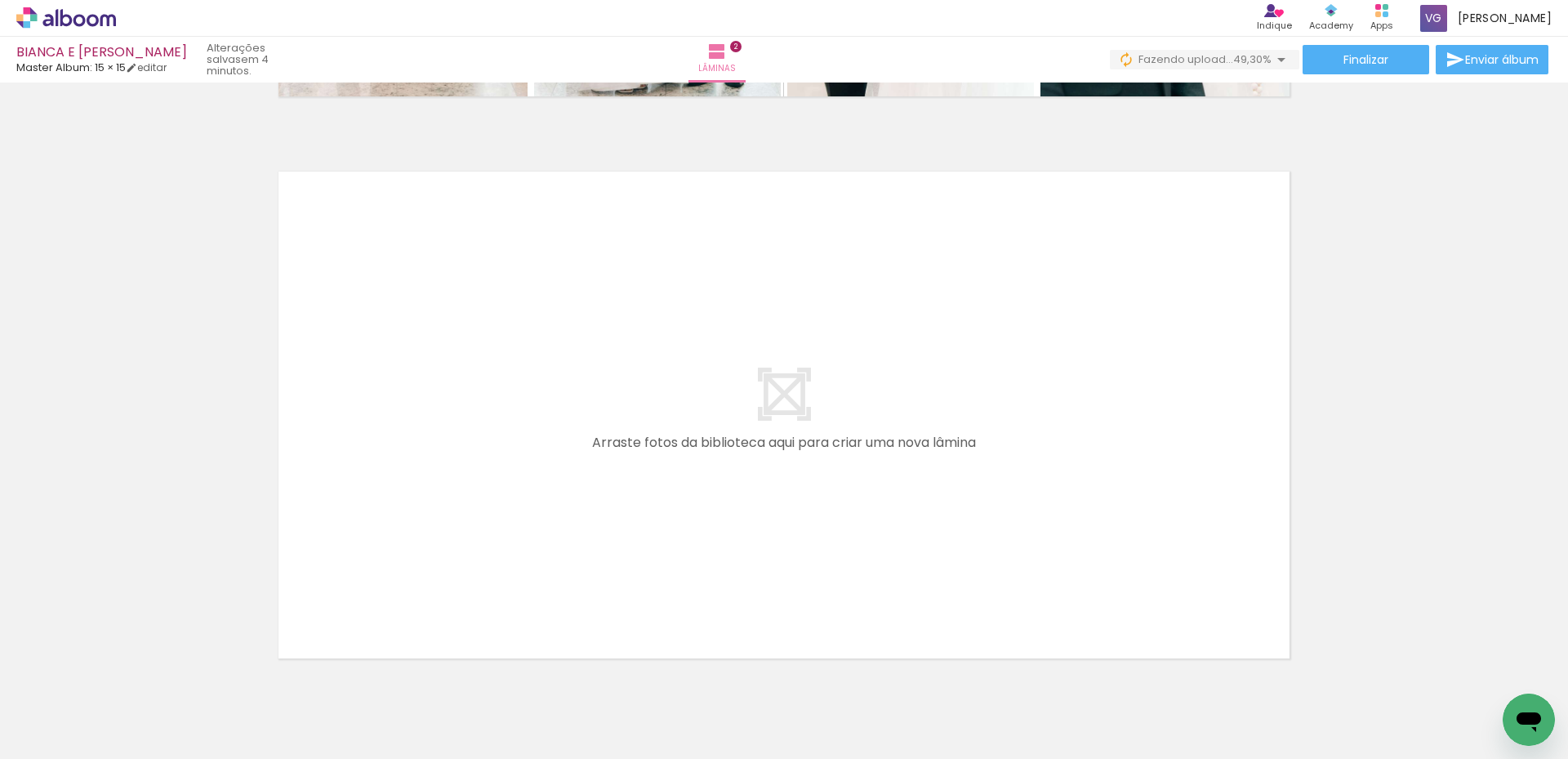
scroll to position [0, 1455]
click at [709, 483] on quentale-workspace at bounding box center [784, 379] width 1568 height 759
drag, startPoint x: 1189, startPoint y: 709, endPoint x: 1028, endPoint y: 667, distance: 166.4
click at [596, 409] on quentale-workspace at bounding box center [784, 379] width 1568 height 759
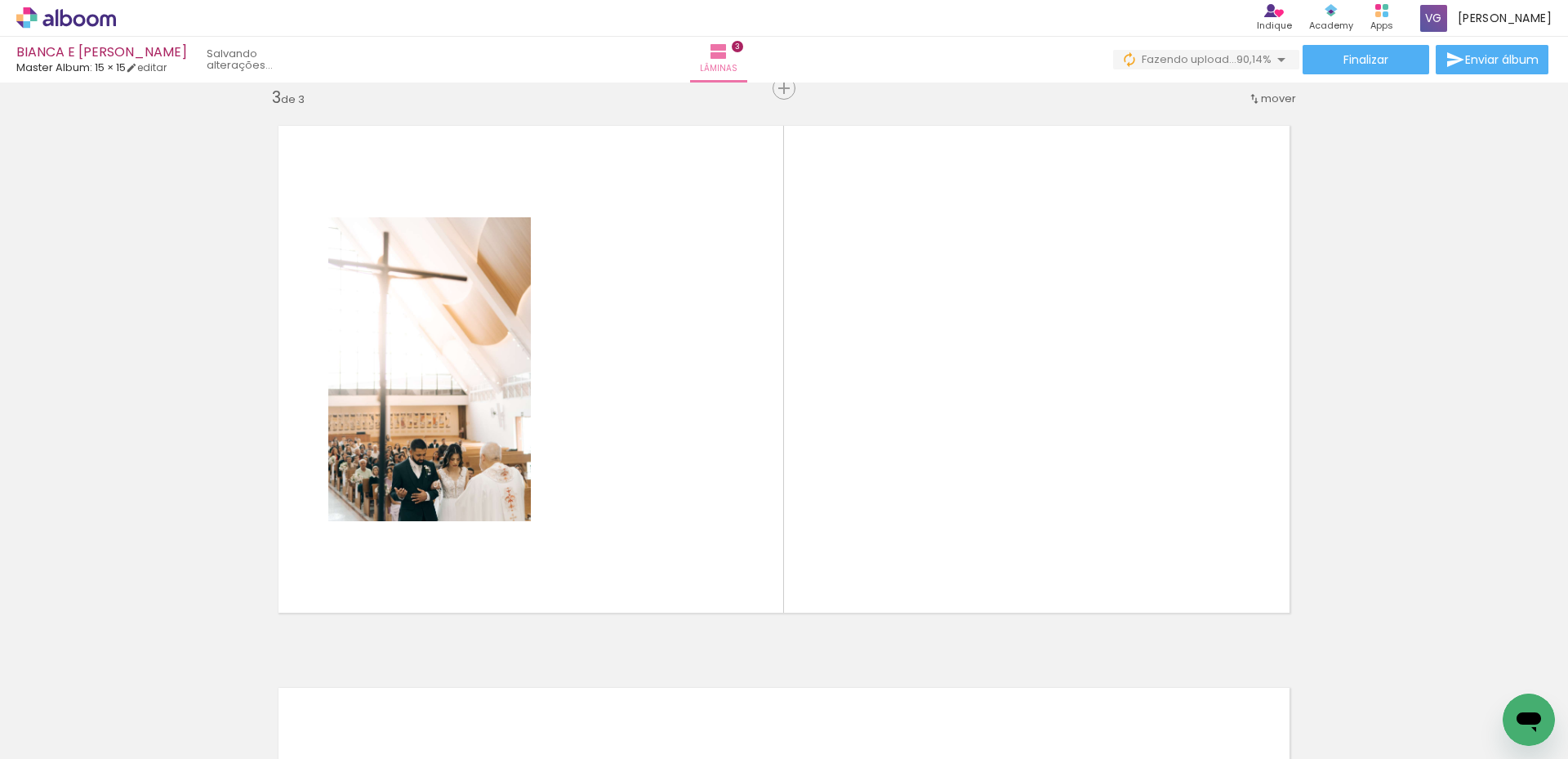
scroll to position [0, 1916]
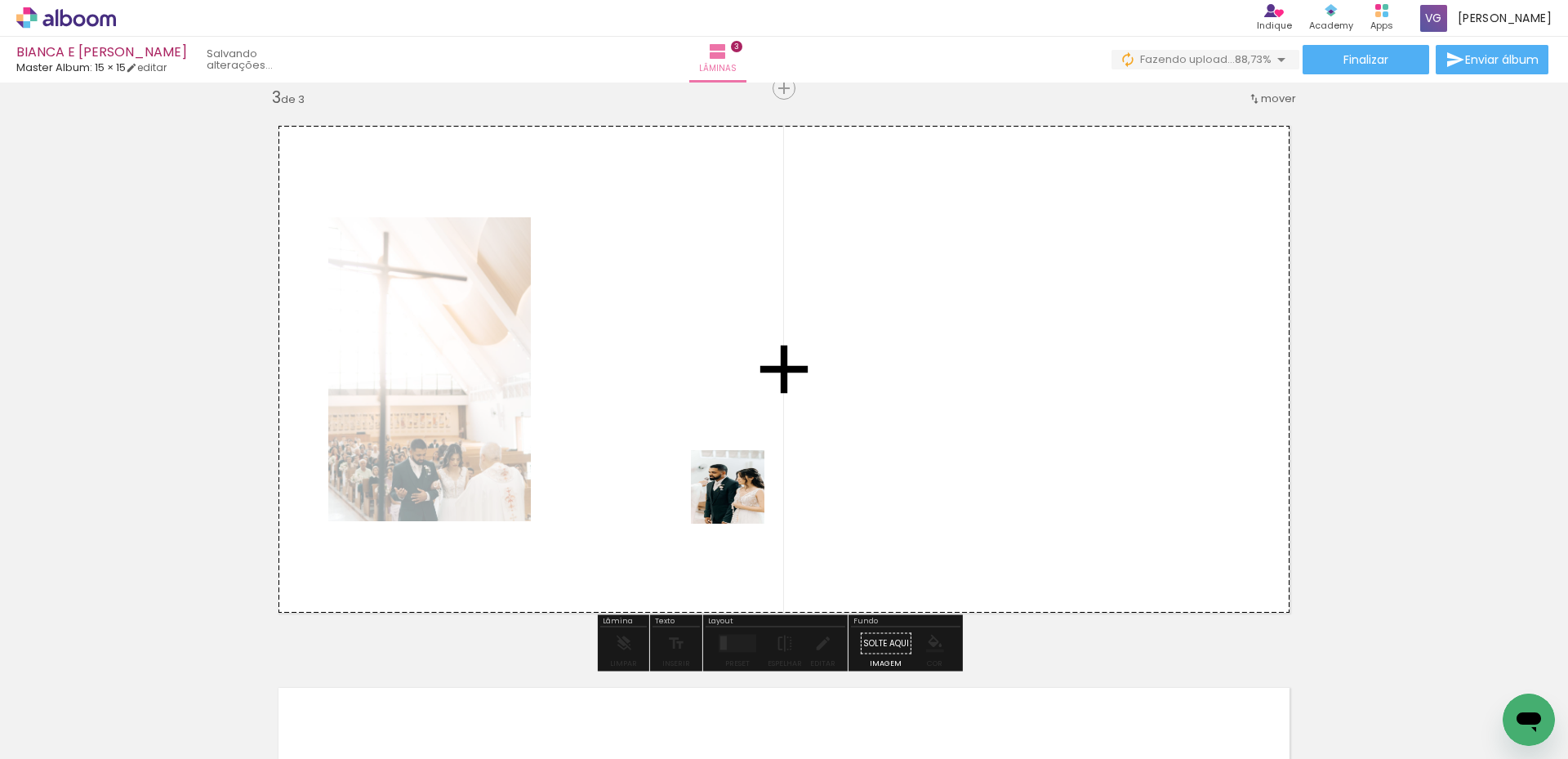
drag, startPoint x: 913, startPoint y: 709, endPoint x: 840, endPoint y: 550, distance: 175.0
click at [648, 428] on quentale-workspace at bounding box center [784, 379] width 1568 height 759
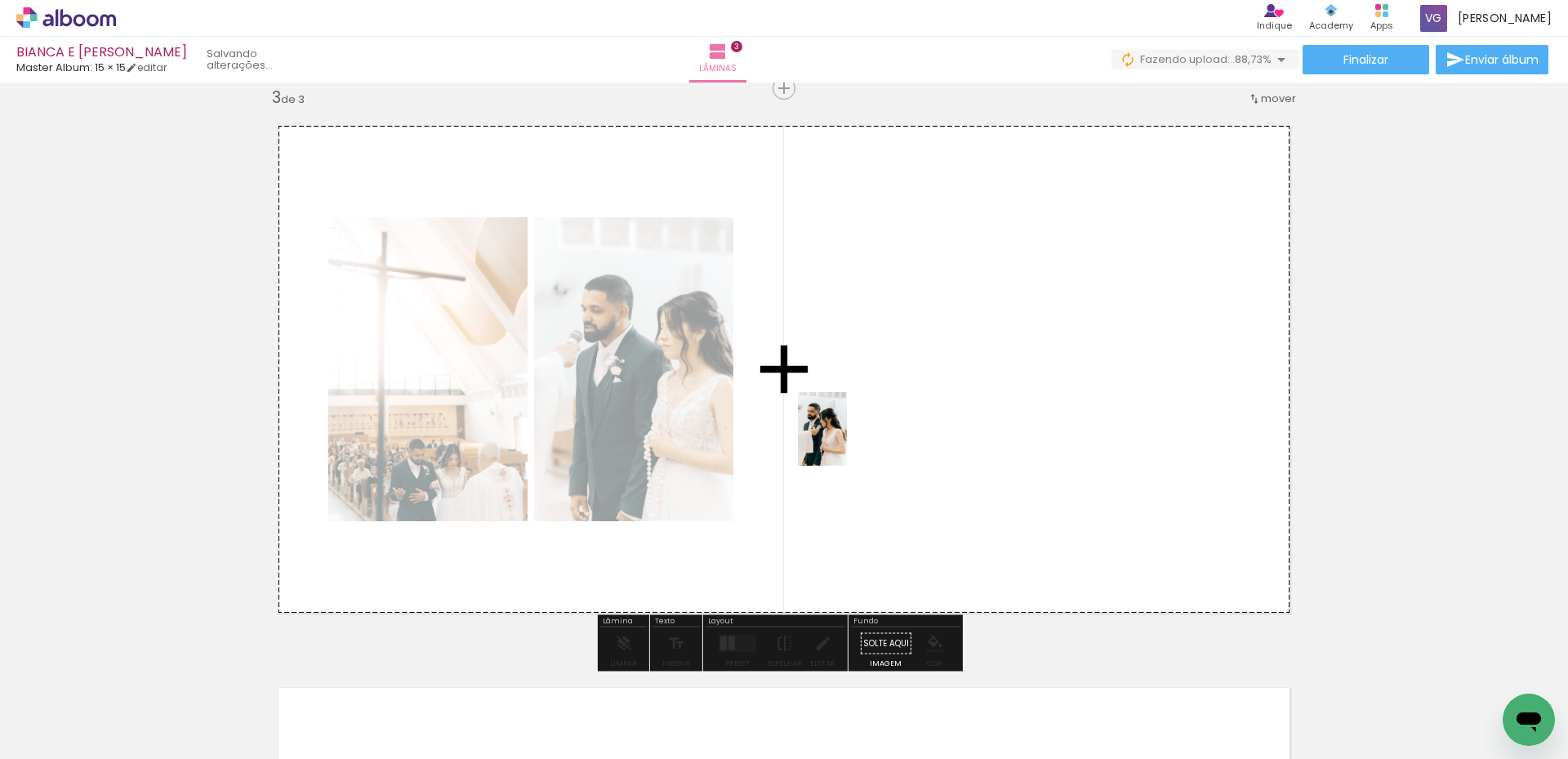
drag, startPoint x: 999, startPoint y: 692, endPoint x: 847, endPoint y: 441, distance: 293.4
click at [847, 441] on quentale-workspace at bounding box center [784, 379] width 1568 height 759
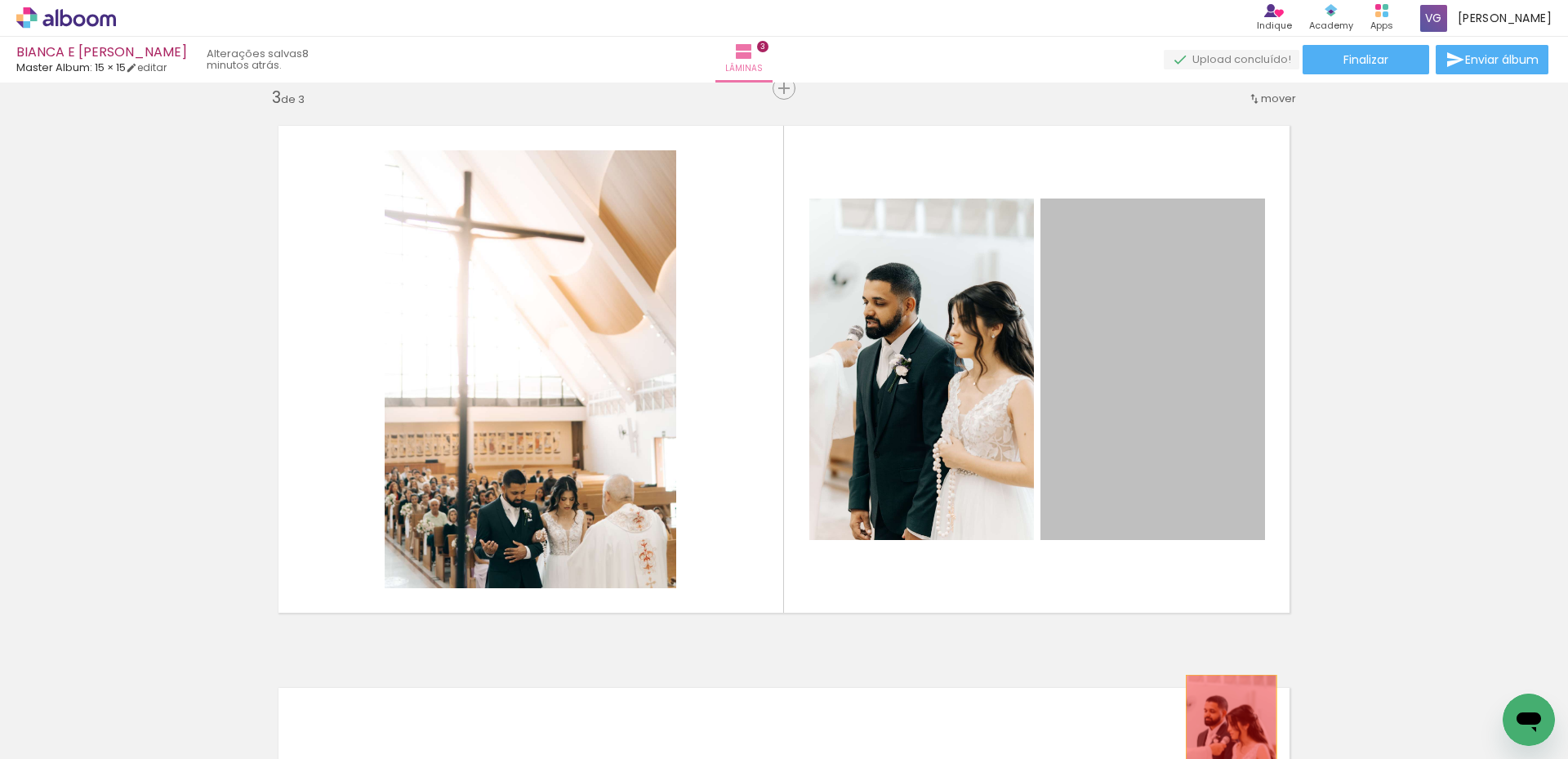
drag, startPoint x: 1204, startPoint y: 385, endPoint x: 1224, endPoint y: 743, distance: 358.6
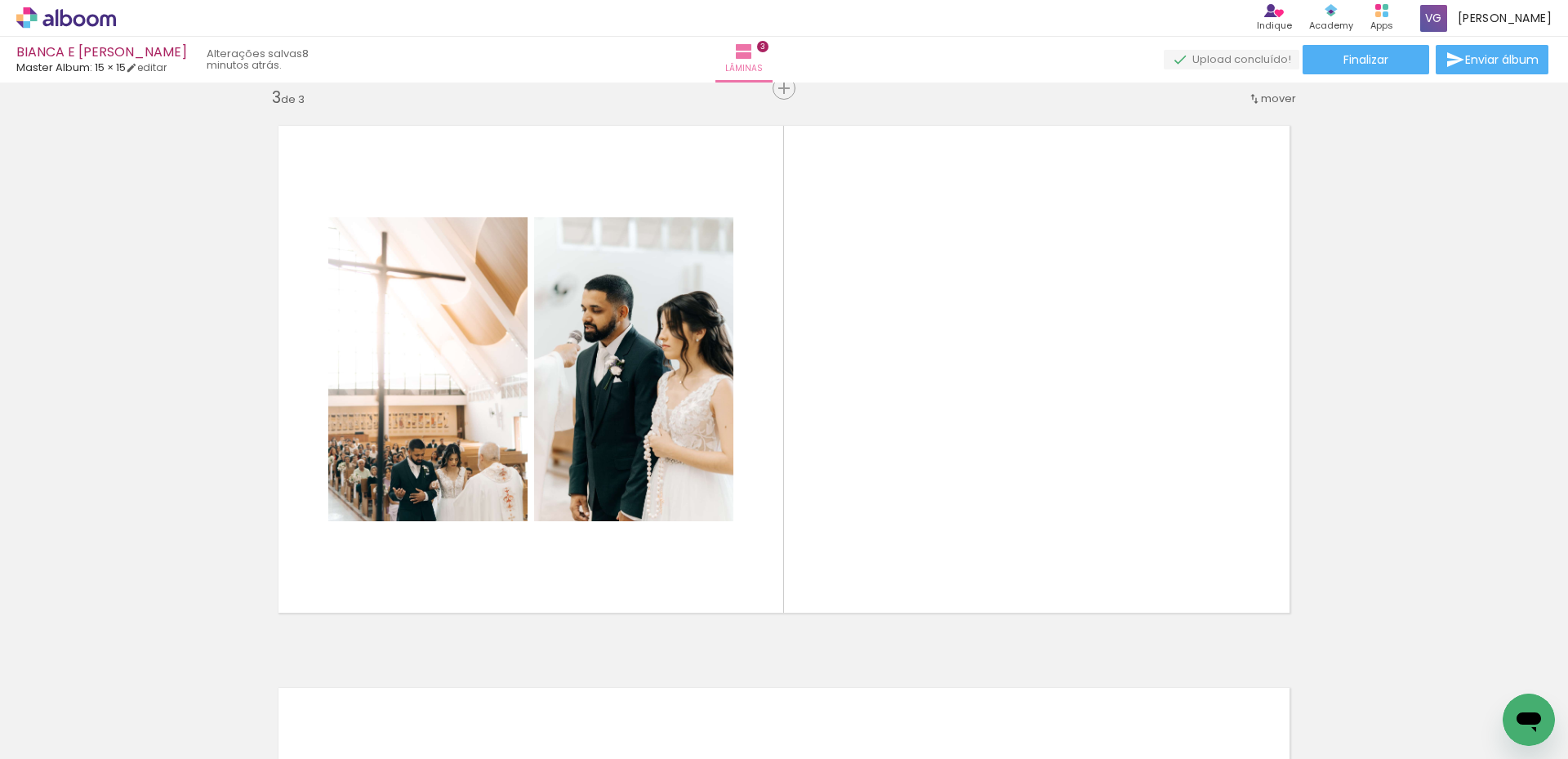
scroll to position [0, 3113]
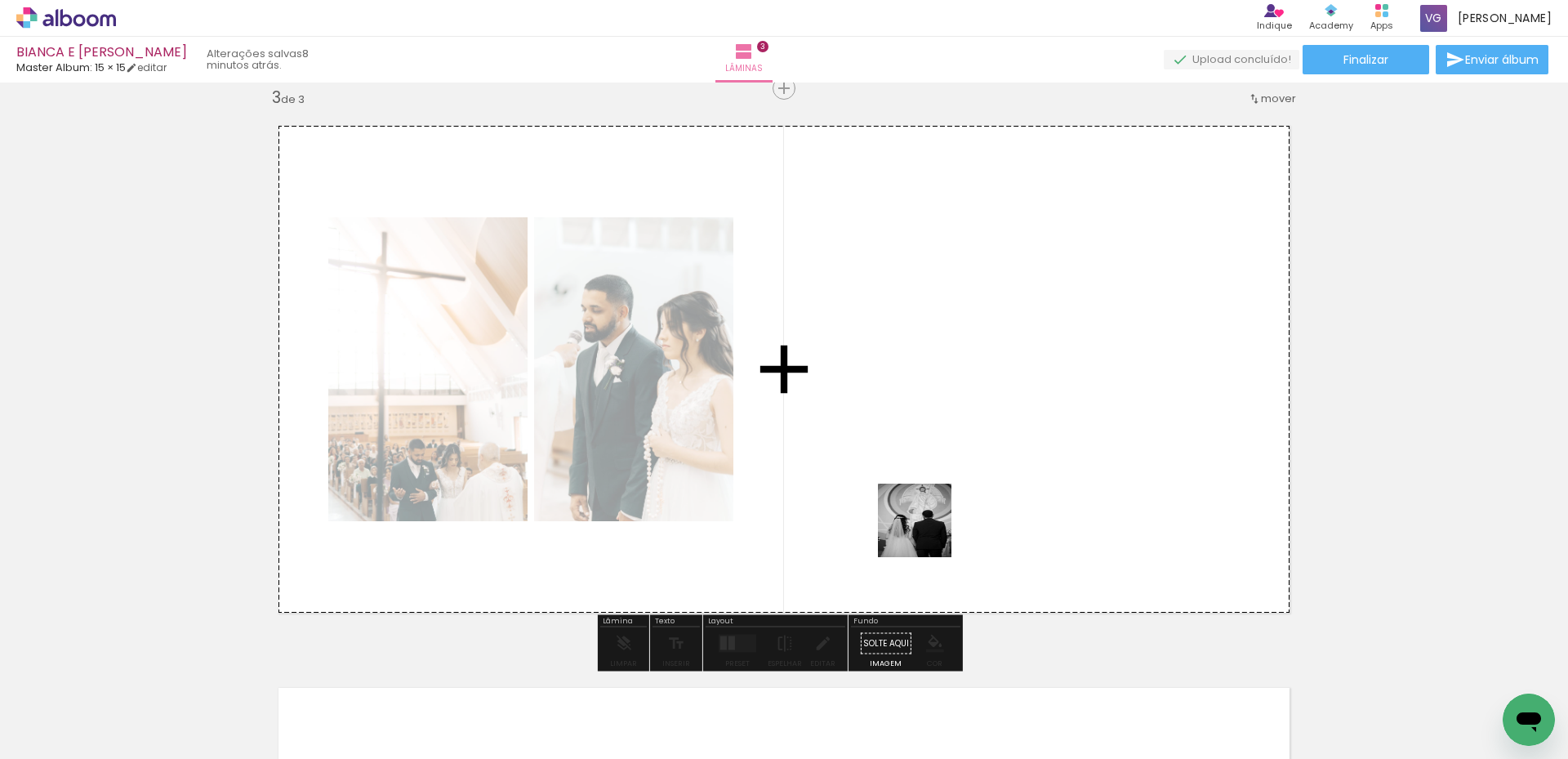
drag, startPoint x: 839, startPoint y: 706, endPoint x: 815, endPoint y: 490, distance: 217.3
click at [919, 468] on quentale-workspace at bounding box center [784, 379] width 1568 height 759
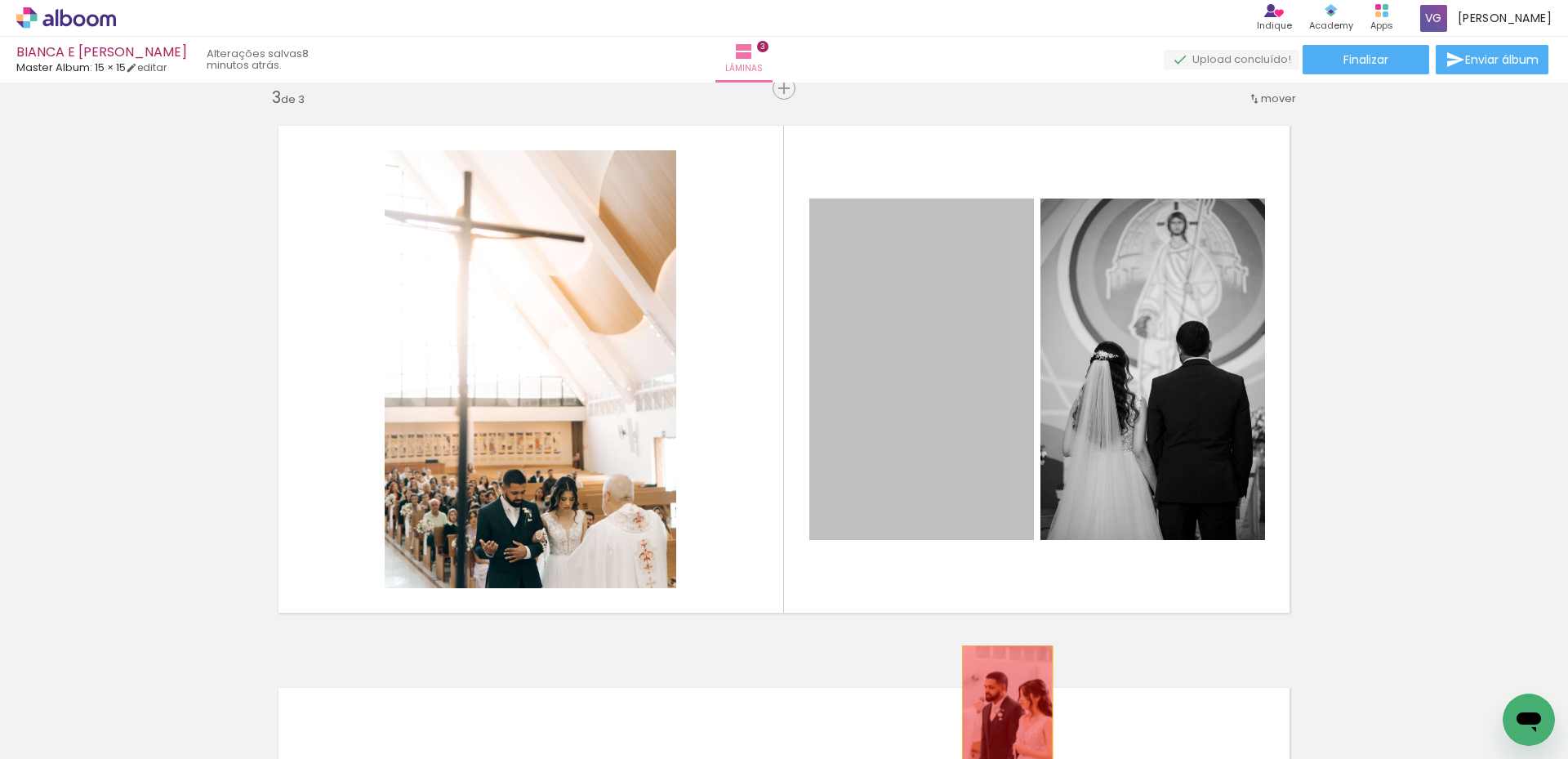
drag, startPoint x: 904, startPoint y: 338, endPoint x: 1003, endPoint y: 716, distance: 390.7
click at [1003, 716] on quentale-workspace at bounding box center [784, 379] width 1568 height 759
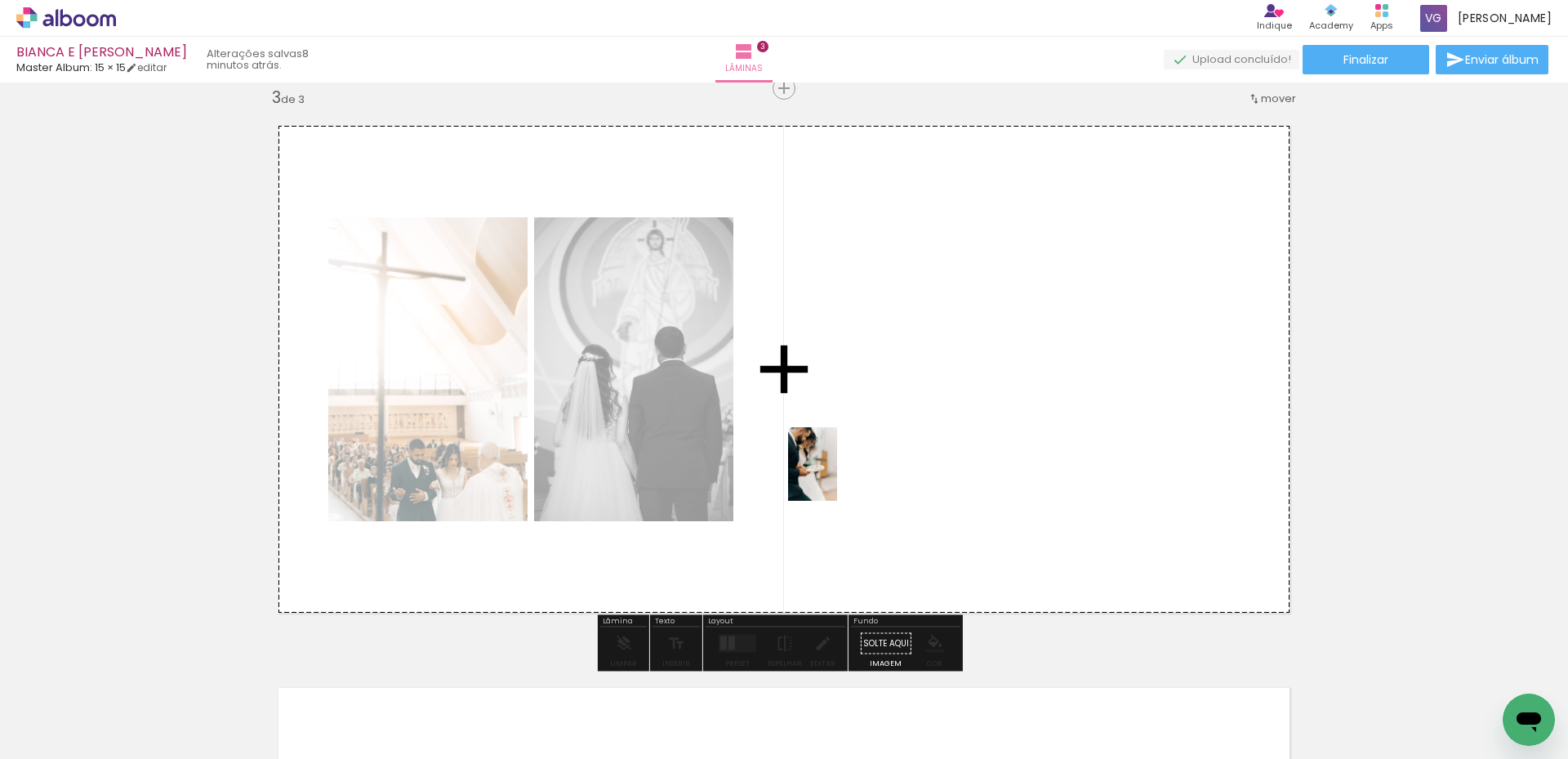
drag, startPoint x: 338, startPoint y: 716, endPoint x: 939, endPoint y: 644, distance: 605.3
click at [839, 445] on quentale-workspace at bounding box center [784, 379] width 1568 height 759
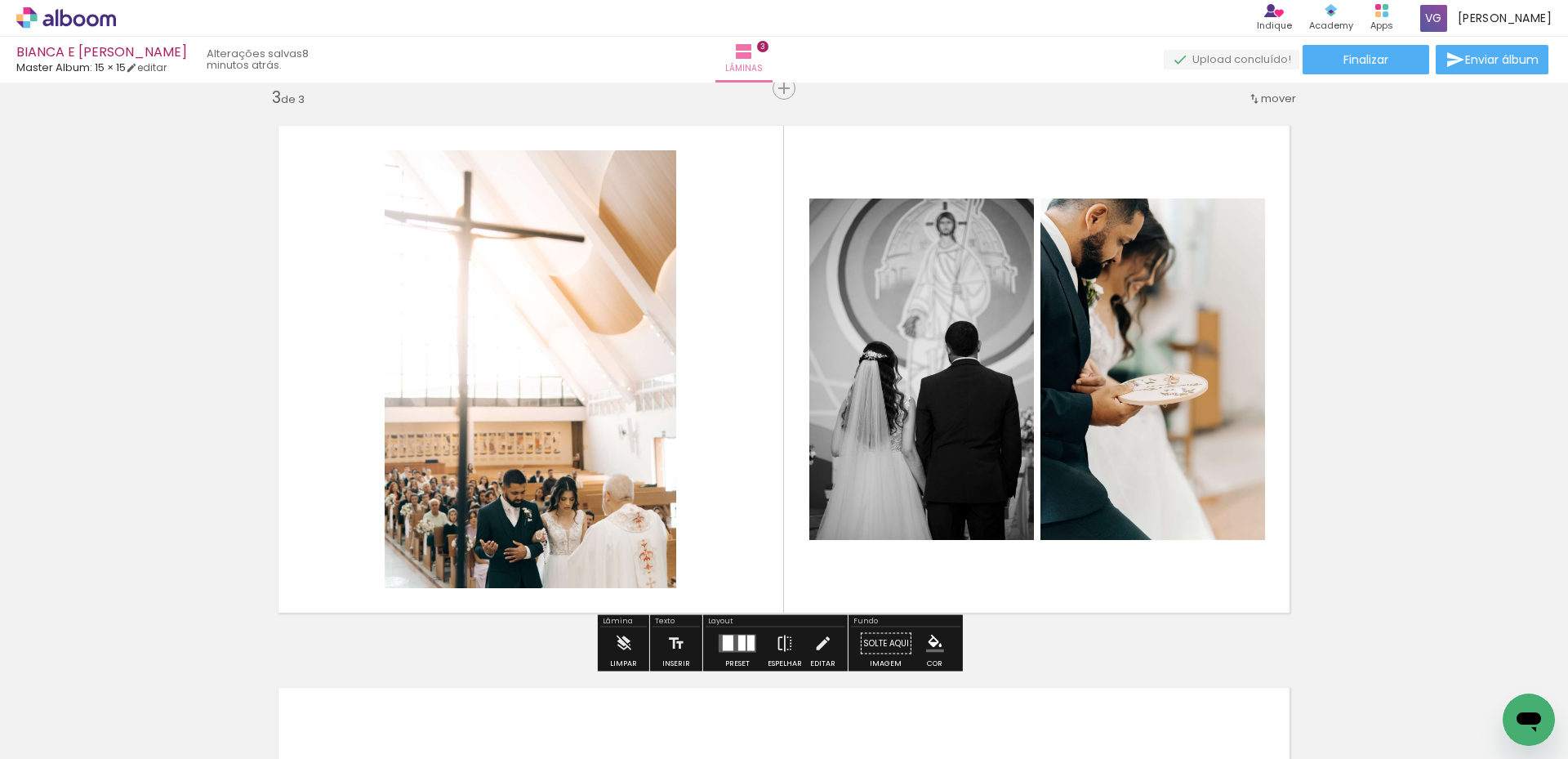
scroll to position [0, 4085]
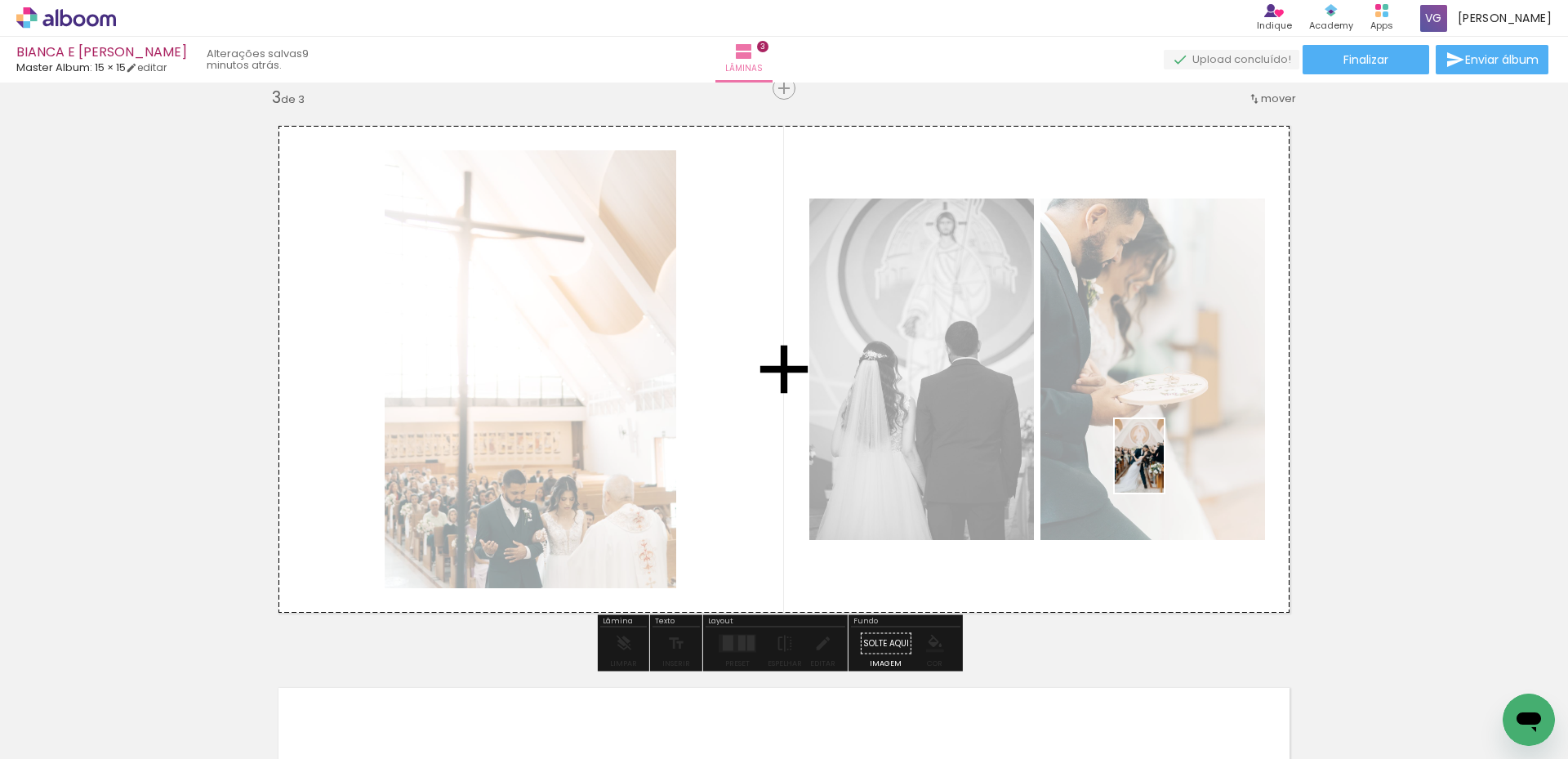
drag, startPoint x: 746, startPoint y: 717, endPoint x: 716, endPoint y: 712, distance: 30.4
click at [1170, 467] on quentale-workspace at bounding box center [784, 379] width 1568 height 759
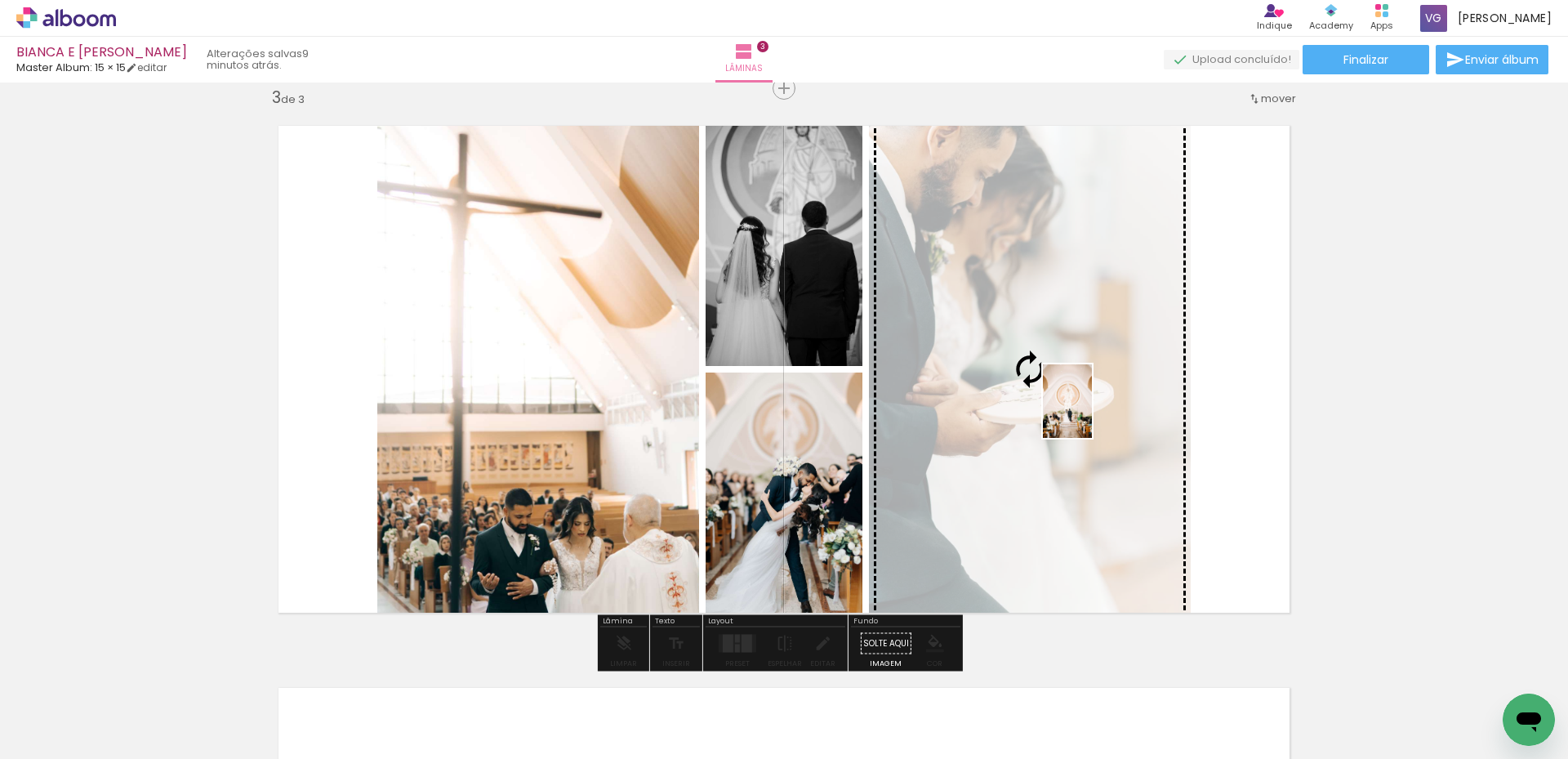
drag, startPoint x: 644, startPoint y: 712, endPoint x: 1093, endPoint y: 413, distance: 539.4
click at [1093, 413] on quentale-workspace at bounding box center [784, 379] width 1568 height 759
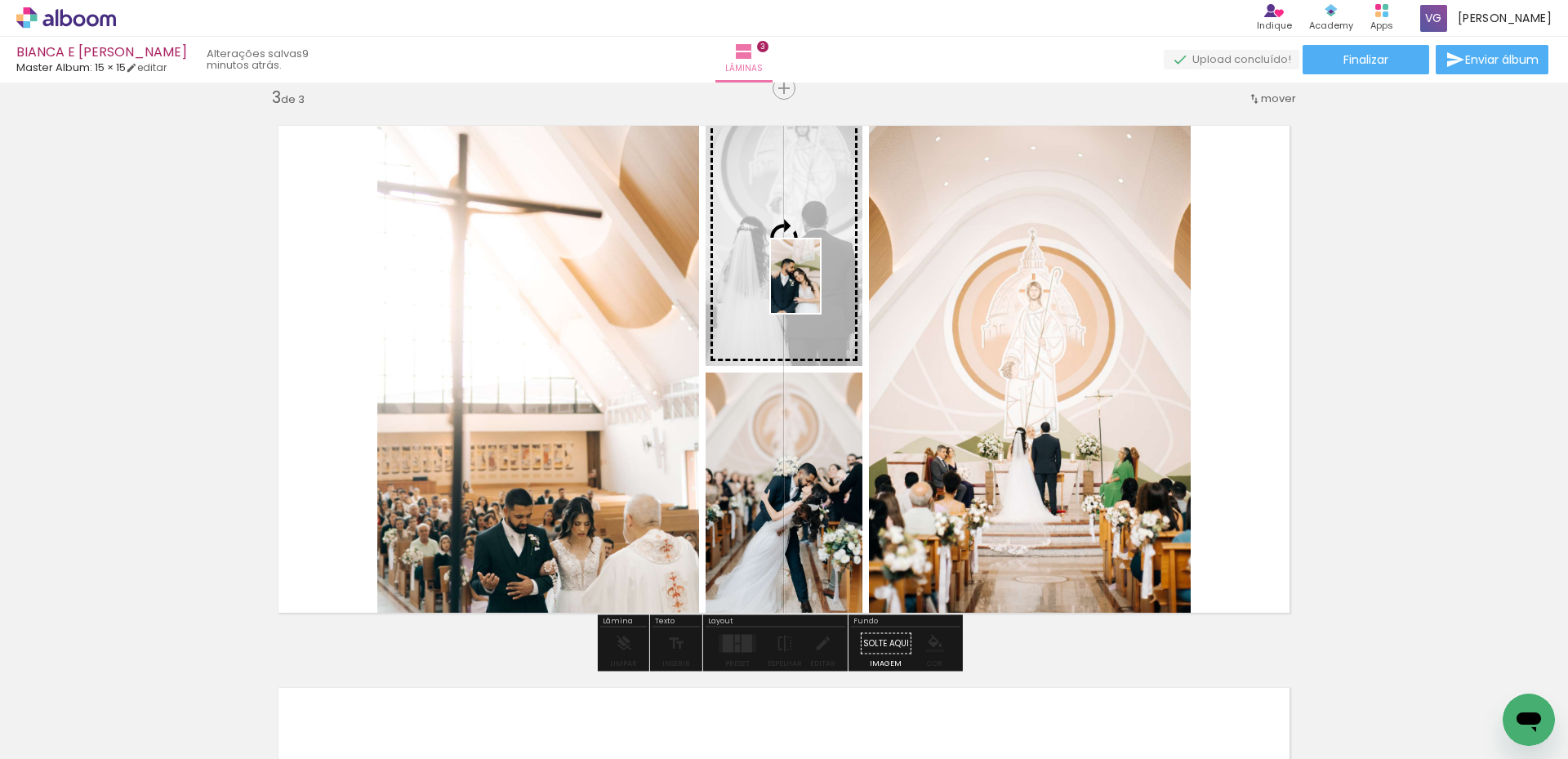
drag, startPoint x: 1031, startPoint y: 711, endPoint x: 820, endPoint y: 288, distance: 472.7
click at [820, 288] on quentale-workspace at bounding box center [784, 379] width 1568 height 759
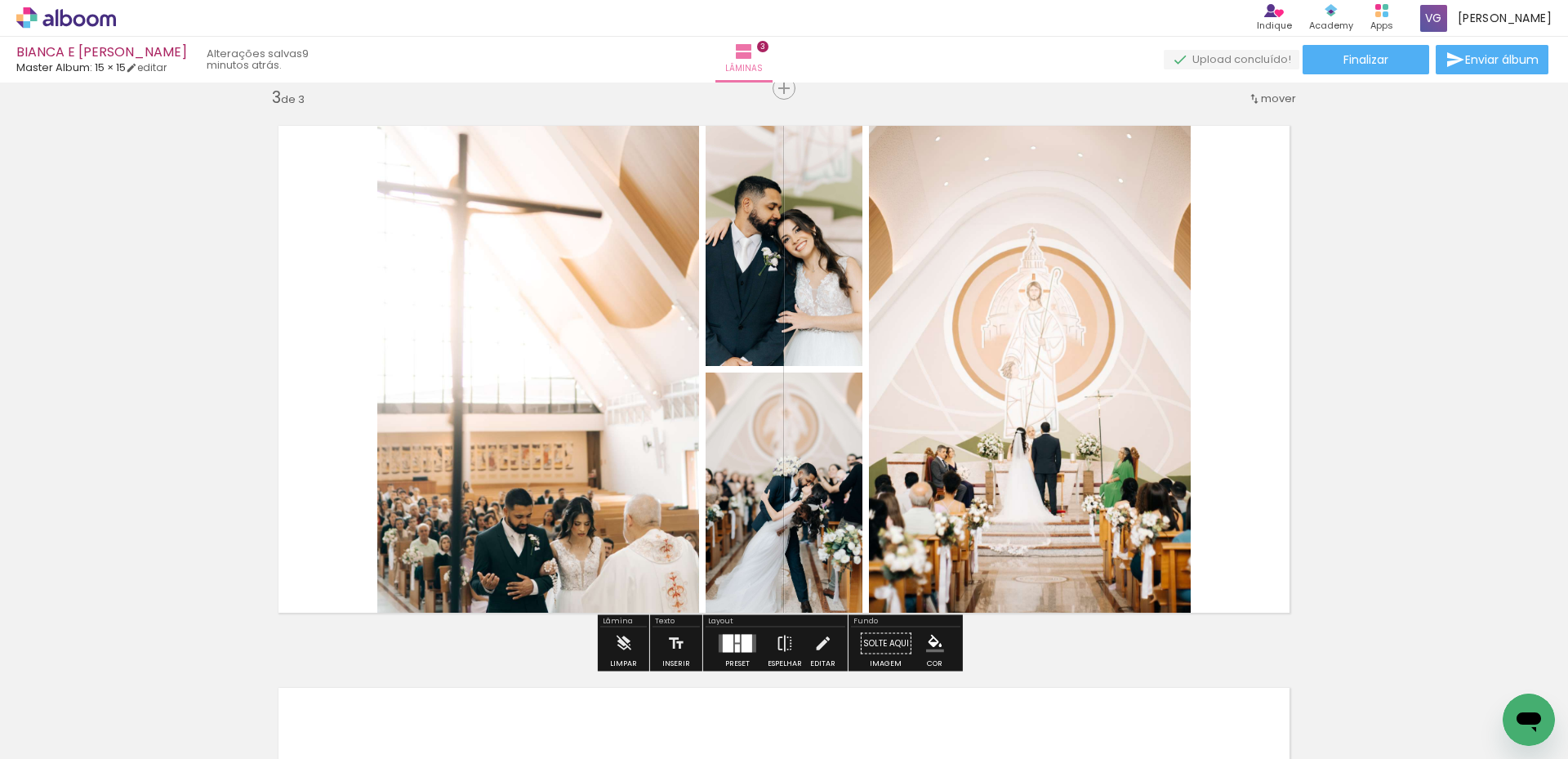
click at [727, 644] on div at bounding box center [727, 643] width 11 height 18
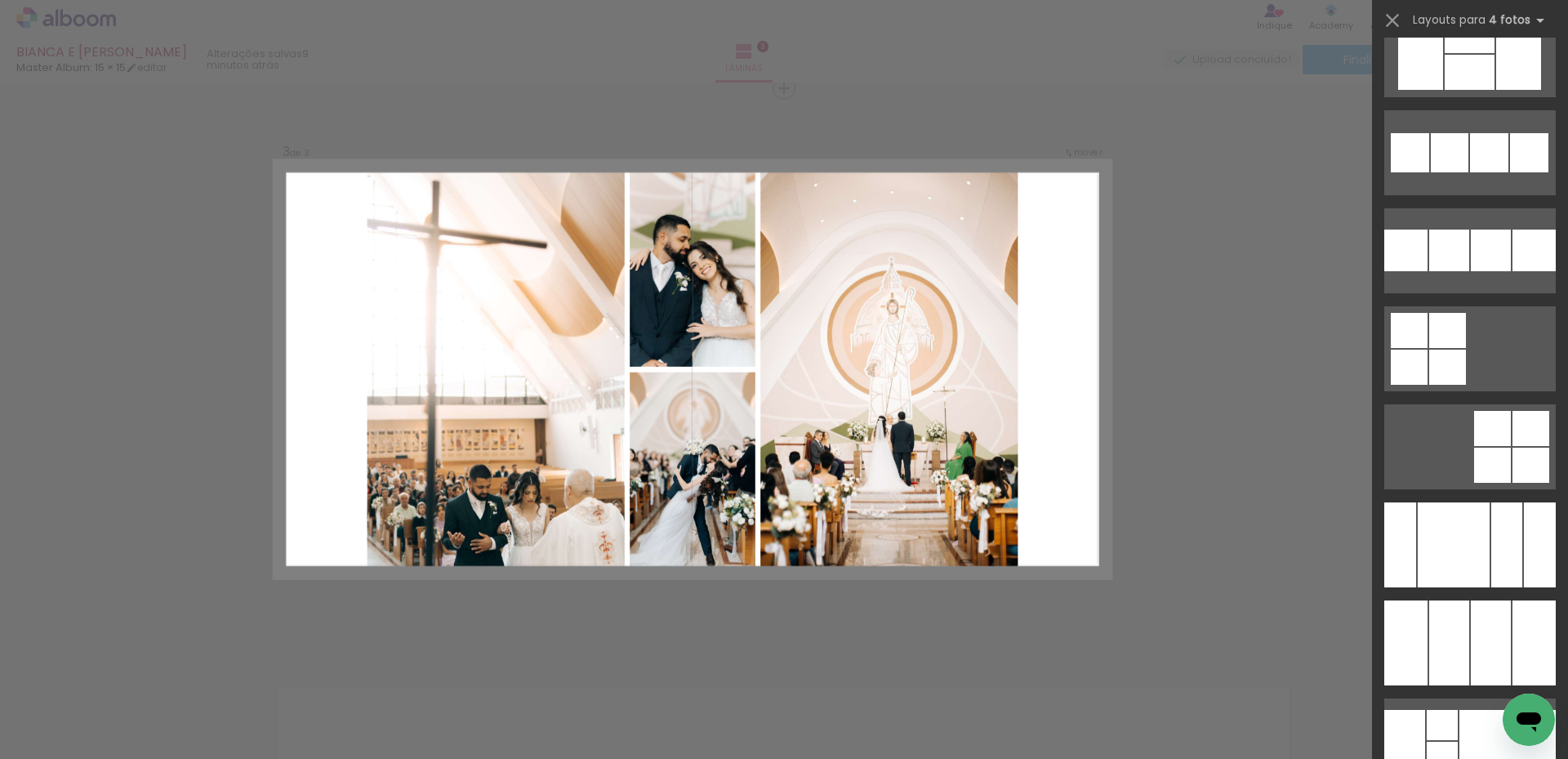
scroll to position [11827, 0]
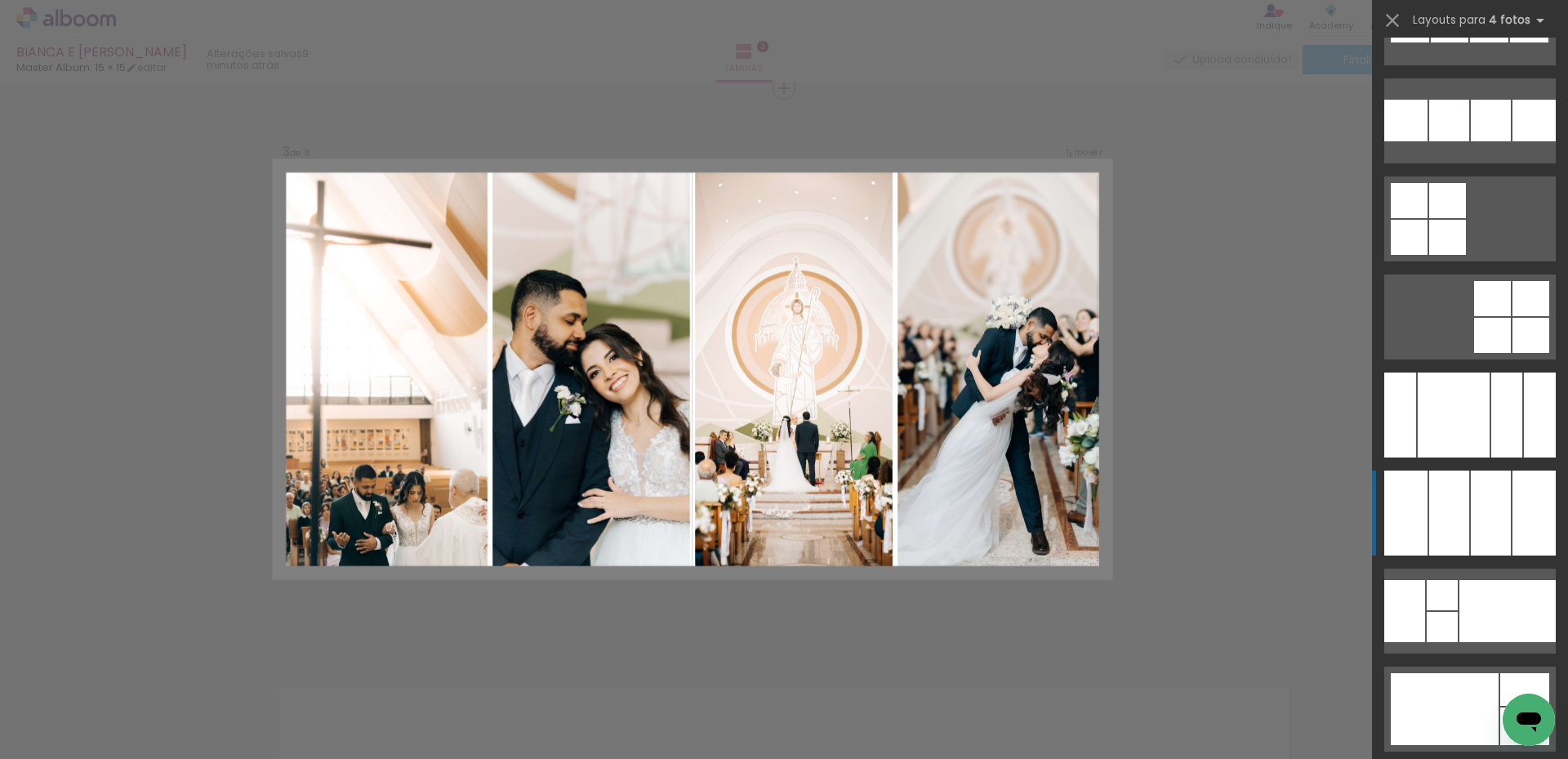
click at [1455, 535] on div at bounding box center [1449, 513] width 40 height 85
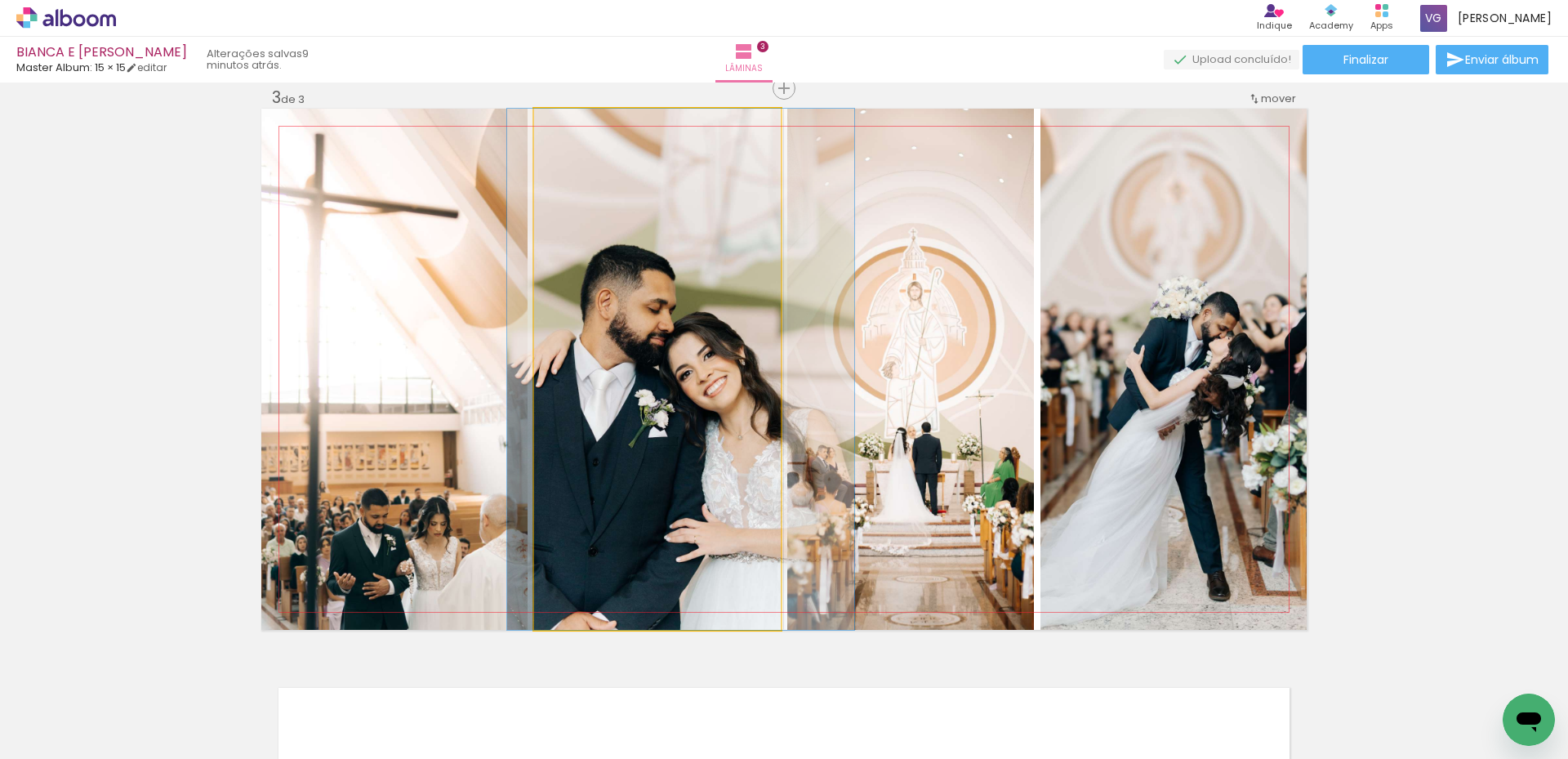
drag, startPoint x: 694, startPoint y: 406, endPoint x: 720, endPoint y: 405, distance: 26.0
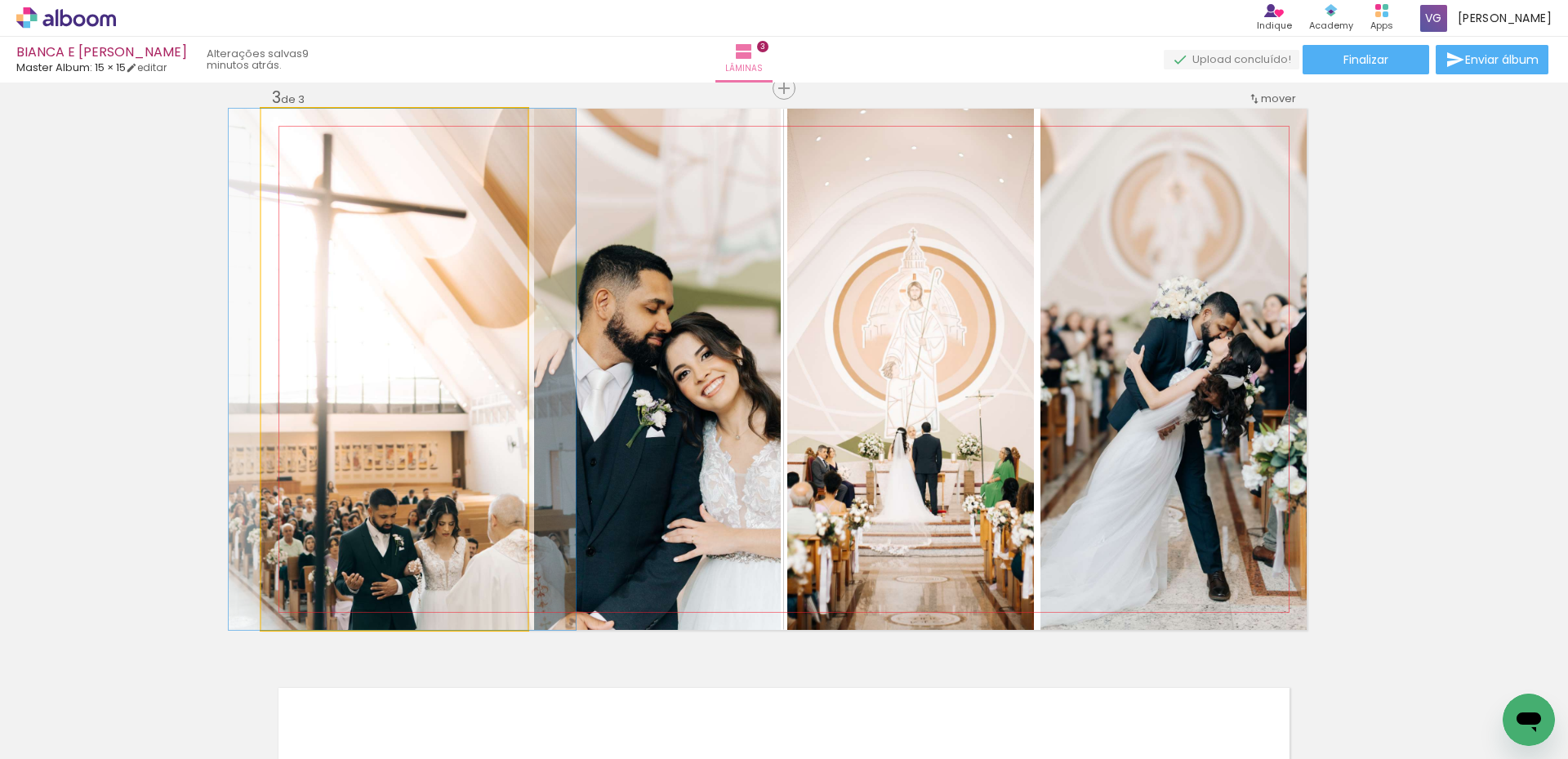
drag, startPoint x: 374, startPoint y: 491, endPoint x: 382, endPoint y: 469, distance: 23.4
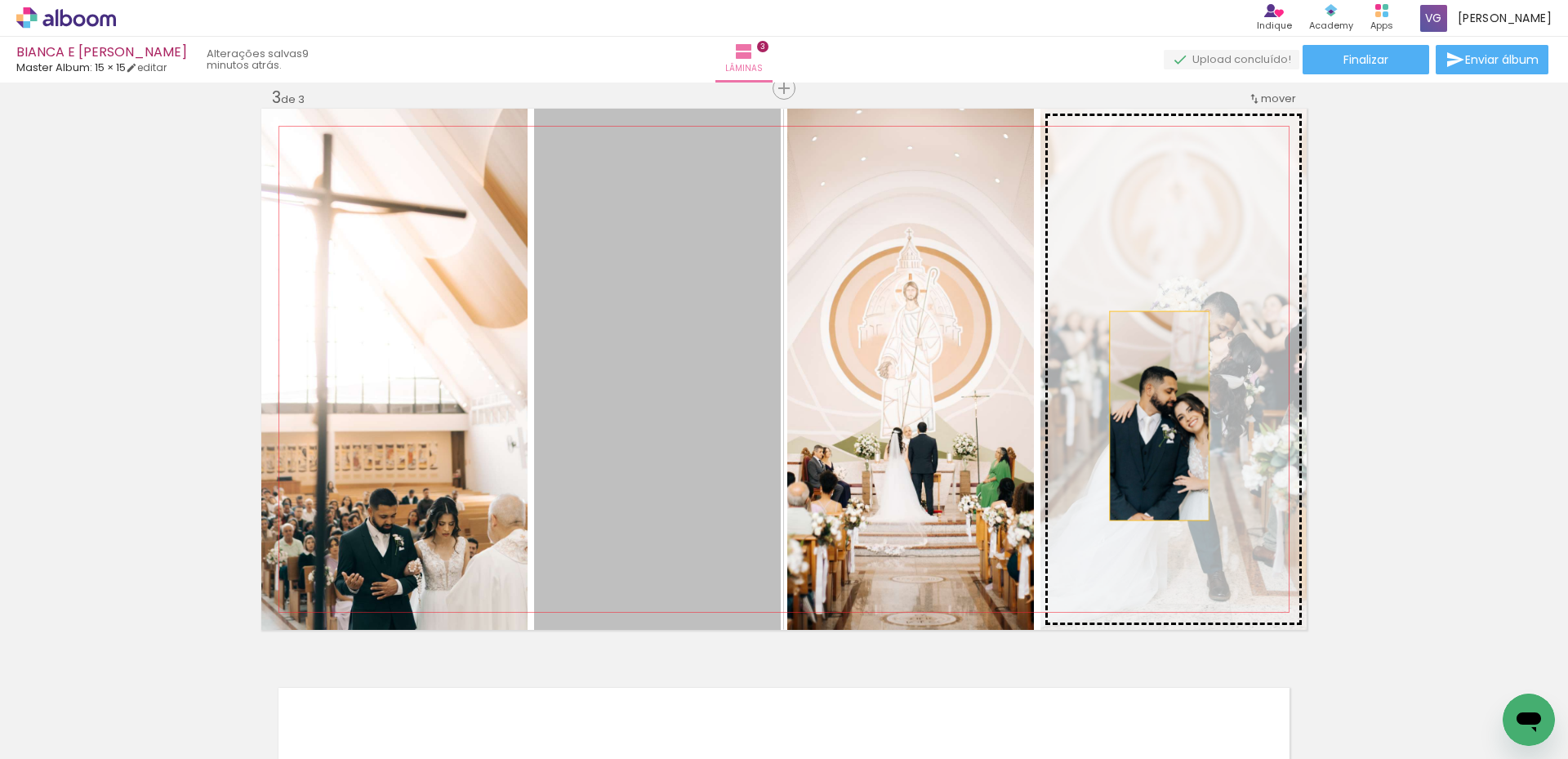
drag, startPoint x: 686, startPoint y: 426, endPoint x: 1153, endPoint y: 415, distance: 467.1
click at [0, 0] on slot at bounding box center [0, 0] width 0 height 0
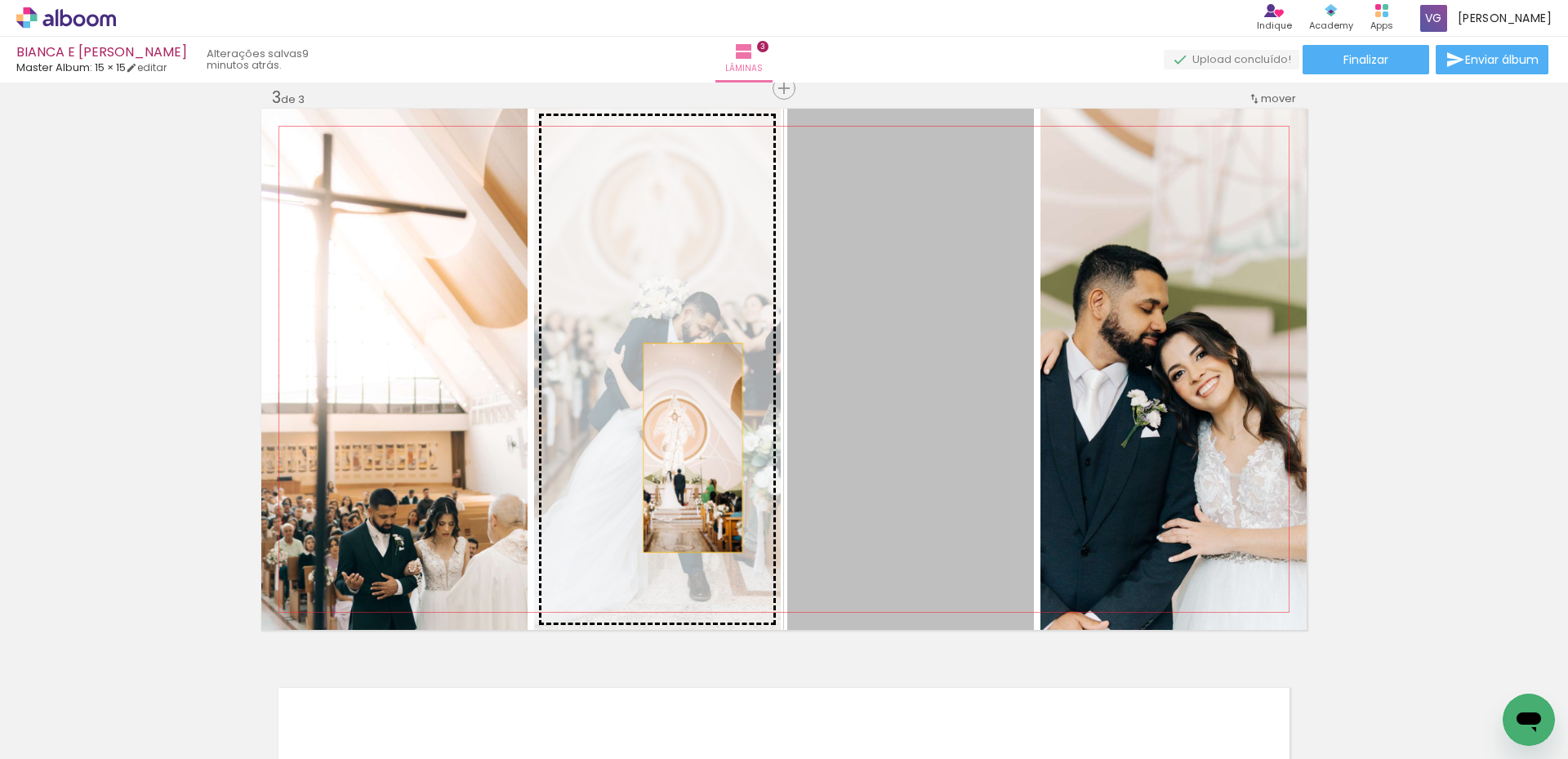
drag, startPoint x: 940, startPoint y: 448, endPoint x: 694, endPoint y: 463, distance: 246.5
click at [0, 0] on slot at bounding box center [0, 0] width 0 height 0
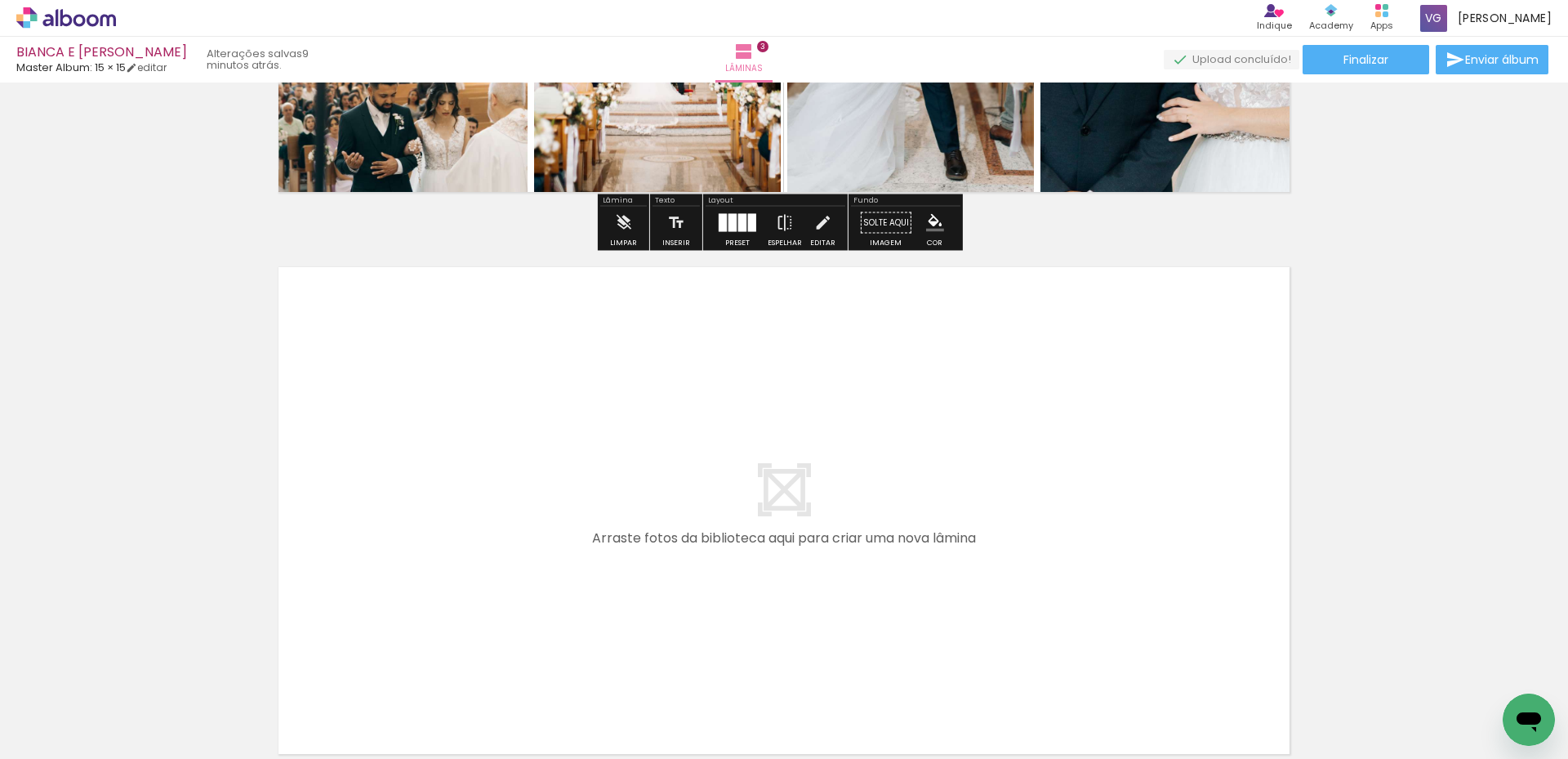
scroll to position [1641, 0]
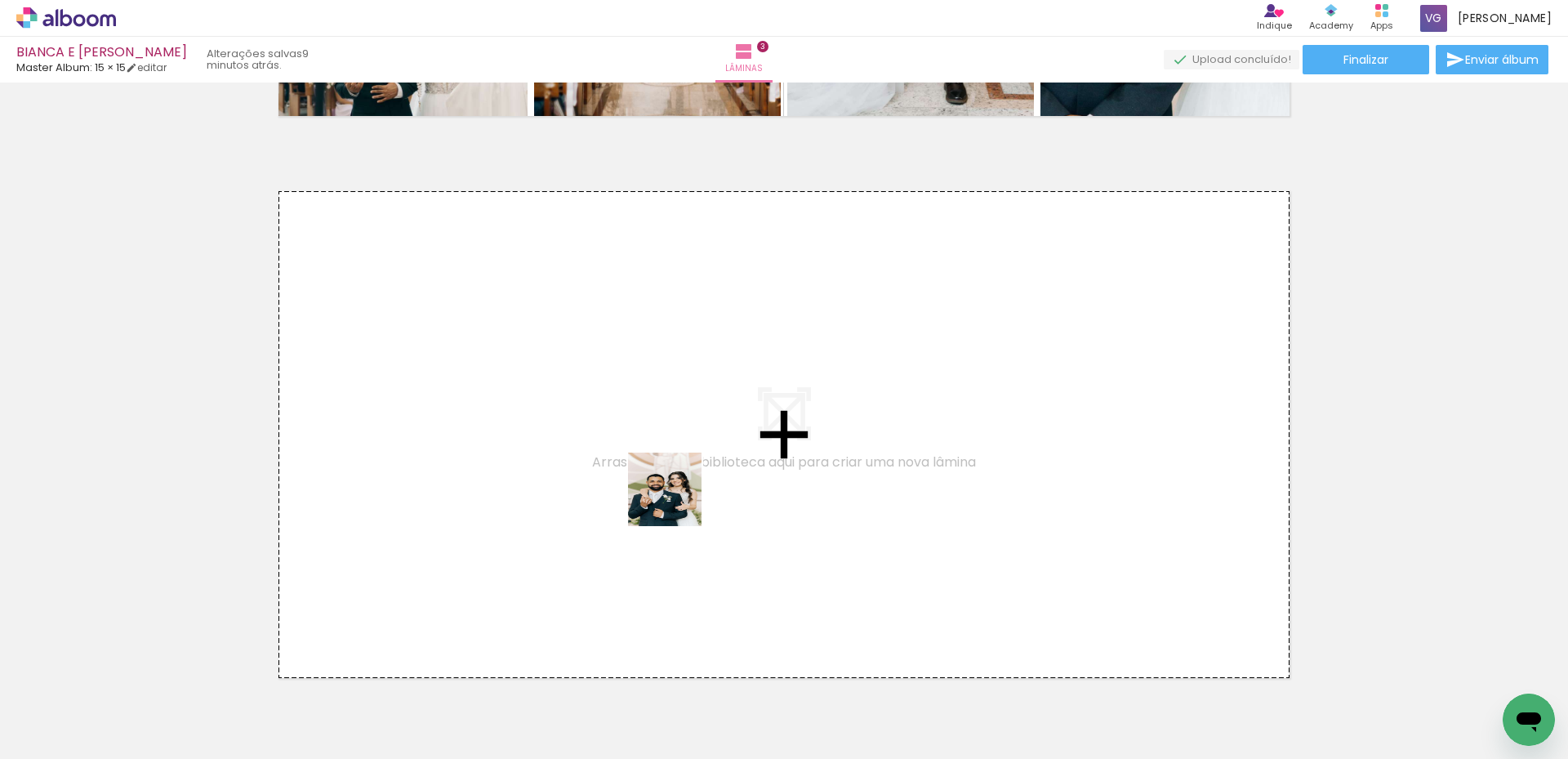
drag, startPoint x: 1297, startPoint y: 718, endPoint x: 677, endPoint y: 501, distance: 656.9
click at [677, 501] on quentale-workspace at bounding box center [784, 379] width 1568 height 759
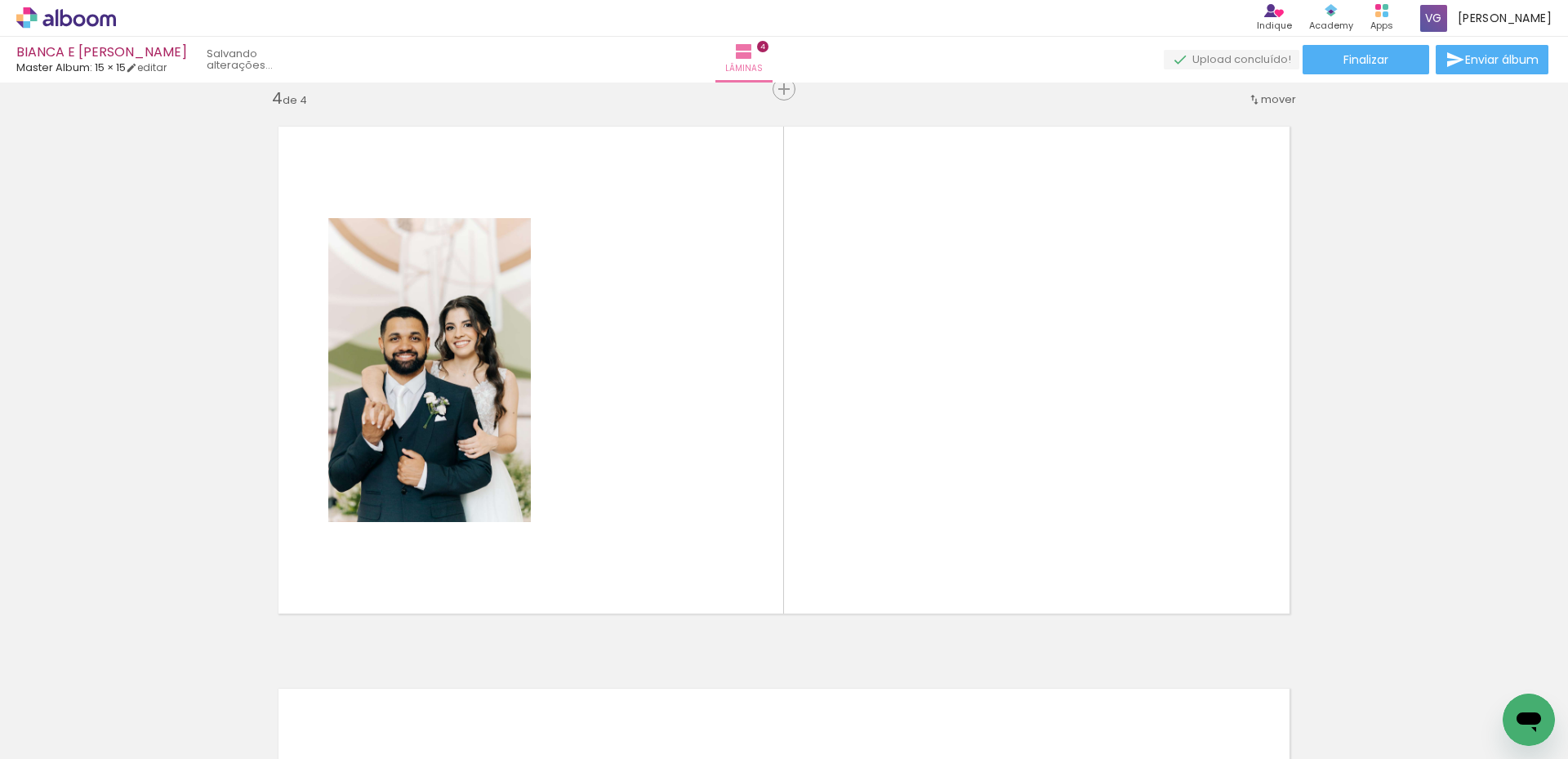
scroll to position [1707, 0]
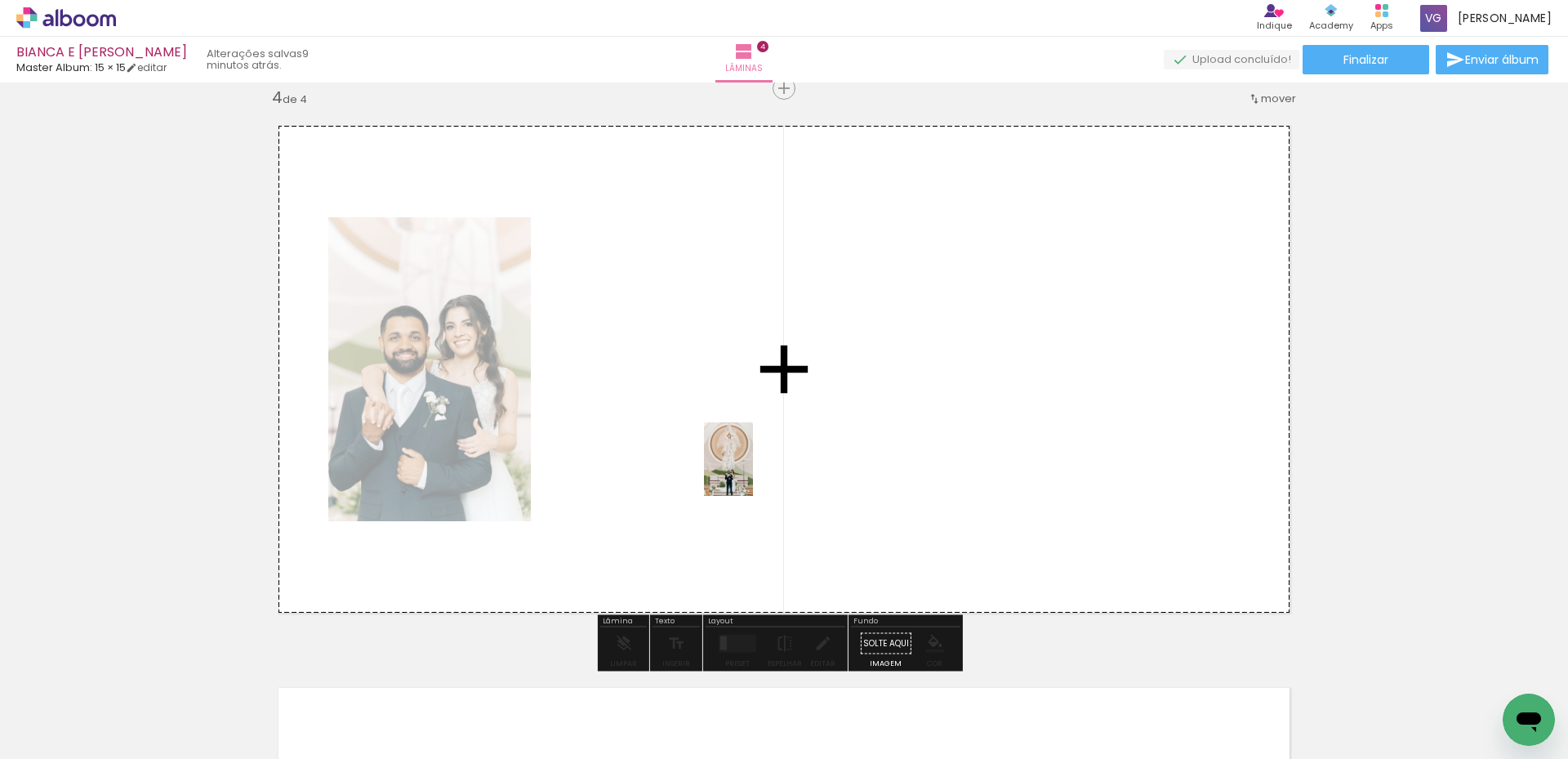
drag, startPoint x: 1049, startPoint y: 574, endPoint x: 753, endPoint y: 472, distance: 313.1
click at [753, 472] on quentale-workspace at bounding box center [784, 379] width 1568 height 759
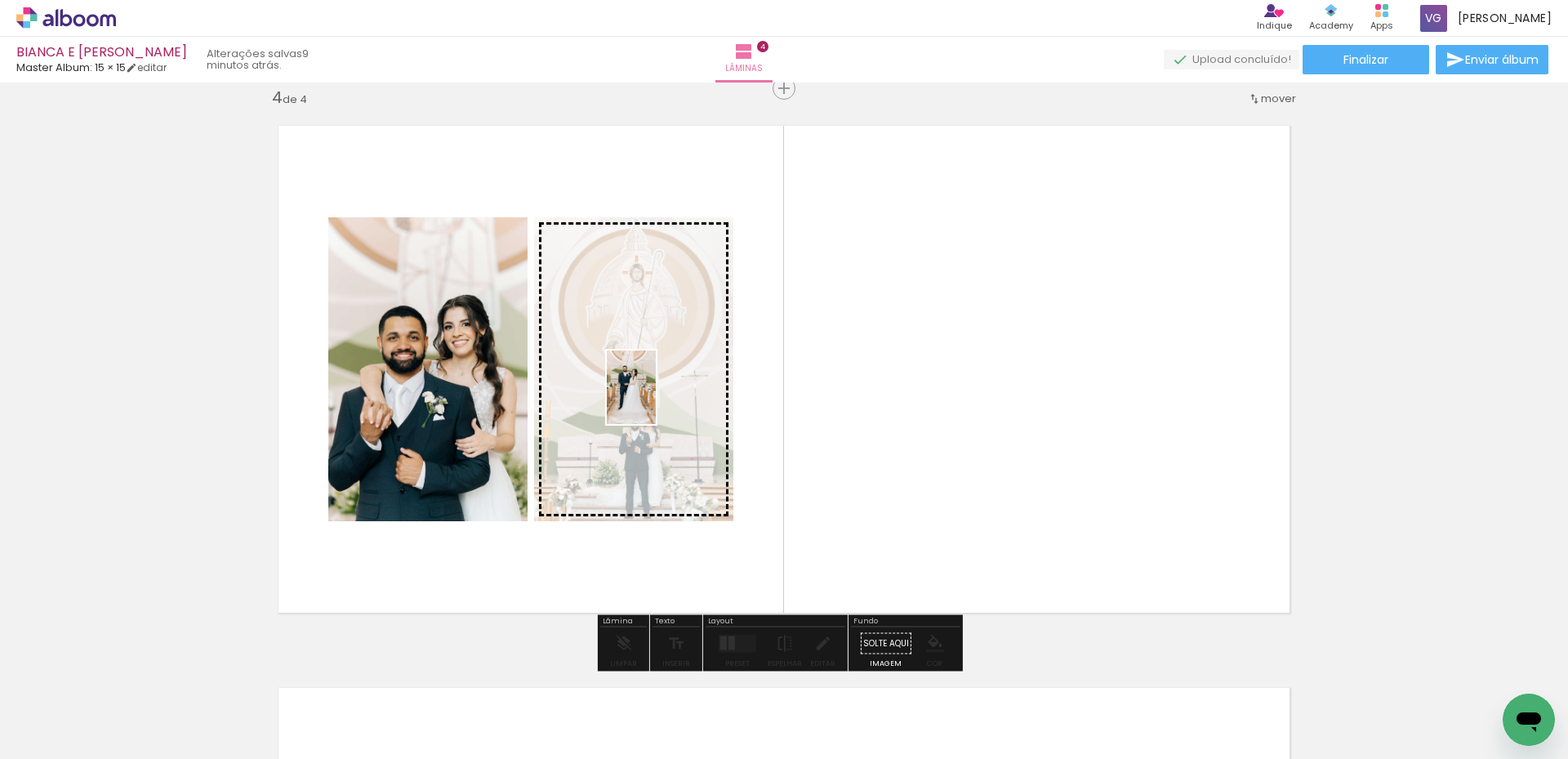
drag, startPoint x: 1497, startPoint y: 698, endPoint x: 656, endPoint y: 400, distance: 892.2
click at [656, 400] on quentale-workspace at bounding box center [784, 379] width 1568 height 759
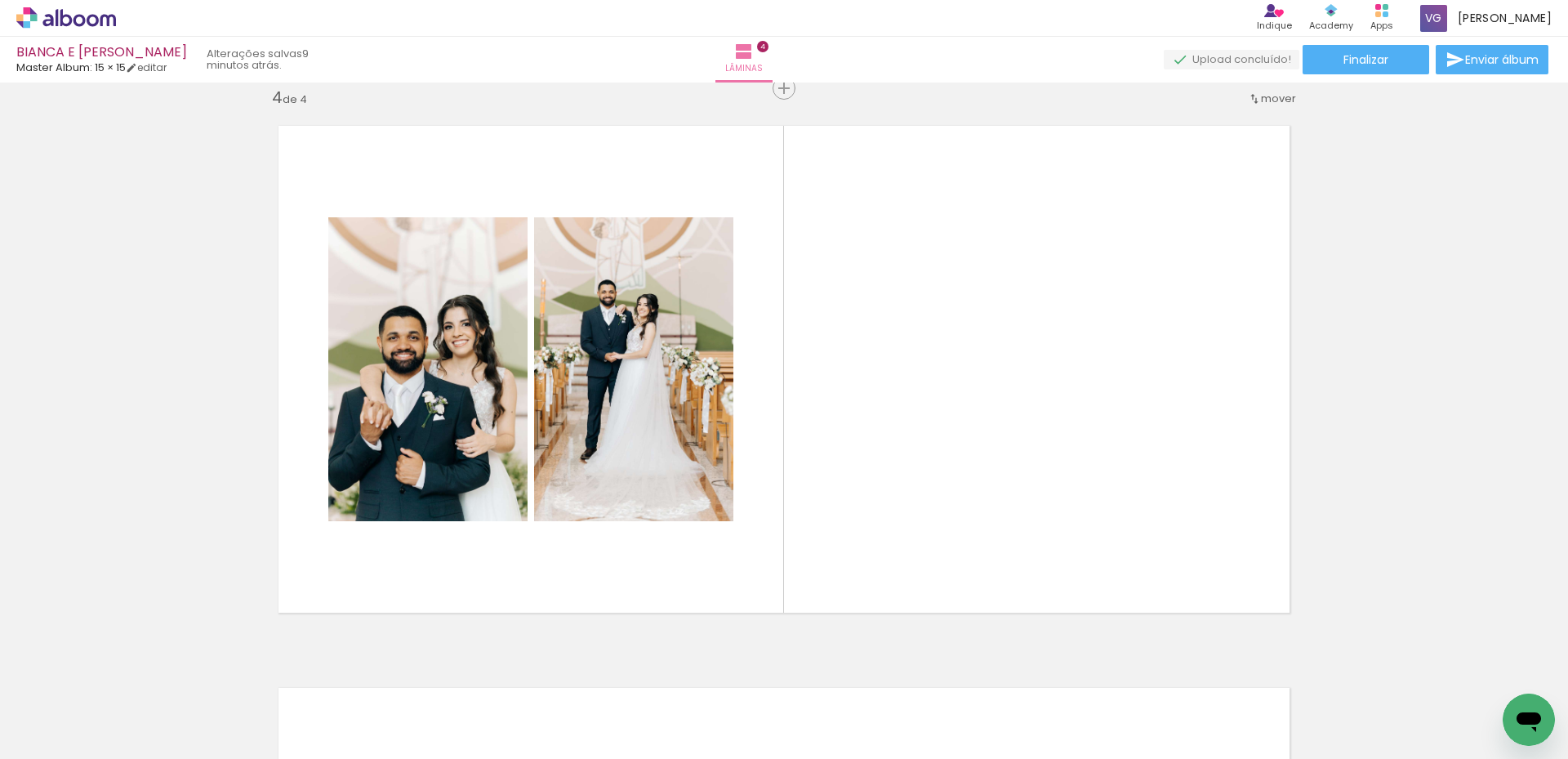
scroll to position [0, 4908]
drag, startPoint x: 943, startPoint y: 720, endPoint x: 1182, endPoint y: 664, distance: 245.5
click at [860, 428] on quentale-workspace at bounding box center [784, 379] width 1568 height 759
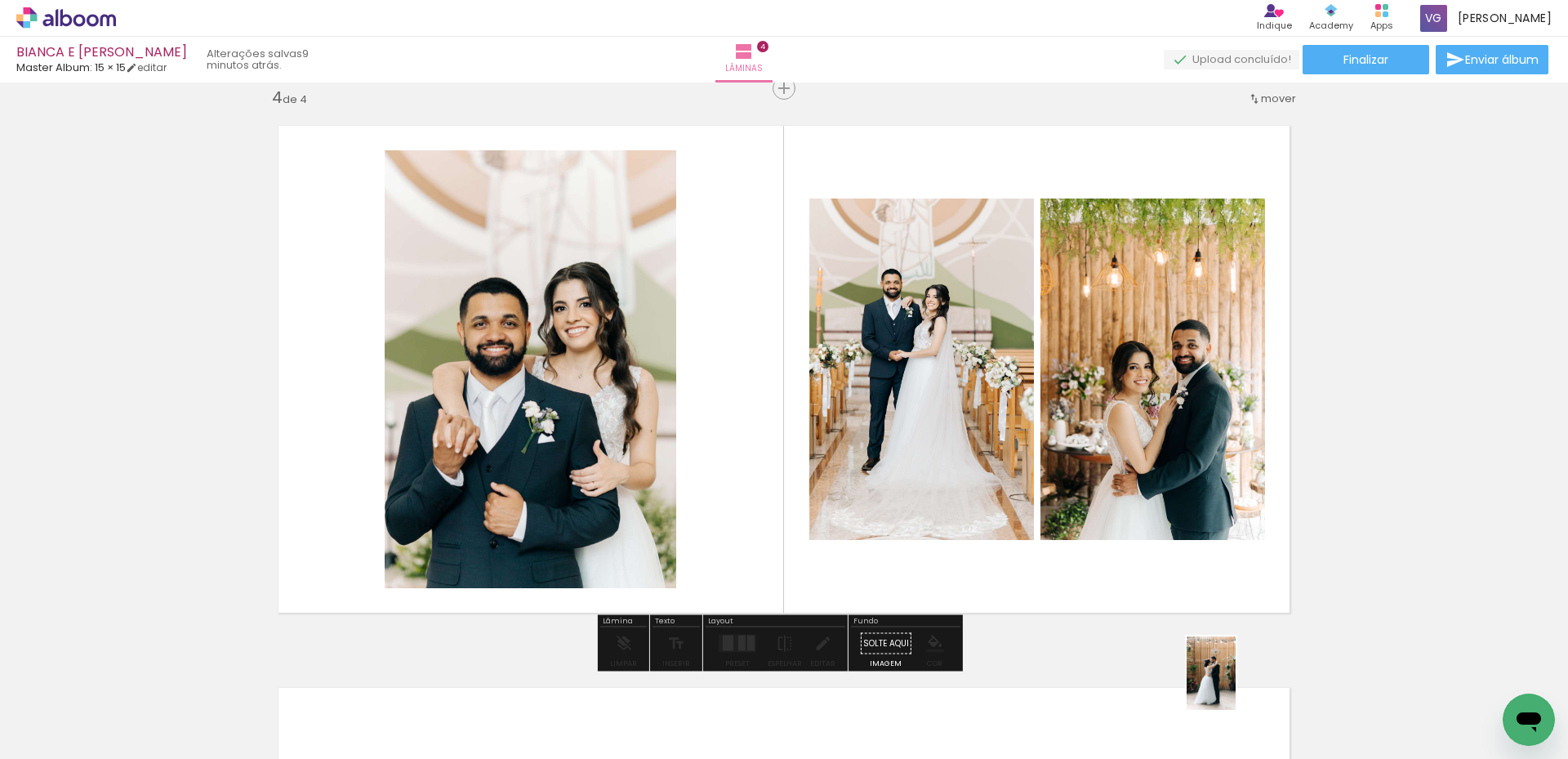
drag, startPoint x: 1216, startPoint y: 719, endPoint x: 1230, endPoint y: 707, distance: 18.4
click at [1226, 704] on div at bounding box center [1199, 704] width 54 height 81
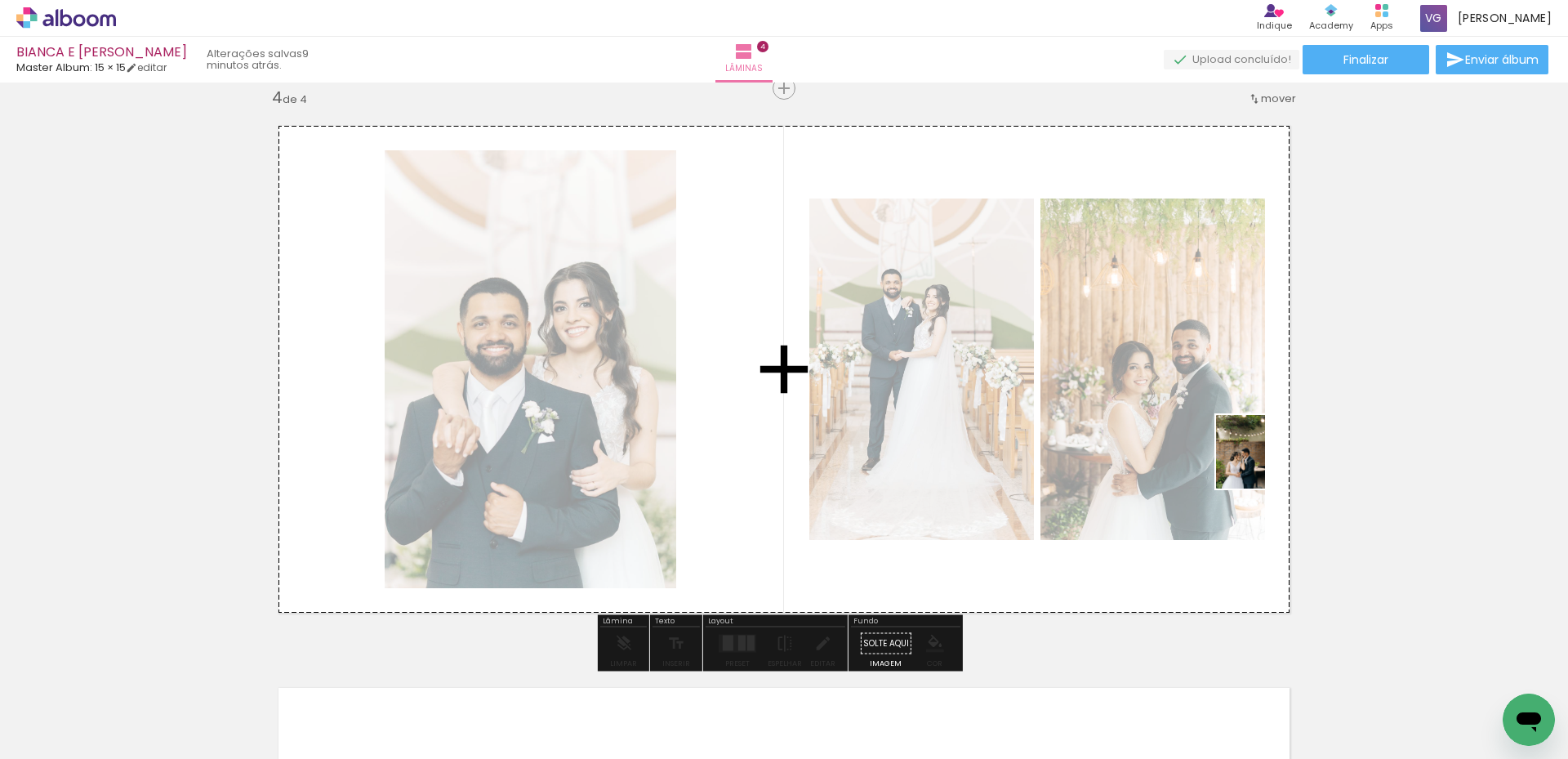
drag, startPoint x: 1385, startPoint y: 694, endPoint x: 1265, endPoint y: 464, distance: 259.4
click at [1265, 464] on quentale-workspace at bounding box center [784, 379] width 1568 height 759
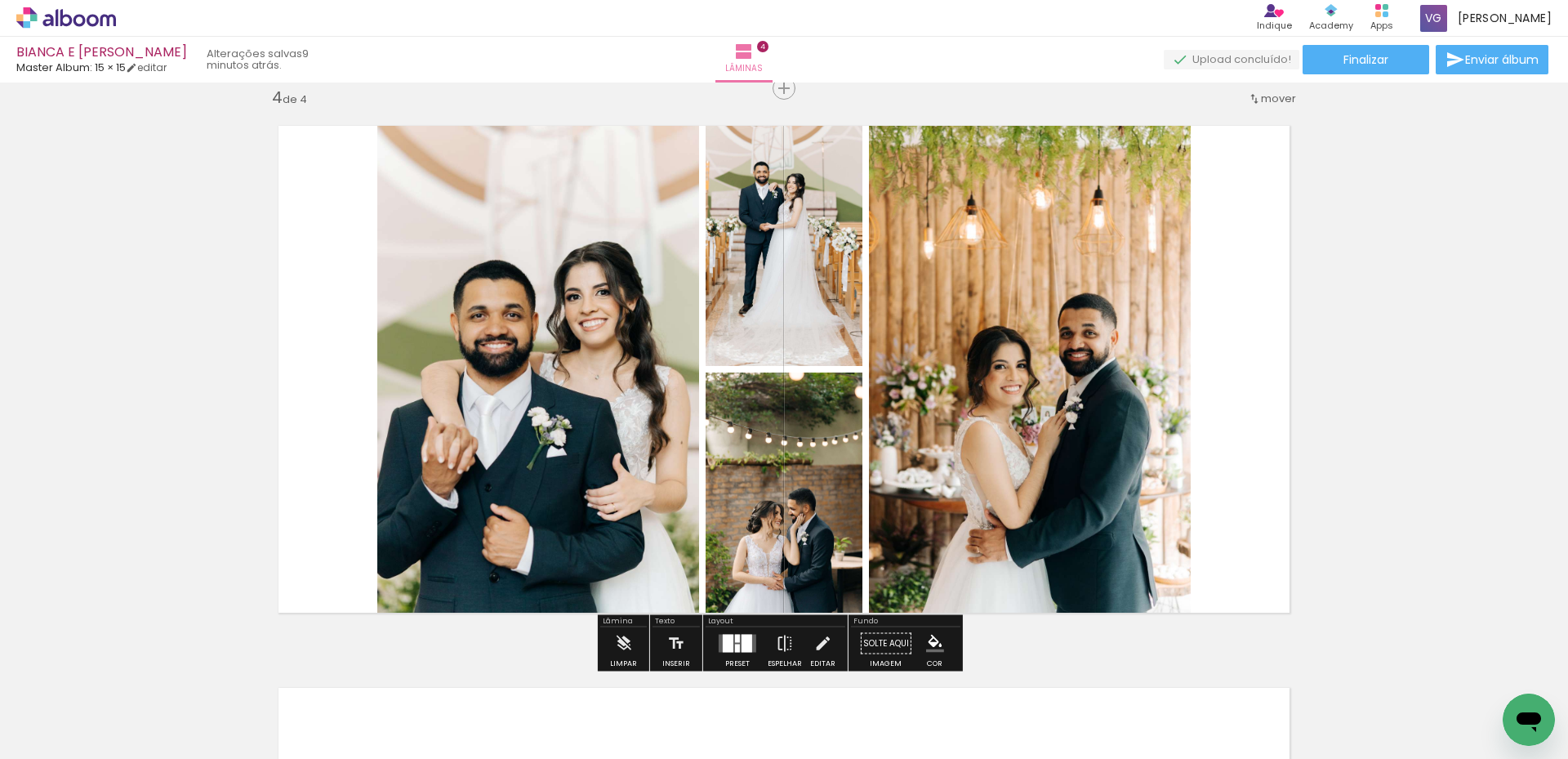
click at [744, 642] on div at bounding box center [746, 643] width 11 height 18
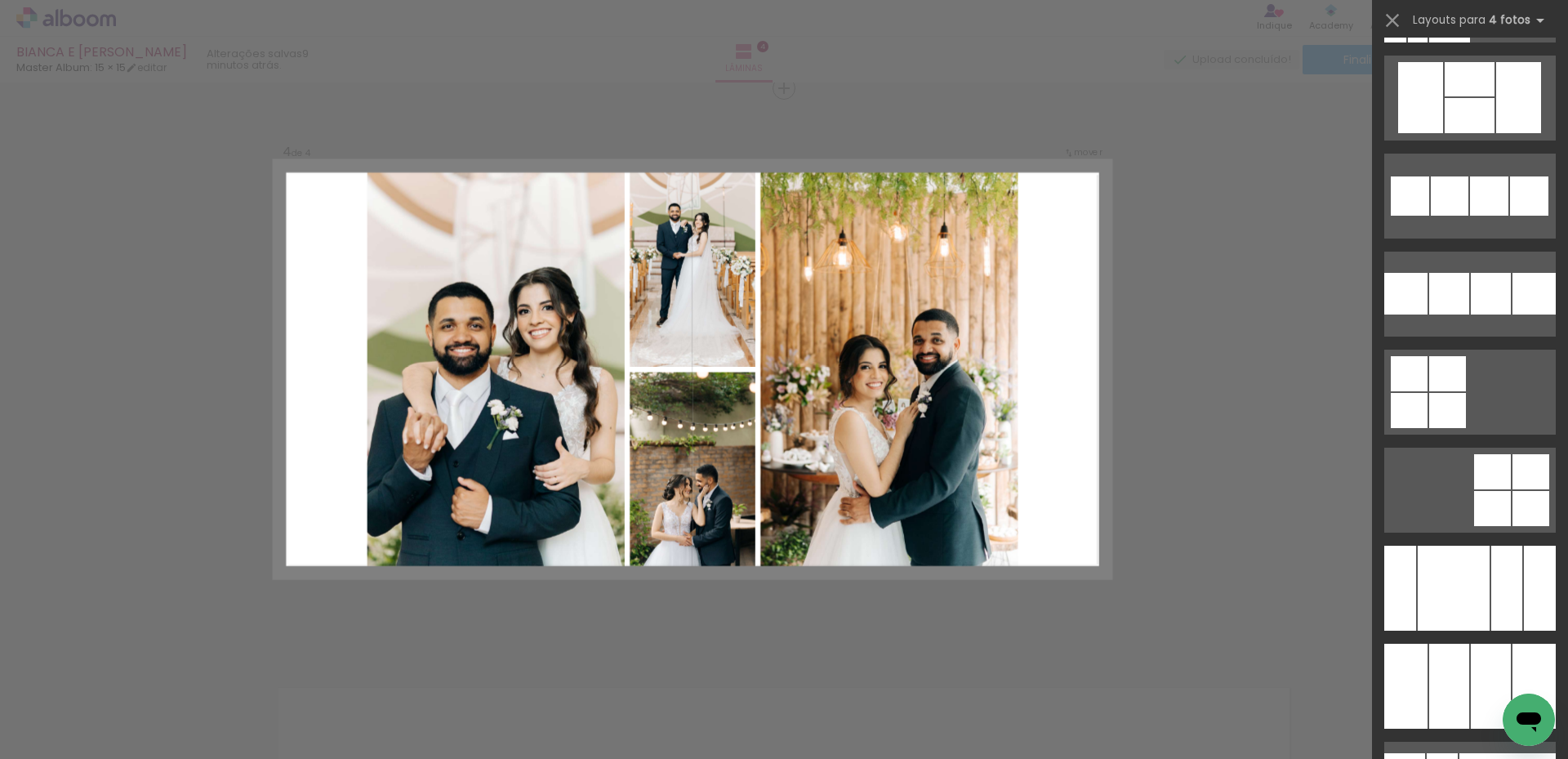
scroll to position [11869, 0]
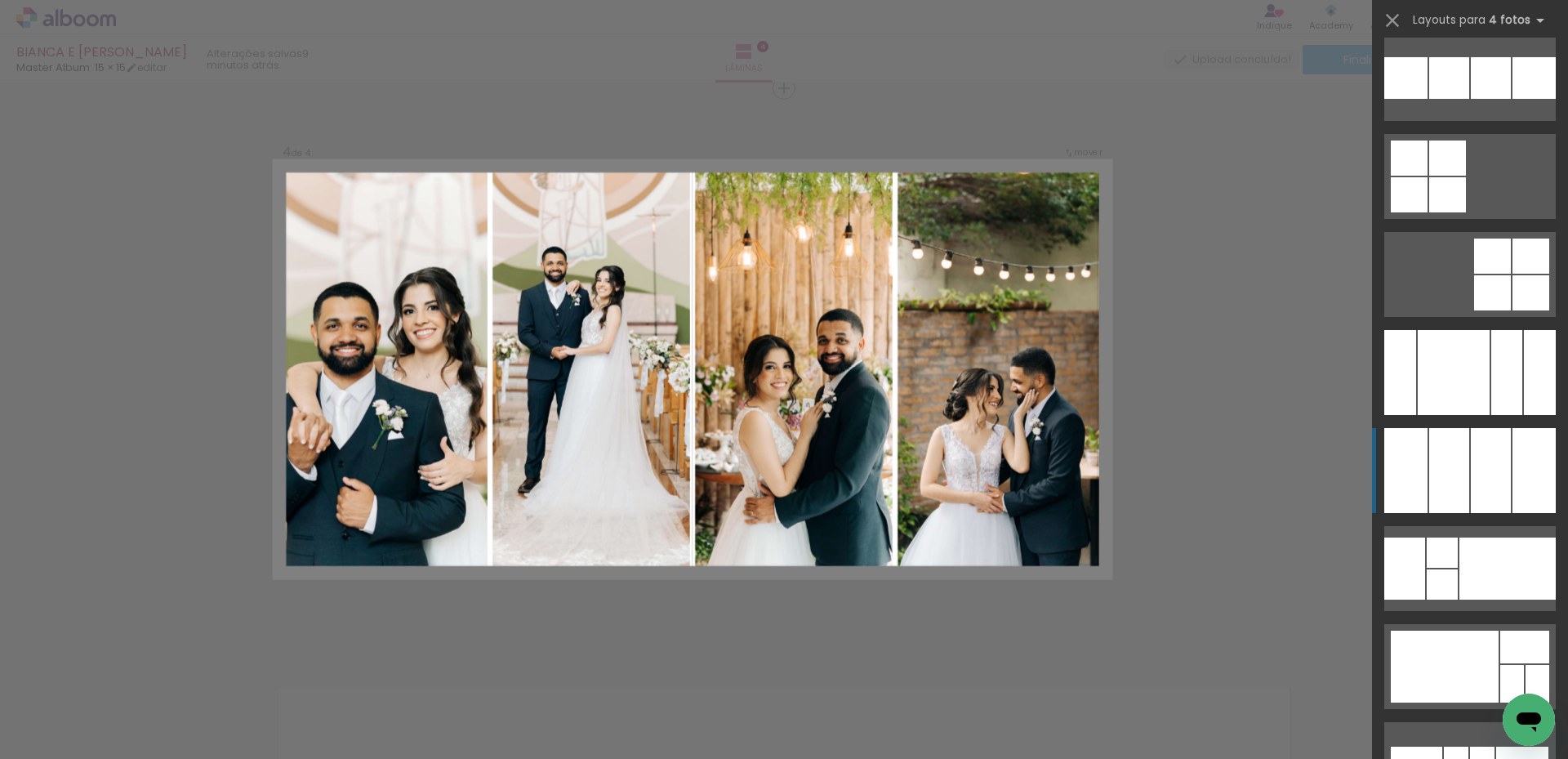
click at [1416, 469] on div at bounding box center [1406, 471] width 43 height 85
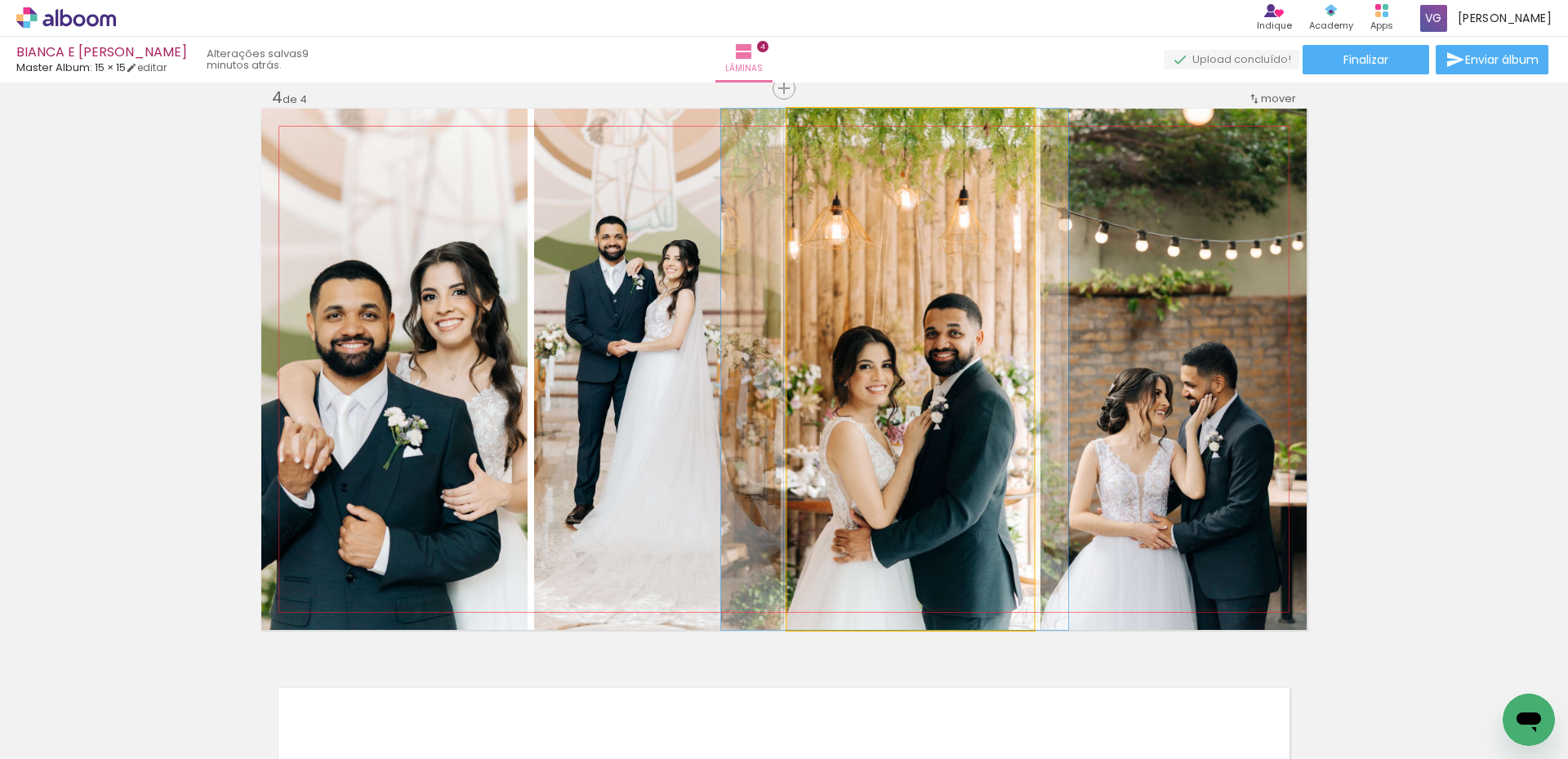
drag, startPoint x: 933, startPoint y: 459, endPoint x: 917, endPoint y: 466, distance: 17.5
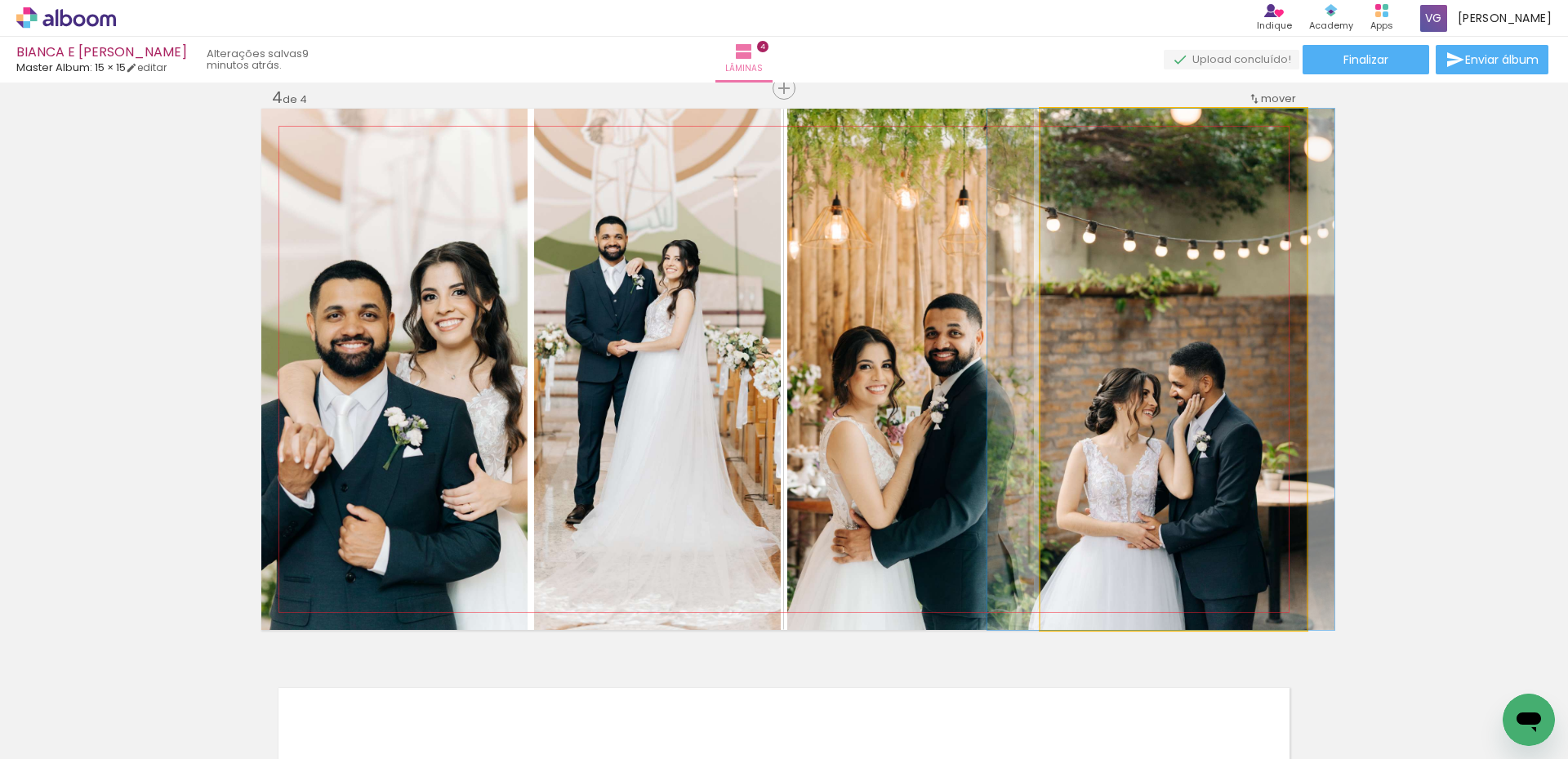
drag, startPoint x: 1180, startPoint y: 472, endPoint x: 1167, endPoint y: 470, distance: 13.2
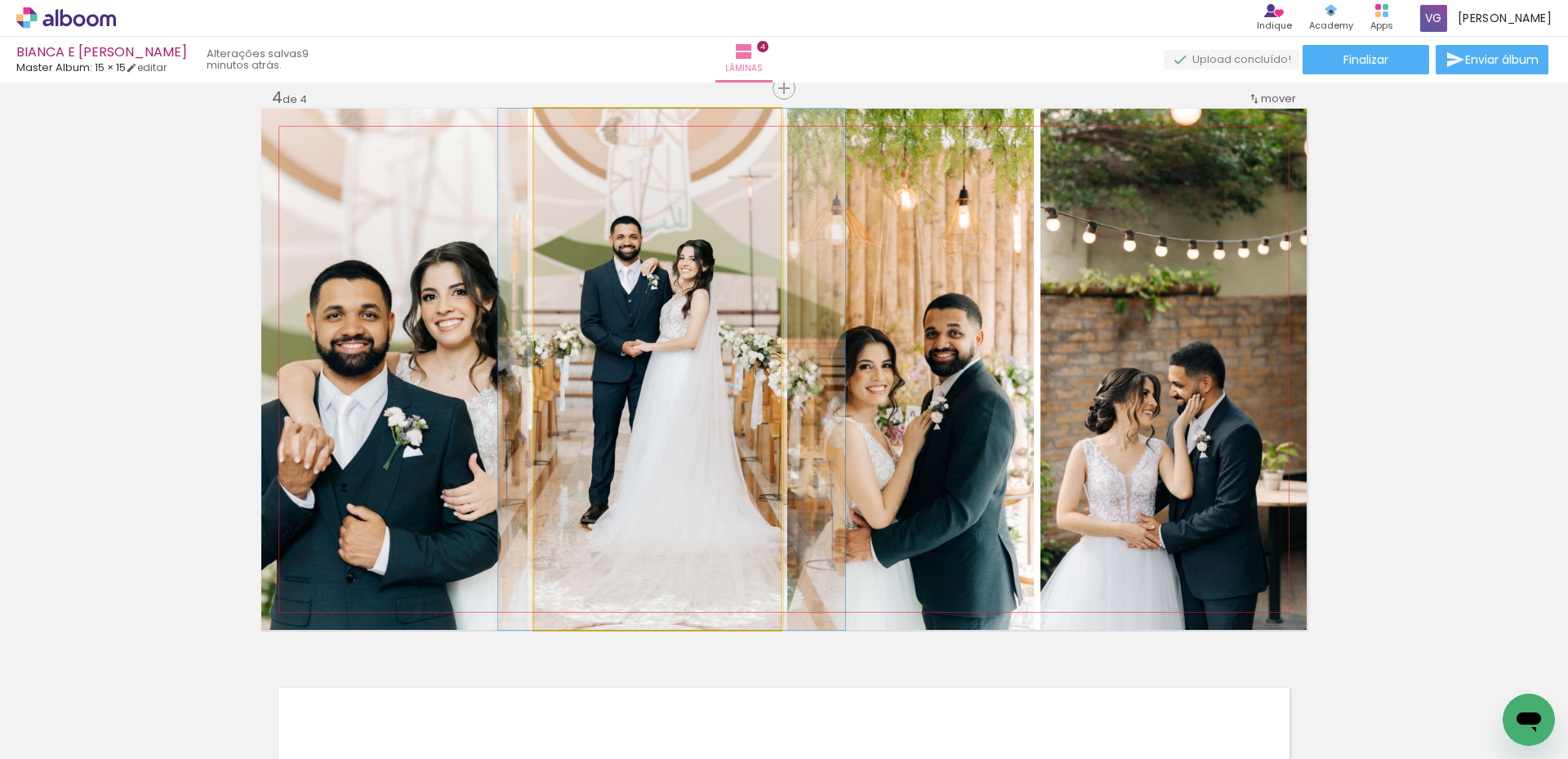
drag, startPoint x: 656, startPoint y: 423, endPoint x: 670, endPoint y: 423, distance: 14.0
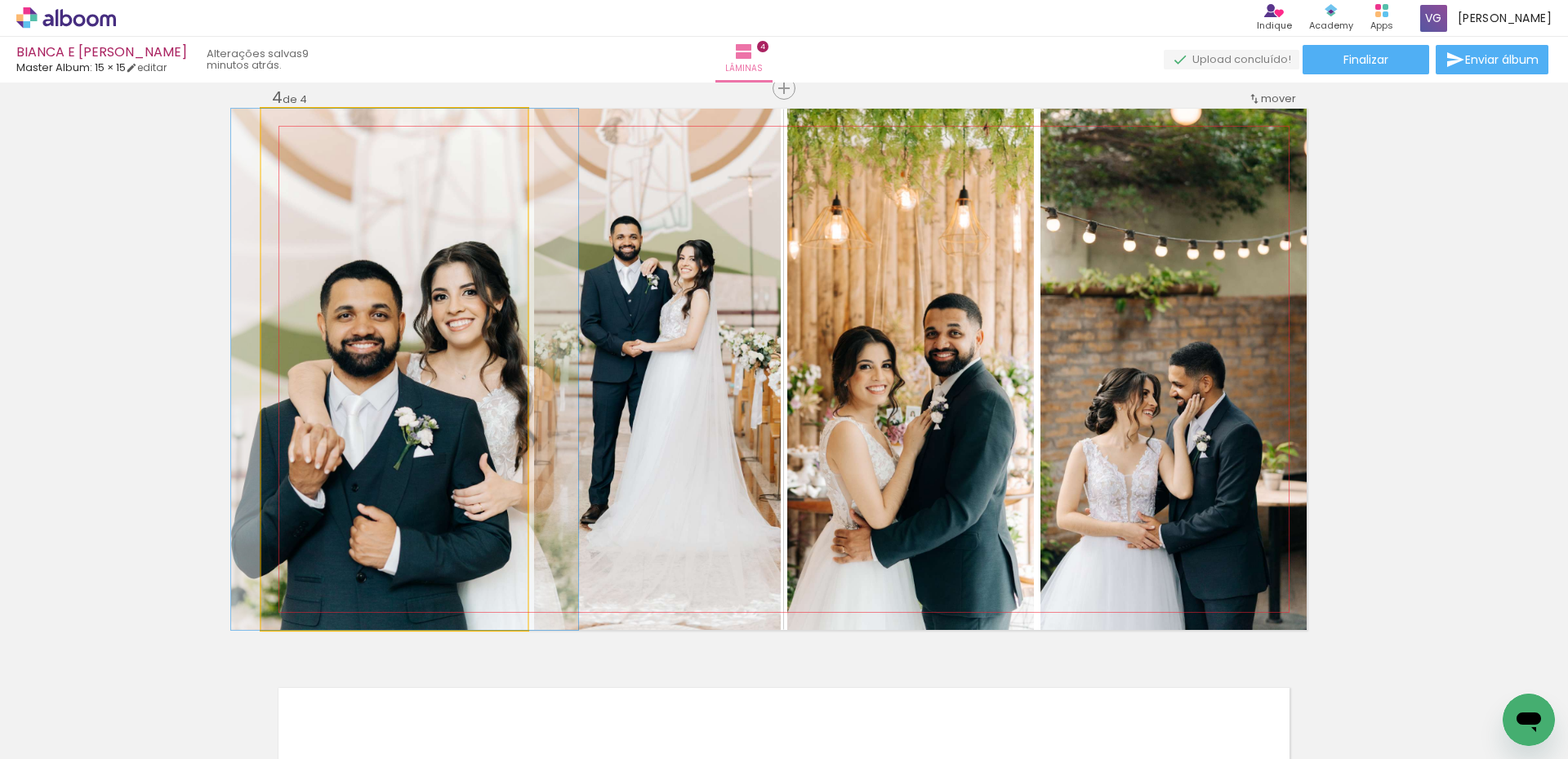
drag, startPoint x: 398, startPoint y: 393, endPoint x: 409, endPoint y: 395, distance: 11.2
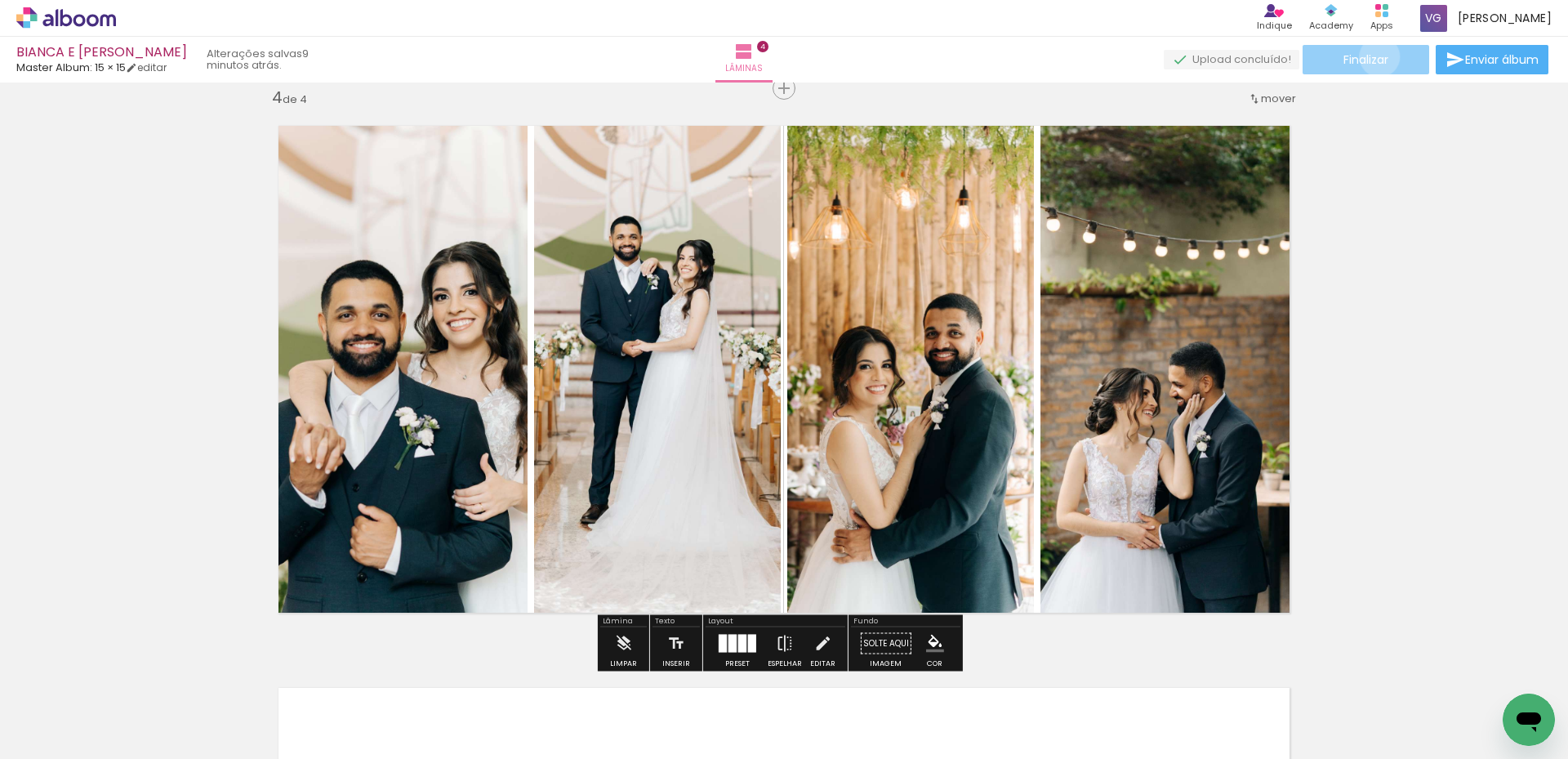
click at [1373, 56] on span "Finalizar" at bounding box center [1365, 60] width 45 height 12
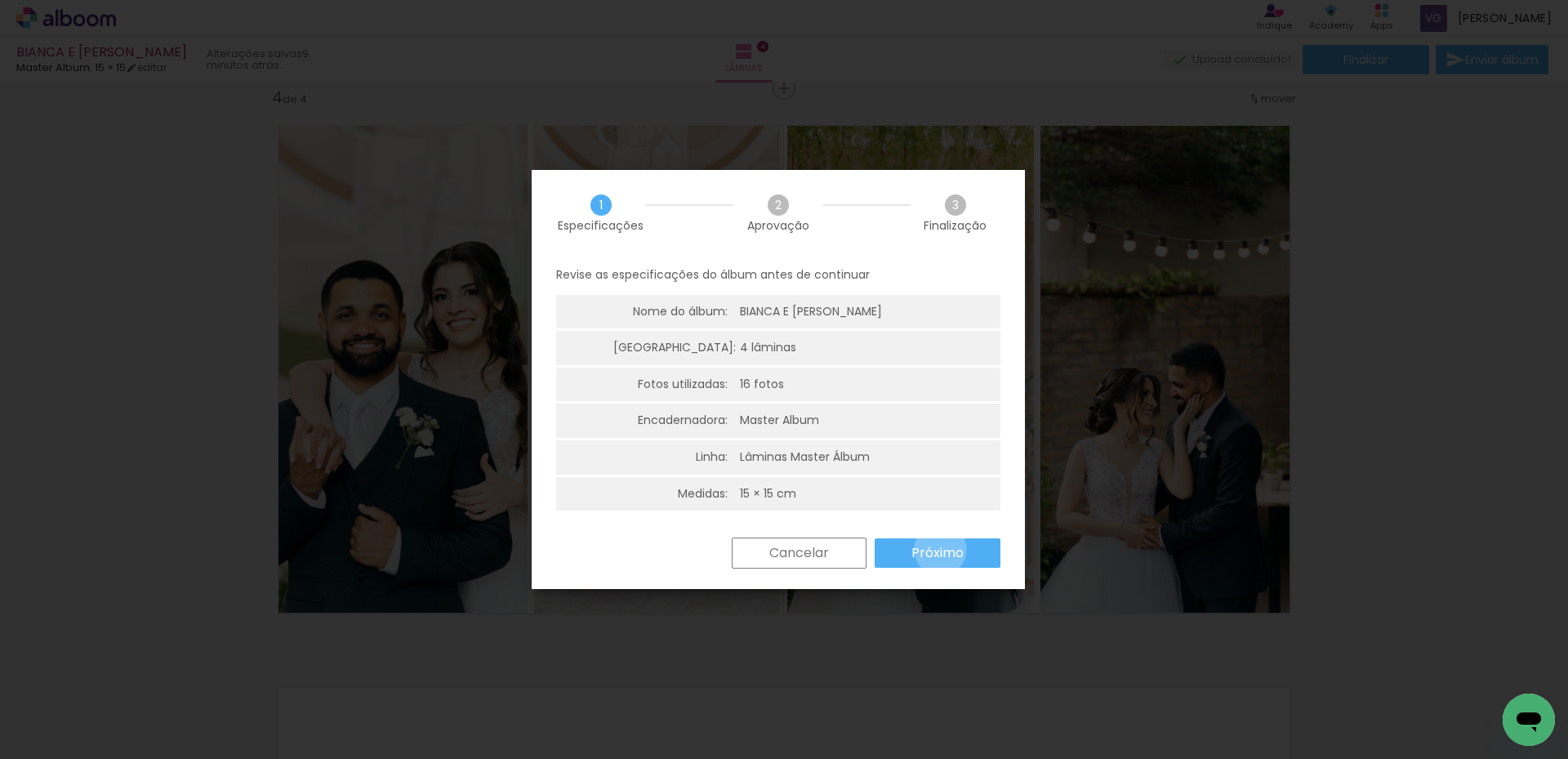
drag, startPoint x: 940, startPoint y: 549, endPoint x: 946, endPoint y: 558, distance: 10.8
click at [0, 0] on slot "Próximo" at bounding box center [0, 0] width 0 height 0
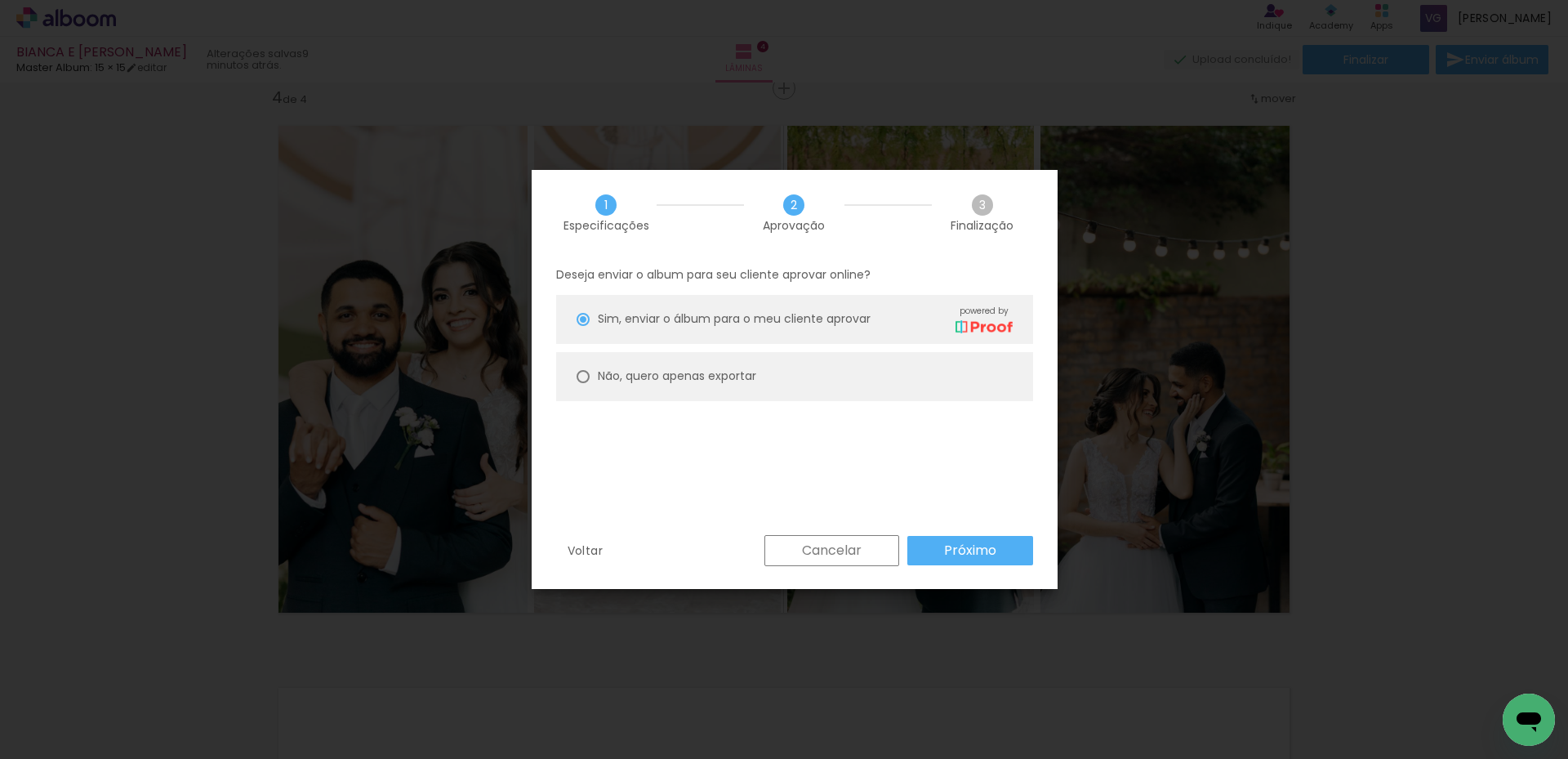
click at [0, 0] on slot "Não, quero apenas exportar" at bounding box center [0, 0] width 0 height 0
type paper-radio-button "on"
click at [0, 0] on slot "Próximo" at bounding box center [0, 0] width 0 height 0
type input "Alta, 300 DPI"
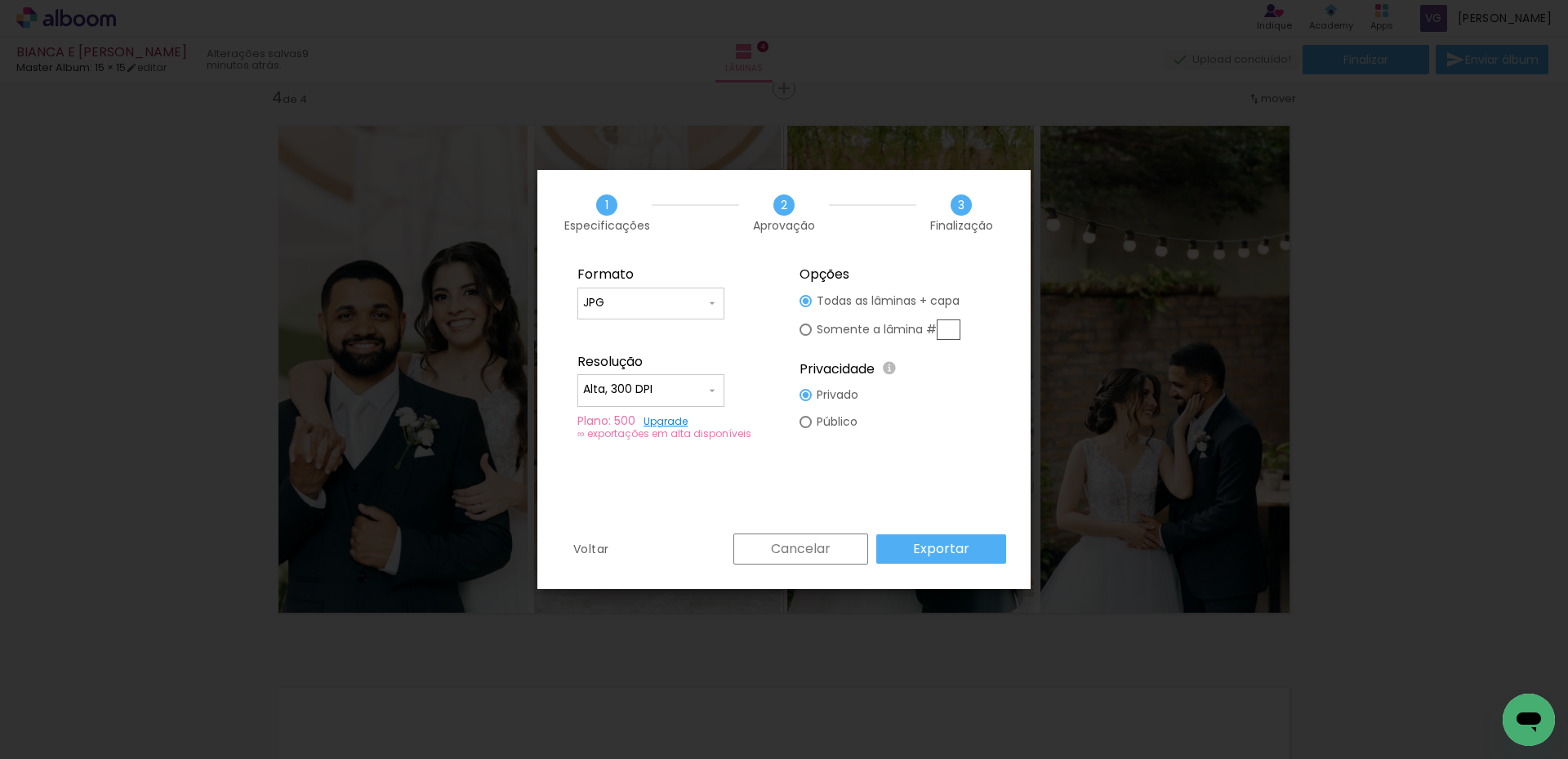
click at [0, 0] on slot "Exportar" at bounding box center [0, 0] width 0 height 0
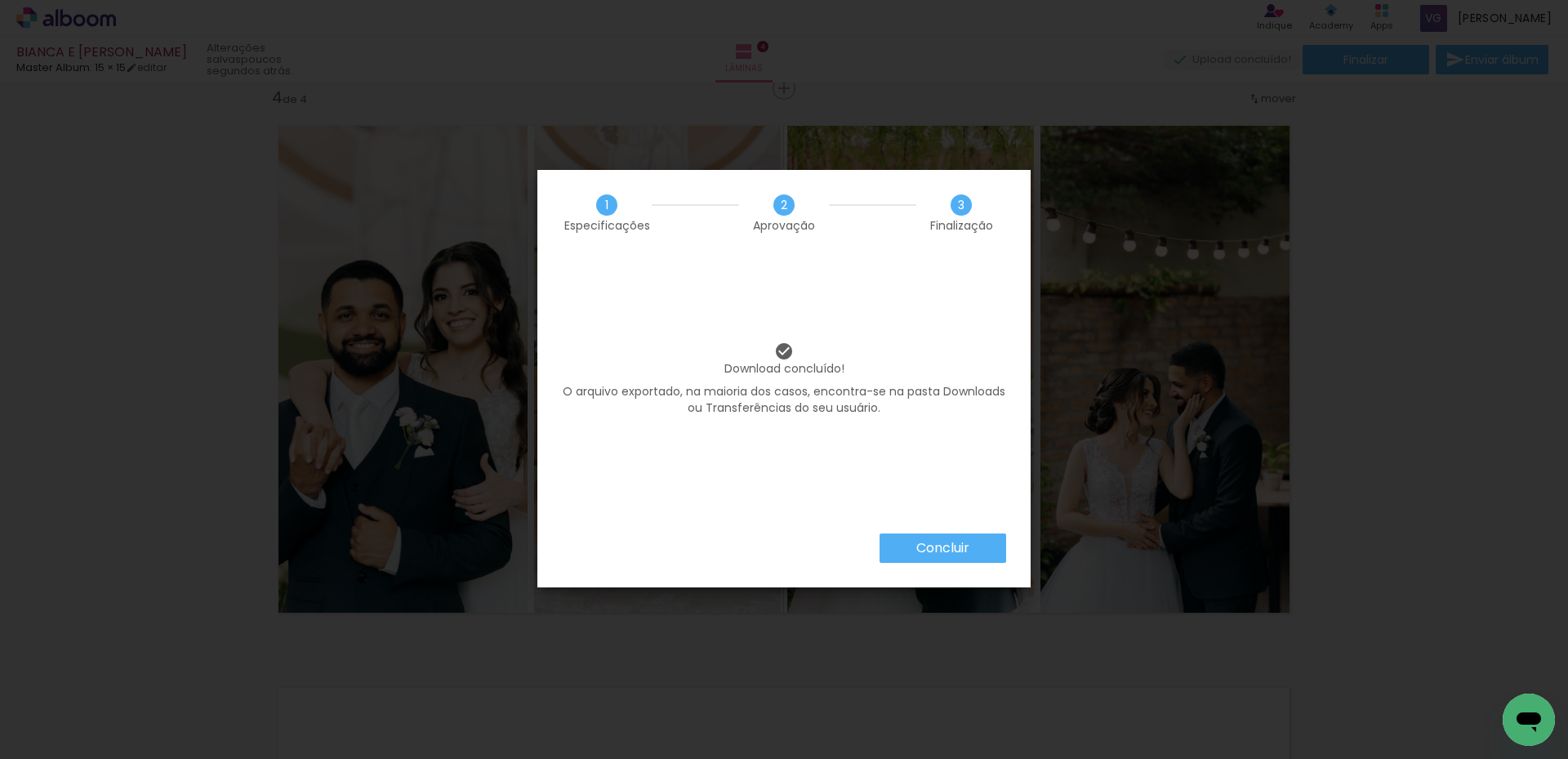
click at [972, 545] on paper-button "Concluir" at bounding box center [942, 548] width 127 height 30
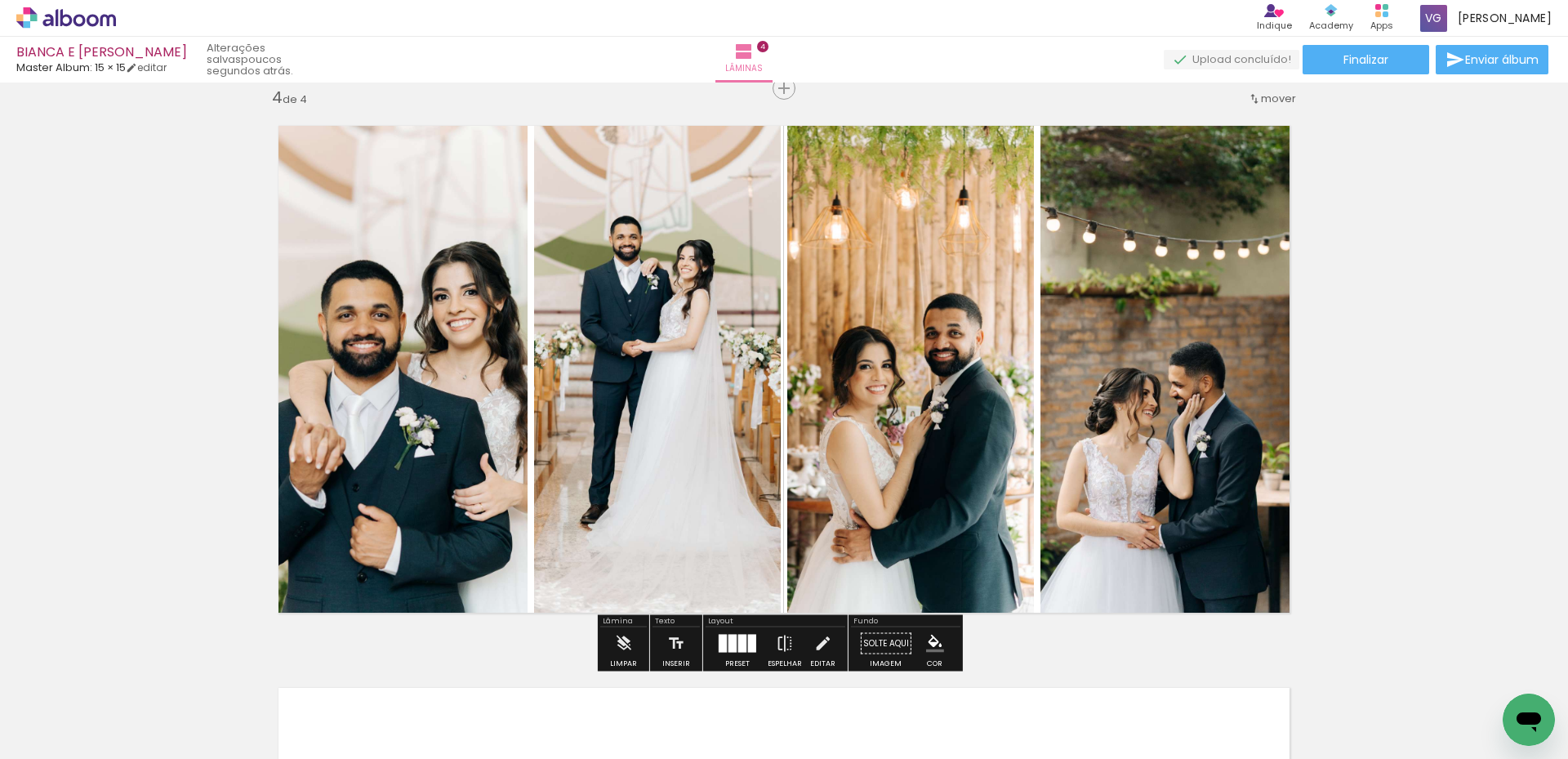
click at [104, 20] on icon at bounding box center [66, 18] width 99 height 22
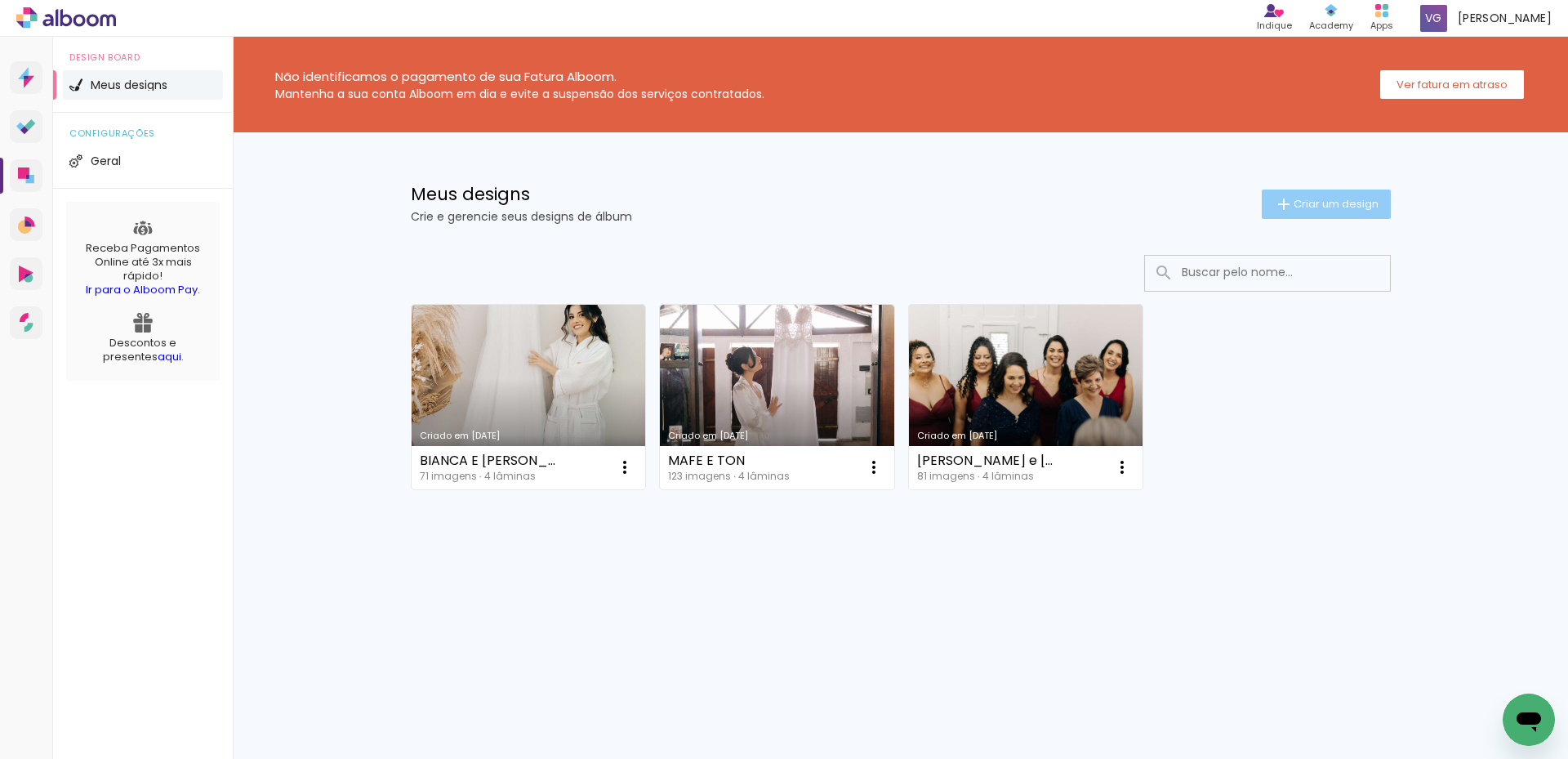
click at [1342, 204] on span "Criar um design" at bounding box center [1336, 204] width 85 height 11
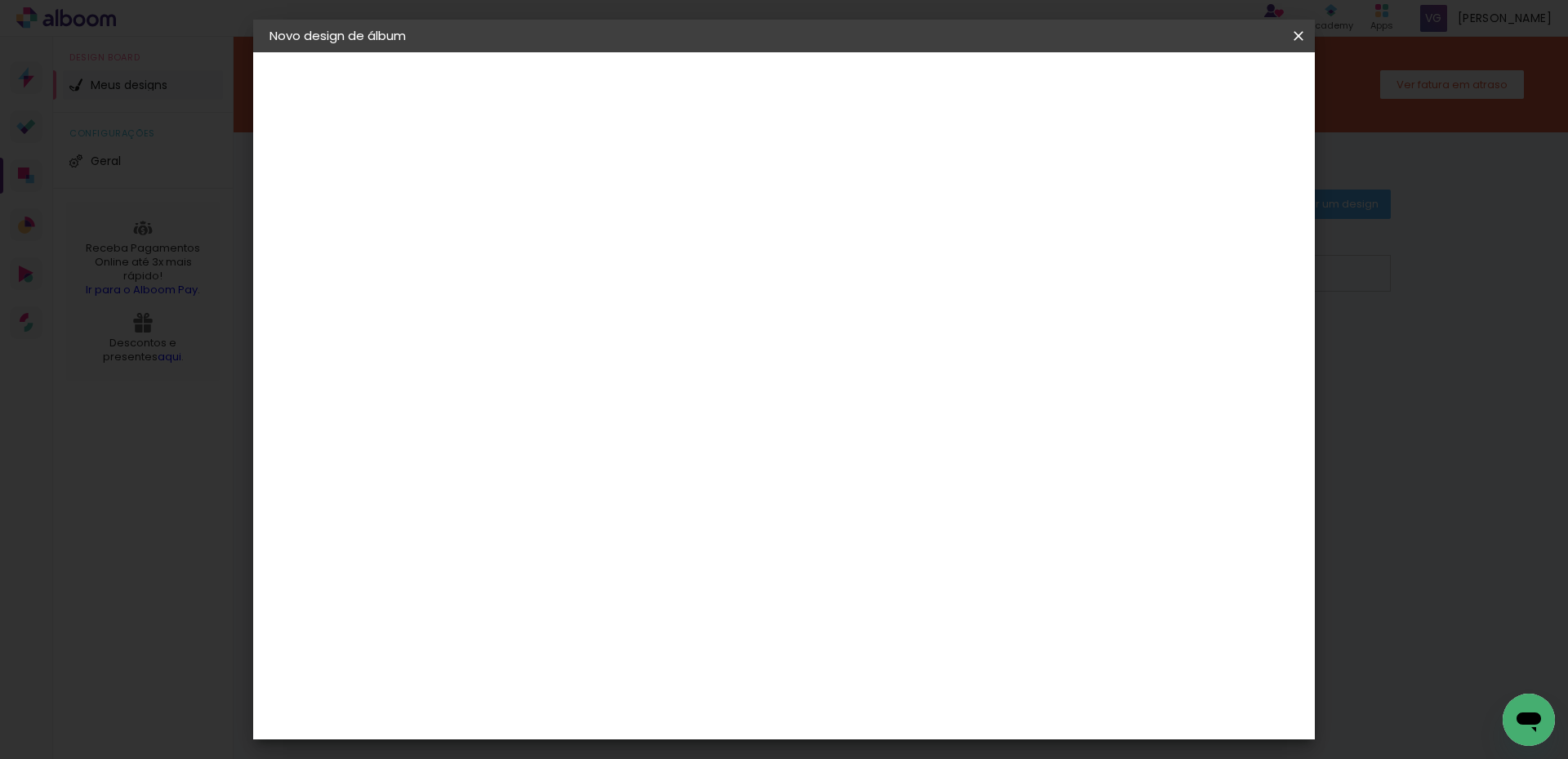
click at [536, 226] on input at bounding box center [536, 220] width 0 height 26
type input "nycolle e matheus"
type paper-input "nycolle e matheus"
click at [0, 0] on slot "Avançar" at bounding box center [0, 0] width 0 height 0
click at [641, 300] on input at bounding box center [578, 310] width 165 height 21
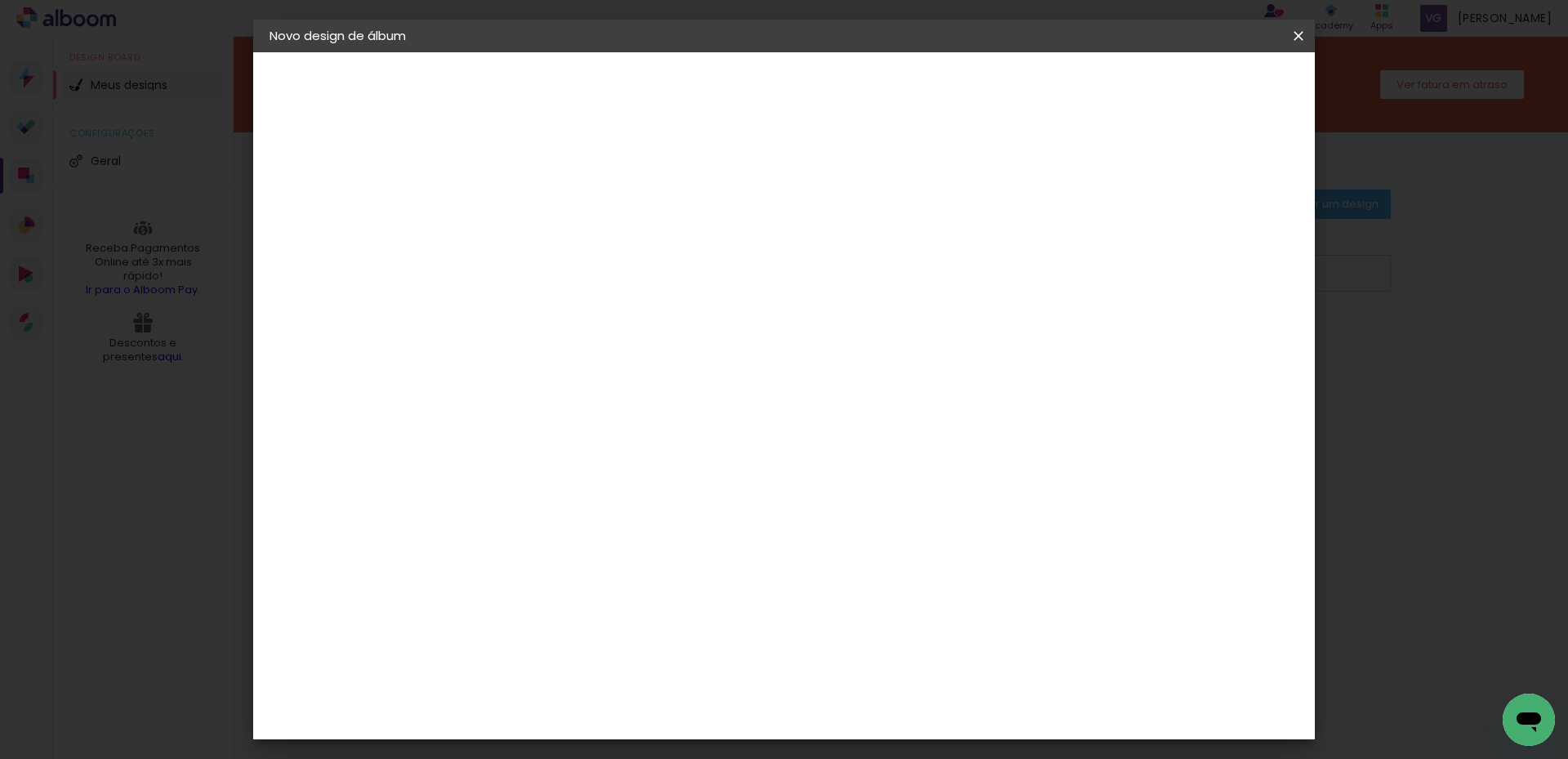
type input "master"
type paper-input "master"
click at [572, 425] on div "Master Album" at bounding box center [548, 432] width 45 height 27
click at [0, 0] on slot "Avançar" at bounding box center [0, 0] width 0 height 0
click at [647, 614] on span "15 × 15" at bounding box center [608, 636] width 76 height 43
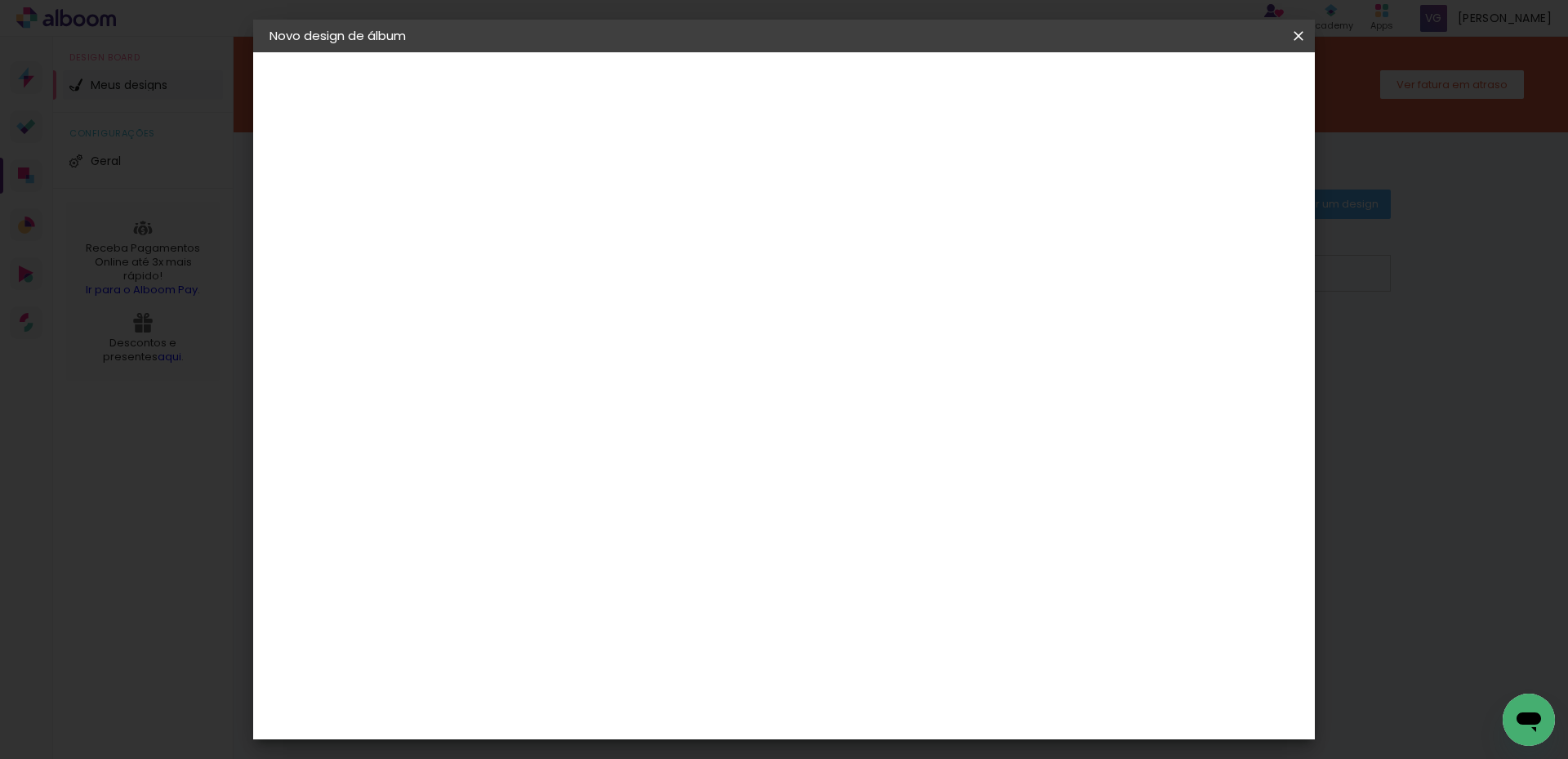
click at [0, 0] on slot "Avançar" at bounding box center [0, 0] width 0 height 0
click at [0, 0] on slot "Mostrar sangria" at bounding box center [0, 0] width 0 height 0
type paper-checkbox "on"
click at [1196, 88] on span "Iniciar design" at bounding box center [1159, 87] width 74 height 12
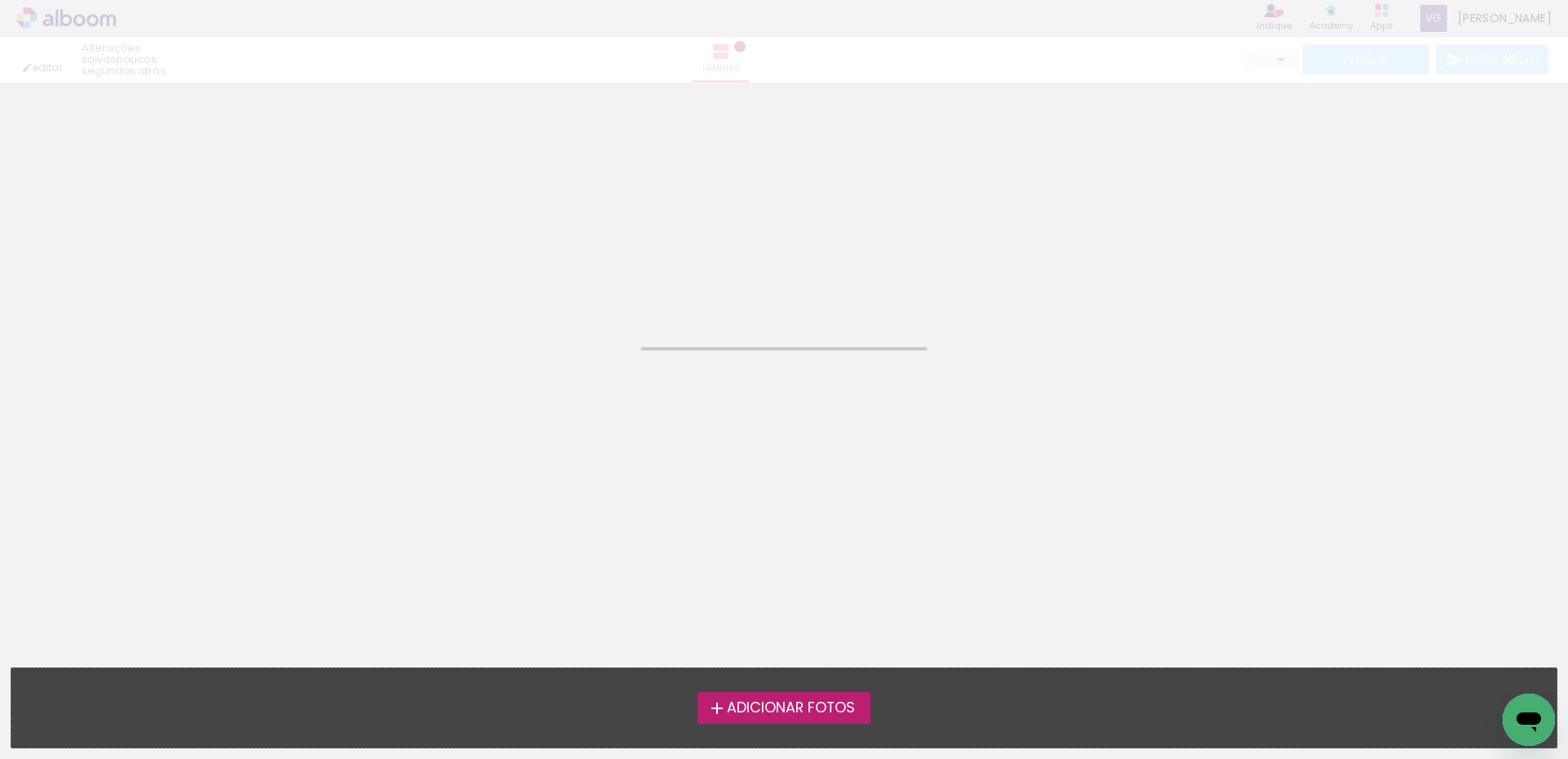
click at [836, 708] on span "Adicionar Fotos" at bounding box center [790, 708] width 128 height 15
click at [0, 0] on input "file" at bounding box center [0, 0] width 0 height 0
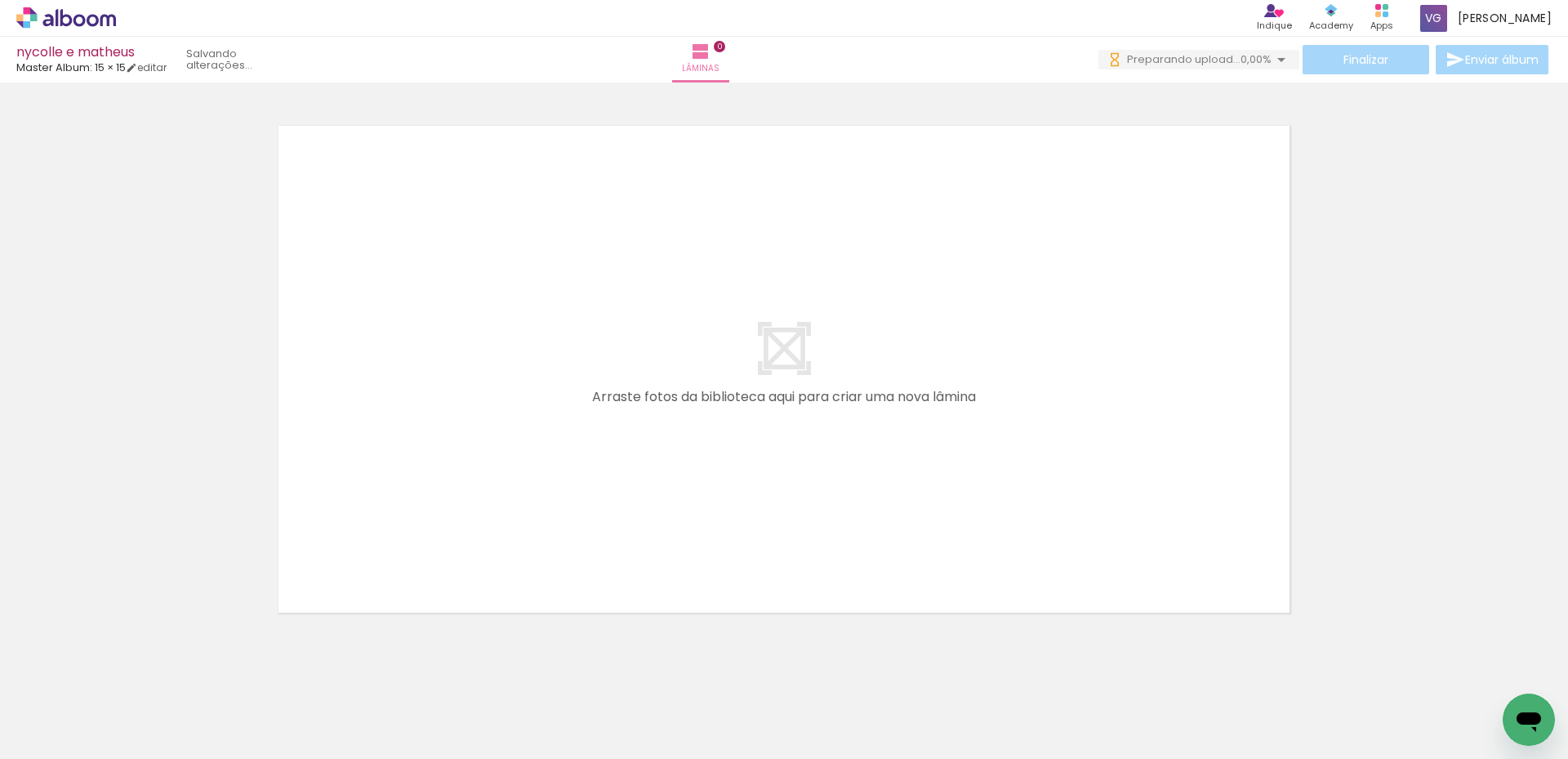
drag, startPoint x: 349, startPoint y: 716, endPoint x: 607, endPoint y: 654, distance: 265.3
click at [408, 466] on quentale-workspace at bounding box center [784, 379] width 1568 height 759
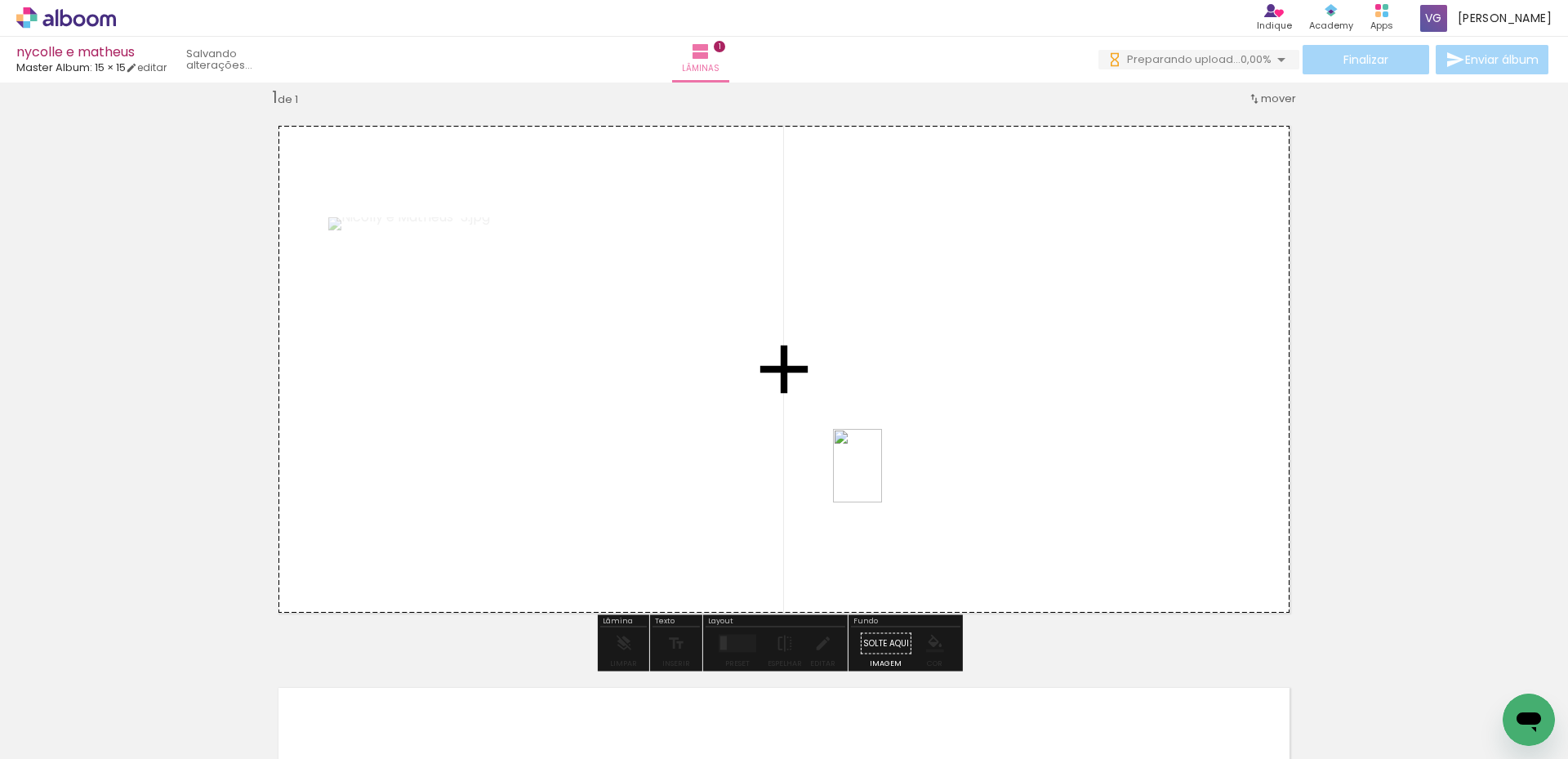
drag, startPoint x: 539, startPoint y: 726, endPoint x: 882, endPoint y: 477, distance: 423.9
click at [882, 477] on quentale-workspace at bounding box center [784, 379] width 1568 height 759
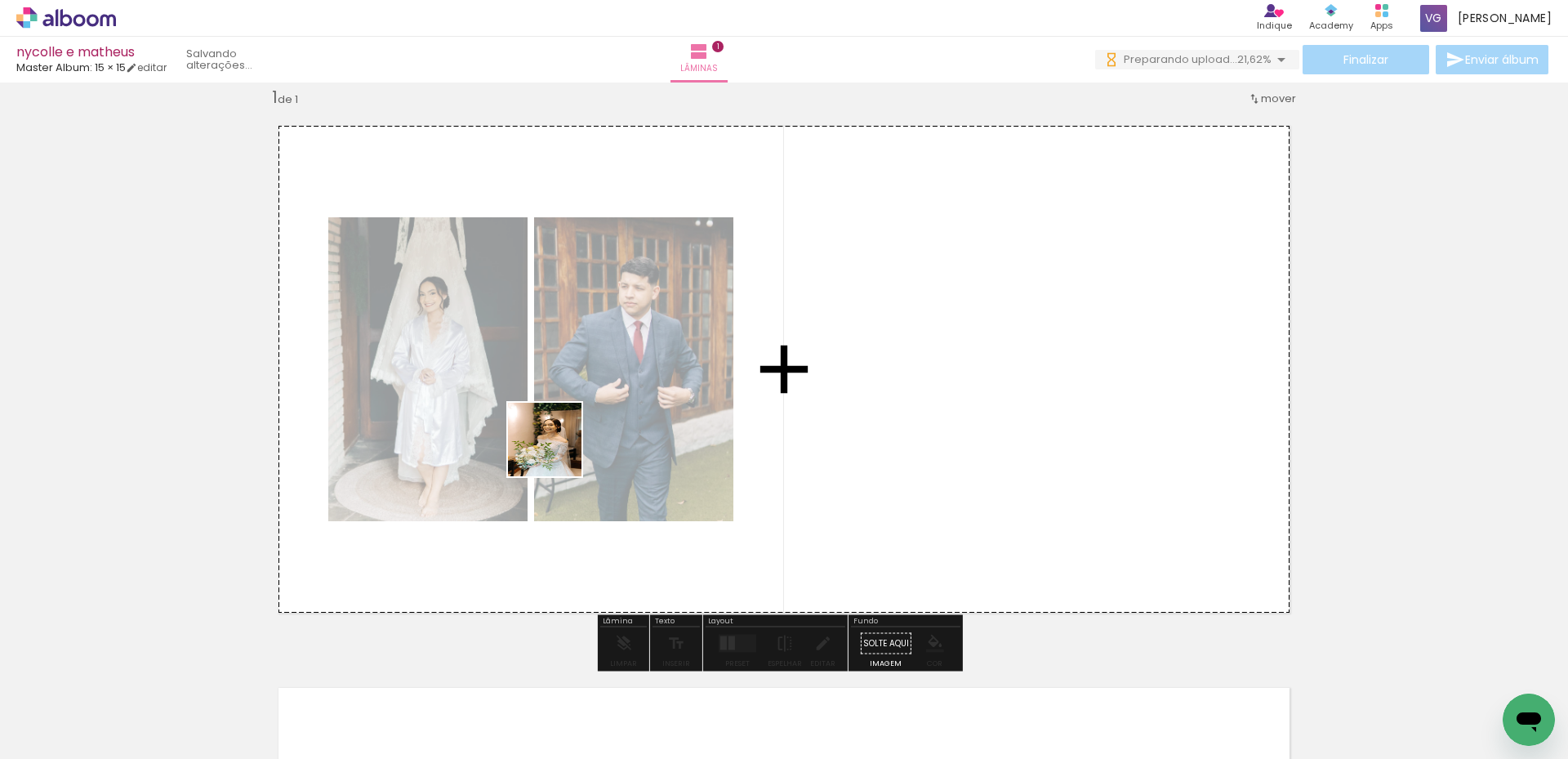
drag, startPoint x: 886, startPoint y: 721, endPoint x: 557, endPoint y: 452, distance: 425.0
click at [557, 452] on quentale-workspace at bounding box center [784, 379] width 1568 height 759
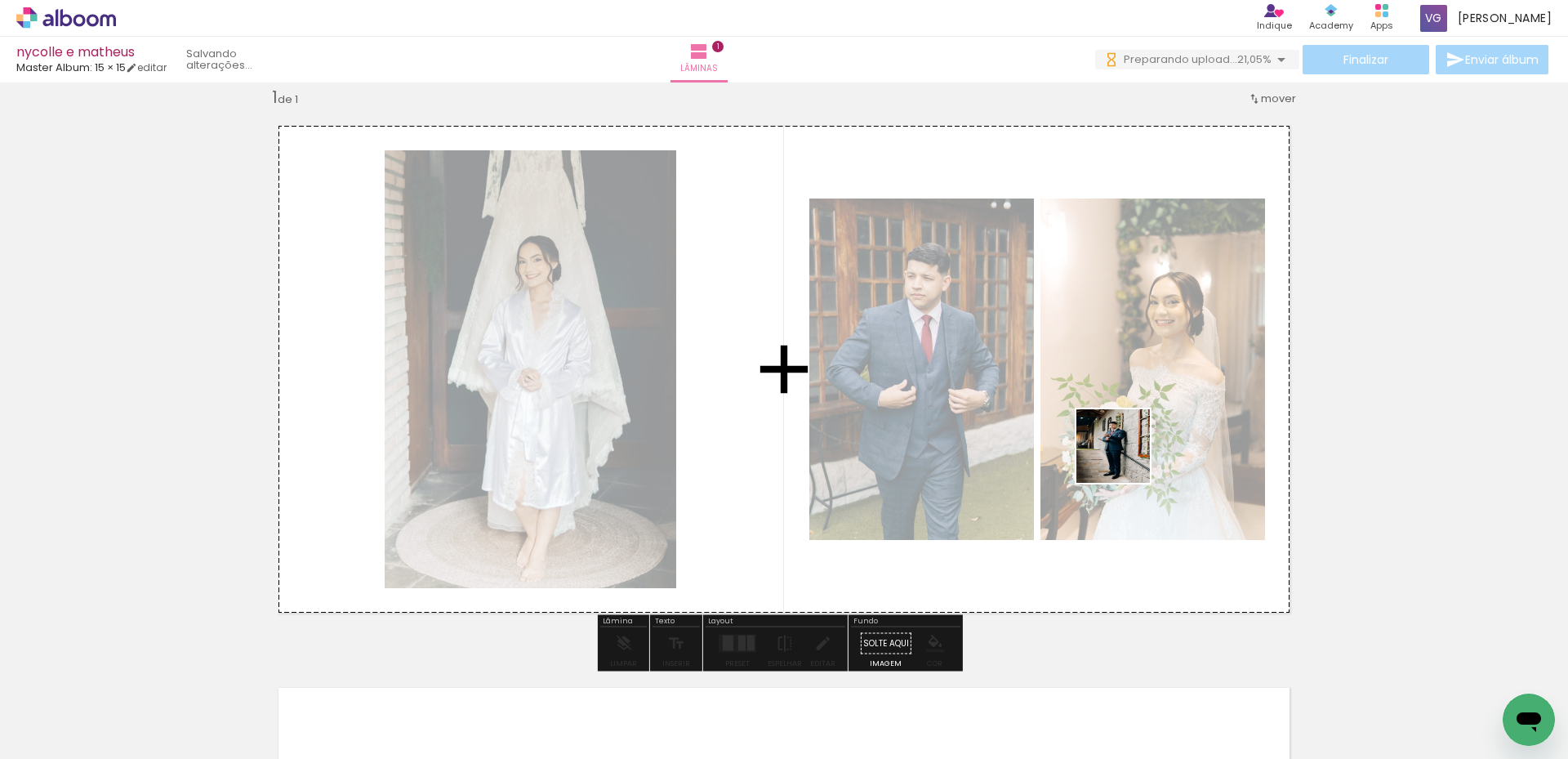
drag, startPoint x: 715, startPoint y: 735, endPoint x: 1125, endPoint y: 458, distance: 494.8
click at [1125, 458] on quentale-workspace at bounding box center [784, 379] width 1568 height 759
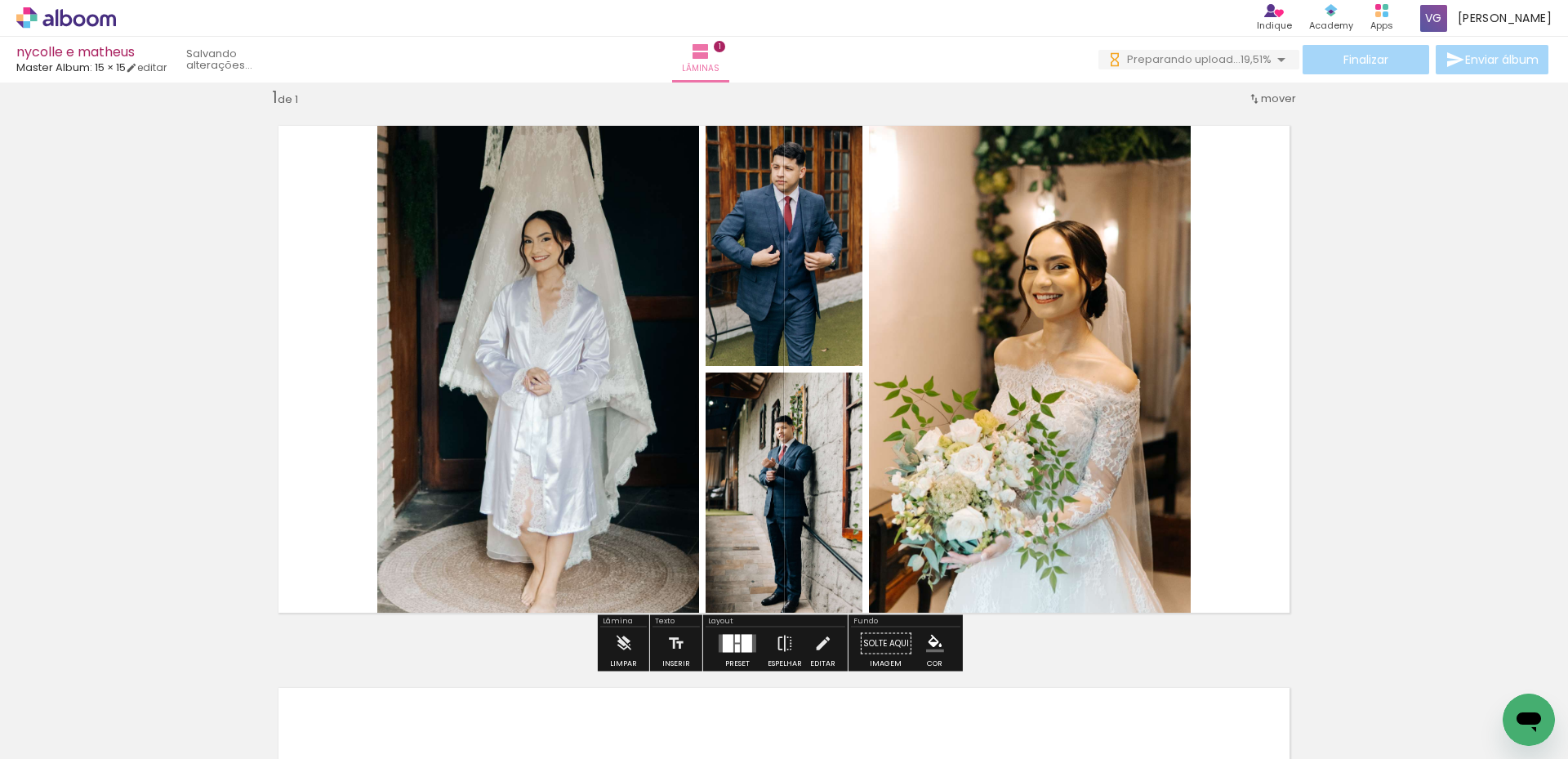
click at [741, 646] on div at bounding box center [746, 643] width 11 height 18
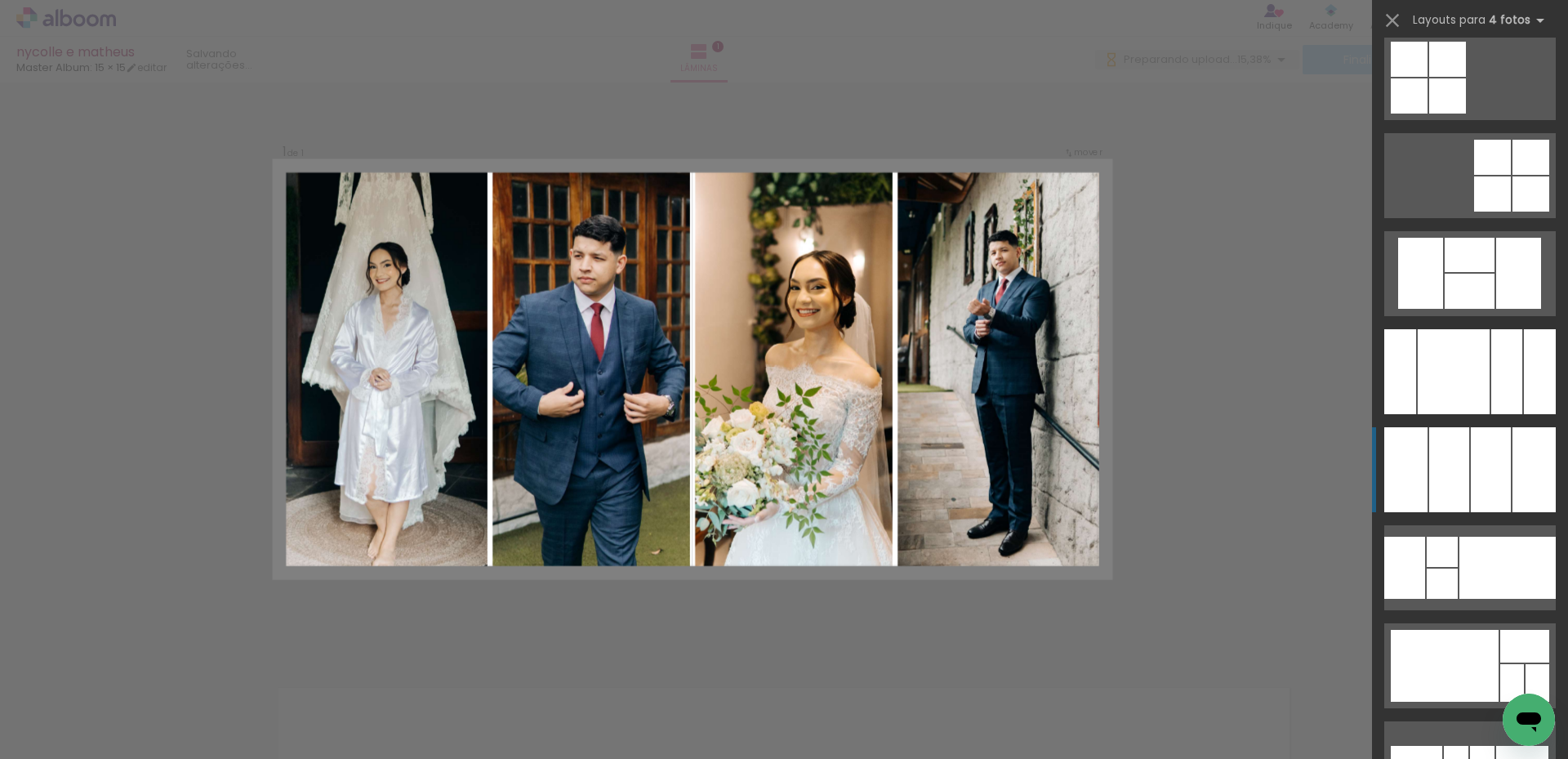
click at [1447, 484] on div at bounding box center [1449, 470] width 40 height 85
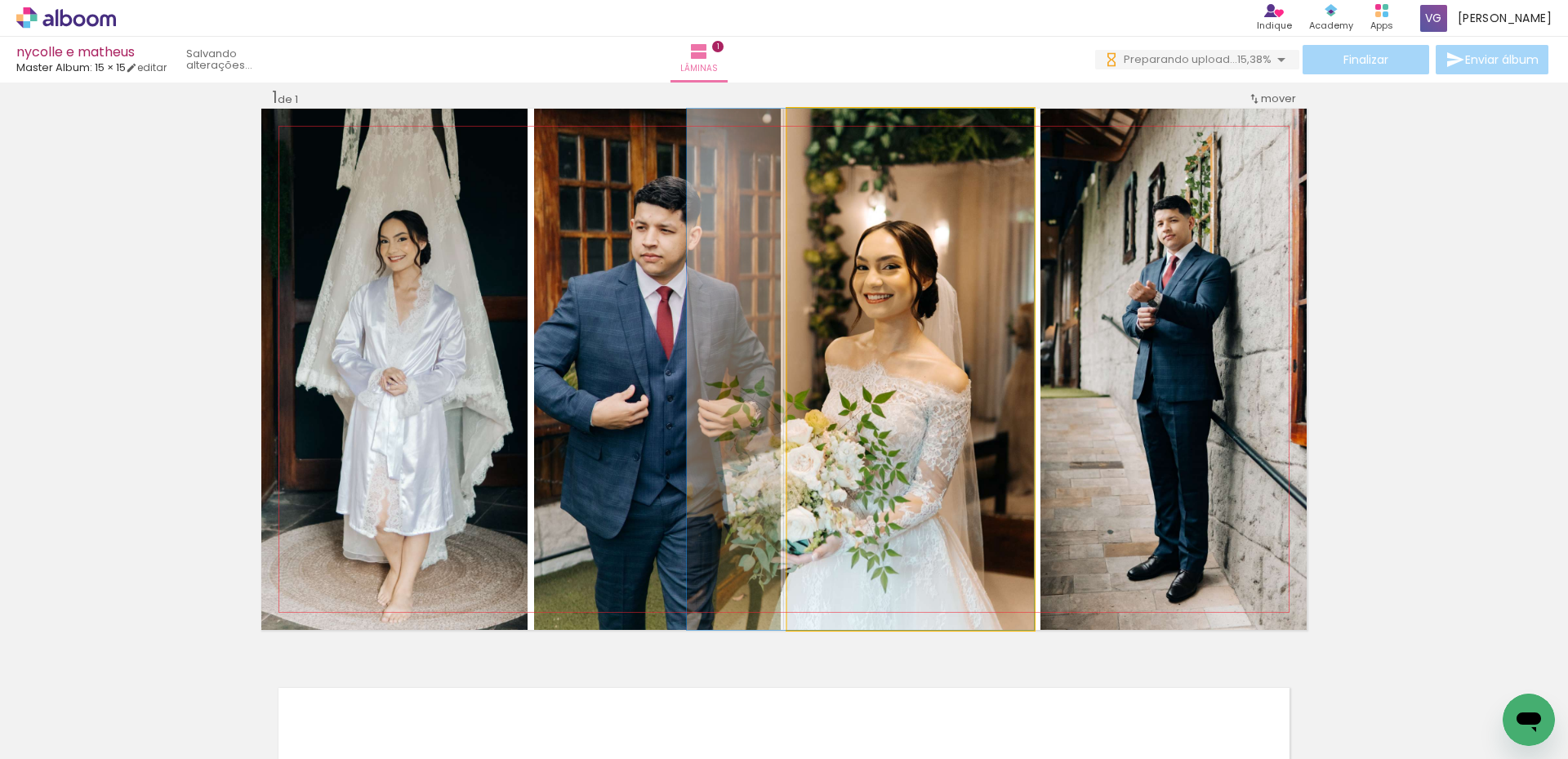
drag, startPoint x: 920, startPoint y: 371, endPoint x: 855, endPoint y: 414, distance: 77.9
click at [0, 0] on slot at bounding box center [0, 0] width 0 height 0
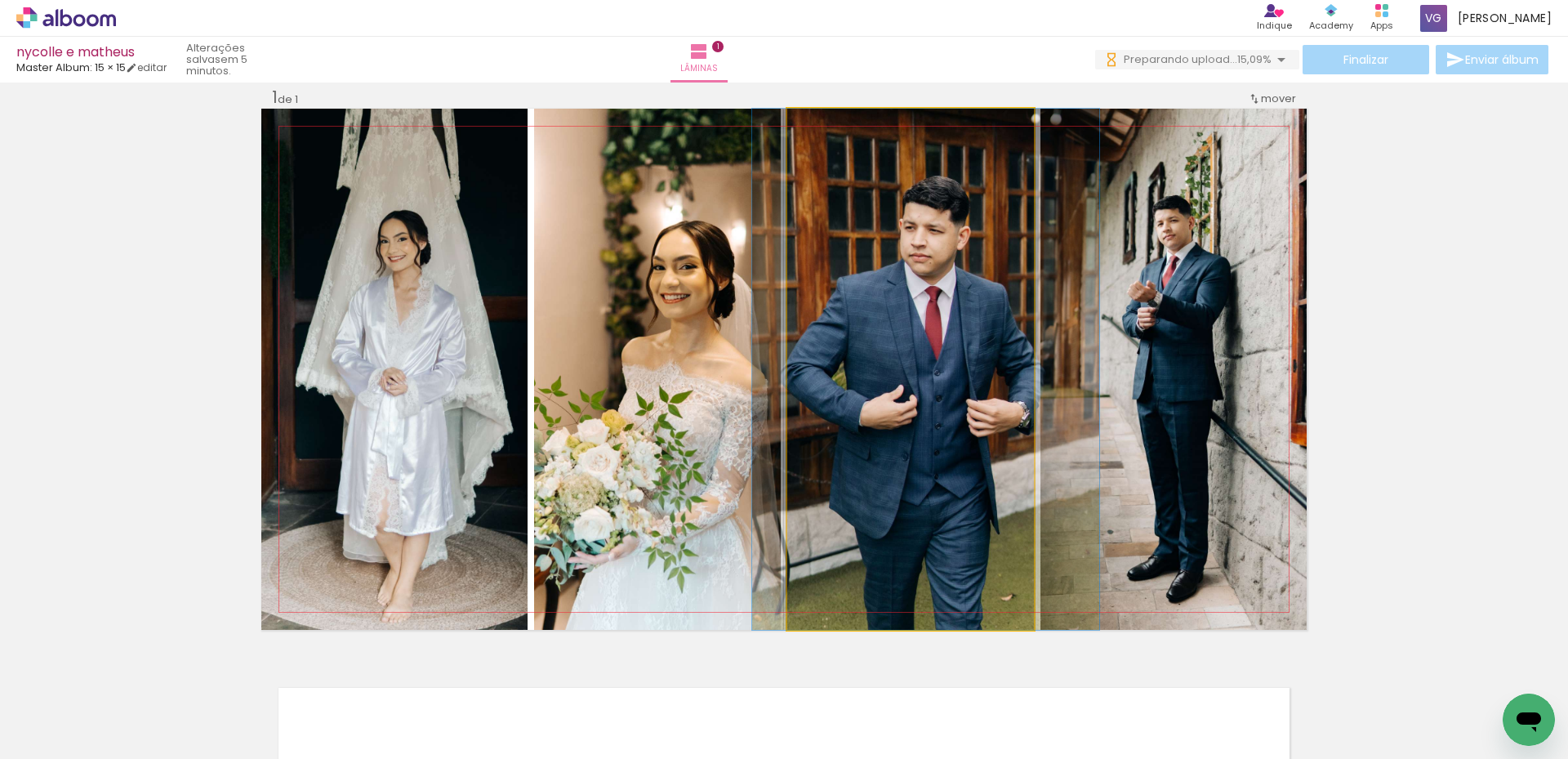
drag, startPoint x: 901, startPoint y: 414, endPoint x: 917, endPoint y: 410, distance: 16.5
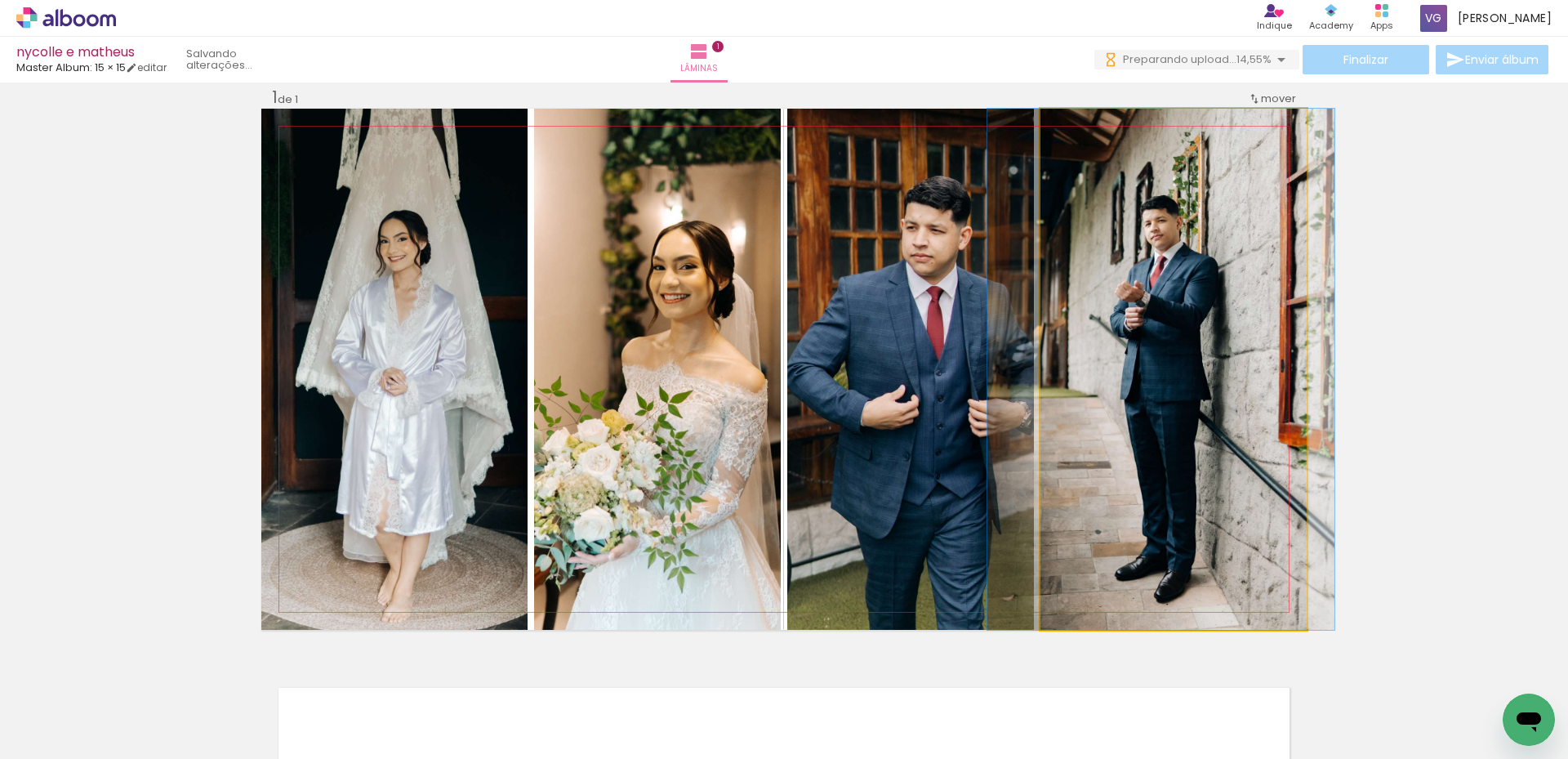
drag, startPoint x: 1196, startPoint y: 367, endPoint x: 1184, endPoint y: 362, distance: 13.0
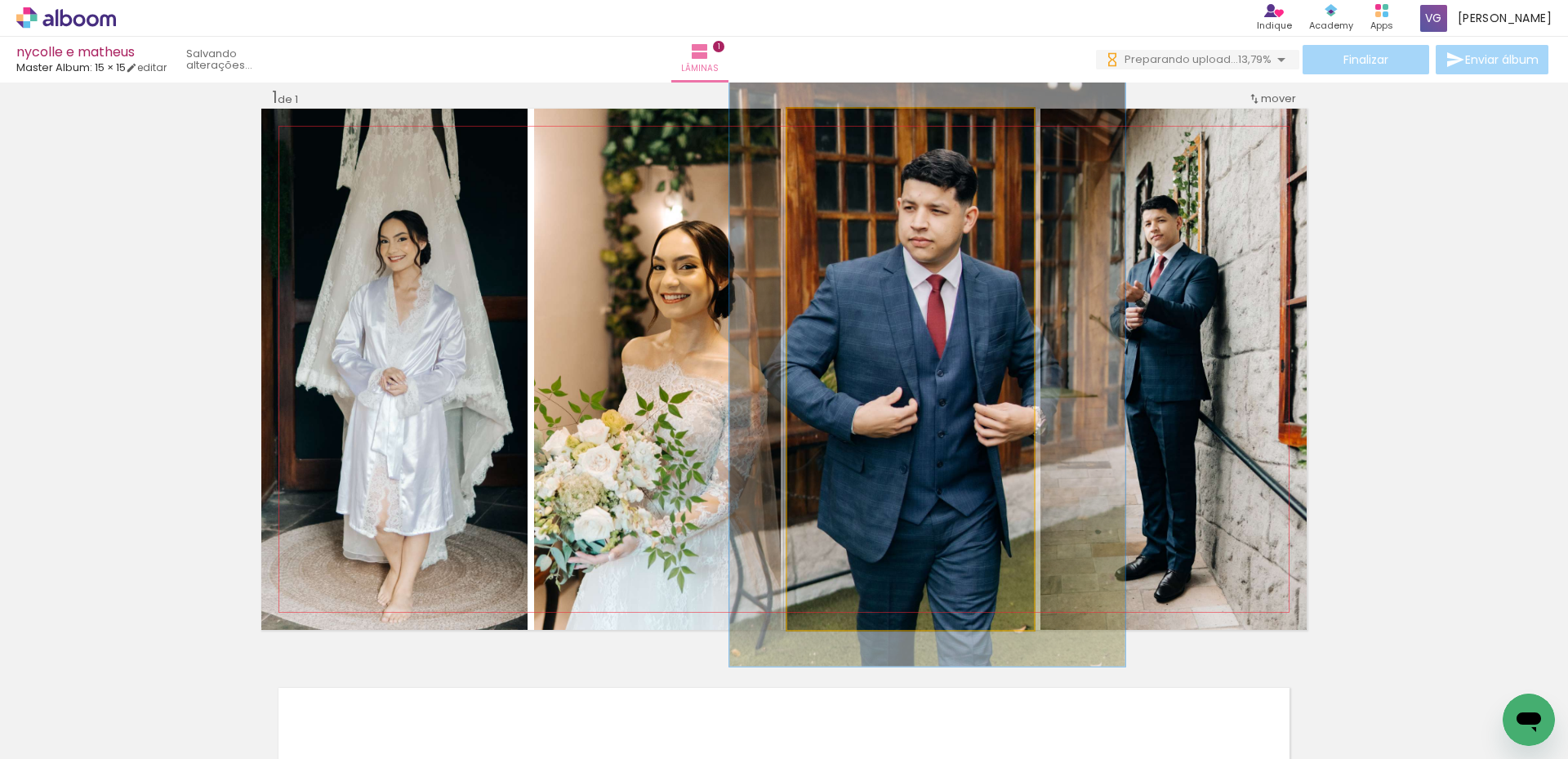
drag, startPoint x: 821, startPoint y: 132, endPoint x: 832, endPoint y: 143, distance: 15.6
type paper-slider "116"
click at [830, 134] on div at bounding box center [834, 125] width 27 height 27
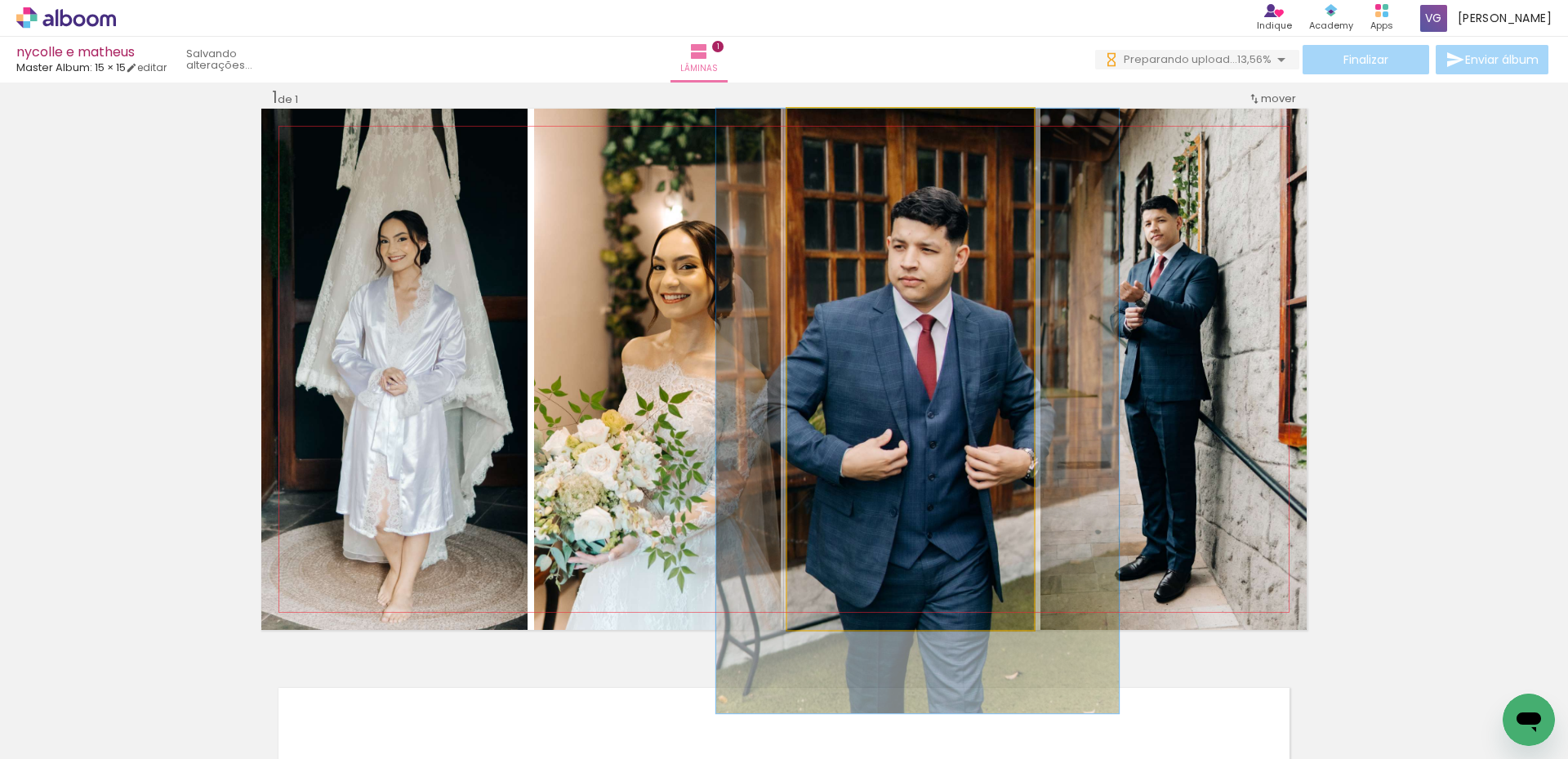
drag, startPoint x: 955, startPoint y: 273, endPoint x: 945, endPoint y: 326, distance: 53.9
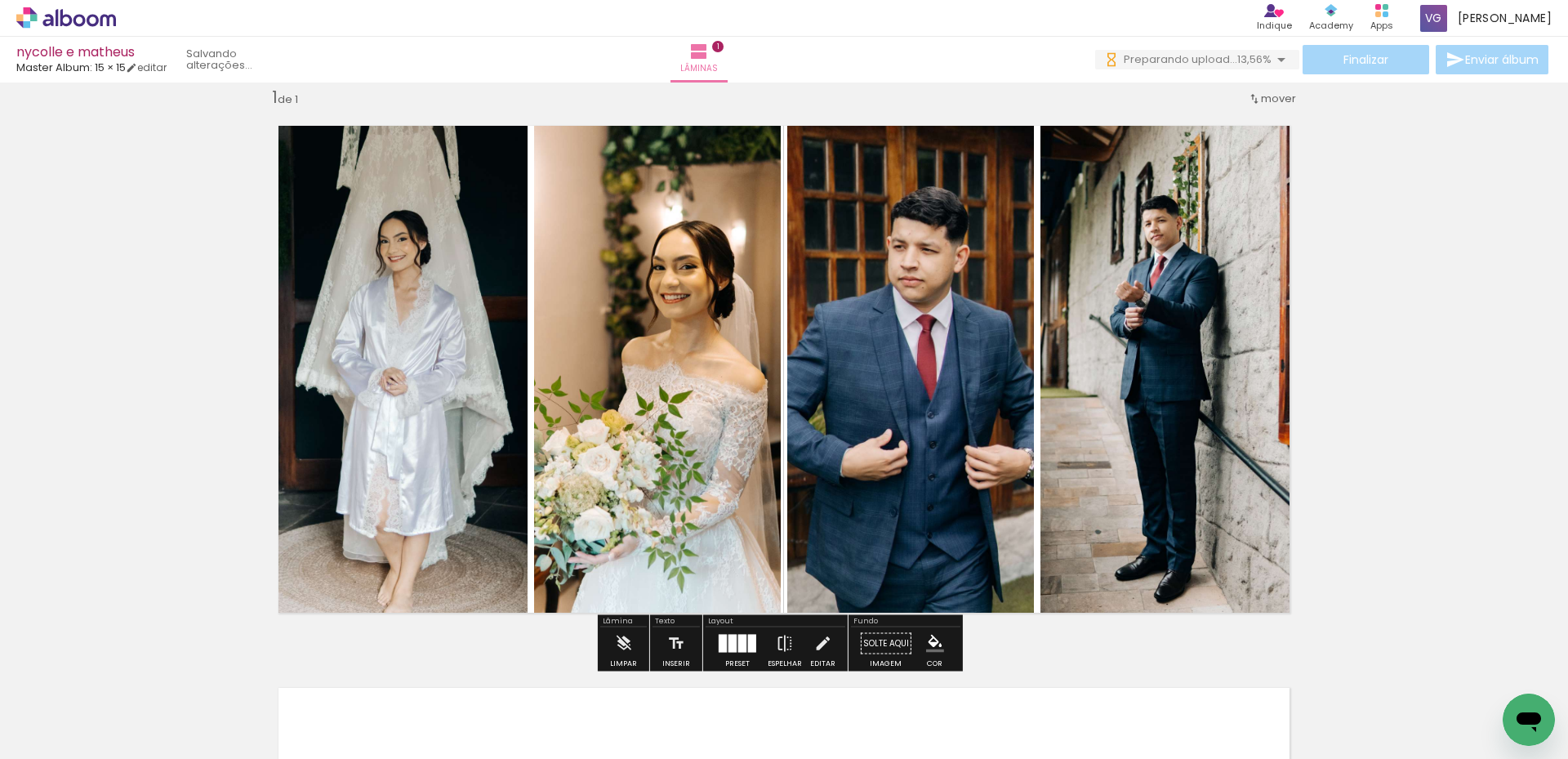
click at [1424, 327] on div "Inserir lâmina 1 de 1" at bounding box center [784, 629] width 1568 height 1124
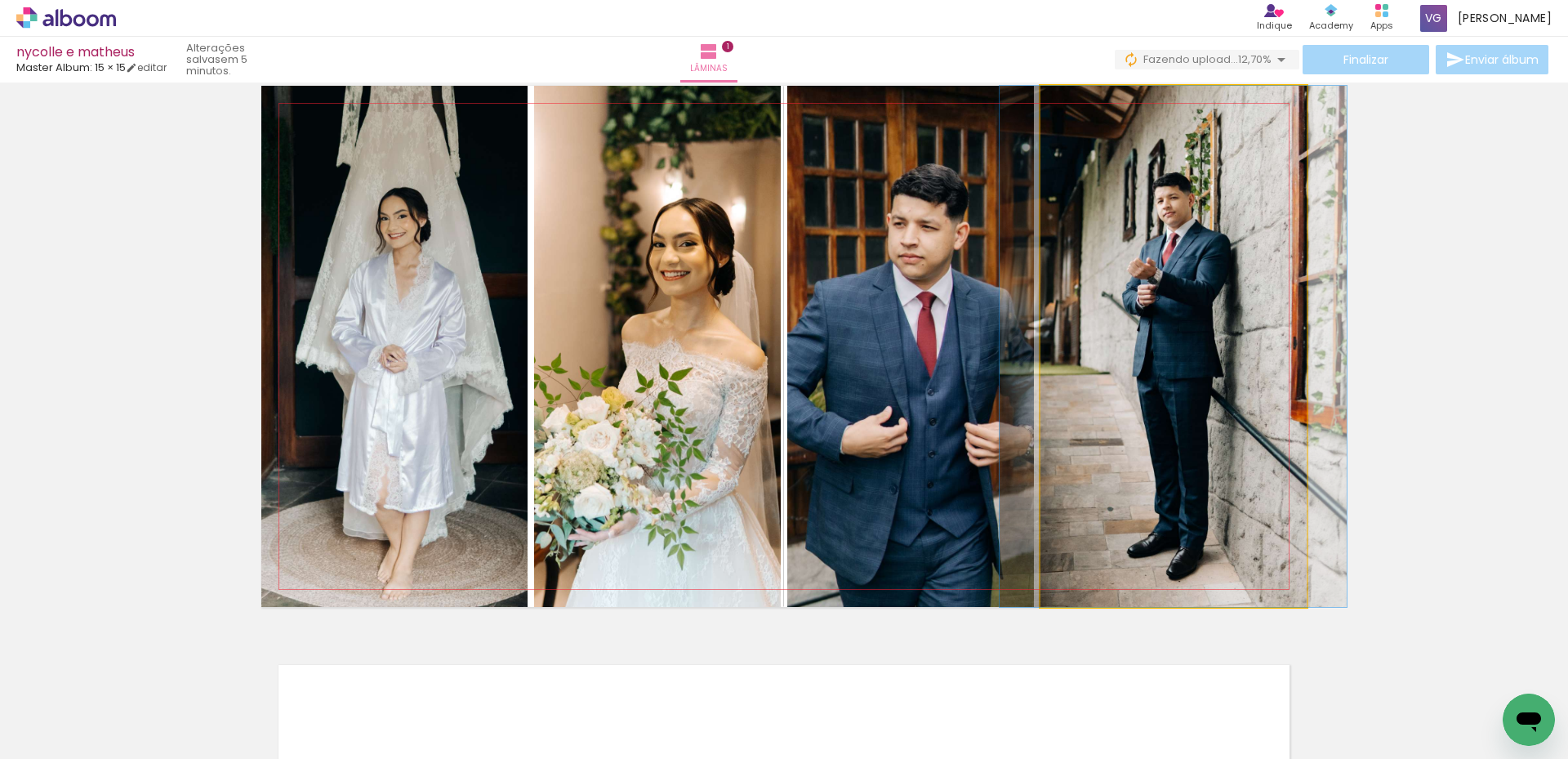
drag, startPoint x: 1197, startPoint y: 322, endPoint x: 1483, endPoint y: 346, distance: 287.0
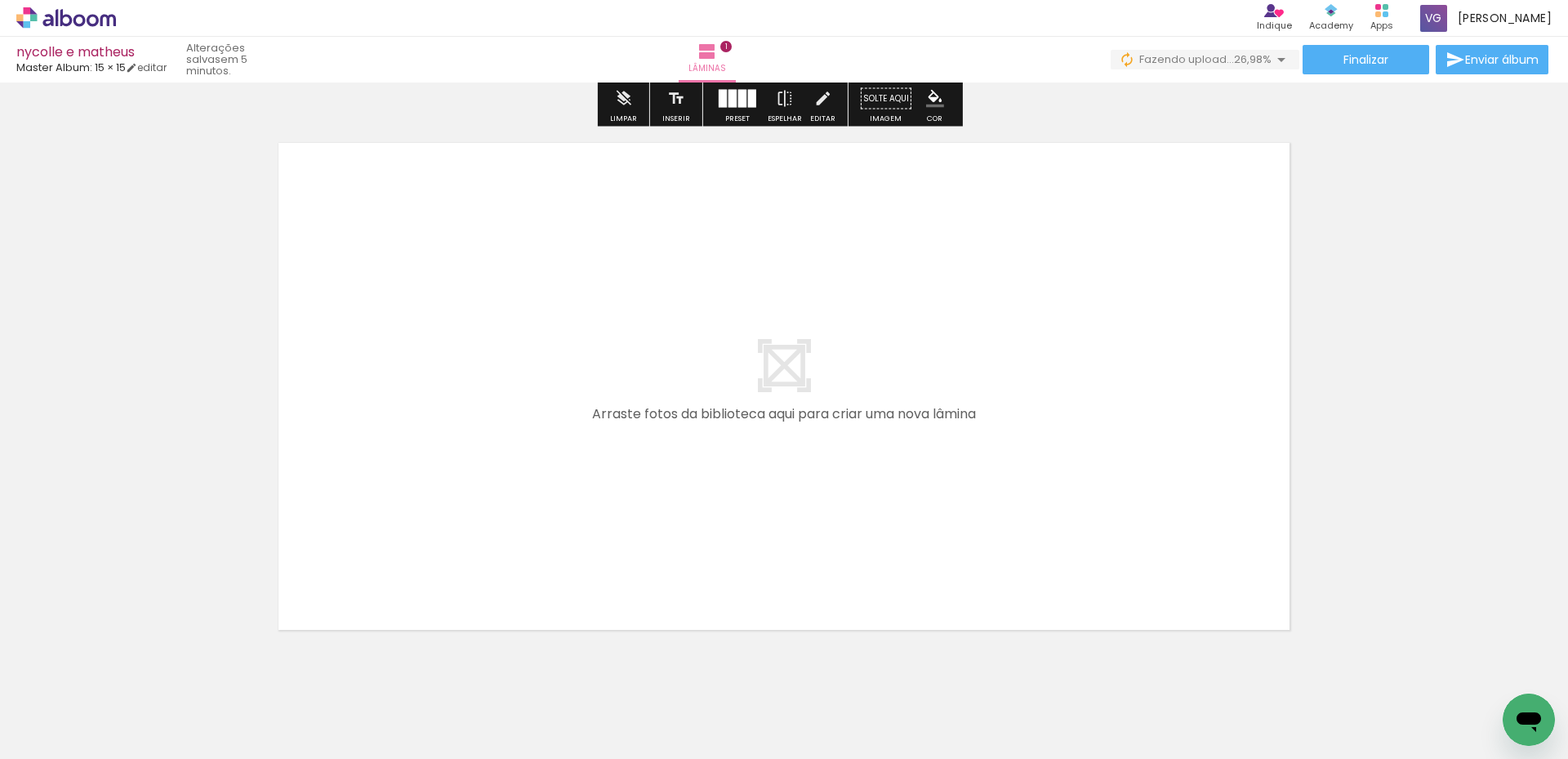
click at [699, 716] on quentale-thumb at bounding box center [665, 703] width 92 height 94
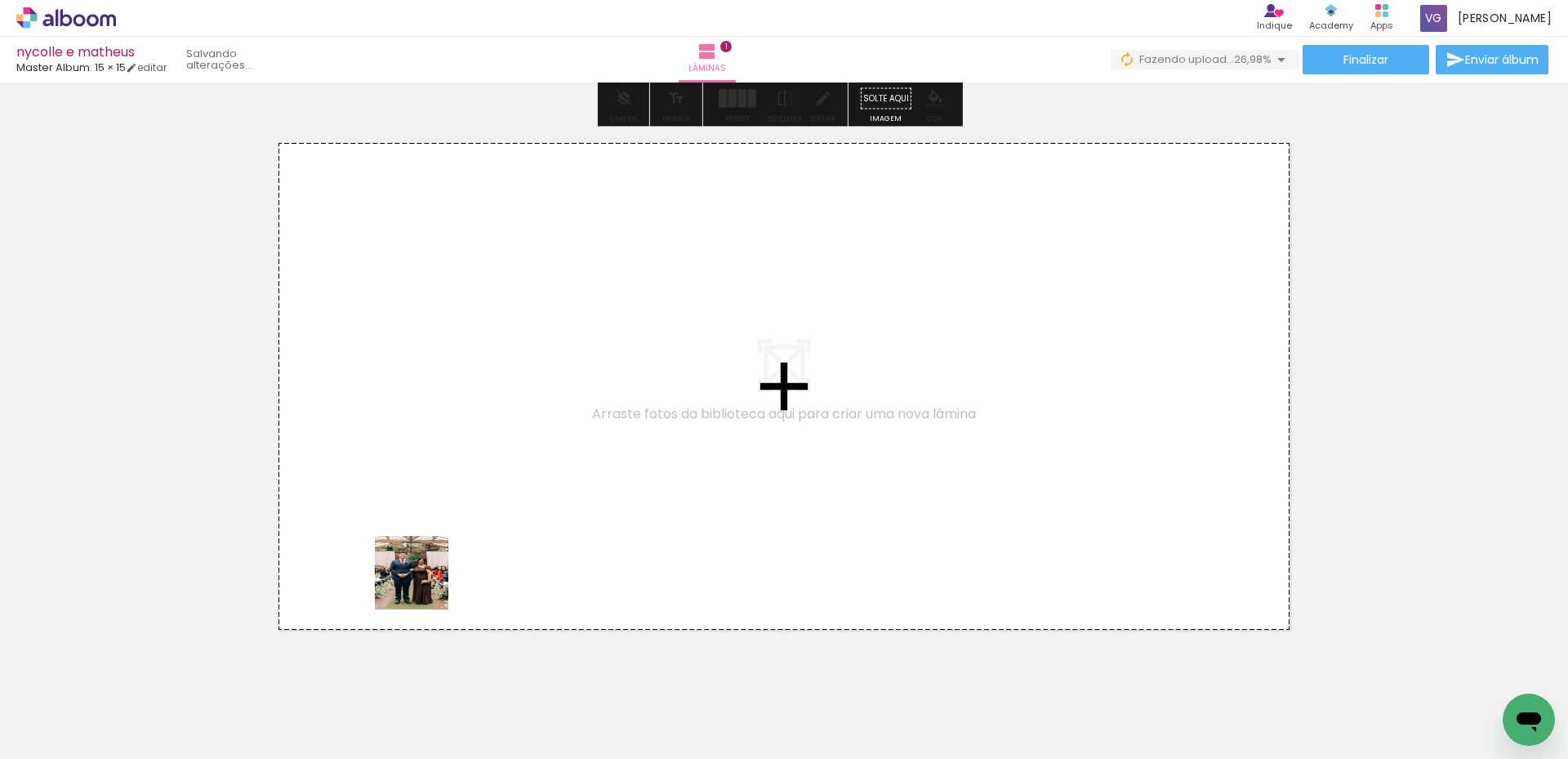
drag, startPoint x: 310, startPoint y: 732, endPoint x: 396, endPoint y: 564, distance: 188.7
click at [396, 564] on quentale-workspace at bounding box center [784, 379] width 1568 height 759
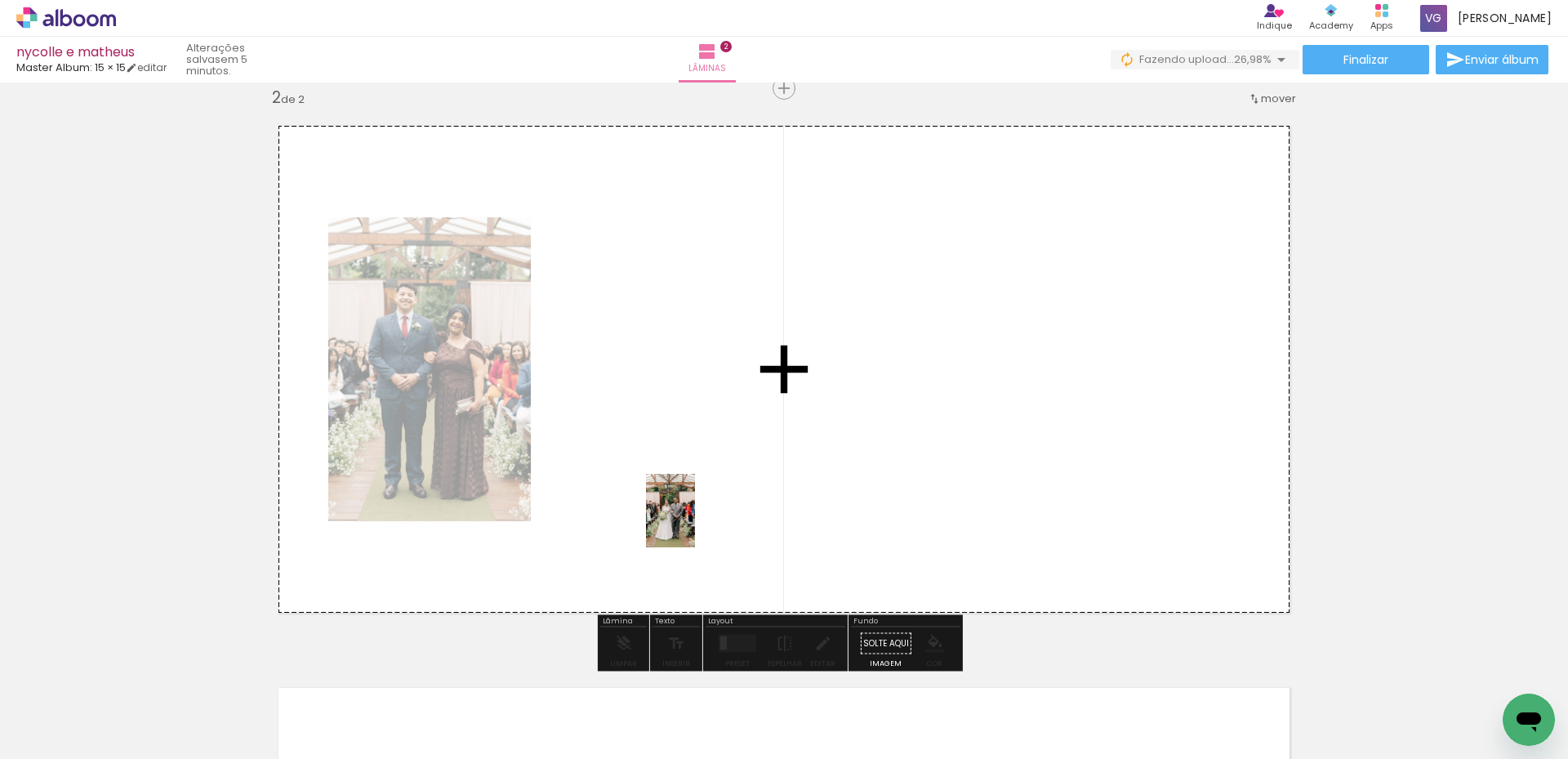
drag, startPoint x: 660, startPoint y: 722, endPoint x: 690, endPoint y: 518, distance: 206.2
click at [690, 518] on quentale-workspace at bounding box center [784, 379] width 1568 height 759
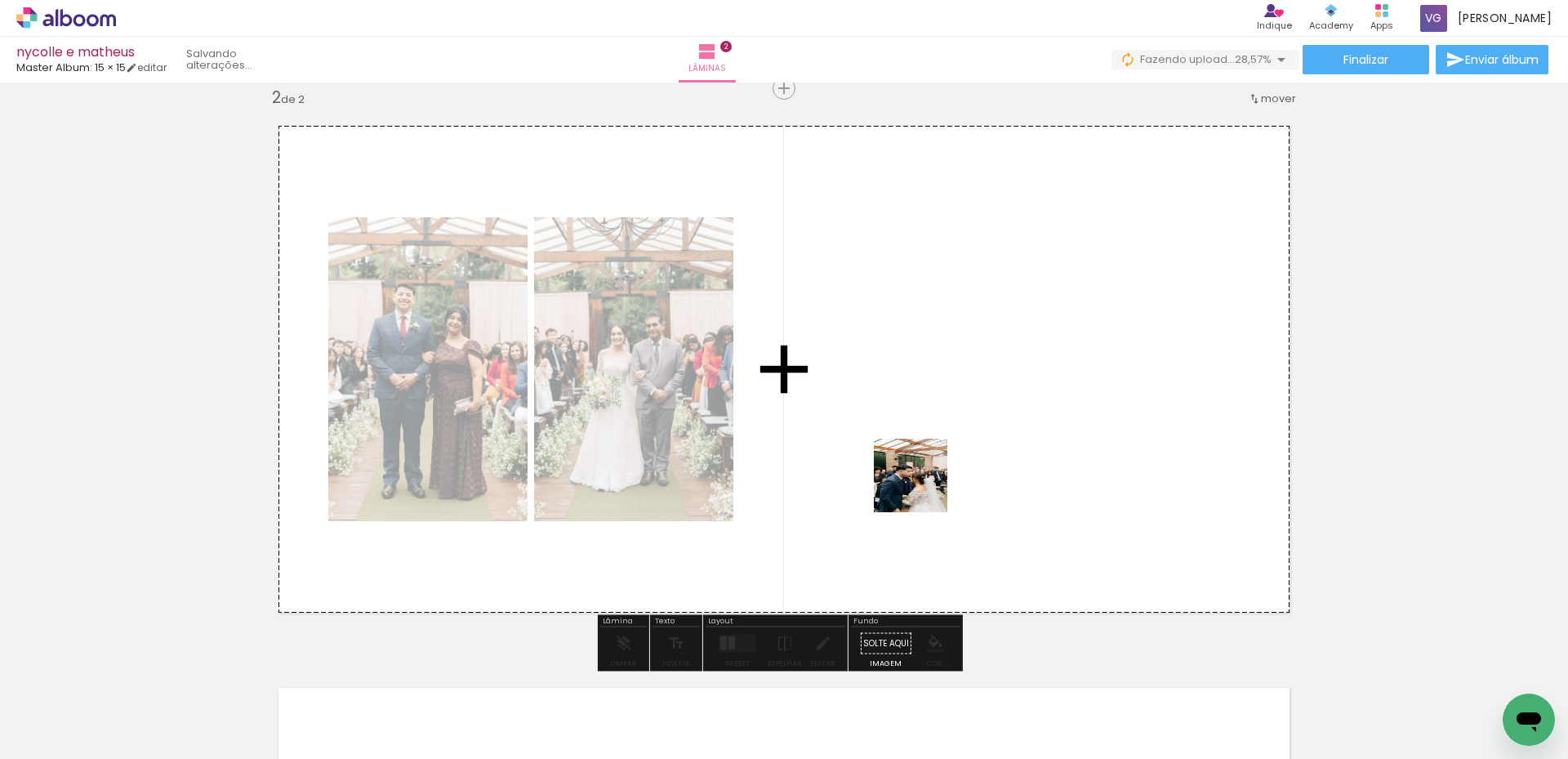
drag, startPoint x: 846, startPoint y: 721, endPoint x: 896, endPoint y: 444, distance: 281.5
click at [896, 444] on quentale-workspace at bounding box center [784, 379] width 1568 height 759
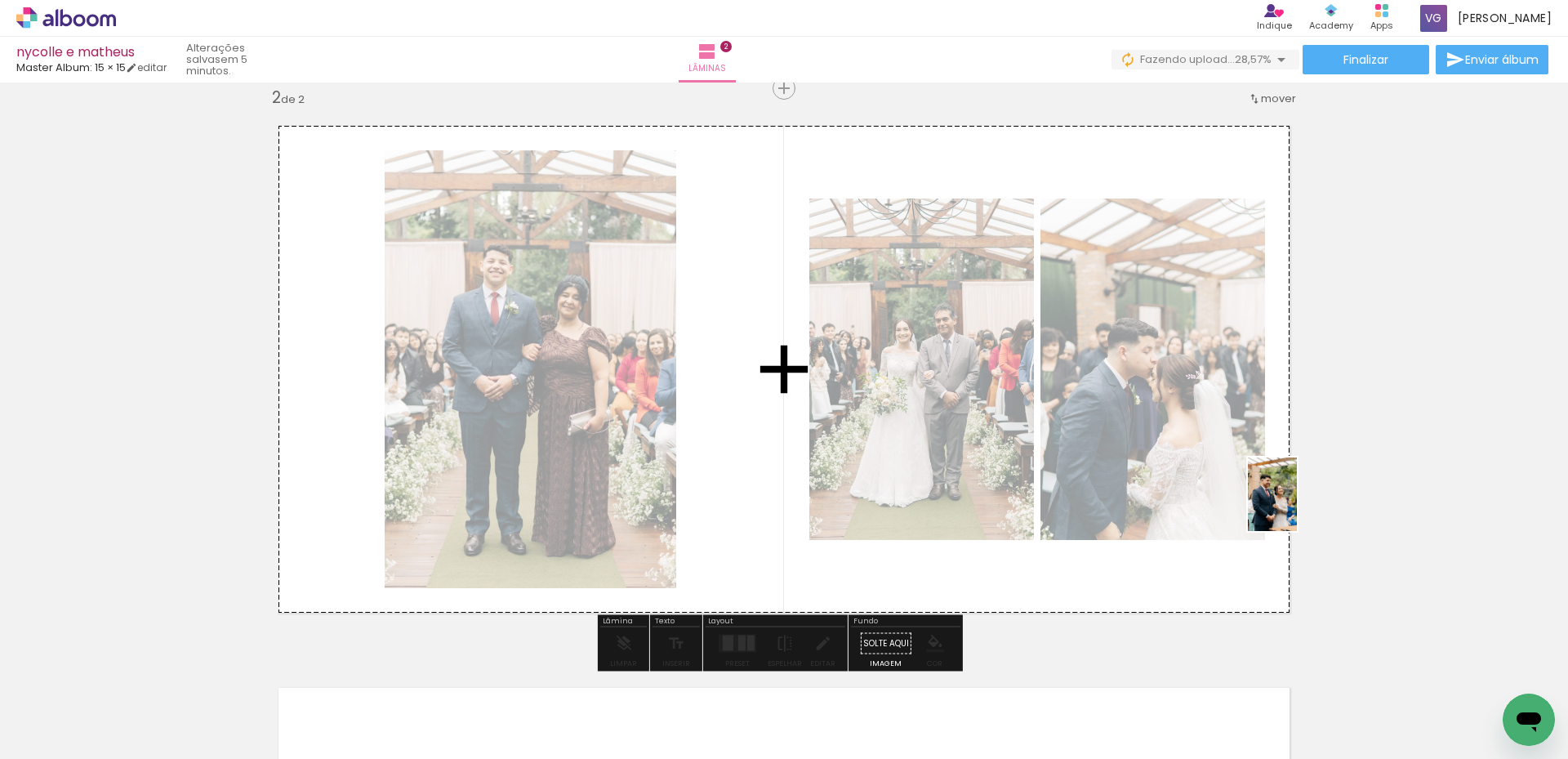
drag, startPoint x: 1238, startPoint y: 722, endPoint x: 1281, endPoint y: 507, distance: 219.3
click at [1281, 507] on quentale-workspace at bounding box center [784, 379] width 1568 height 759
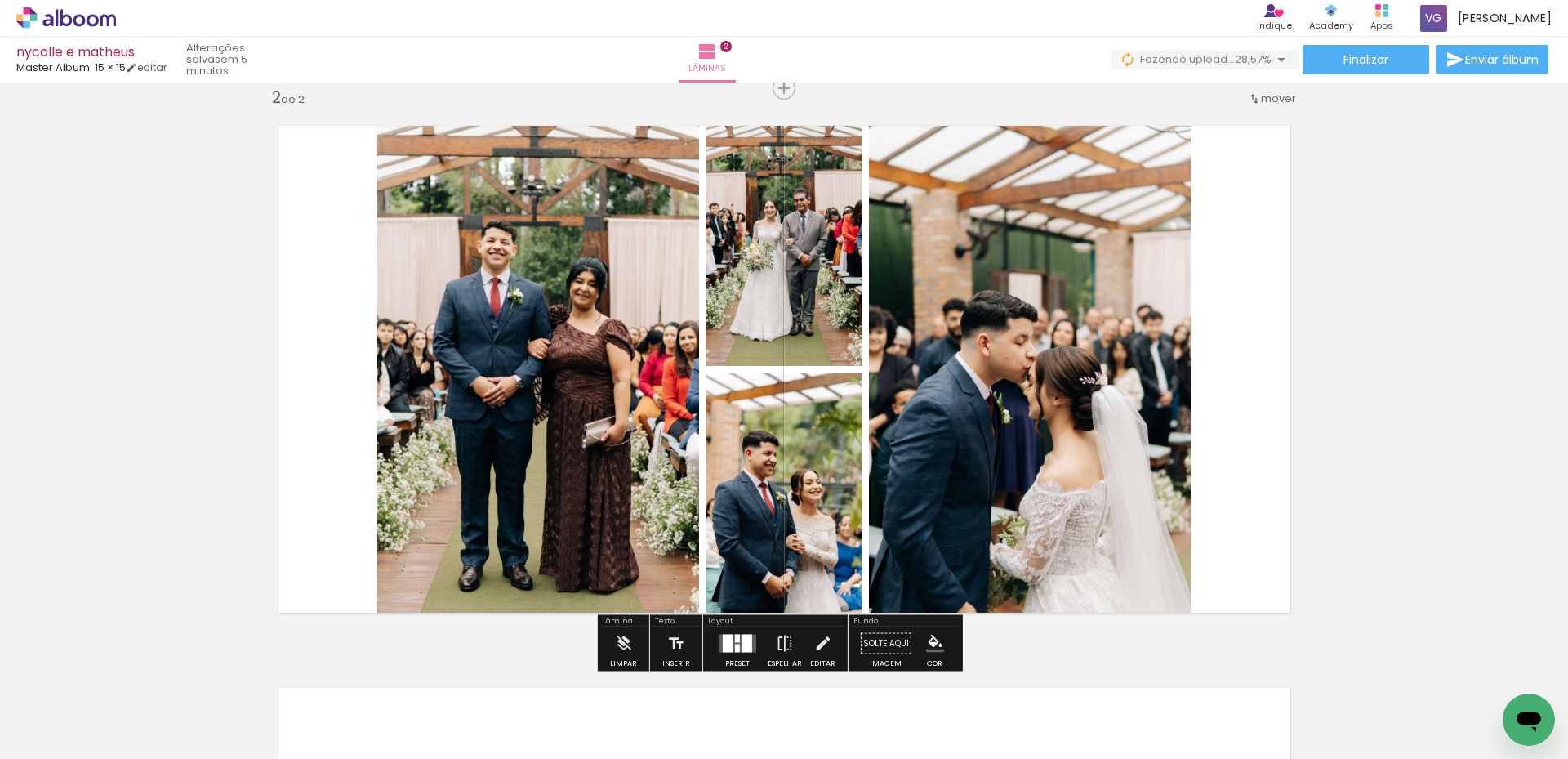
click at [741, 641] on div at bounding box center [746, 643] width 11 height 18
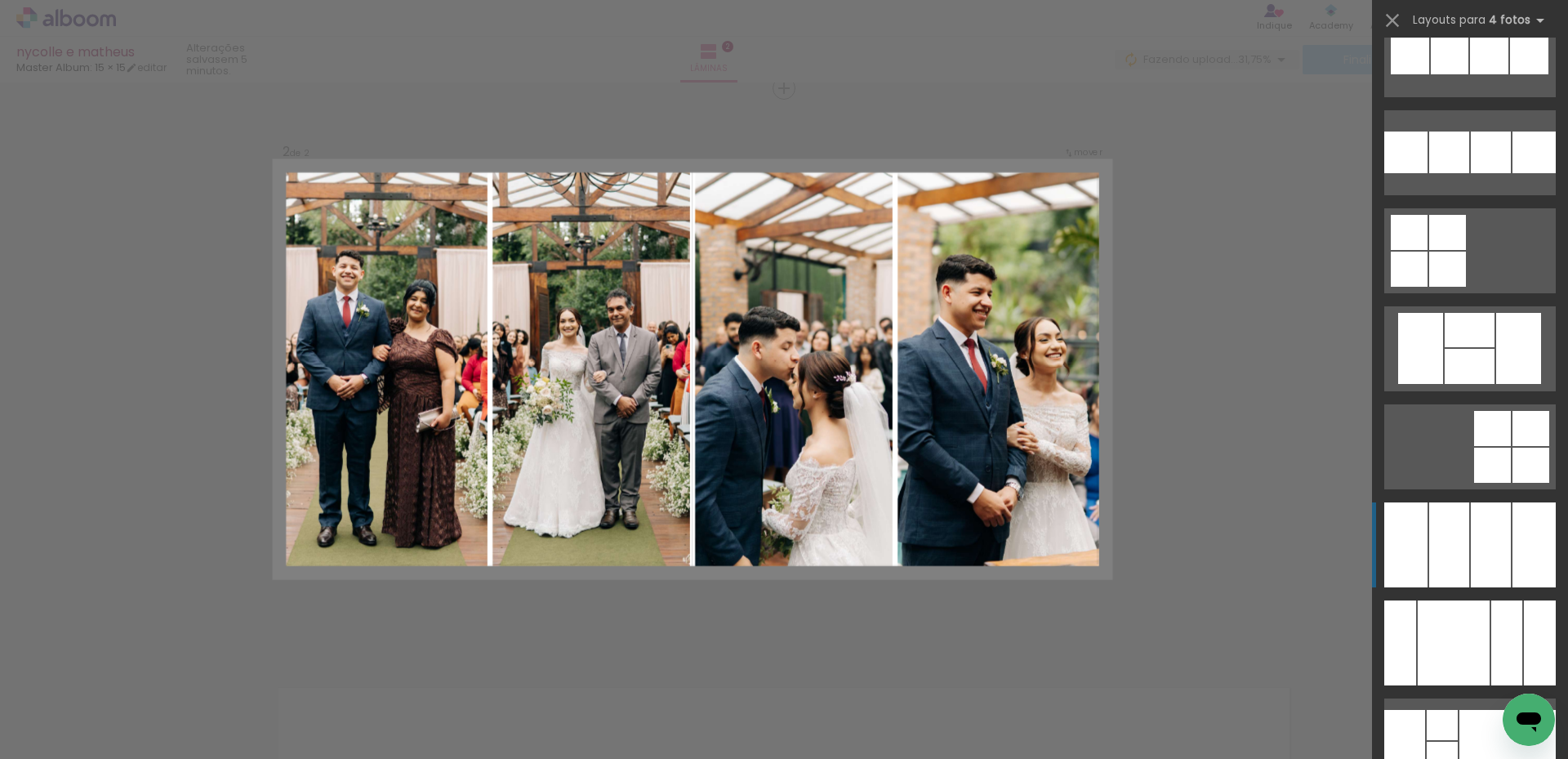
click at [1489, 546] on div at bounding box center [1490, 544] width 40 height 85
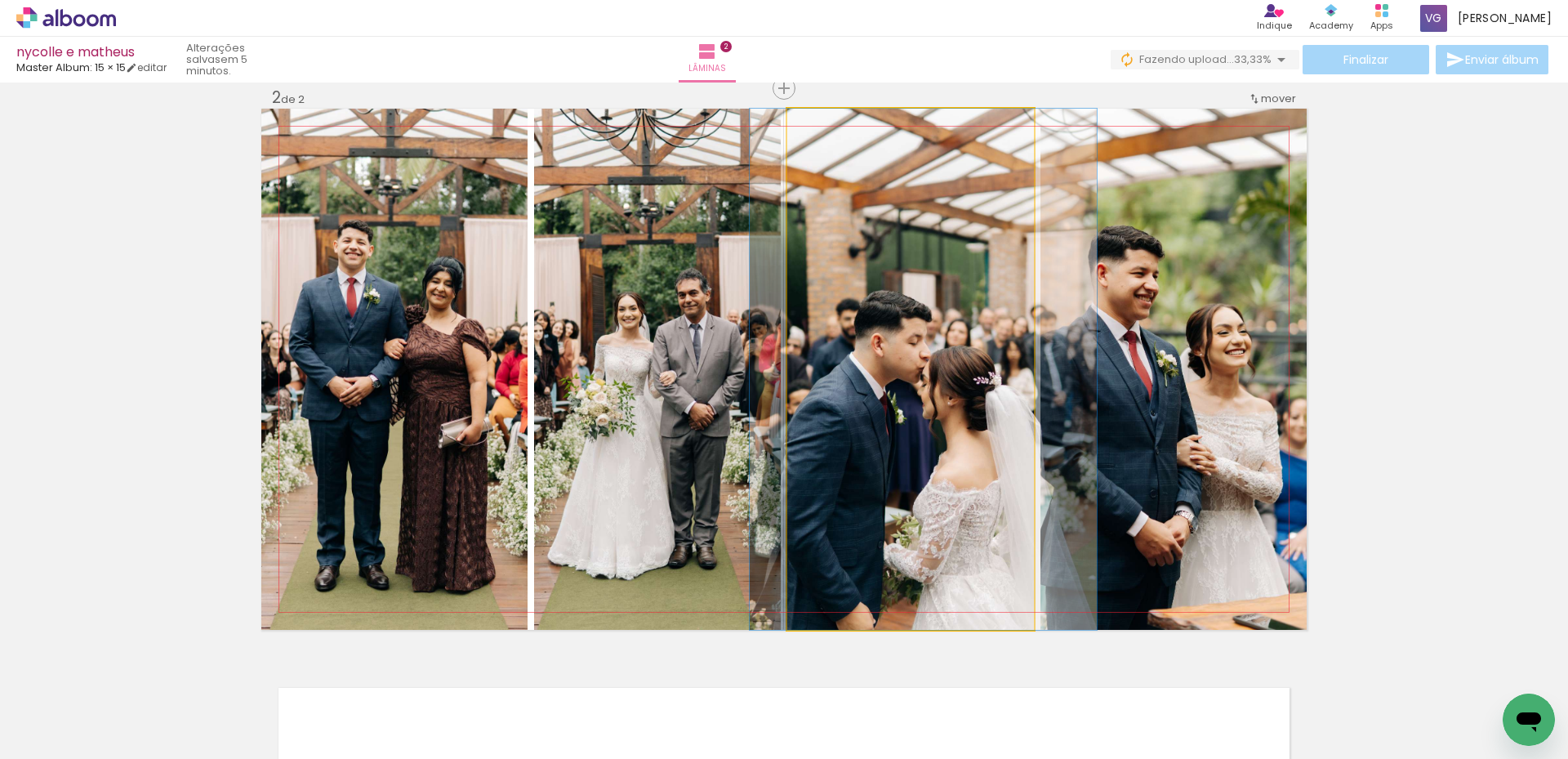
drag, startPoint x: 957, startPoint y: 400, endPoint x: 971, endPoint y: 397, distance: 14.3
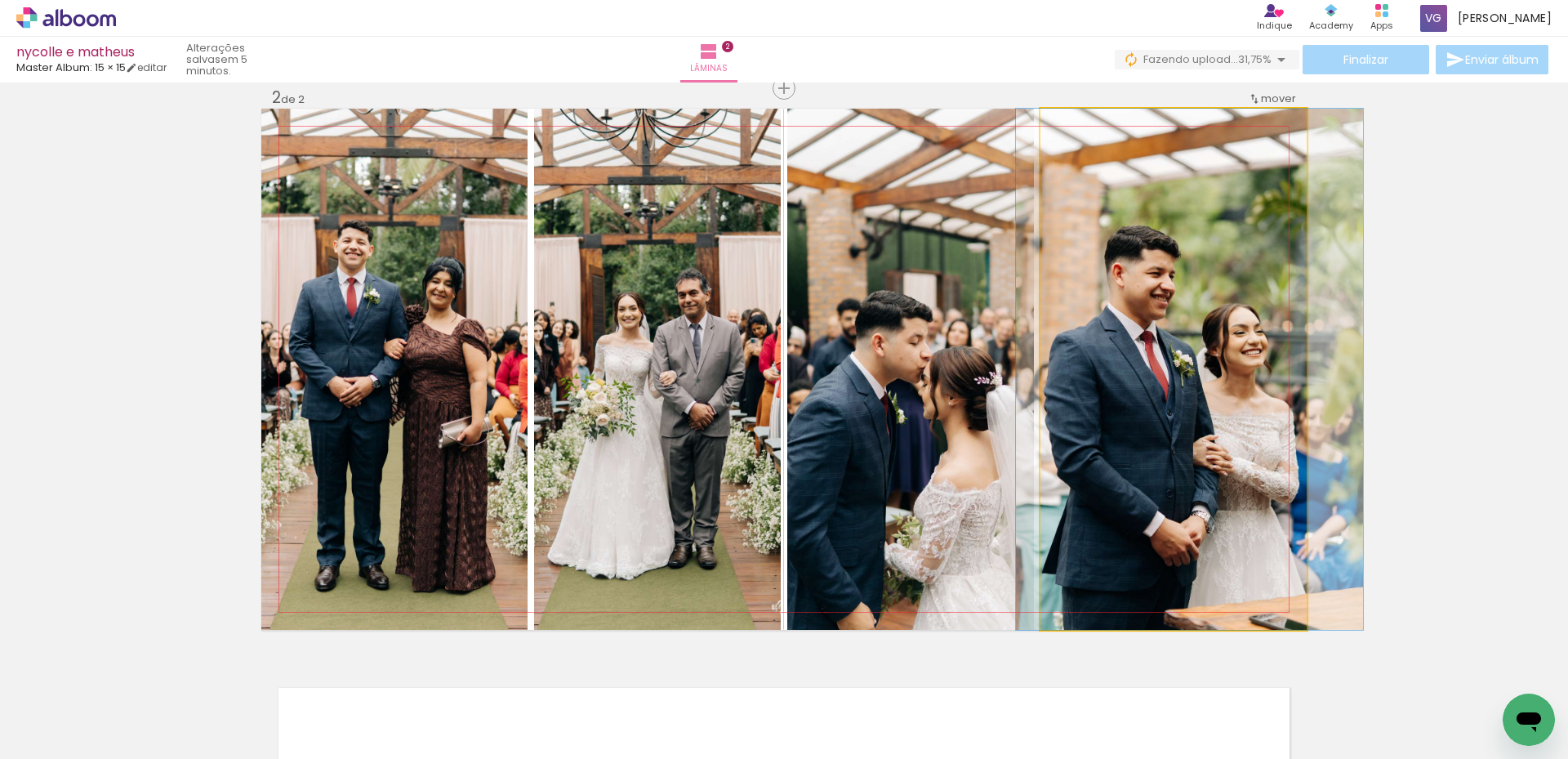
drag, startPoint x: 1199, startPoint y: 386, endPoint x: 1216, endPoint y: 377, distance: 19.2
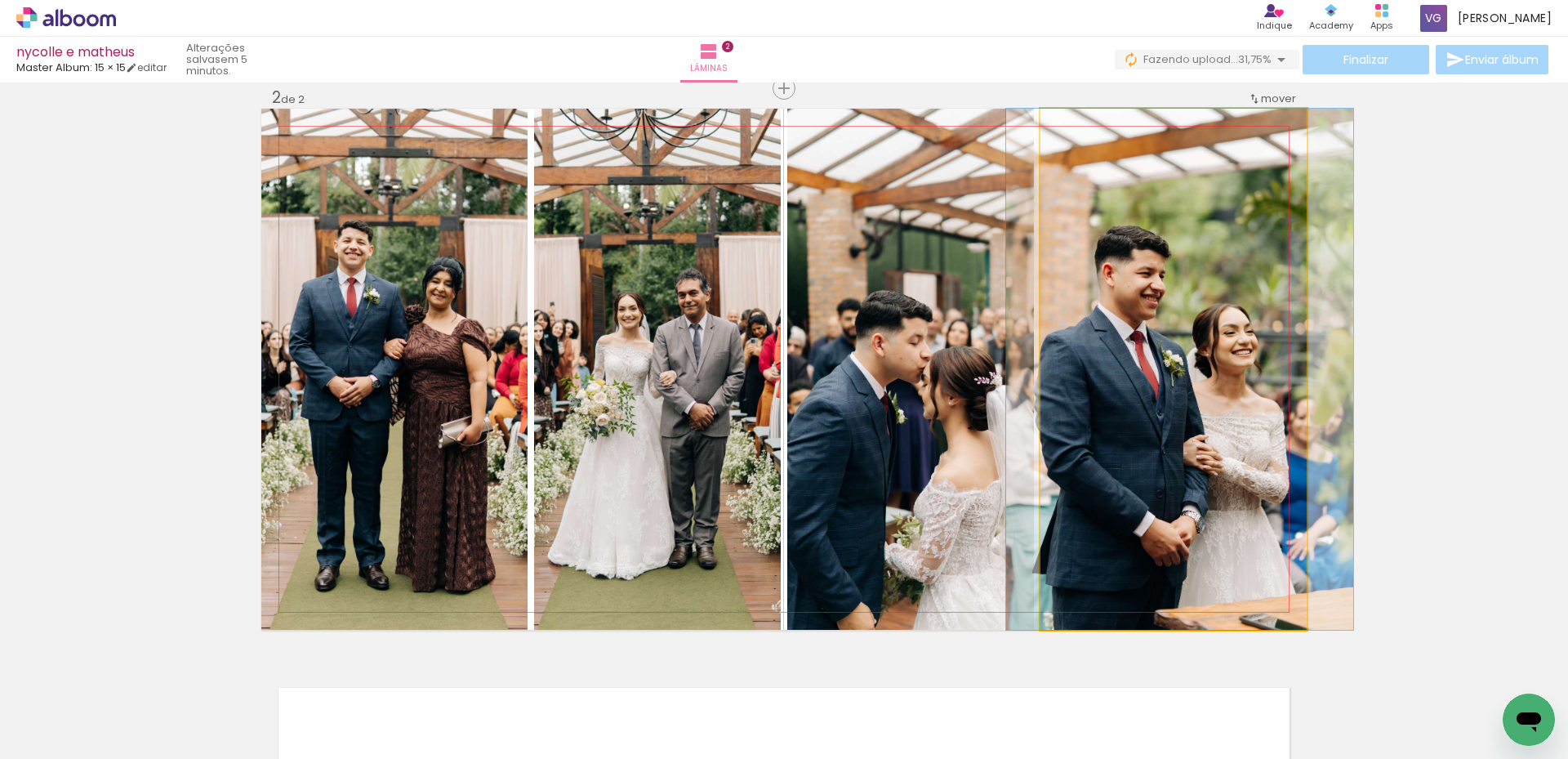
drag, startPoint x: 1204, startPoint y: 429, endPoint x: 1191, endPoint y: 427, distance: 13.2
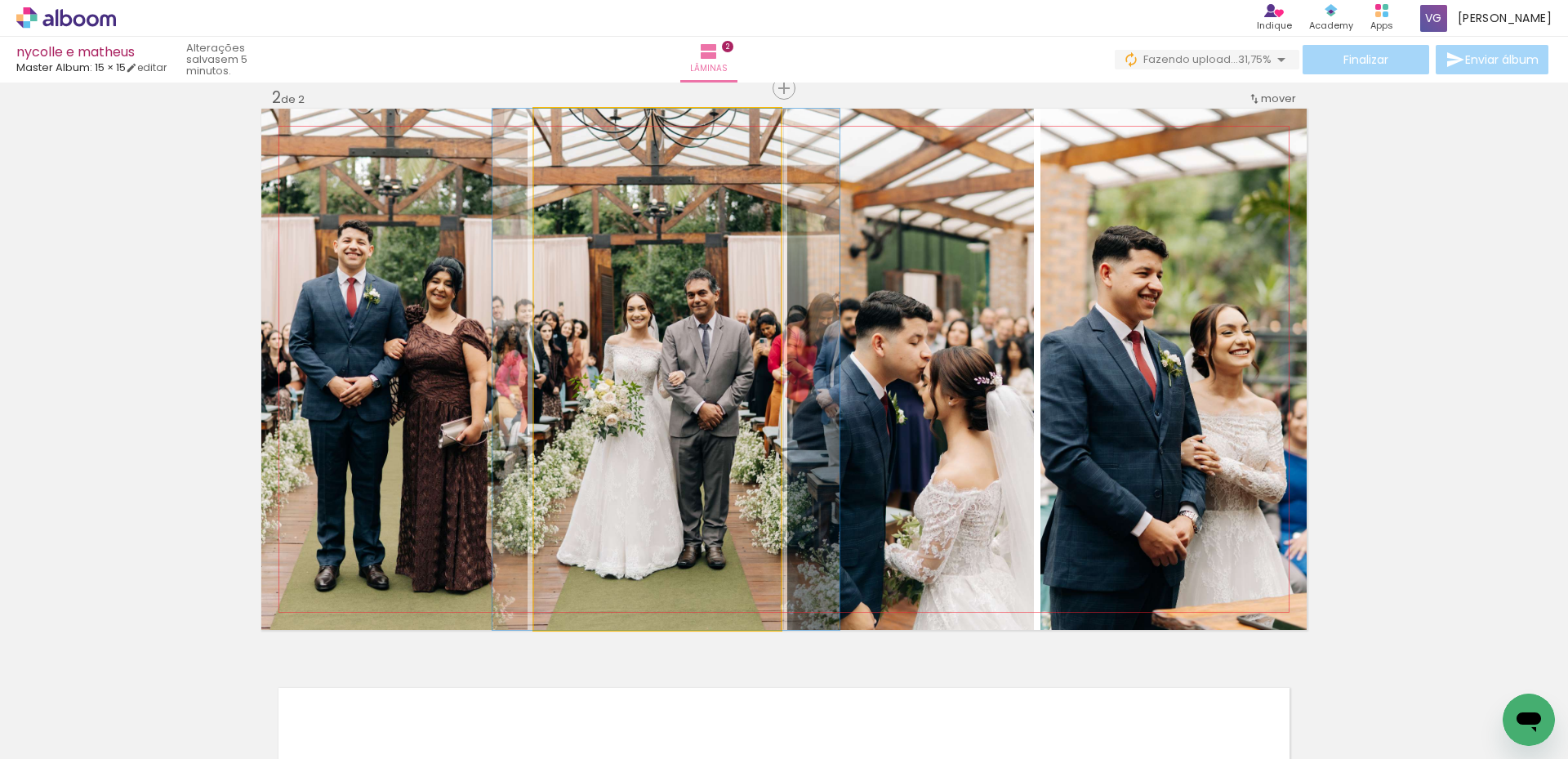
drag, startPoint x: 682, startPoint y: 436, endPoint x: 692, endPoint y: 436, distance: 10.0
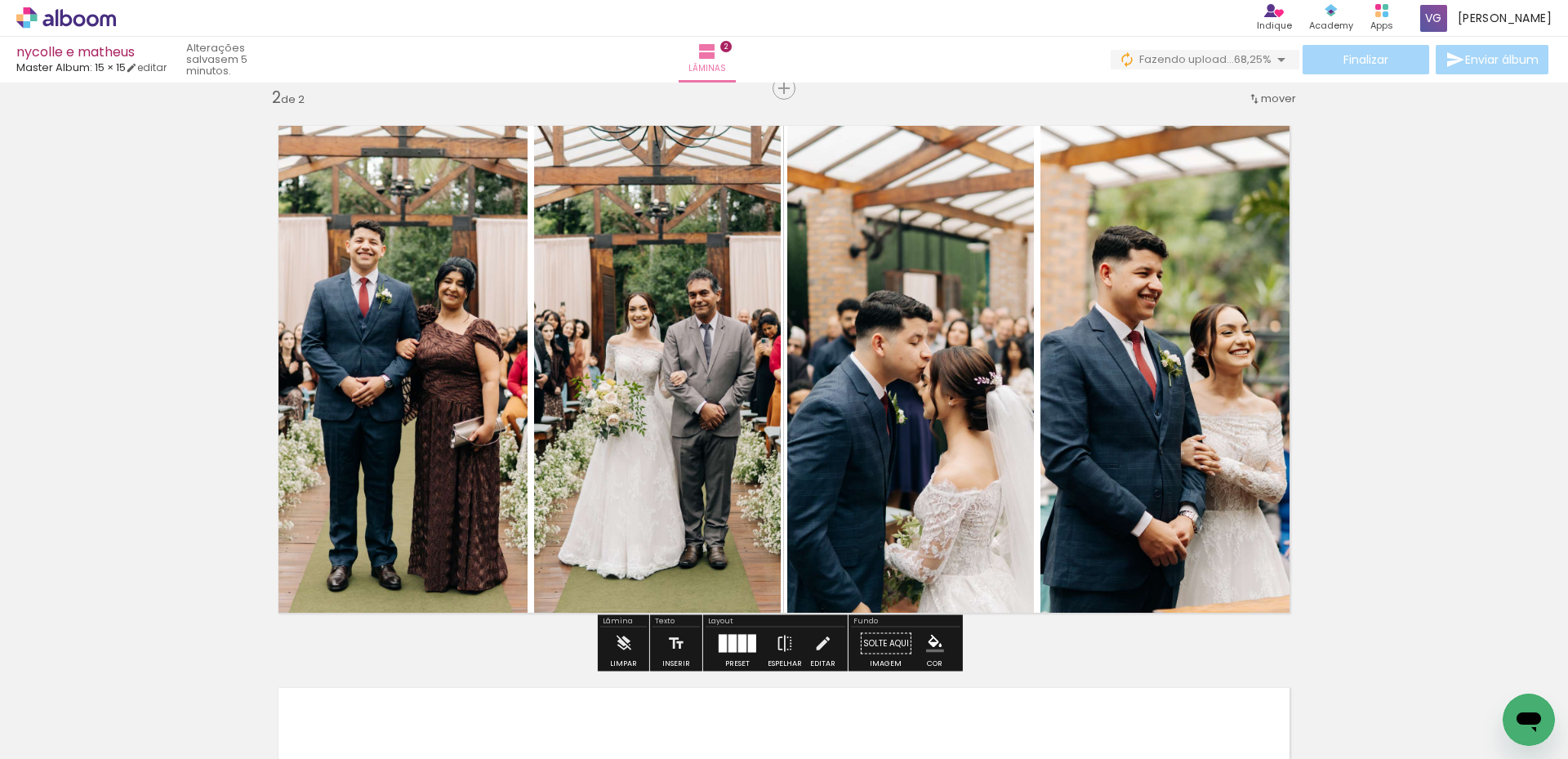
click at [642, 226] on quentale-photo at bounding box center [657, 368] width 246 height 521
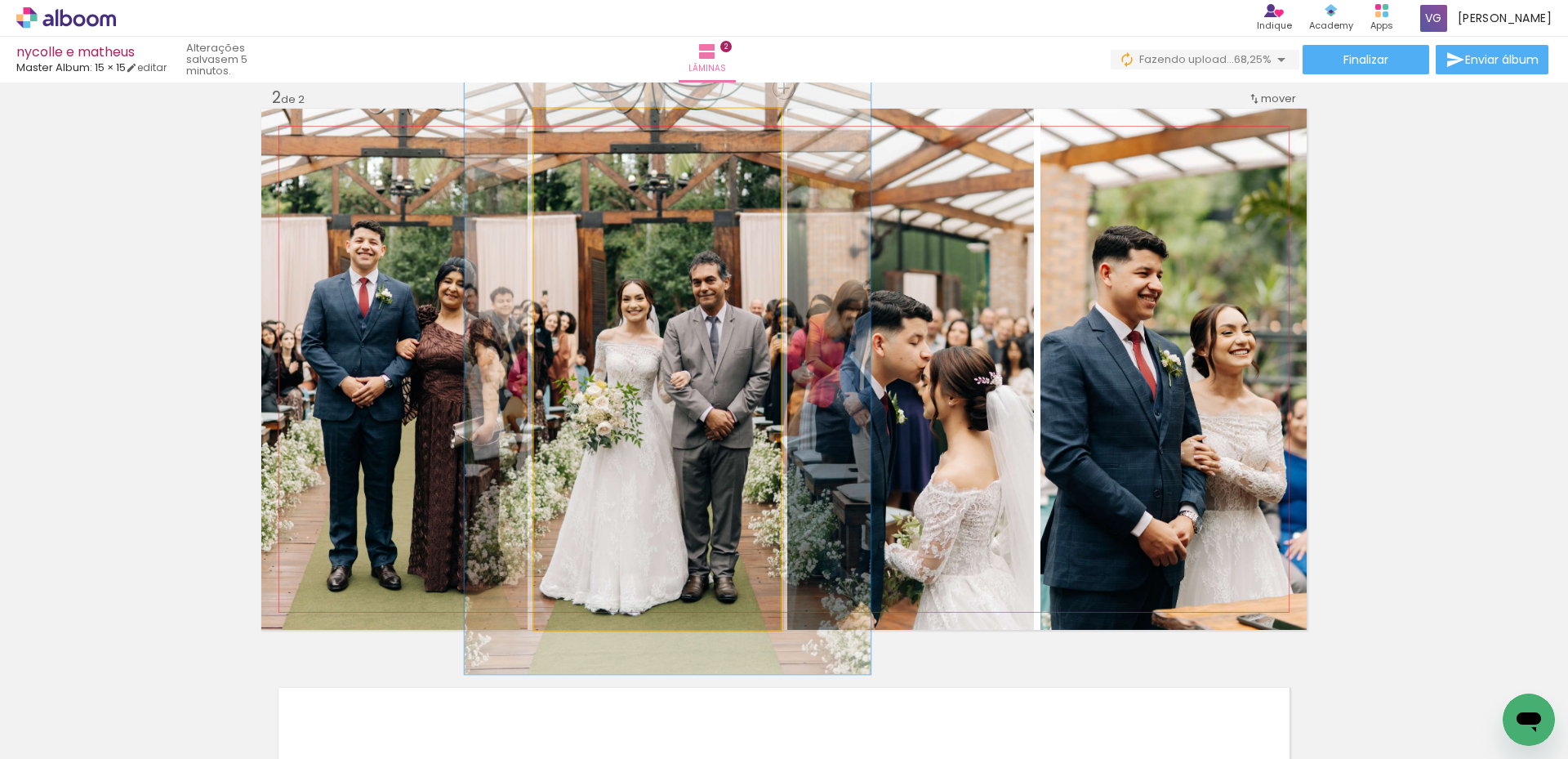
drag, startPoint x: 569, startPoint y: 127, endPoint x: 579, endPoint y: 126, distance: 10.0
type paper-slider "117"
click at [579, 126] on div at bounding box center [582, 125] width 15 height 15
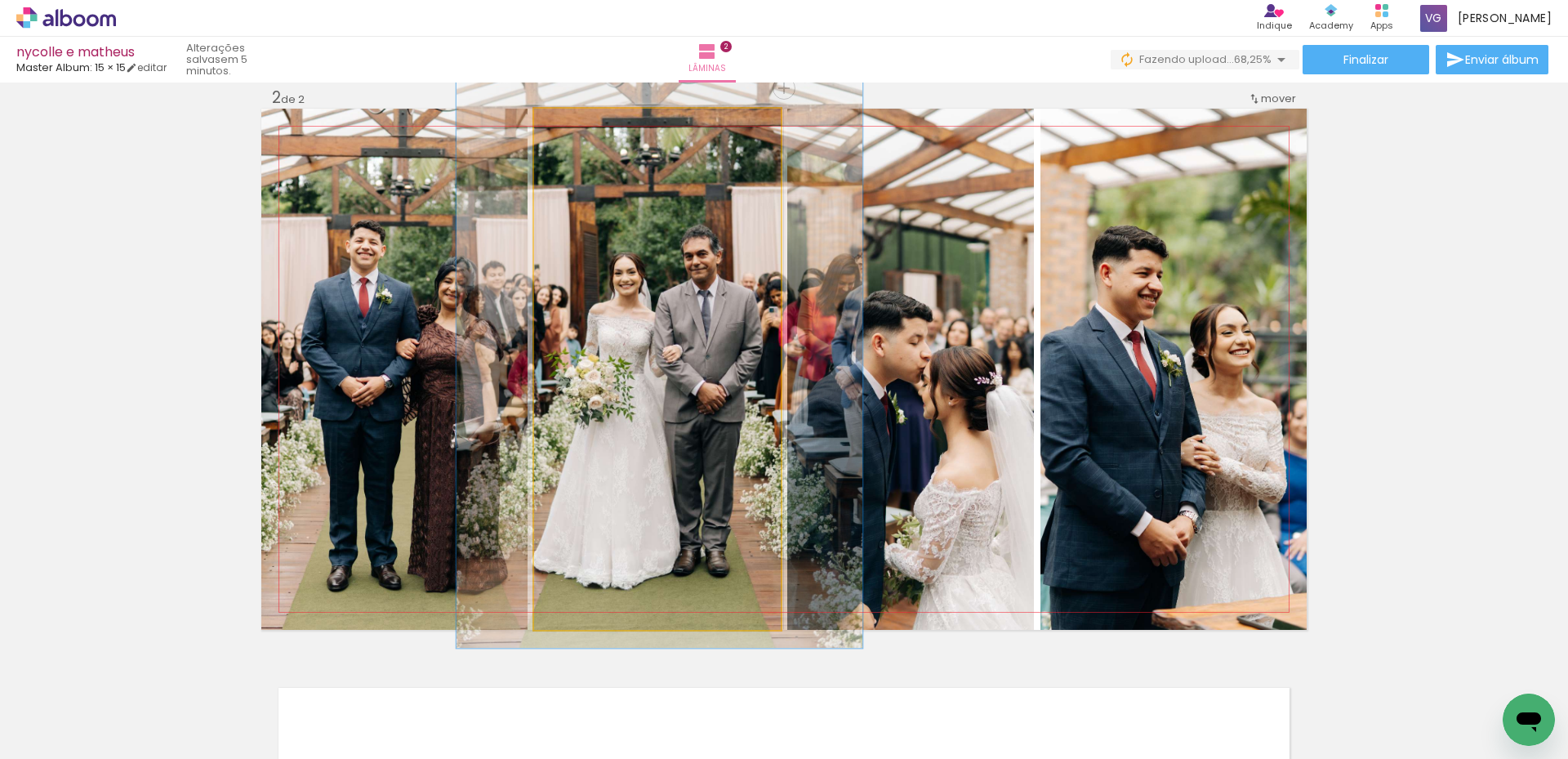
drag, startPoint x: 659, startPoint y: 320, endPoint x: 652, endPoint y: 294, distance: 26.9
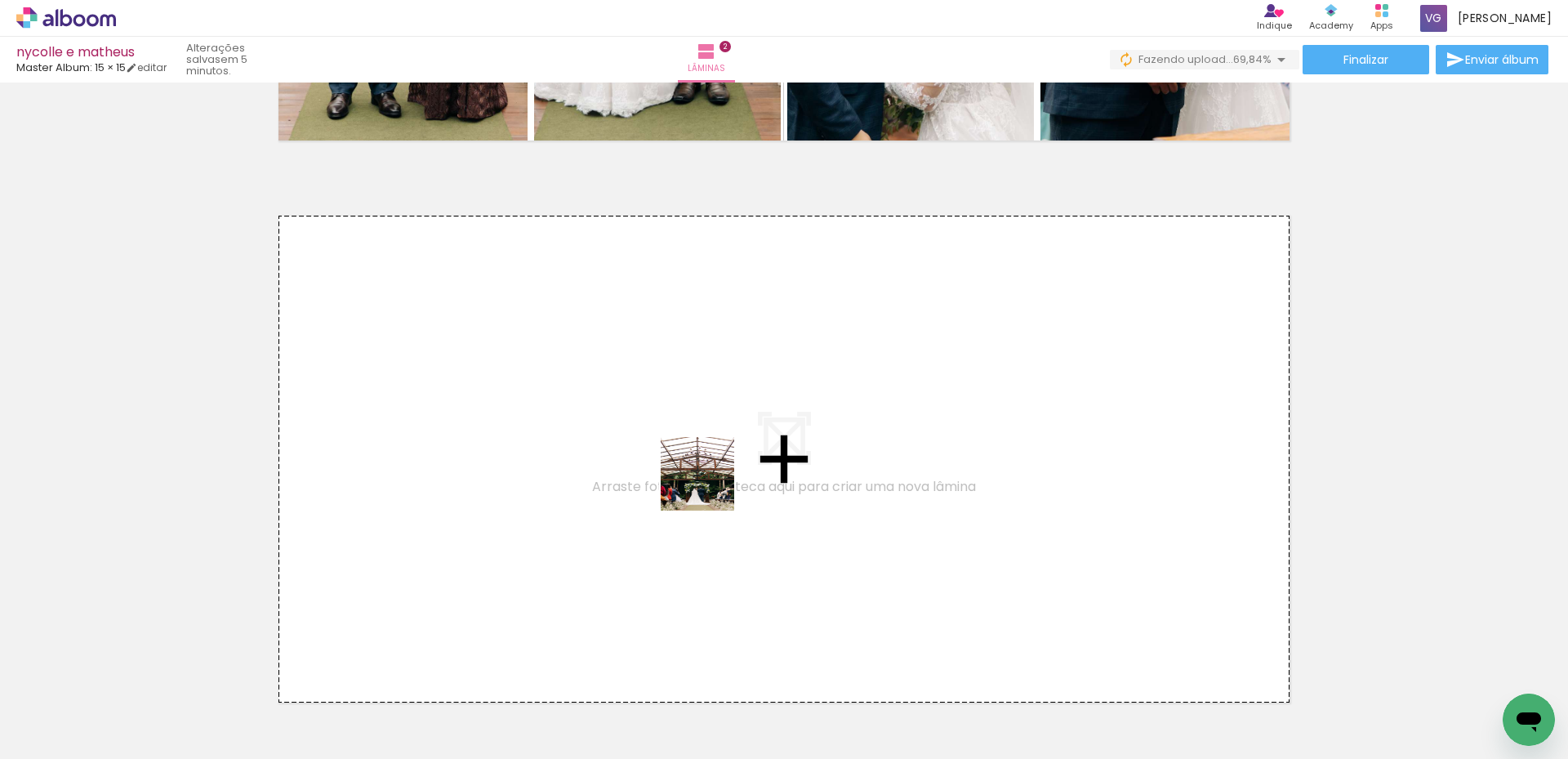
drag, startPoint x: 1029, startPoint y: 722, endPoint x: 554, endPoint y: 450, distance: 547.4
click at [554, 450] on quentale-workspace at bounding box center [784, 379] width 1568 height 759
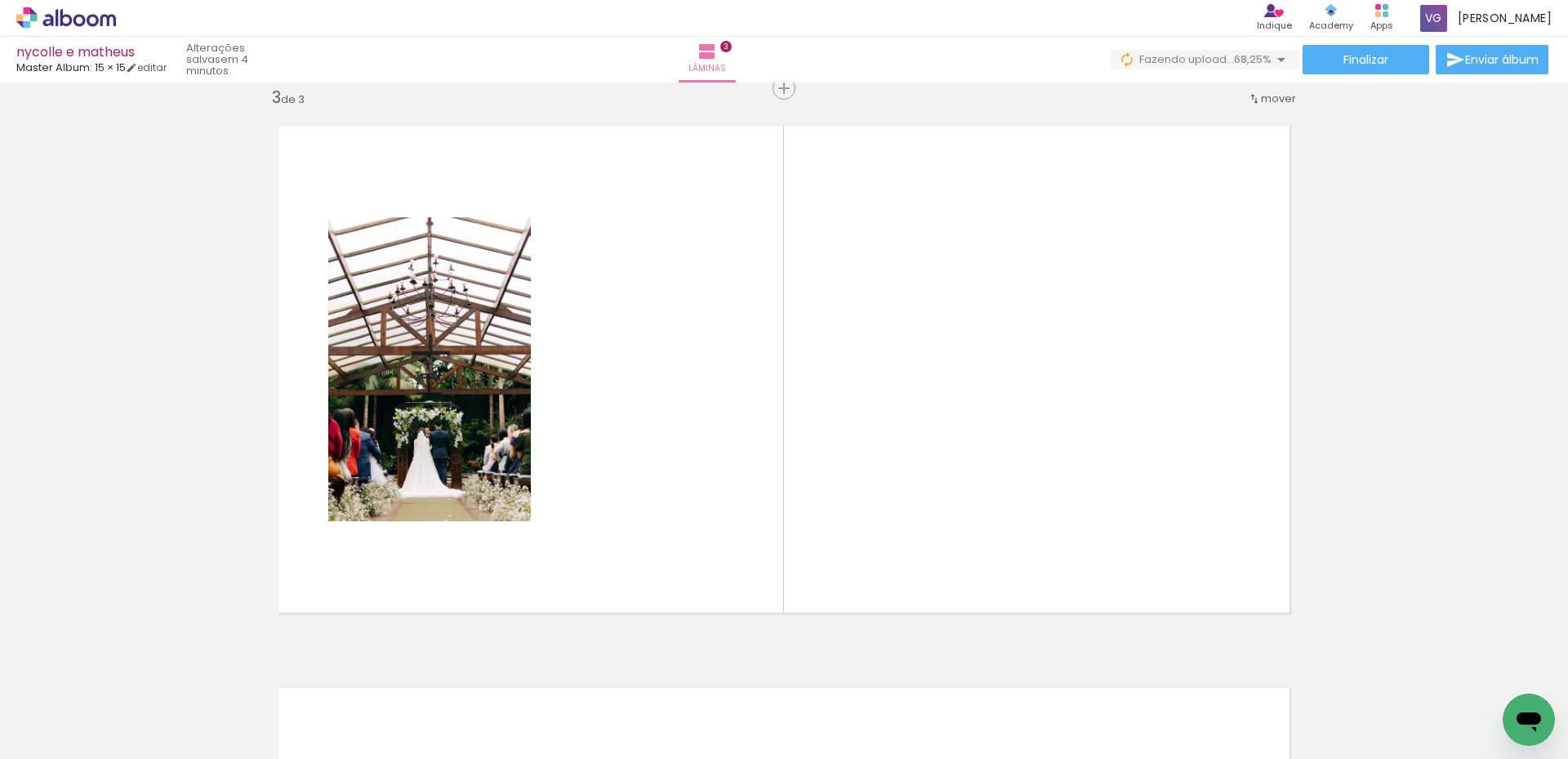
scroll to position [0, 1482]
drag, startPoint x: 799, startPoint y: 723, endPoint x: 889, endPoint y: 692, distance: 95.2
click at [692, 490] on quentale-workspace at bounding box center [784, 379] width 1568 height 759
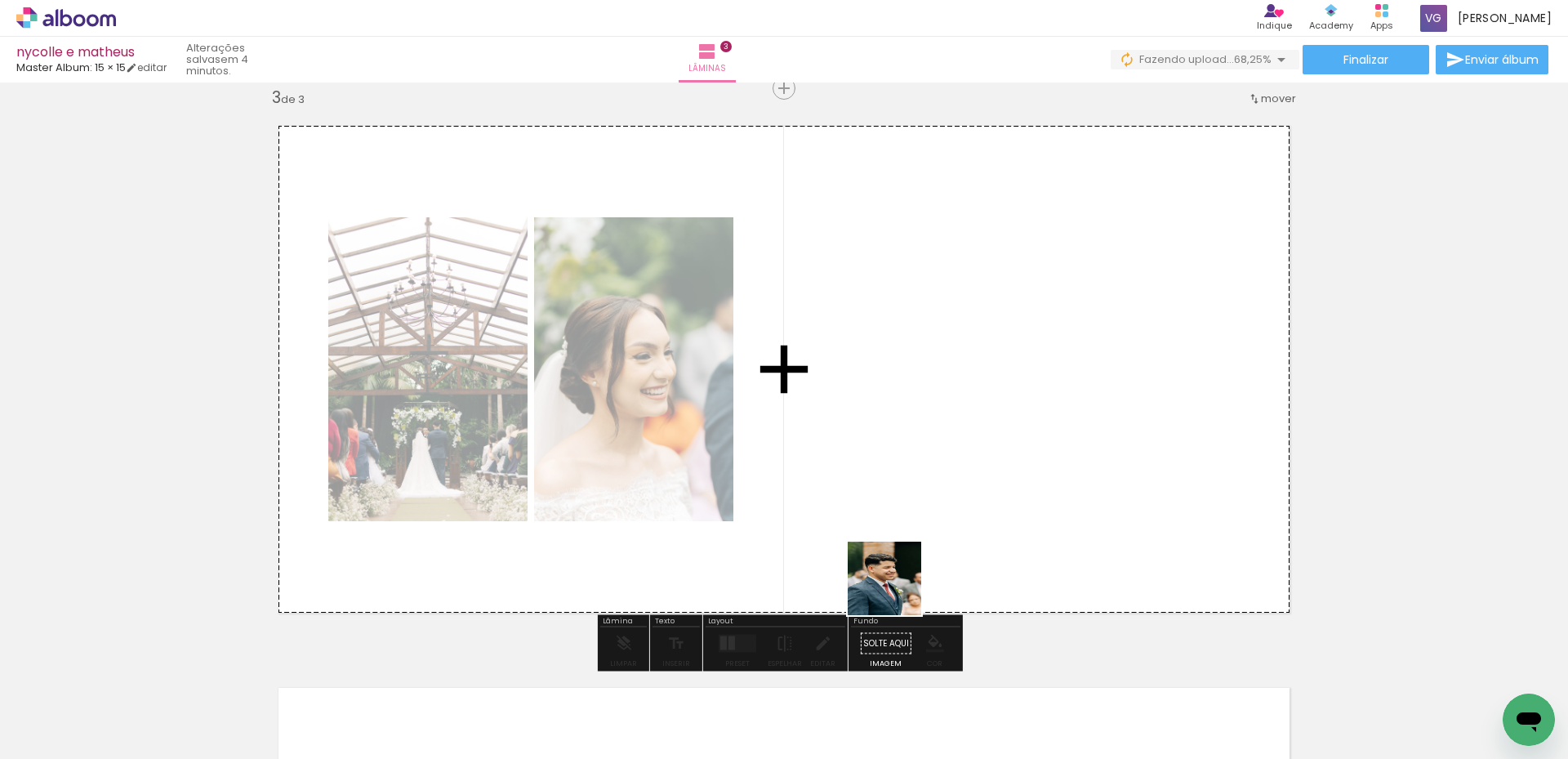
drag, startPoint x: 875, startPoint y: 711, endPoint x: 1209, endPoint y: 724, distance: 334.3
click at [878, 500] on quentale-workspace at bounding box center [784, 379] width 1568 height 759
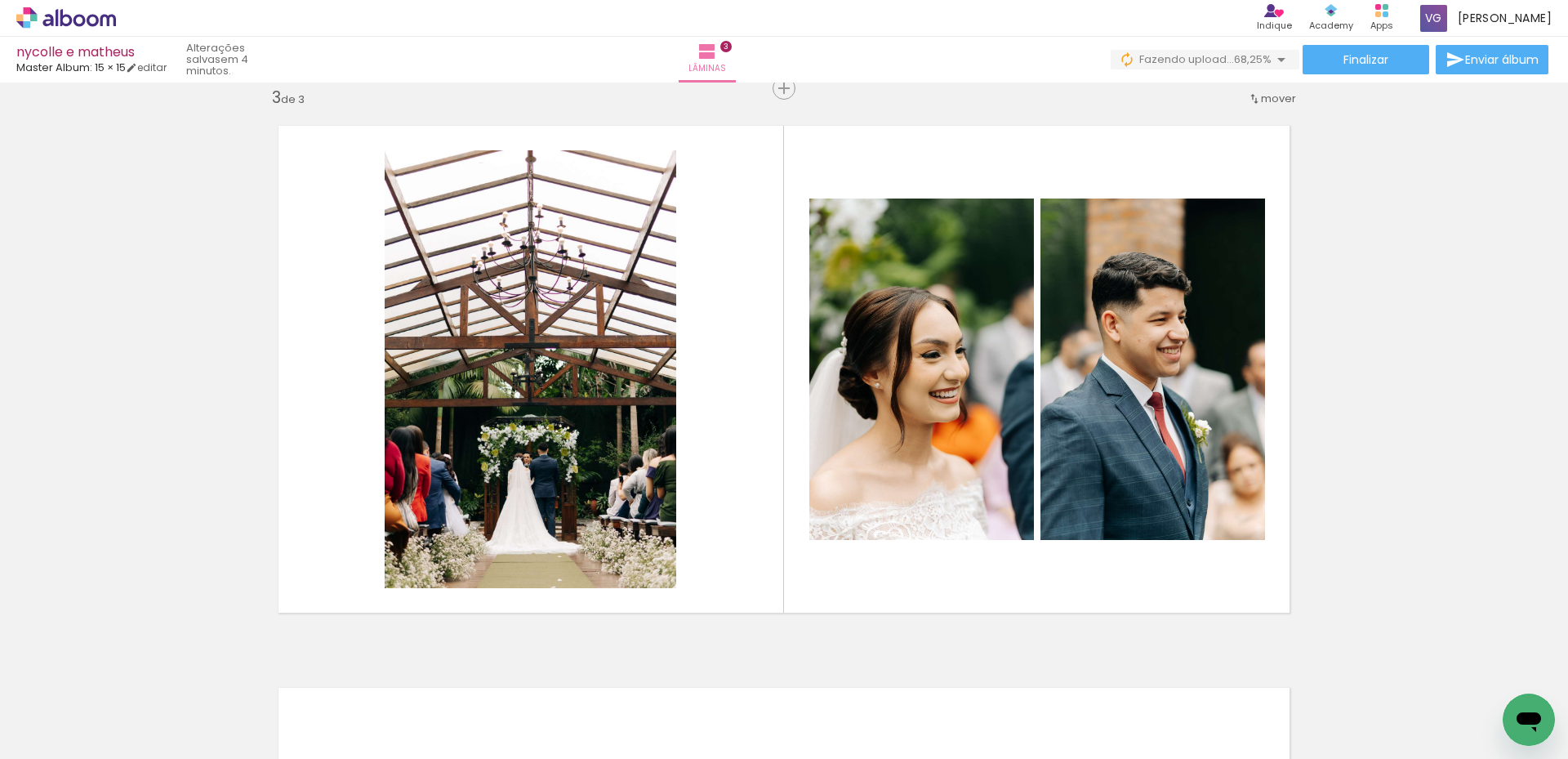
scroll to position [0, 2540]
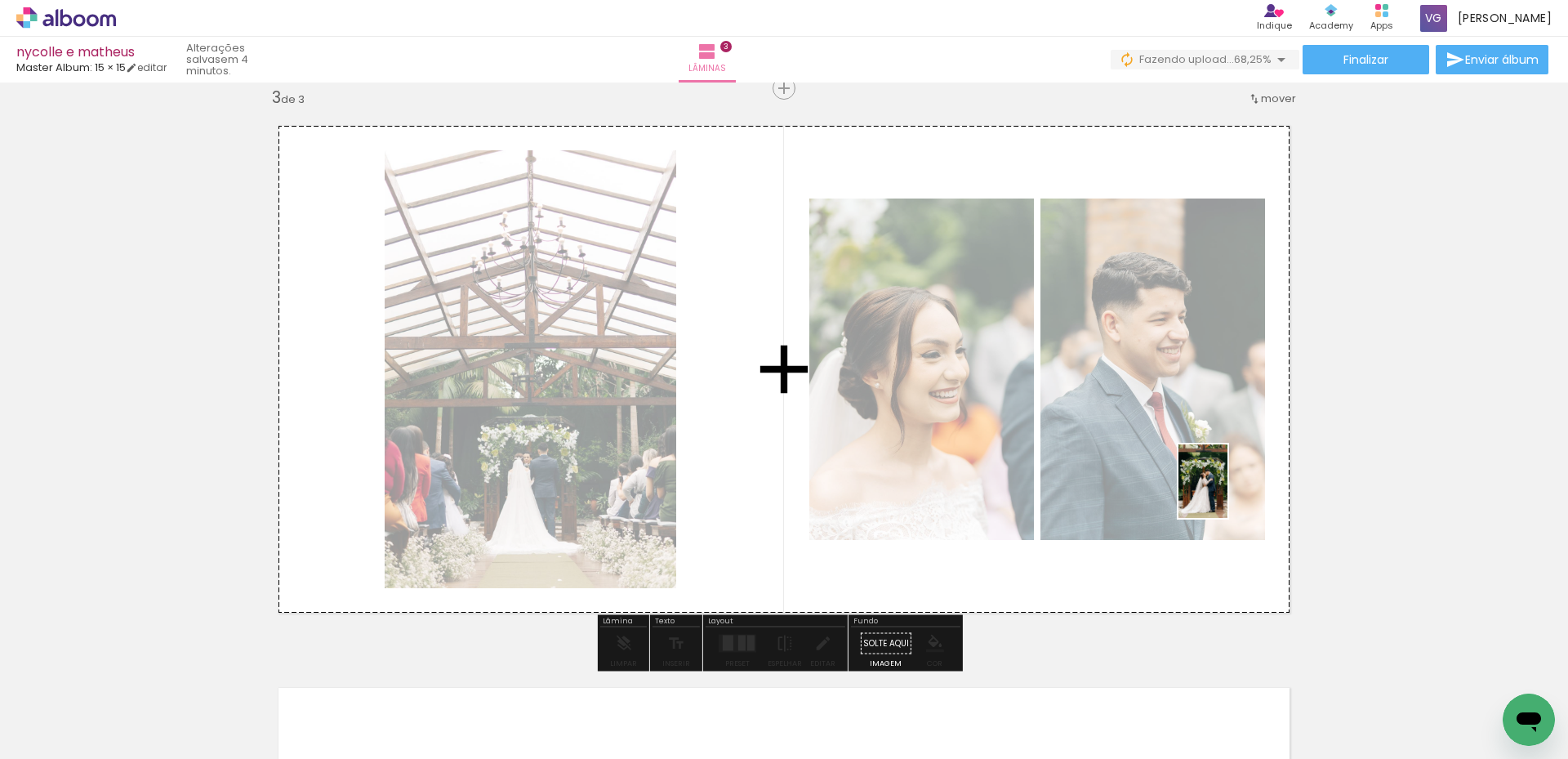
drag, startPoint x: 994, startPoint y: 726, endPoint x: 1227, endPoint y: 493, distance: 329.5
click at [1227, 493] on quentale-workspace at bounding box center [784, 379] width 1568 height 759
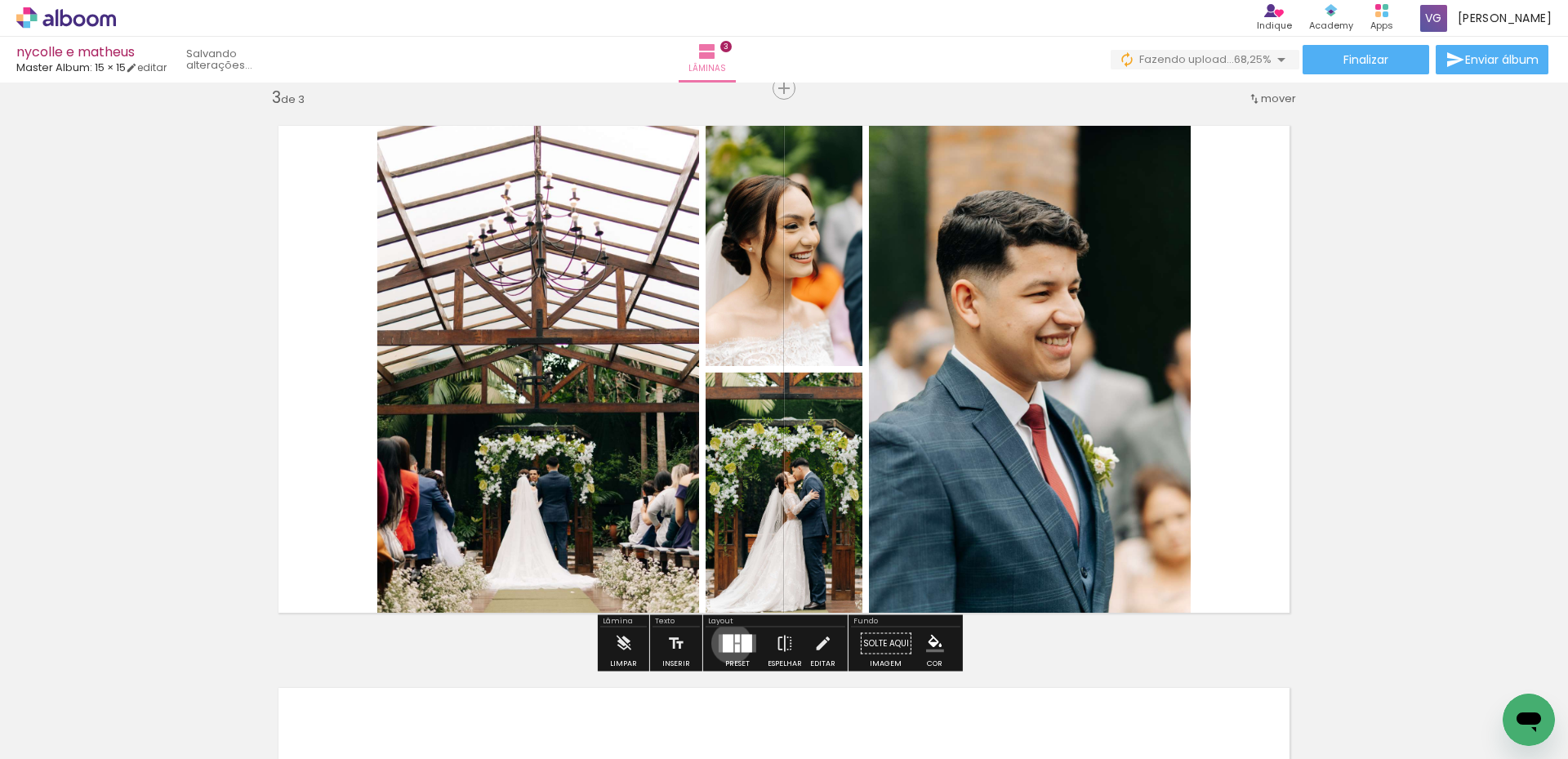
click at [727, 643] on div at bounding box center [727, 643] width 11 height 18
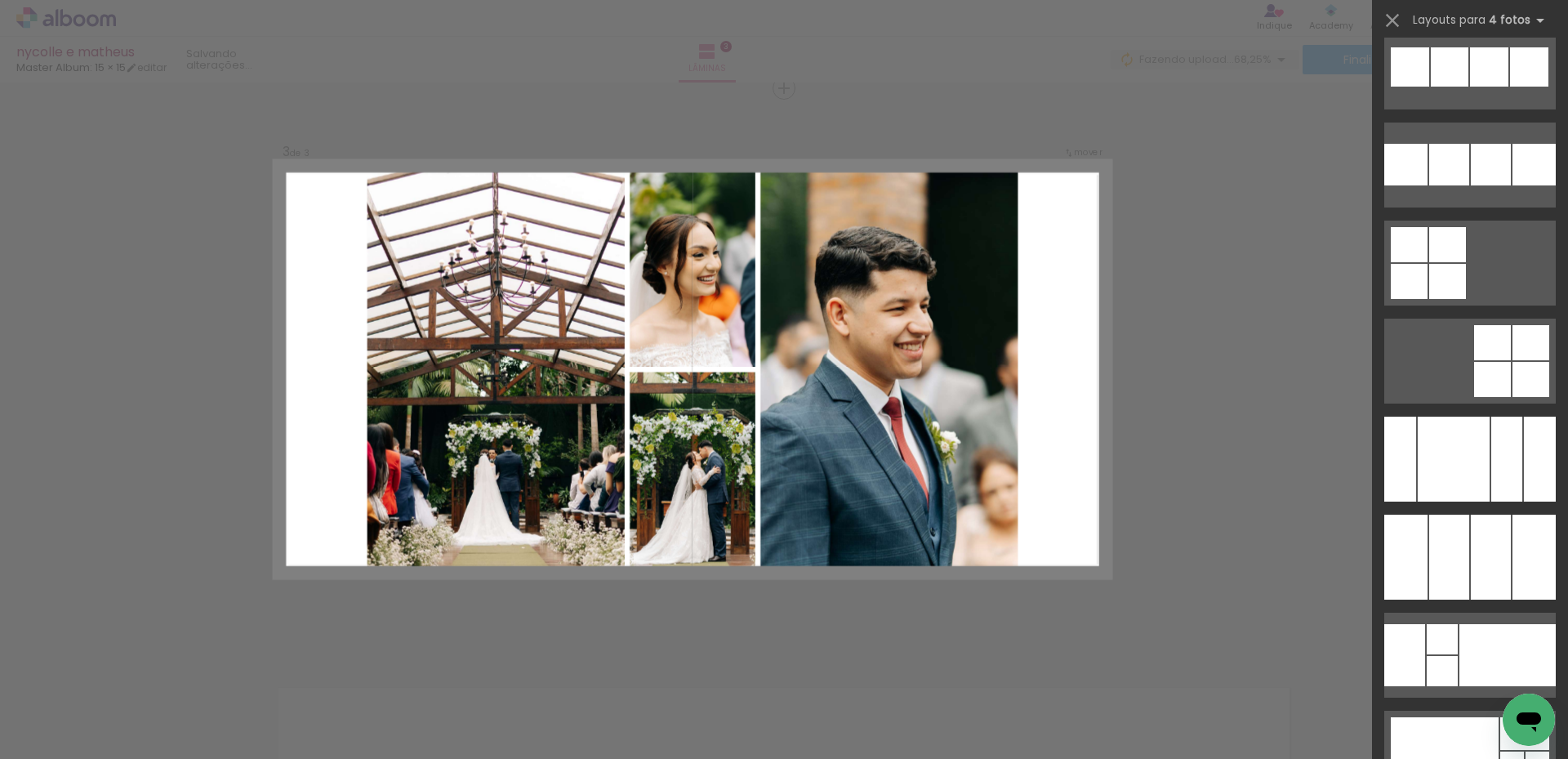
scroll to position [11913, 0]
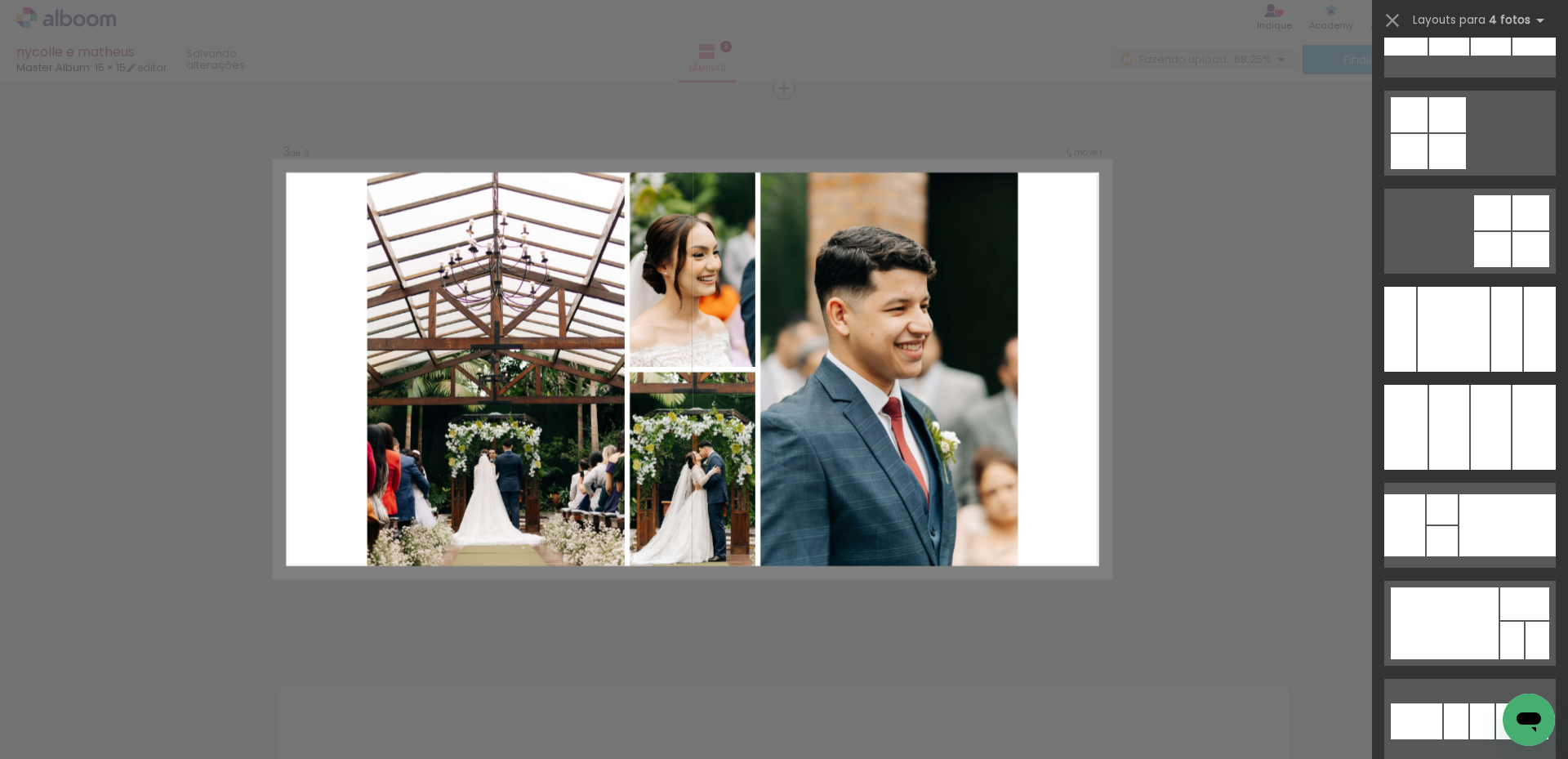
click at [1475, 410] on div at bounding box center [1490, 427] width 40 height 85
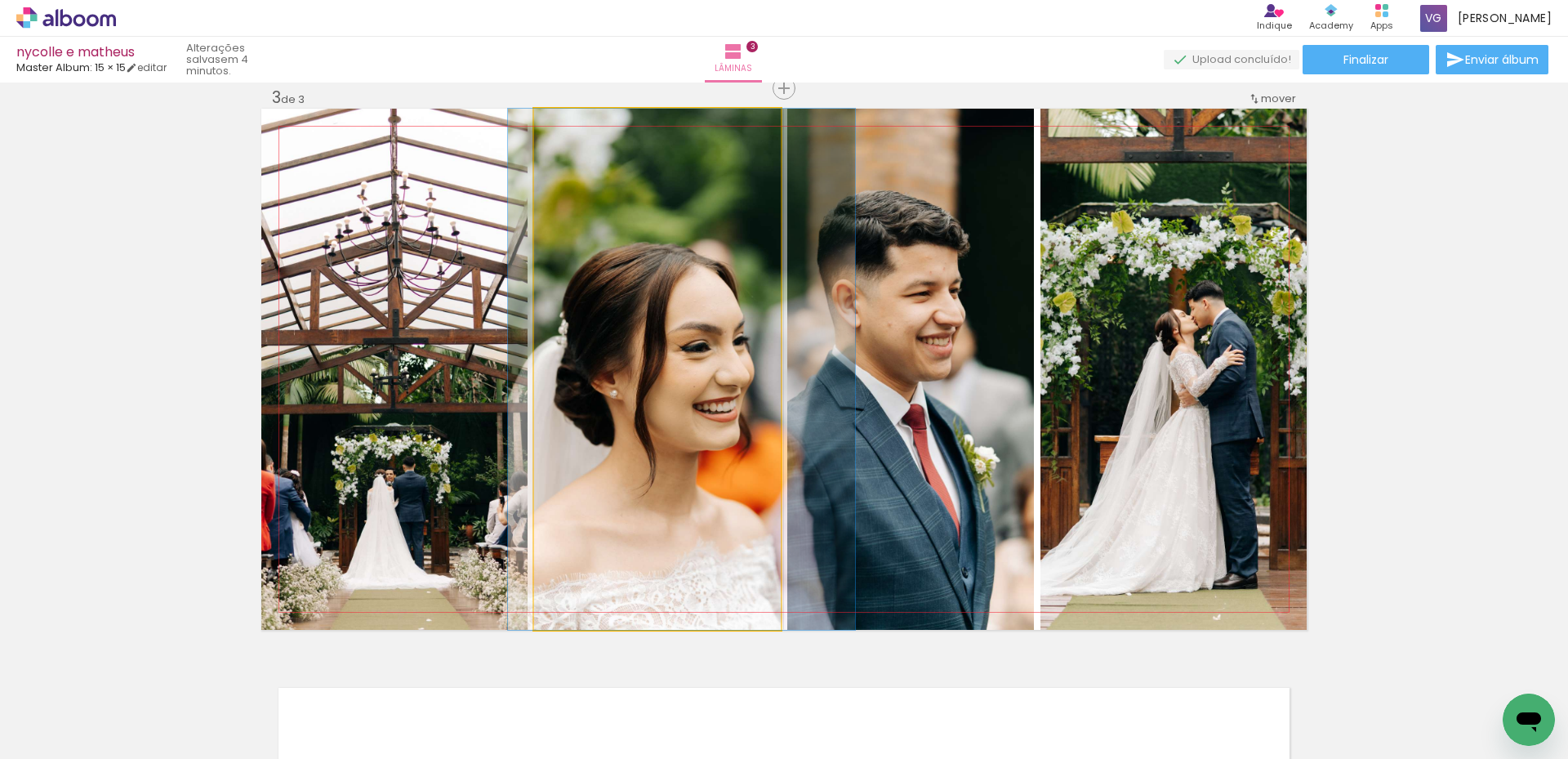
drag, startPoint x: 663, startPoint y: 390, endPoint x: 688, endPoint y: 384, distance: 25.7
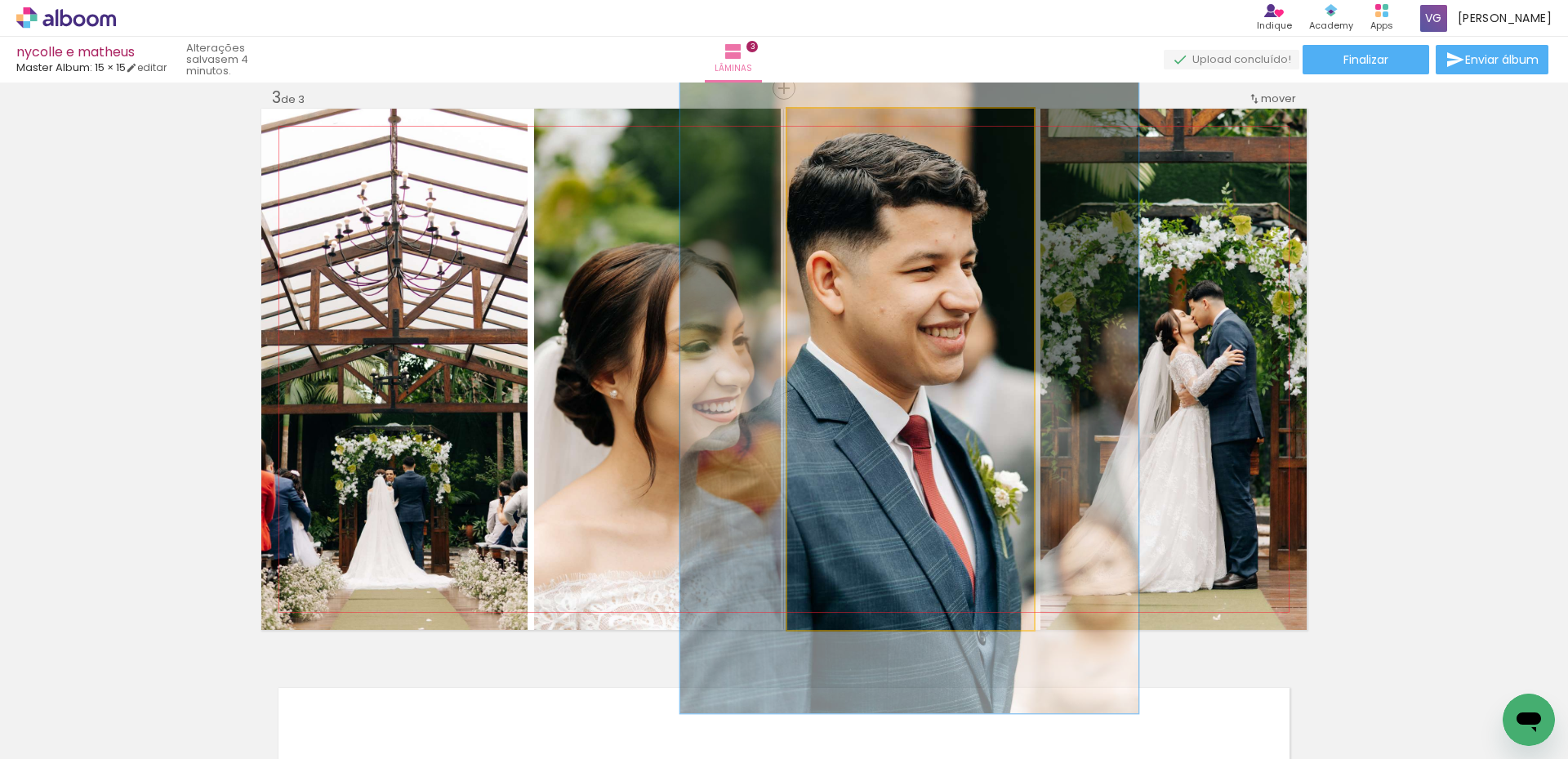
drag, startPoint x: 821, startPoint y: 127, endPoint x: 840, endPoint y: 159, distance: 37.2
click at [840, 127] on div at bounding box center [843, 125] width 15 height 15
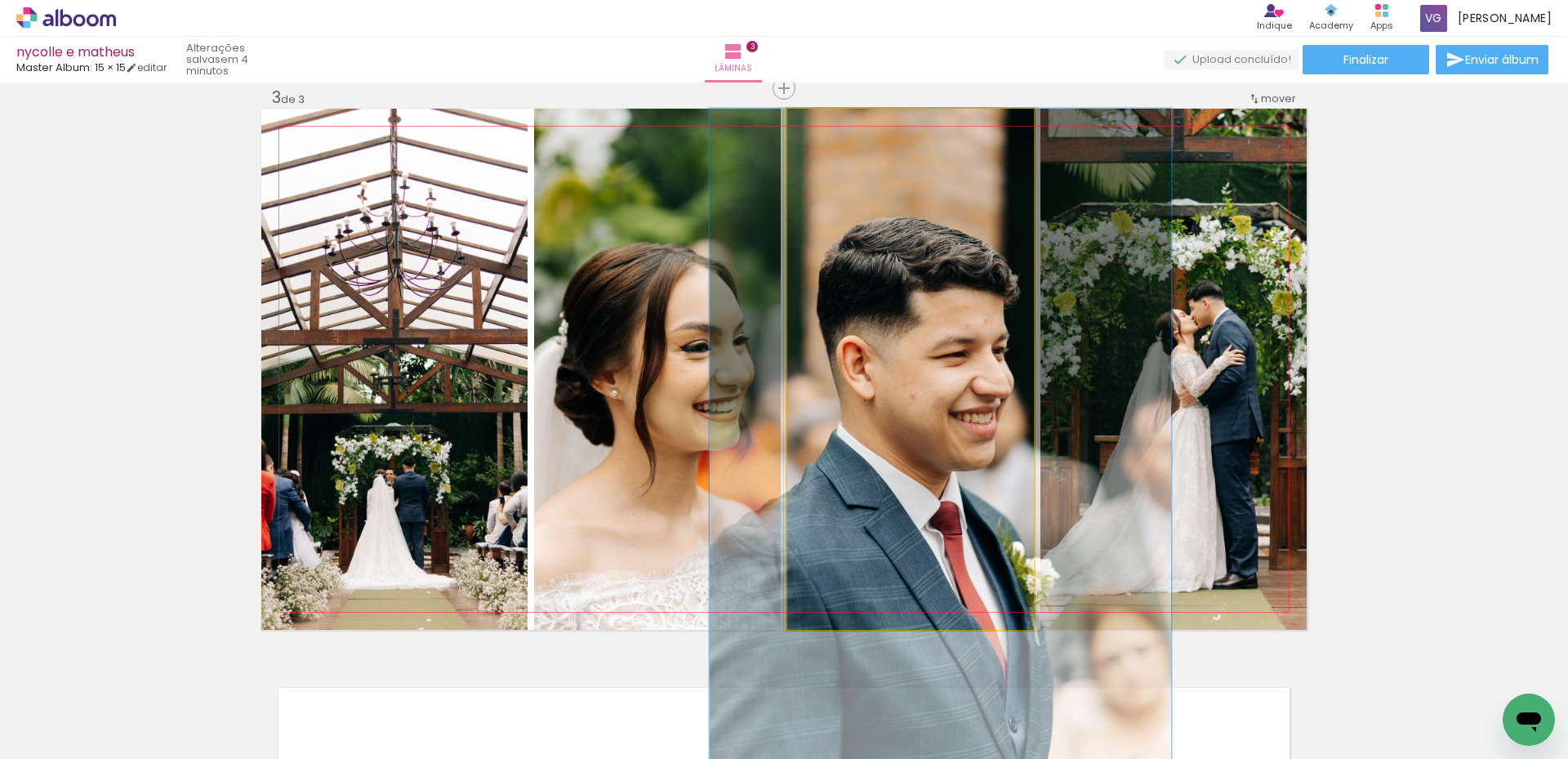
drag, startPoint x: 877, startPoint y: 261, endPoint x: 903, endPoint y: 351, distance: 93.7
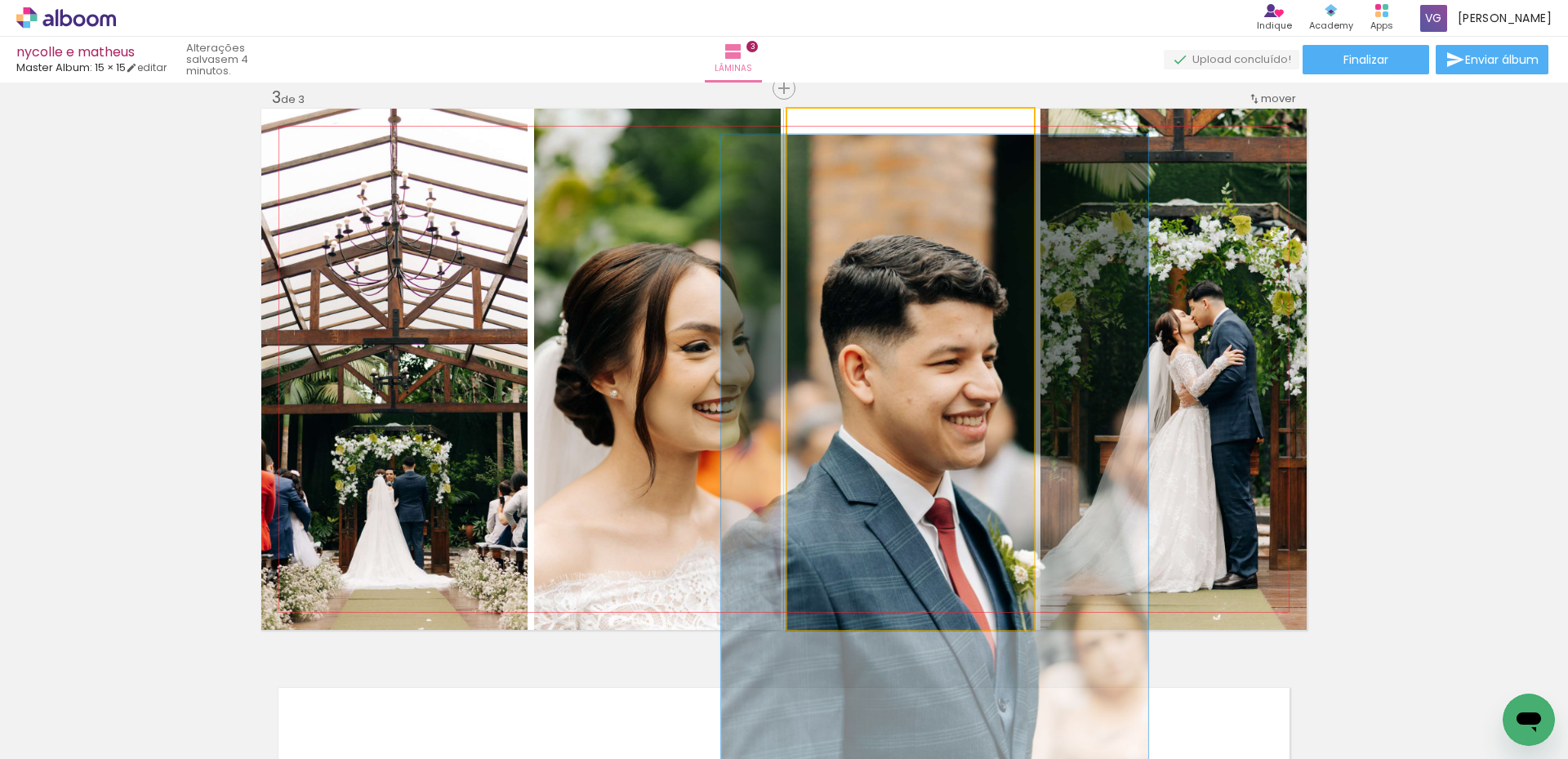
type paper-slider "125"
click at [840, 137] on div at bounding box center [840, 125] width 27 height 27
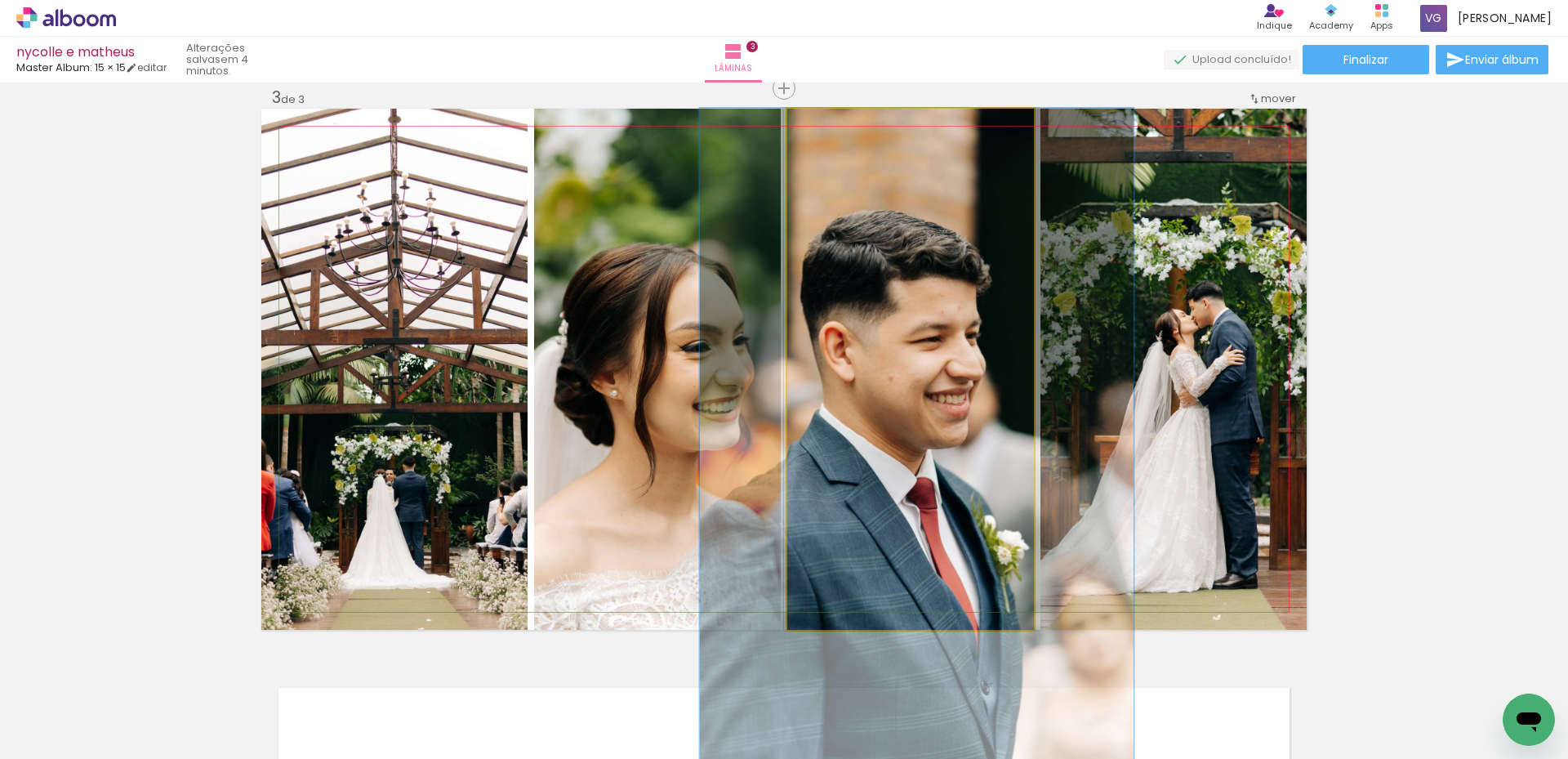
drag, startPoint x: 908, startPoint y: 338, endPoint x: 891, endPoint y: 359, distance: 27.0
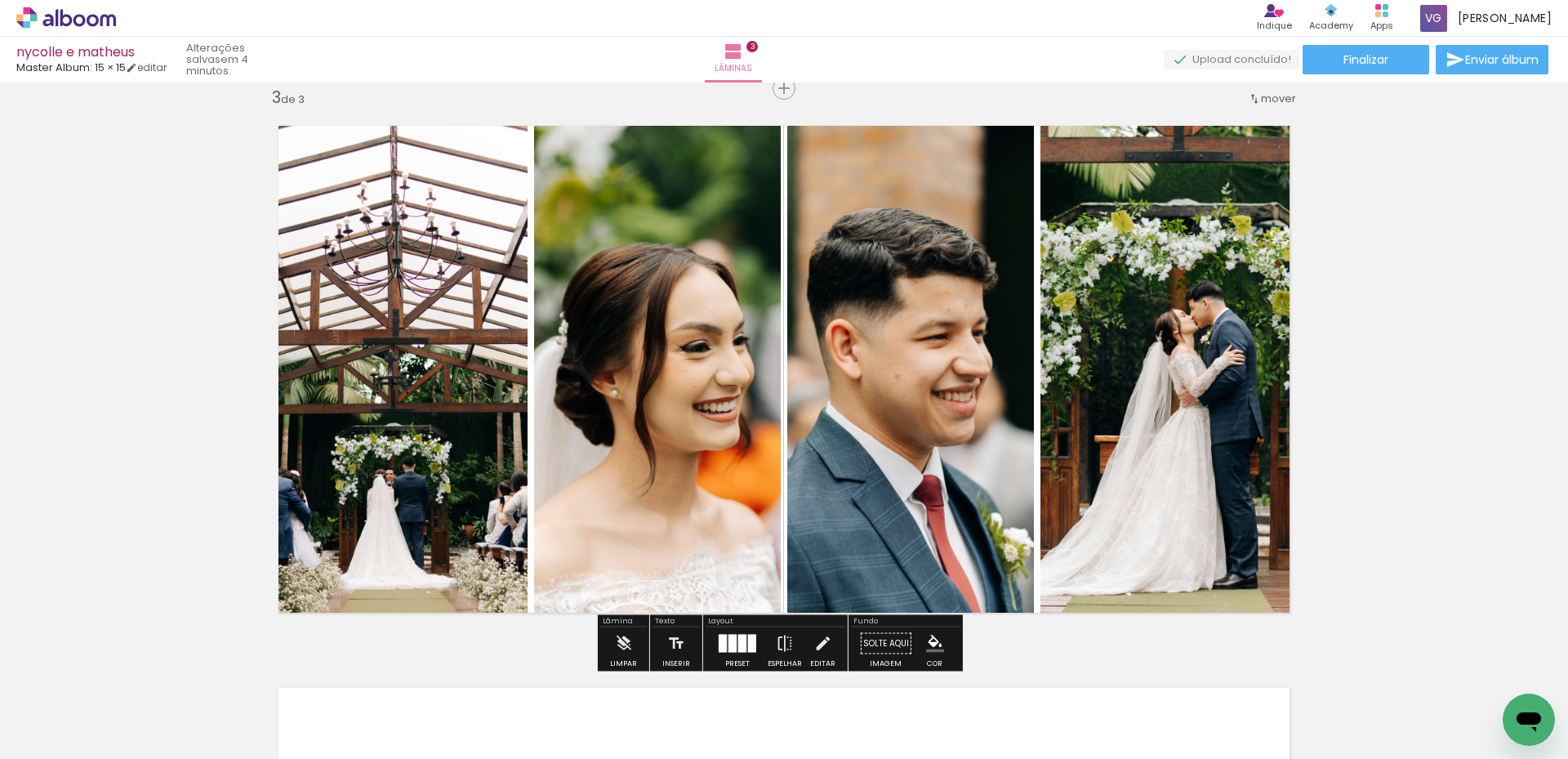
click at [1371, 366] on div "Inserir lâmina 1 de 3 Inserir lâmina 2 de 3 Inserir lâmina 3 de 3" at bounding box center [784, 67] width 1568 height 2247
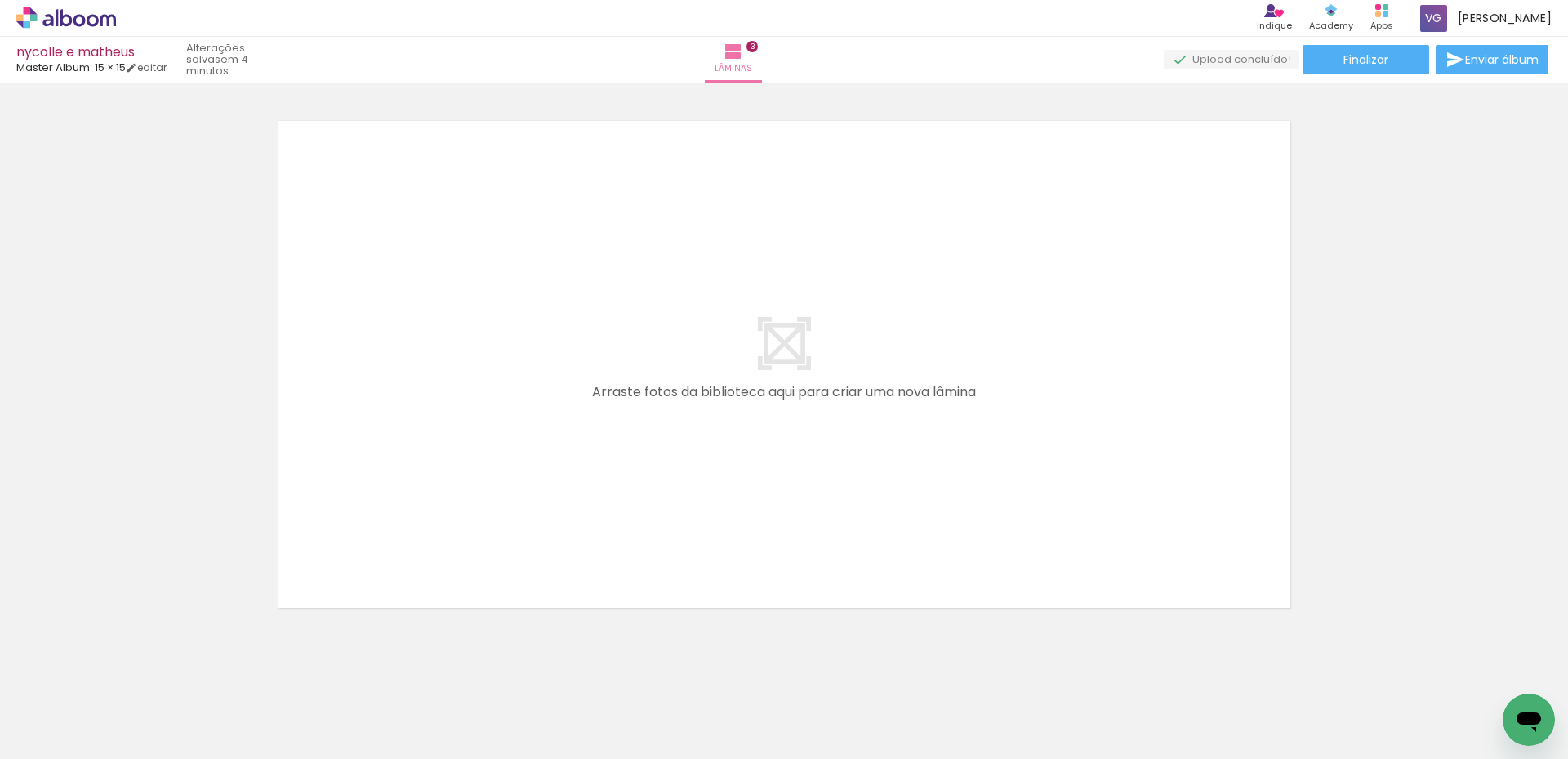
scroll to position [0, 2972]
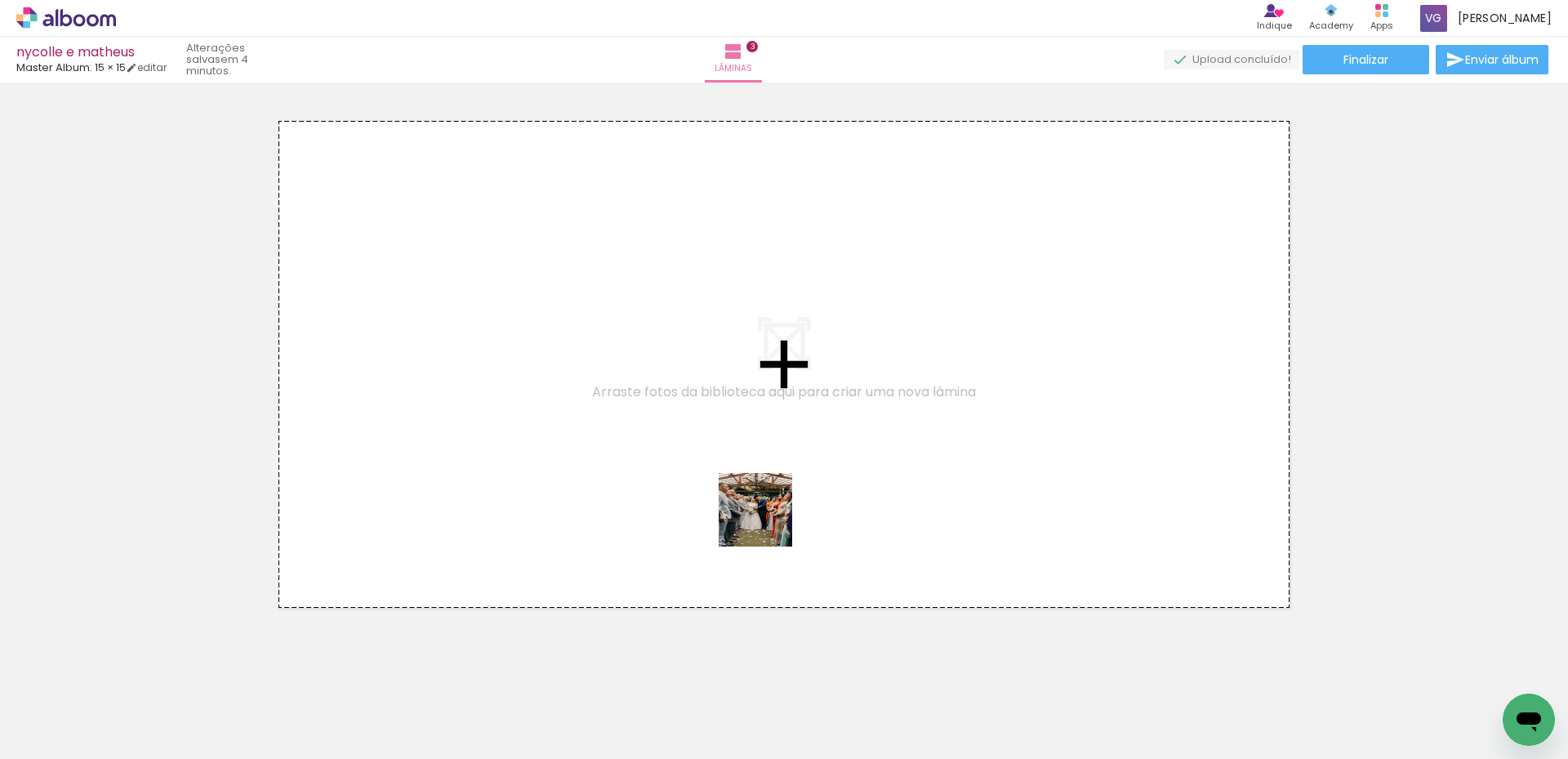
drag, startPoint x: 790, startPoint y: 716, endPoint x: 520, endPoint y: 461, distance: 371.4
click at [520, 461] on quentale-workspace at bounding box center [784, 379] width 1568 height 759
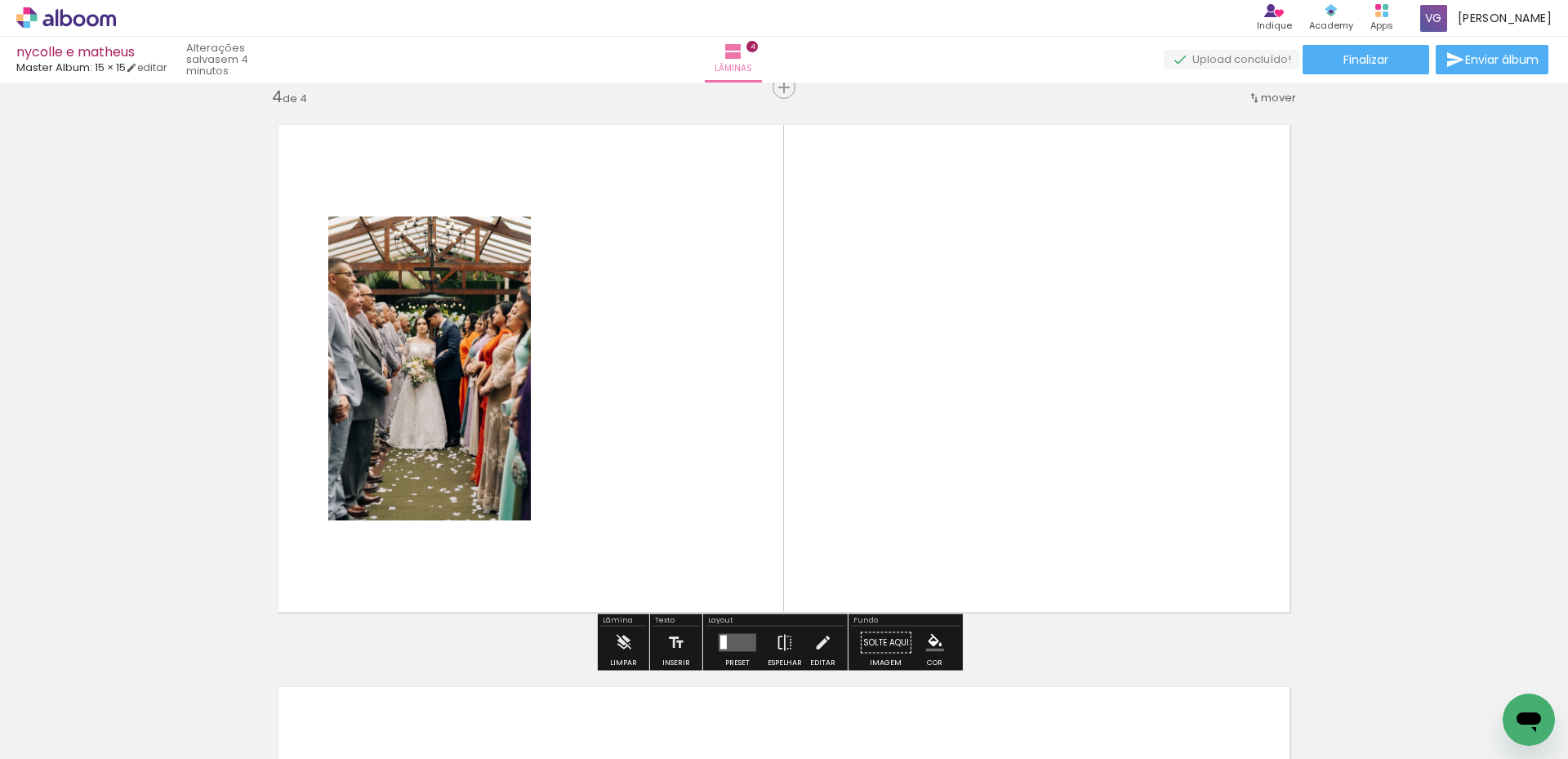
scroll to position [1707, 0]
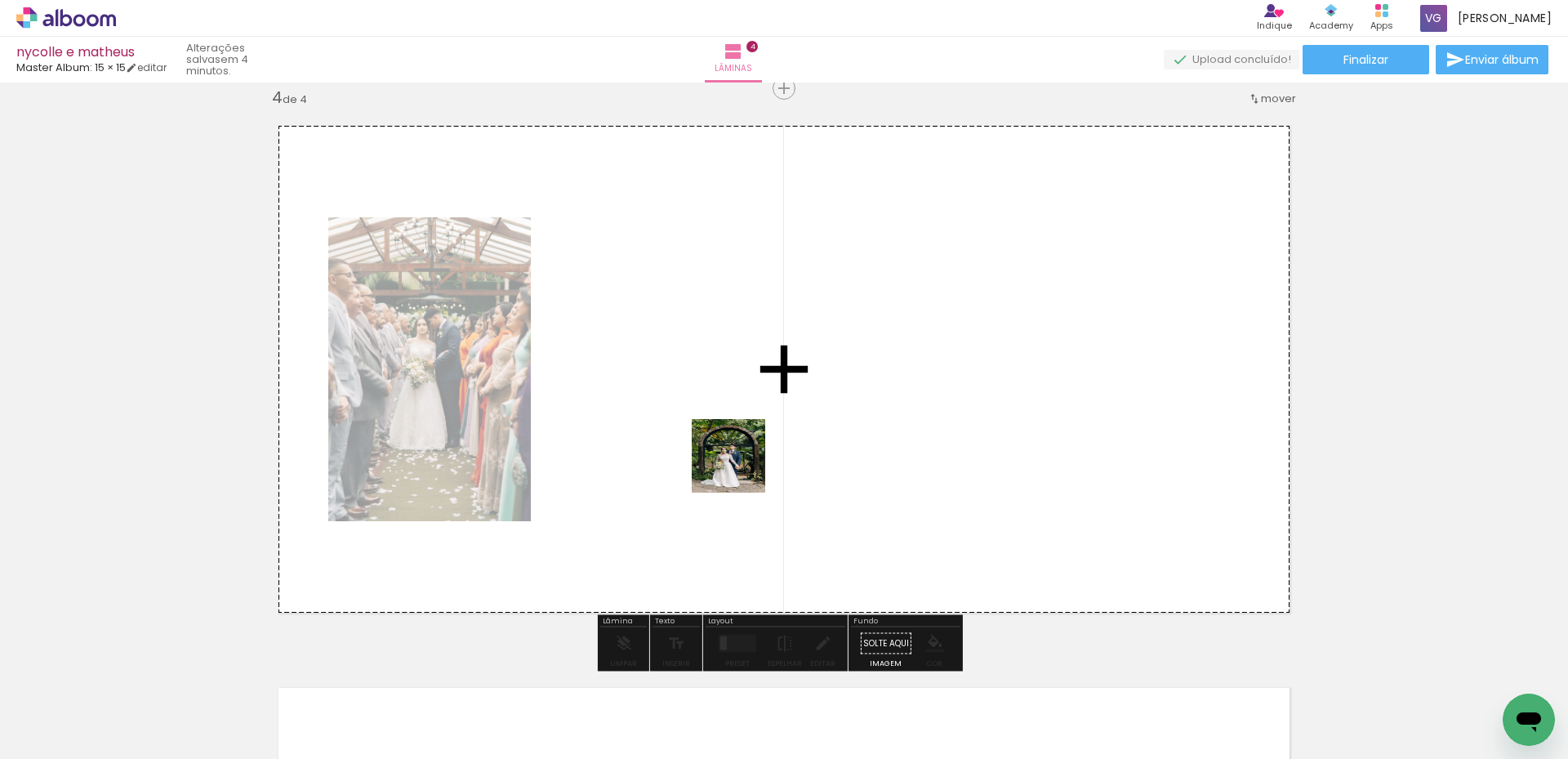
drag, startPoint x: 1130, startPoint y: 719, endPoint x: 1194, endPoint y: 657, distance: 89.1
click at [679, 449] on quentale-workspace at bounding box center [784, 379] width 1568 height 759
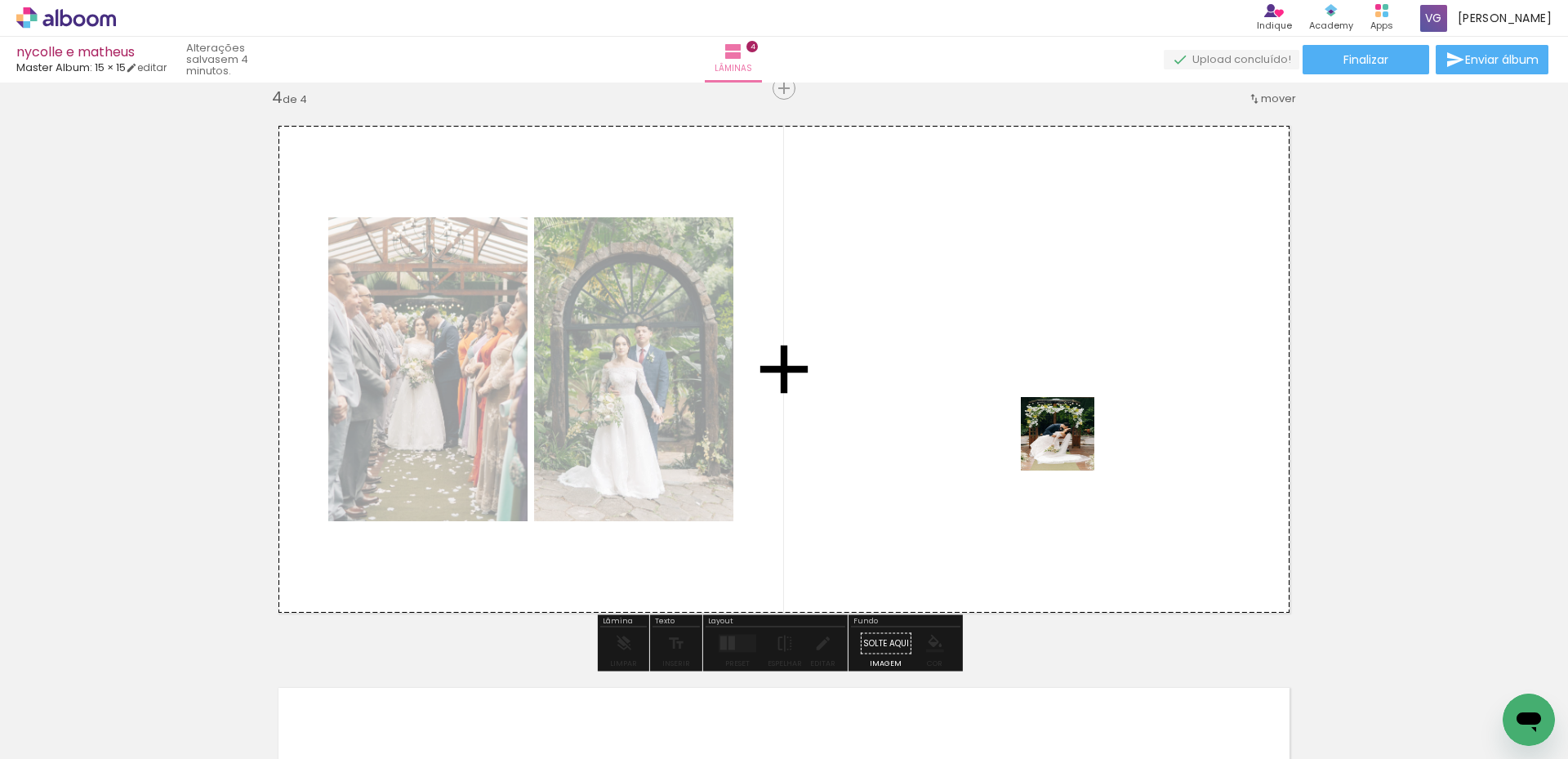
drag, startPoint x: 1168, startPoint y: 507, endPoint x: 1122, endPoint y: 592, distance: 96.6
click at [965, 411] on quentale-workspace at bounding box center [784, 379] width 1568 height 759
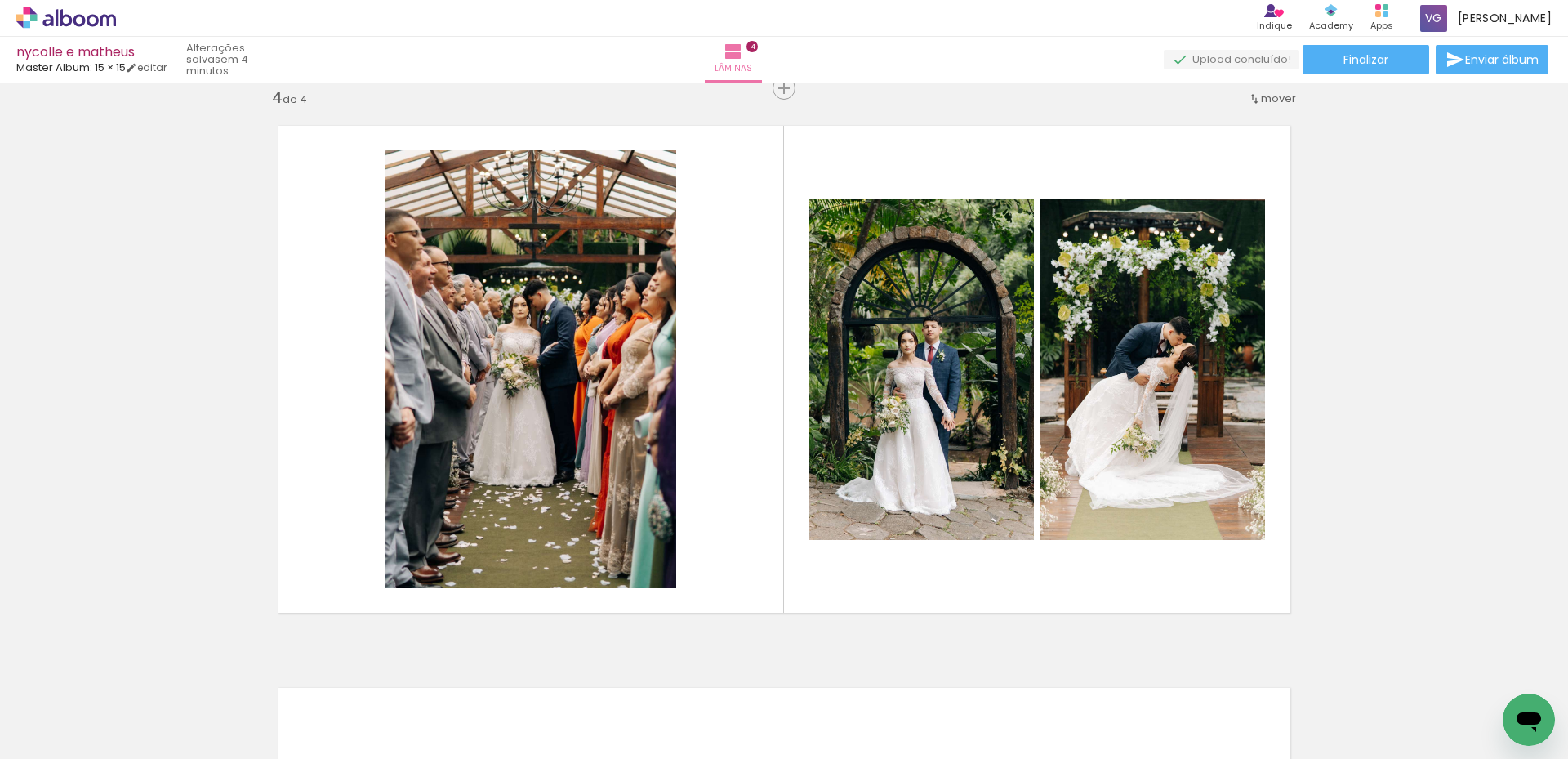
scroll to position [0, 3626]
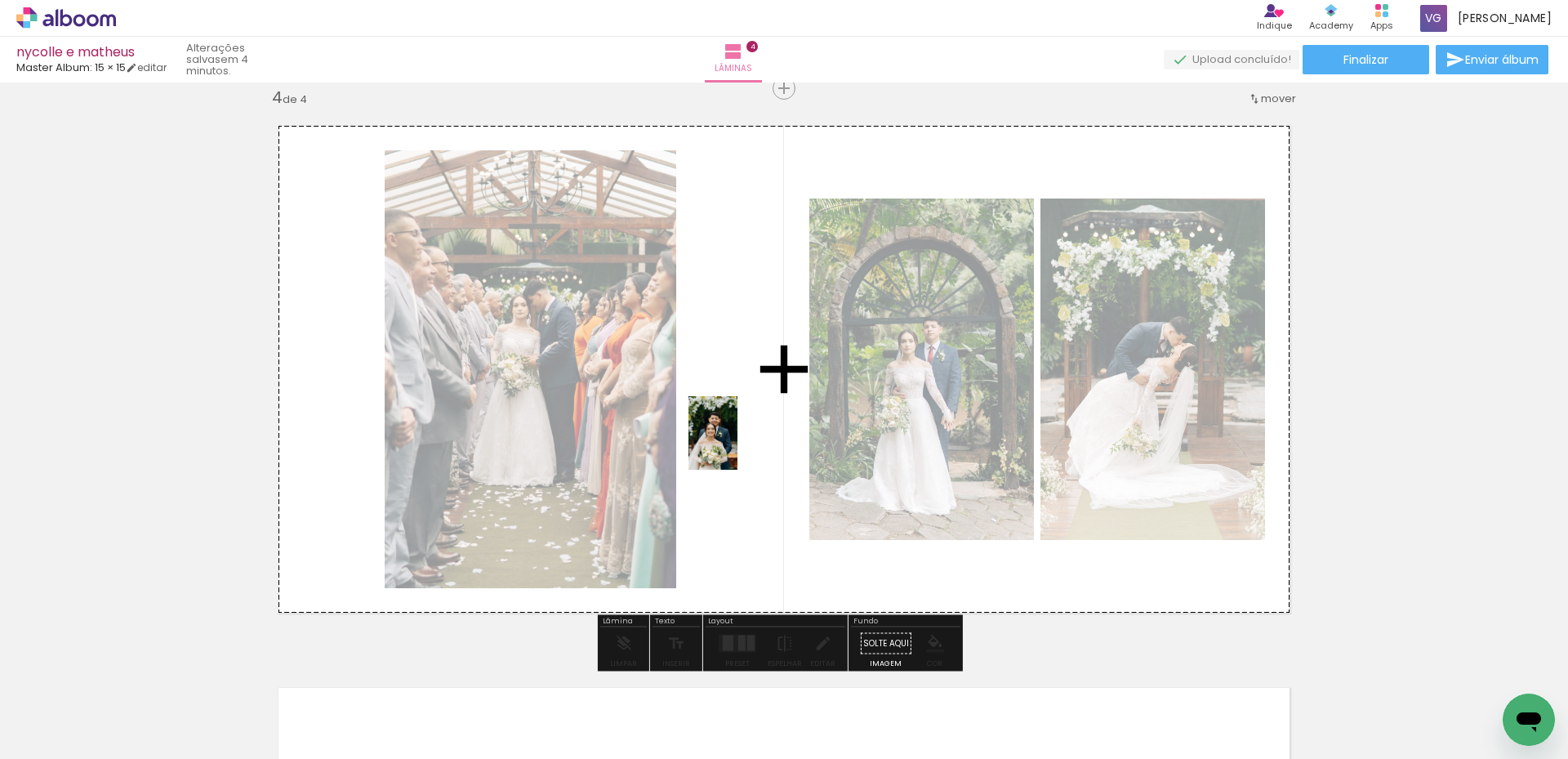
drag, startPoint x: 933, startPoint y: 705, endPoint x: 737, endPoint y: 445, distance: 325.6
click at [737, 445] on quentale-workspace at bounding box center [784, 379] width 1568 height 759
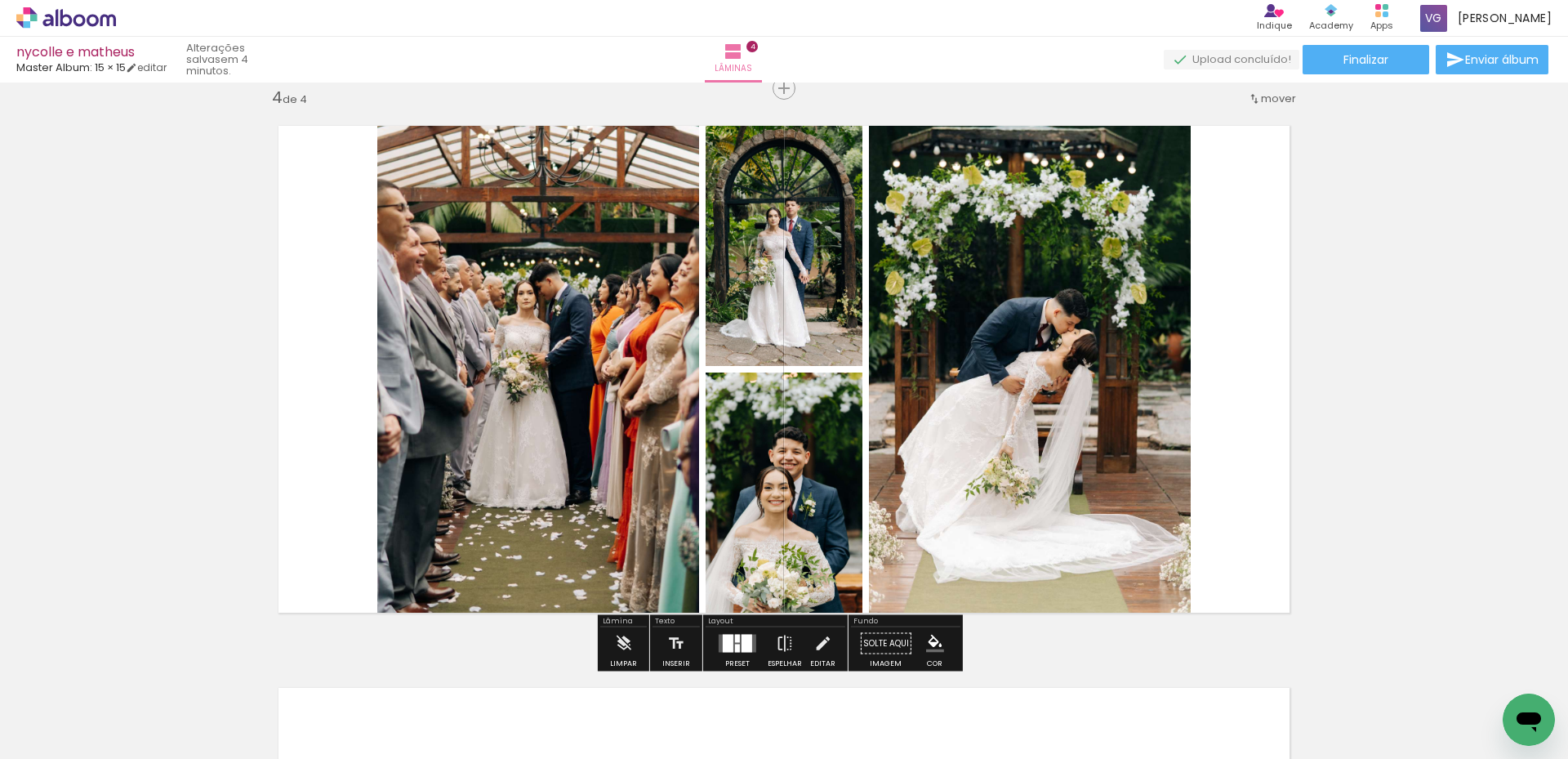
click at [744, 637] on div at bounding box center [746, 643] width 11 height 18
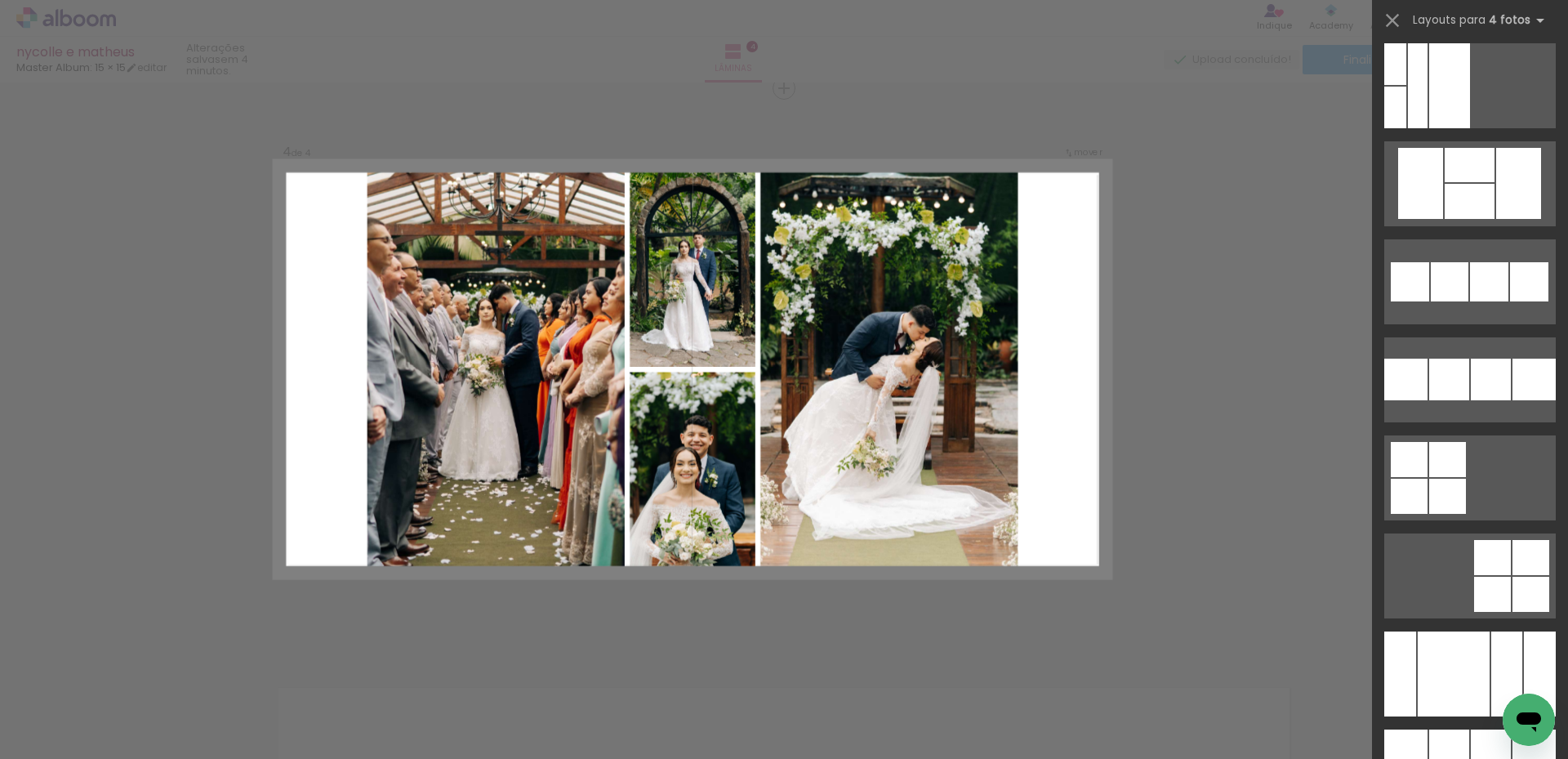
scroll to position [12043, 0]
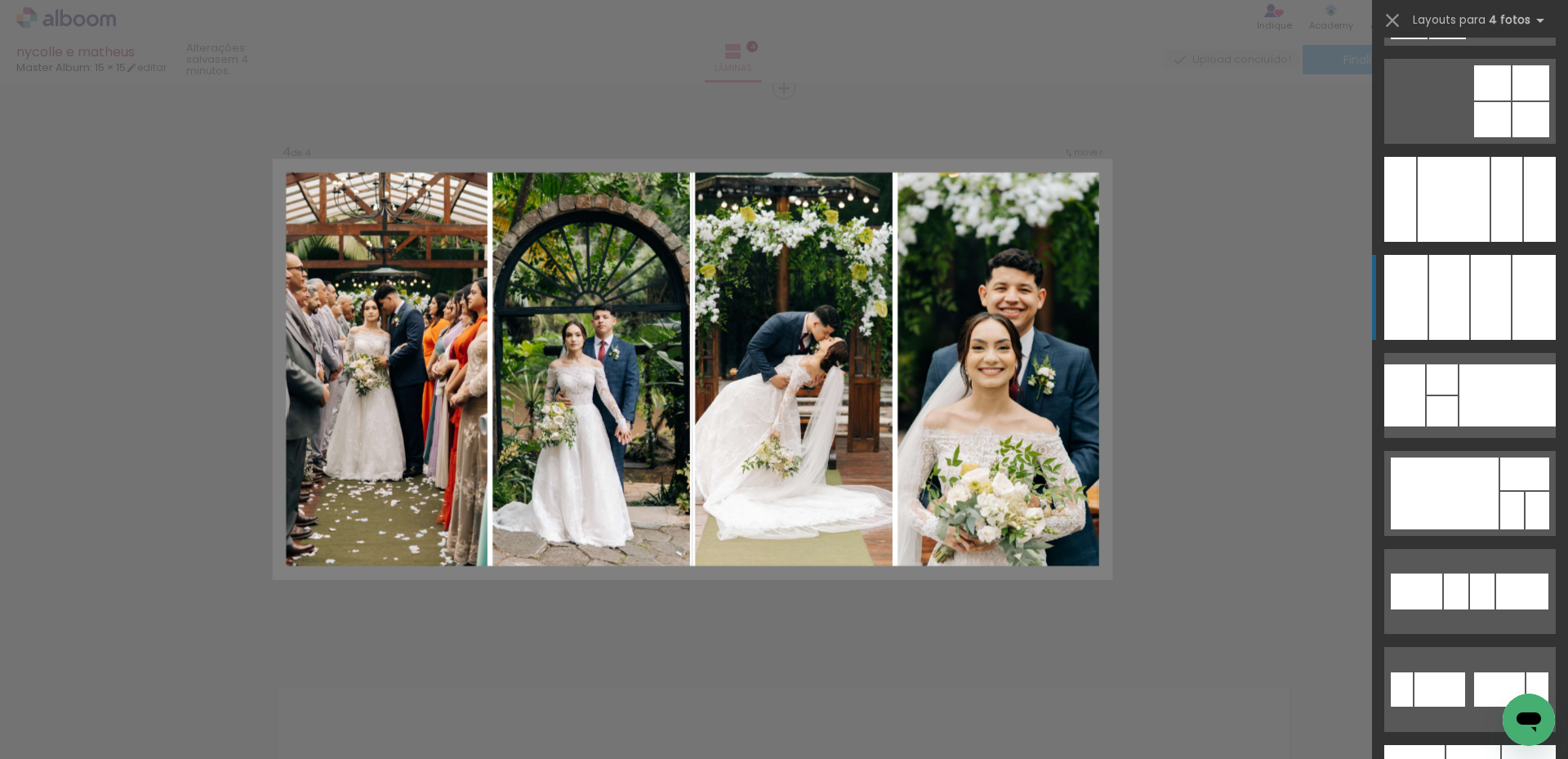
click at [1472, 284] on div at bounding box center [1490, 297] width 40 height 85
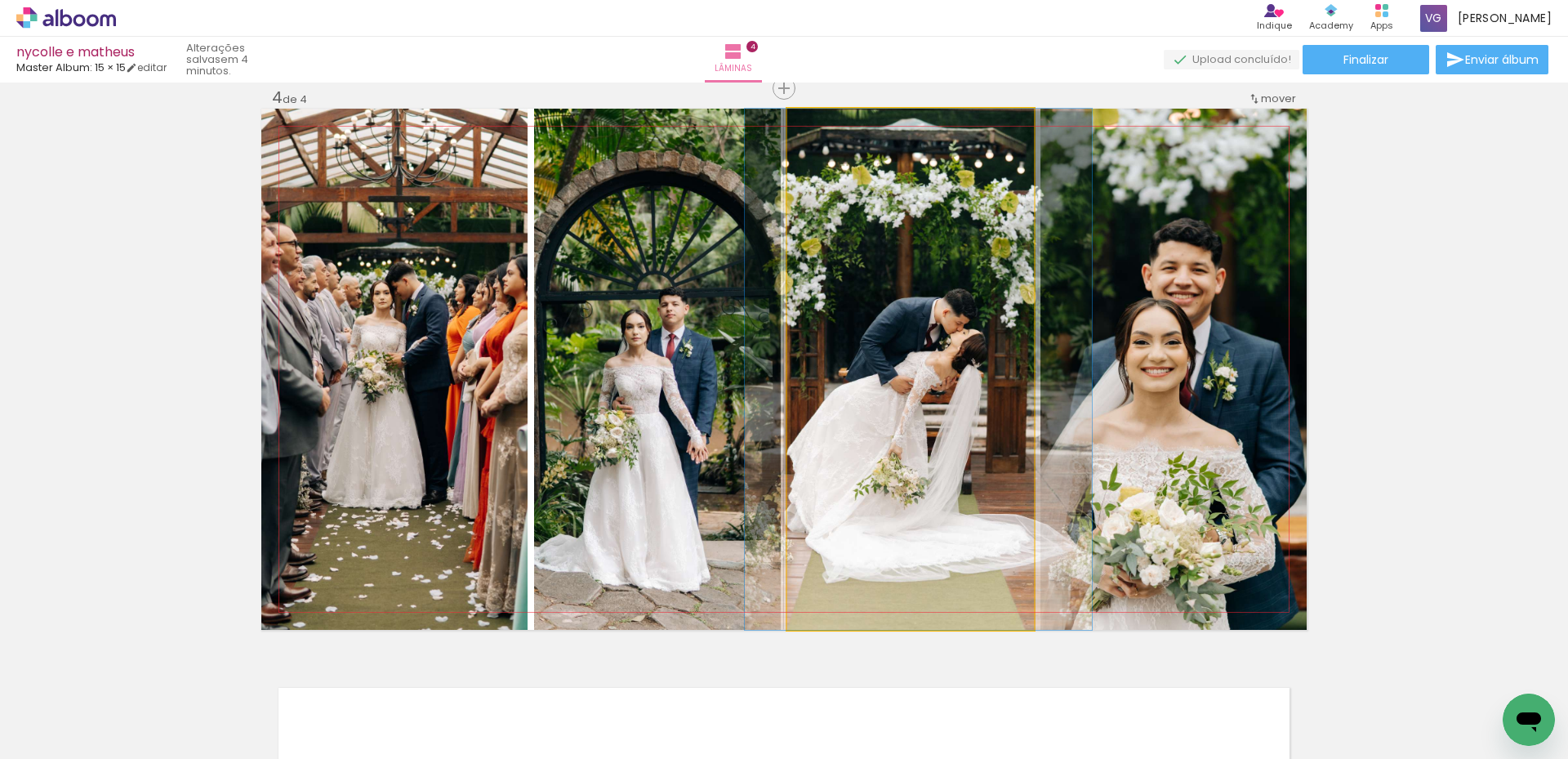
drag, startPoint x: 928, startPoint y: 402, endPoint x: 936, endPoint y: 395, distance: 10.6
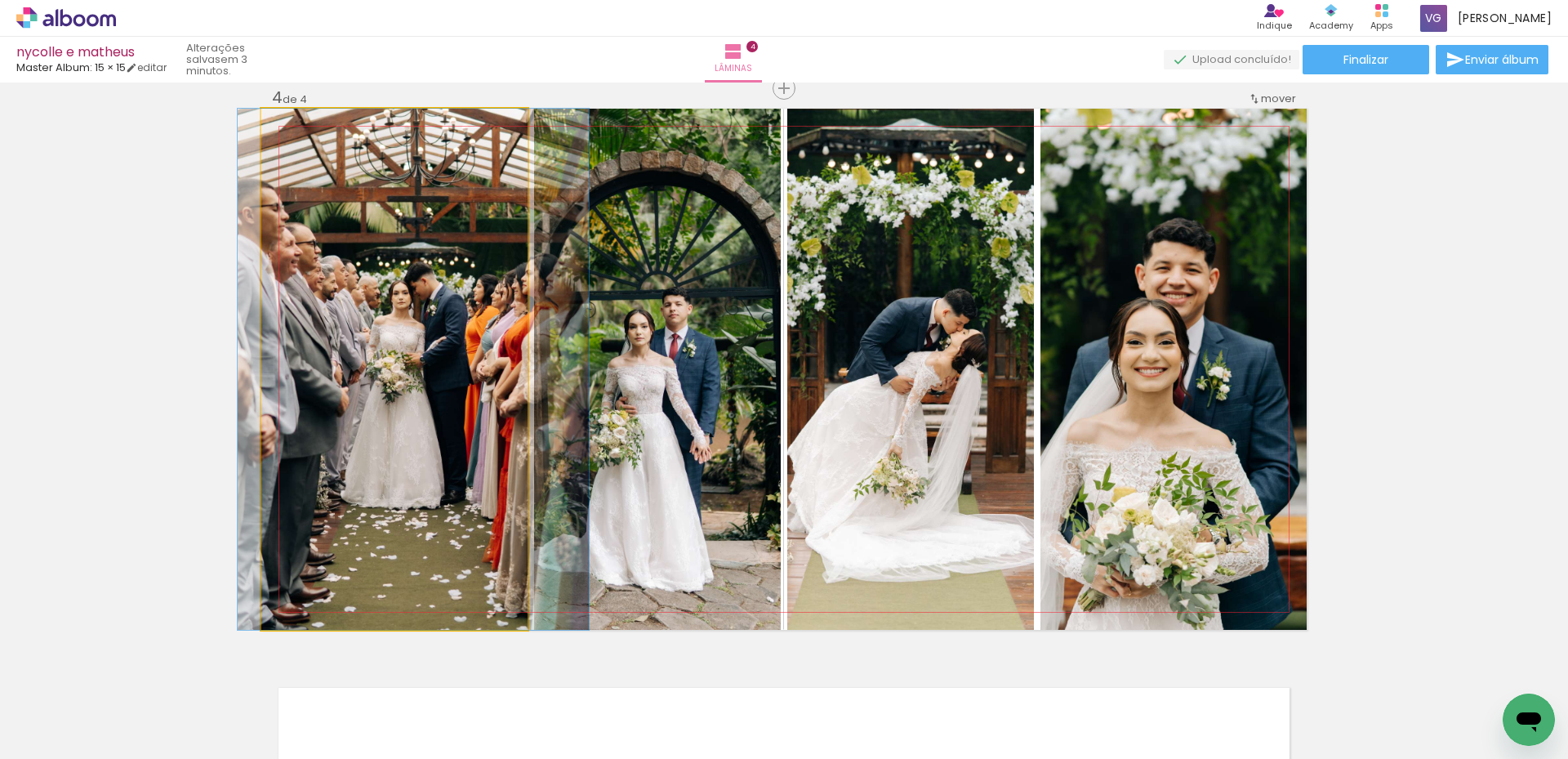
drag, startPoint x: 351, startPoint y: 443, endPoint x: 371, endPoint y: 438, distance: 20.6
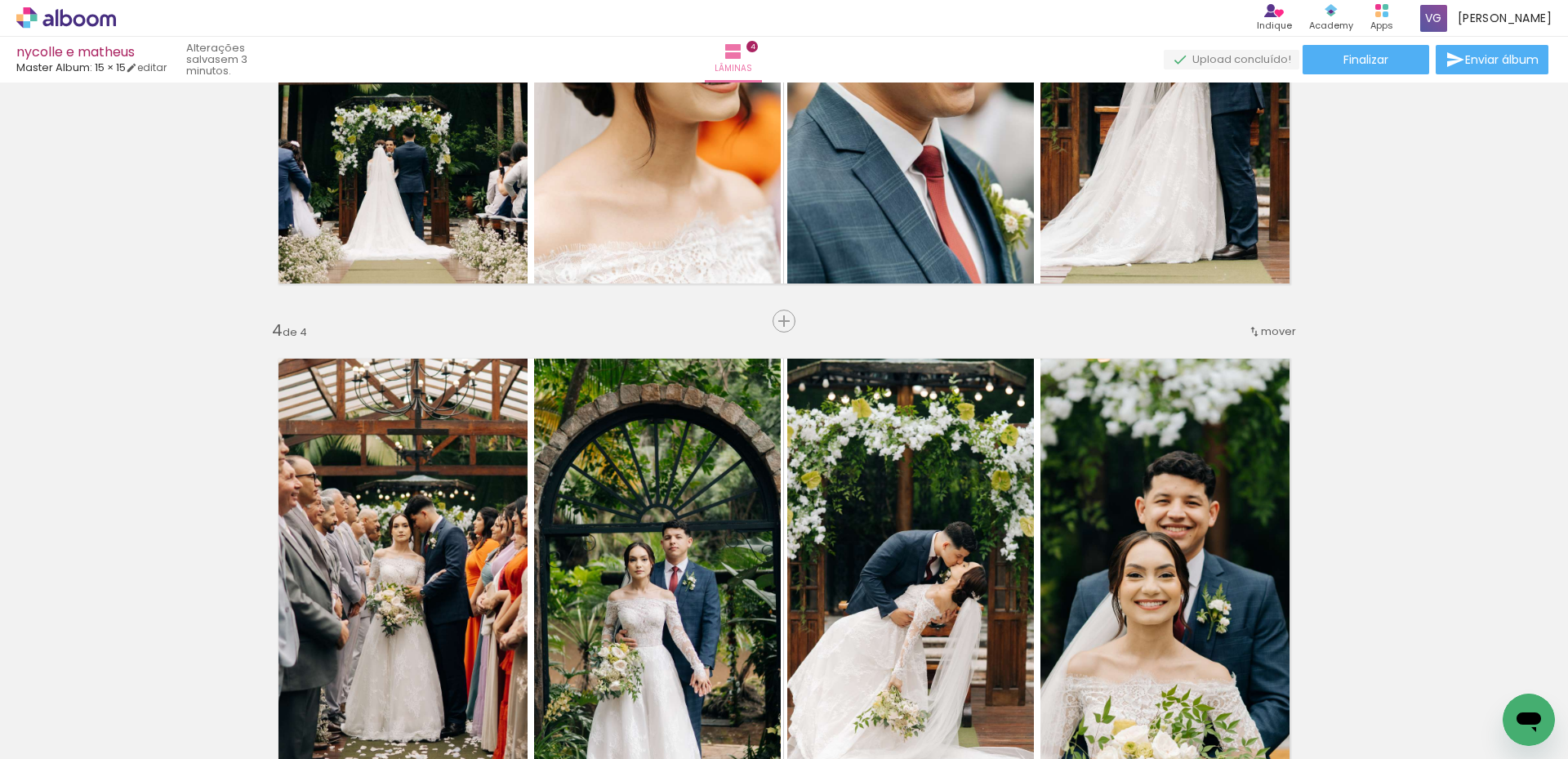
scroll to position [1399, 0]
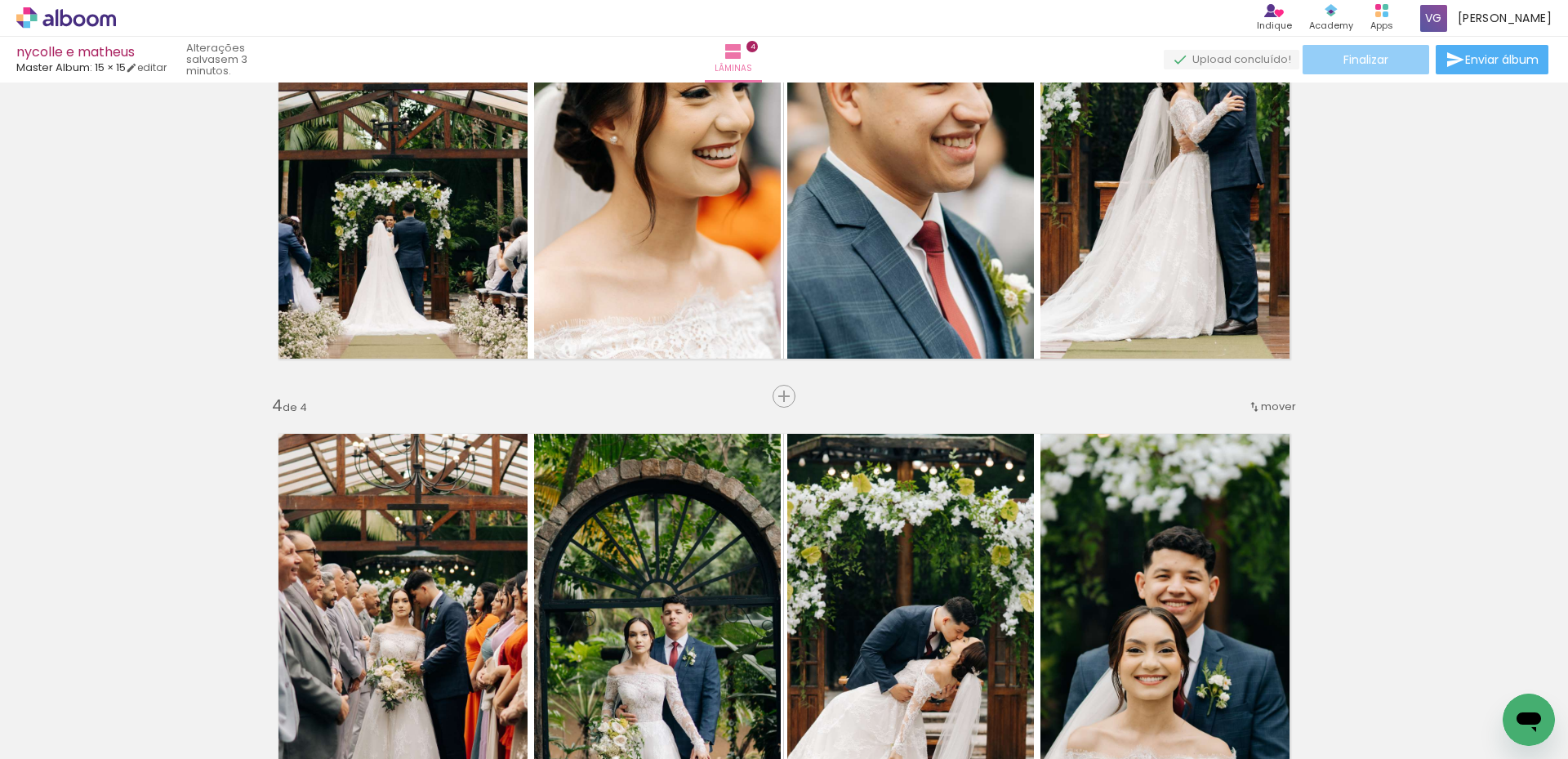
click at [1371, 55] on span "Finalizar" at bounding box center [1365, 60] width 45 height 12
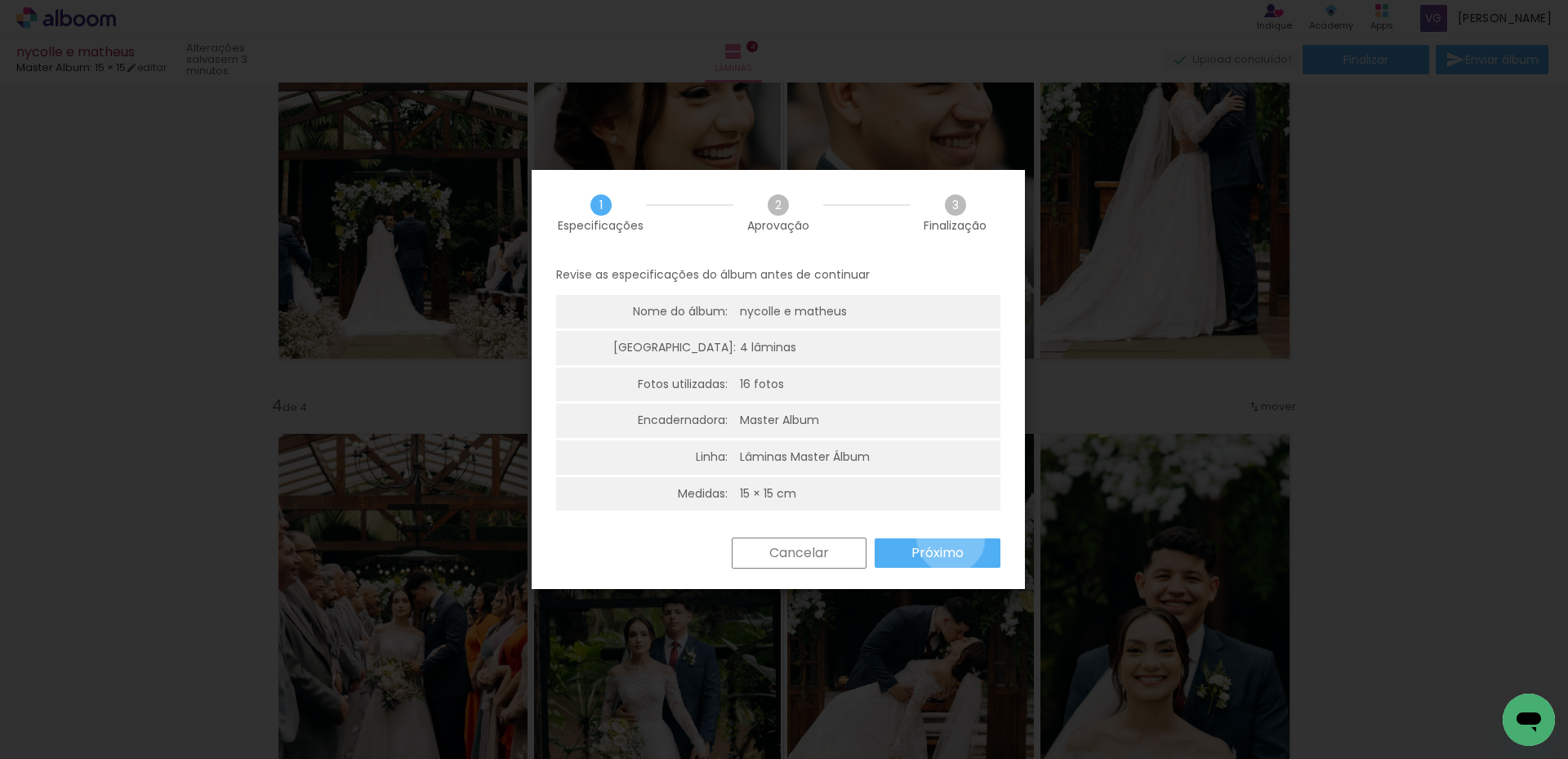
click at [950, 538] on paper-button "Próximo" at bounding box center [937, 553] width 126 height 30
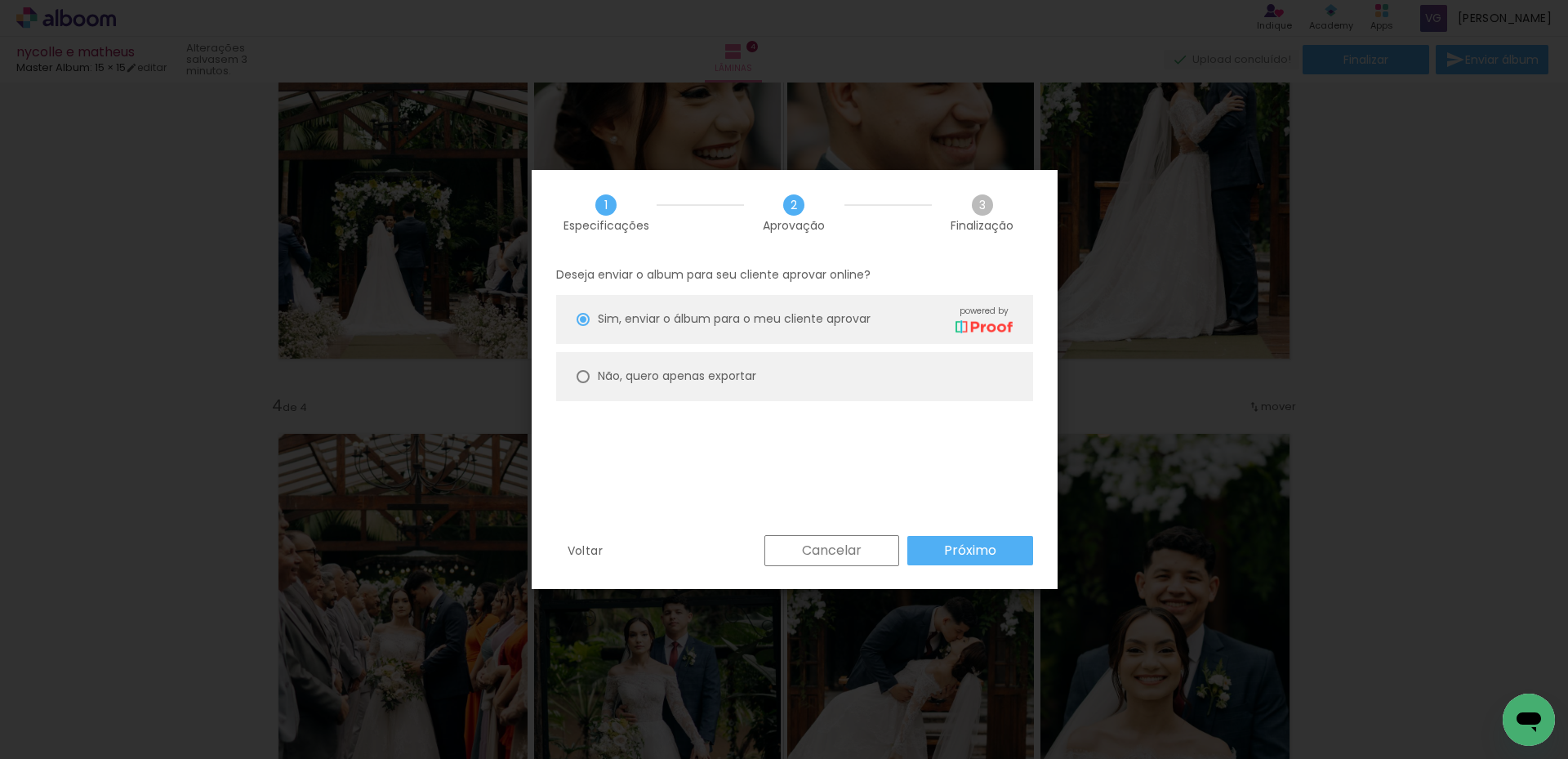
click at [694, 363] on paper-radio-button "Não, quero apenas exportar" at bounding box center [794, 376] width 476 height 49
type paper-radio-button "on"
click at [0, 0] on slot "Próximo" at bounding box center [0, 0] width 0 height 0
type input "Alta, 300 DPI"
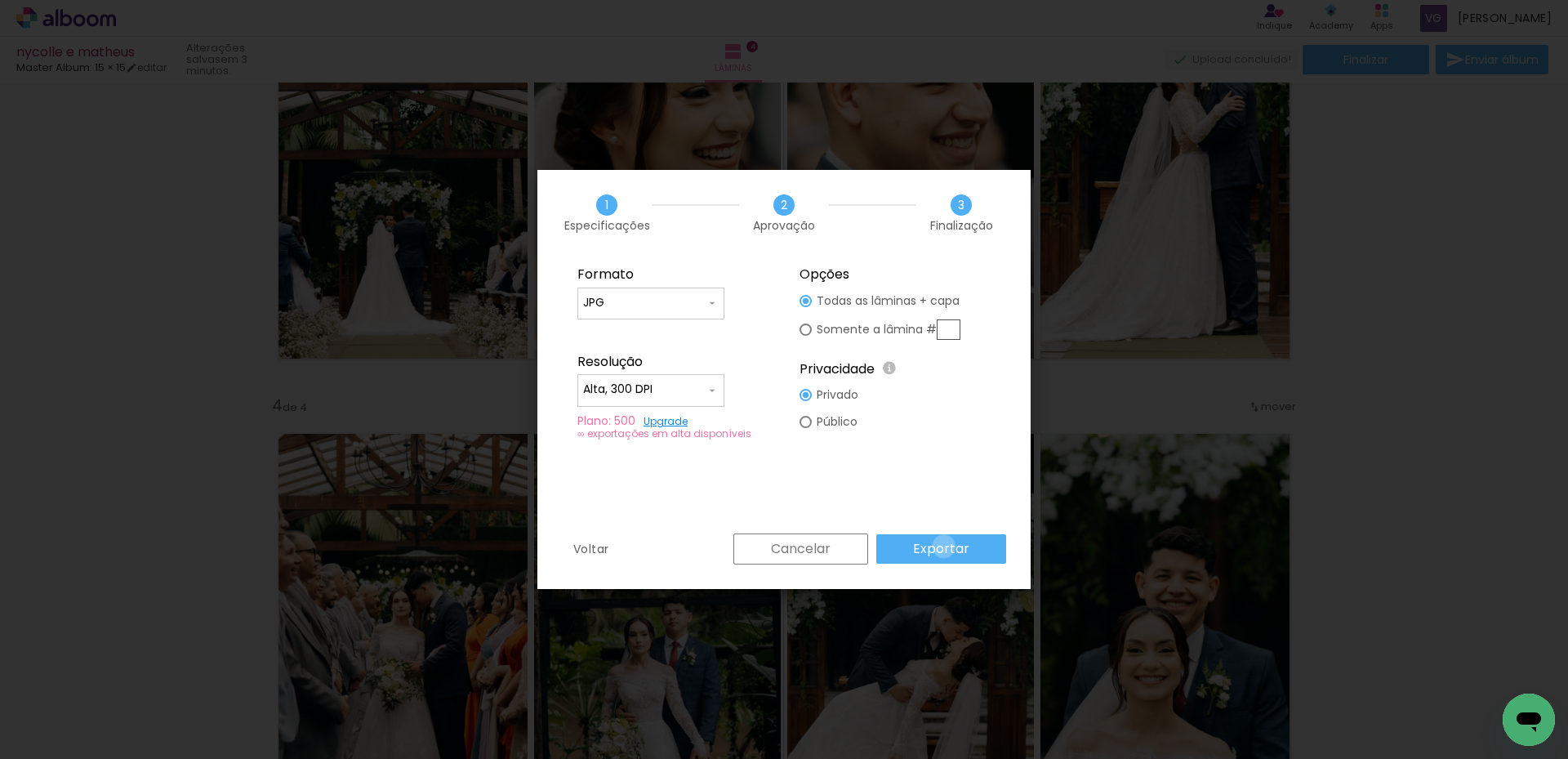
click at [0, 0] on slot "Exportar" at bounding box center [0, 0] width 0 height 0
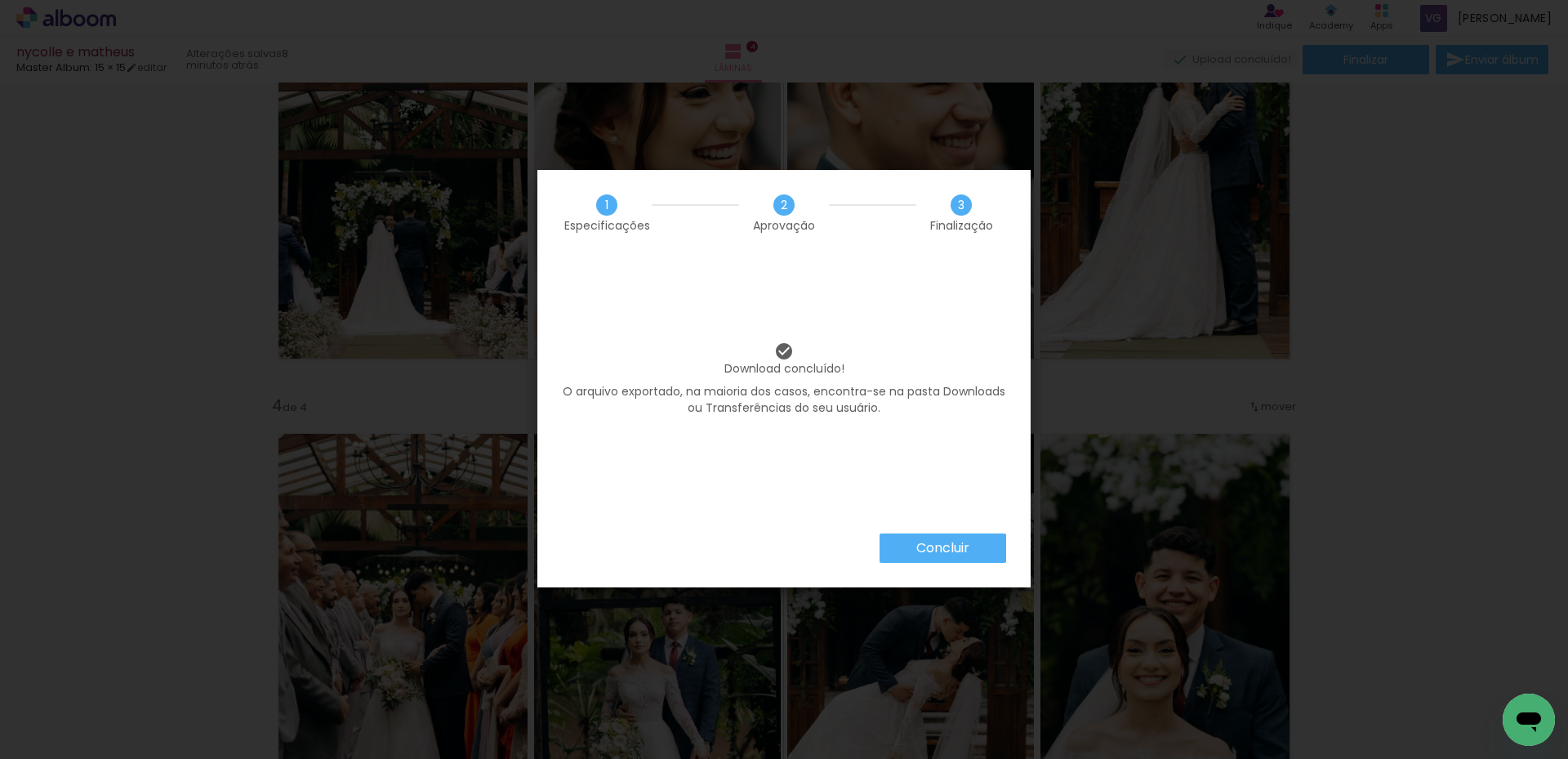
click at [973, 553] on paper-button "Concluir" at bounding box center [942, 548] width 127 height 30
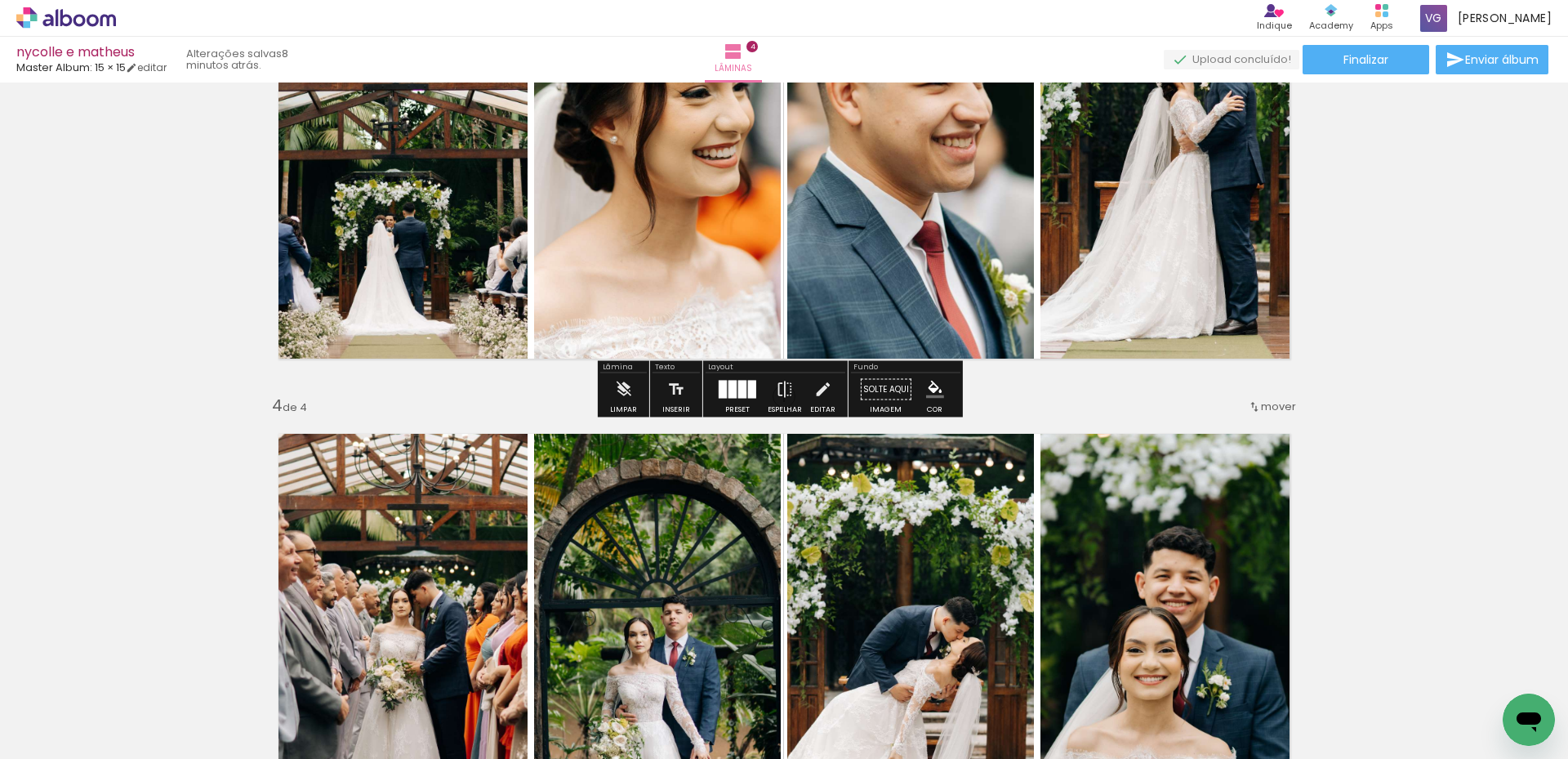
click at [86, 16] on icon at bounding box center [66, 18] width 99 height 22
